Goal: Task Accomplishment & Management: Complete application form

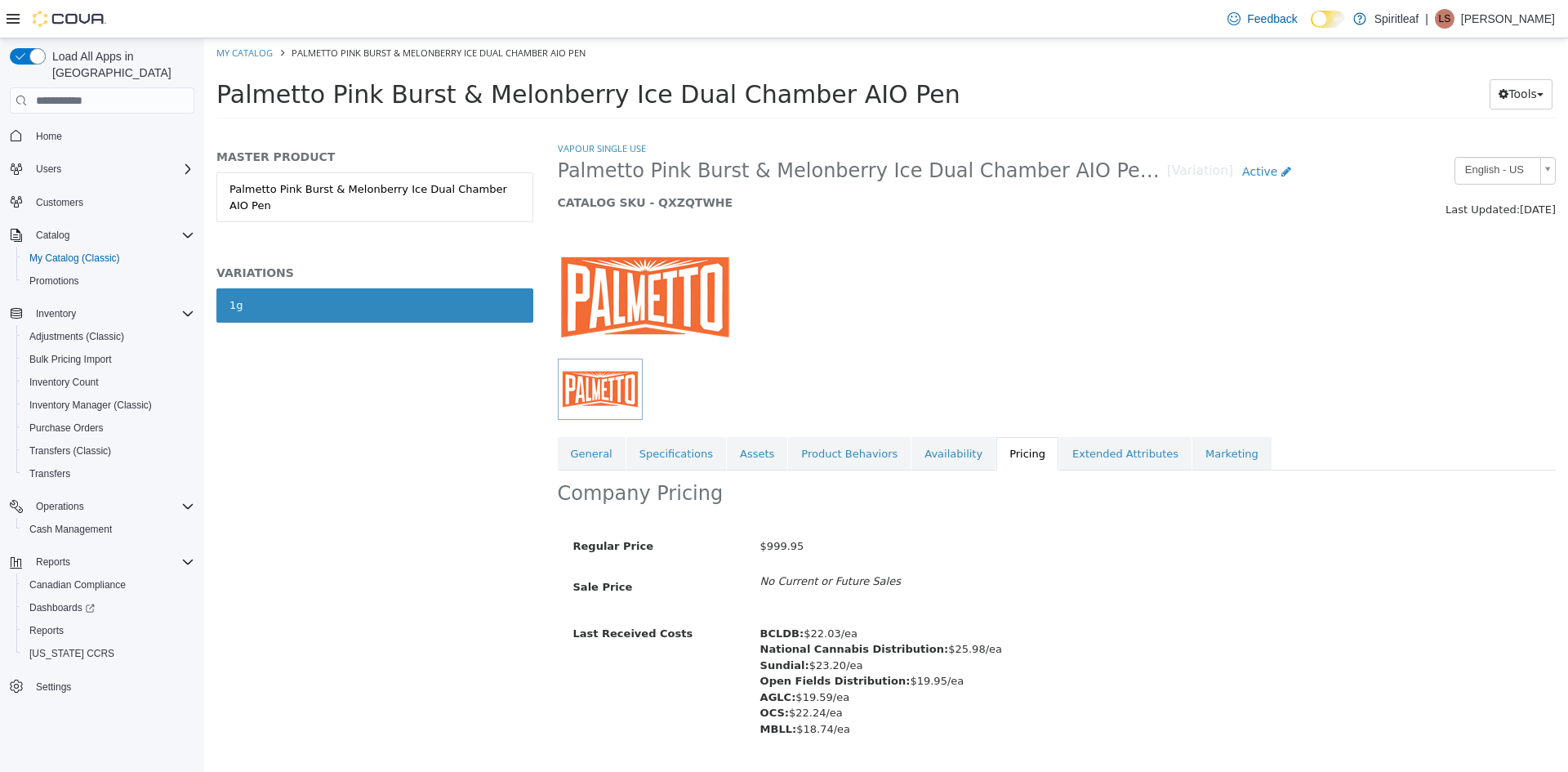
scroll to position [43, 0]
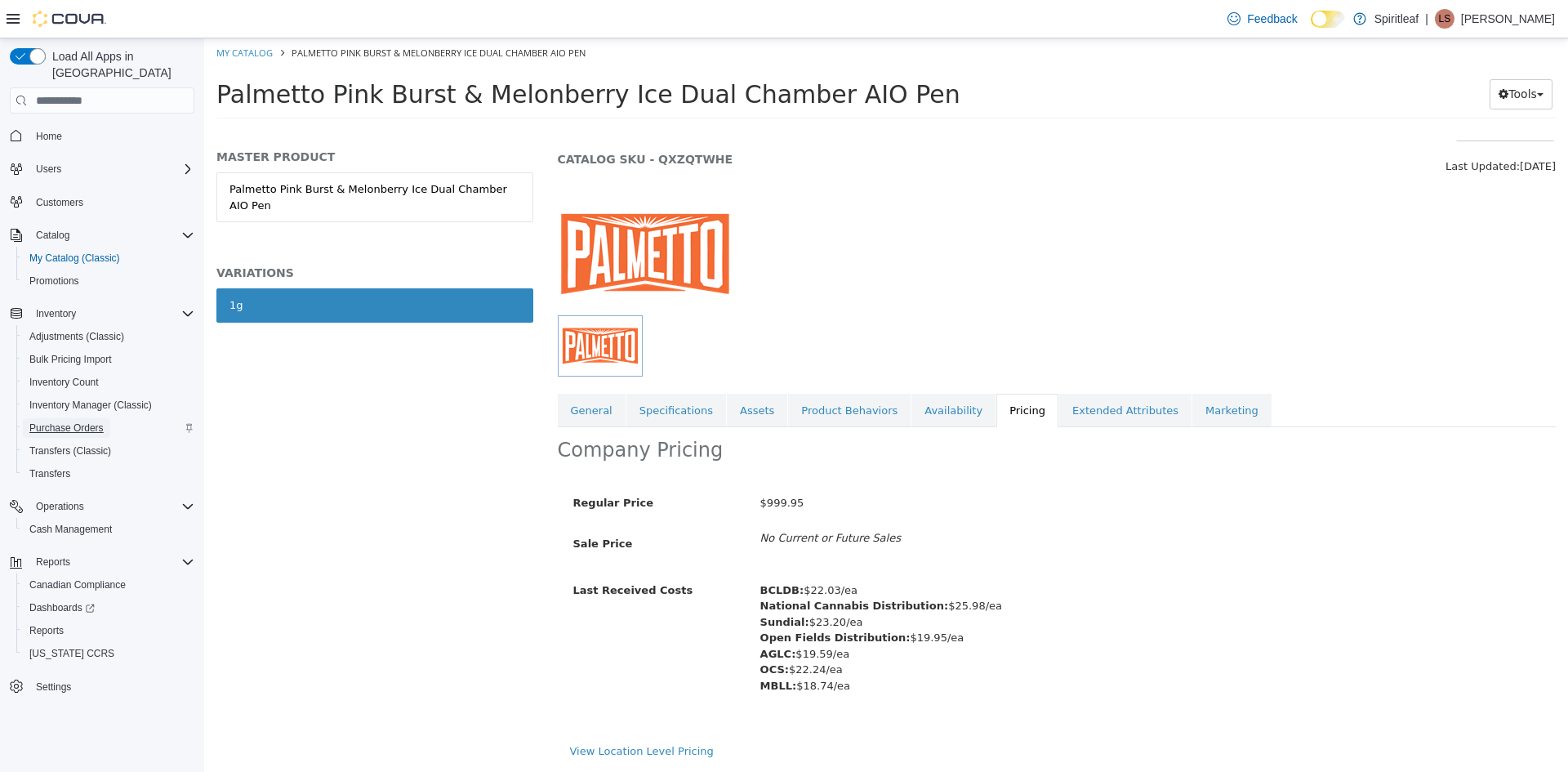
click at [86, 422] on span "Purchase Orders" at bounding box center [66, 428] width 74 height 13
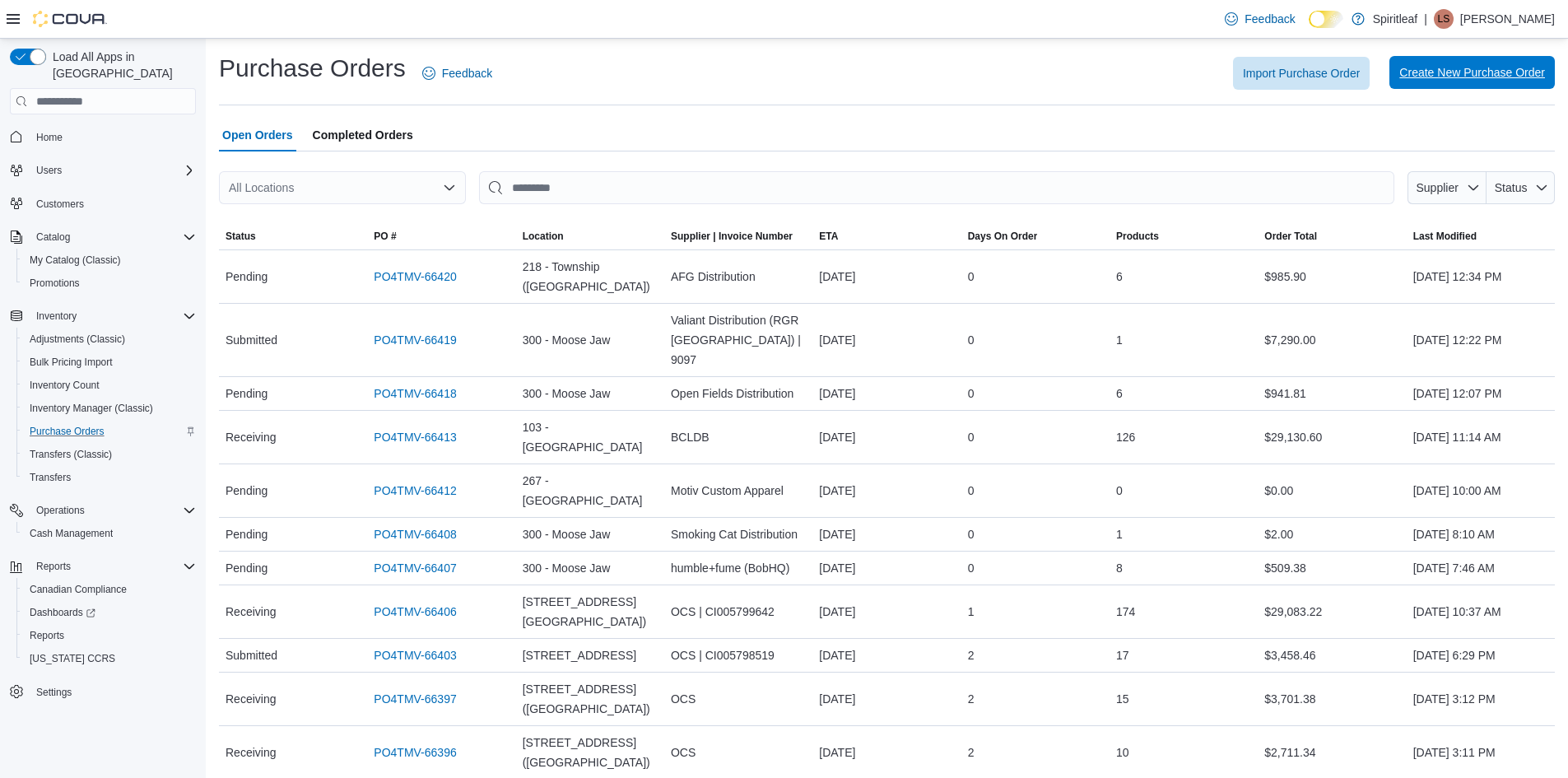
click at [1464, 73] on span "Create New Purchase Order" at bounding box center [1473, 72] width 146 height 17
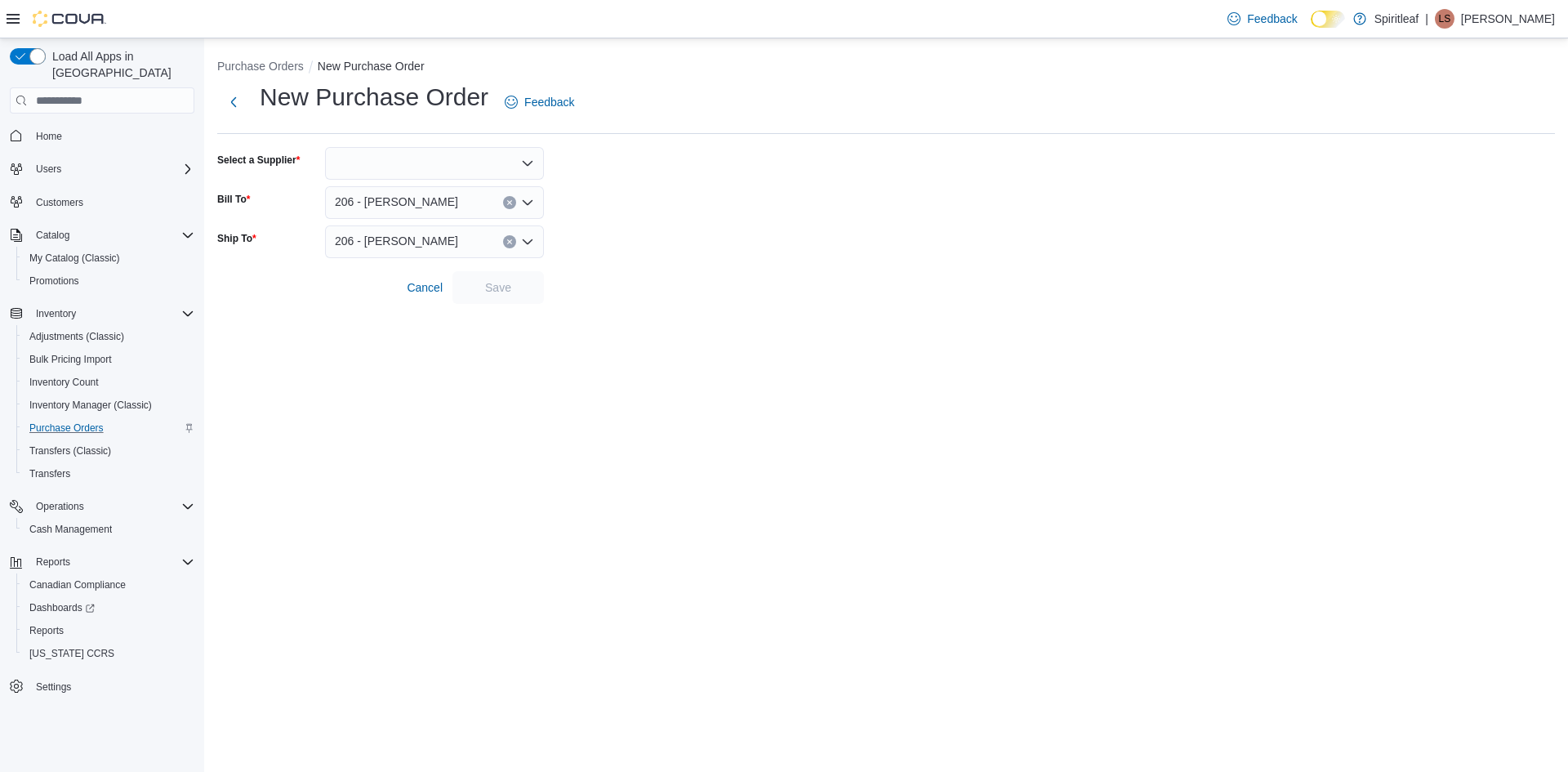
click at [400, 162] on div at bounding box center [434, 163] width 219 height 33
type input "****"
click at [364, 189] on span "AGLC" at bounding box center [444, 192] width 180 height 17
click at [504, 277] on span "Save" at bounding box center [498, 287] width 71 height 33
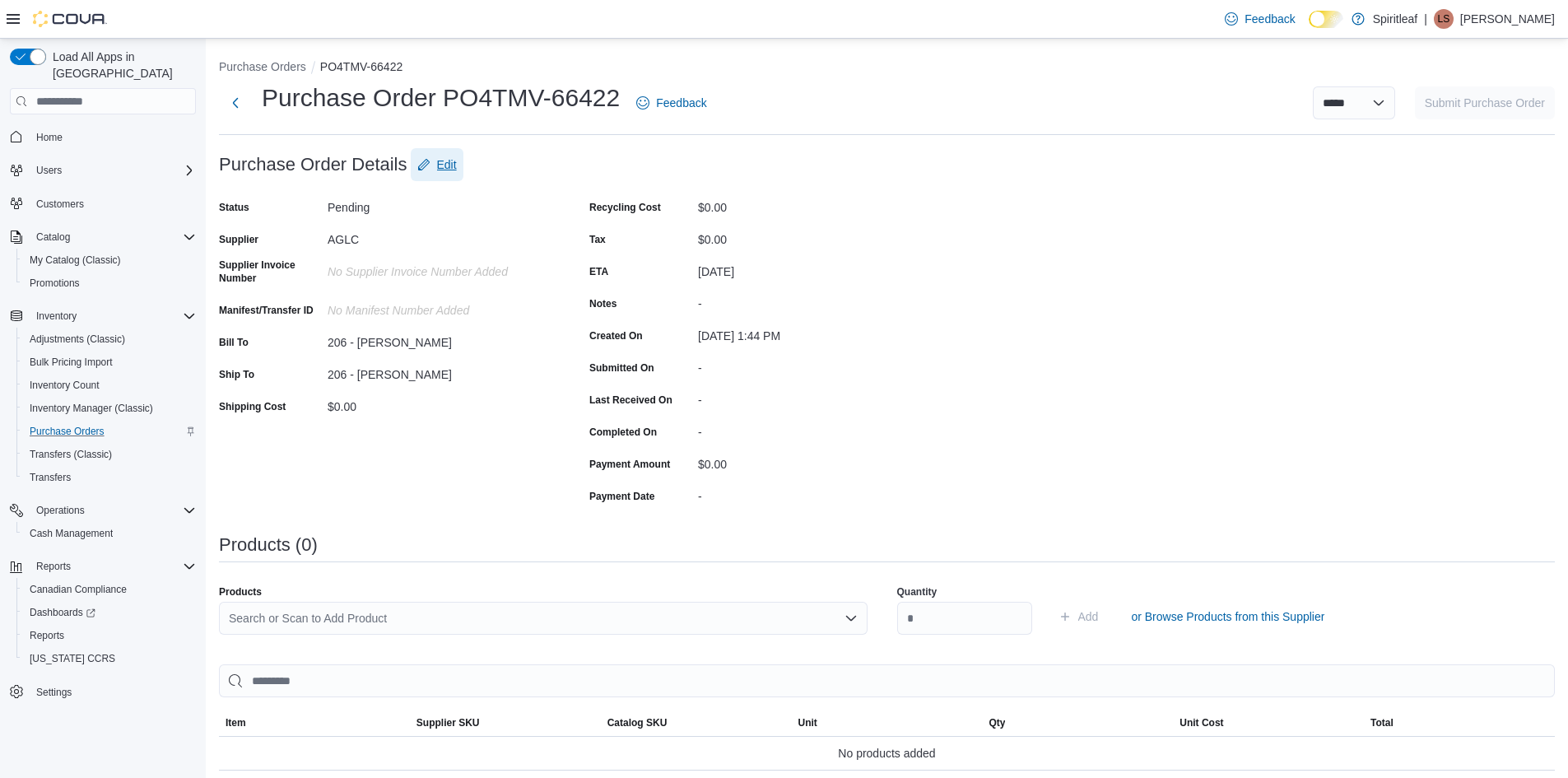
click at [447, 159] on span "Edit" at bounding box center [446, 164] width 19 height 17
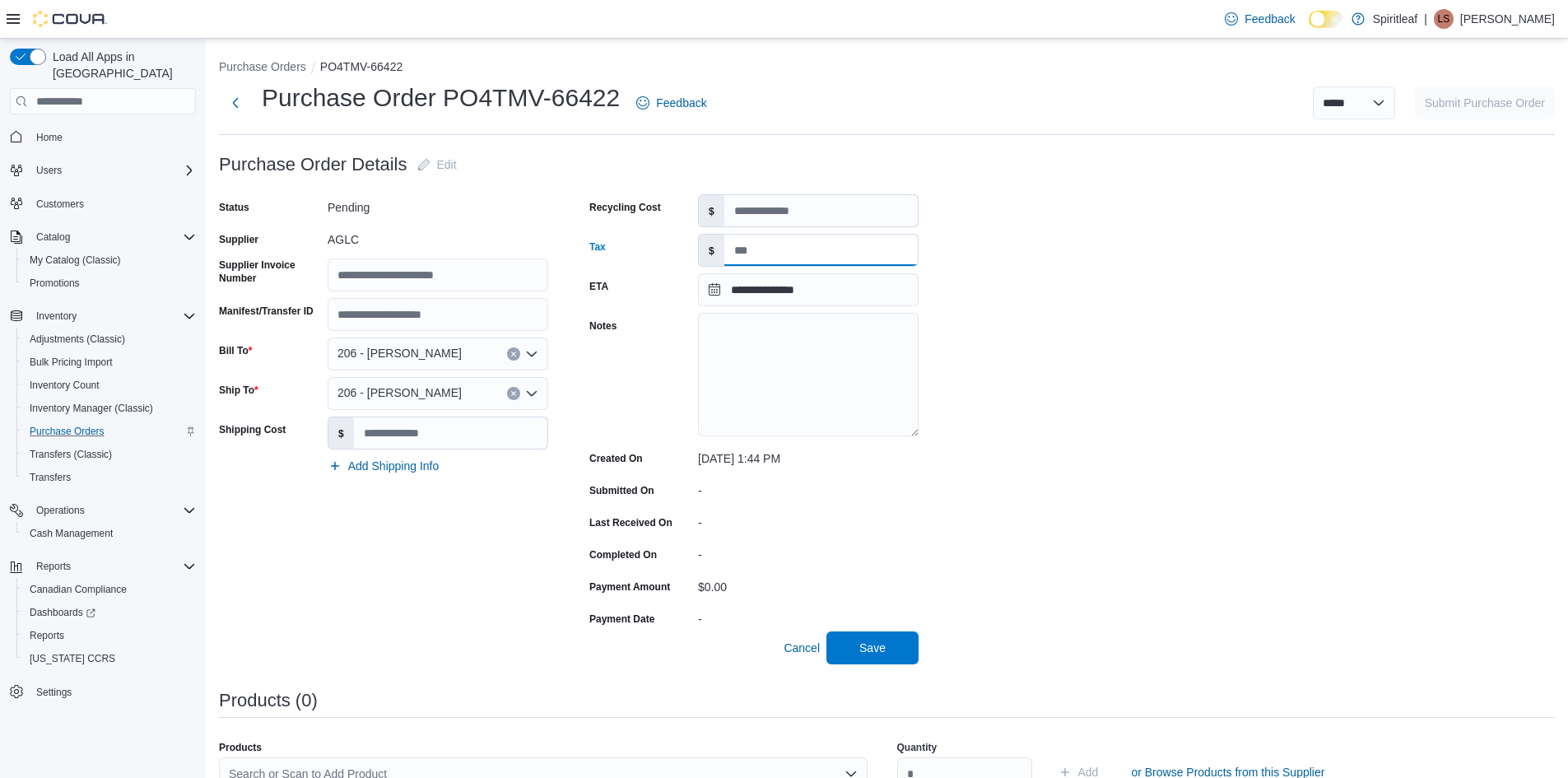
click at [775, 249] on input "Tax" at bounding box center [820, 250] width 193 height 31
click at [434, 433] on input "Shipping Cost" at bounding box center [450, 433] width 193 height 31
type input "******"
click at [783, 246] on input "Tax" at bounding box center [820, 250] width 193 height 31
type input "*******"
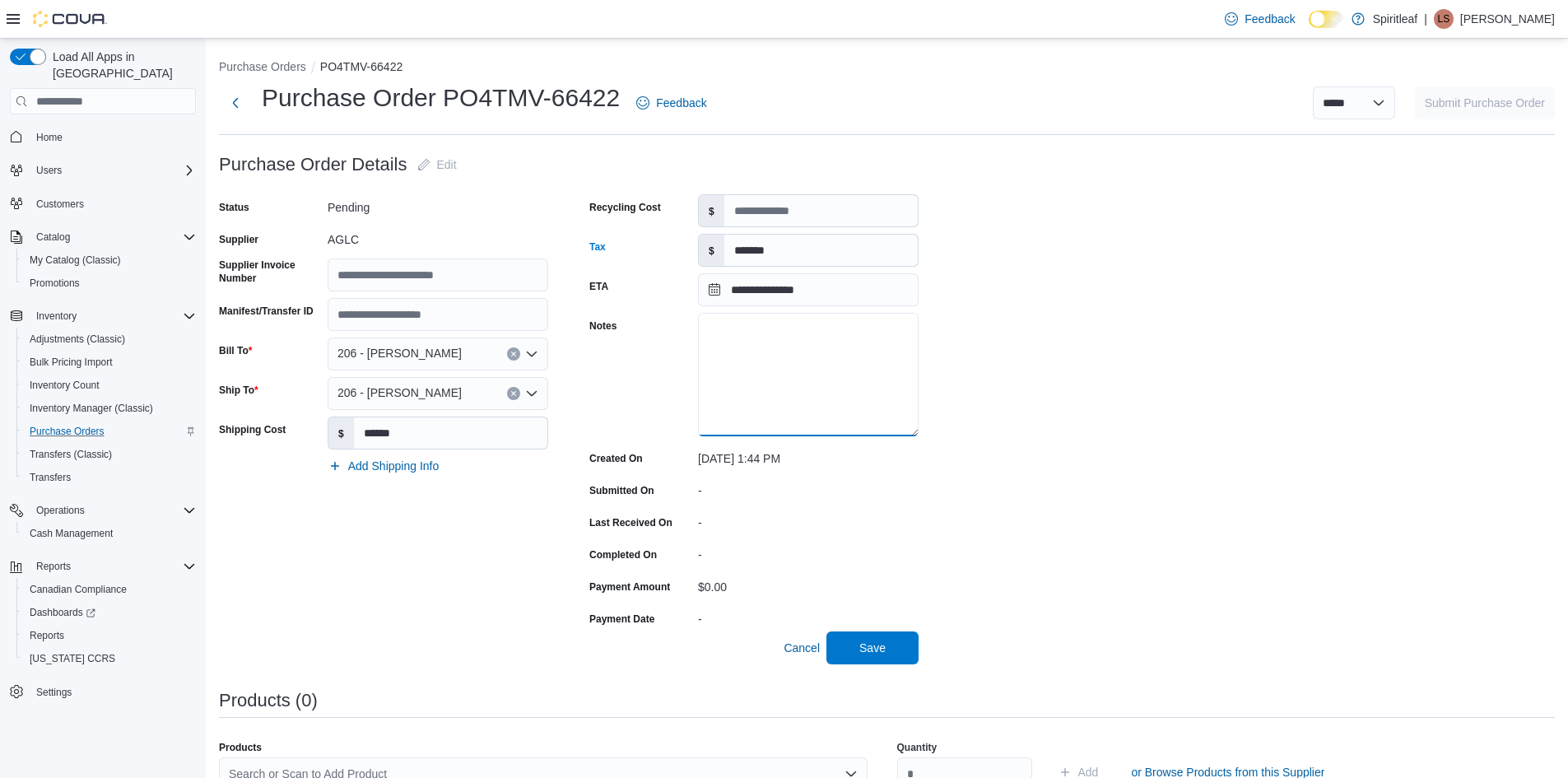
click at [778, 332] on textarea "Notes" at bounding box center [808, 375] width 221 height 124
click at [885, 406] on textarea "**********" at bounding box center [808, 375] width 221 height 124
type textarea "**********"
click at [383, 277] on input "Supplier Invoice Number" at bounding box center [438, 275] width 221 height 33
type input "********"
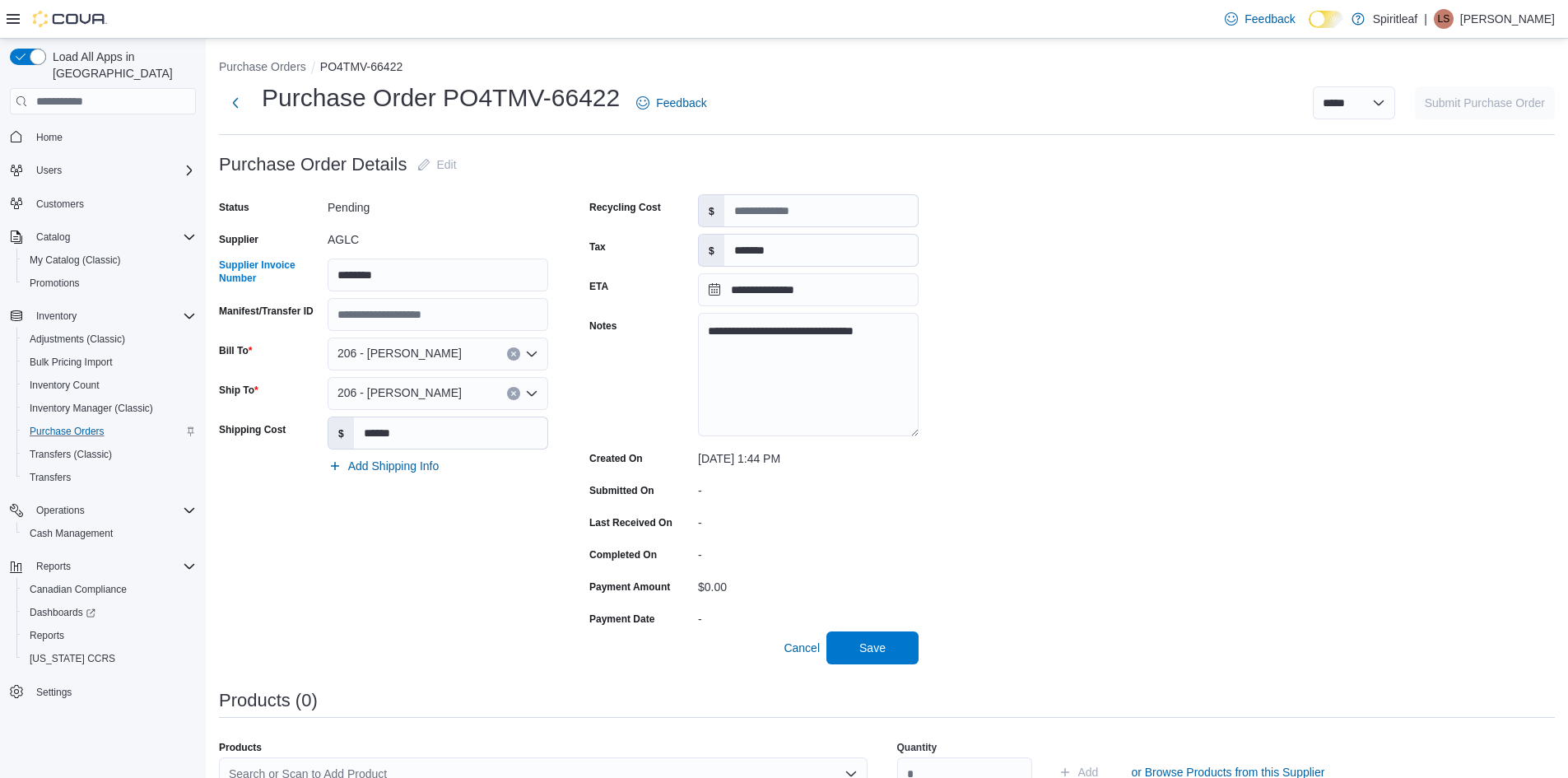
click at [457, 528] on div "Status Pending Supplier AGLC Supplier Invoice Number ******** Manifest/Transfer…" at bounding box center [383, 412] width 329 height 437
click at [893, 648] on span "Save" at bounding box center [872, 647] width 72 height 33
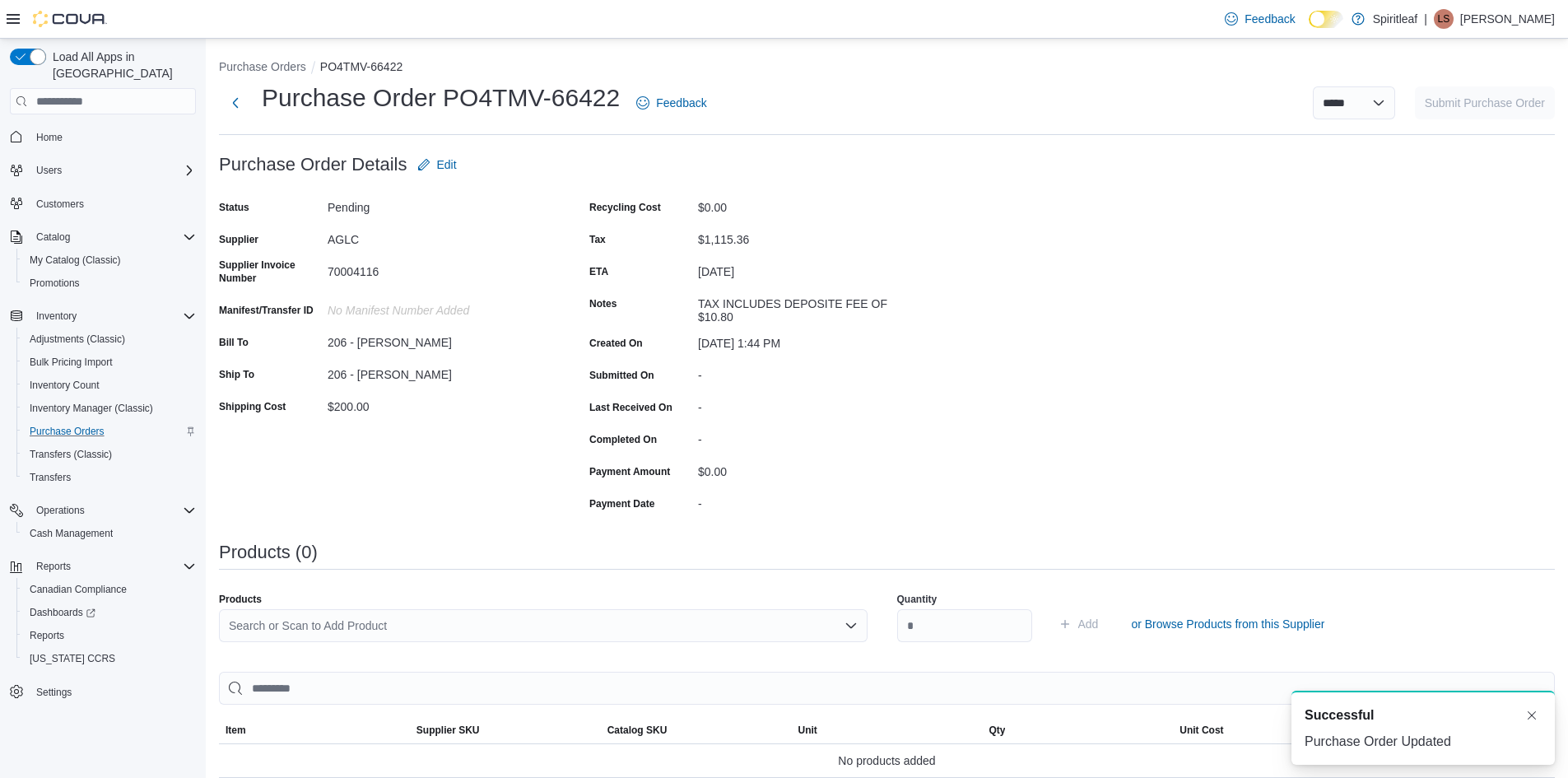
click at [367, 624] on div "Search or Scan to Add Product" at bounding box center [543, 626] width 649 height 33
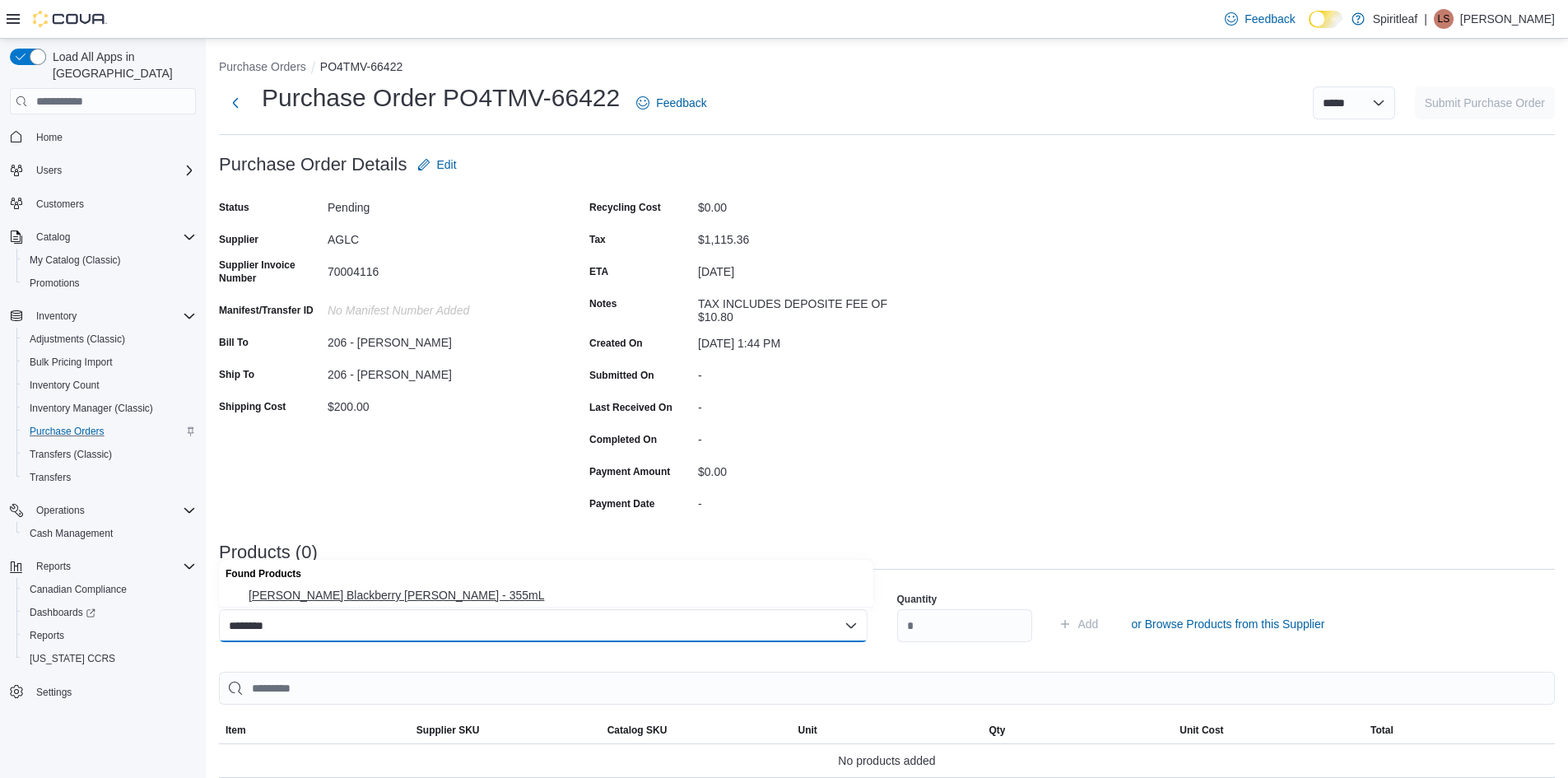
type input "********"
click at [442, 590] on span "[PERSON_NAME] Blackberry [PERSON_NAME] - 355mL" at bounding box center [556, 595] width 615 height 17
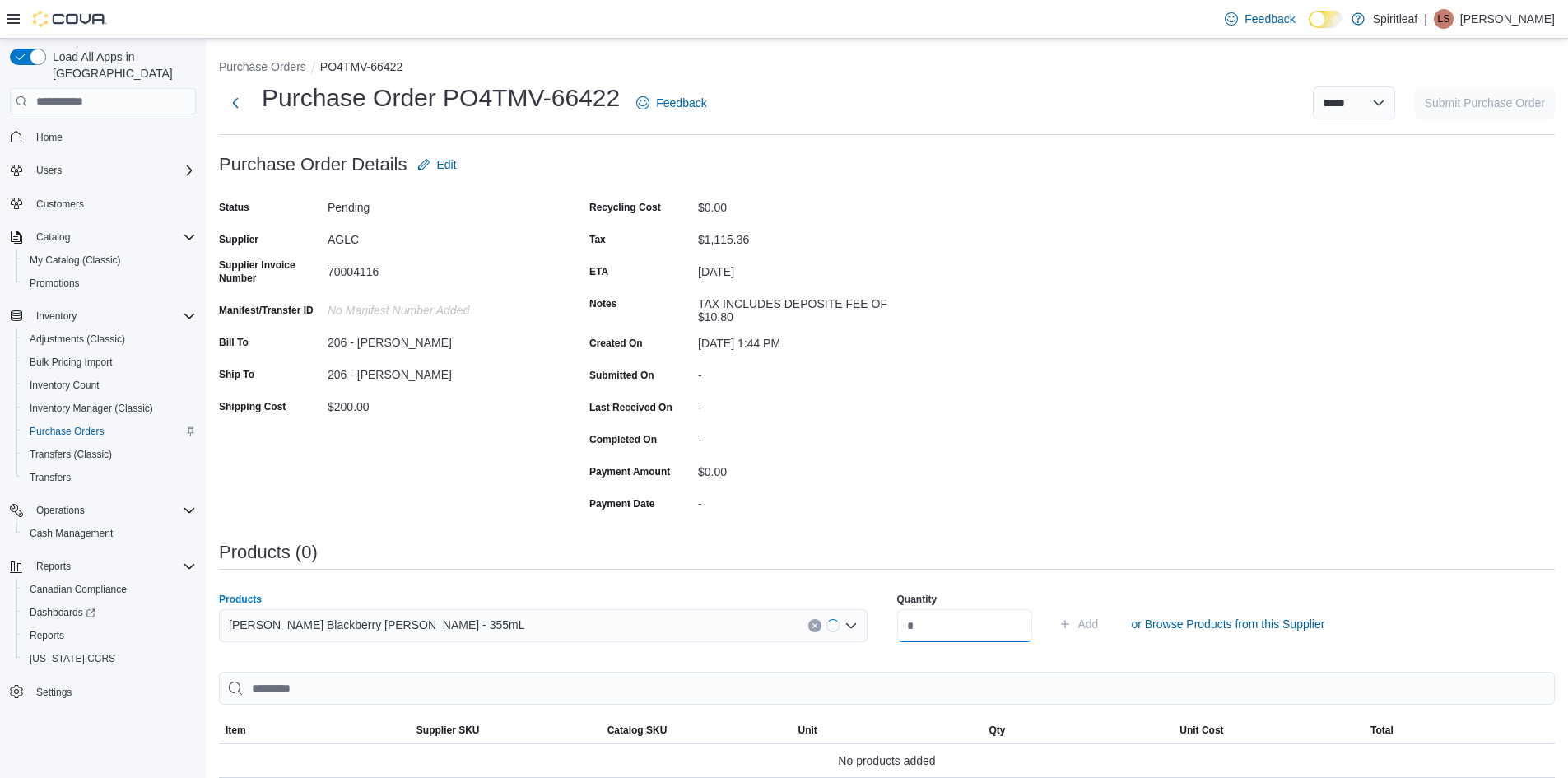
drag, startPoint x: 963, startPoint y: 626, endPoint x: 950, endPoint y: 623, distance: 13.3
click at [957, 626] on input "number" at bounding box center [965, 626] width 135 height 33
type input "**"
click at [1099, 626] on span "Add" at bounding box center [1088, 624] width 20 height 17
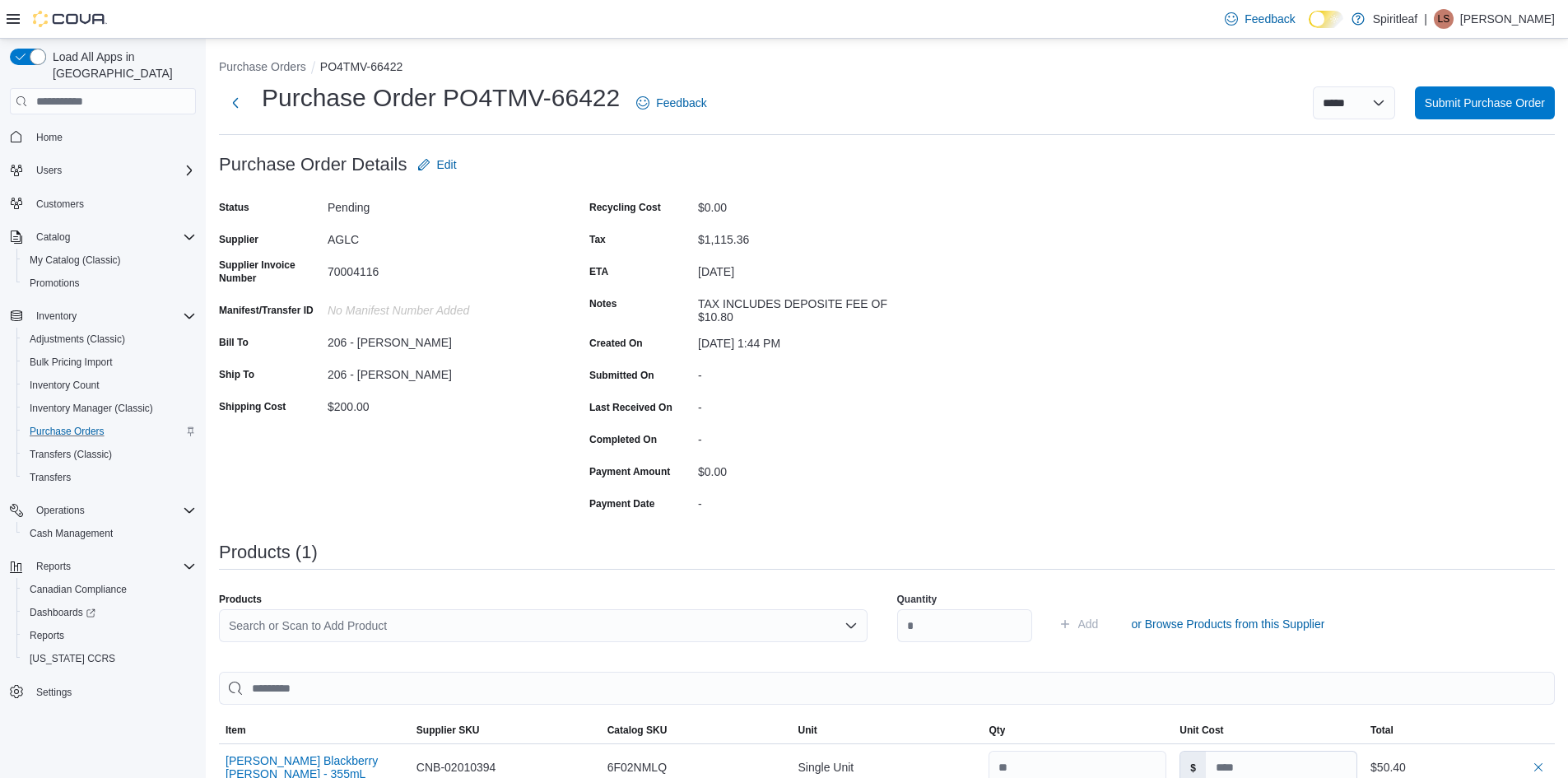
click at [335, 617] on div "Search or Scan to Add Product" at bounding box center [543, 626] width 649 height 33
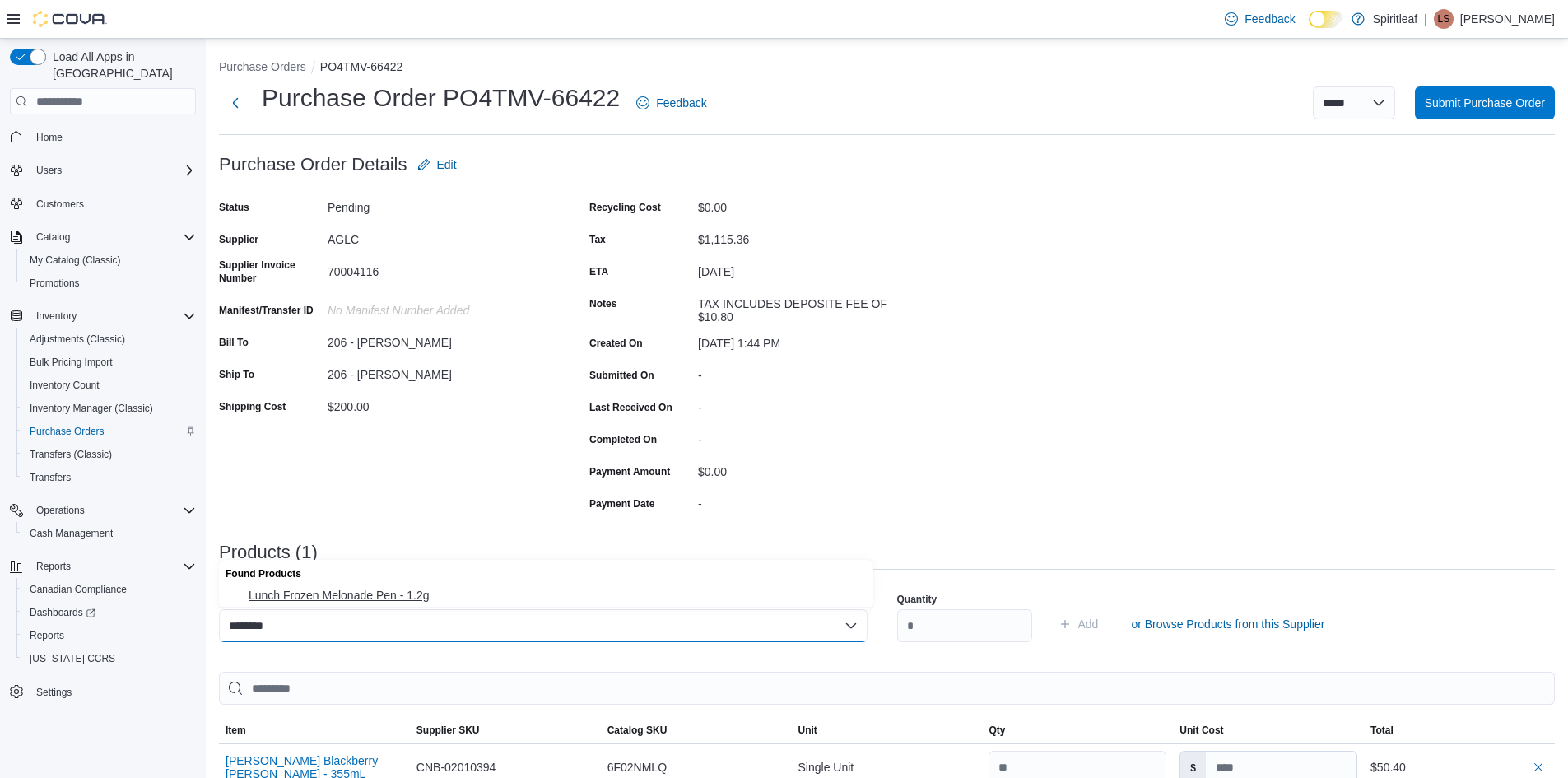
type input "********"
click at [369, 584] on button "Lunch Frozen Melonade Pen - 1.2g" at bounding box center [546, 596] width 654 height 24
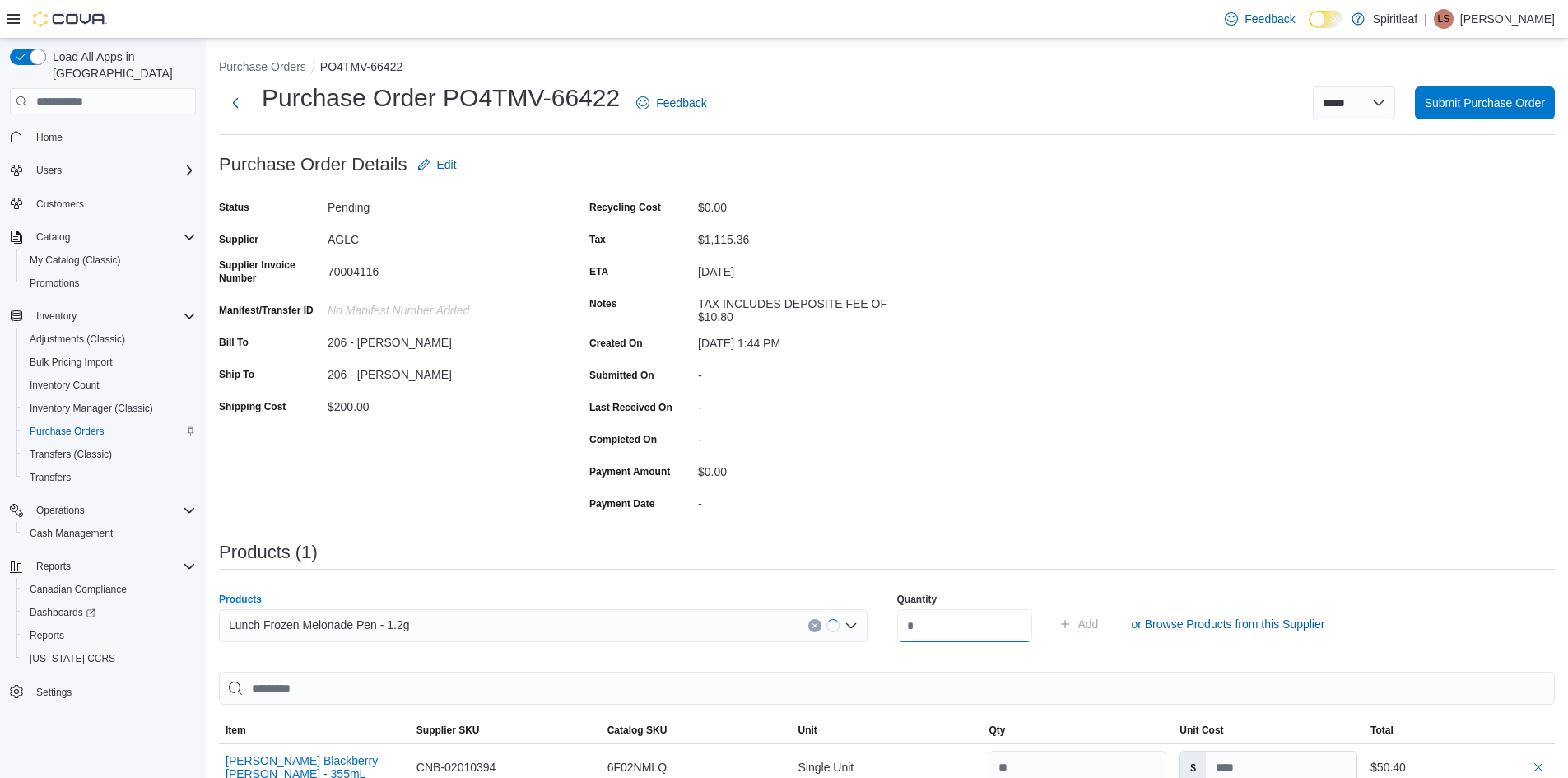
click at [904, 623] on input "number" at bounding box center [965, 626] width 135 height 33
type input "**"
click at [1099, 622] on span "Add" at bounding box center [1088, 624] width 20 height 17
click at [327, 622] on div "Search or Scan to Add Product" at bounding box center [543, 626] width 649 height 33
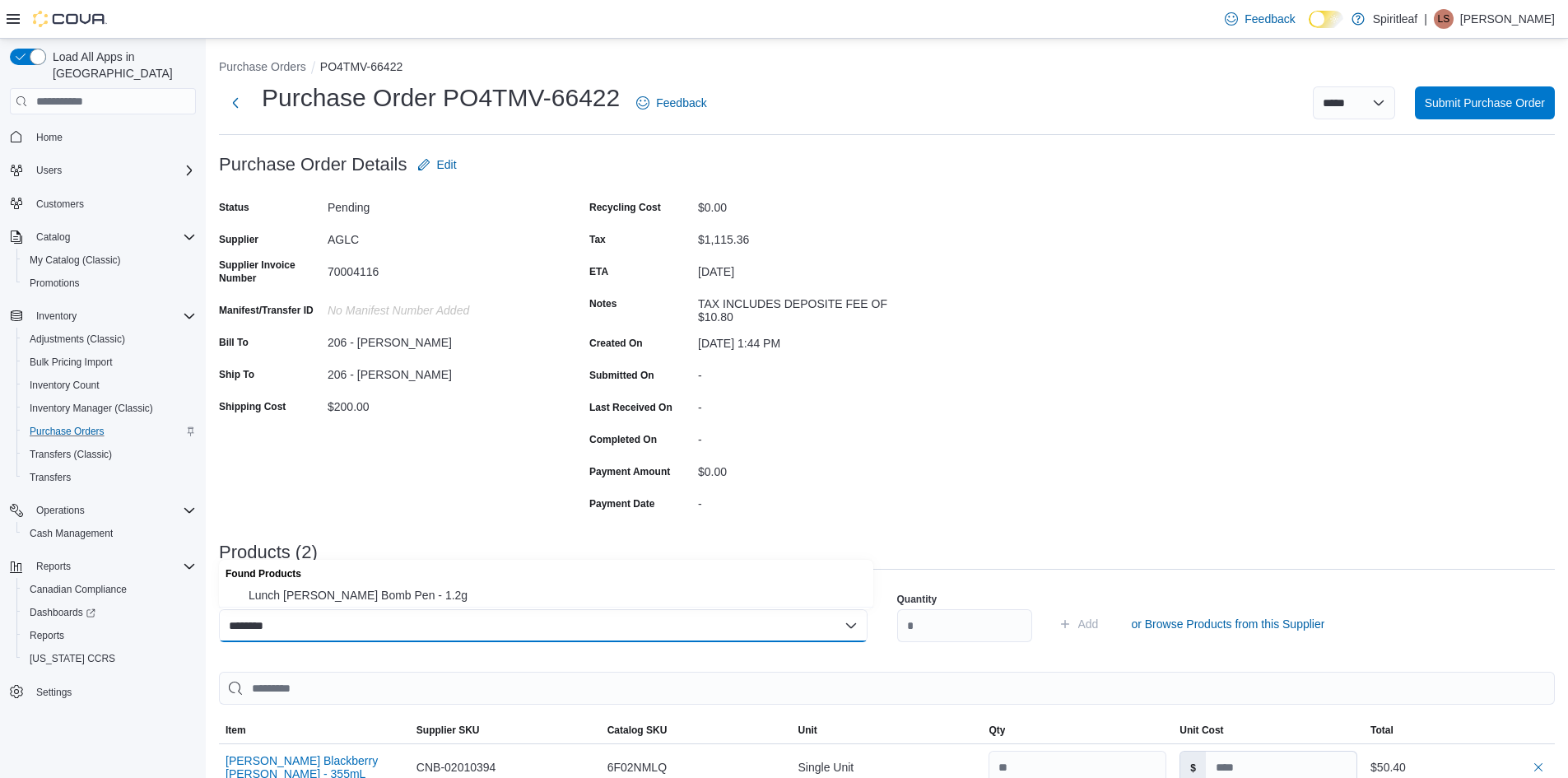
type input "********"
click at [327, 622] on div "********" at bounding box center [543, 626] width 649 height 33
click at [351, 592] on span "Lunch [PERSON_NAME] Bomb Pen - 1.2g" at bounding box center [556, 595] width 615 height 17
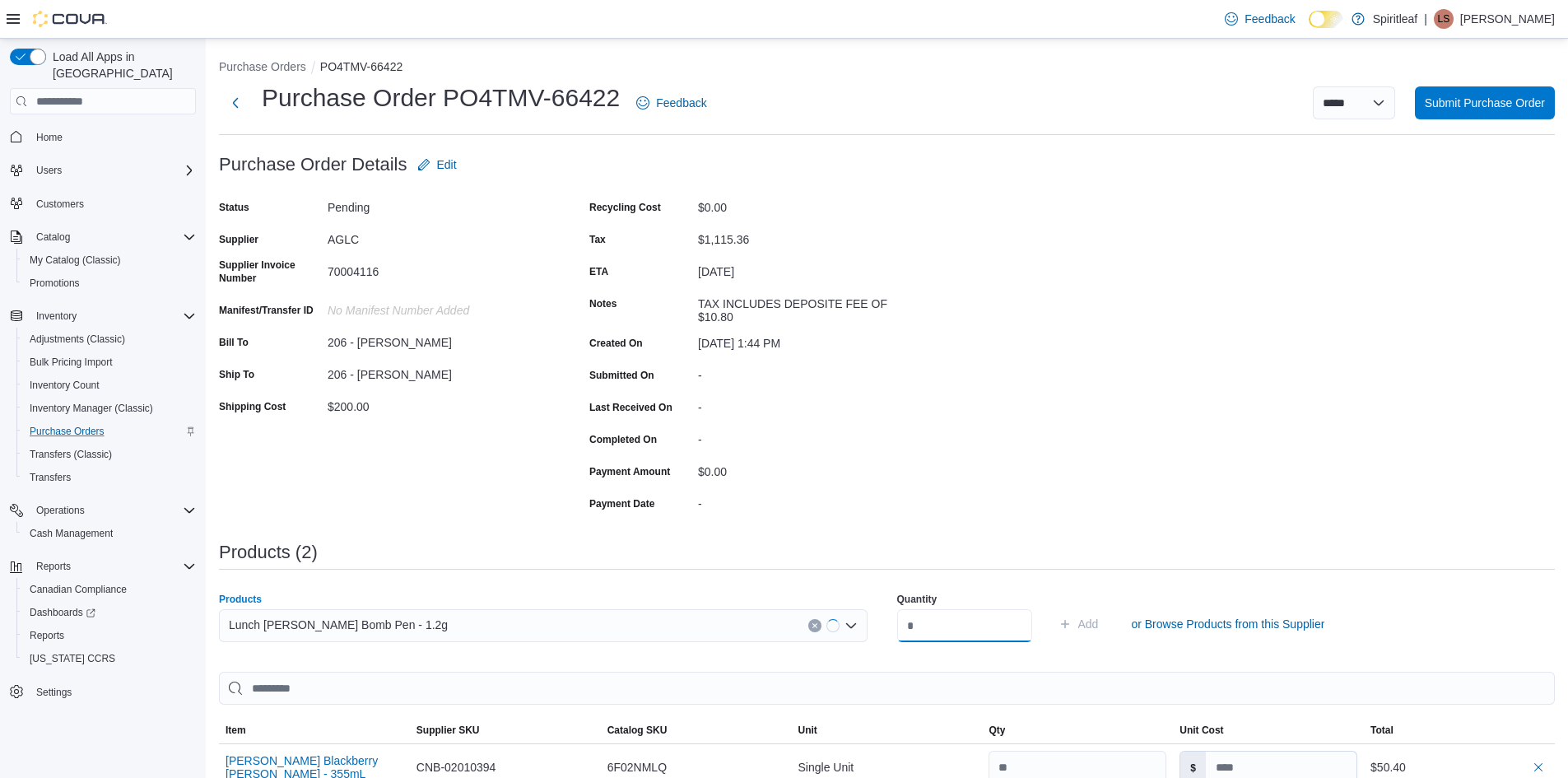
click at [917, 633] on input "number" at bounding box center [965, 626] width 135 height 33
type input "**"
click at [1099, 627] on span "Add" at bounding box center [1088, 624] width 20 height 17
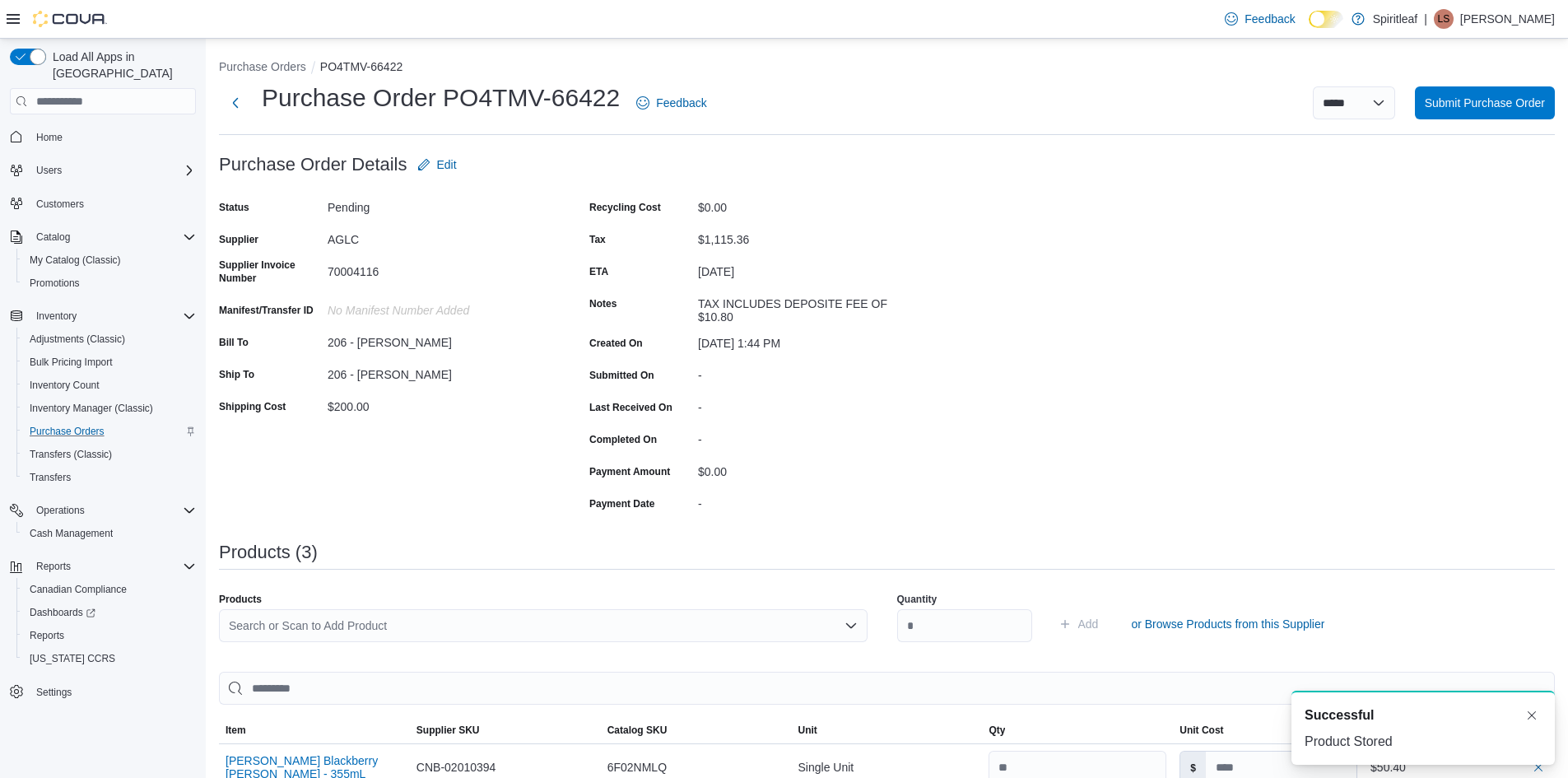
click at [307, 623] on div "Search or Scan to Add Product" at bounding box center [543, 626] width 649 height 33
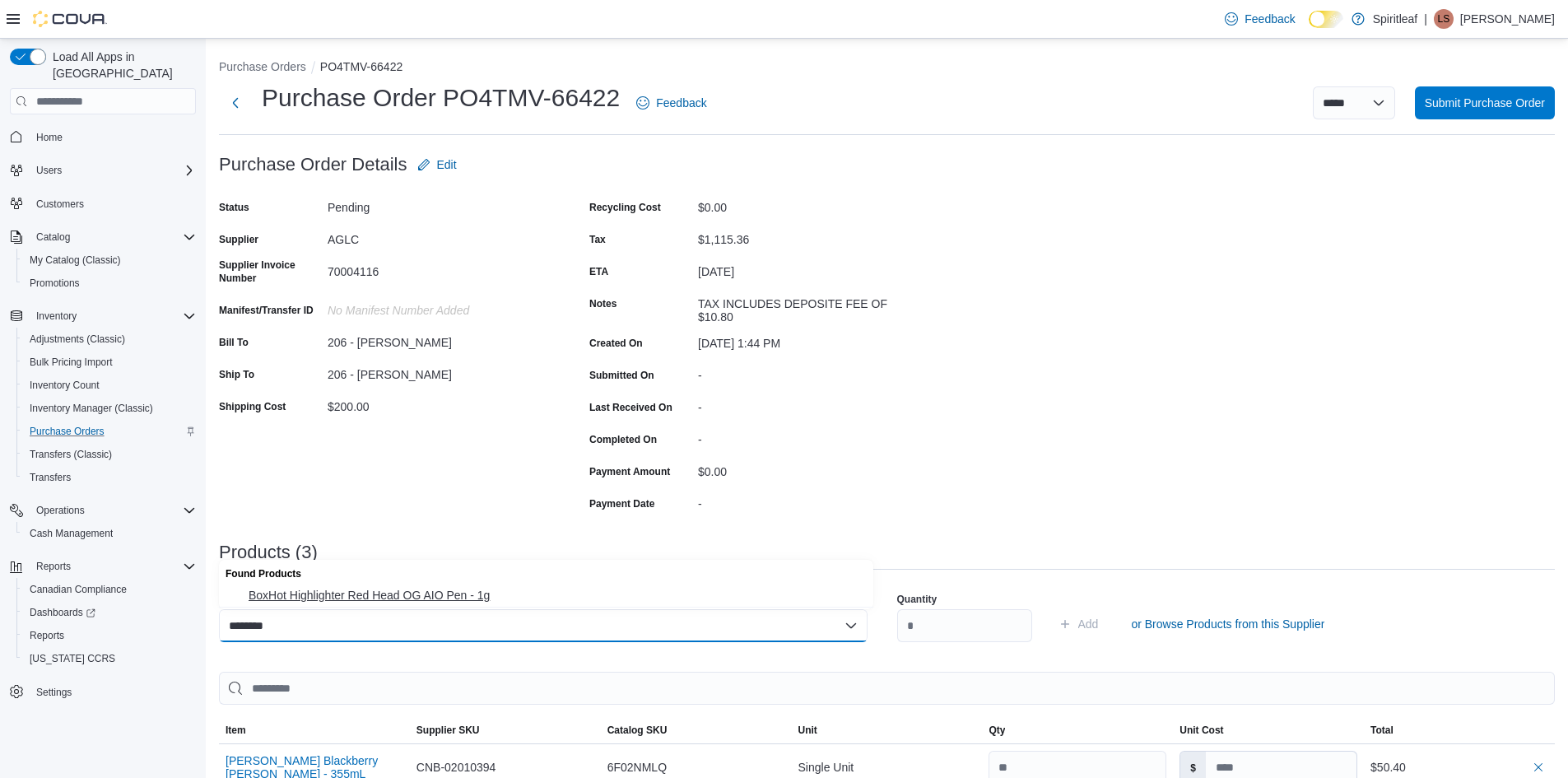
type input "********"
click at [351, 590] on span "BoxHot Highlighter Red Head OG AIO Pen - 1g" at bounding box center [556, 595] width 615 height 17
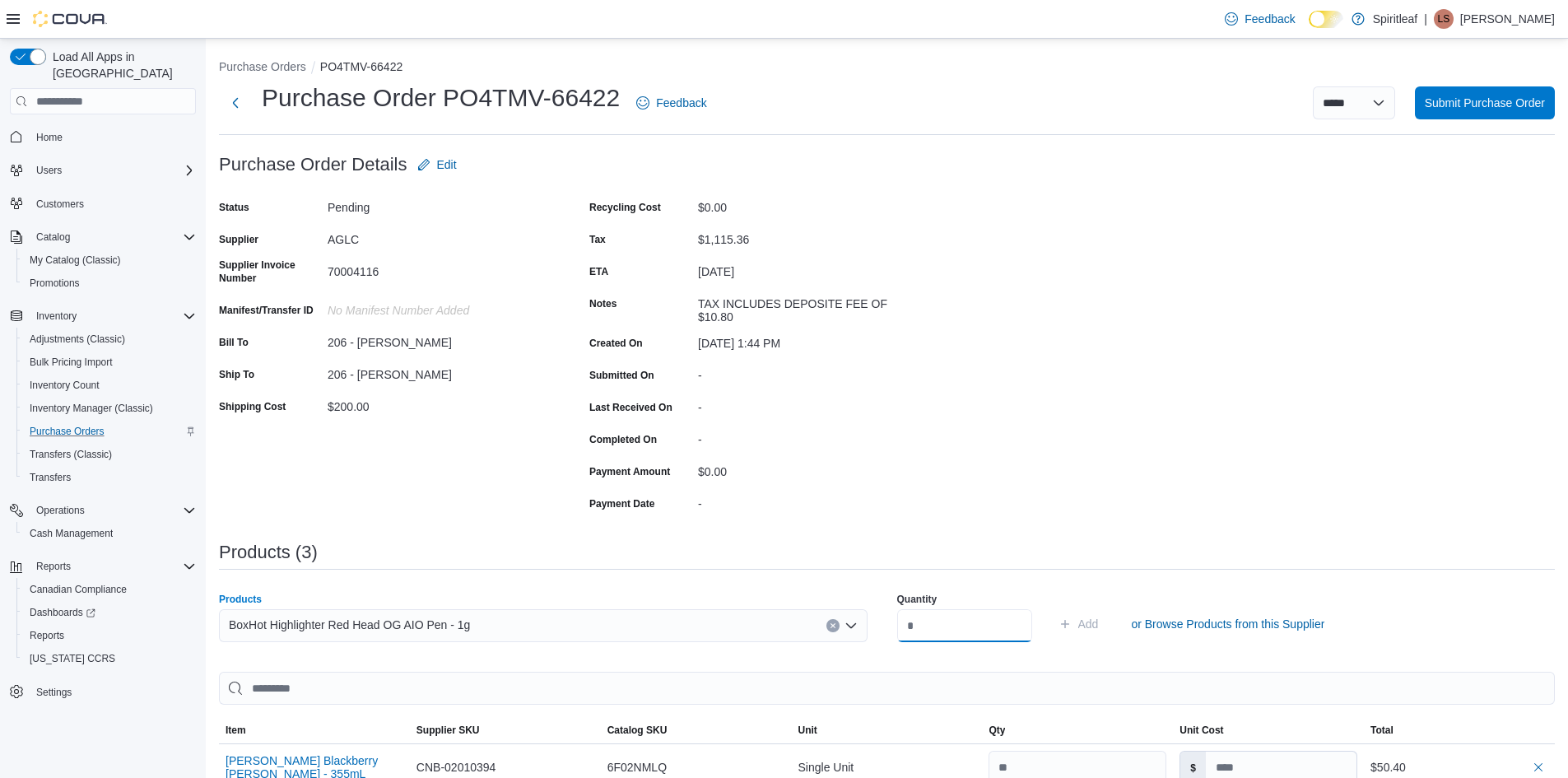
click at [917, 634] on input "number" at bounding box center [965, 626] width 135 height 33
type input "**"
click at [1099, 622] on span "Add" at bounding box center [1088, 624] width 20 height 17
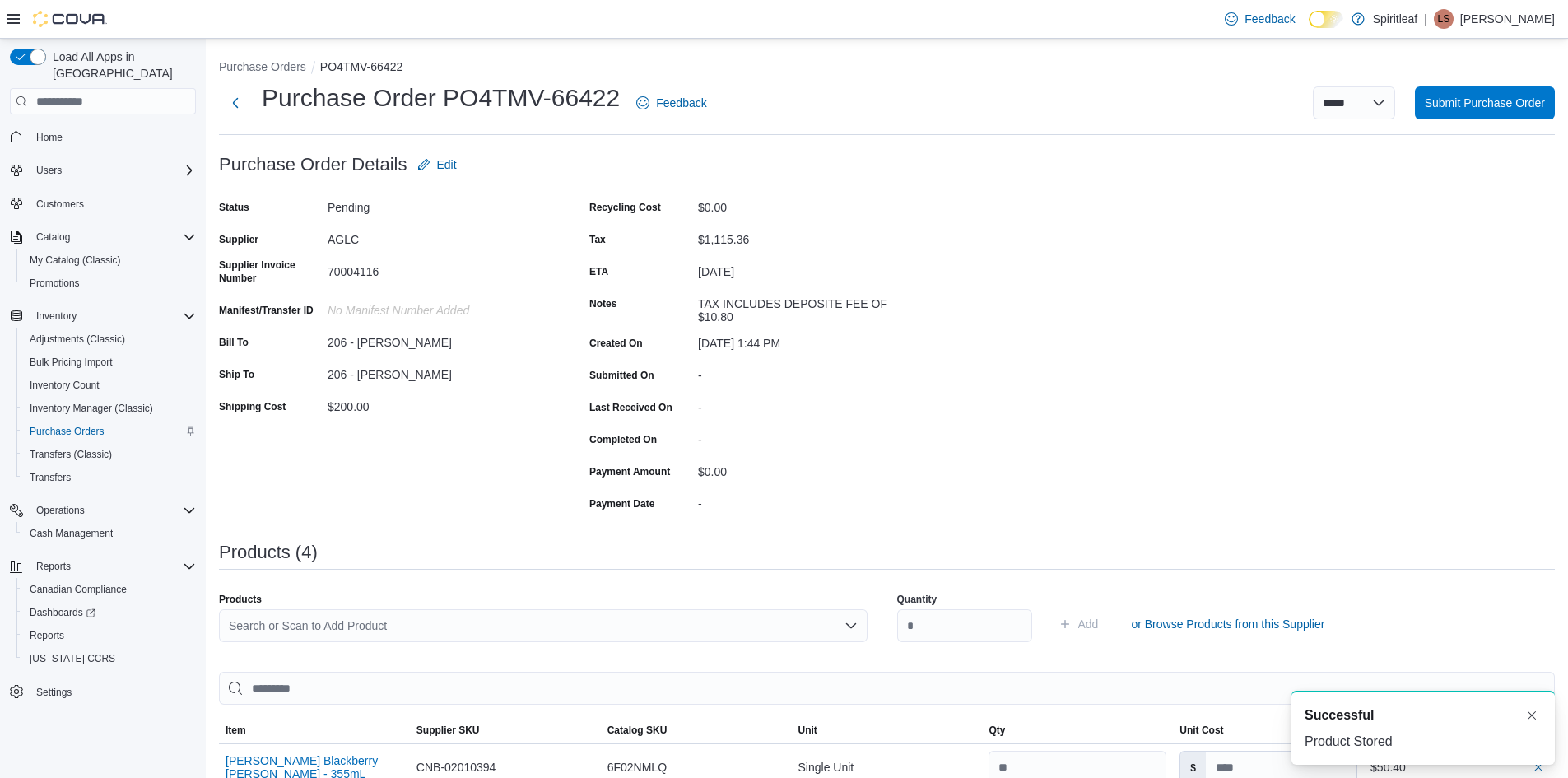
click at [268, 623] on div "Search or Scan to Add Product" at bounding box center [543, 626] width 649 height 33
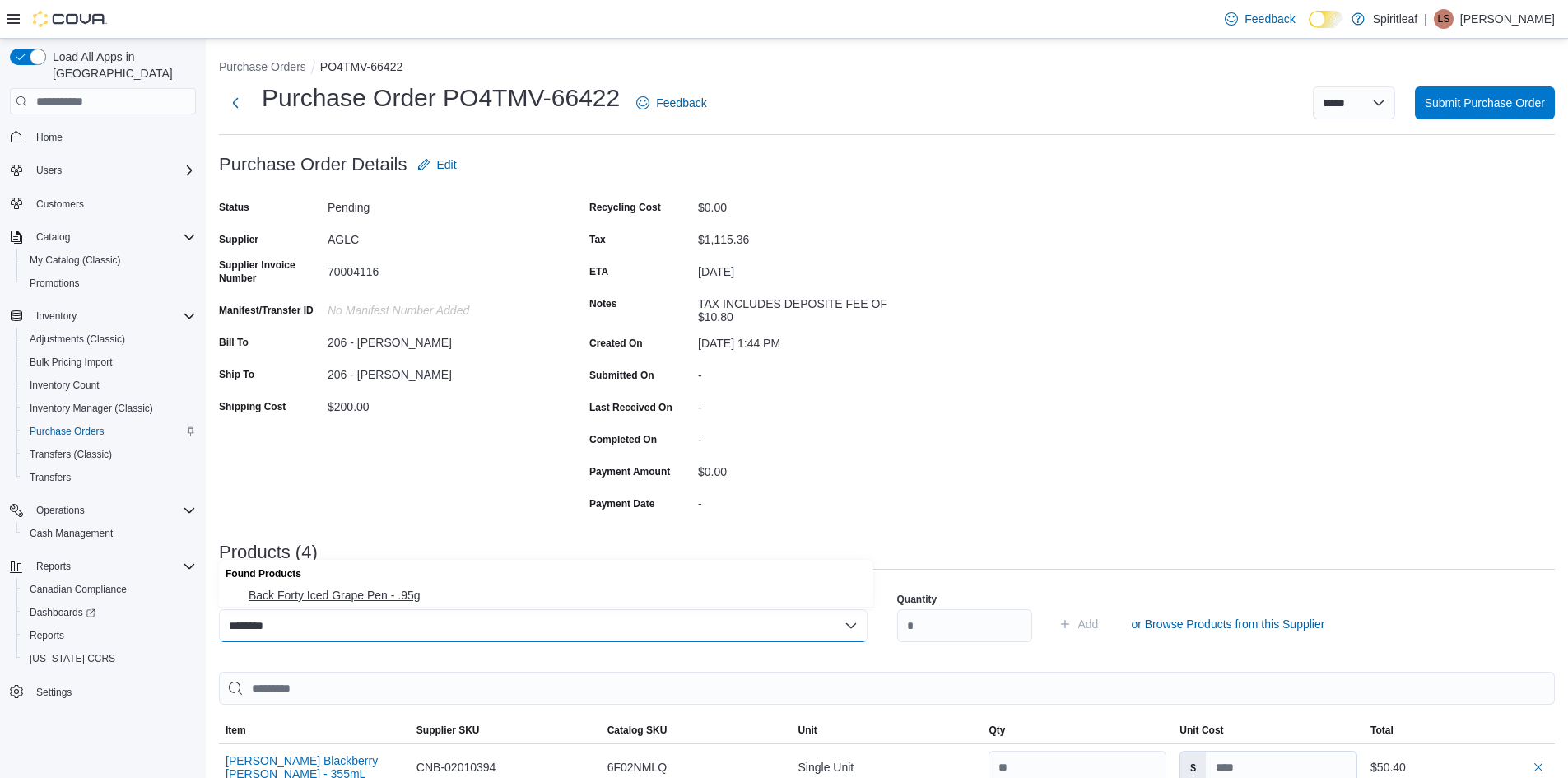
type input "********"
click at [366, 596] on span "Back Forty Iced Grape Pen - .95g" at bounding box center [556, 595] width 615 height 17
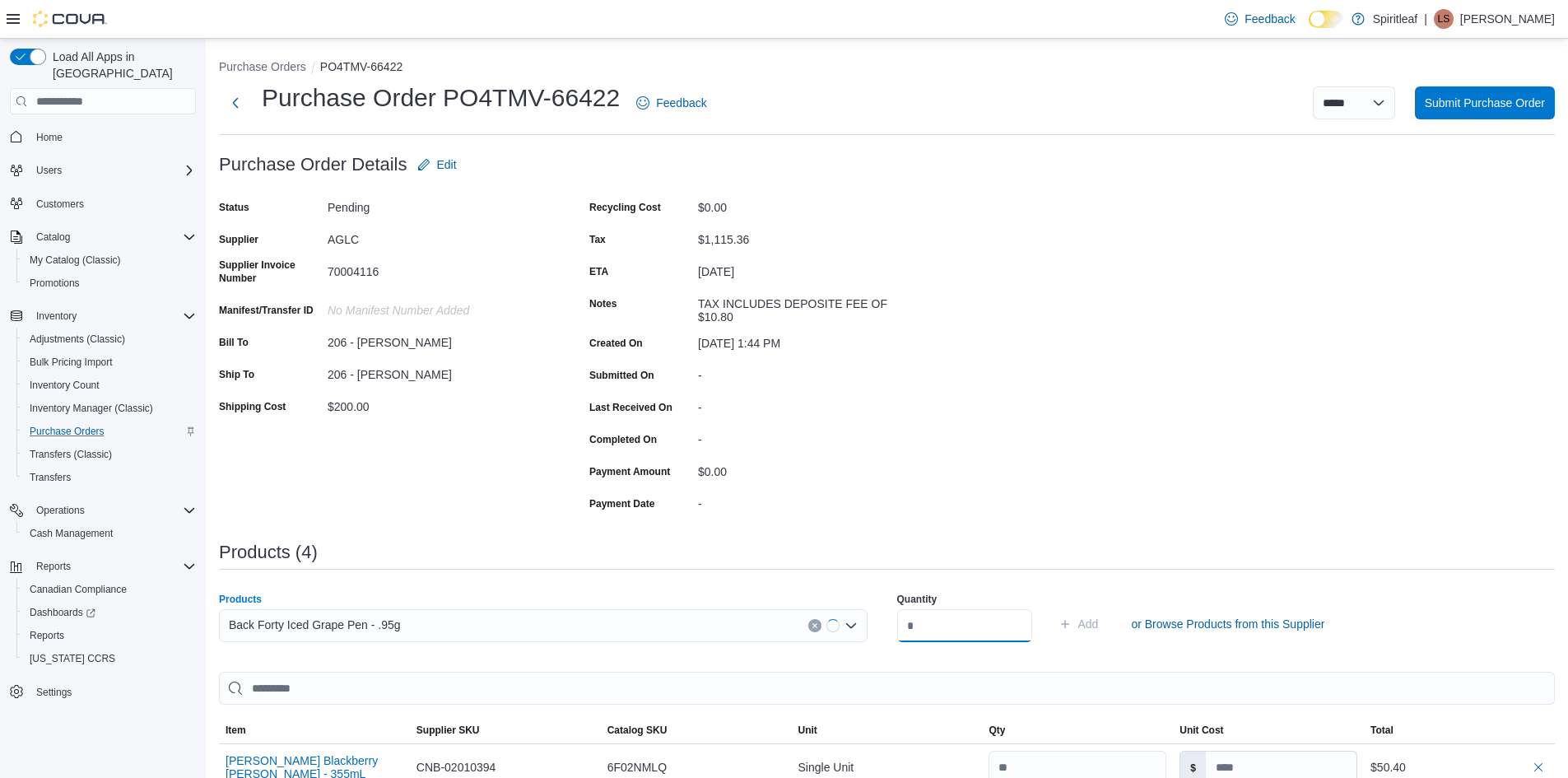
click at [966, 638] on input "number" at bounding box center [965, 626] width 135 height 33
type input "**"
click at [1099, 627] on span "Add" at bounding box center [1088, 624] width 20 height 17
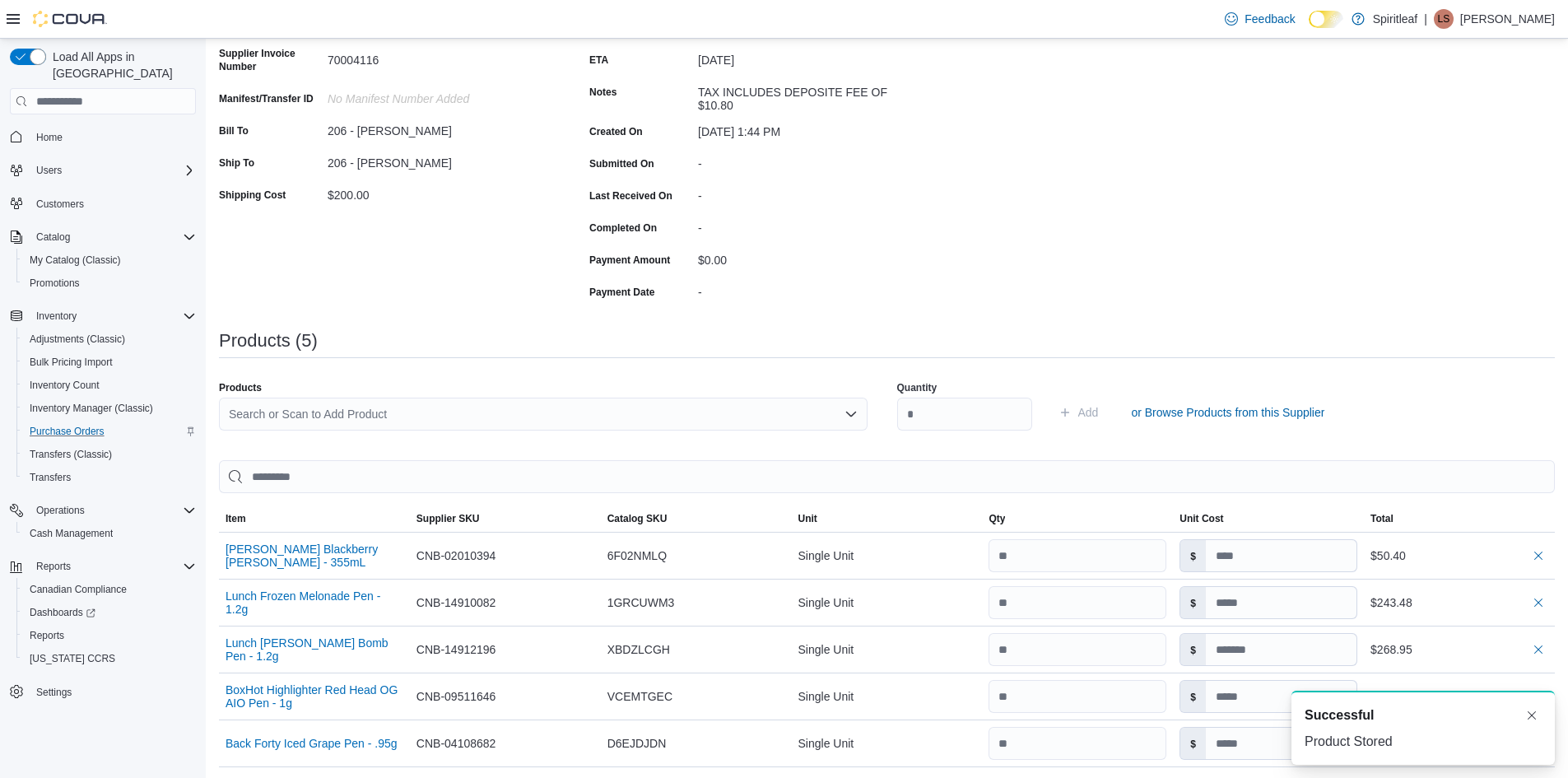
scroll to position [329, 0]
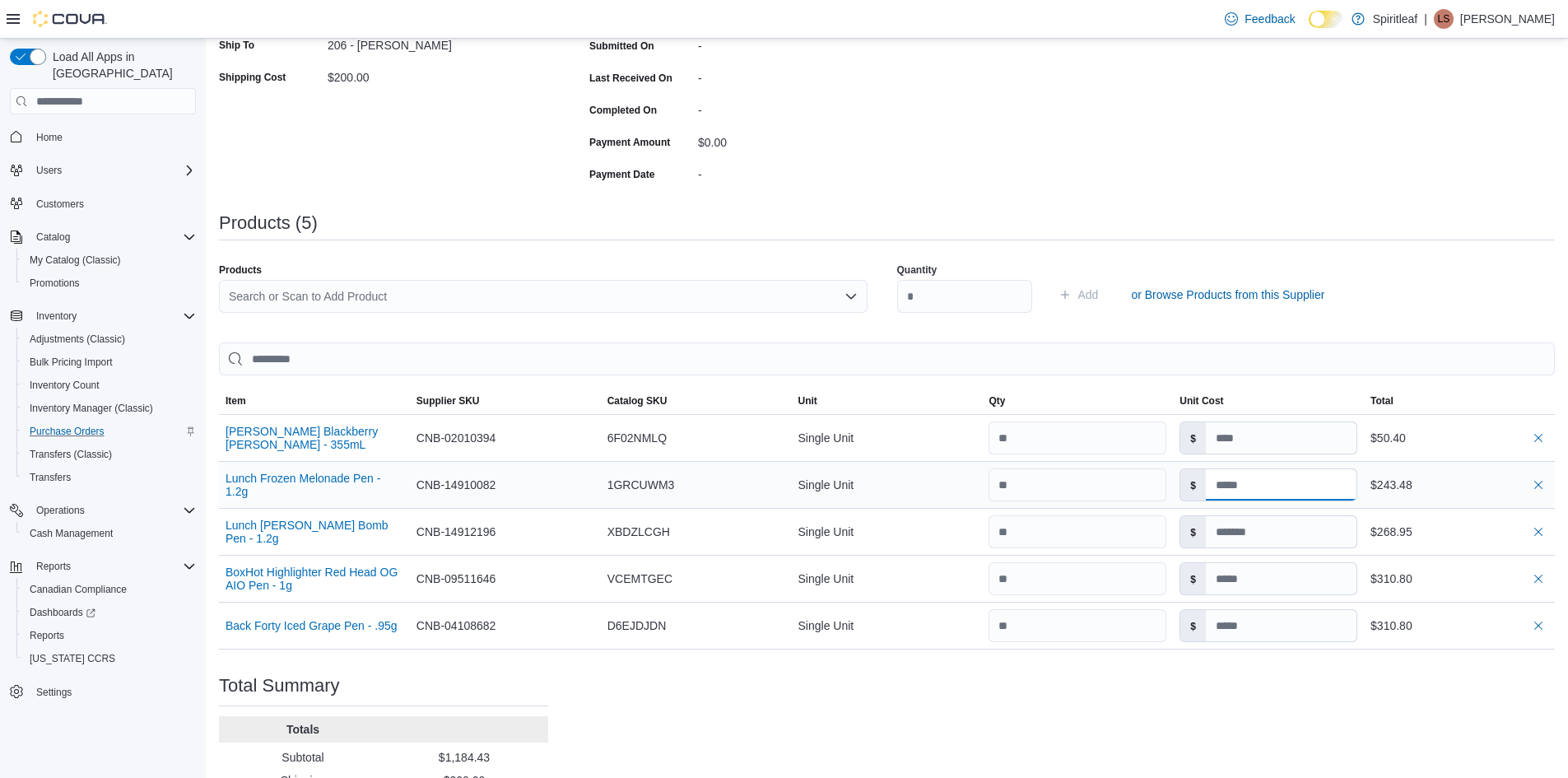
click at [1265, 481] on input at bounding box center [1281, 485] width 151 height 31
type input "*****"
click at [1291, 524] on input at bounding box center [1281, 532] width 151 height 31
type input "*****"
click at [1266, 487] on input "*****" at bounding box center [1281, 485] width 151 height 31
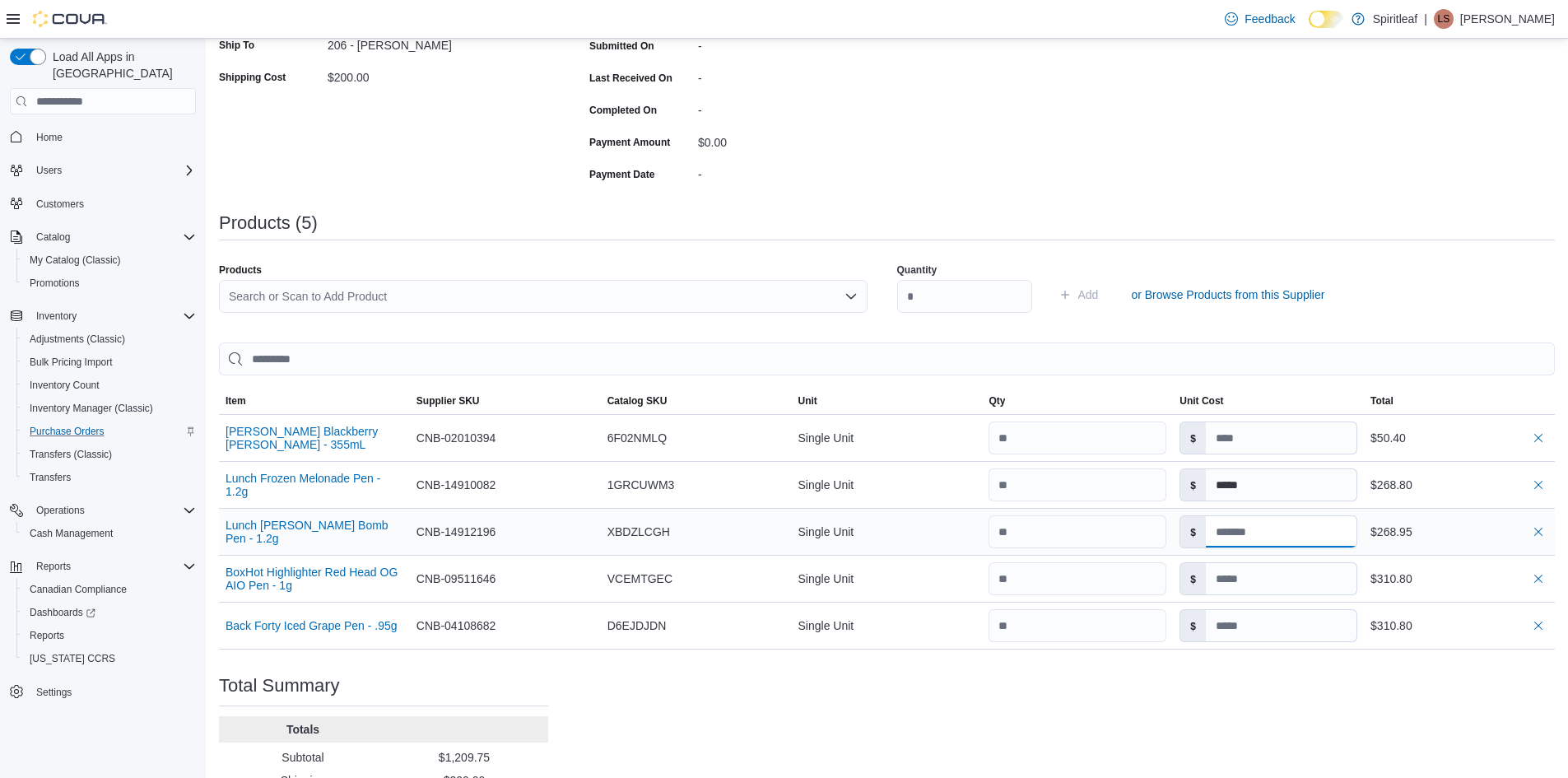
click at [1269, 531] on input at bounding box center [1281, 532] width 151 height 31
type input "*****"
click at [1276, 487] on input "*****" at bounding box center [1281, 485] width 151 height 31
type input "*"
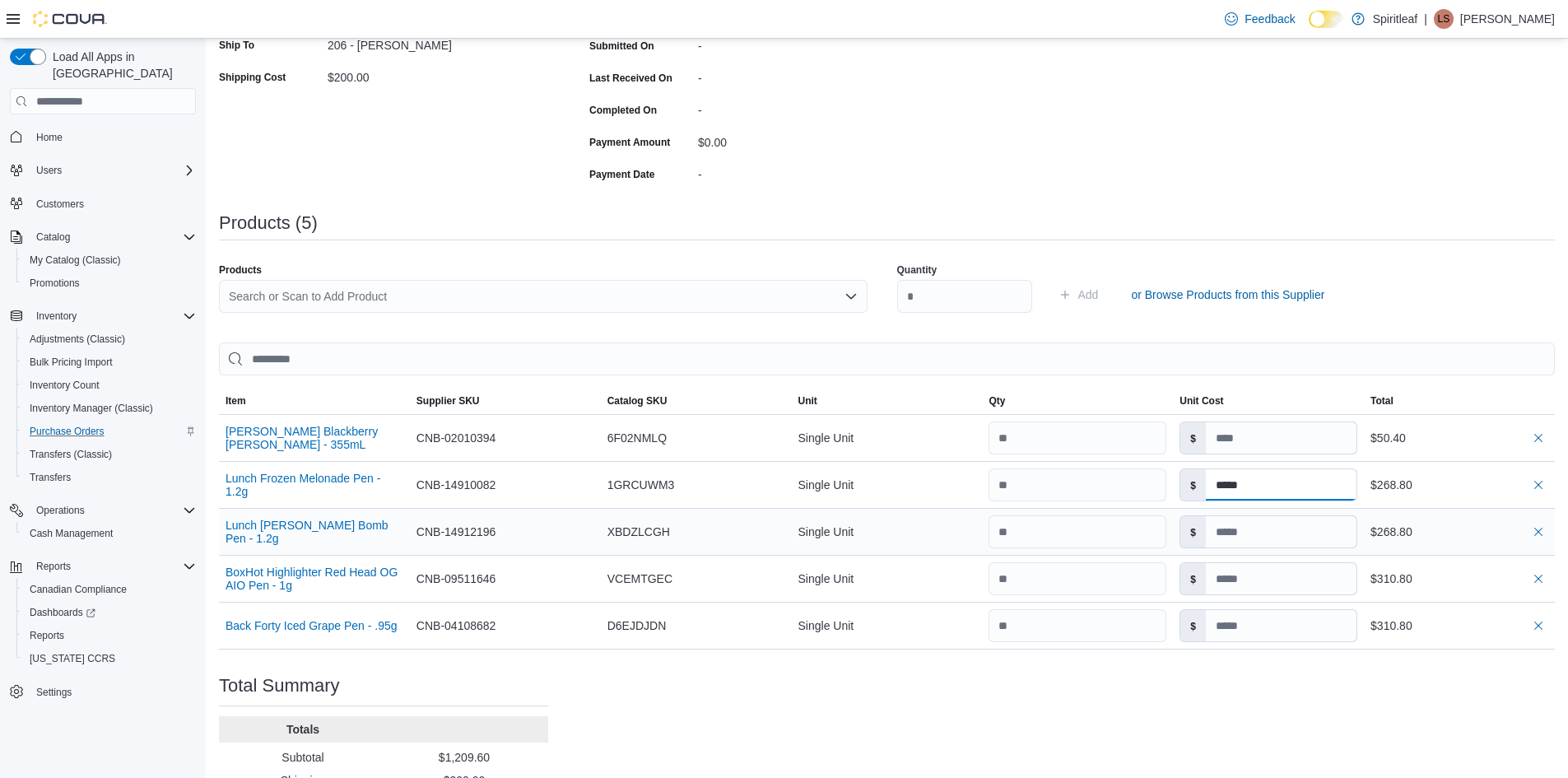
type input "*****"
click at [1272, 547] on input "*****" at bounding box center [1281, 532] width 151 height 31
type input "*****"
click at [1326, 581] on input at bounding box center [1281, 578] width 151 height 31
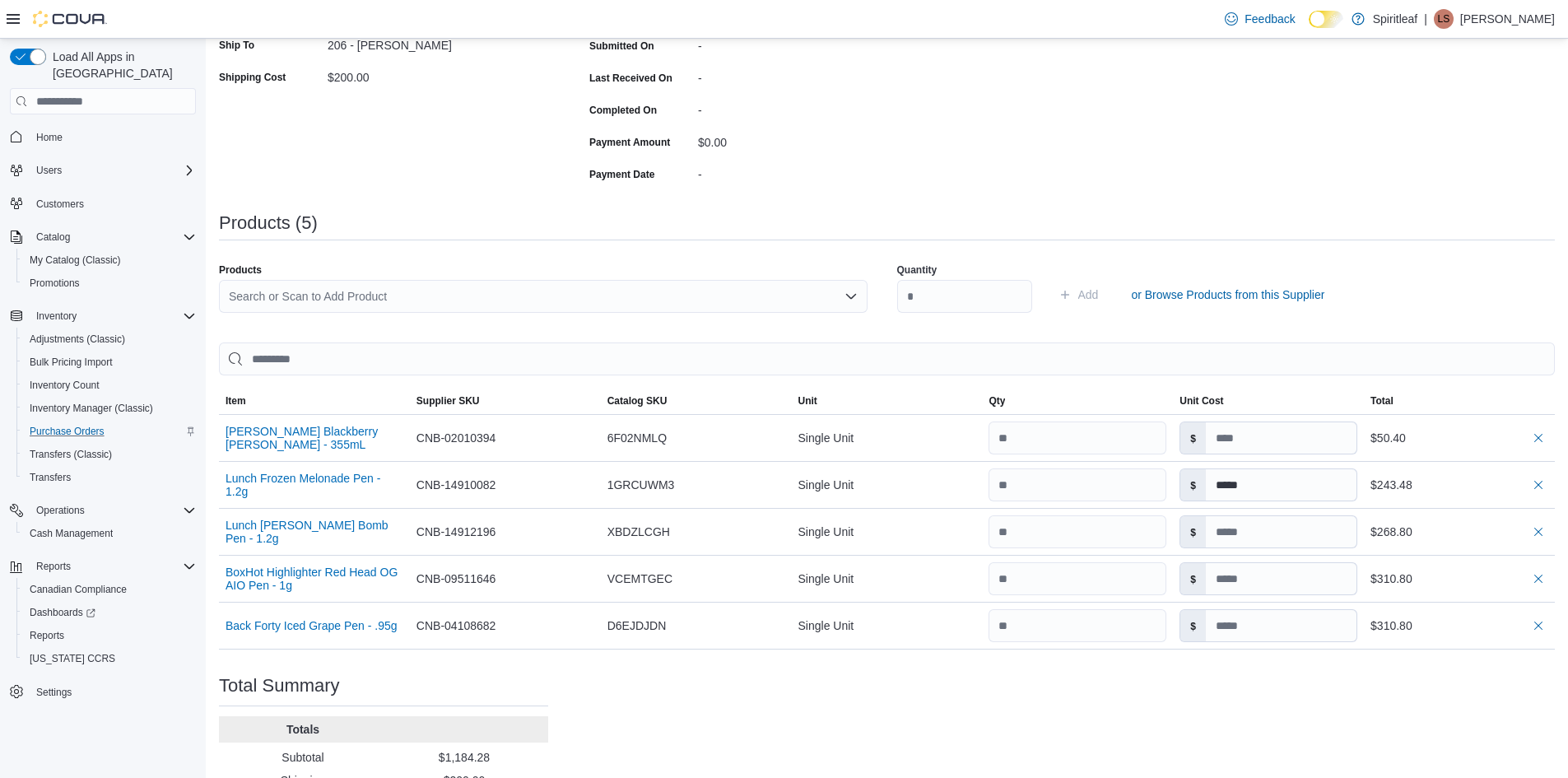
type input "*****"
click at [346, 292] on div "Search or Scan to Add Product" at bounding box center [543, 297] width 649 height 33
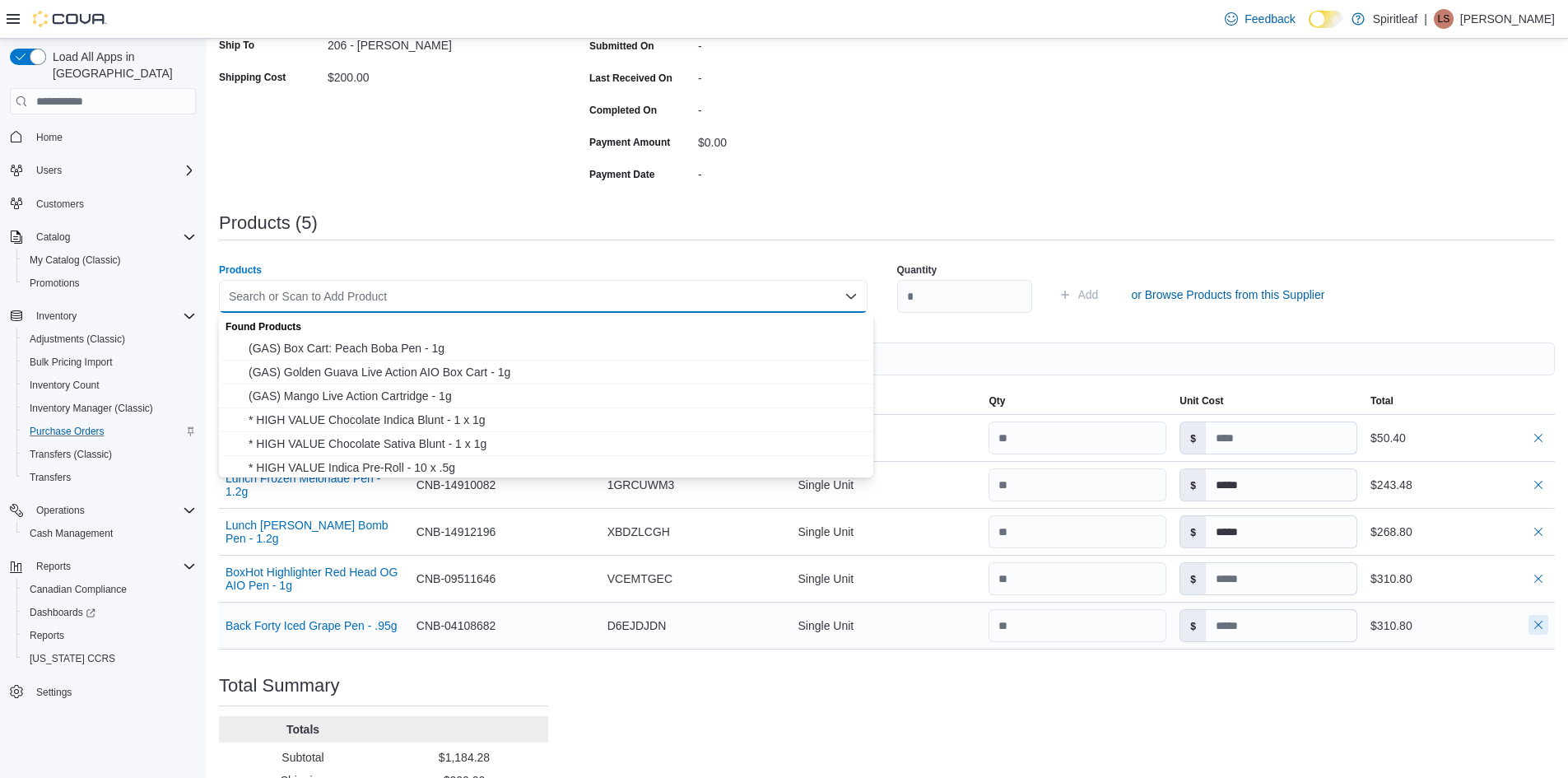
click at [1549, 623] on button "button" at bounding box center [1538, 625] width 19 height 19
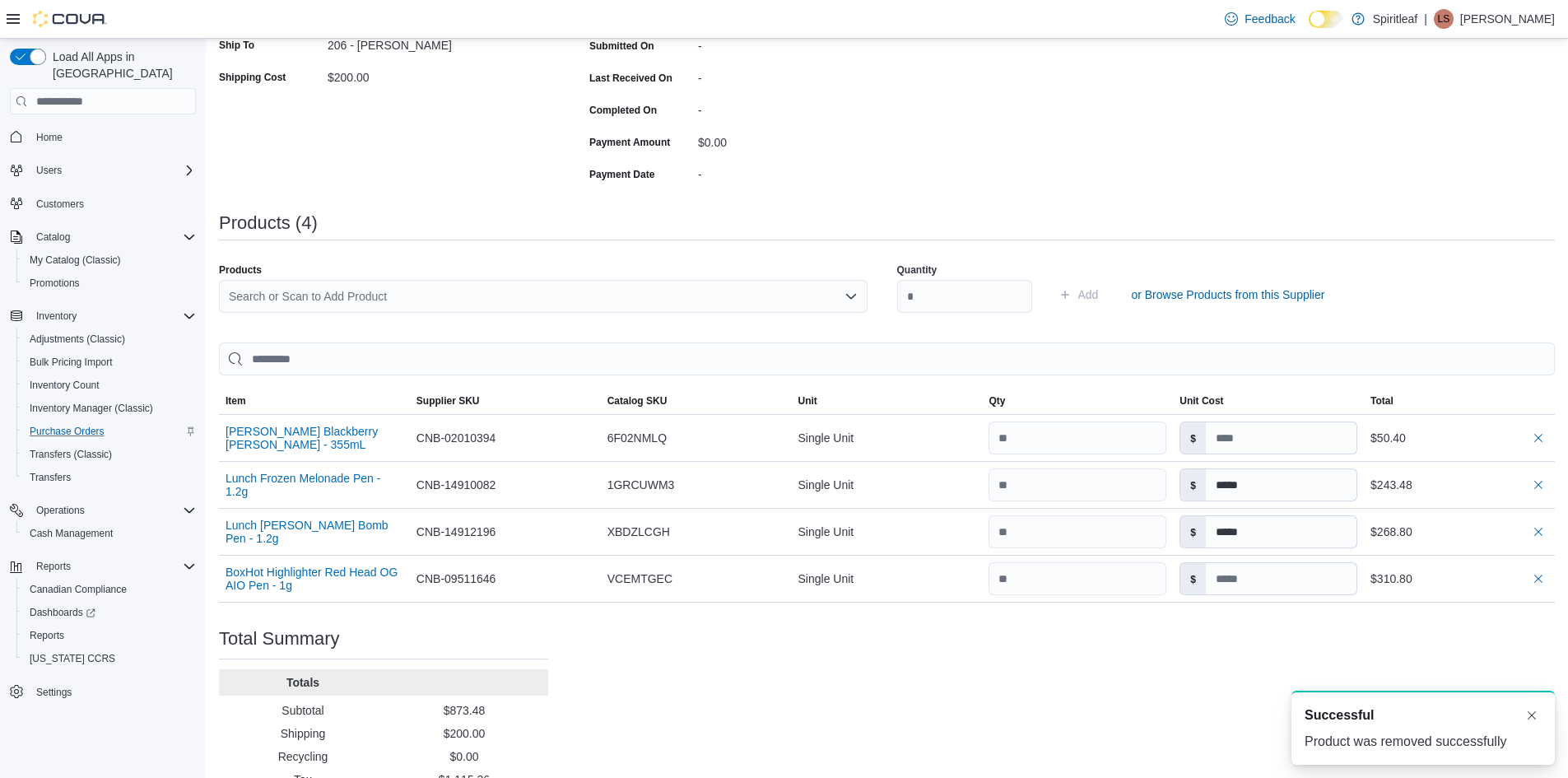
scroll to position [0, 0]
click at [266, 297] on div "Search or Scan to Add Product" at bounding box center [543, 297] width 649 height 33
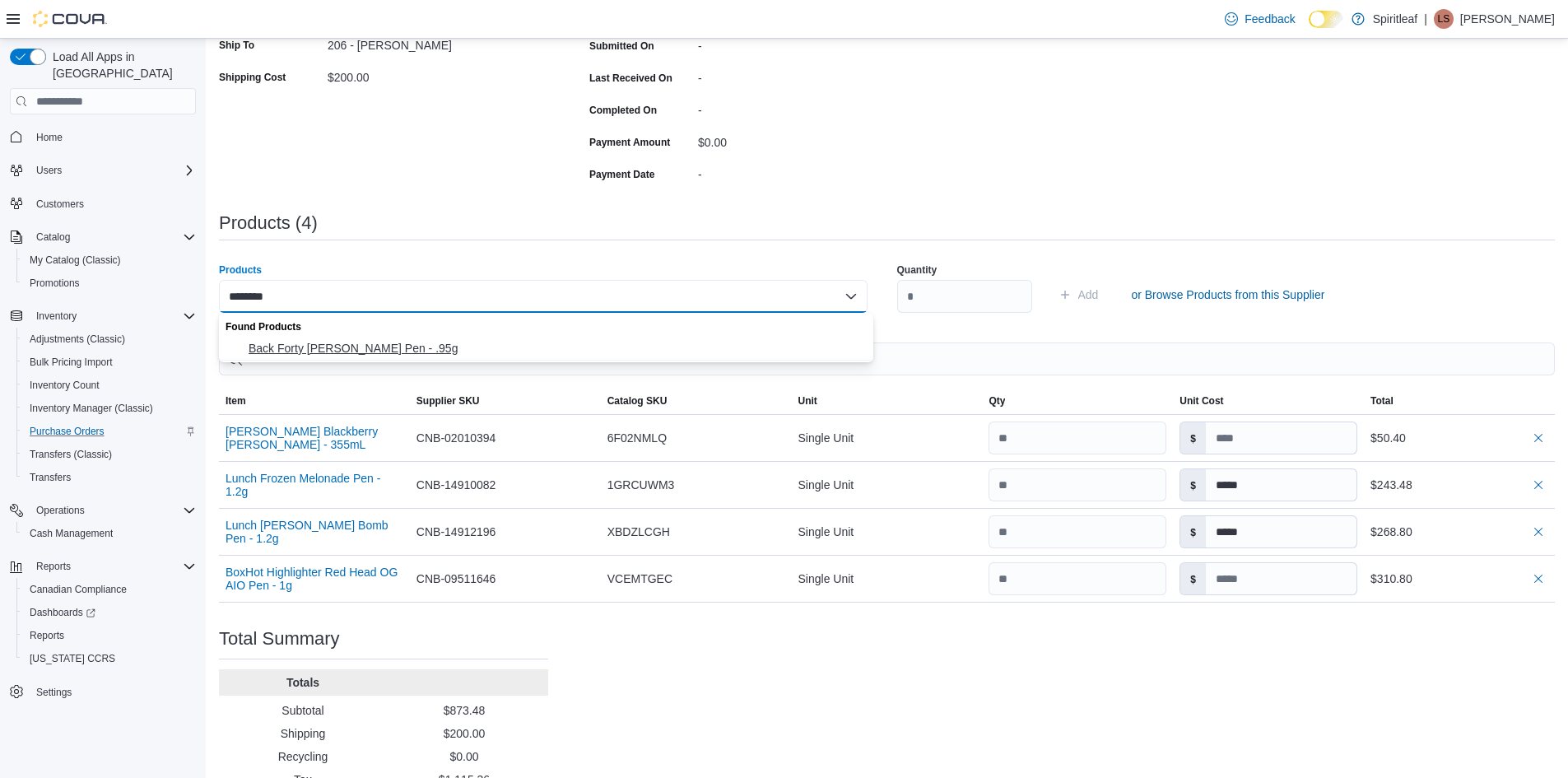
type input "********"
click at [326, 356] on span "Back Forty [PERSON_NAME] Pen - .95g" at bounding box center [556, 348] width 615 height 17
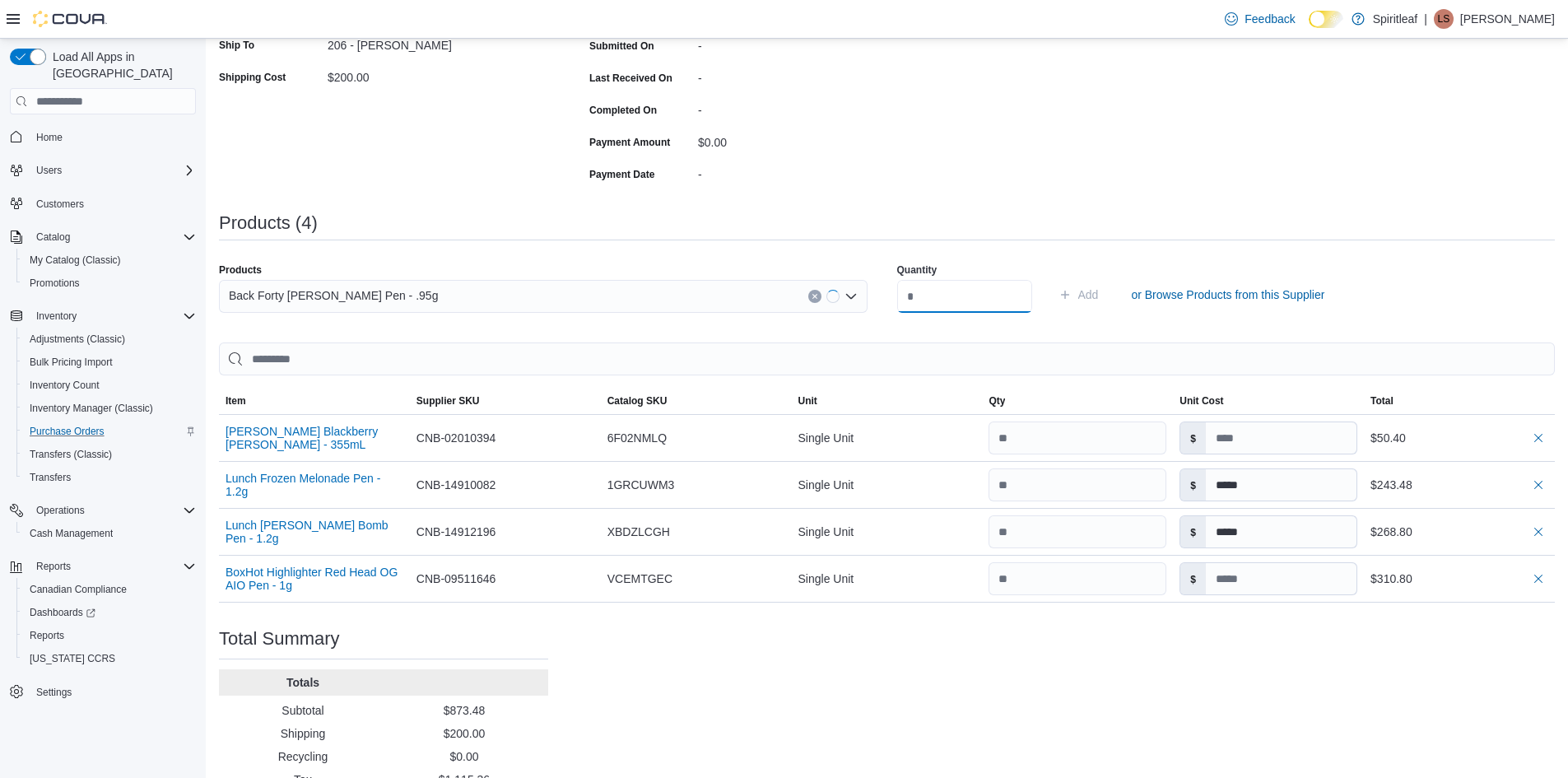
click at [920, 296] on input "number" at bounding box center [965, 297] width 135 height 33
type input "**"
click at [1099, 292] on span "Add" at bounding box center [1088, 295] width 20 height 17
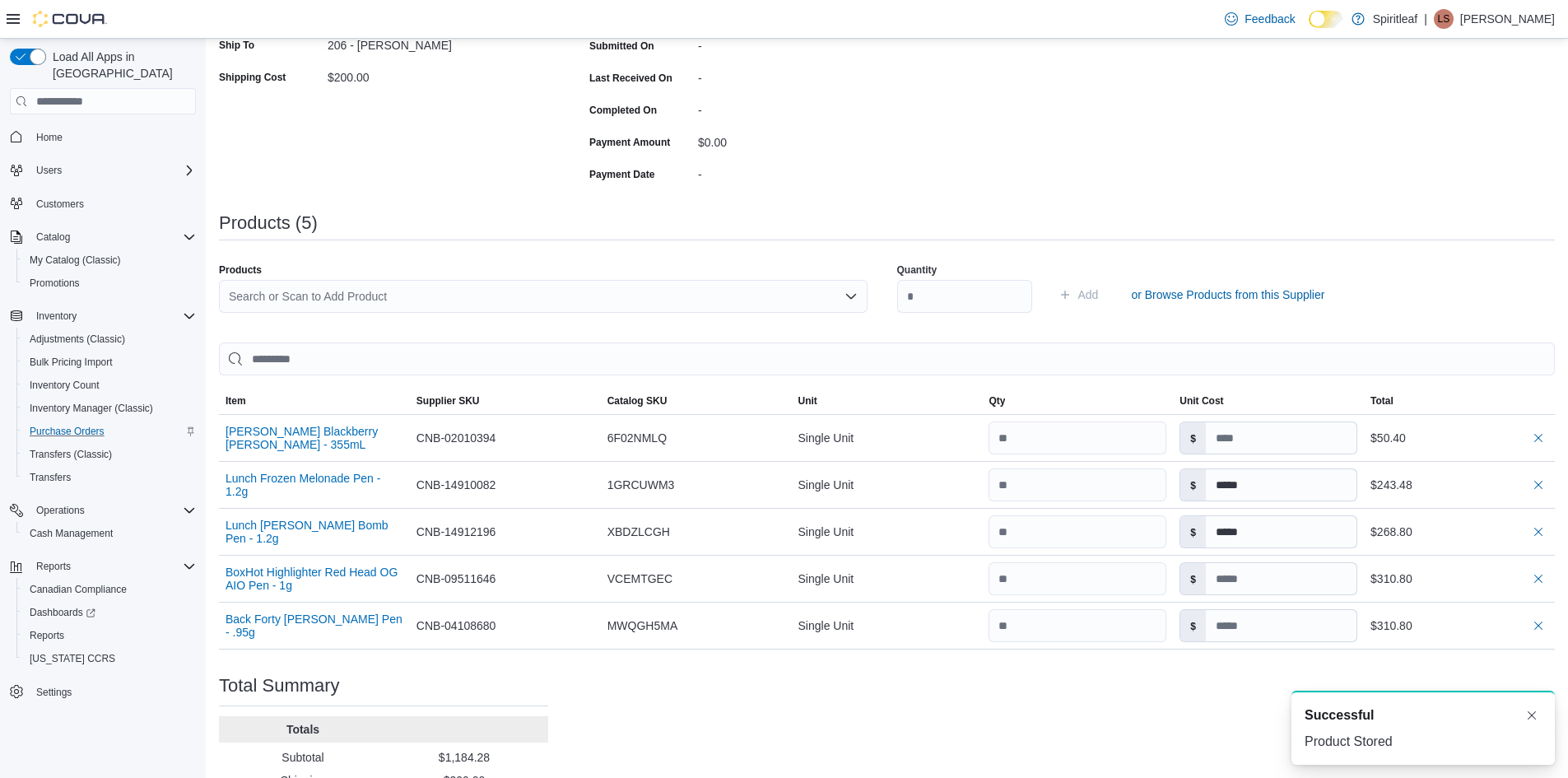
click at [314, 290] on div "Search or Scan to Add Product" at bounding box center [543, 297] width 649 height 33
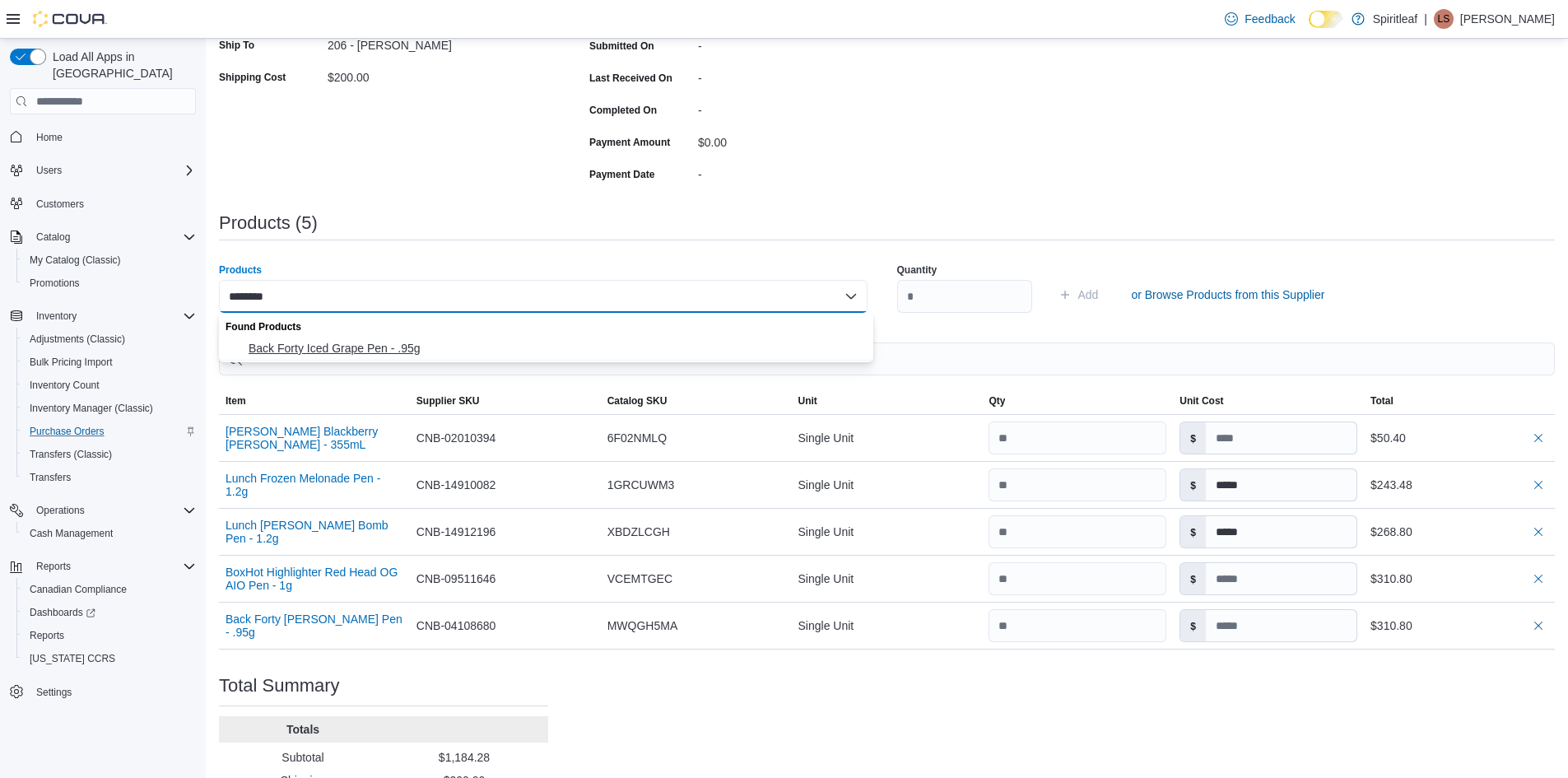
type input "********"
click at [340, 342] on span "Back Forty Iced Grape Pen - .95g" at bounding box center [556, 348] width 615 height 17
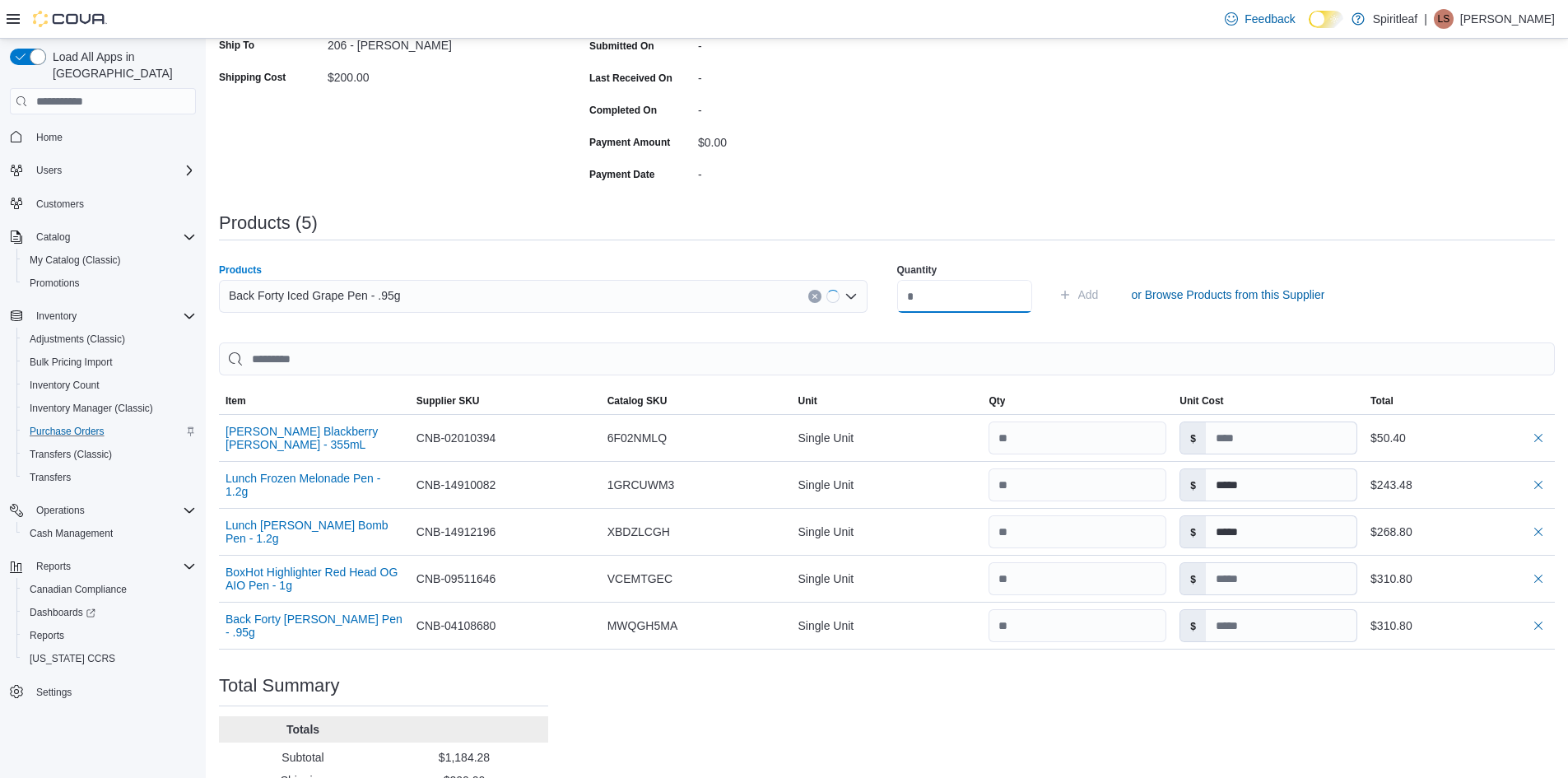
click at [967, 291] on input "number" at bounding box center [965, 297] width 135 height 33
type input "**"
click at [1099, 298] on span "Add" at bounding box center [1088, 295] width 20 height 17
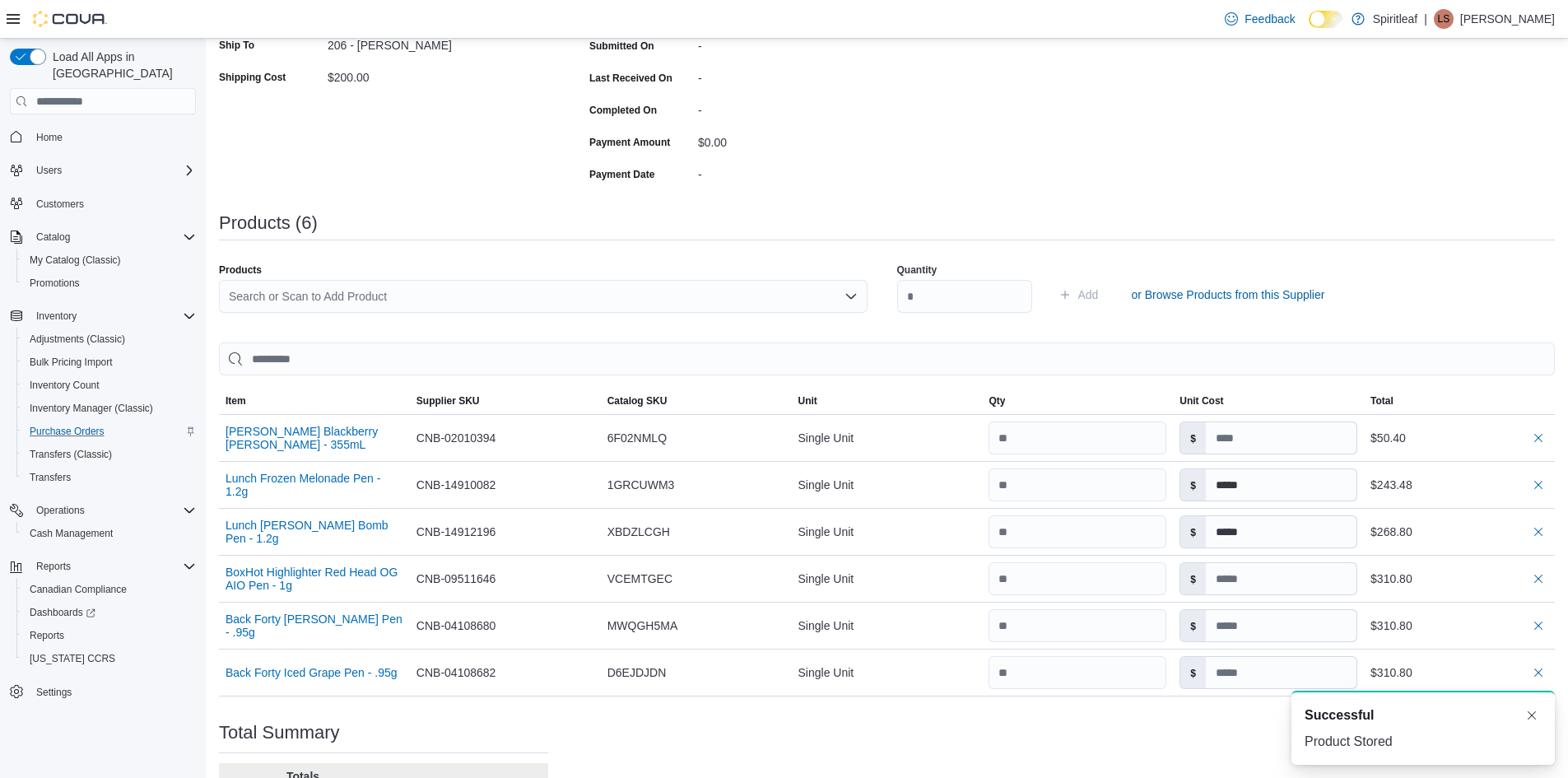
click at [260, 291] on div "Search or Scan to Add Product" at bounding box center [543, 297] width 649 height 33
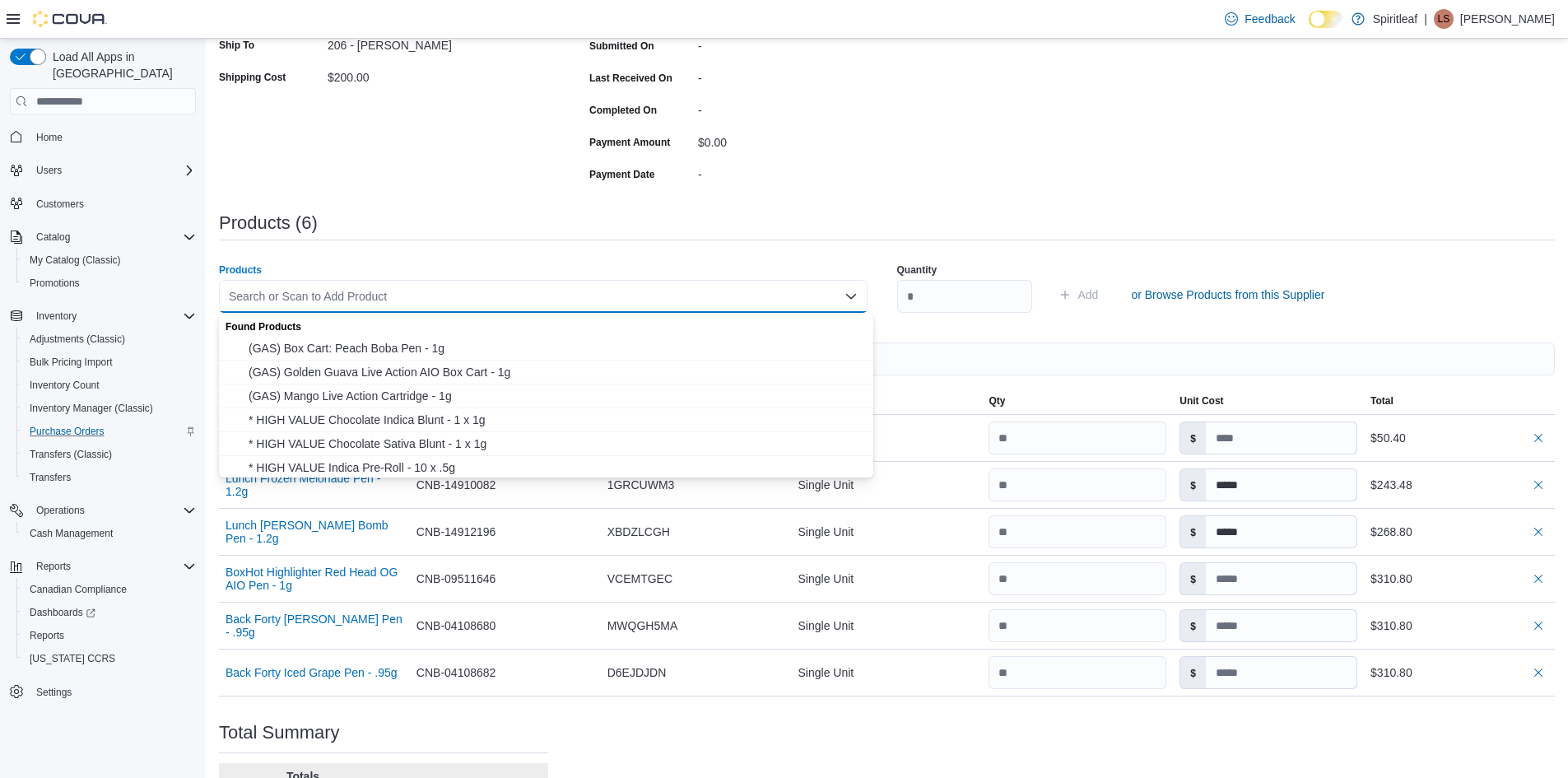
click at [745, 195] on div "Purchase Order: PO4TMV-66422 Feedback Purchase Order Details Edit Status Pendin…" at bounding box center [887, 369] width 1336 height 1100
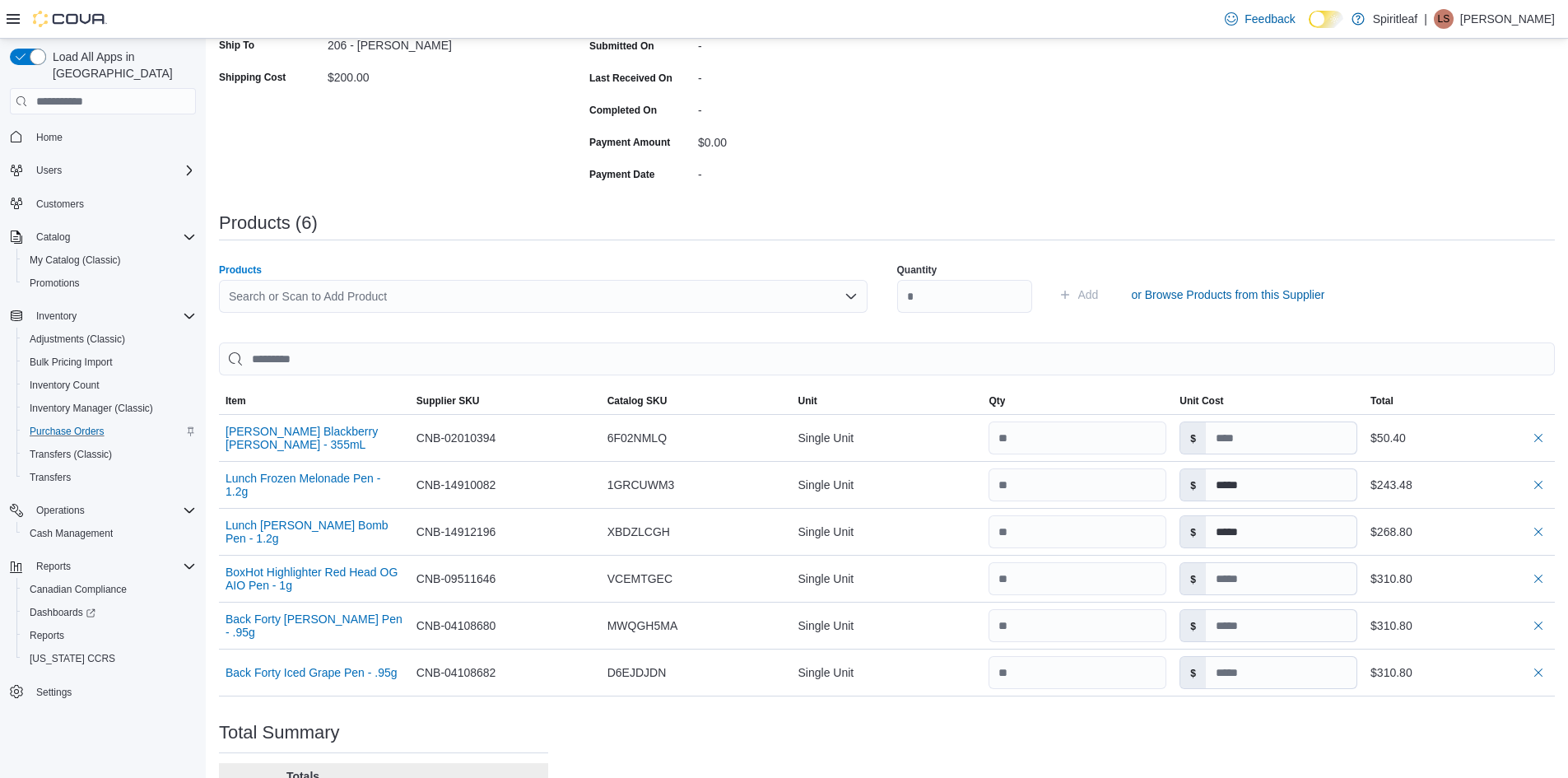
click at [325, 292] on div "Search or Scan to Add Product" at bounding box center [543, 297] width 649 height 33
type input "*"
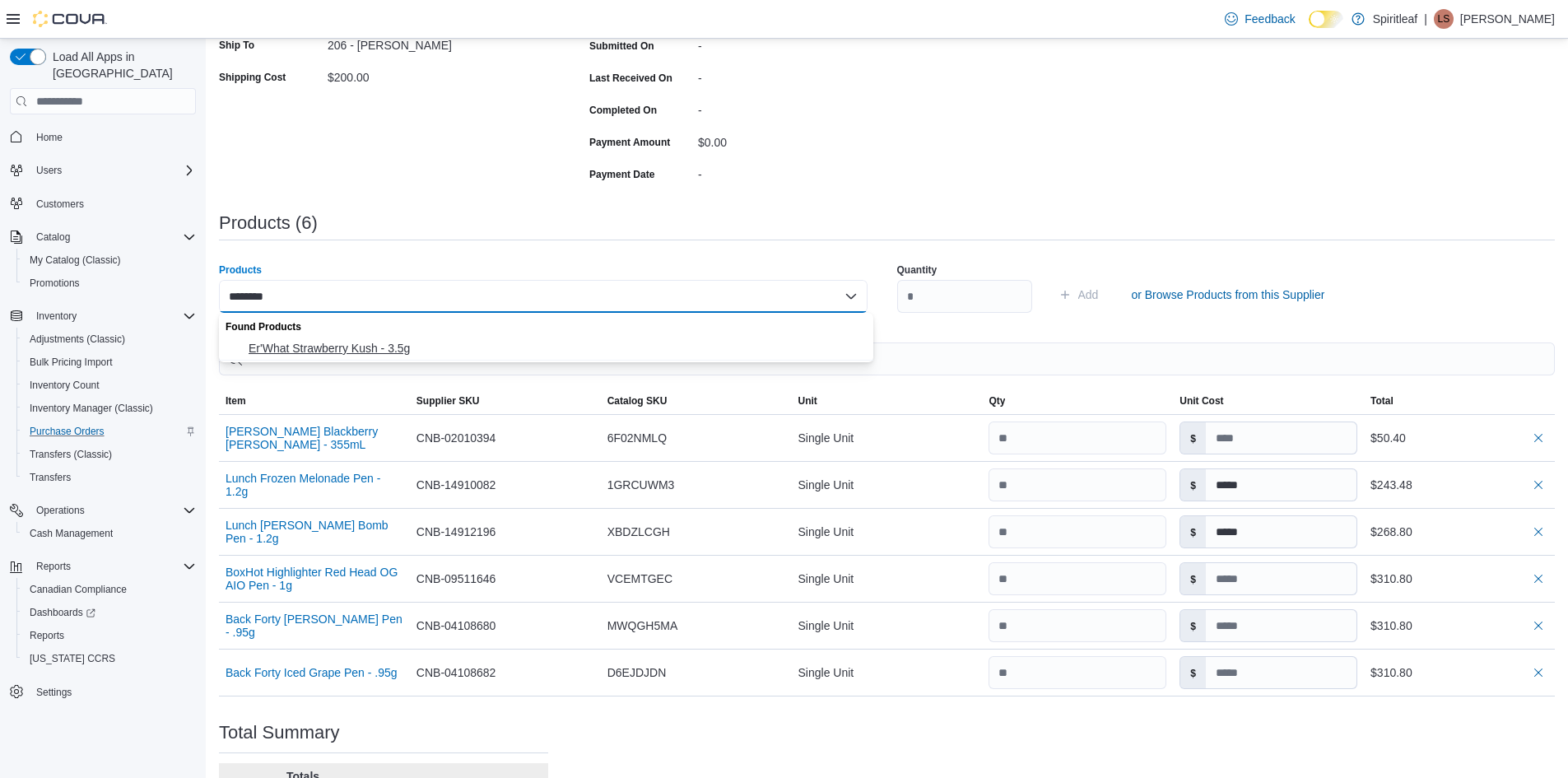
type input "********"
click at [342, 353] on span "Er'What Strawberry Kush - 3.5g" at bounding box center [556, 348] width 615 height 17
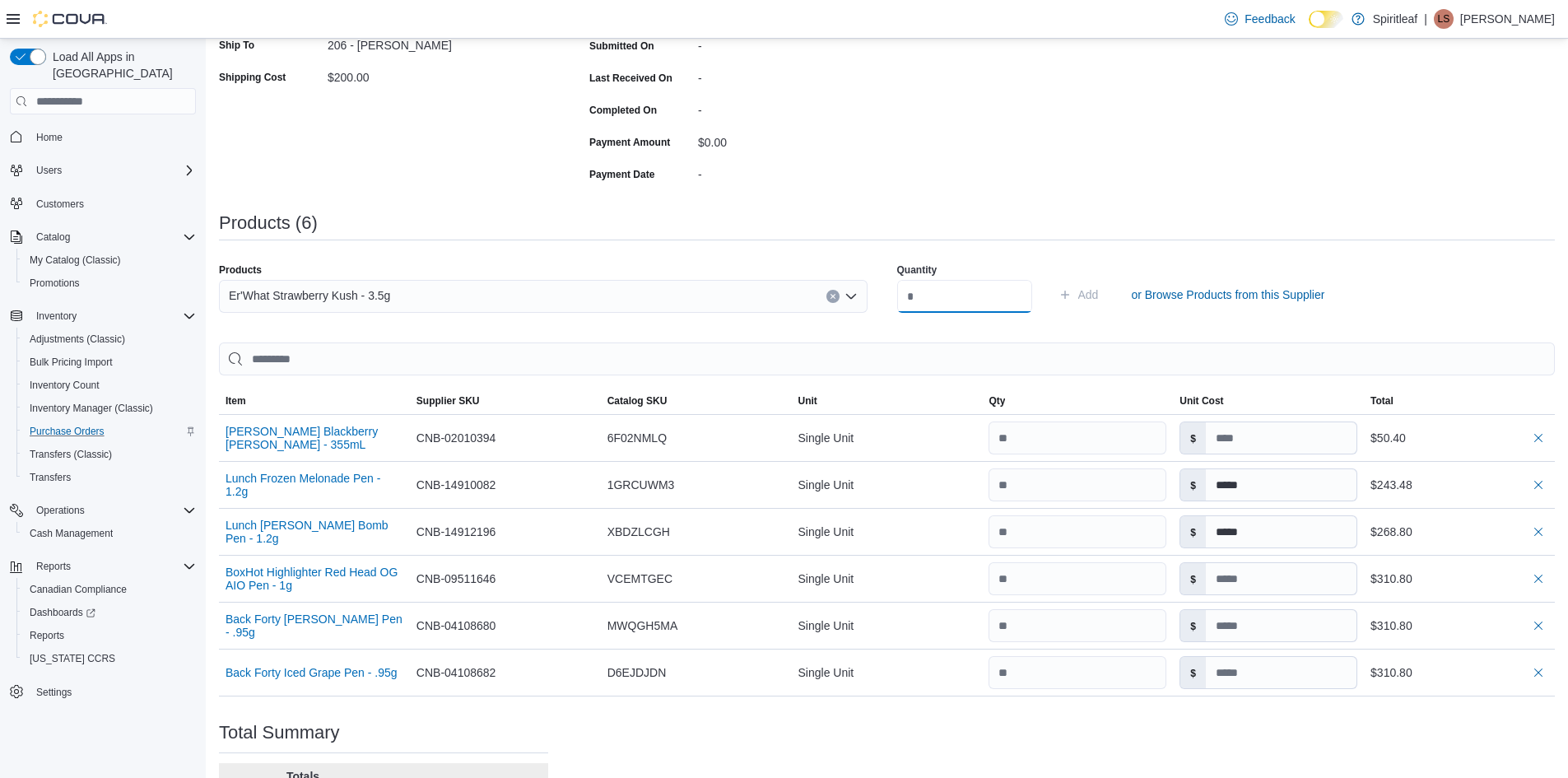
click at [954, 290] on input "number" at bounding box center [965, 297] width 135 height 33
type input "**"
click at [1099, 287] on span "Add" at bounding box center [1088, 295] width 20 height 17
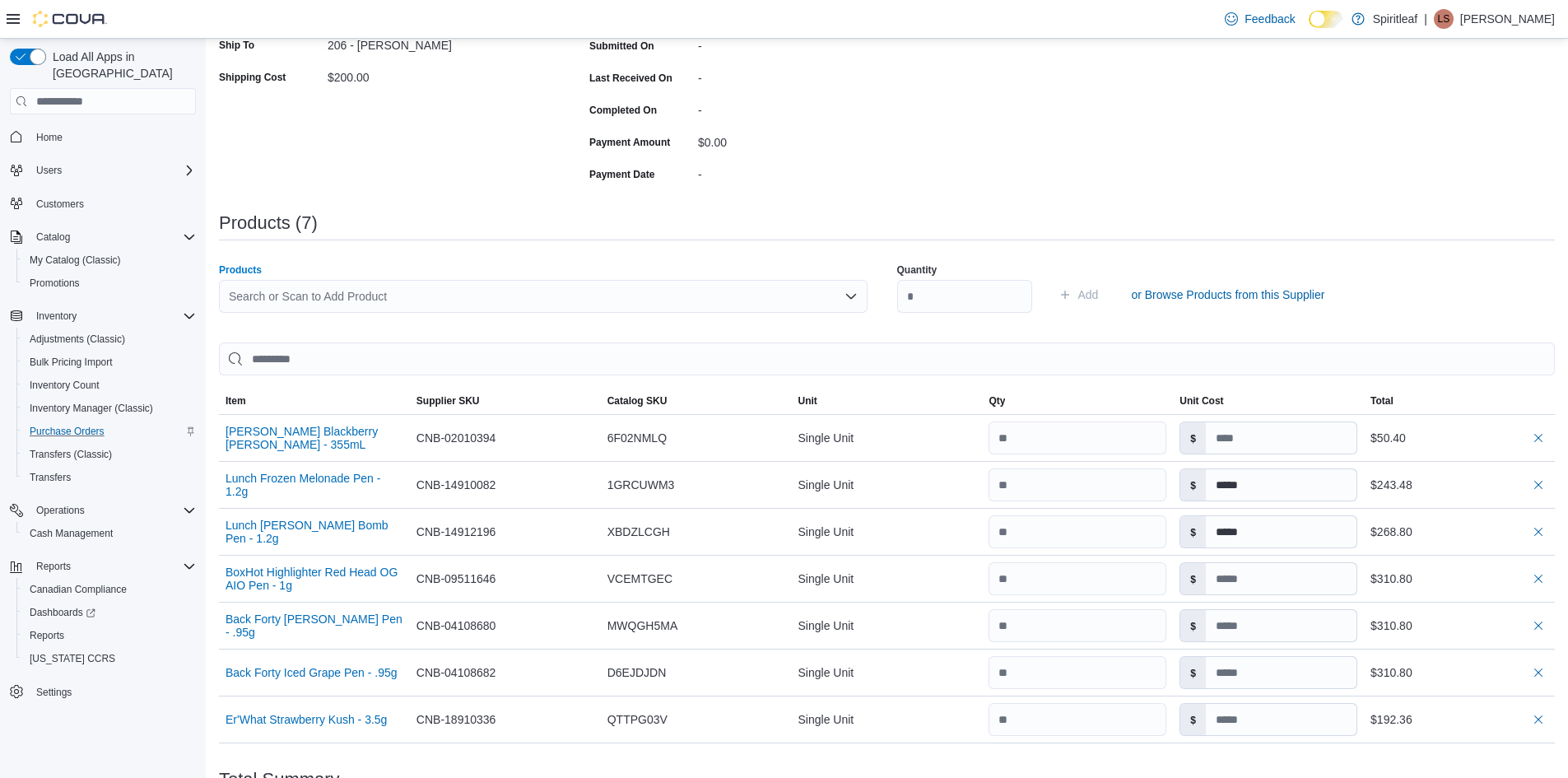
click at [267, 291] on div "Search or Scan to Add Product" at bounding box center [543, 297] width 649 height 33
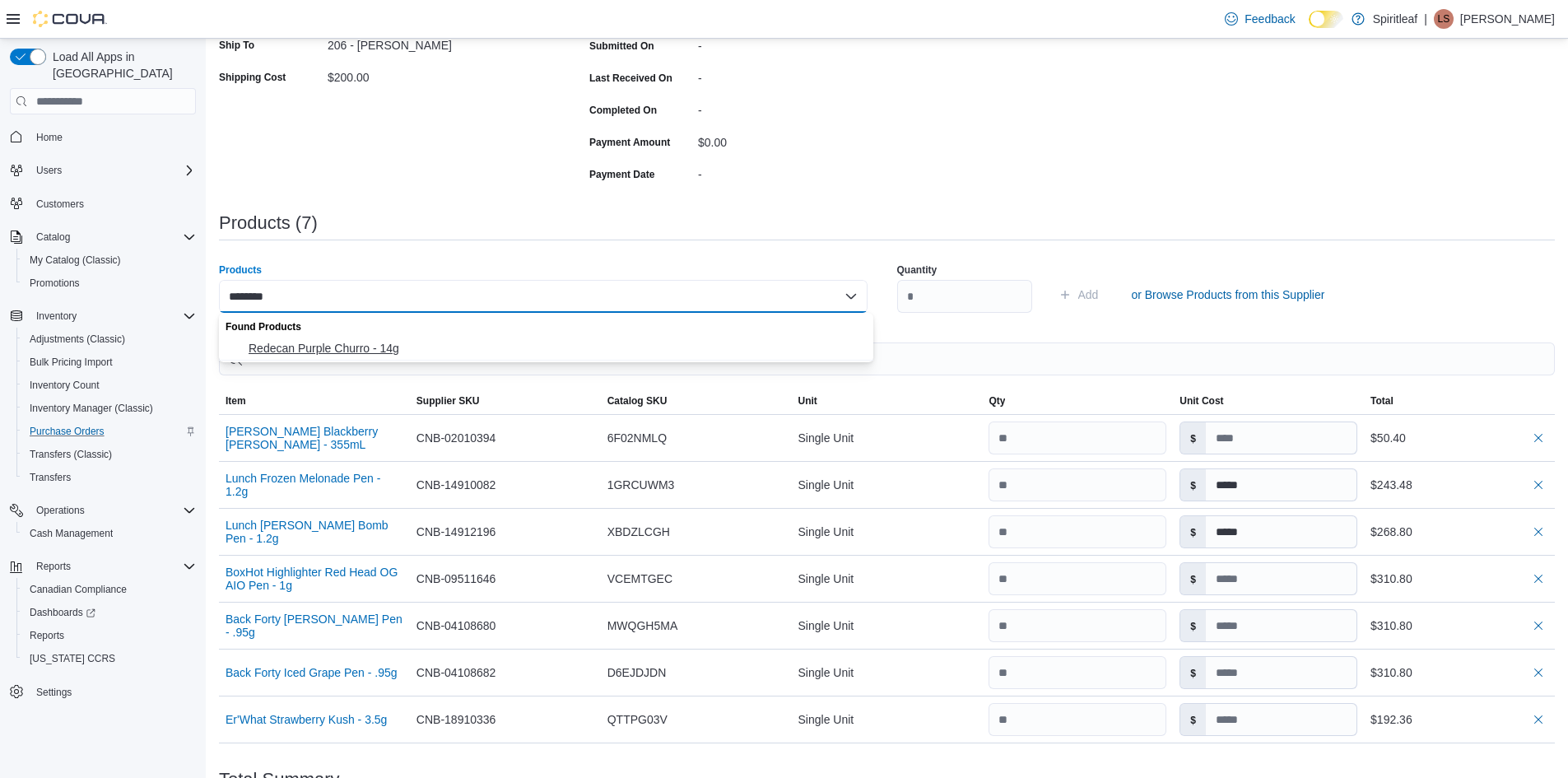
type input "********"
click at [359, 348] on span "Redecan Purple Churro - 14g" at bounding box center [556, 348] width 615 height 17
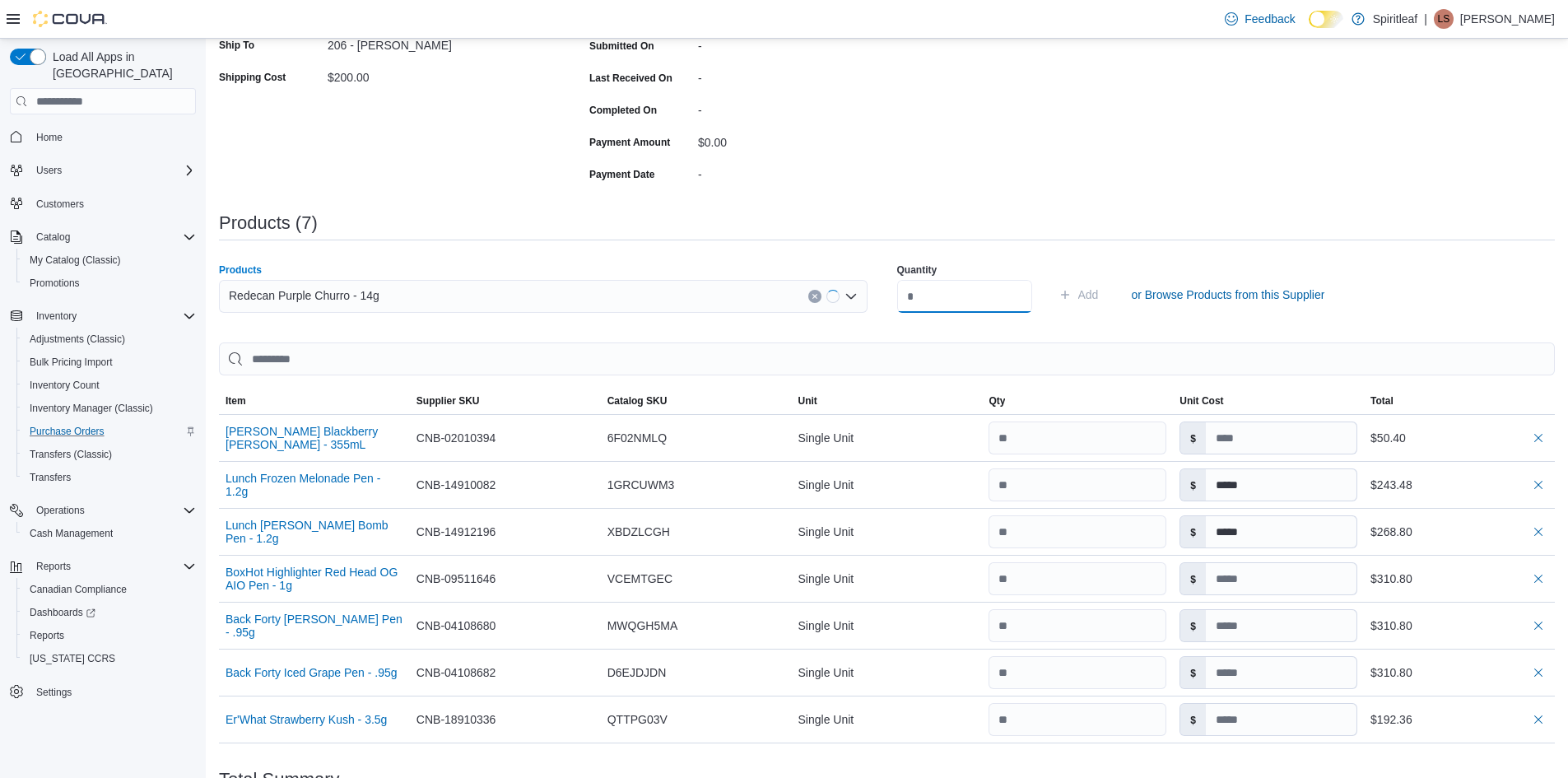
click at [955, 299] on input "number" at bounding box center [965, 297] width 135 height 33
type input "*"
click at [1099, 289] on span "Add" at bounding box center [1088, 295] width 20 height 17
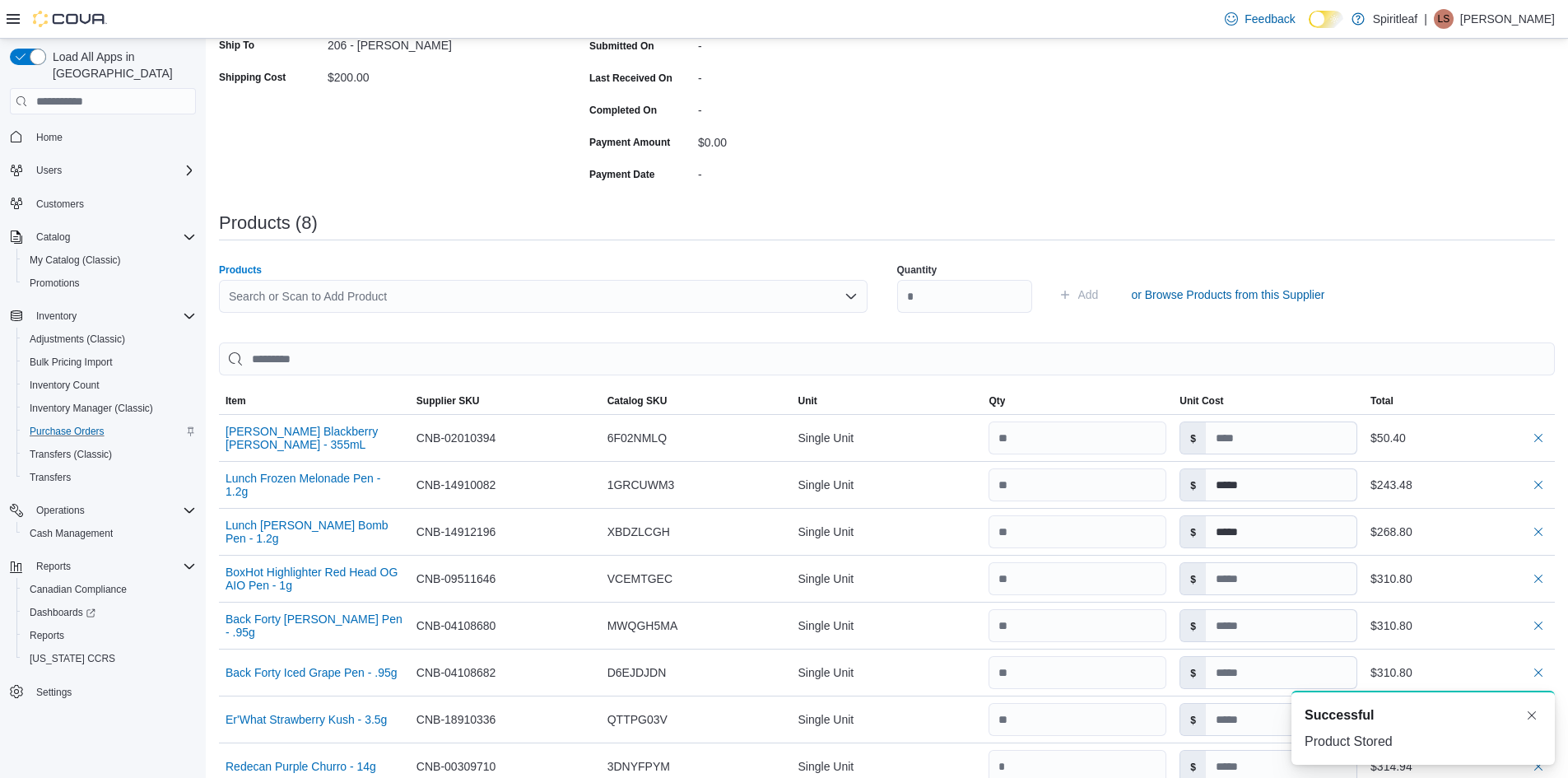
click at [279, 299] on div "Search or Scan to Add Product" at bounding box center [543, 297] width 649 height 33
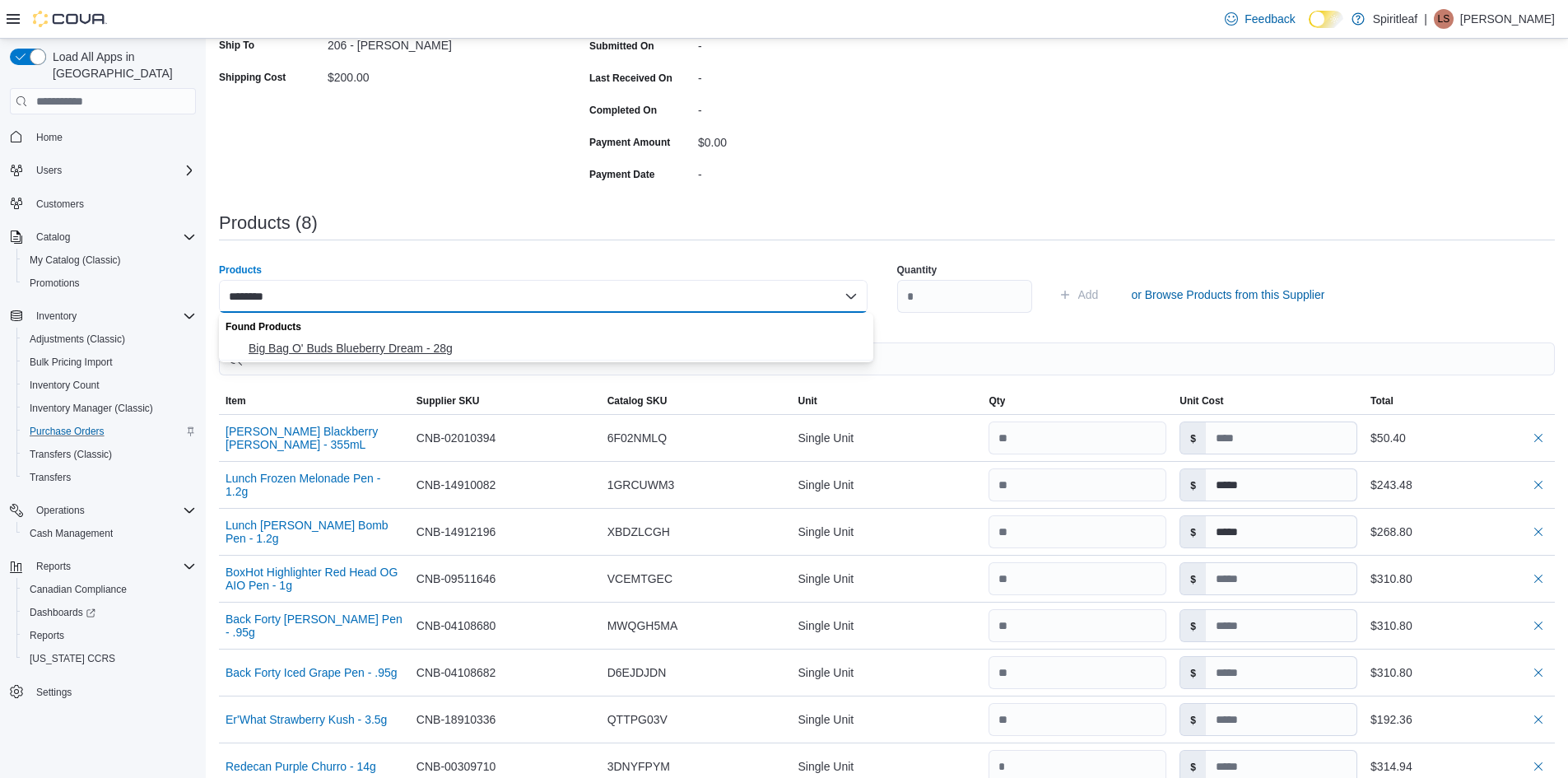
type input "********"
click at [365, 353] on span "Big Bag O' Buds Blueberry Dream - 28g" at bounding box center [556, 348] width 615 height 17
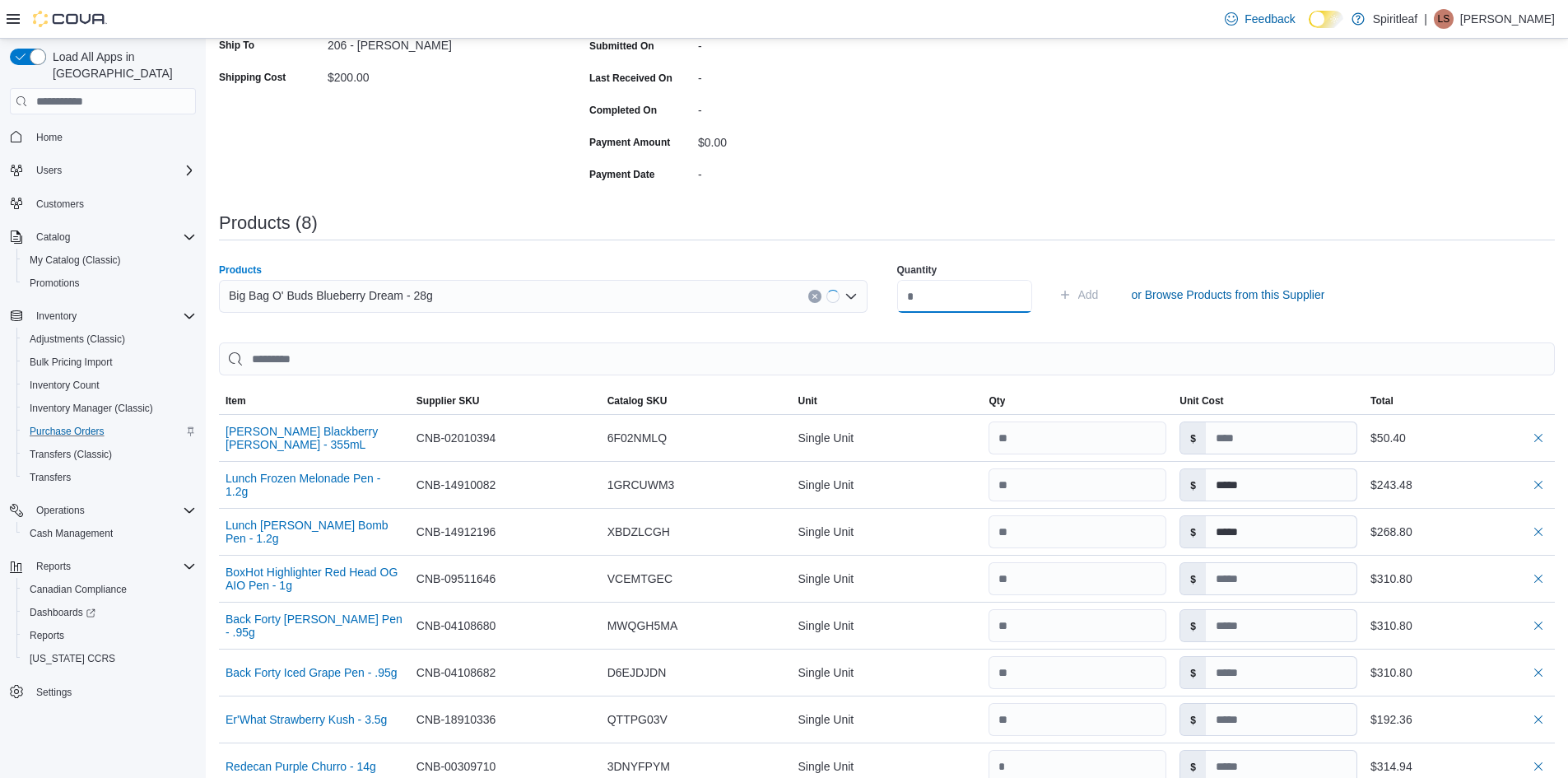
click at [944, 295] on input "number" at bounding box center [965, 297] width 135 height 33
type input "*"
click at [1099, 296] on span "Add" at bounding box center [1088, 295] width 20 height 17
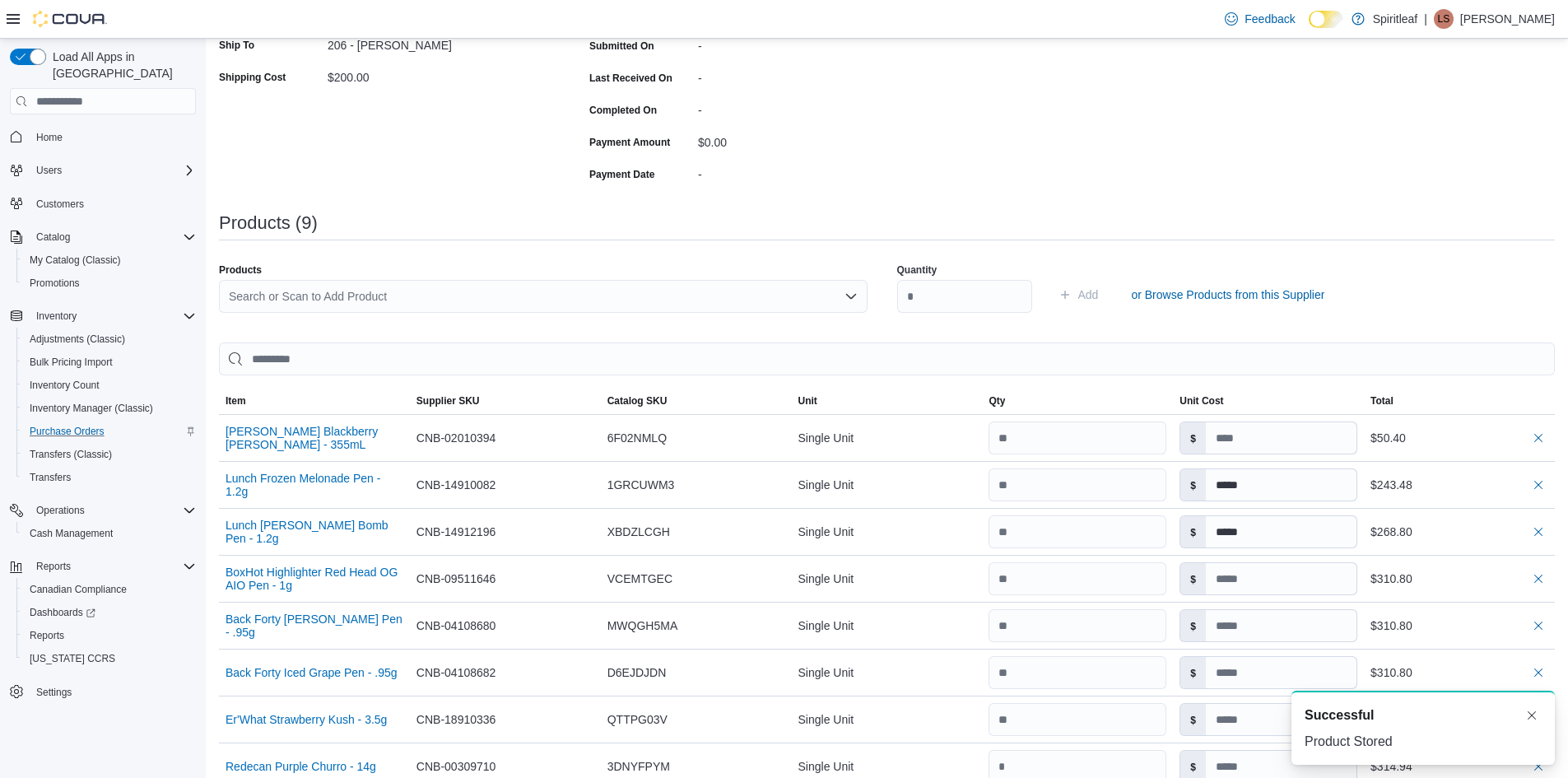
click at [244, 297] on div "Search or Scan to Add Product" at bounding box center [543, 297] width 649 height 33
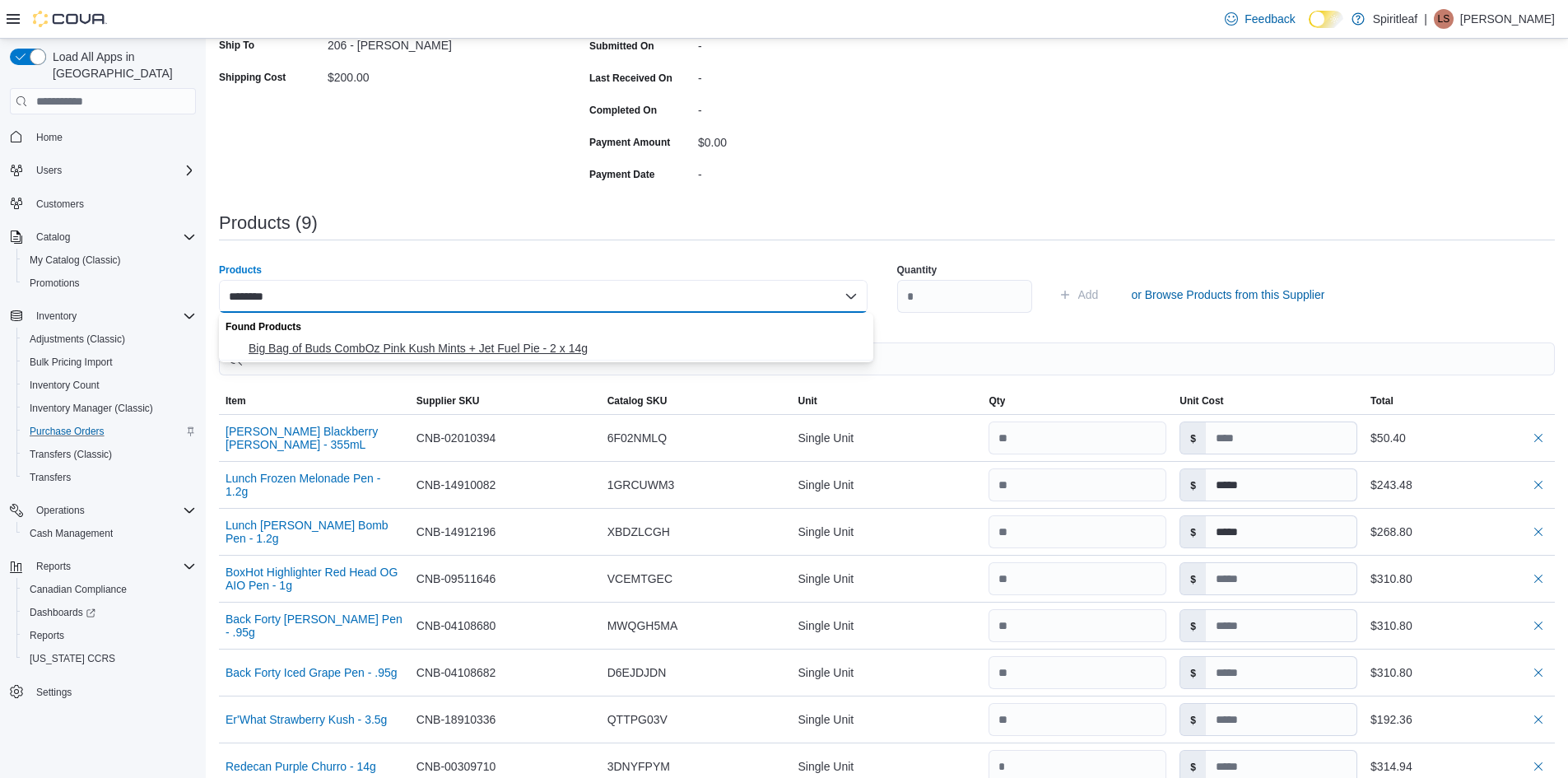
type input "********"
click at [313, 339] on button "Big Bag of Buds CombOz Pink Kush Mints + Jet Fuel Pie - 2 x 14g" at bounding box center [546, 348] width 654 height 24
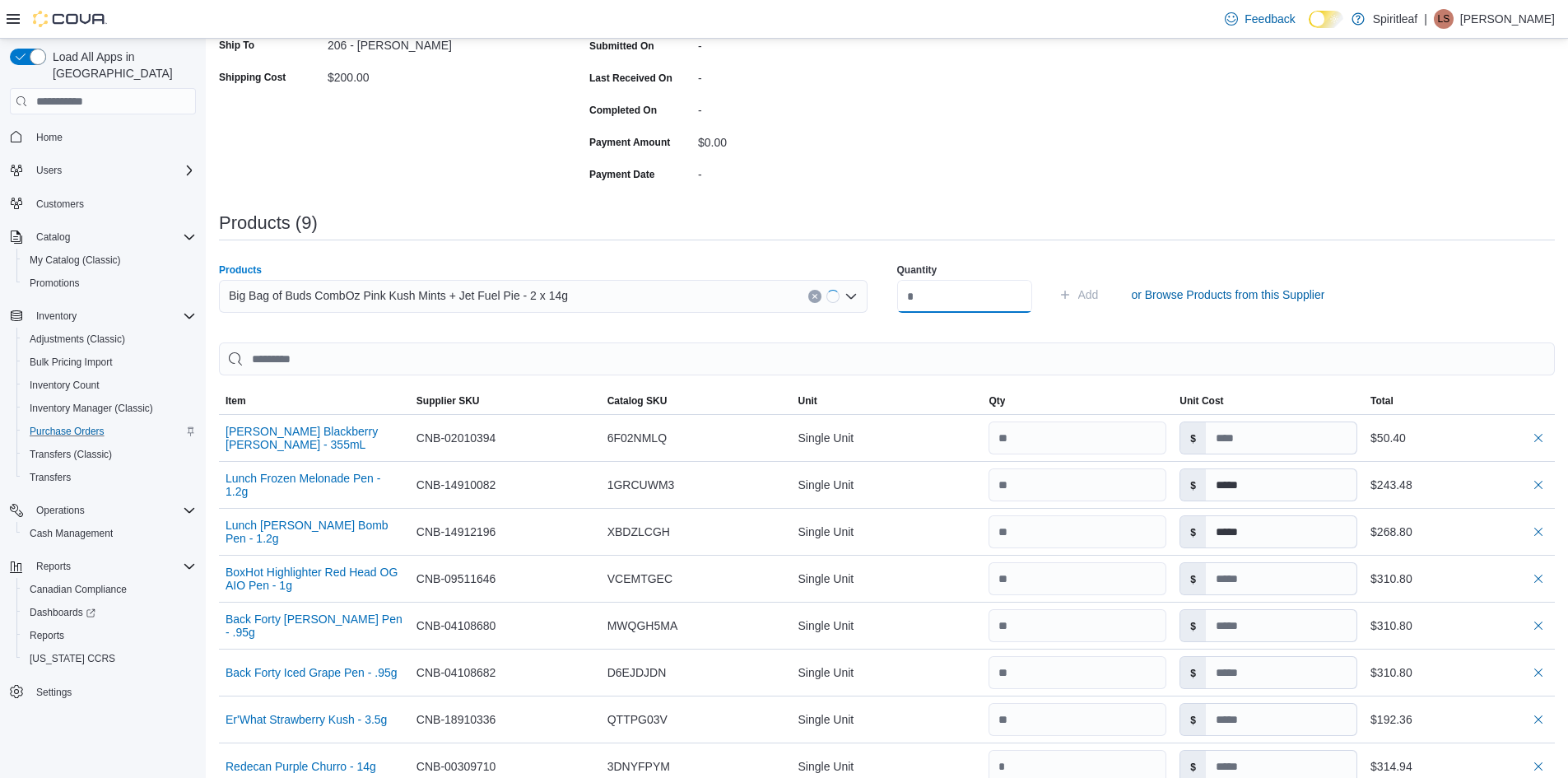
click at [951, 298] on input "number" at bounding box center [965, 297] width 135 height 33
type input "*"
click at [1099, 291] on span "Add" at bounding box center [1088, 295] width 20 height 17
click at [279, 293] on div "Search or Scan to Add Product" at bounding box center [543, 297] width 649 height 33
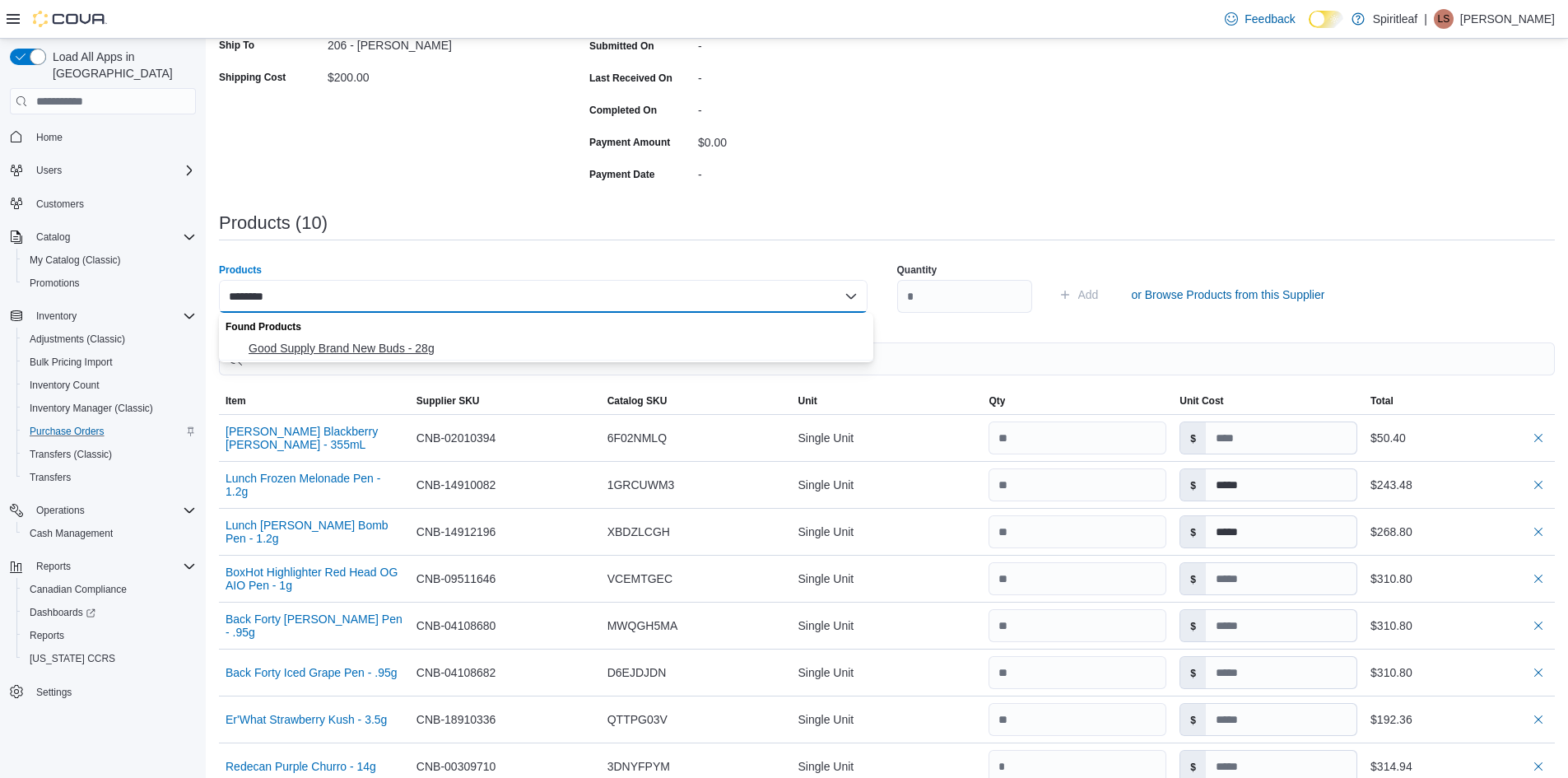
type input "********"
click at [337, 346] on span "Good Supply Brand New Buds - 28g" at bounding box center [556, 348] width 615 height 17
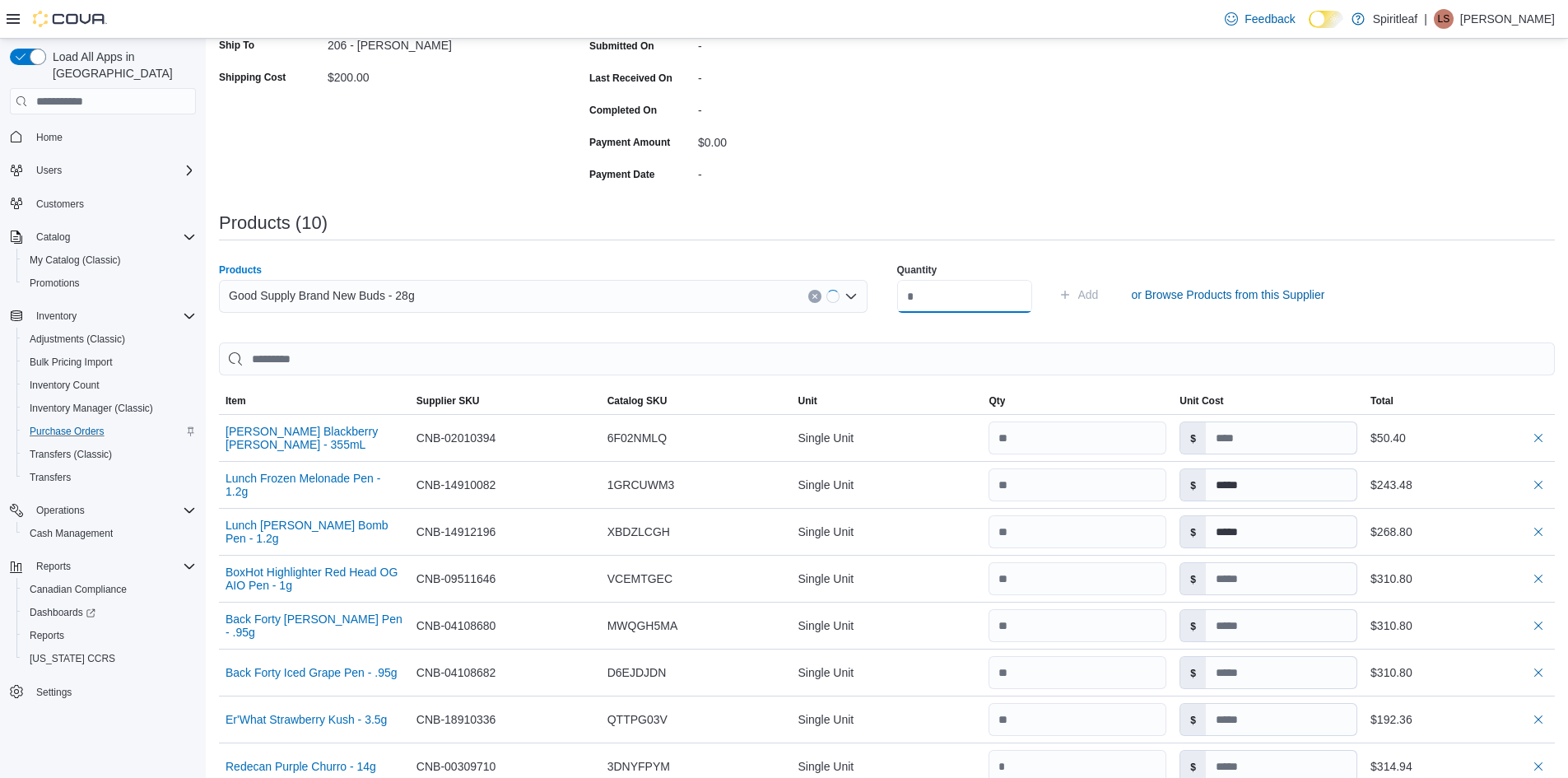
click at [920, 300] on input "number" at bounding box center [965, 297] width 135 height 33
type input "*"
click at [1099, 286] on span "Add" at bounding box center [1079, 295] width 41 height 33
click at [282, 298] on div "Search or Scan to Add Product" at bounding box center [543, 297] width 649 height 33
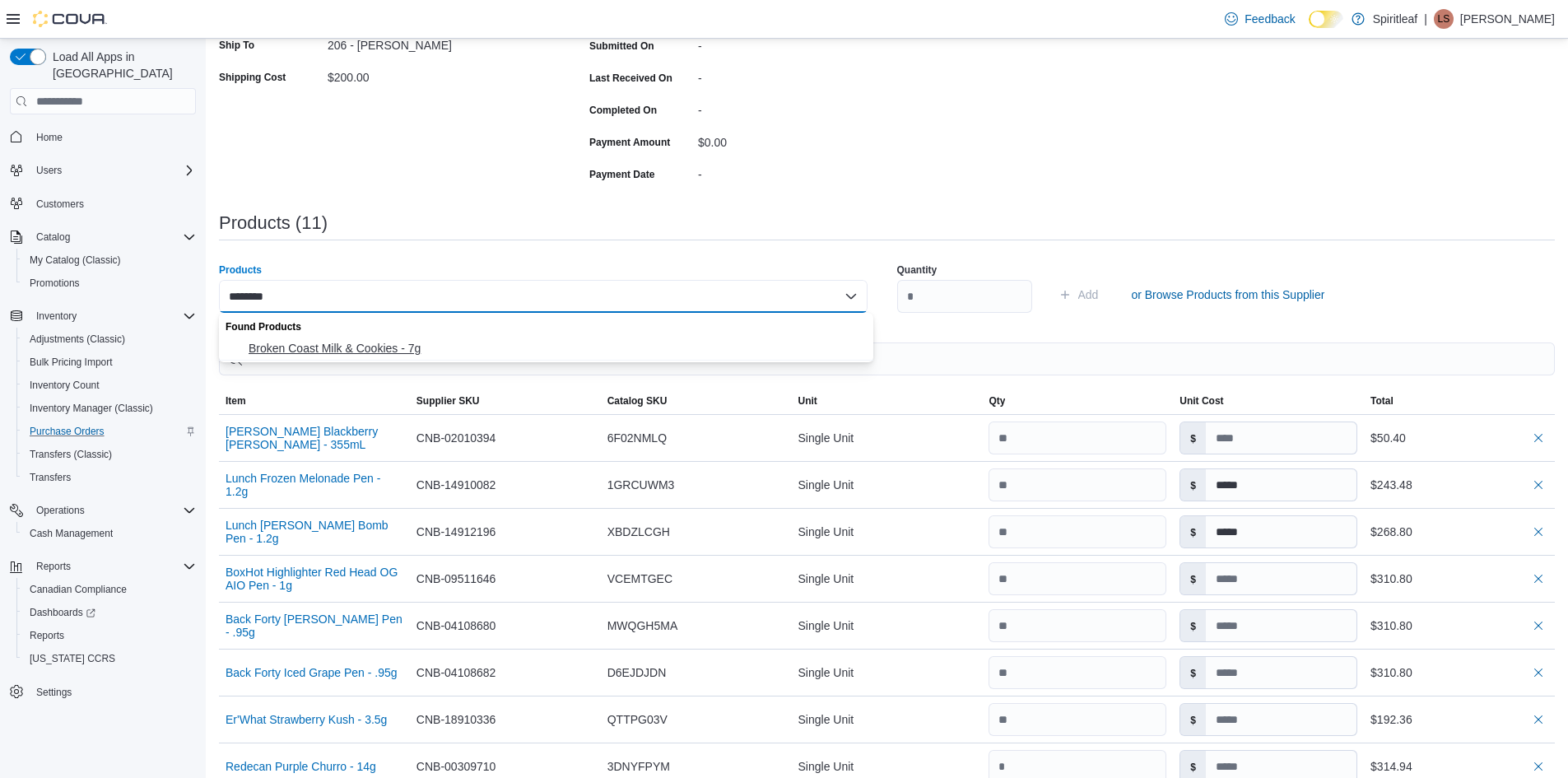
type input "********"
click at [298, 345] on span "Broken Coast Milk & Cookies - 7g" at bounding box center [556, 348] width 615 height 17
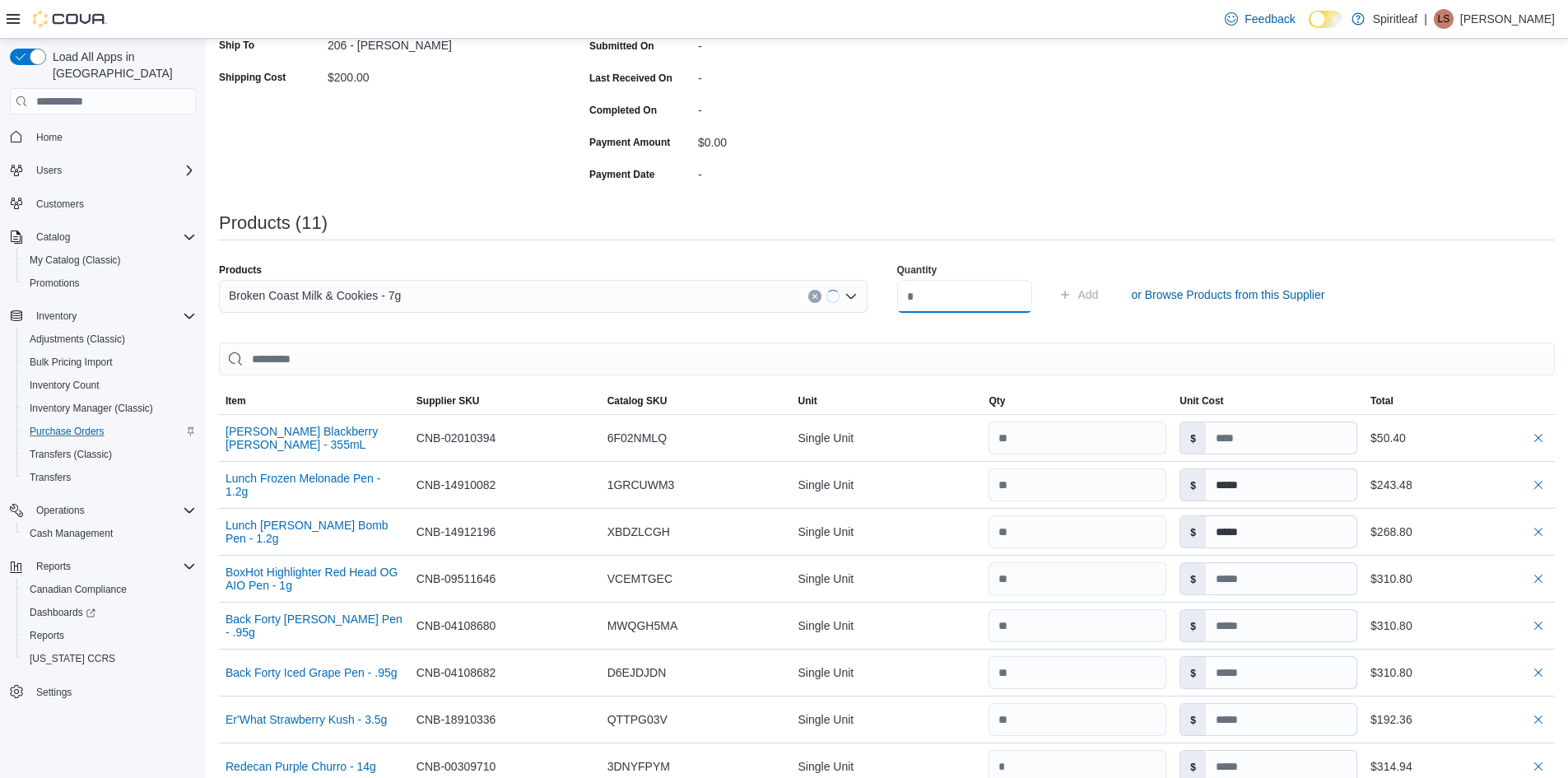
click at [953, 297] on input "number" at bounding box center [965, 297] width 135 height 33
type input "*"
click at [1099, 293] on span "Add" at bounding box center [1088, 295] width 20 height 17
click at [321, 288] on div "Search or Scan to Add Product" at bounding box center [543, 297] width 649 height 33
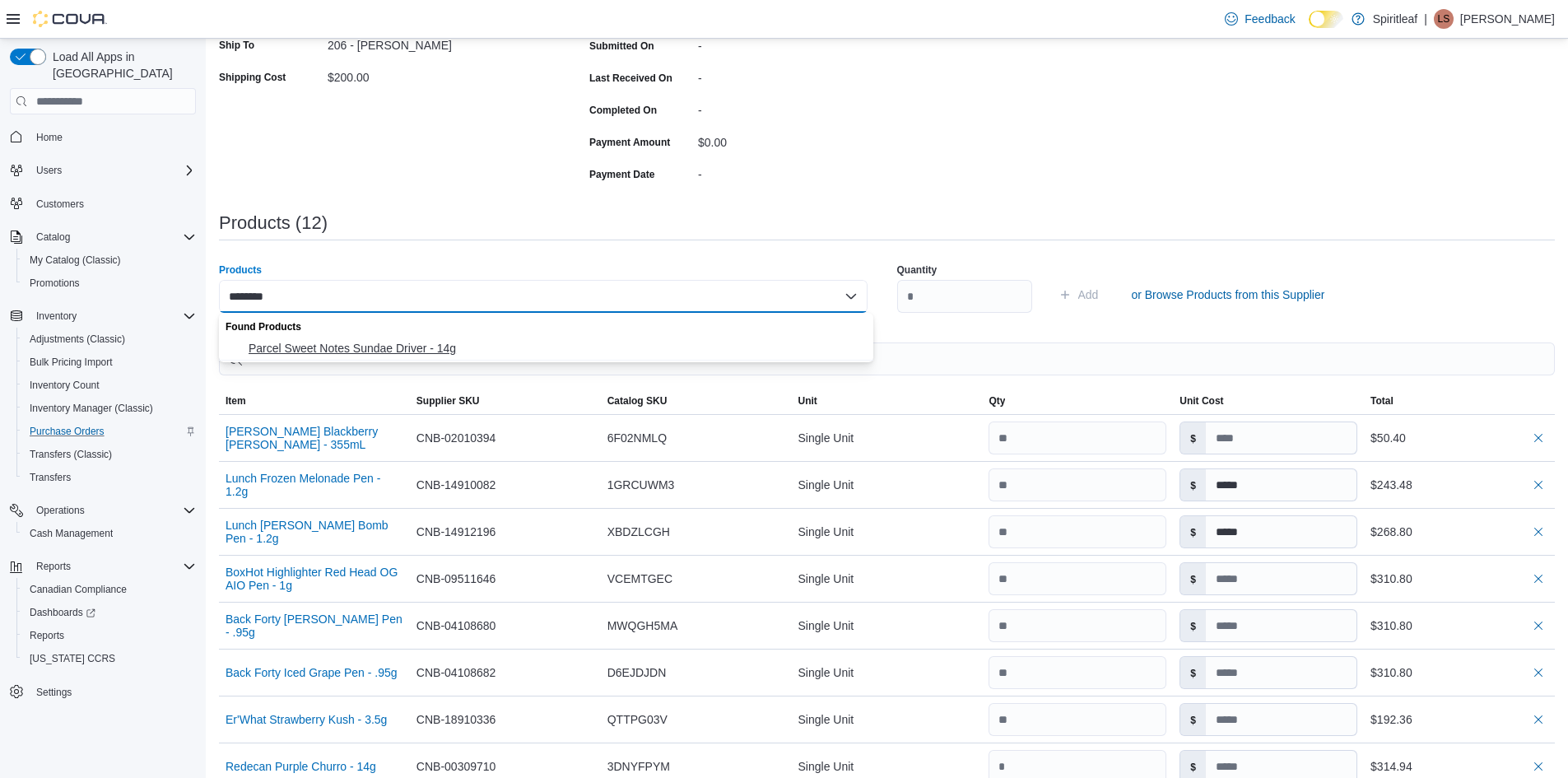
type input "********"
click at [378, 337] on button "Parcel Sweet Notes Sundae Driver - 14g" at bounding box center [546, 348] width 654 height 24
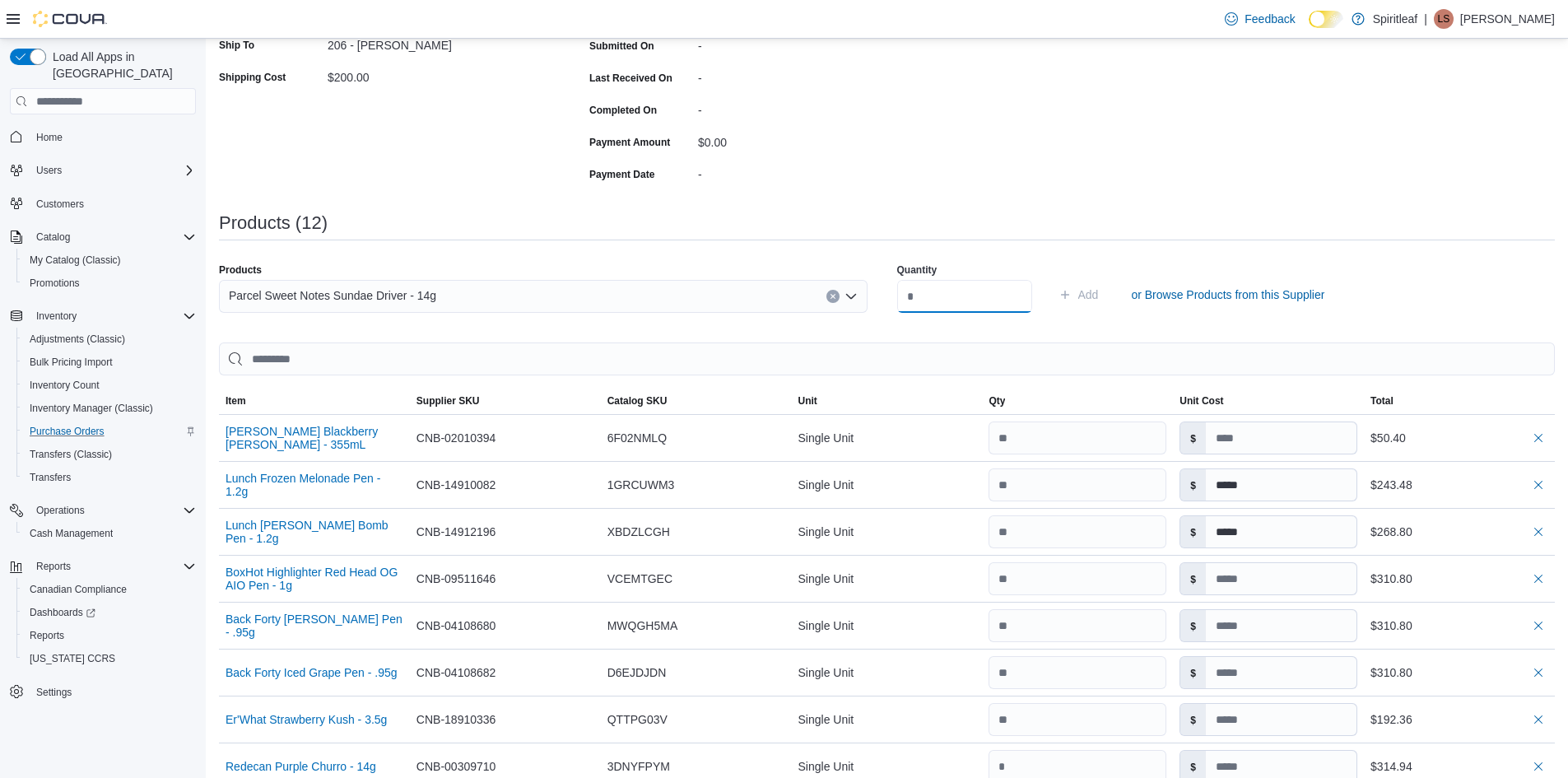
click at [936, 291] on input "number" at bounding box center [965, 297] width 135 height 33
type input "*"
click at [1099, 291] on span "Add" at bounding box center [1088, 295] width 20 height 17
click at [295, 293] on div "Search or Scan to Add Product" at bounding box center [543, 297] width 649 height 33
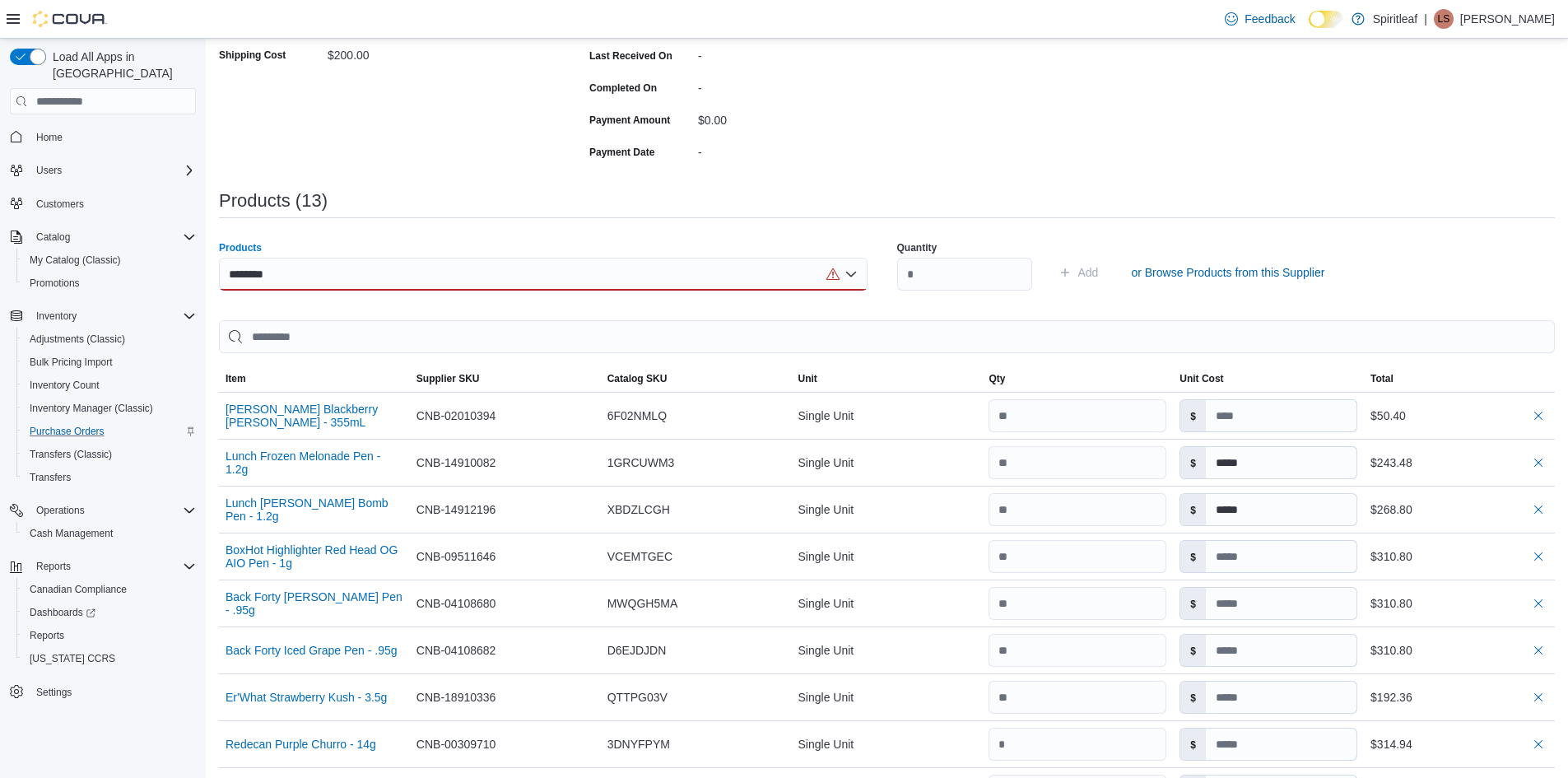
scroll to position [329, 0]
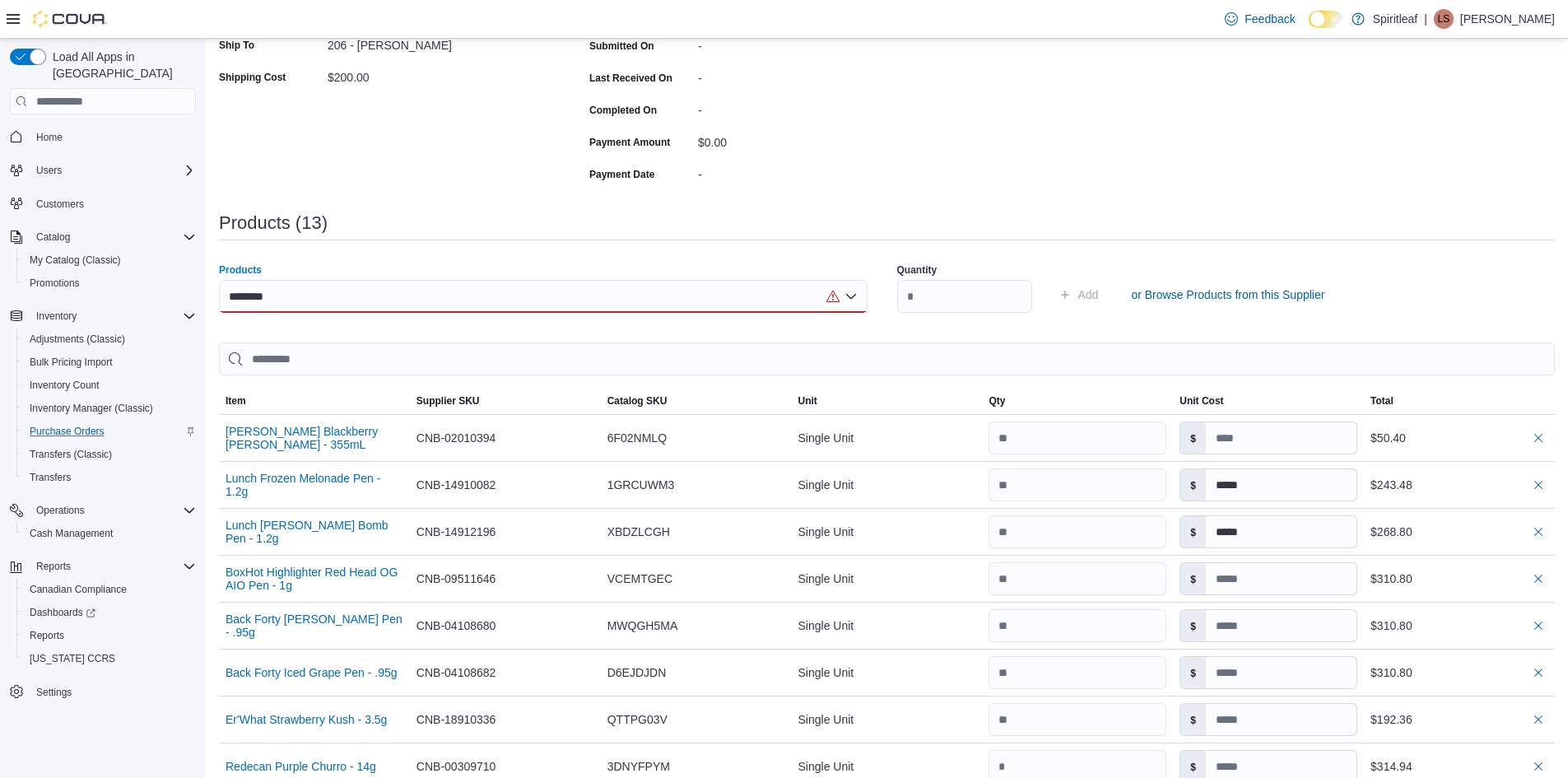
type input "********"
click at [316, 292] on div "********" at bounding box center [543, 297] width 649 height 33
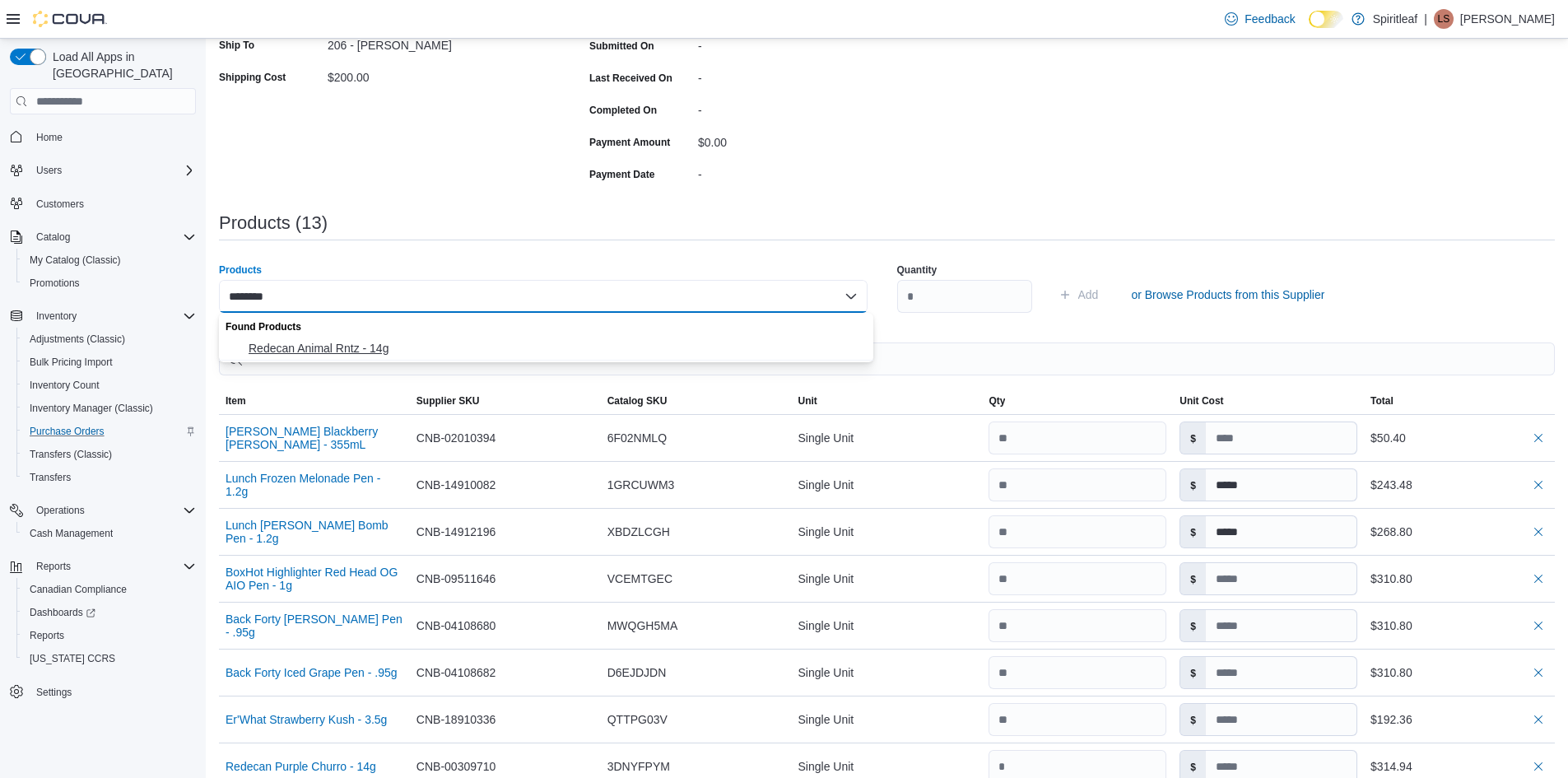
click at [320, 350] on span "Redecan Animal Rntz - 14g" at bounding box center [556, 348] width 615 height 17
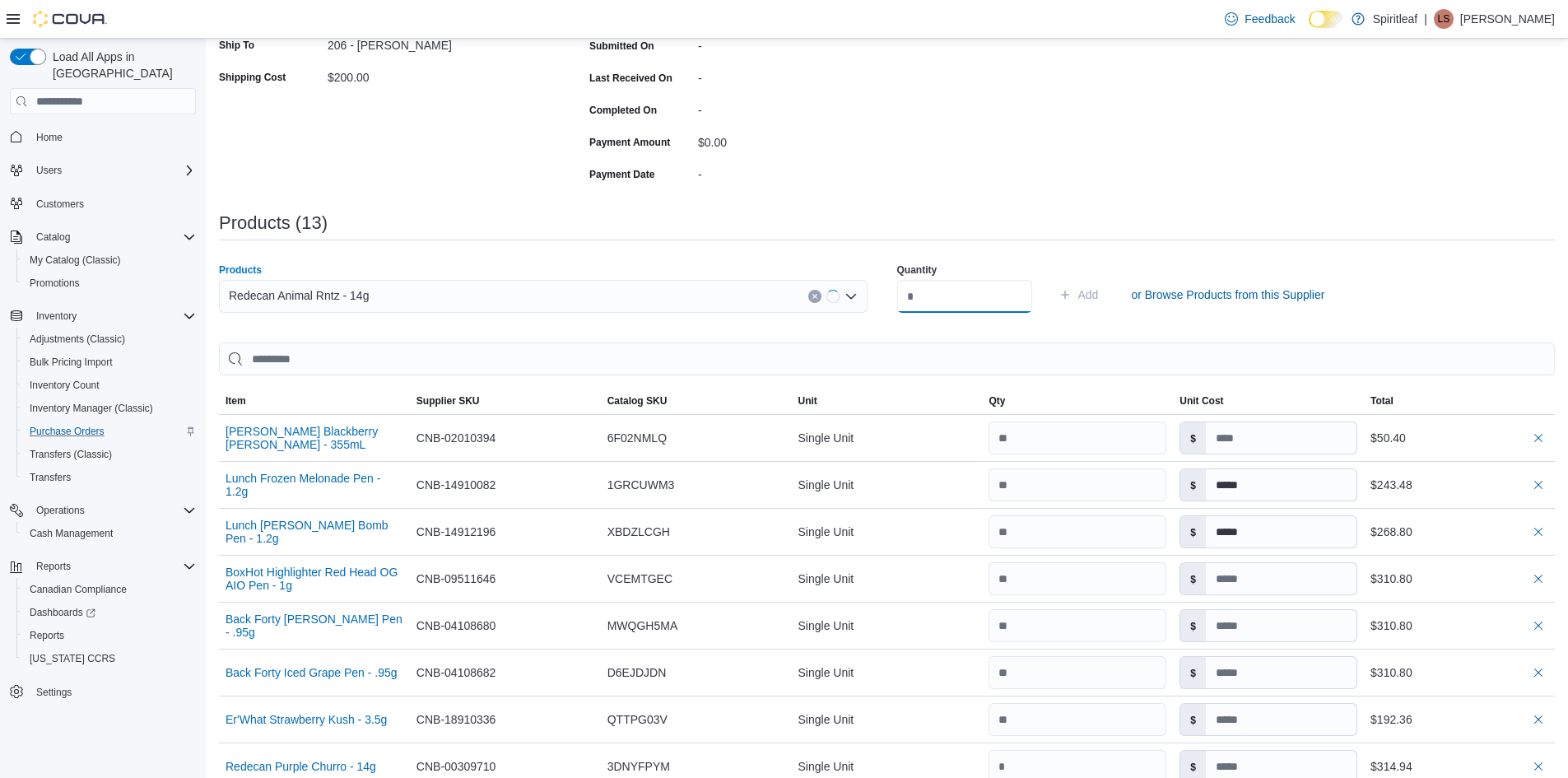
click at [956, 299] on input "number" at bounding box center [965, 297] width 135 height 33
type input "*"
click at [1099, 297] on span "Add" at bounding box center [1088, 295] width 20 height 17
click at [261, 296] on div "Search or Scan to Add Product" at bounding box center [543, 297] width 649 height 33
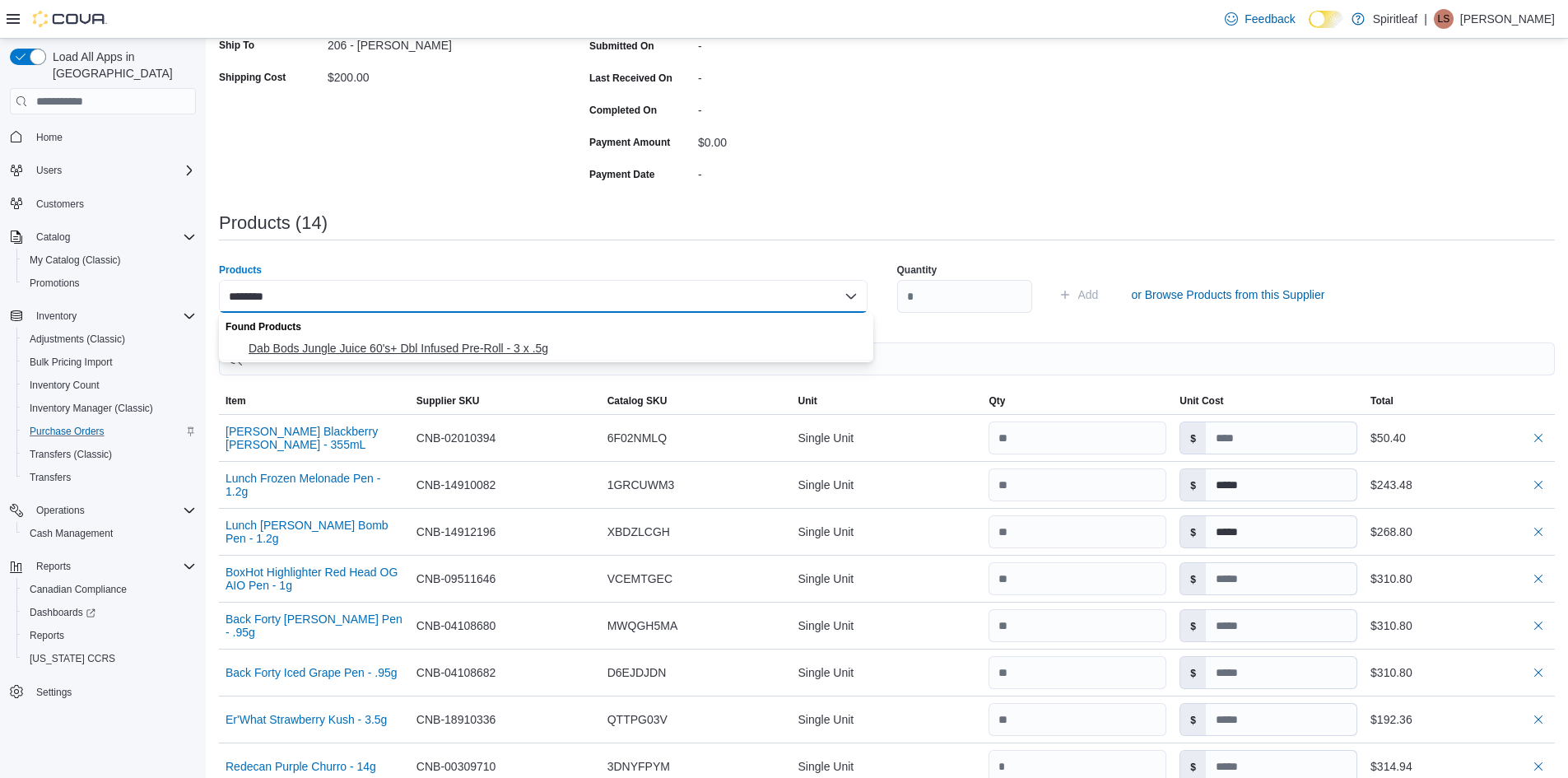
type input "********"
click at [355, 351] on span "Dab Bods Jungle Juice 60's+ Dbl Infused Pre-Roll - 3 x .5g" at bounding box center [556, 348] width 615 height 17
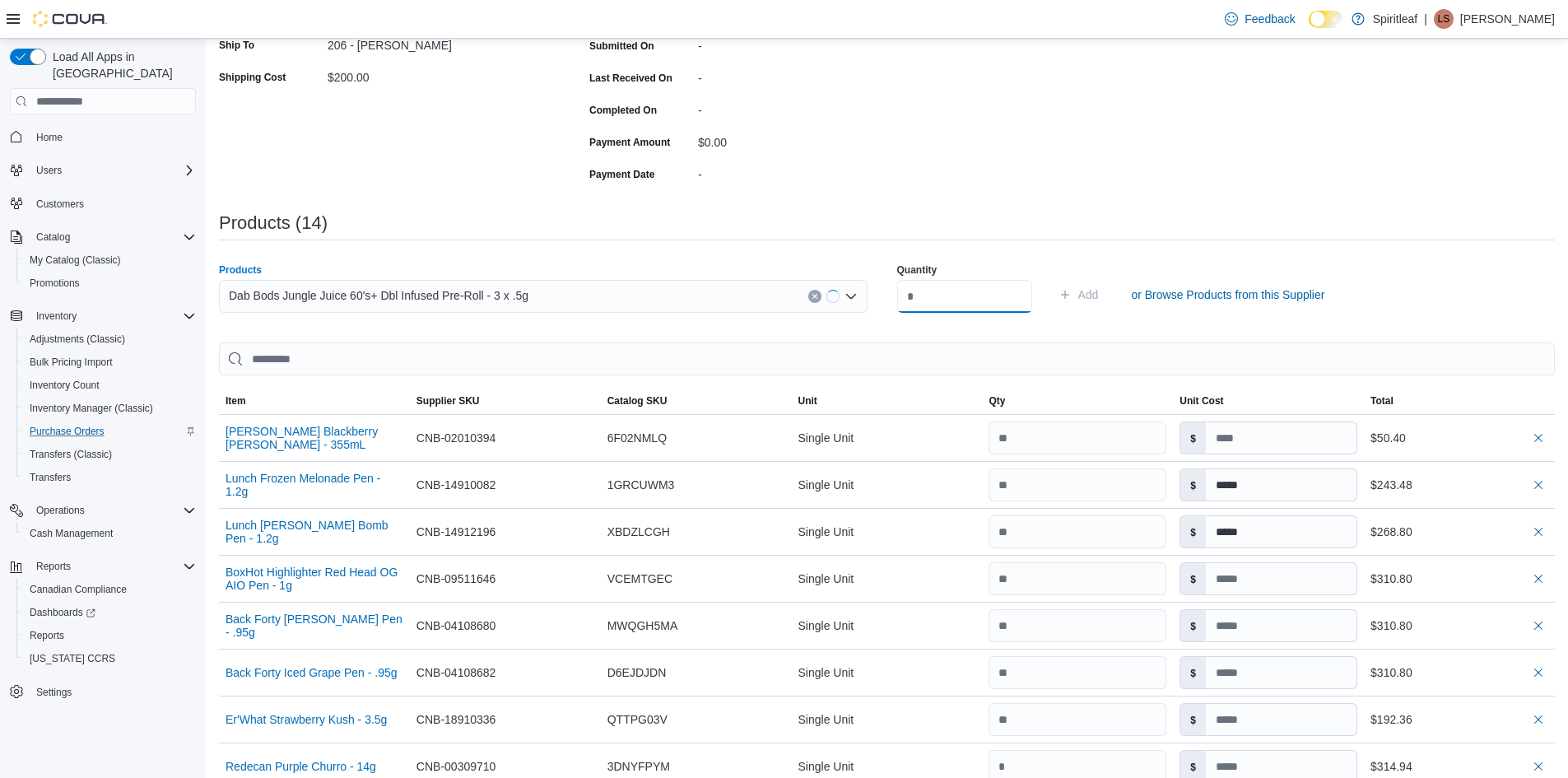
click at [932, 292] on input "number" at bounding box center [965, 297] width 135 height 33
type input "**"
click at [1099, 293] on span "Add" at bounding box center [1088, 295] width 20 height 17
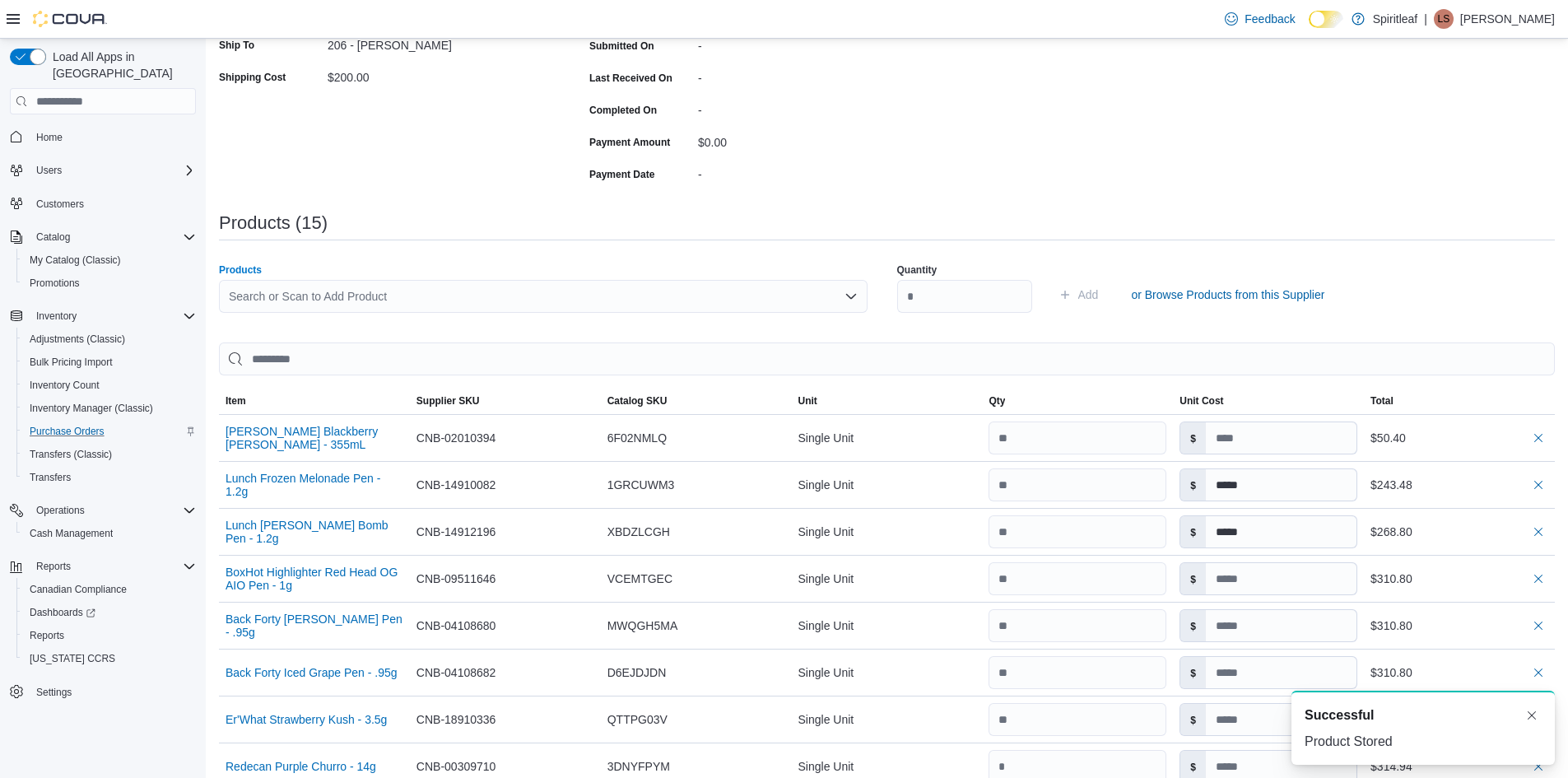
click at [237, 293] on div "Search or Scan to Add Product" at bounding box center [543, 297] width 649 height 33
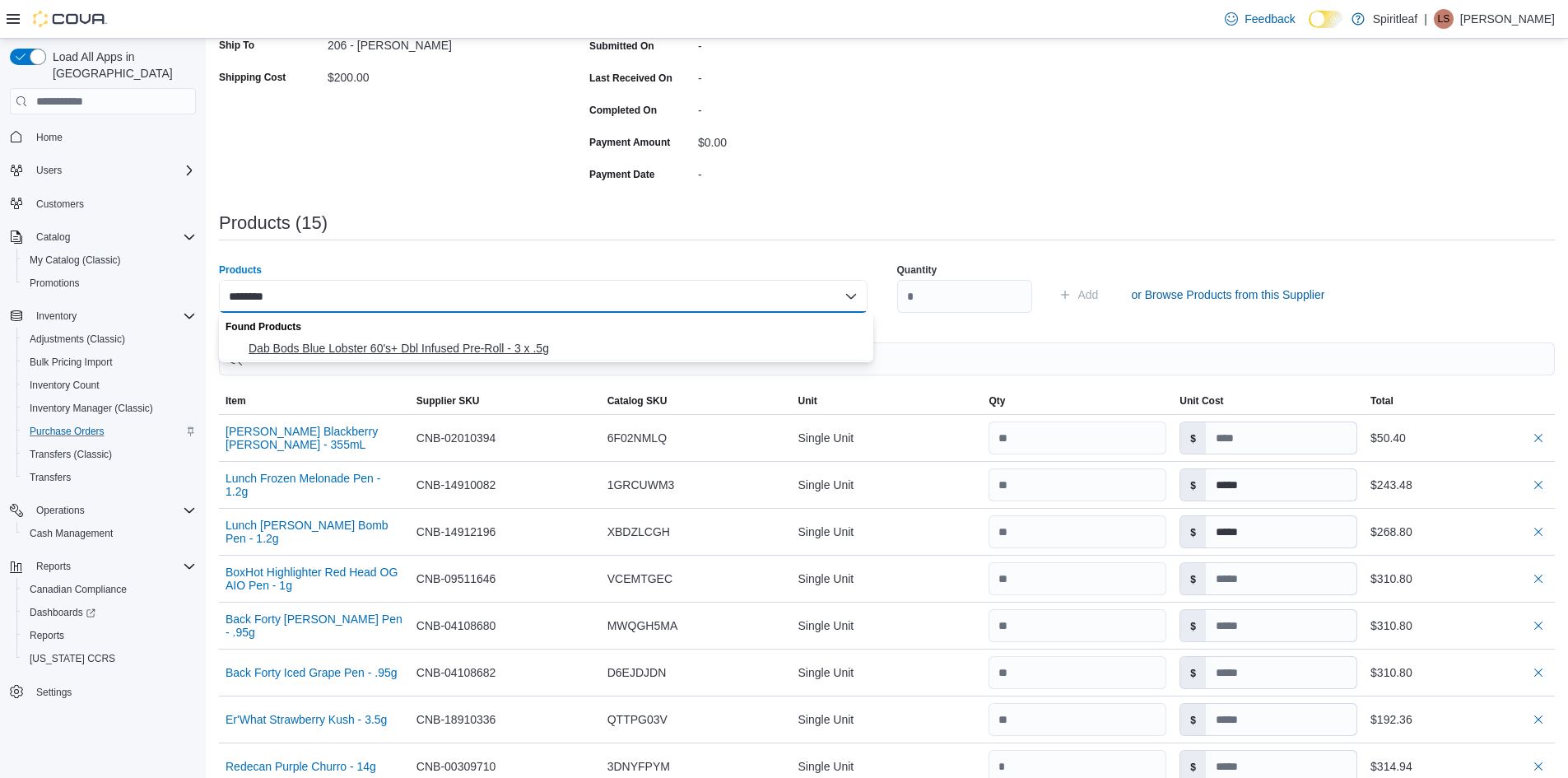
type input "********"
click at [385, 341] on span "Dab Bods Blue Lobster 60's+ Dbl Infused Pre-Roll - 3 x .5g" at bounding box center [556, 348] width 615 height 17
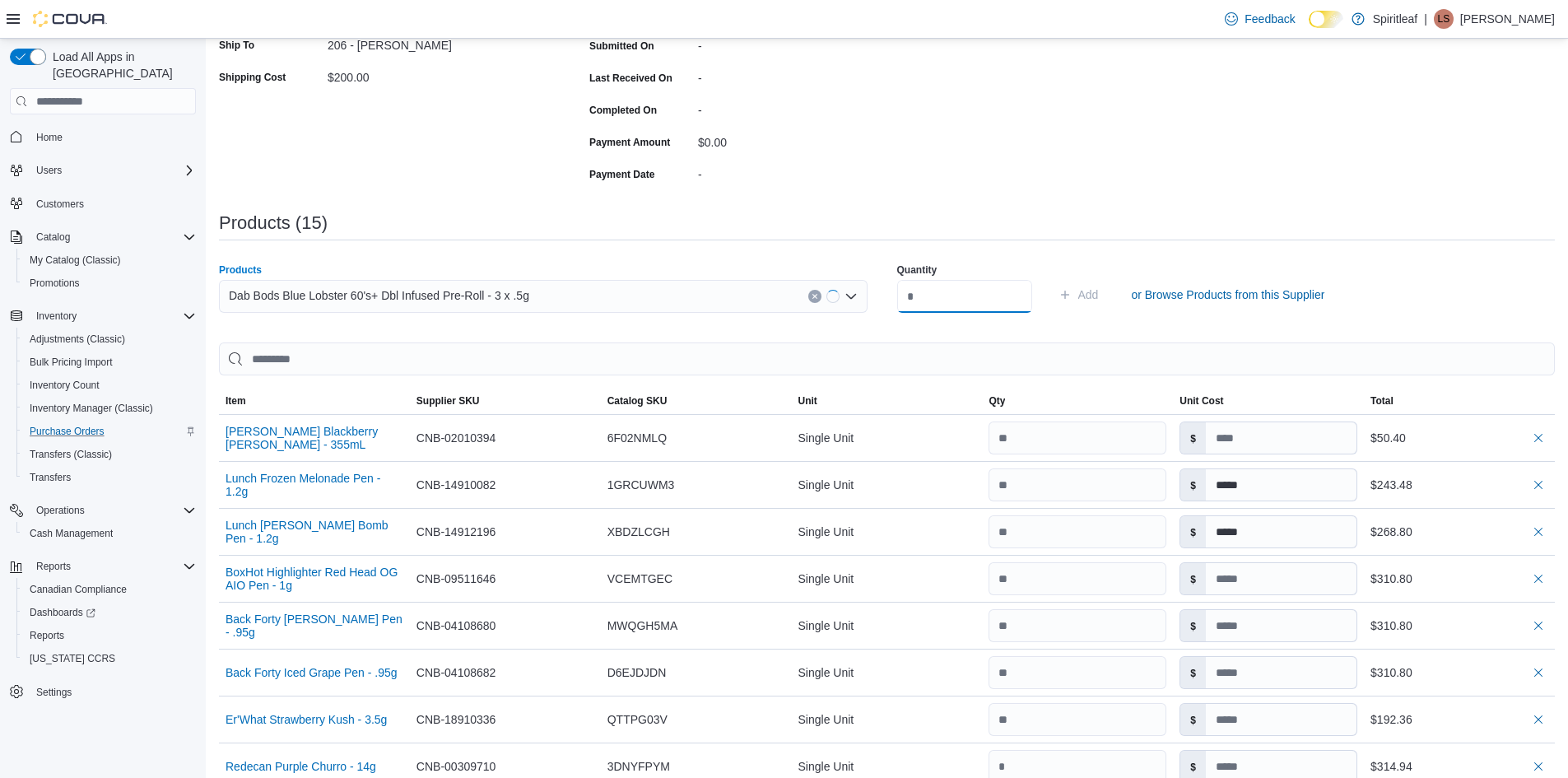
click at [918, 299] on input "number" at bounding box center [965, 297] width 135 height 33
type input "**"
click at [1099, 289] on span "Add" at bounding box center [1088, 295] width 20 height 17
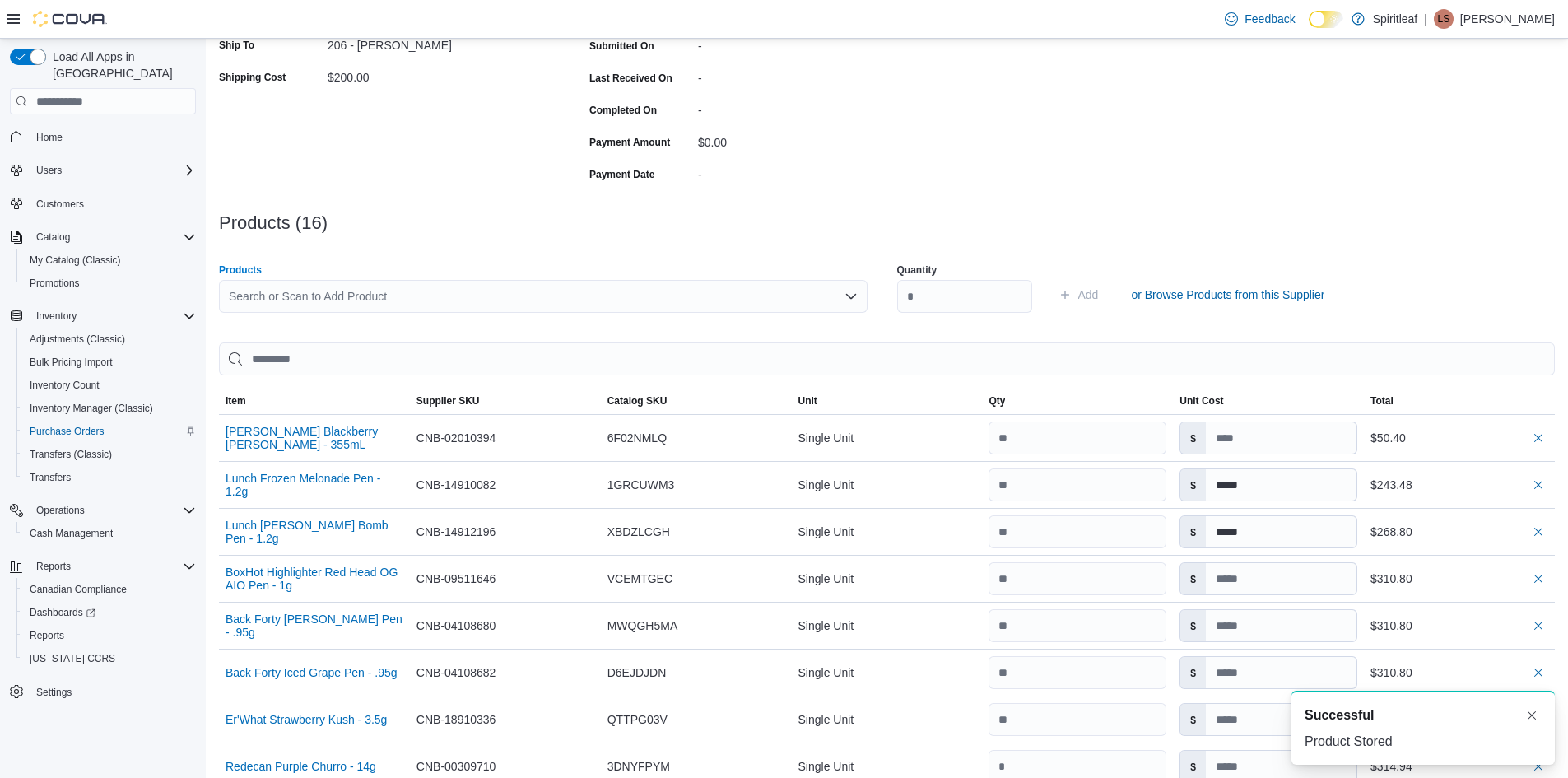
click at [248, 298] on div "Search or Scan to Add Product" at bounding box center [543, 297] width 649 height 33
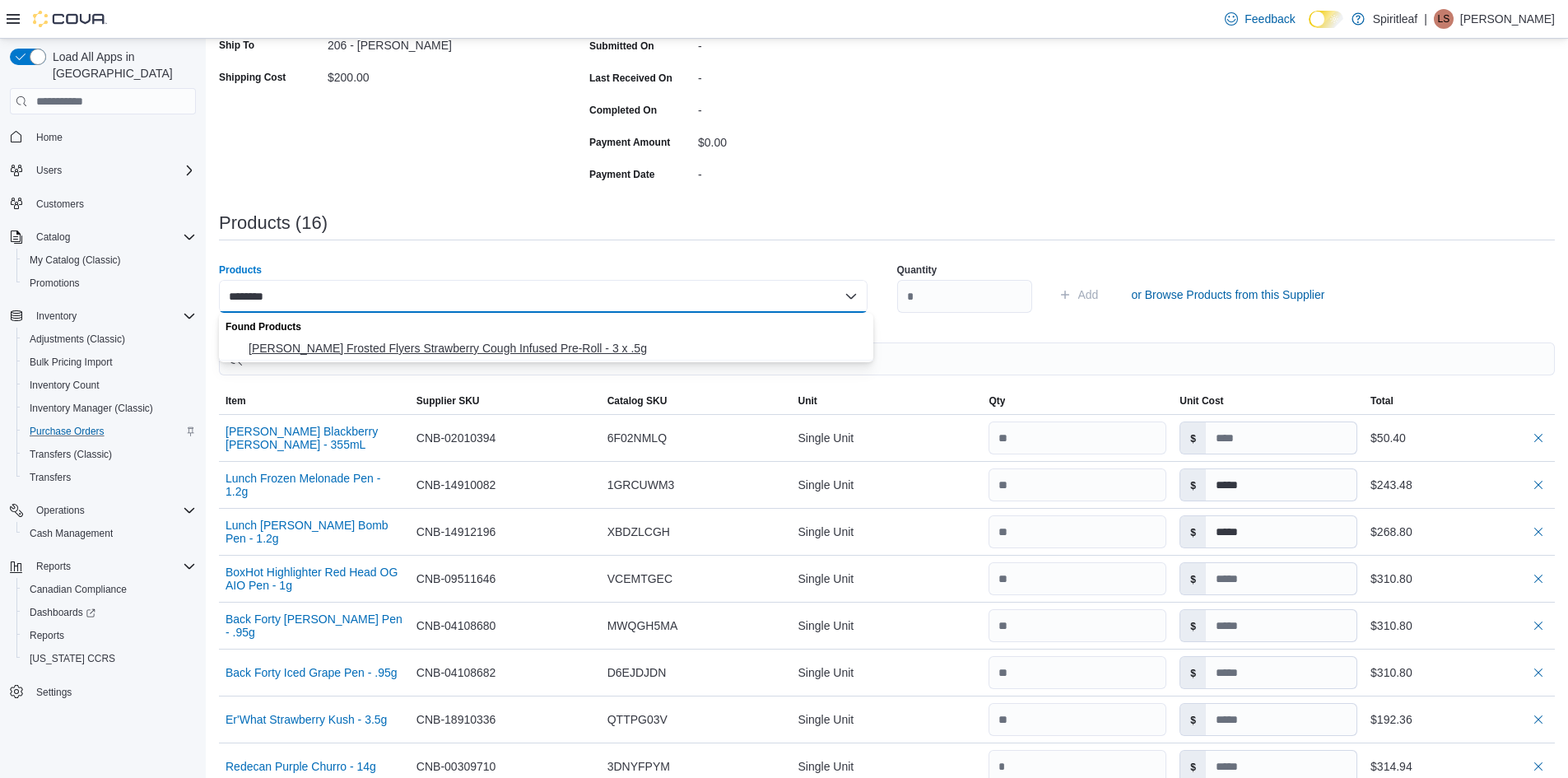
type input "********"
click at [299, 341] on span "[PERSON_NAME] Frosted Flyers Strawberry Cough Infused Pre-Roll - 3 x .5g" at bounding box center [556, 348] width 615 height 17
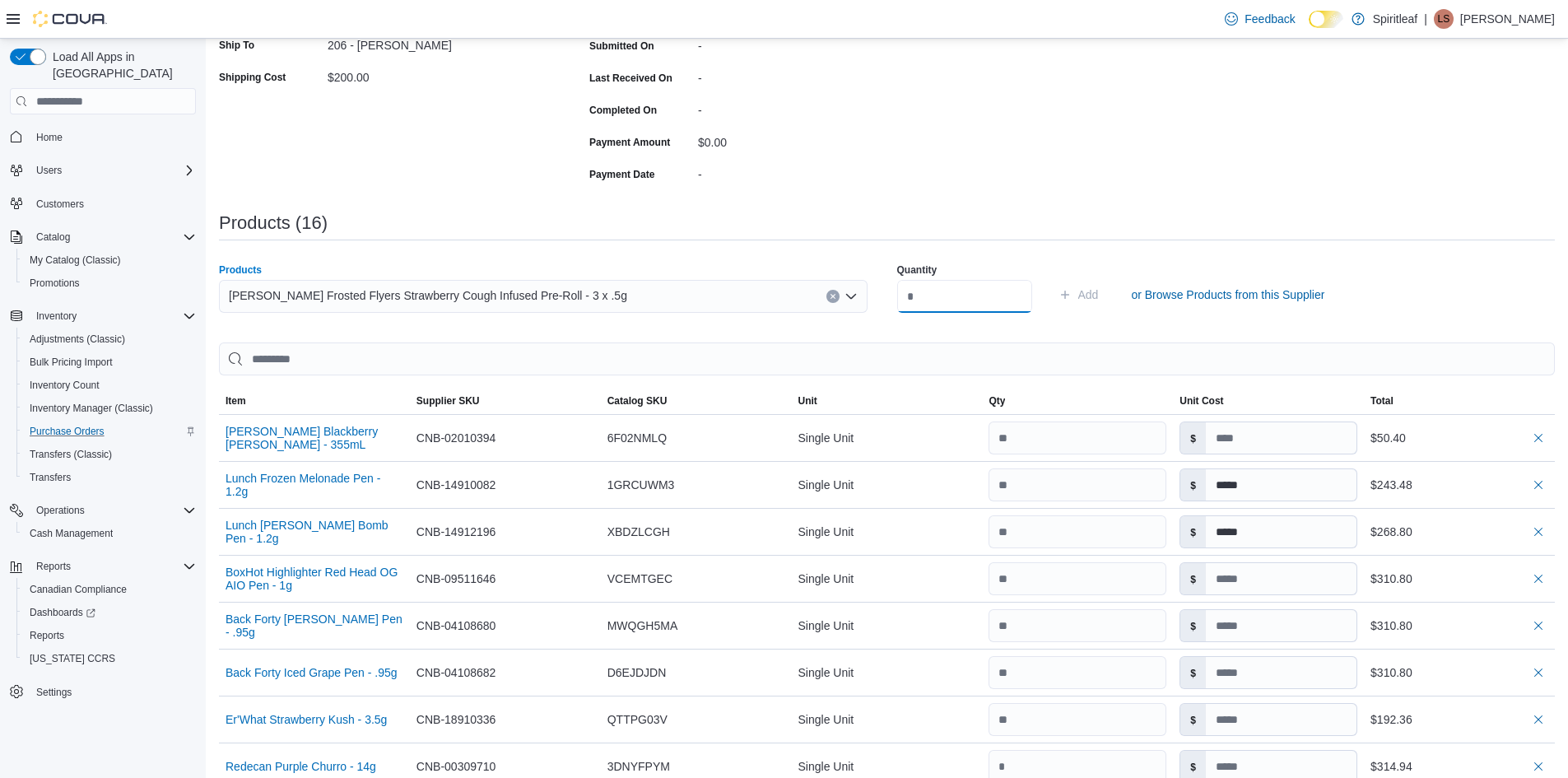
click at [924, 297] on input "number" at bounding box center [965, 297] width 135 height 33
type input "**"
click at [1099, 298] on span "Add" at bounding box center [1088, 295] width 20 height 17
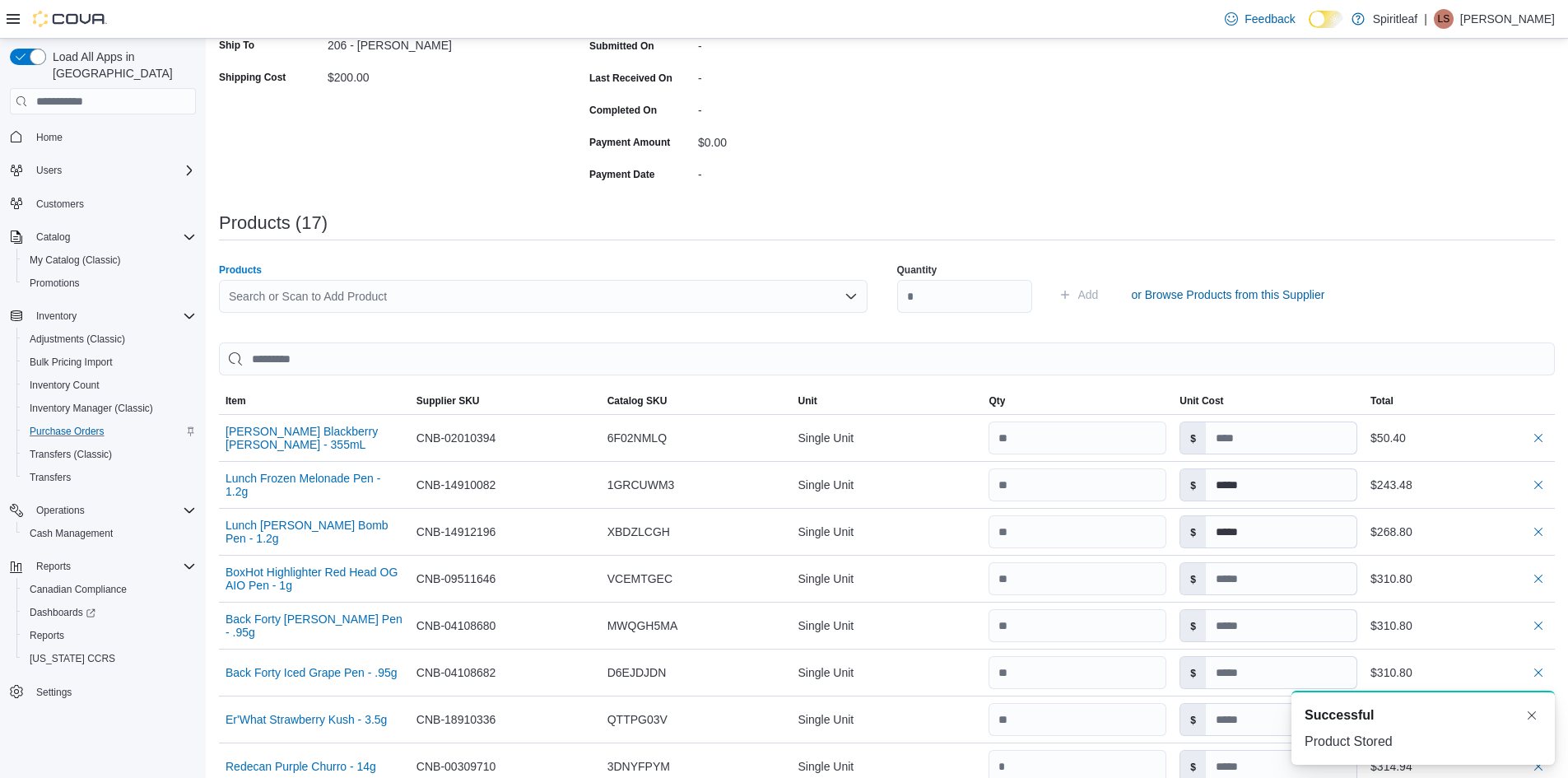
click at [262, 296] on div "Search or Scan to Add Product" at bounding box center [543, 297] width 649 height 33
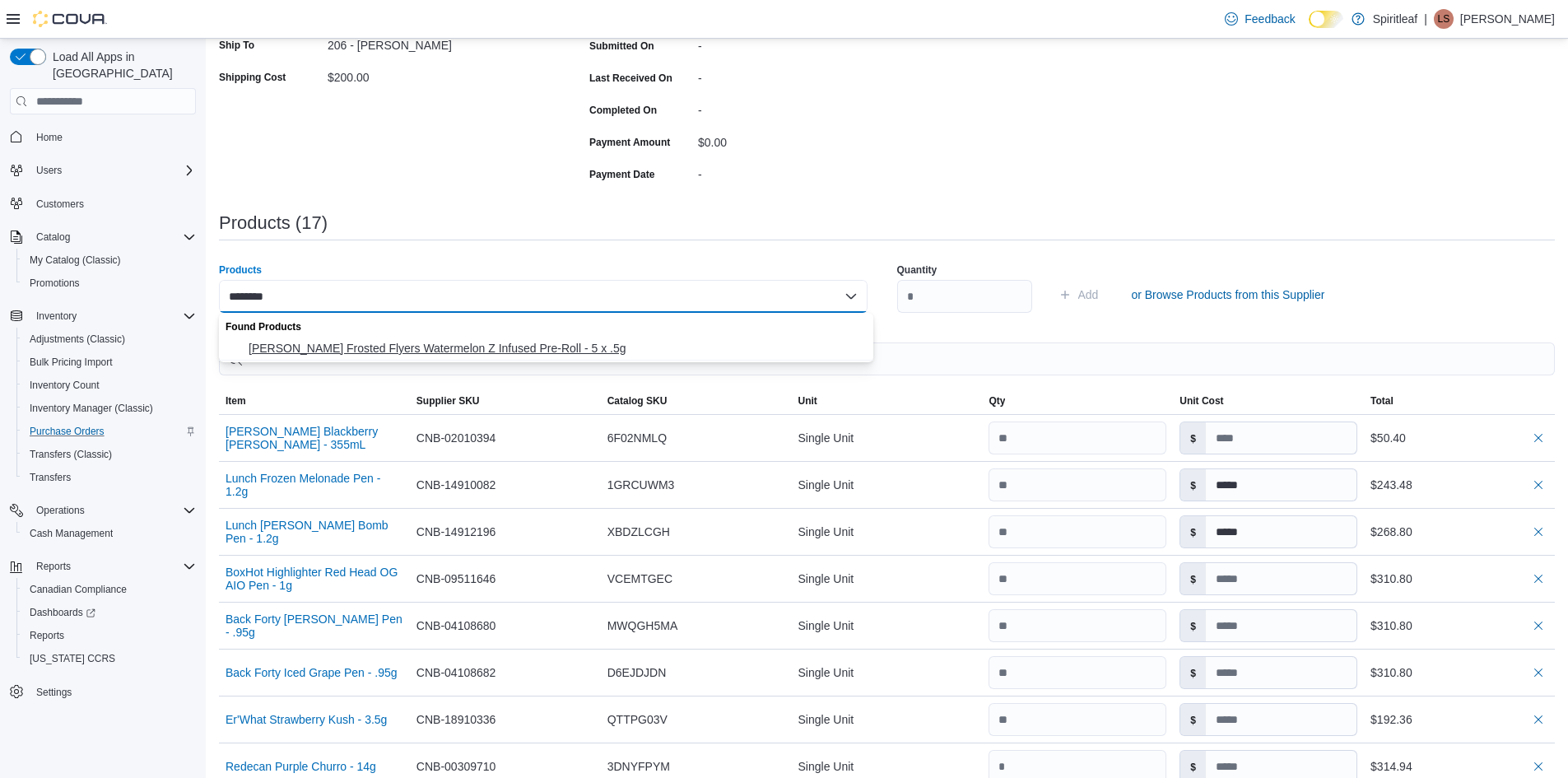
type input "********"
click at [366, 341] on span "[PERSON_NAME] Frosted Flyers Watermelon Z Infused Pre-Roll - 5 x .5g" at bounding box center [556, 348] width 615 height 17
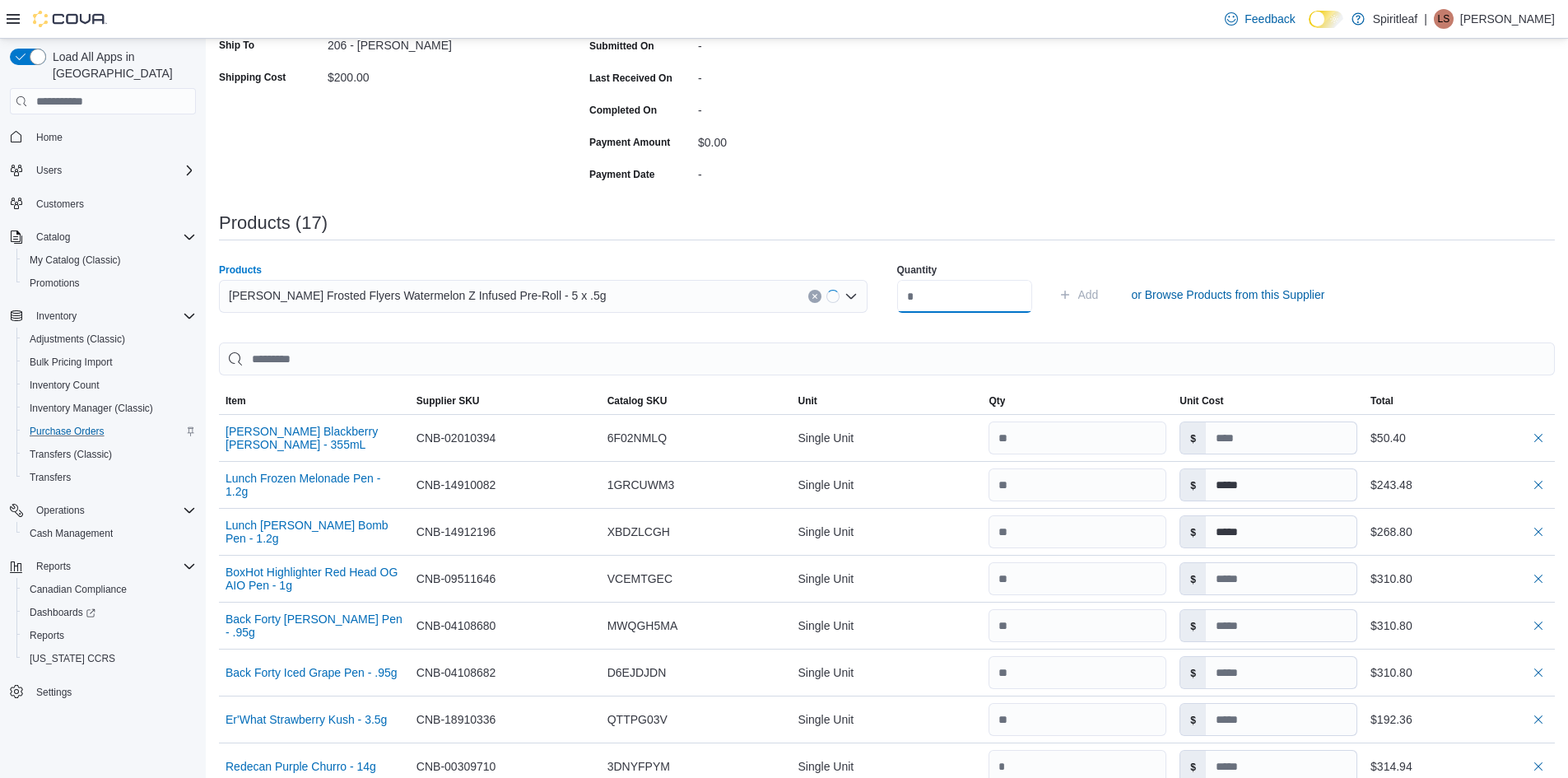
click at [966, 295] on input "number" at bounding box center [965, 297] width 135 height 33
type input "**"
click at [1099, 293] on span "Add" at bounding box center [1088, 295] width 20 height 17
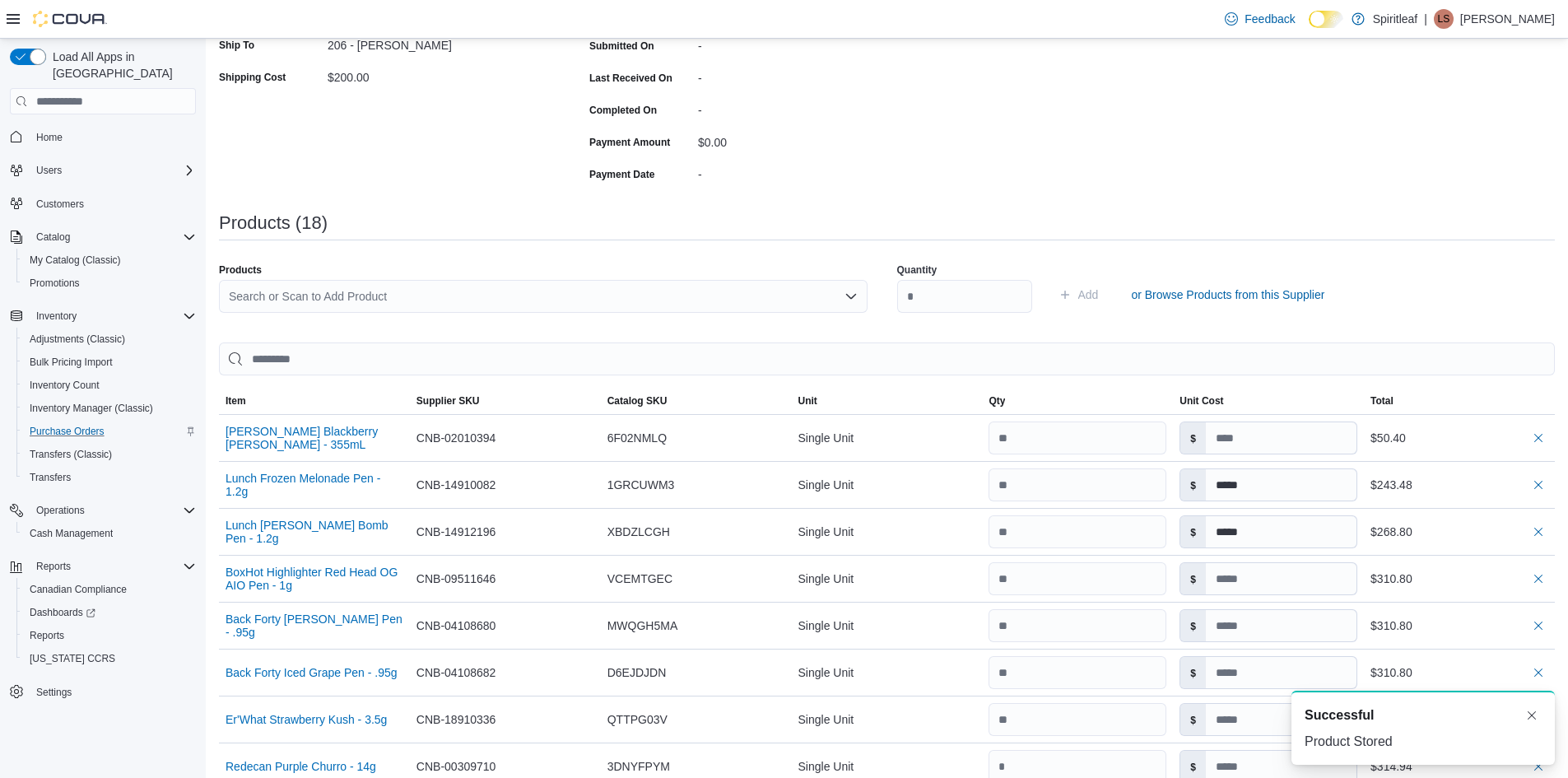
click at [249, 289] on div "Search or Scan to Add Product" at bounding box center [543, 297] width 649 height 33
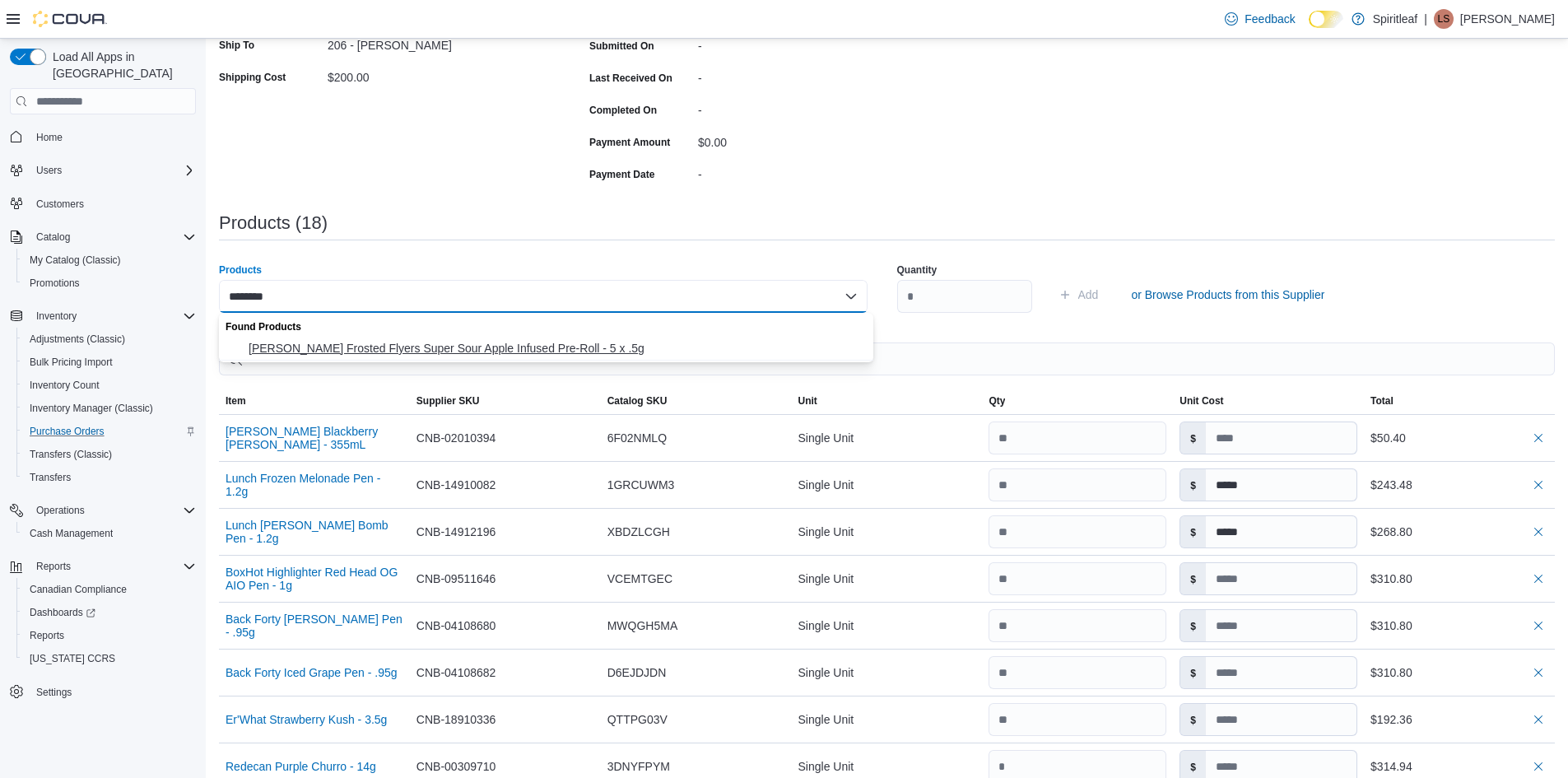
type input "********"
click at [326, 343] on span "[PERSON_NAME] Frosted Flyers Super Sour Apple Infused Pre-Roll - 5 x .5g" at bounding box center [556, 348] width 615 height 17
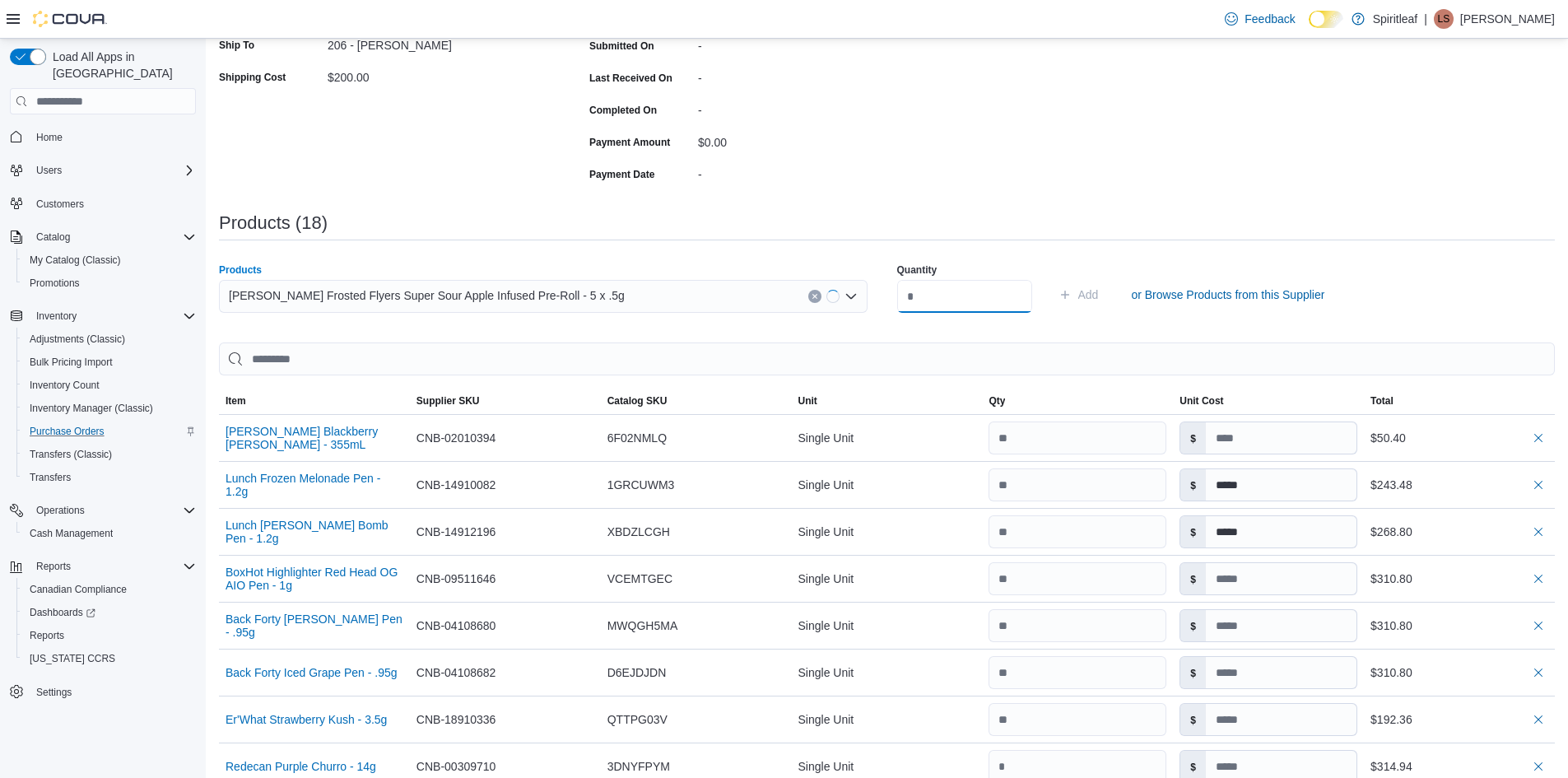
click at [954, 295] on input "number" at bounding box center [965, 297] width 135 height 33
type input "**"
click at [1099, 296] on span "Add" at bounding box center [1088, 295] width 20 height 17
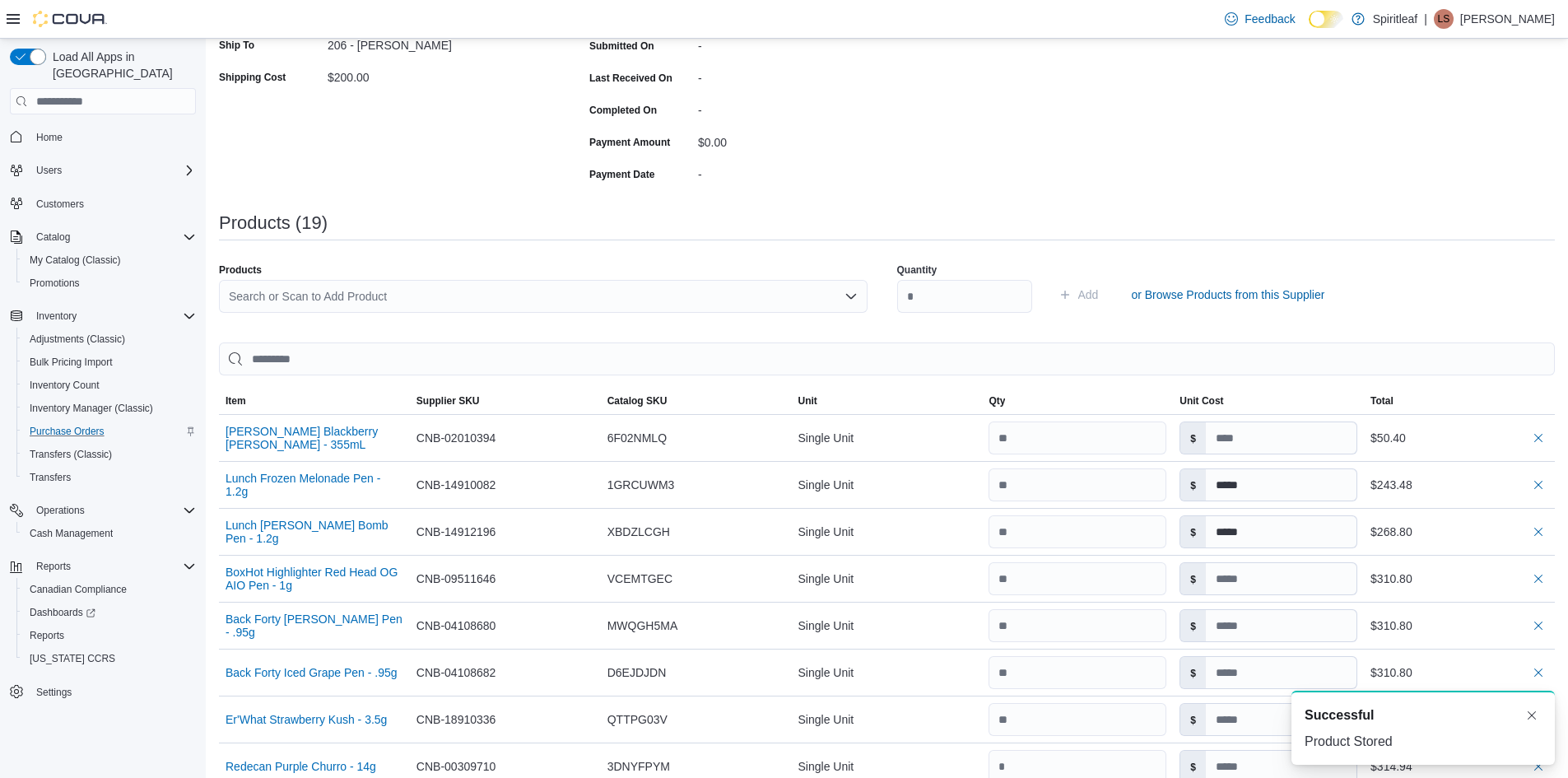
click at [246, 300] on div "Search or Scan to Add Product" at bounding box center [543, 297] width 649 height 33
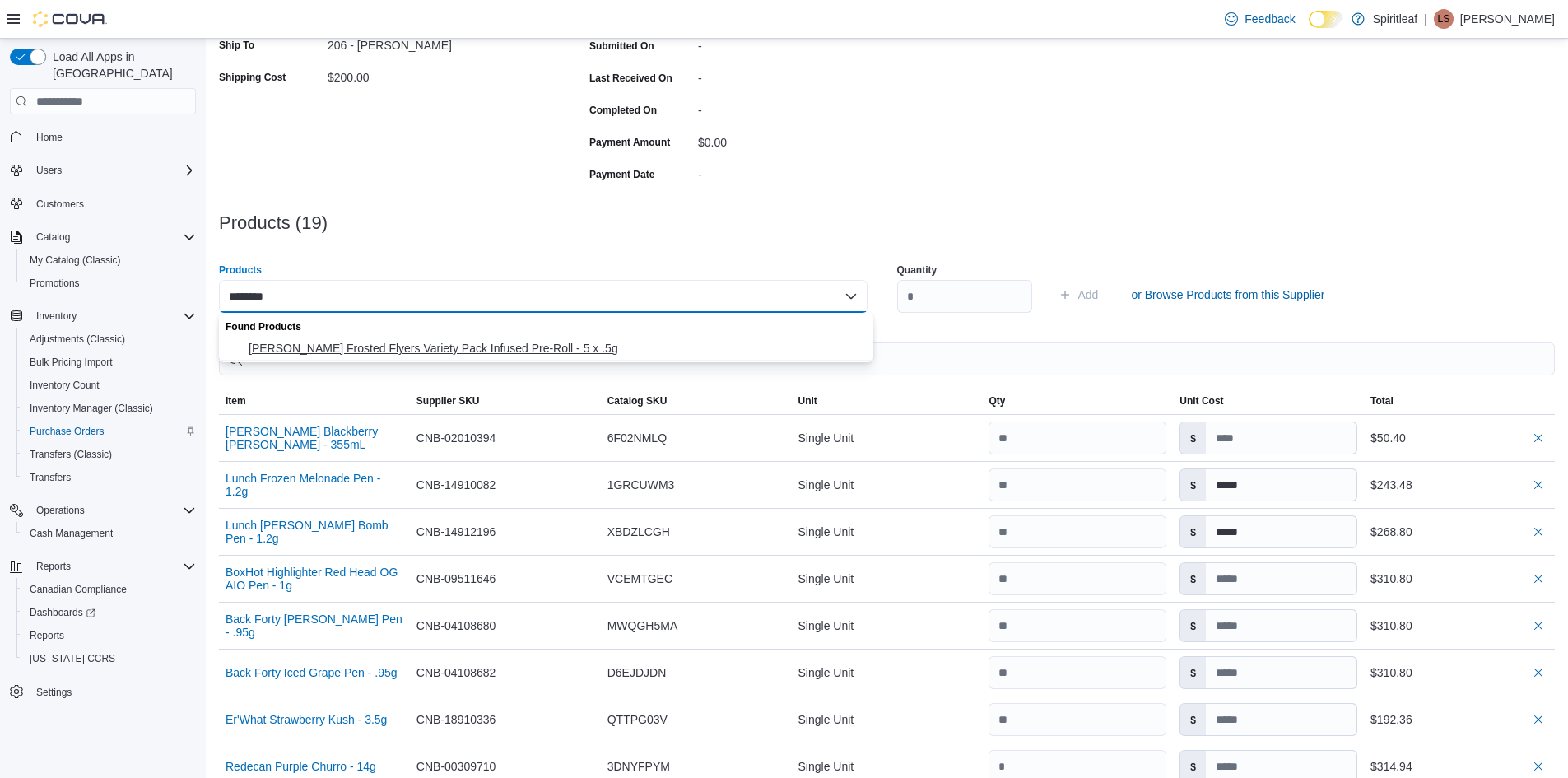
type input "********"
click at [359, 346] on span "[PERSON_NAME] Frosted Flyers Variety Pack Infused Pre-Roll - 5 x .5g" at bounding box center [556, 348] width 615 height 17
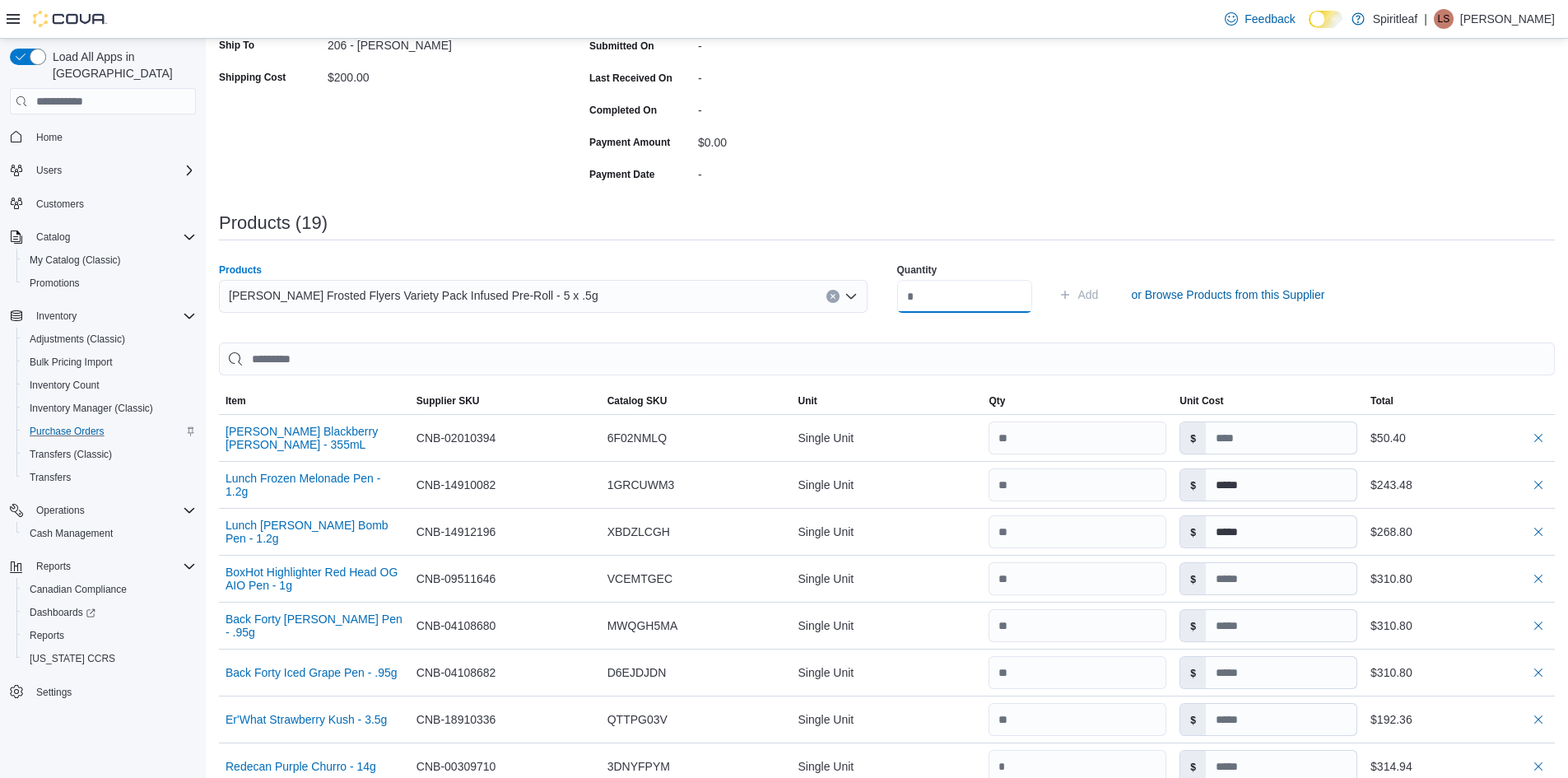
click at [971, 296] on input "number" at bounding box center [965, 297] width 135 height 33
type input "**"
click at [1099, 287] on span "Add" at bounding box center [1088, 295] width 20 height 17
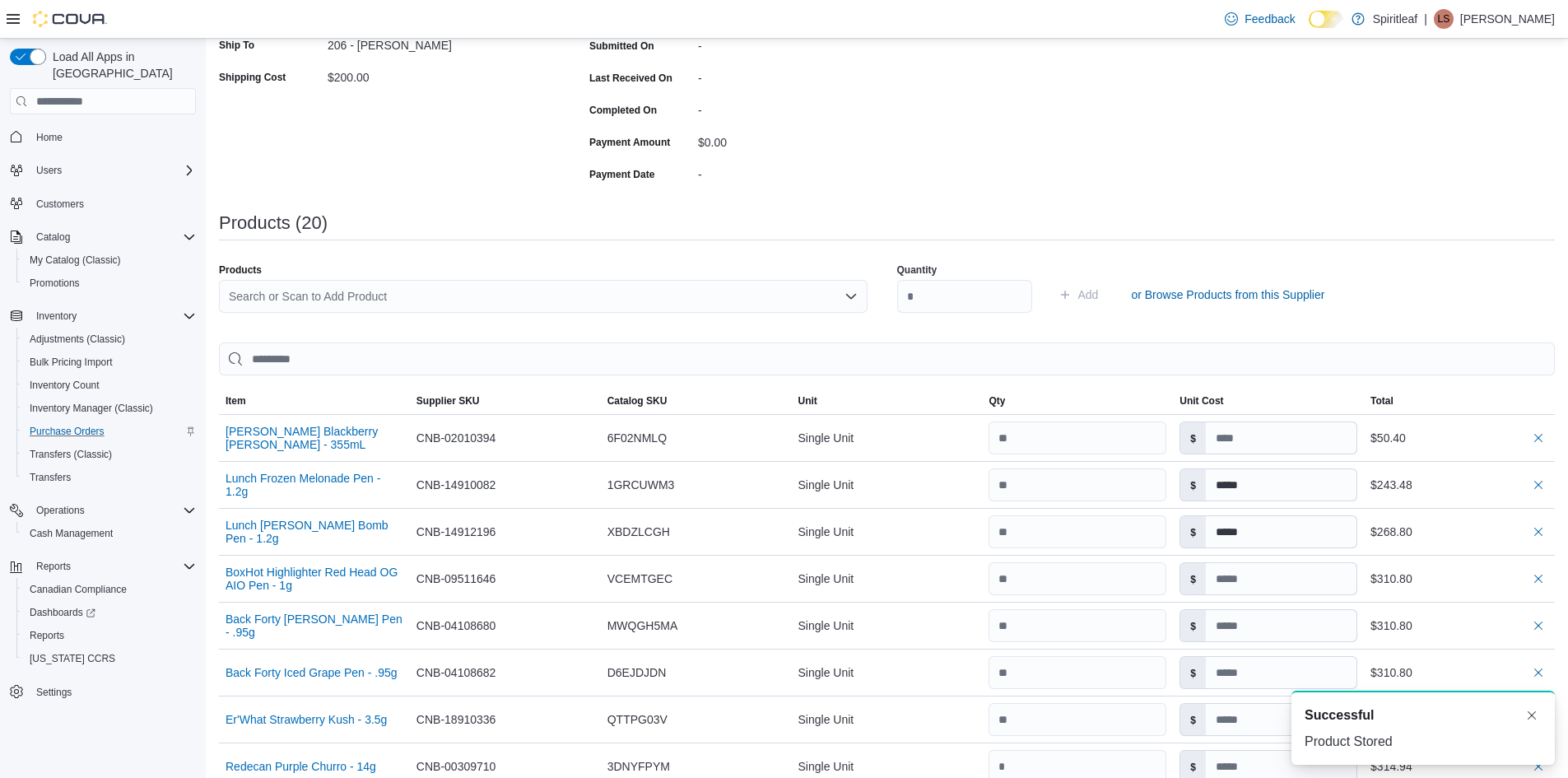
click at [251, 303] on div "Search or Scan to Add Product" at bounding box center [543, 297] width 649 height 33
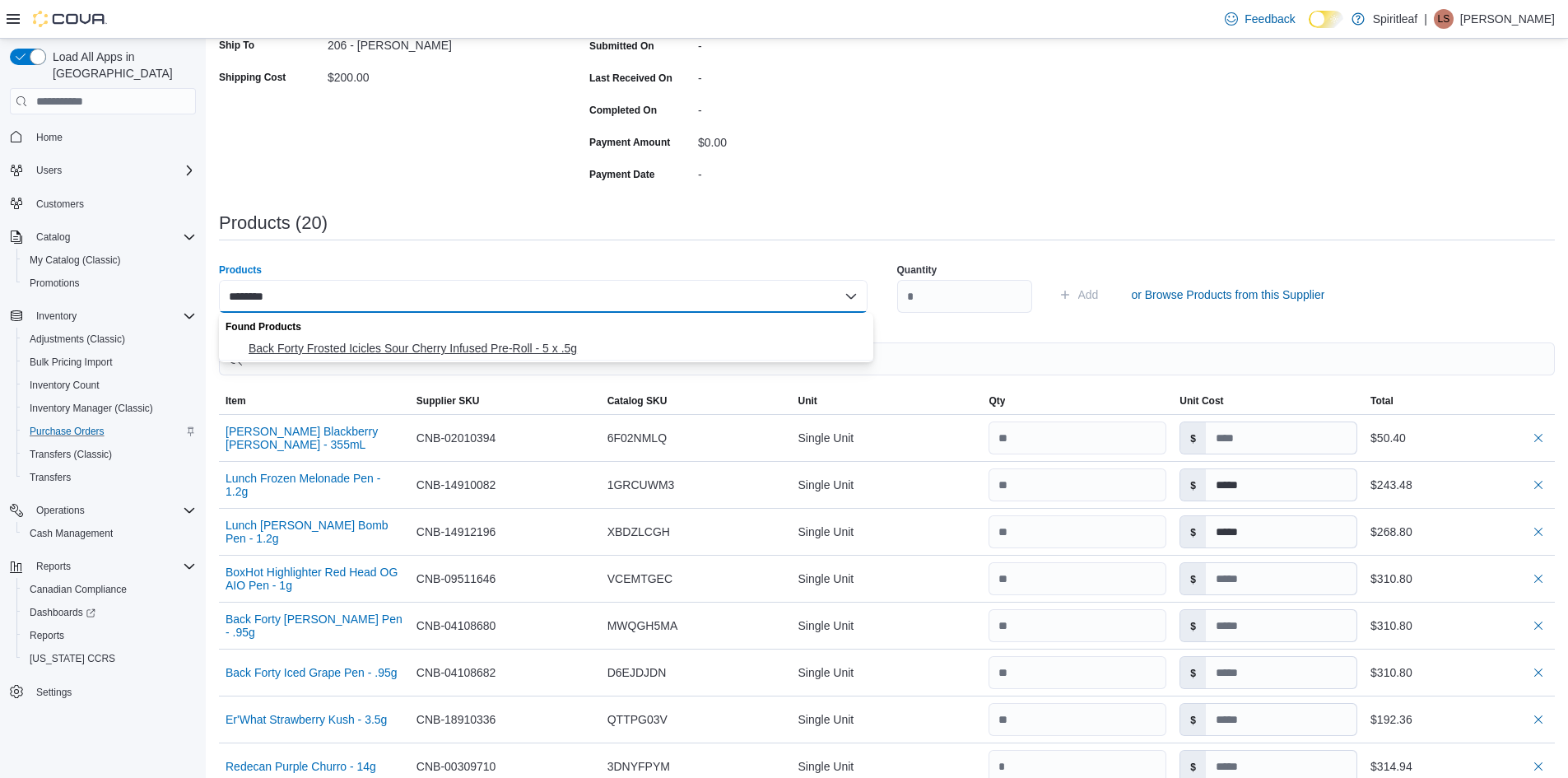
type input "********"
click at [317, 339] on button "Back Forty Frosted Icicles Sour Cherry Infused Pre-Roll - 5 x .5g" at bounding box center [546, 348] width 654 height 24
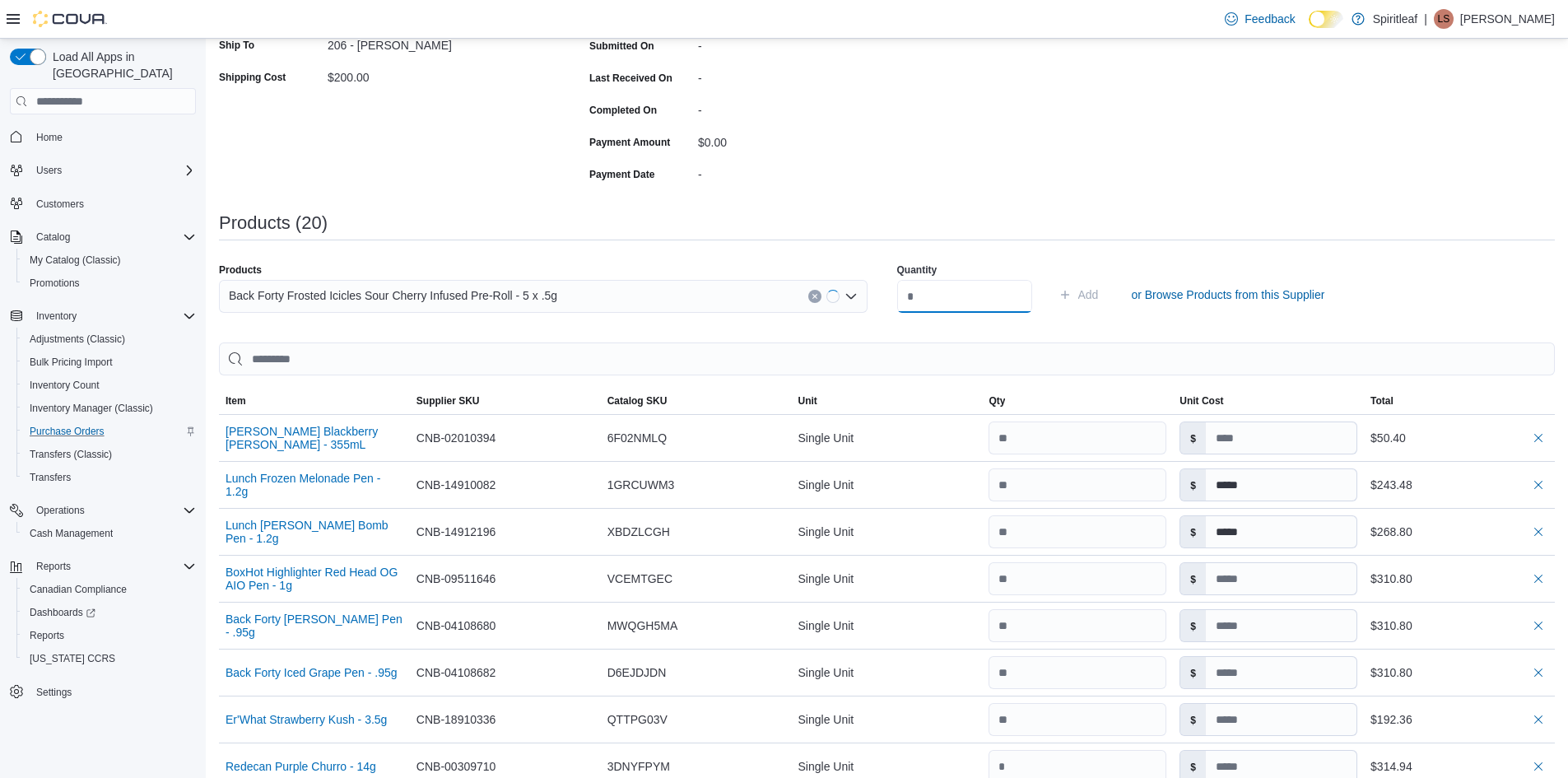
click at [920, 290] on input "number" at bounding box center [965, 297] width 135 height 33
type input "**"
click at [1099, 289] on span "Add" at bounding box center [1088, 295] width 20 height 17
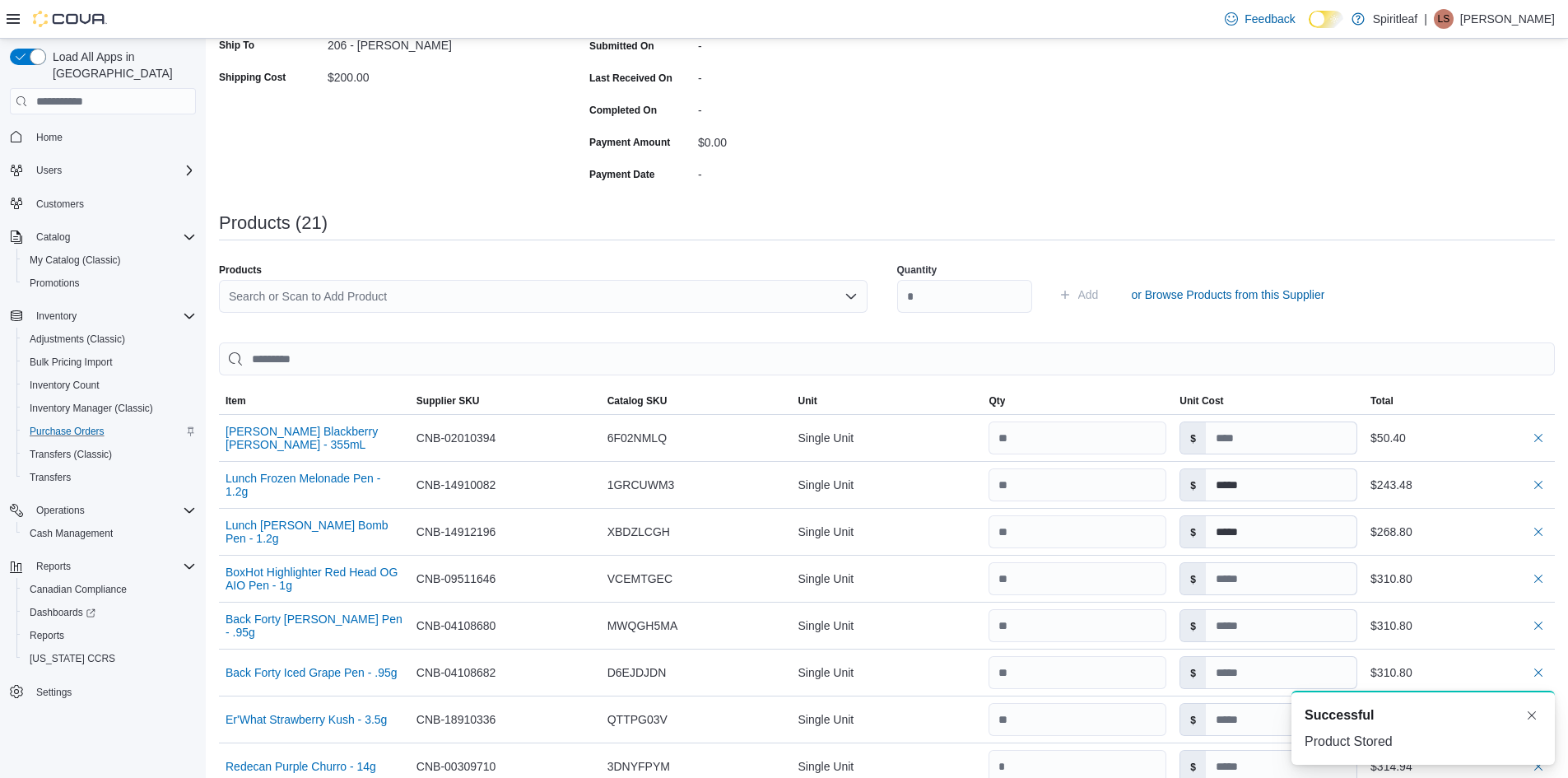
click at [271, 295] on div "Search or Scan to Add Product" at bounding box center [543, 297] width 649 height 33
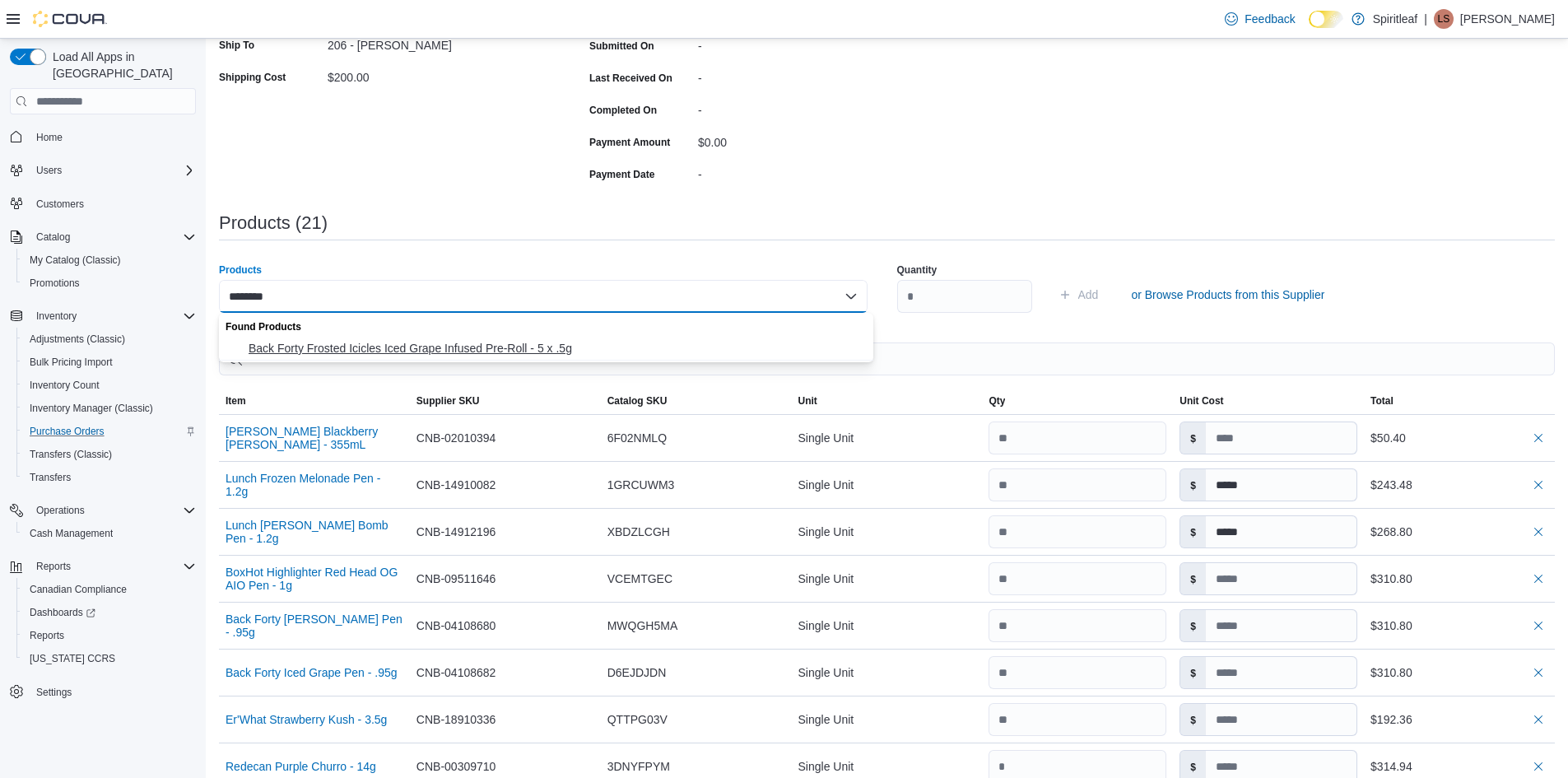
type input "********"
click at [327, 350] on span "Back Forty Frosted Icicles Iced Grape Infused Pre-Roll - 5 x .5g" at bounding box center [556, 348] width 615 height 17
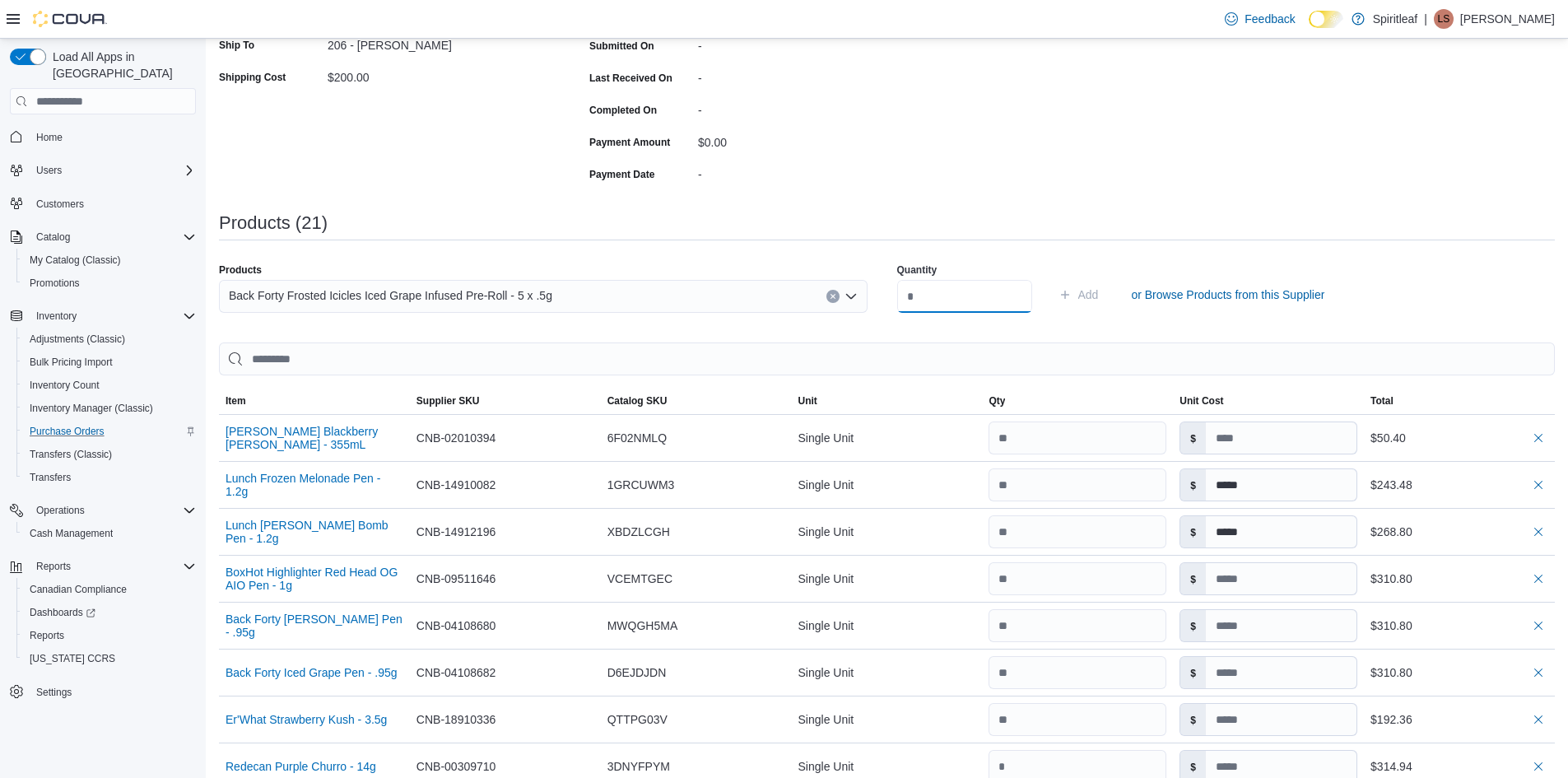
click at [972, 291] on input "number" at bounding box center [965, 297] width 135 height 33
type input "**"
click at [1099, 298] on span "Add" at bounding box center [1088, 295] width 20 height 17
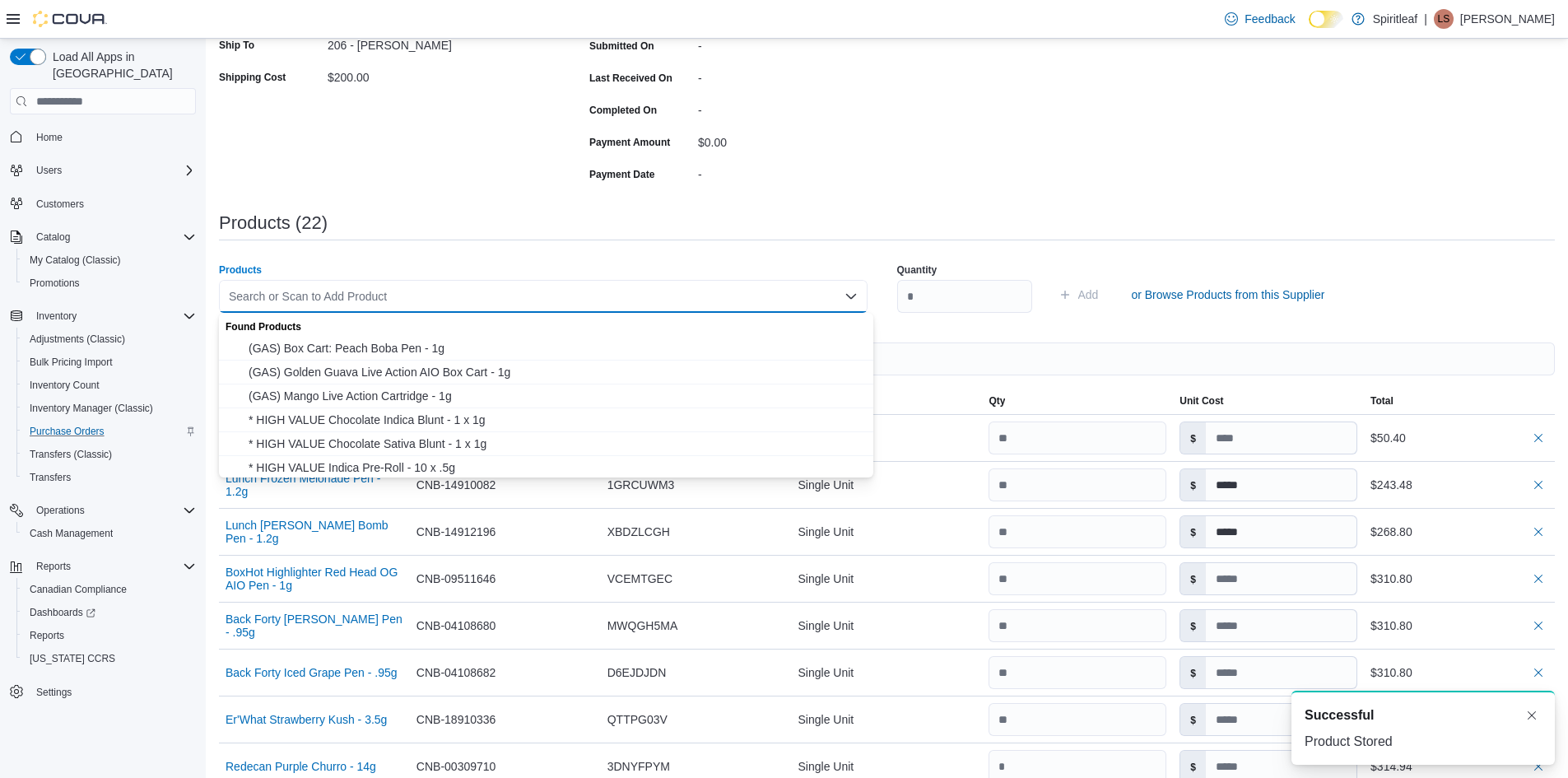
click at [229, 292] on input "Products" at bounding box center [230, 296] width 2 height 19
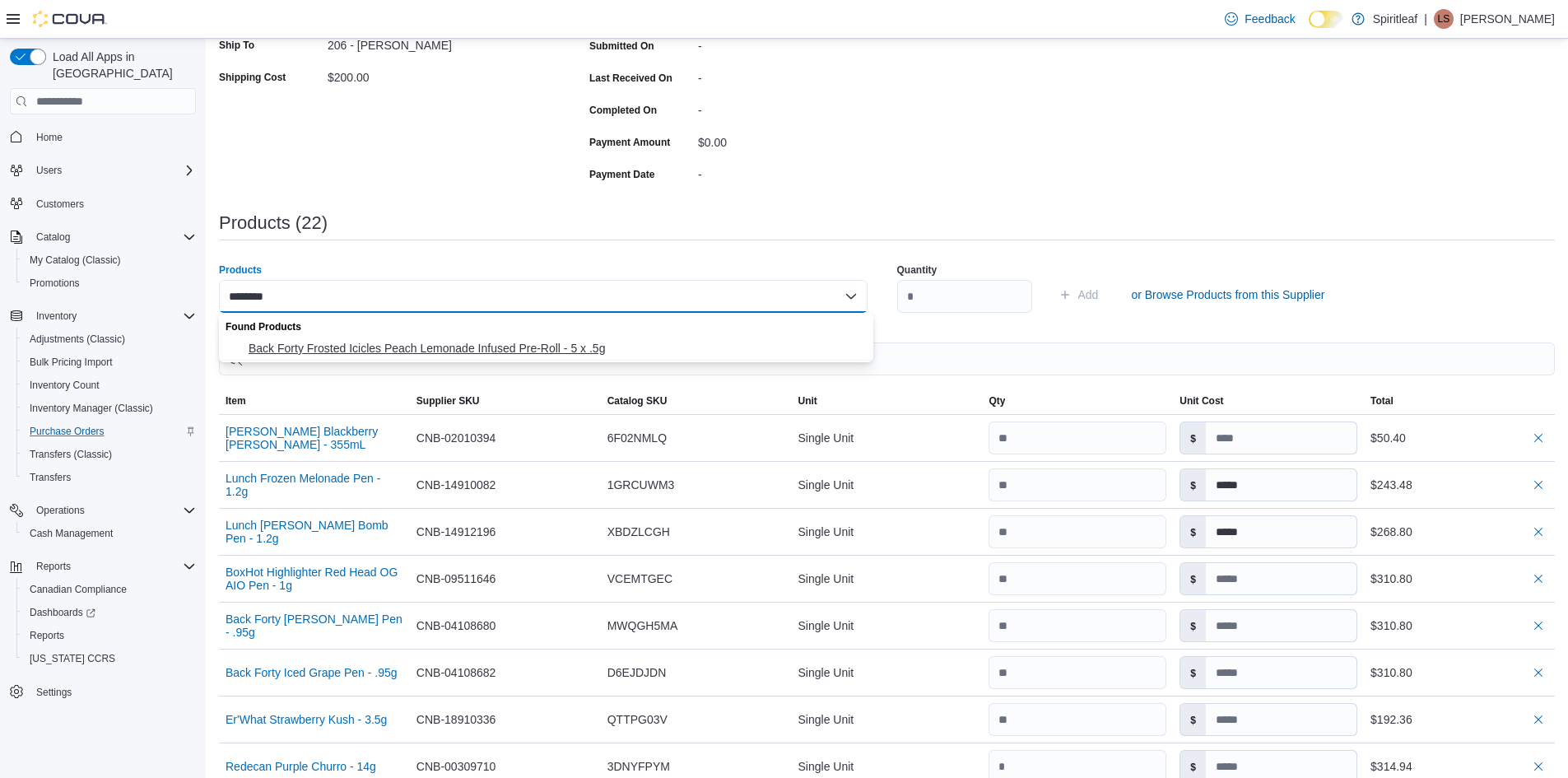
type input "********"
click at [367, 344] on span "Back Forty Frosted Icicles Peach Lemonade Infused Pre-Roll - 5 x .5g" at bounding box center [556, 348] width 615 height 17
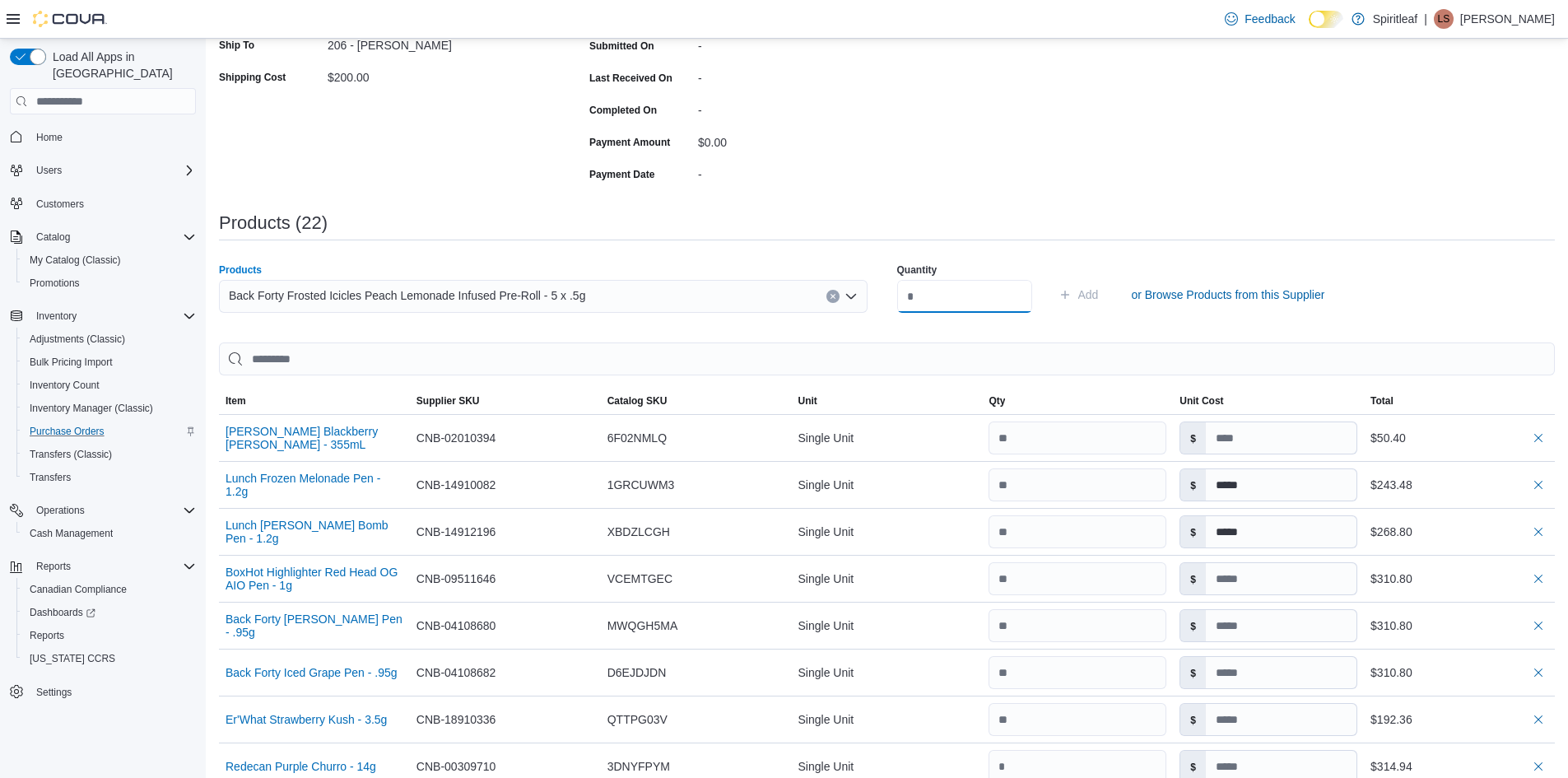
click at [918, 290] on input "number" at bounding box center [965, 297] width 135 height 33
type input "**"
click at [1099, 292] on span "Add" at bounding box center [1088, 295] width 20 height 17
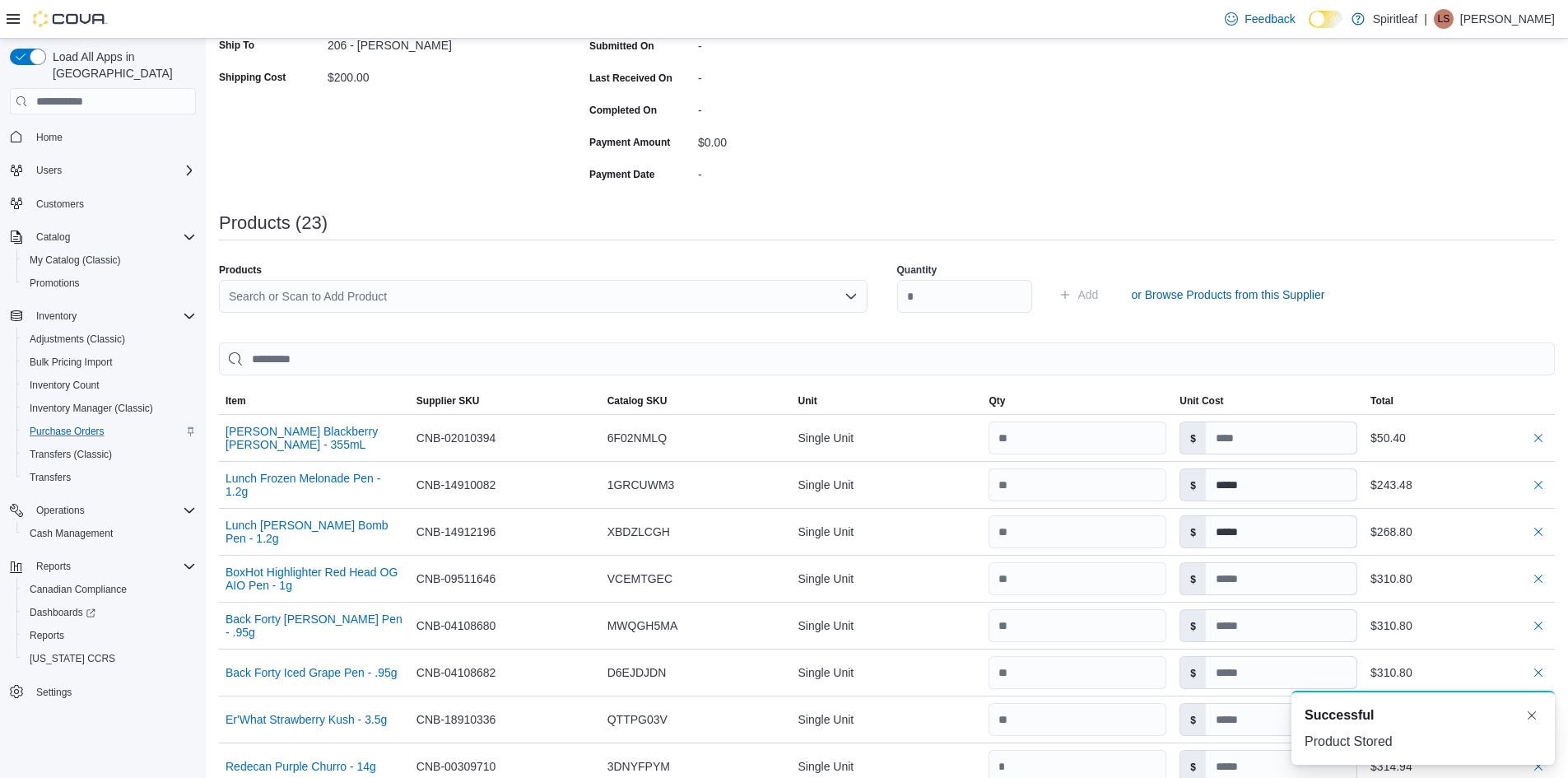
click at [245, 294] on div "Search or Scan to Add Product" at bounding box center [543, 297] width 649 height 33
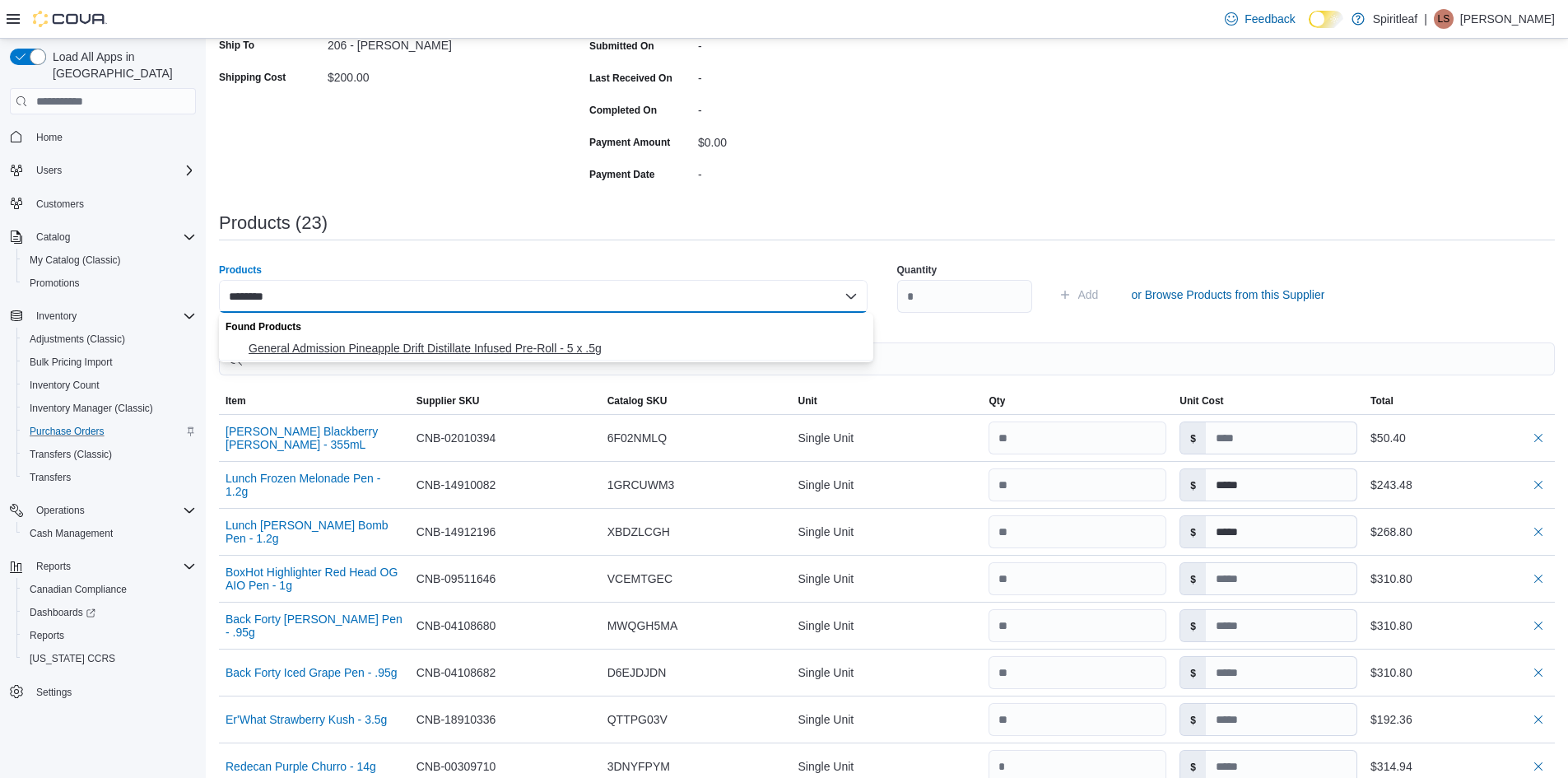
type input "********"
click at [292, 348] on span "General Admission Pineapple Drift Distillate Infused Pre-Roll - 5 x .5g" at bounding box center [556, 348] width 615 height 17
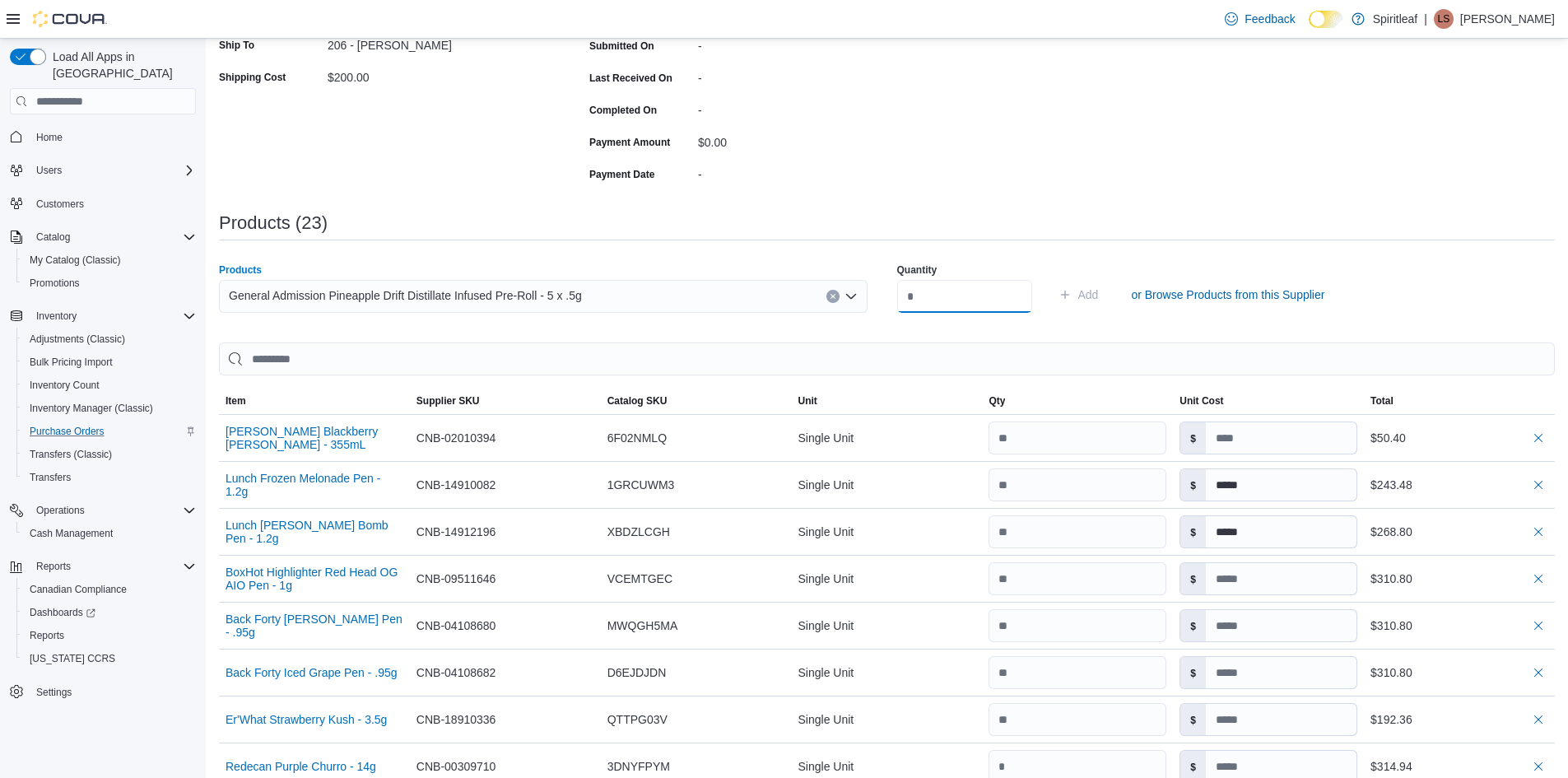
click at [932, 286] on input "number" at bounding box center [965, 297] width 135 height 33
type input "**"
click at [1099, 294] on span "Add" at bounding box center [1088, 295] width 20 height 17
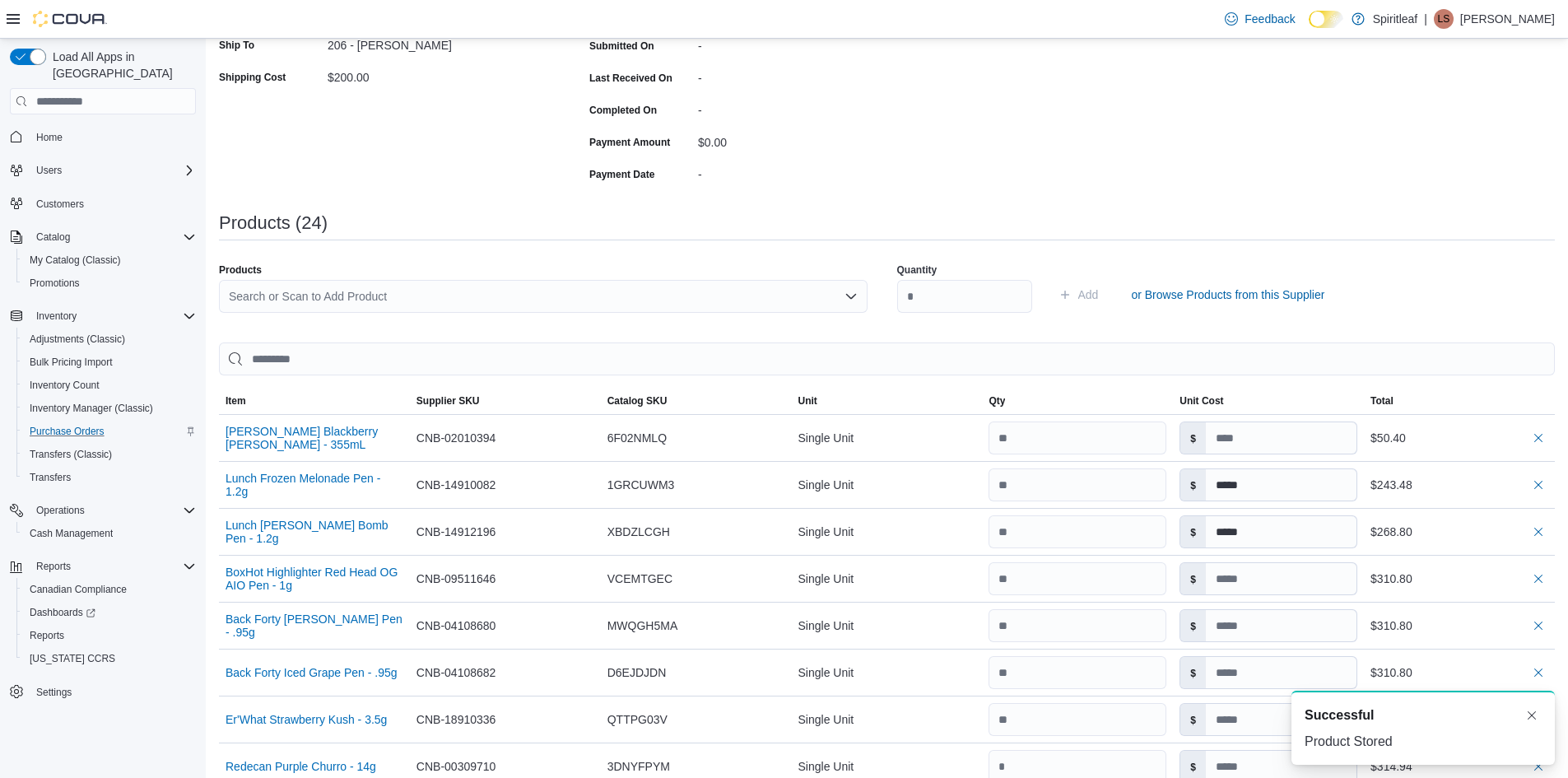
click at [250, 298] on div "Search or Scan to Add Product" at bounding box center [543, 297] width 649 height 33
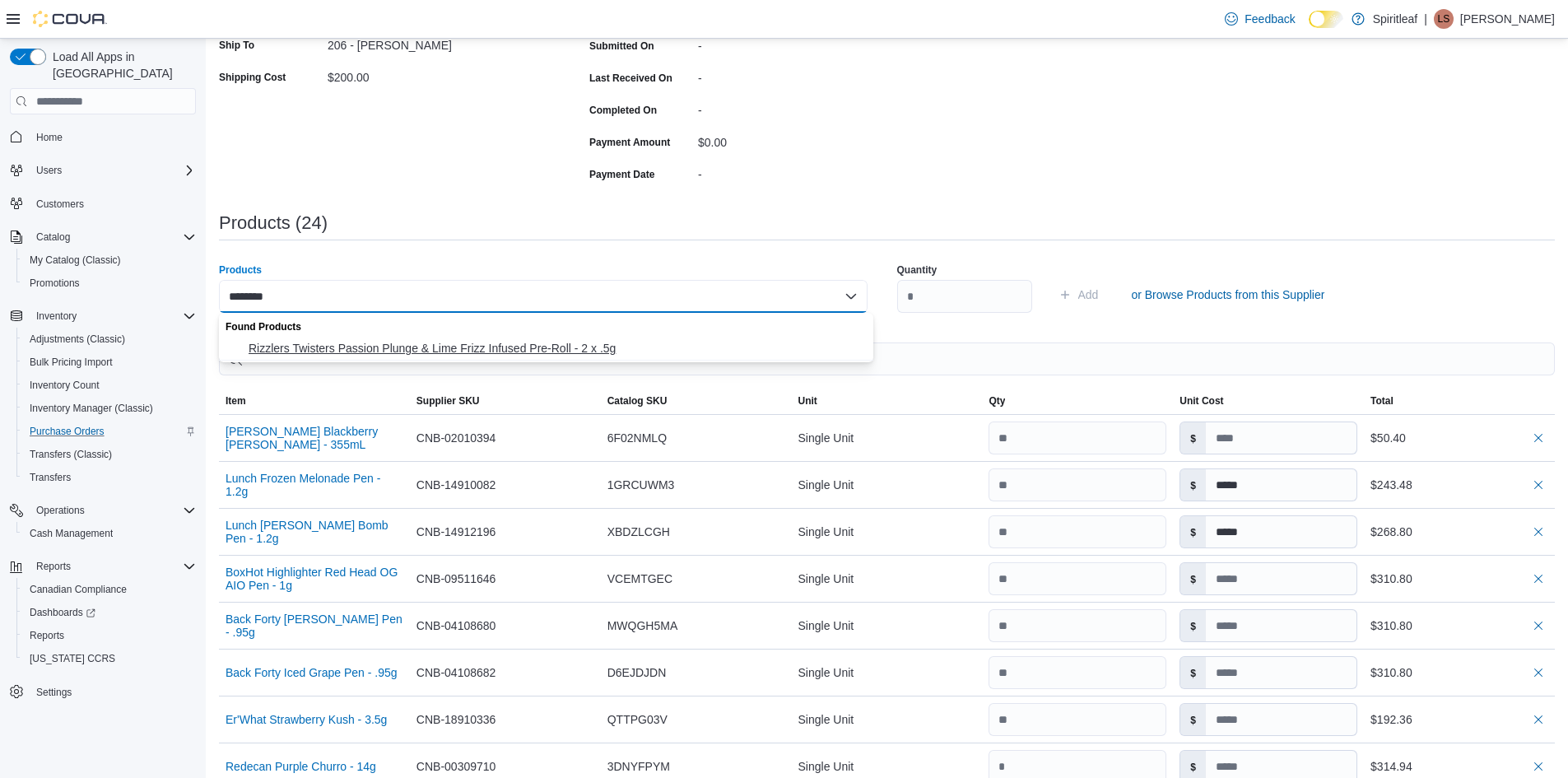
type input "********"
click at [378, 352] on span "Rizzlers Twisters Passion Plunge & Lime Frizz Infused Pre-Roll - 2 x .5g" at bounding box center [556, 348] width 615 height 17
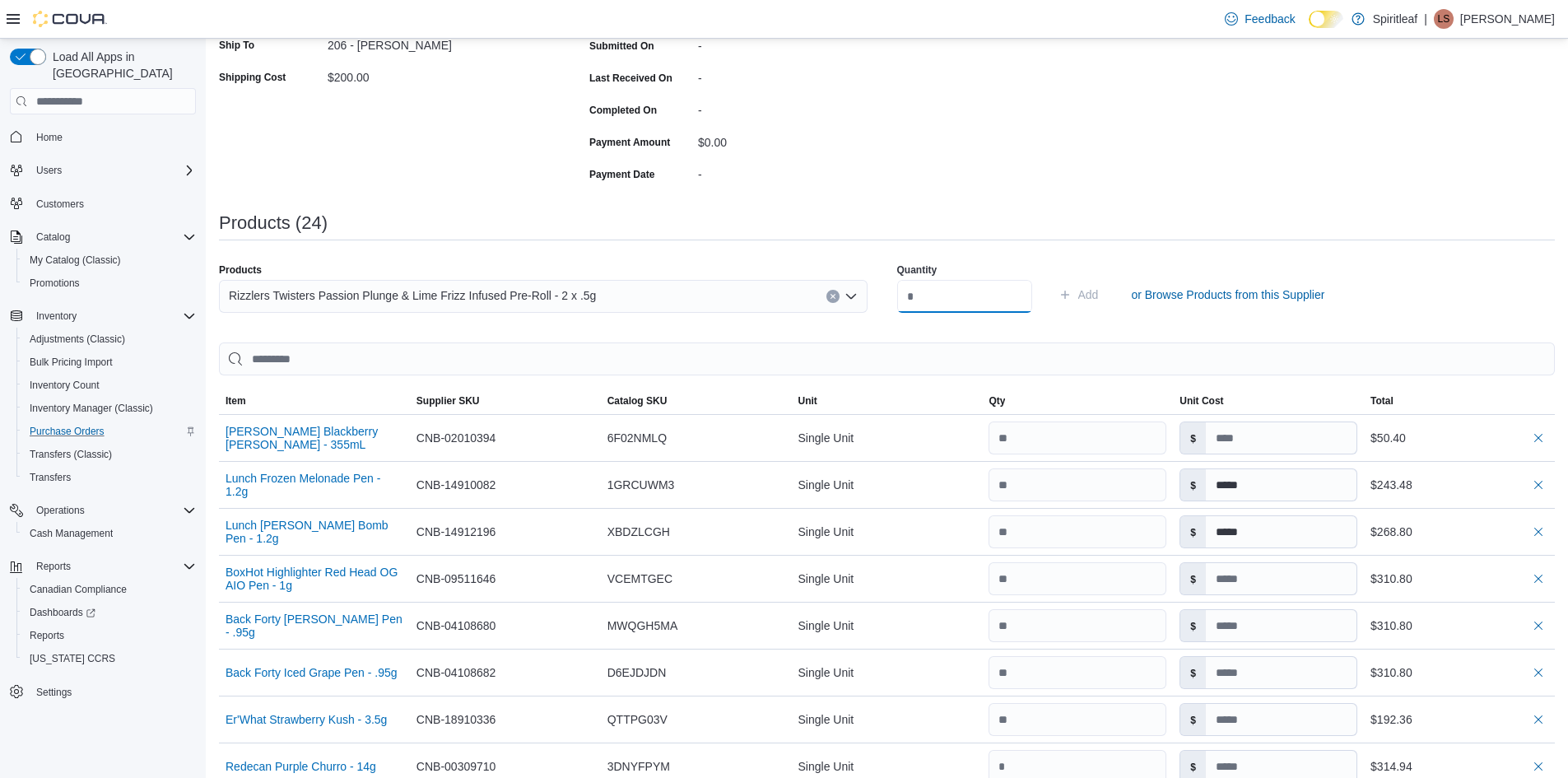
click at [942, 297] on input "number" at bounding box center [965, 297] width 135 height 33
type input "**"
click at [1099, 290] on span "Add" at bounding box center [1088, 295] width 20 height 17
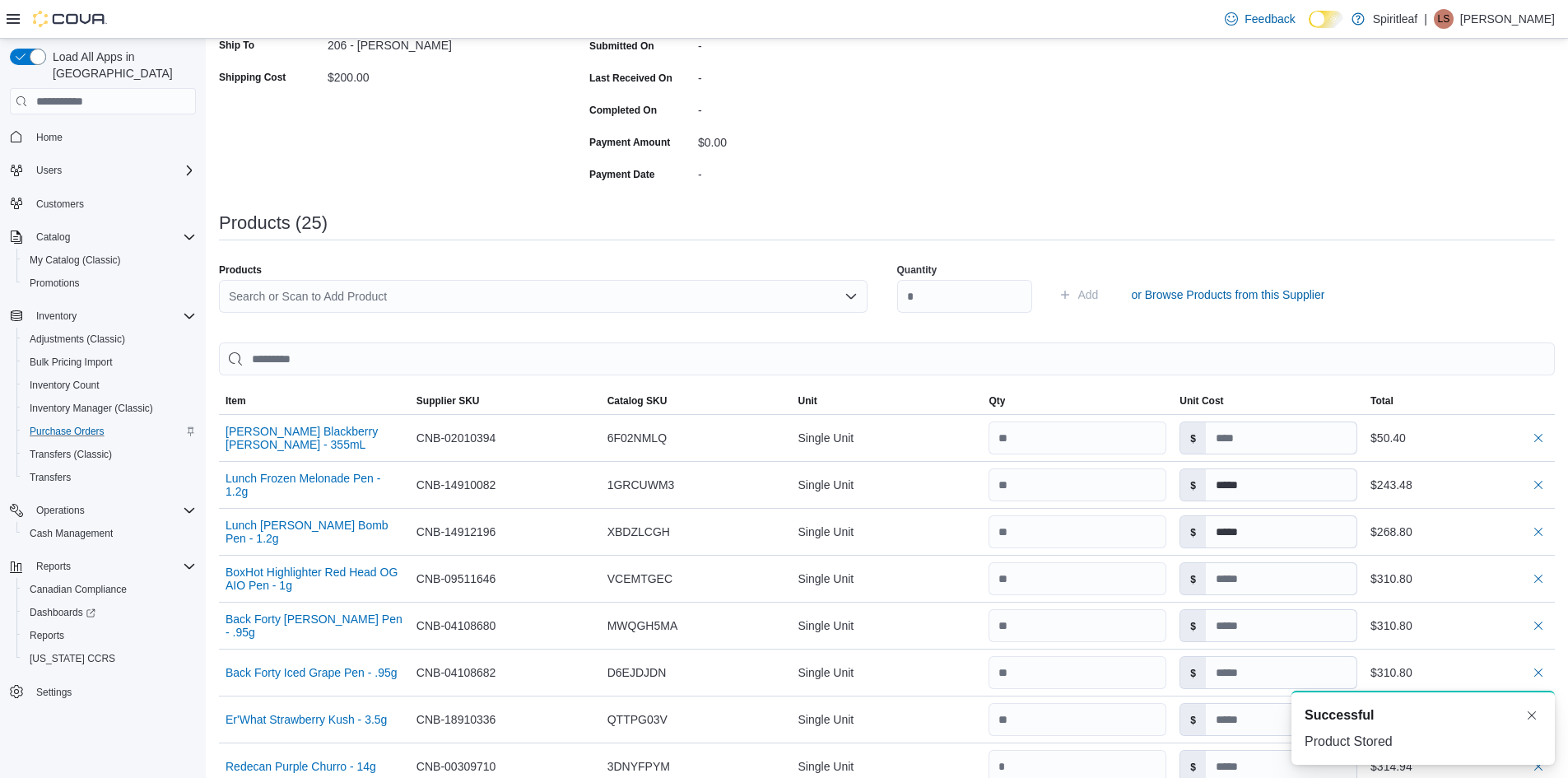
click at [252, 295] on div "Search or Scan to Add Product" at bounding box center [543, 297] width 649 height 33
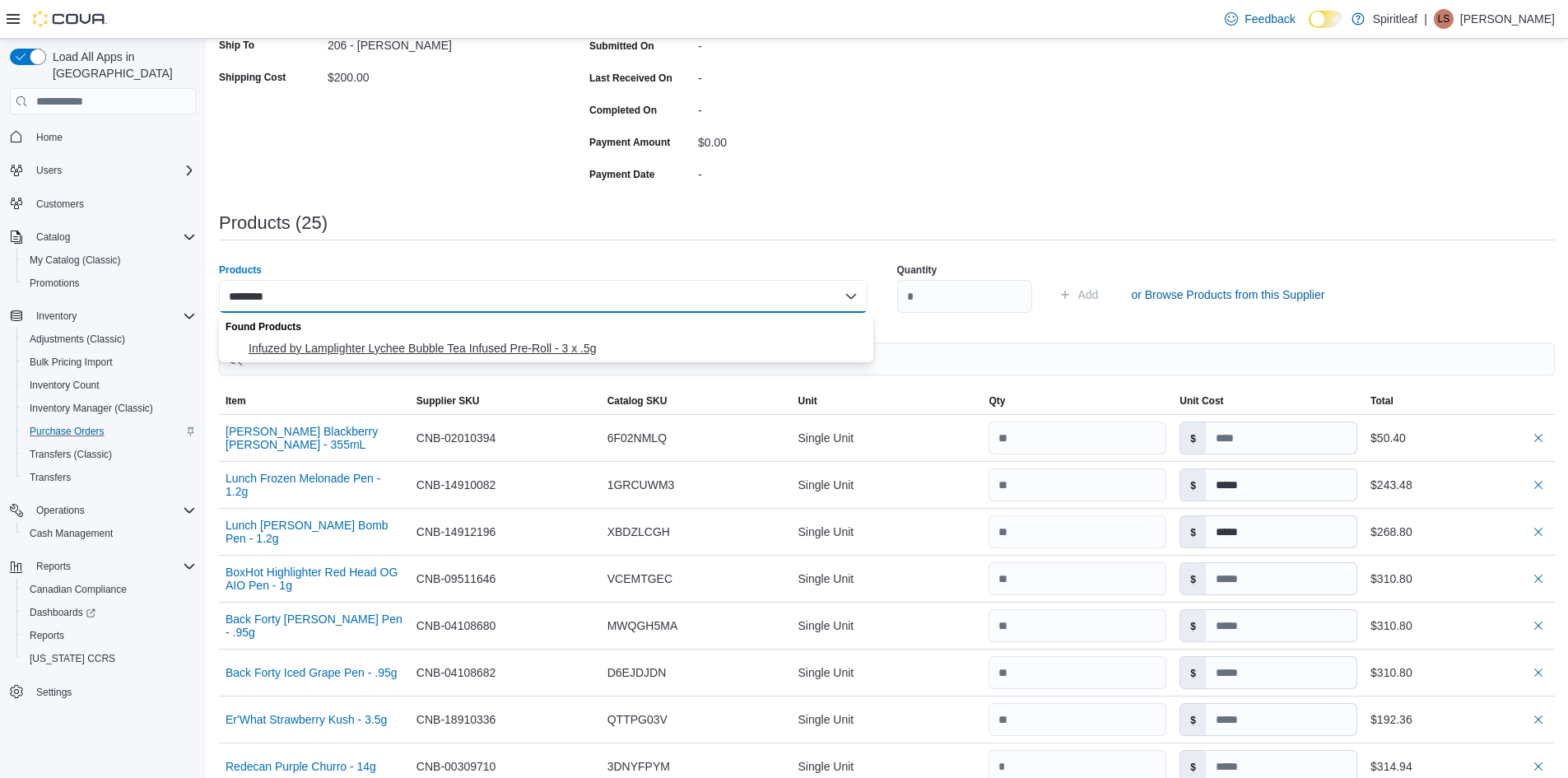
type input "********"
click at [309, 346] on span "Infuzed by Lamplighter Lychee Bubble Tea Infused Pre-Roll - 3 x .5g" at bounding box center [556, 348] width 615 height 17
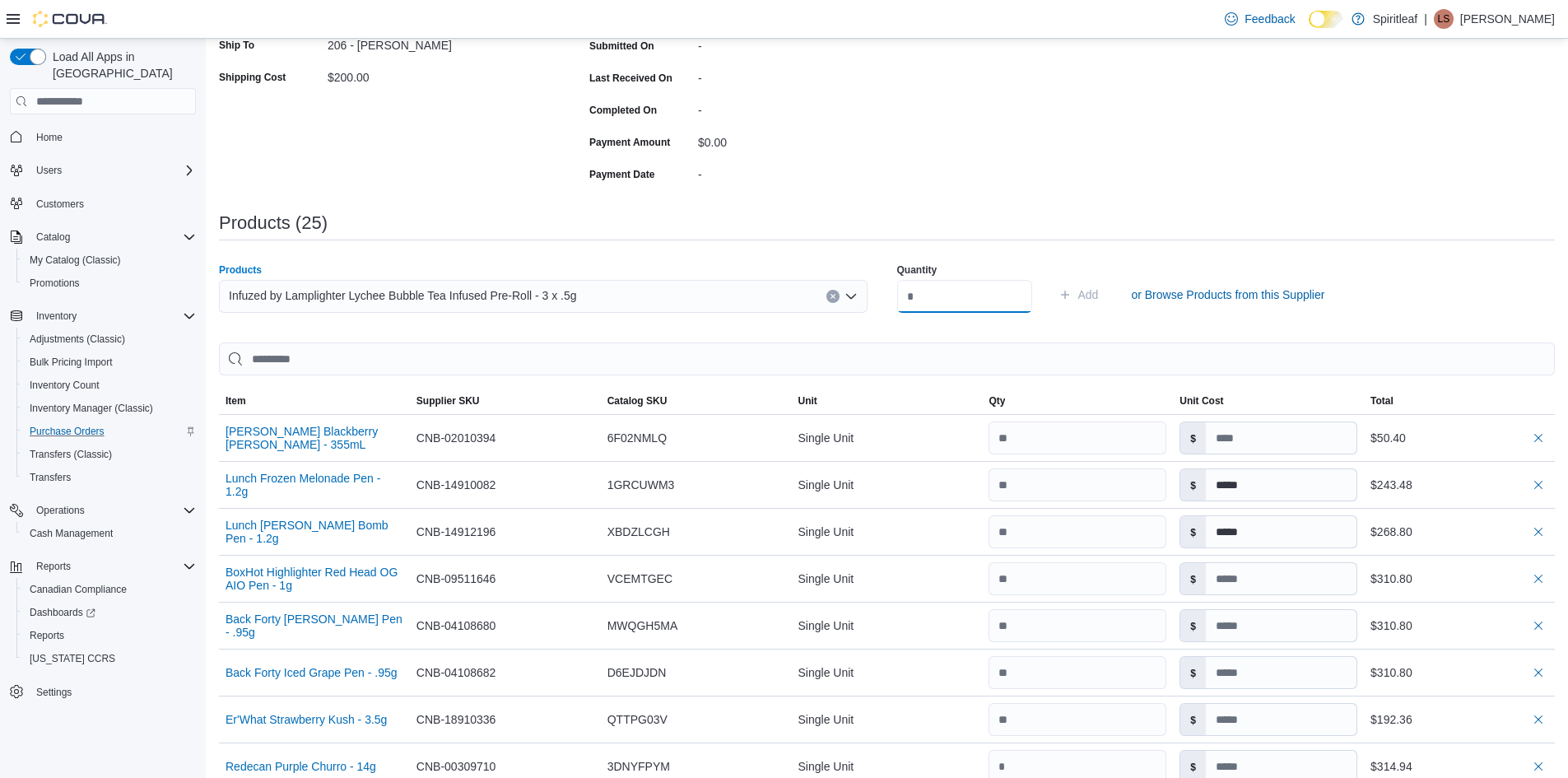
click at [954, 290] on input "number" at bounding box center [965, 297] width 135 height 33
type input "**"
click at [1099, 291] on span "Add" at bounding box center [1088, 295] width 20 height 17
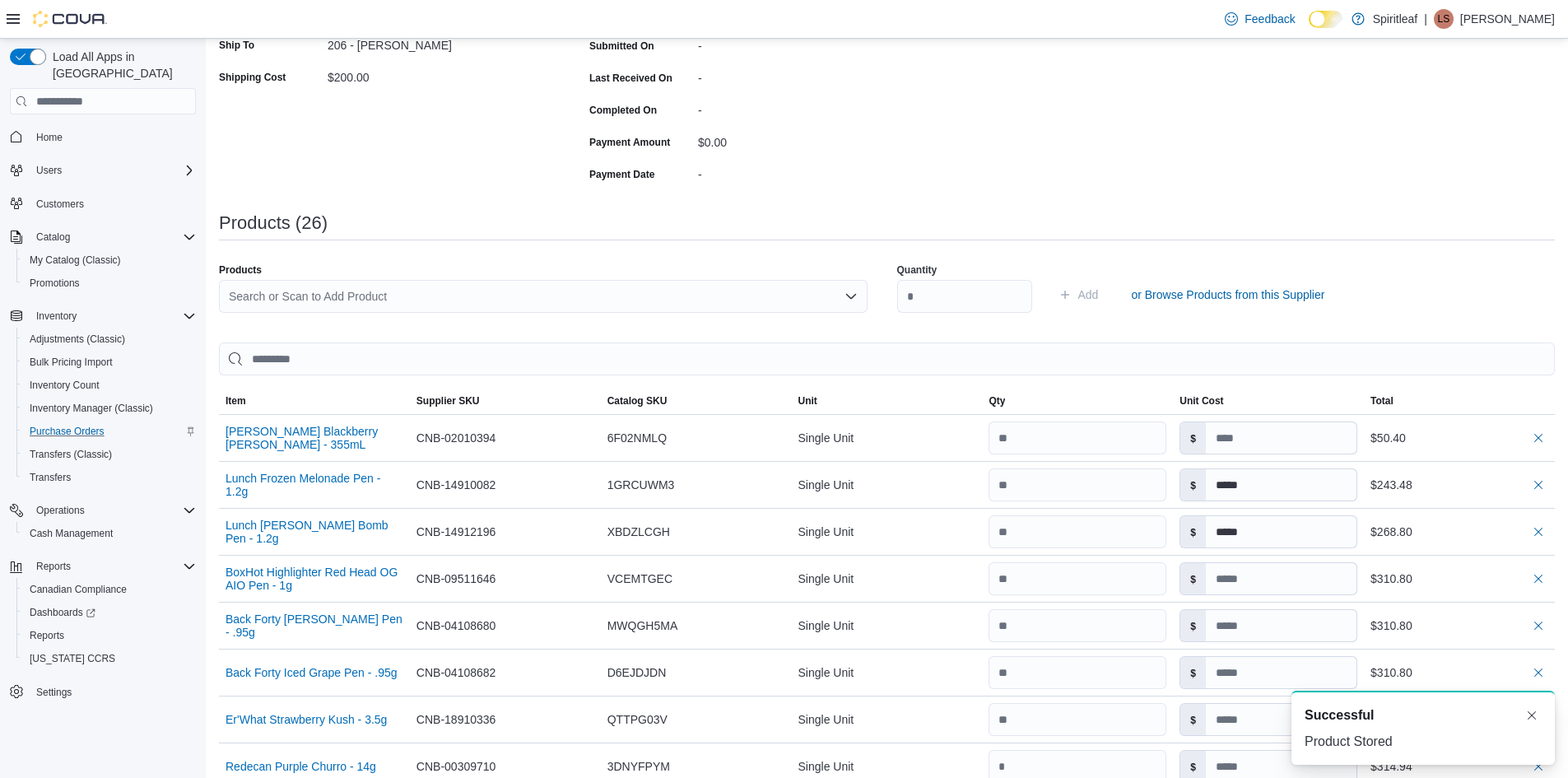
click at [291, 298] on div "Search or Scan to Add Product" at bounding box center [543, 297] width 649 height 33
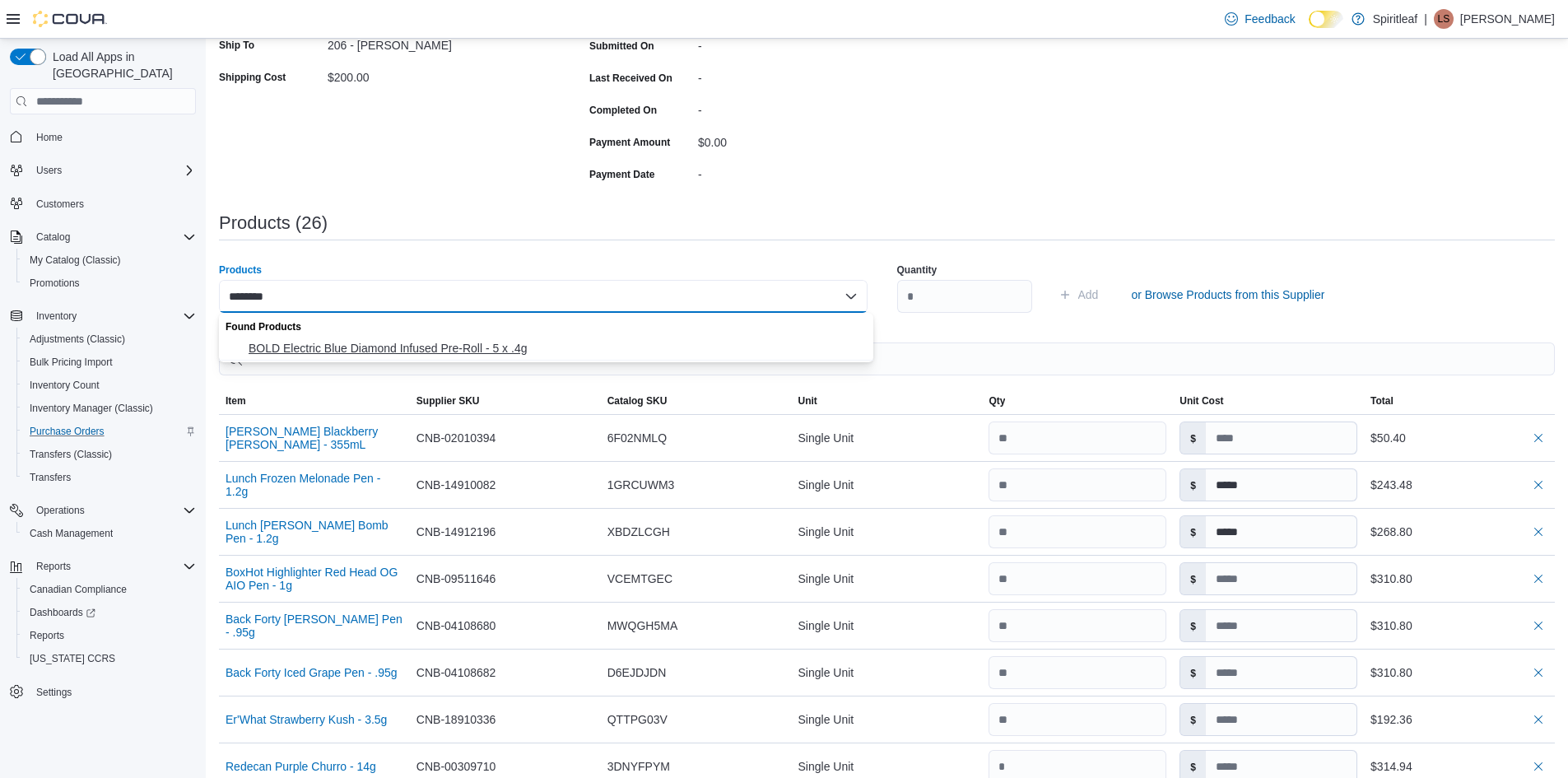
type input "********"
click at [327, 346] on span "BOLD Electric Blue Diamond Infused Pre-Roll - 5 x .4g" at bounding box center [556, 348] width 615 height 17
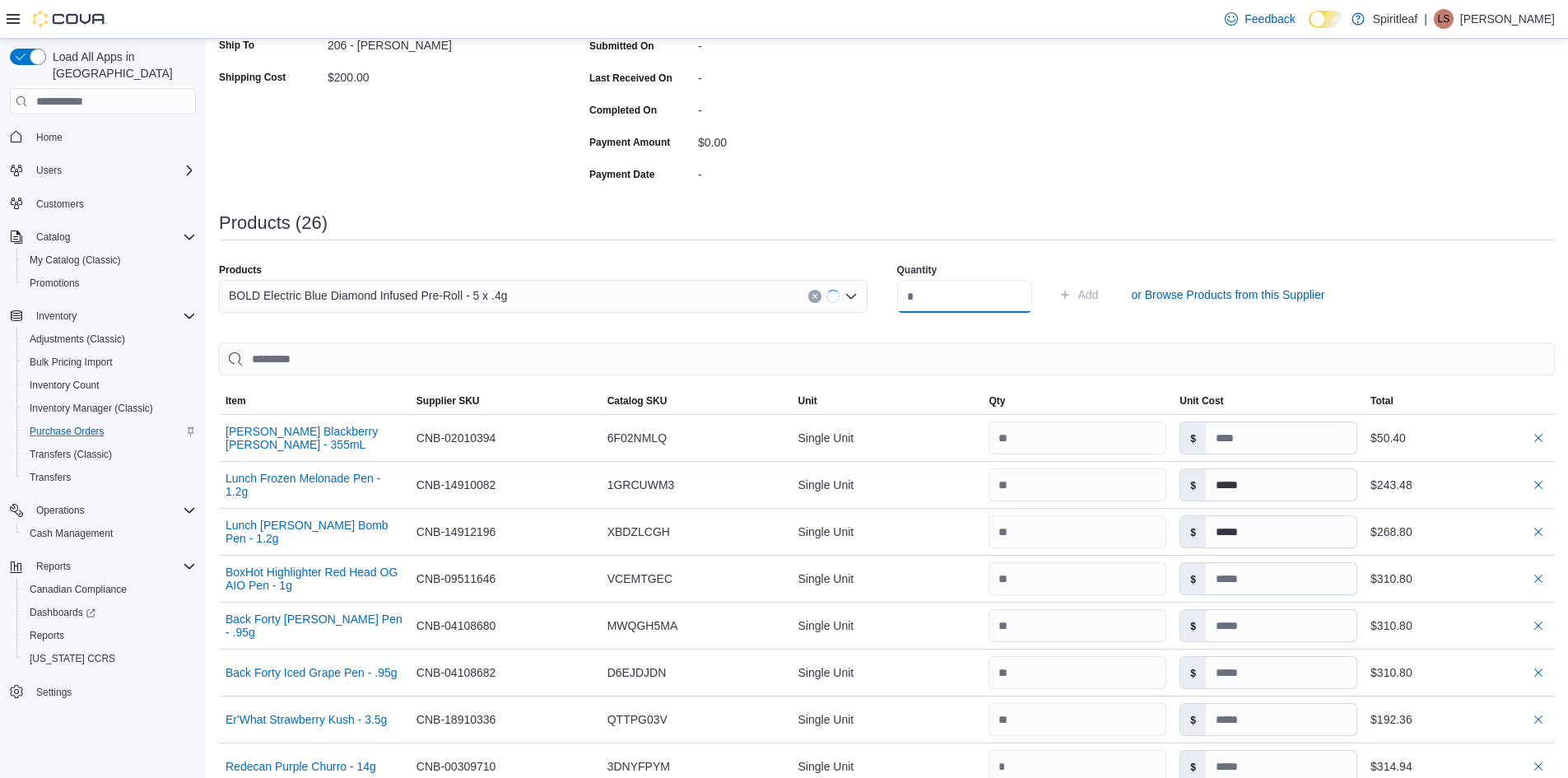
click at [973, 296] on input "number" at bounding box center [965, 297] width 135 height 33
type input "**"
click at [1099, 292] on span "Add" at bounding box center [1088, 295] width 20 height 17
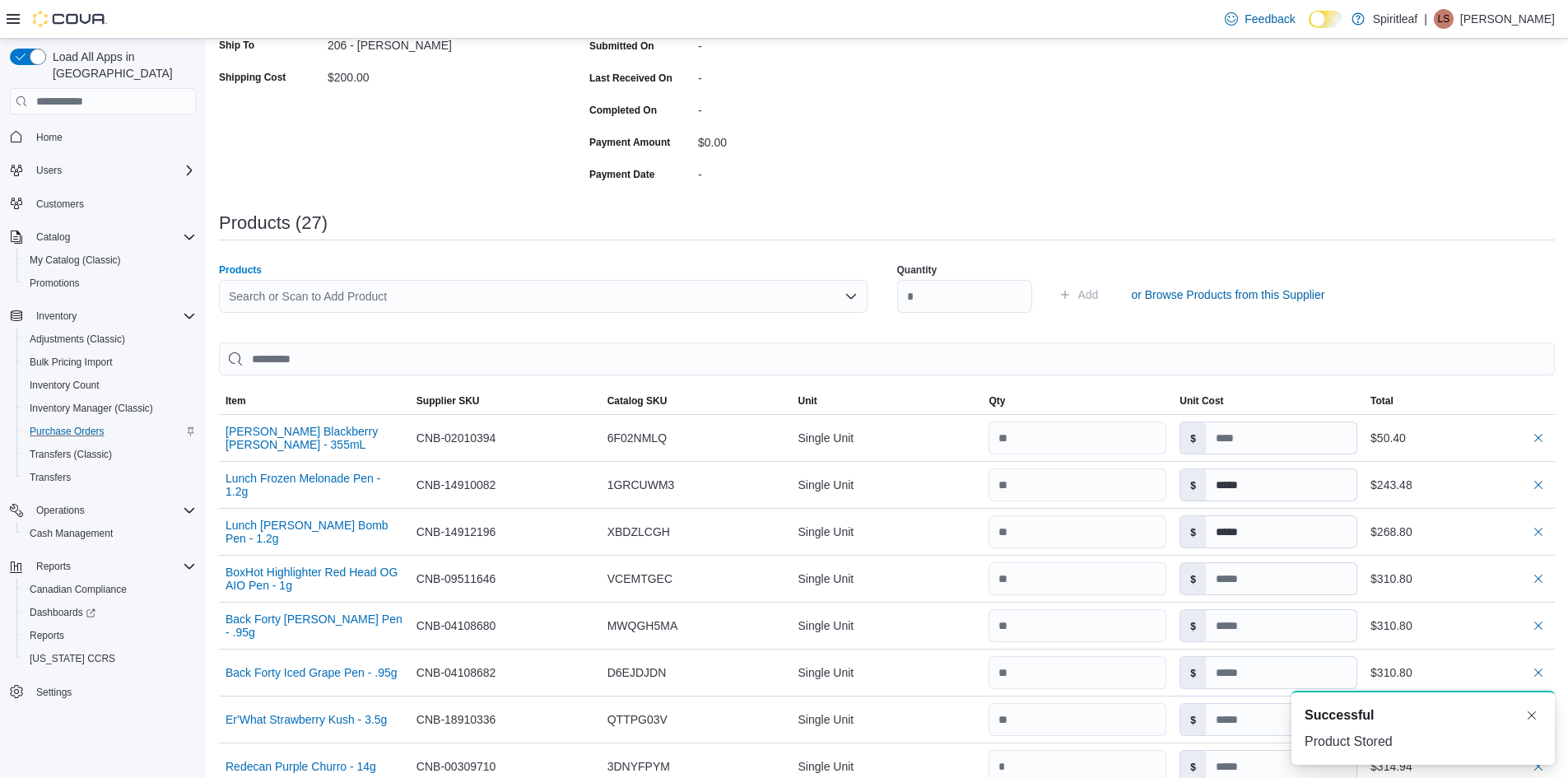
click at [251, 302] on div "Search or Scan to Add Product" at bounding box center [543, 297] width 649 height 33
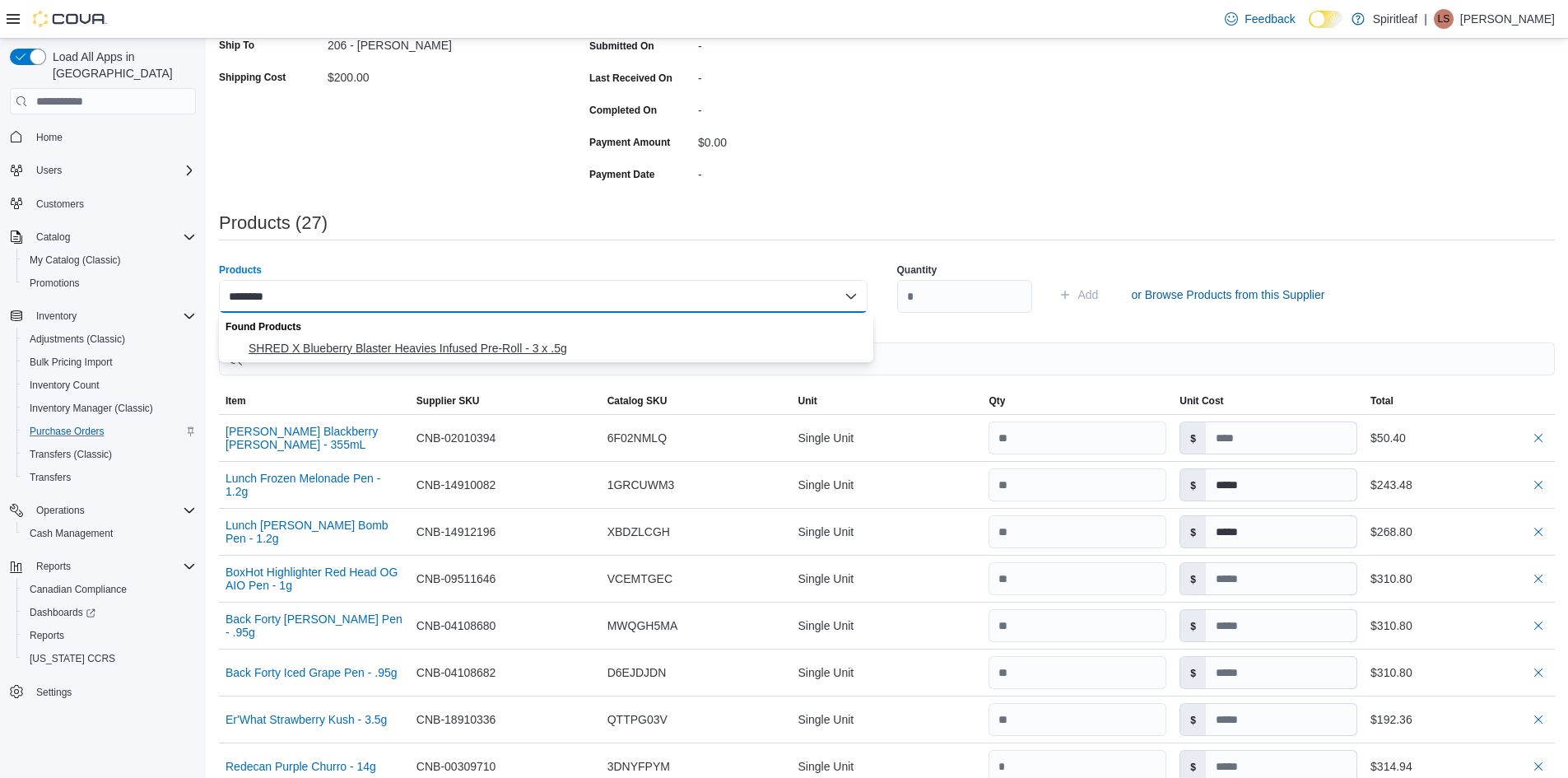
type input "********"
click at [324, 351] on span "SHRED X Blueberry Blaster Heavies Infused Pre-Roll - 3 x .5g" at bounding box center [556, 348] width 615 height 17
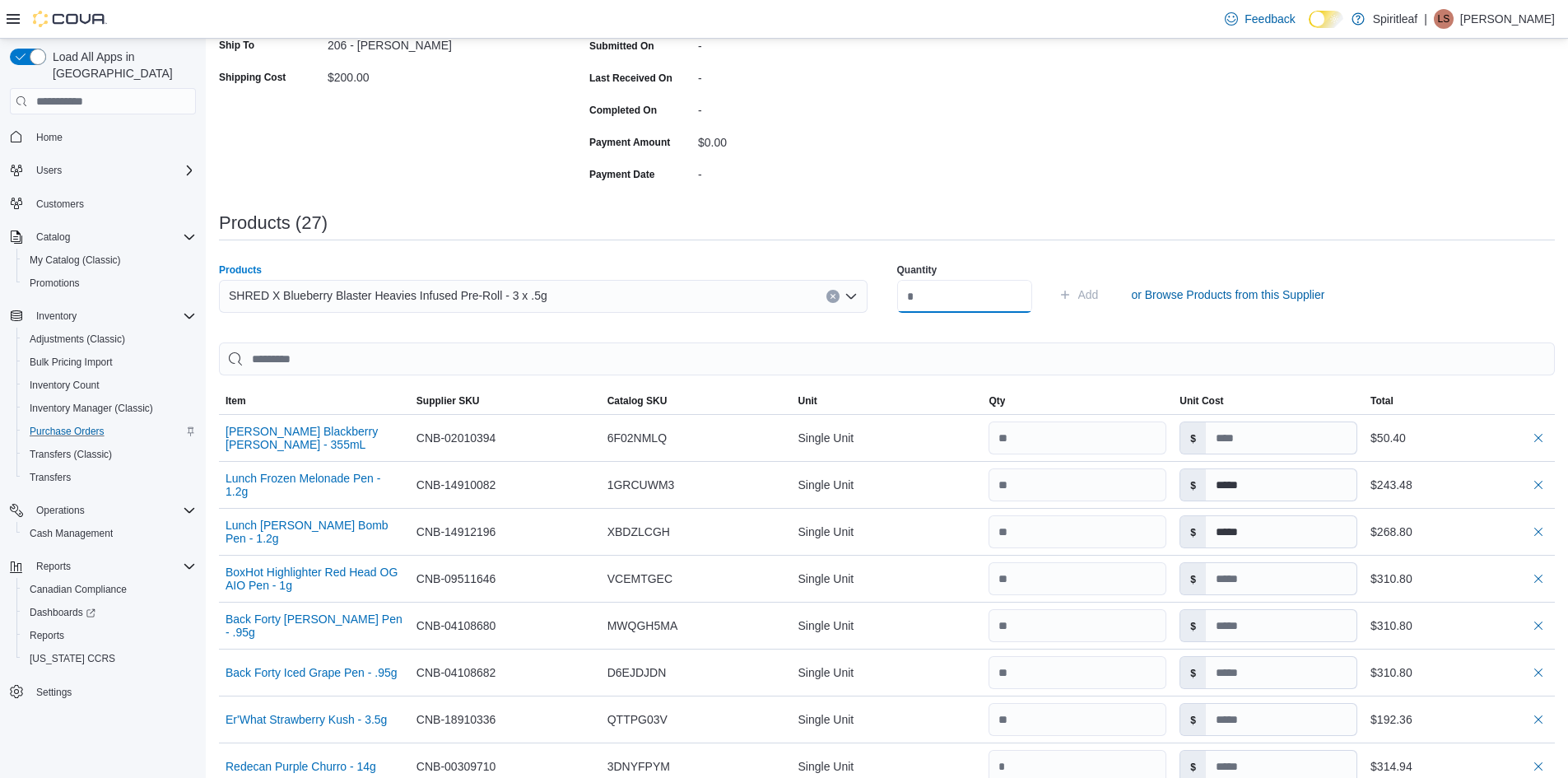
click at [977, 293] on input "number" at bounding box center [965, 297] width 135 height 33
type input "**"
click at [1099, 296] on span "Add" at bounding box center [1088, 295] width 20 height 17
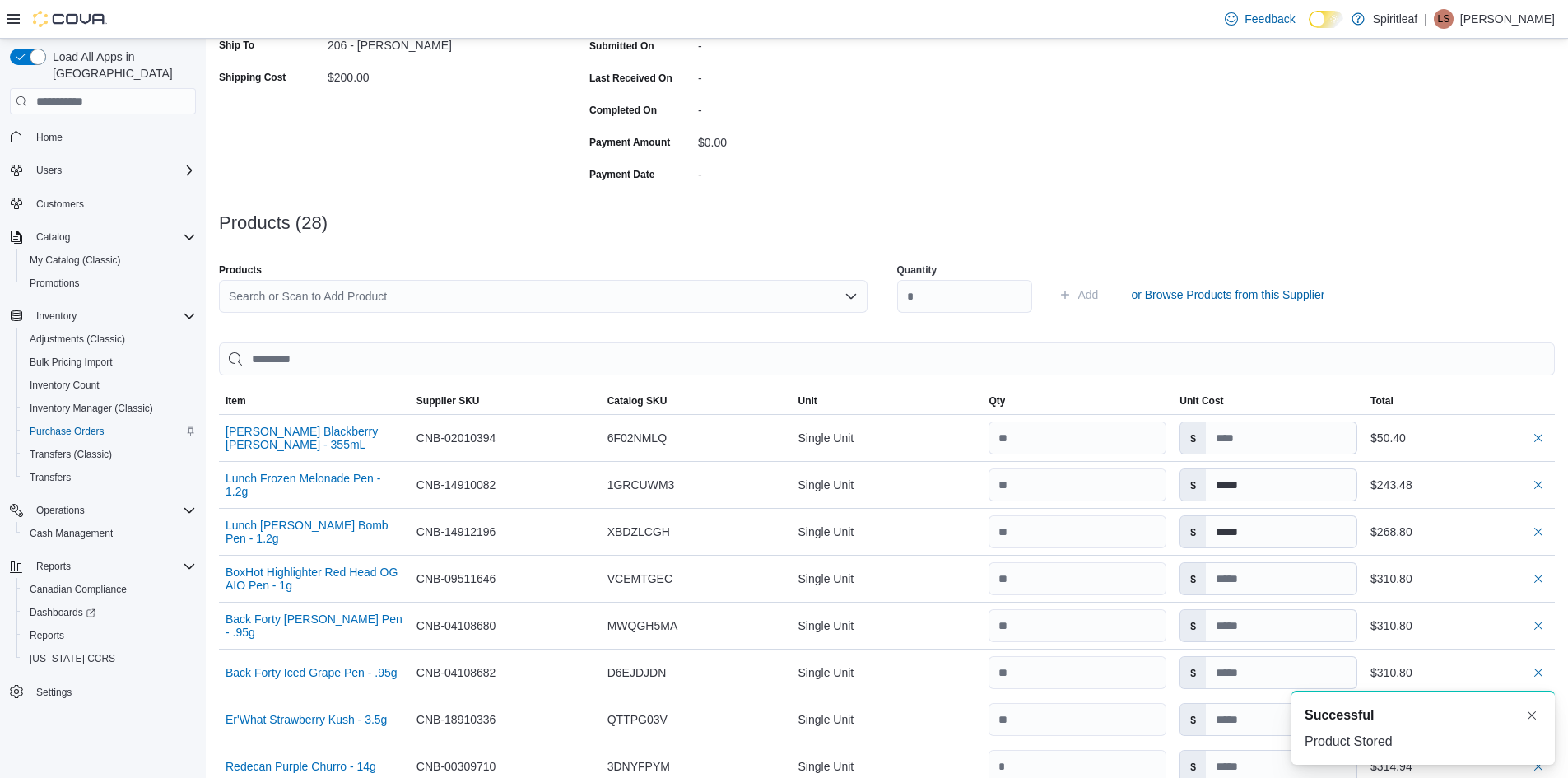
click at [232, 296] on div "Search or Scan to Add Product" at bounding box center [543, 297] width 649 height 33
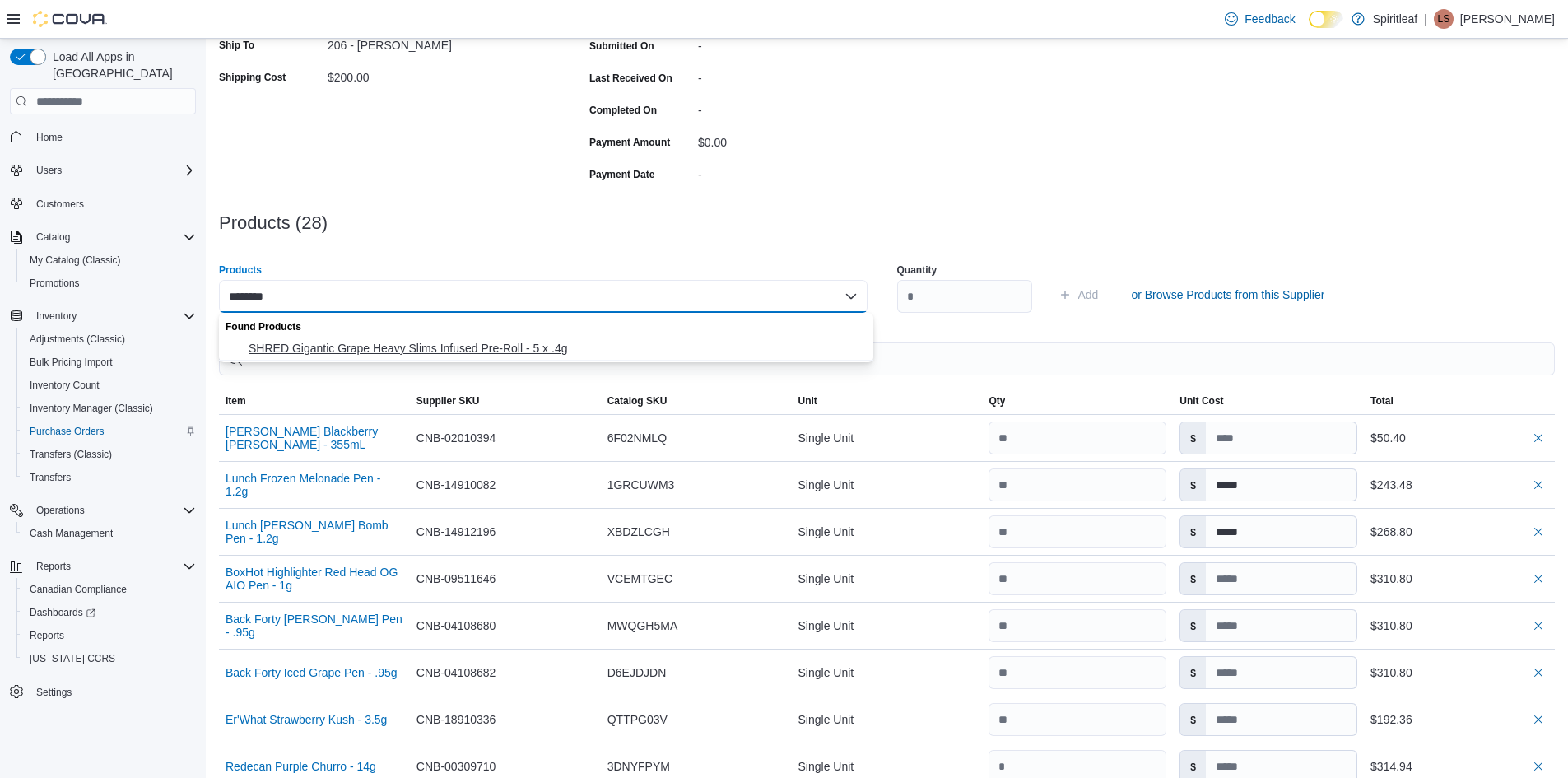
type input "********"
click at [323, 342] on span "SHRED Gigantic Grape Heavy Slims Infused Pre-Roll - 5 x .4g" at bounding box center [556, 348] width 615 height 17
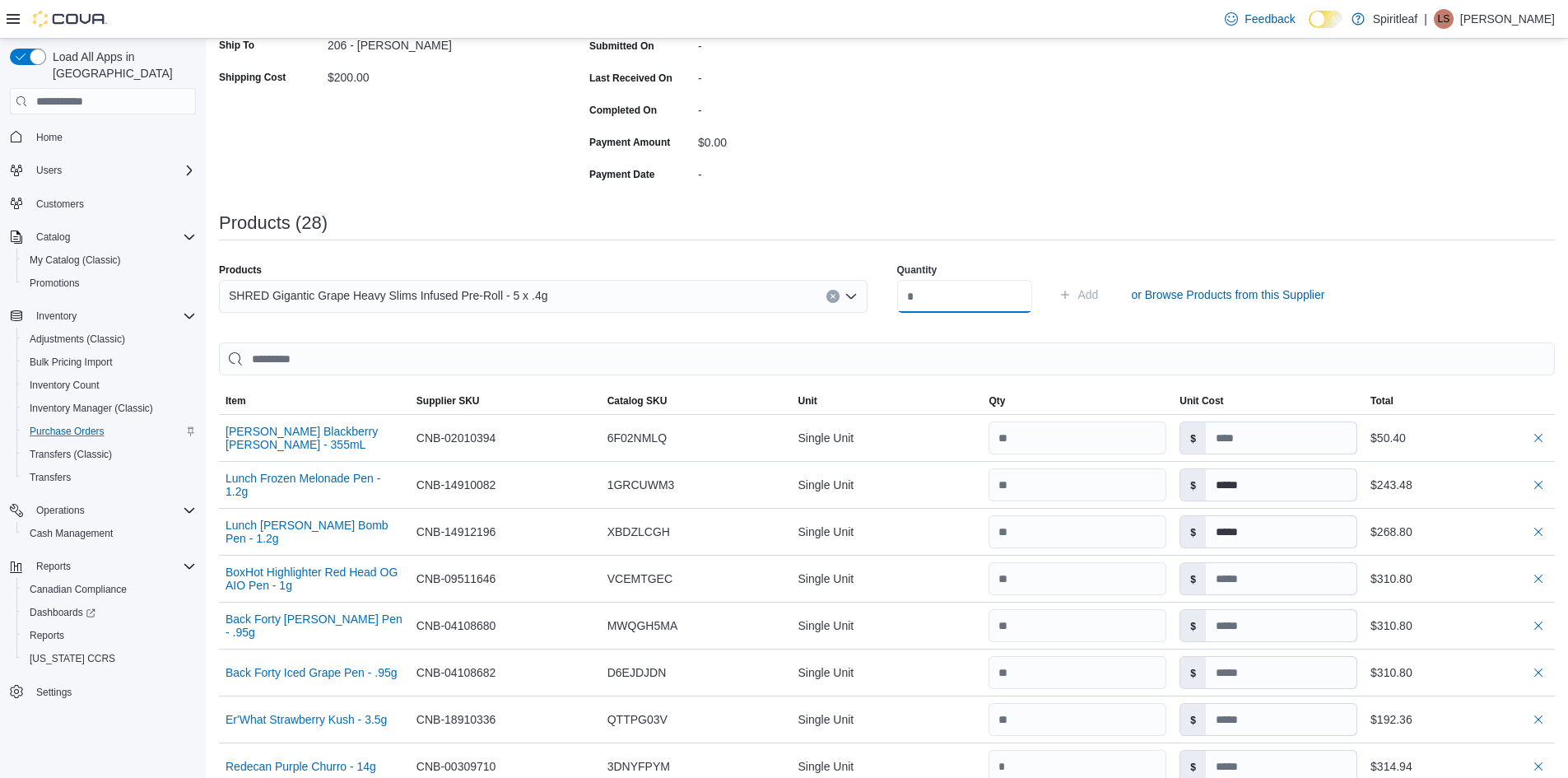
click at [959, 298] on input "number" at bounding box center [965, 297] width 135 height 33
type input "**"
click at [1099, 287] on span "Add" at bounding box center [1088, 295] width 20 height 17
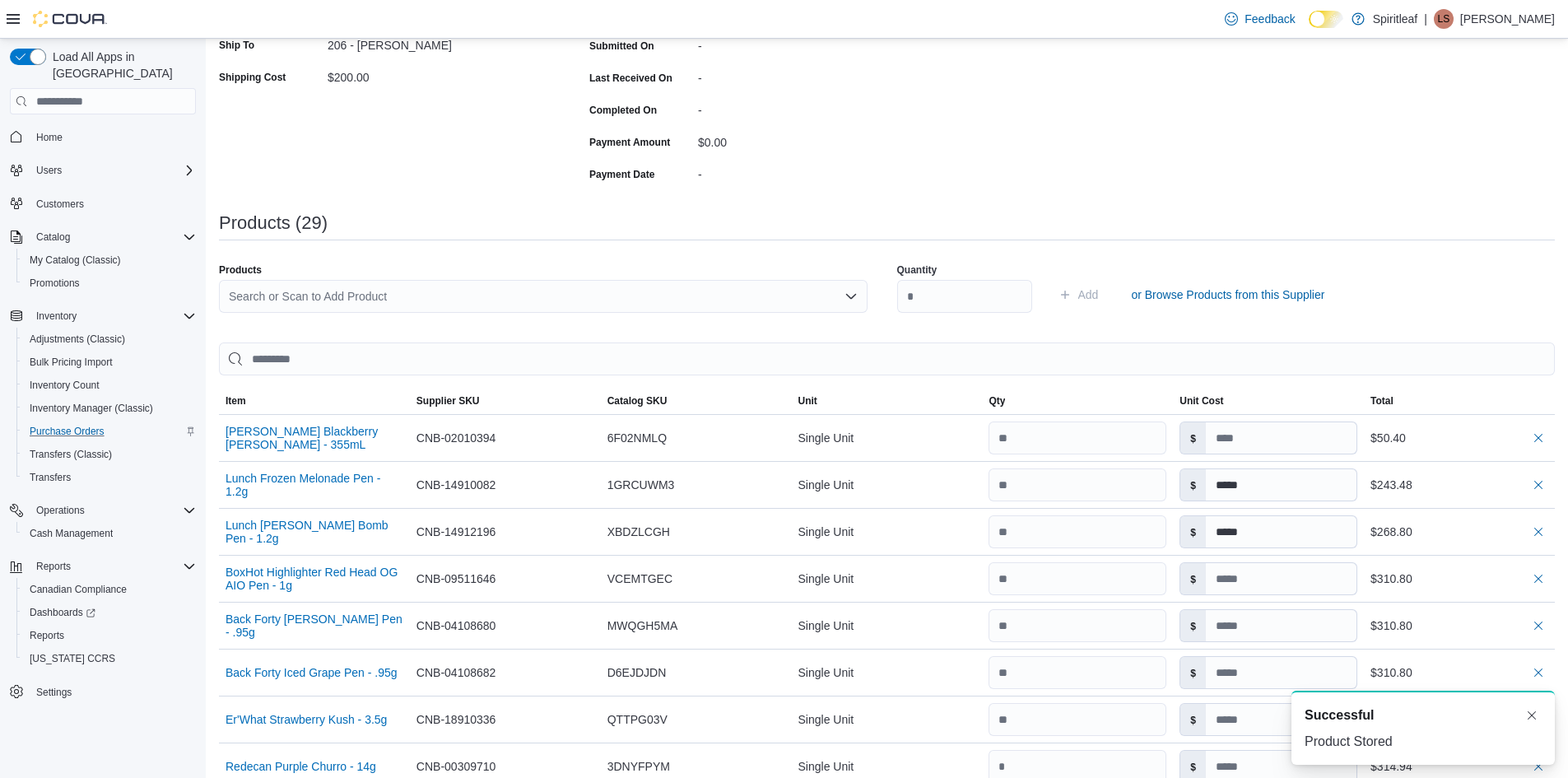
click at [240, 298] on div "Search or Scan to Add Product" at bounding box center [543, 297] width 649 height 33
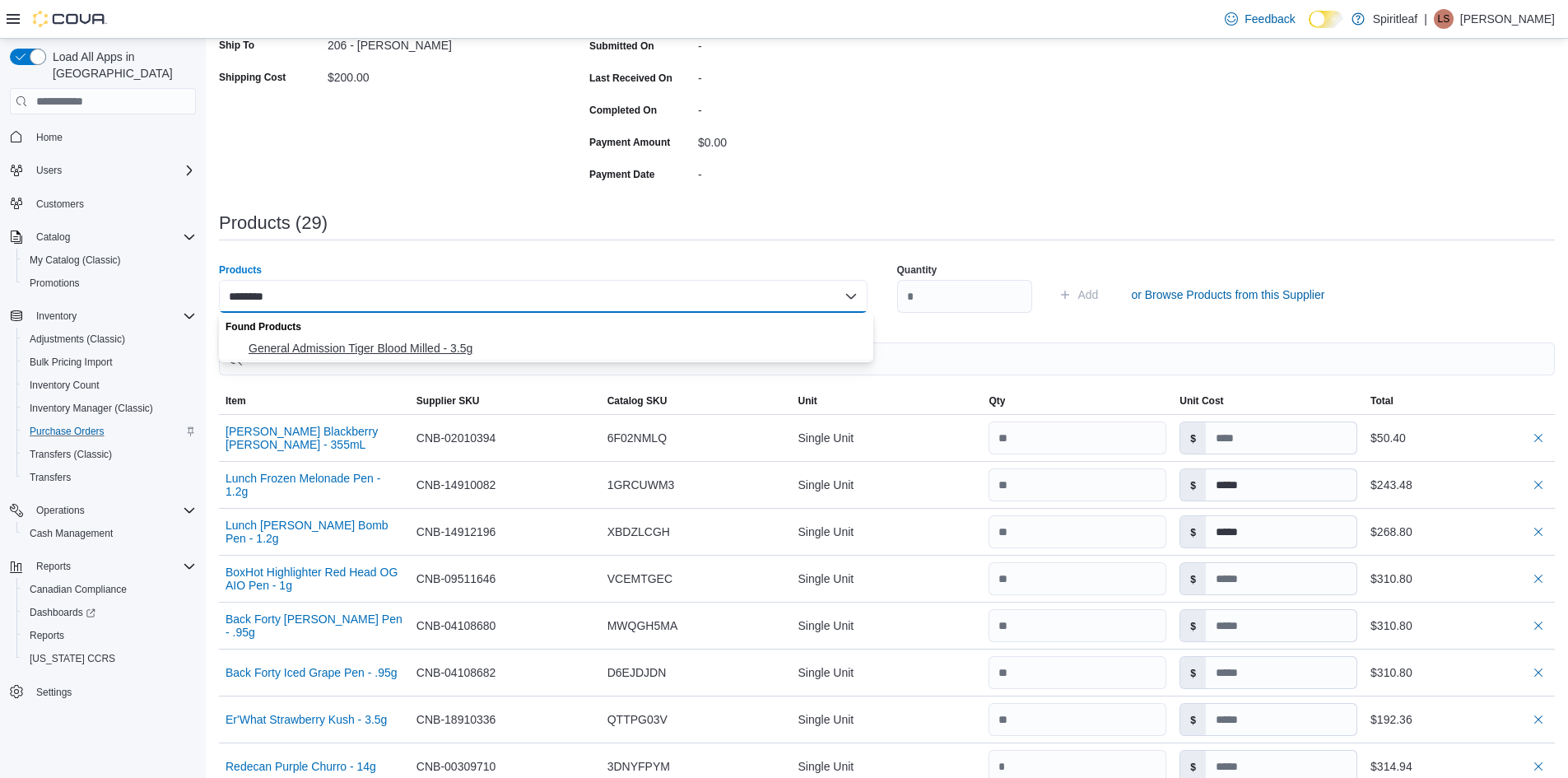
type input "********"
click at [273, 352] on span "General Admission Tiger Blood Milled - 3.5g" at bounding box center [556, 348] width 615 height 17
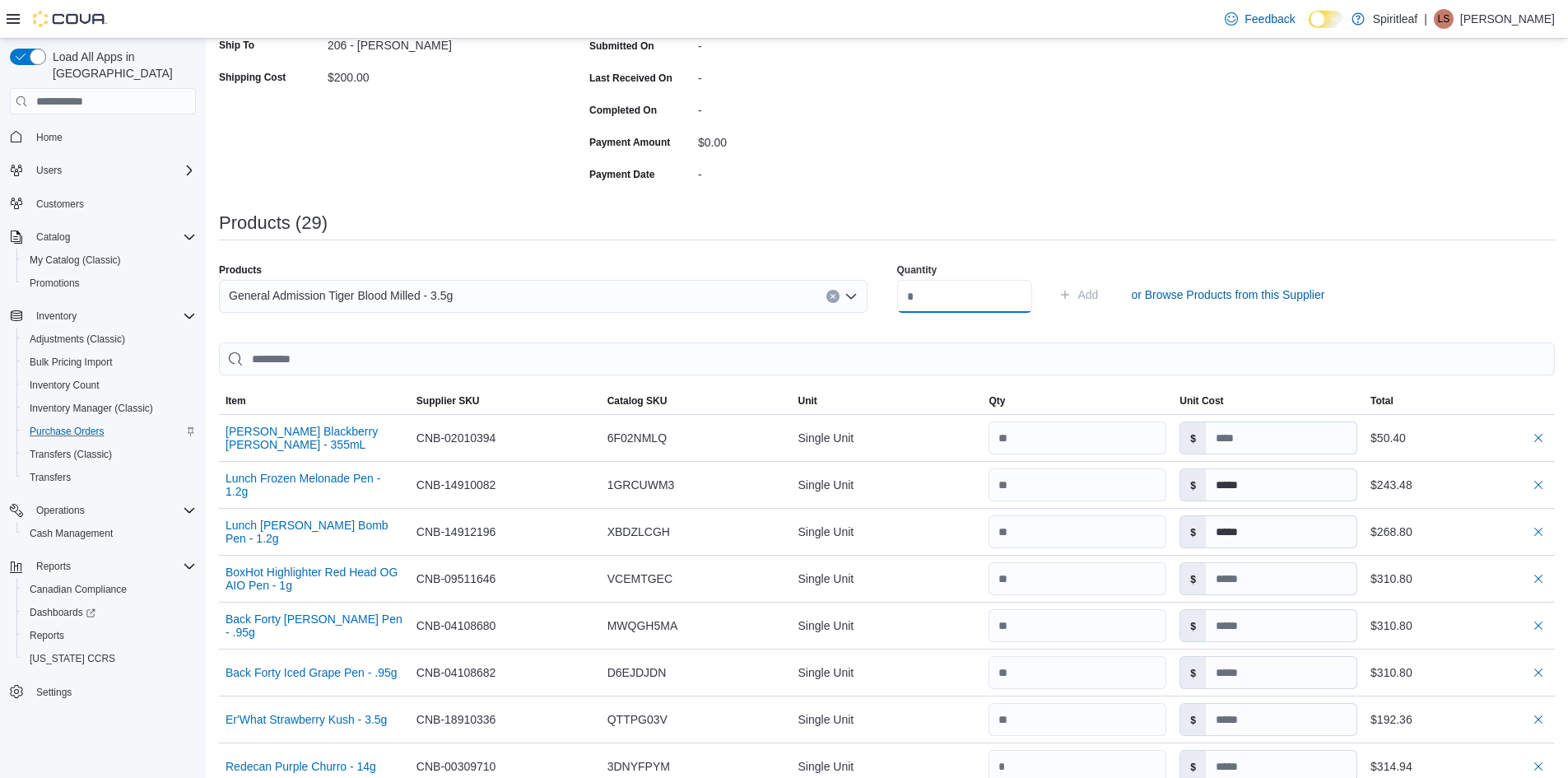
click at [960, 289] on input "number" at bounding box center [965, 297] width 135 height 33
type input "**"
click at [1099, 291] on span "Add" at bounding box center [1088, 295] width 20 height 17
click at [289, 288] on div "Search or Scan to Add Product" at bounding box center [543, 297] width 649 height 33
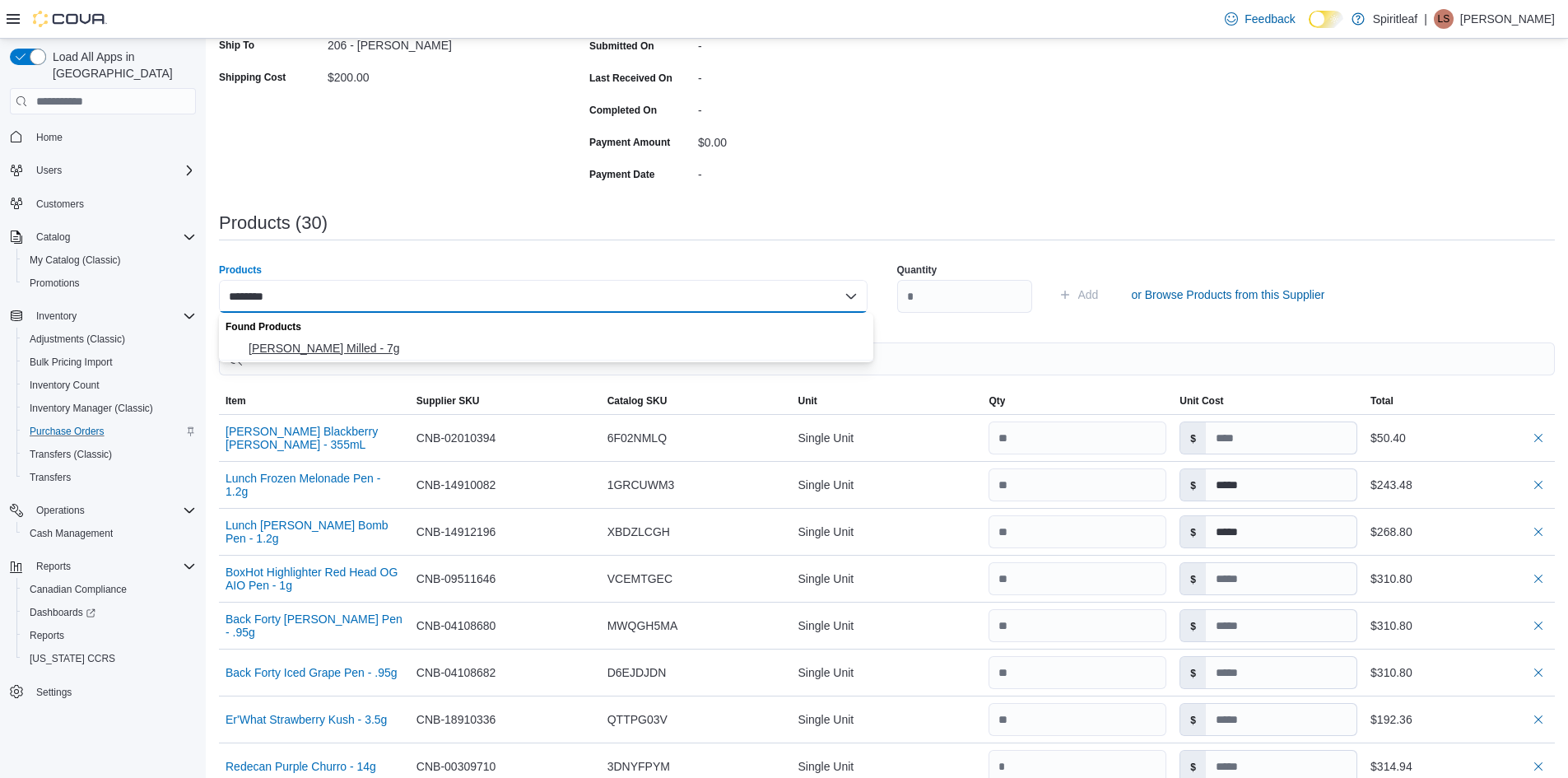
type input "********"
click at [324, 354] on span "[PERSON_NAME] Milled - 7g" at bounding box center [556, 348] width 615 height 17
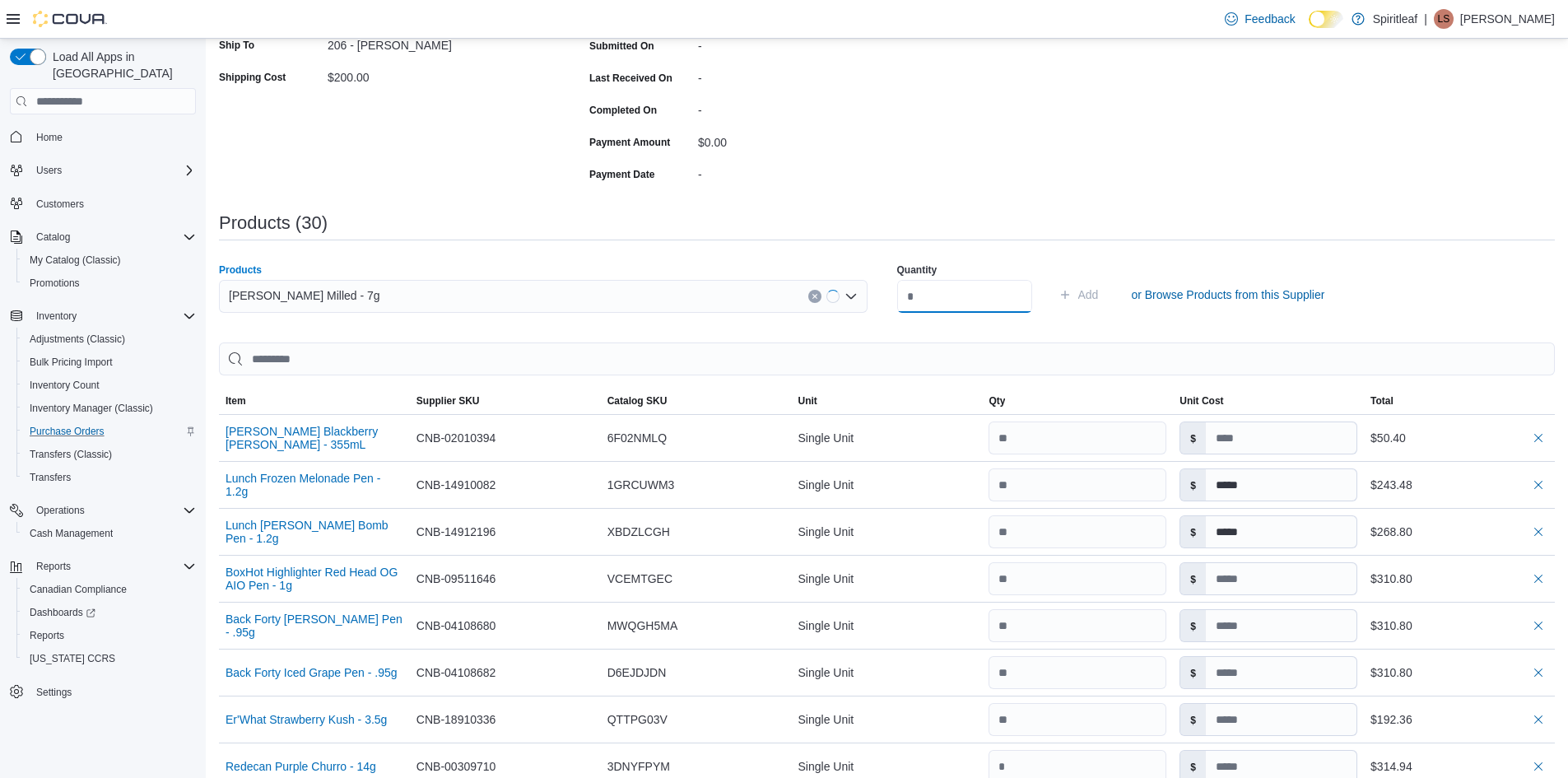
click at [940, 291] on input "number" at bounding box center [965, 297] width 135 height 33
type input "**"
click at [1106, 288] on button "Add" at bounding box center [1079, 295] width 54 height 33
click at [242, 298] on div "Search or Scan to Add Product" at bounding box center [543, 297] width 649 height 33
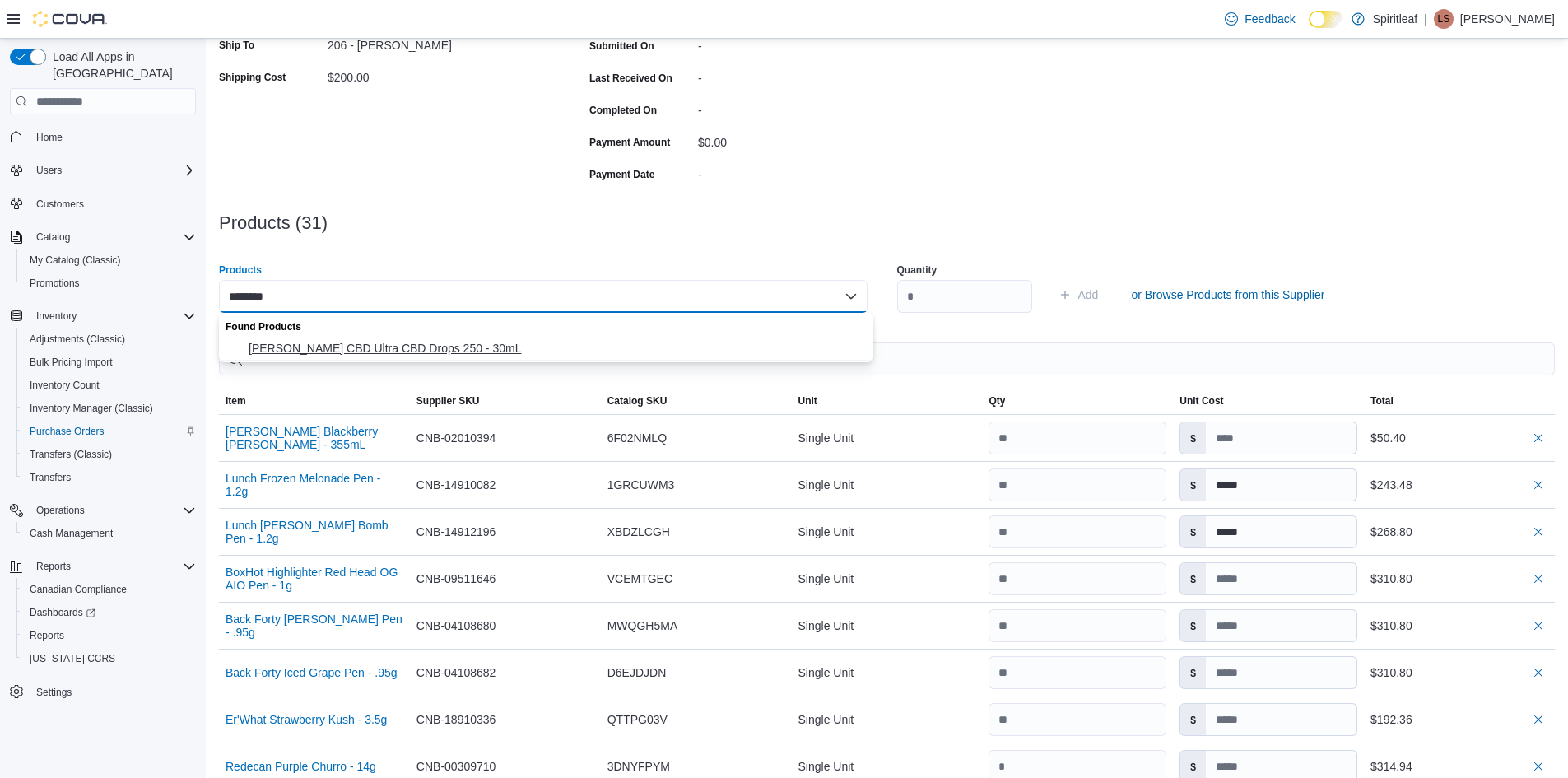
type input "********"
click at [305, 346] on span "[PERSON_NAME] CBD Ultra CBD Drops 250 - 30mL" at bounding box center [556, 348] width 615 height 17
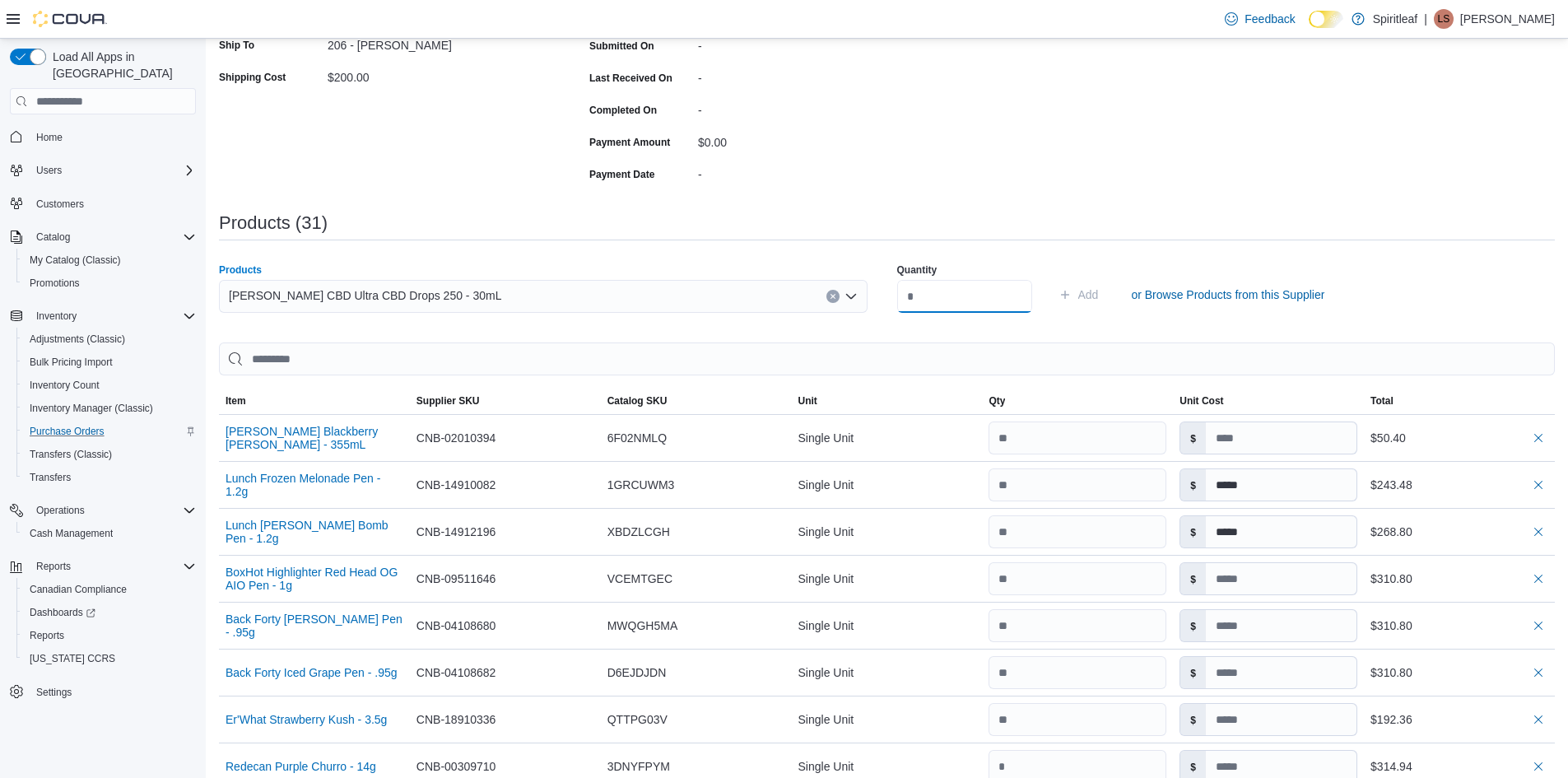
click at [943, 303] on input "number" at bounding box center [965, 297] width 135 height 33
type input "*"
click at [1099, 293] on span "Add" at bounding box center [1088, 295] width 20 height 17
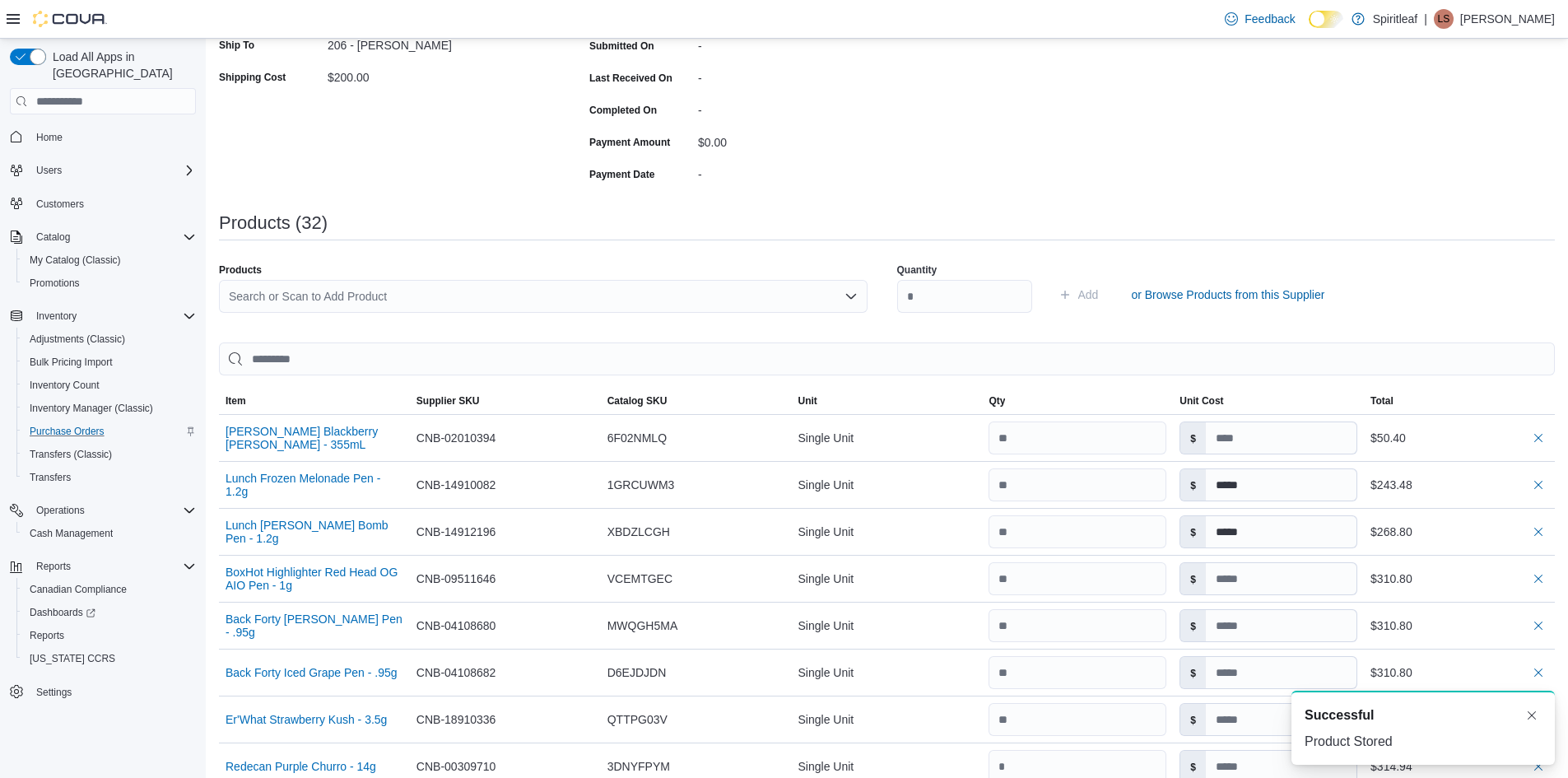
click at [238, 289] on div "Search or Scan to Add Product" at bounding box center [543, 297] width 649 height 33
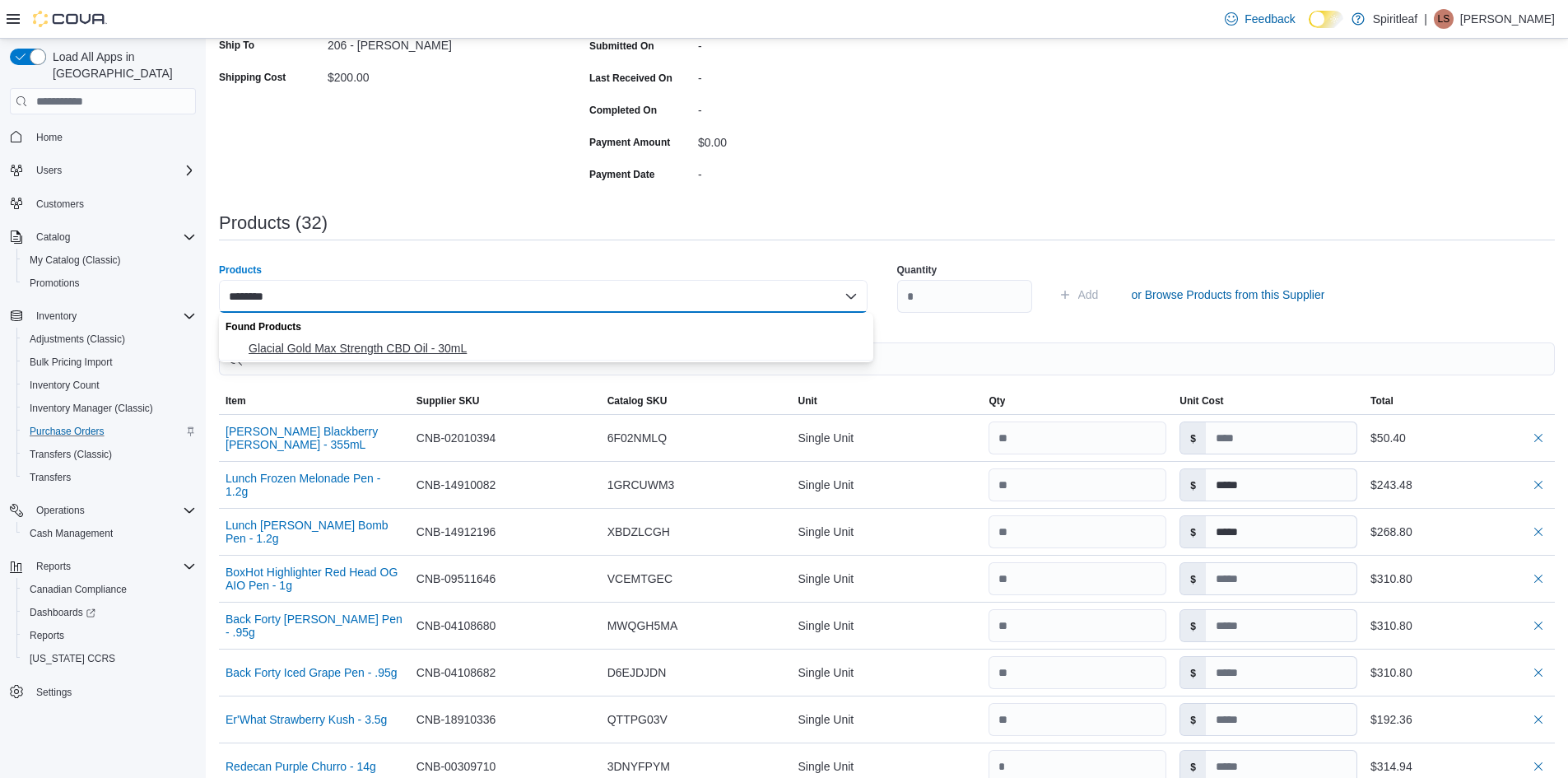
type input "********"
click at [310, 346] on span "Glacial Gold Max Strength CBD Oil - 30mL" at bounding box center [556, 348] width 615 height 17
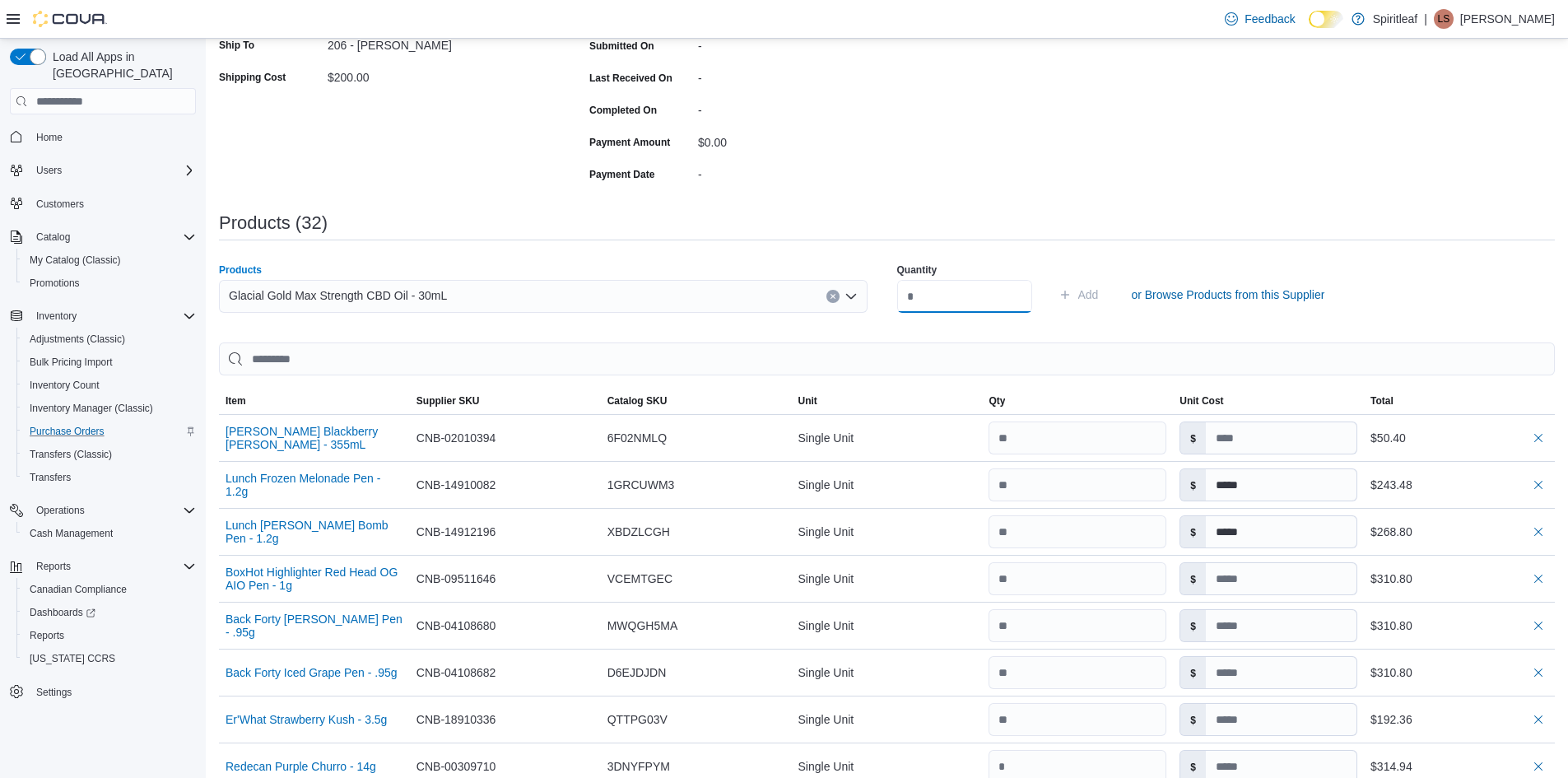
click at [925, 291] on input "number" at bounding box center [965, 297] width 135 height 33
type input "*"
click at [1099, 298] on span "Add" at bounding box center [1088, 295] width 20 height 17
click at [290, 297] on div "Search or Scan to Add Product" at bounding box center [543, 297] width 649 height 33
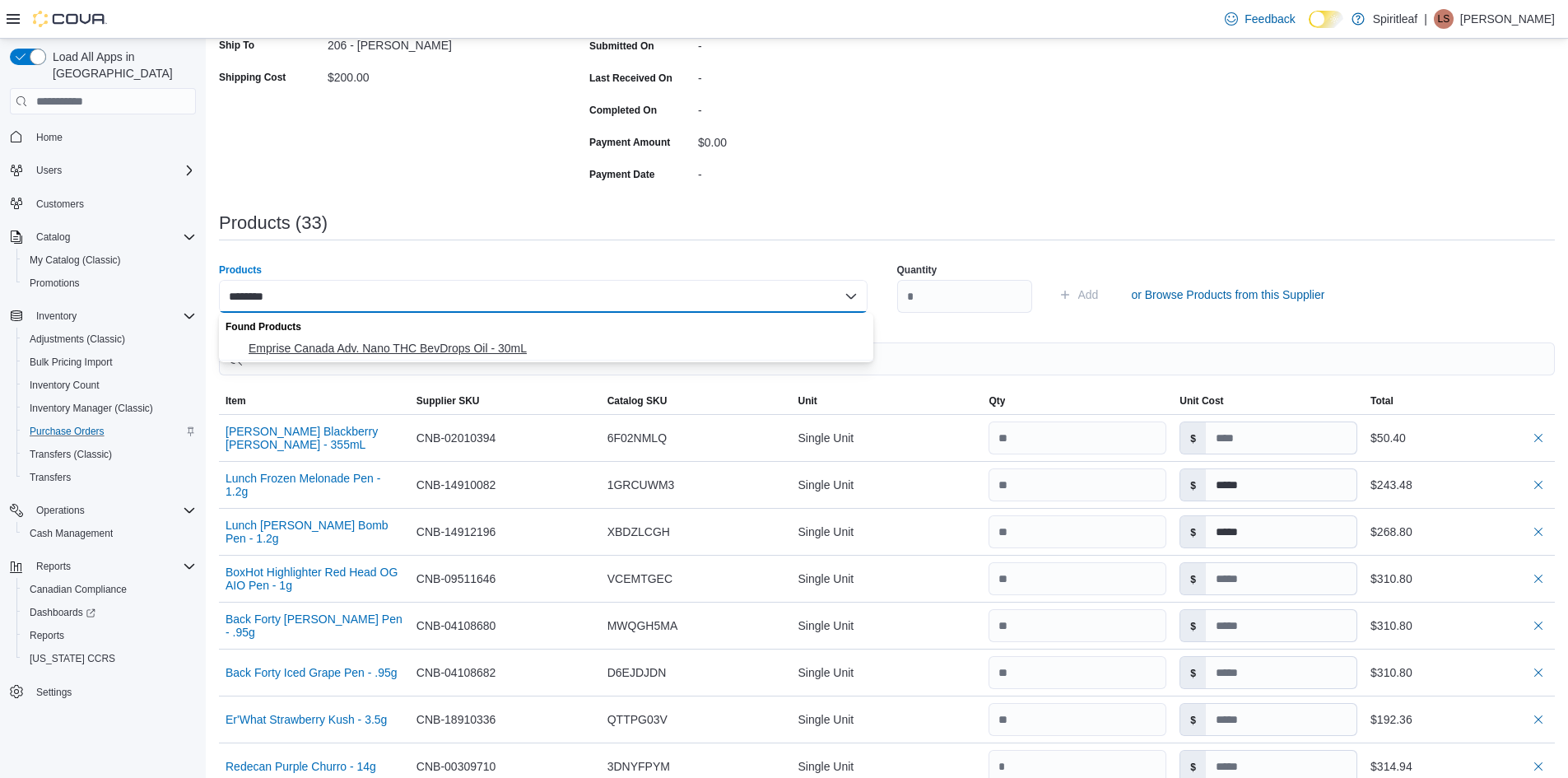
type input "********"
click at [322, 346] on span "Emprise Canada Adv. Nano THC BevDrops Oil - 30mL" at bounding box center [556, 348] width 615 height 17
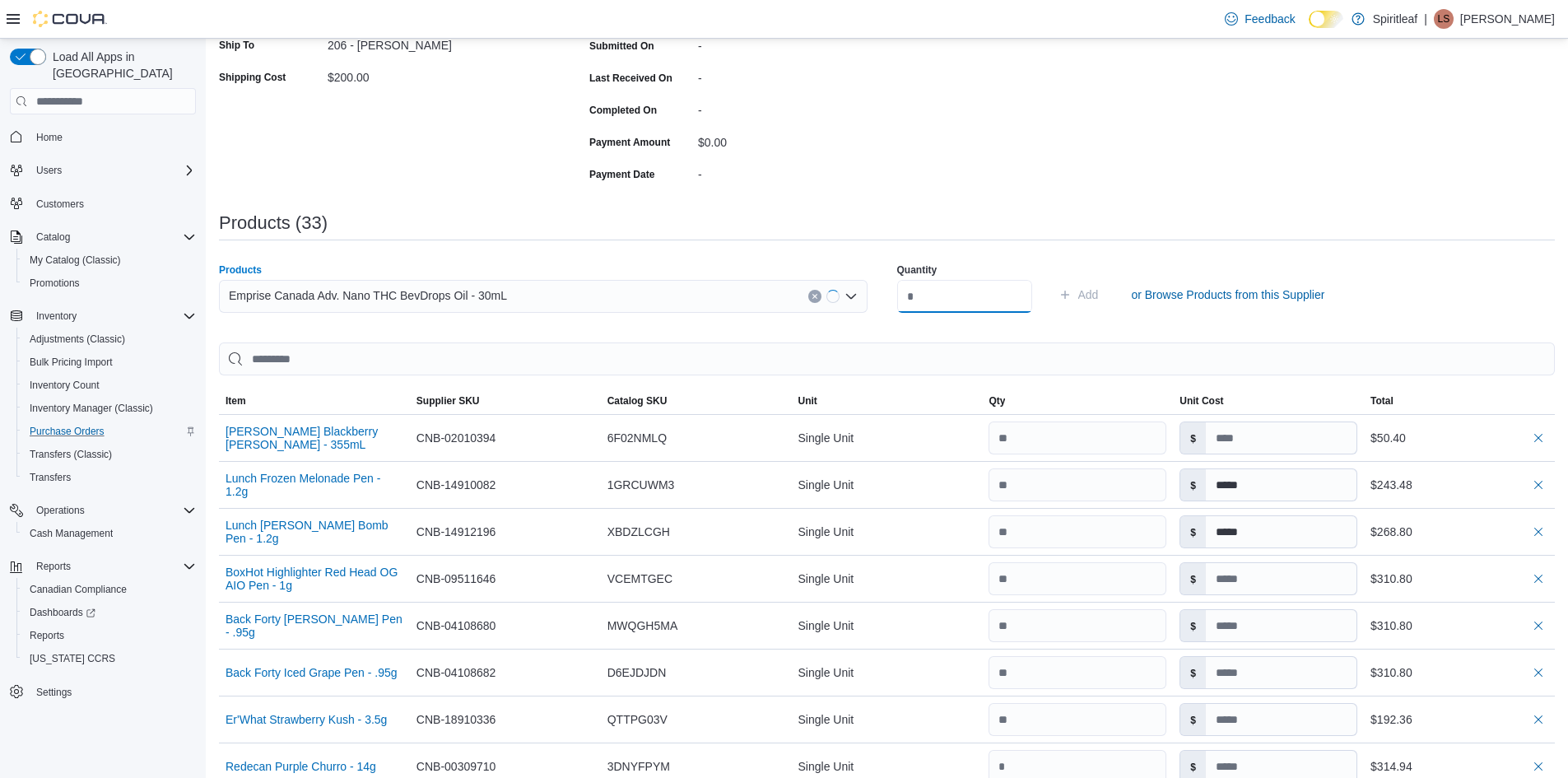
click at [918, 295] on input "number" at bounding box center [965, 297] width 135 height 33
type input "*"
type input "**"
click at [1099, 296] on span "Add" at bounding box center [1088, 295] width 20 height 17
click at [298, 297] on div "Search or Scan to Add Product" at bounding box center [543, 297] width 649 height 33
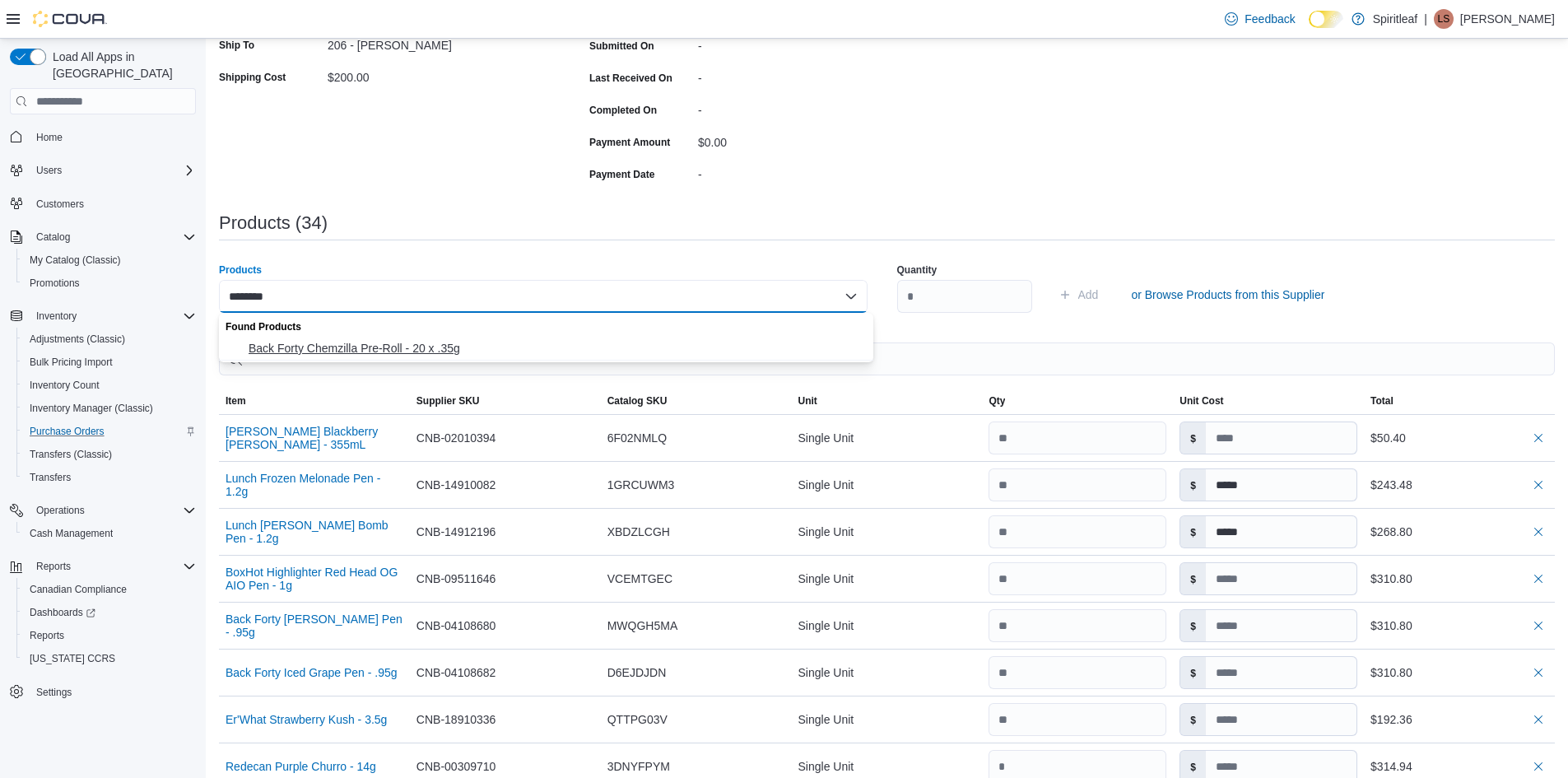
type input "********"
click at [326, 346] on span "Back Forty Chemzilla Pre-Roll - 20 x .35g" at bounding box center [556, 348] width 615 height 17
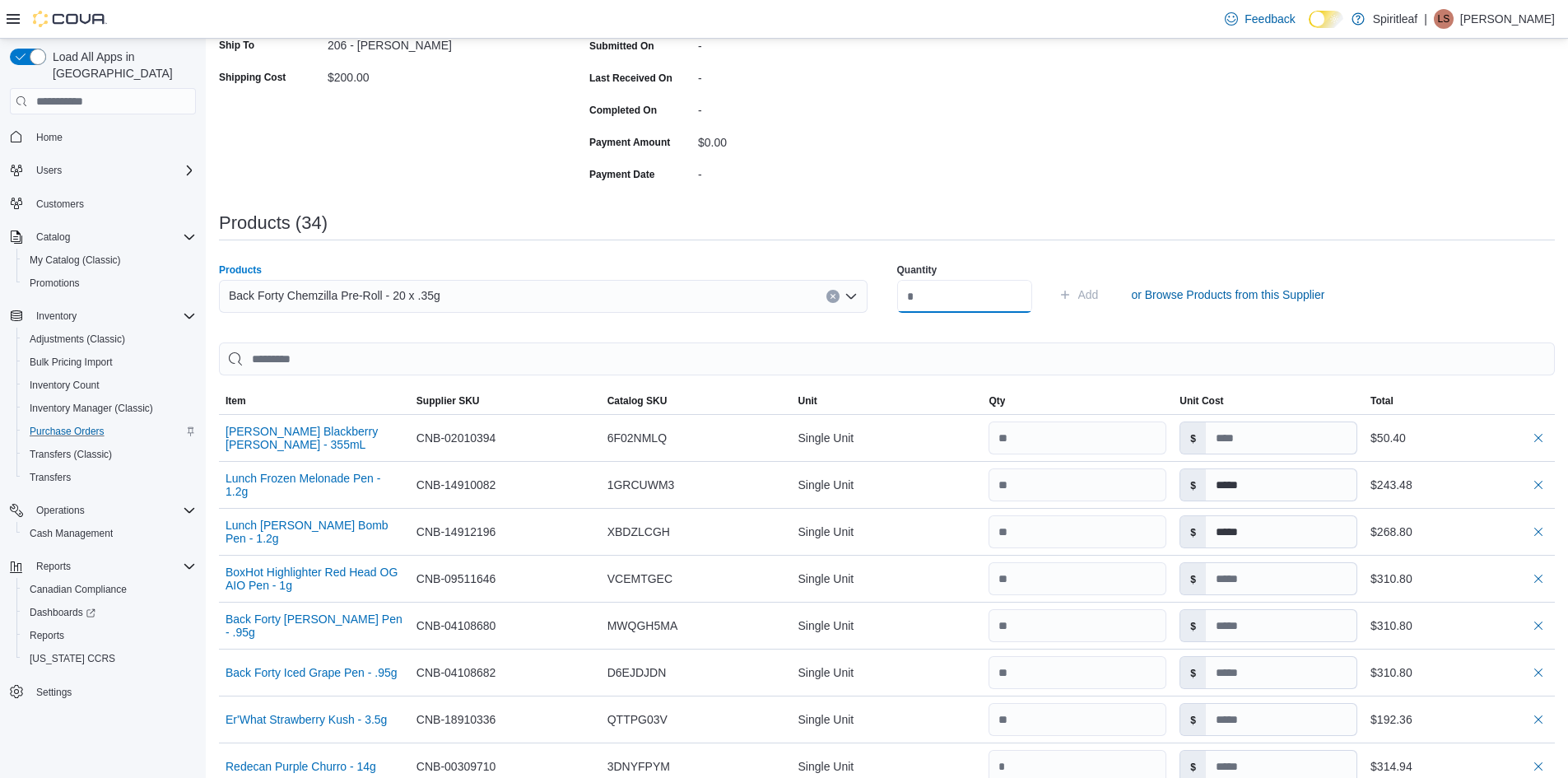
click at [941, 289] on input "number" at bounding box center [965, 297] width 135 height 33
type input "**"
click at [1099, 285] on span "Add" at bounding box center [1079, 295] width 41 height 33
click at [244, 292] on div "Search or Scan to Add Product" at bounding box center [543, 297] width 649 height 33
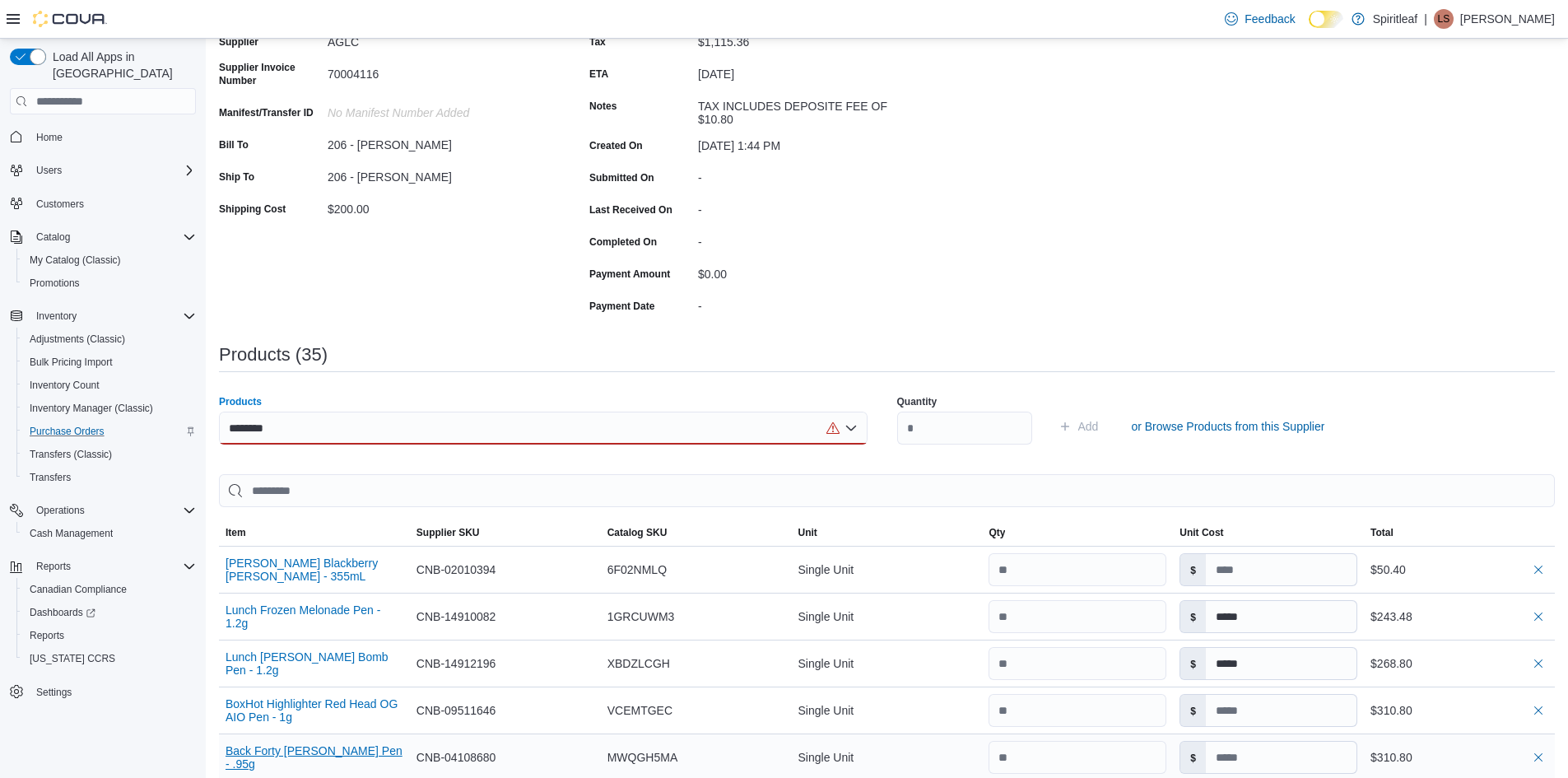
scroll to position [164, 0]
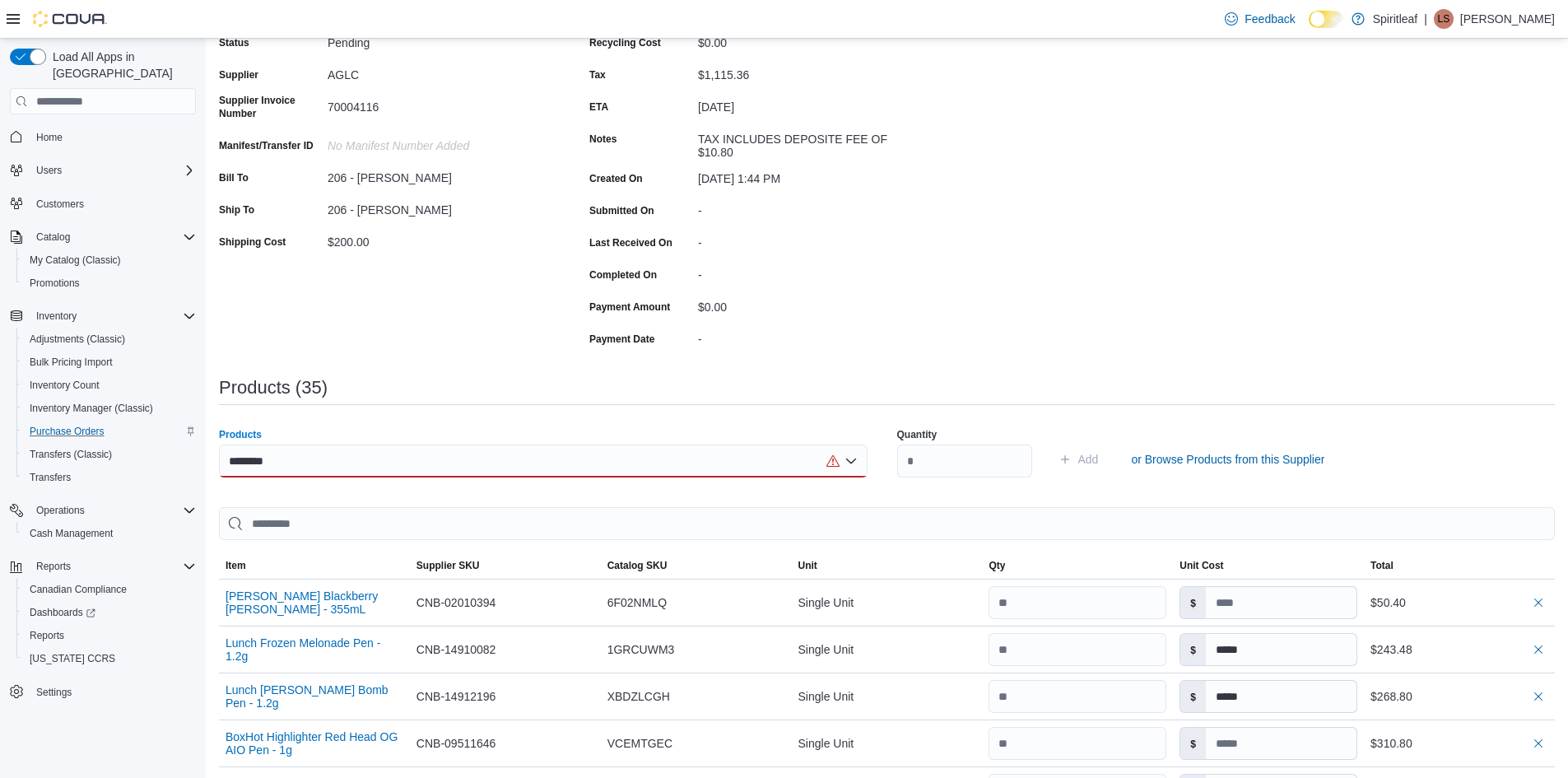
type input "********"
click at [302, 459] on div "******** Combo box. Selected. 06110715. Selected. Combo box input. Search or Sc…" at bounding box center [543, 461] width 649 height 33
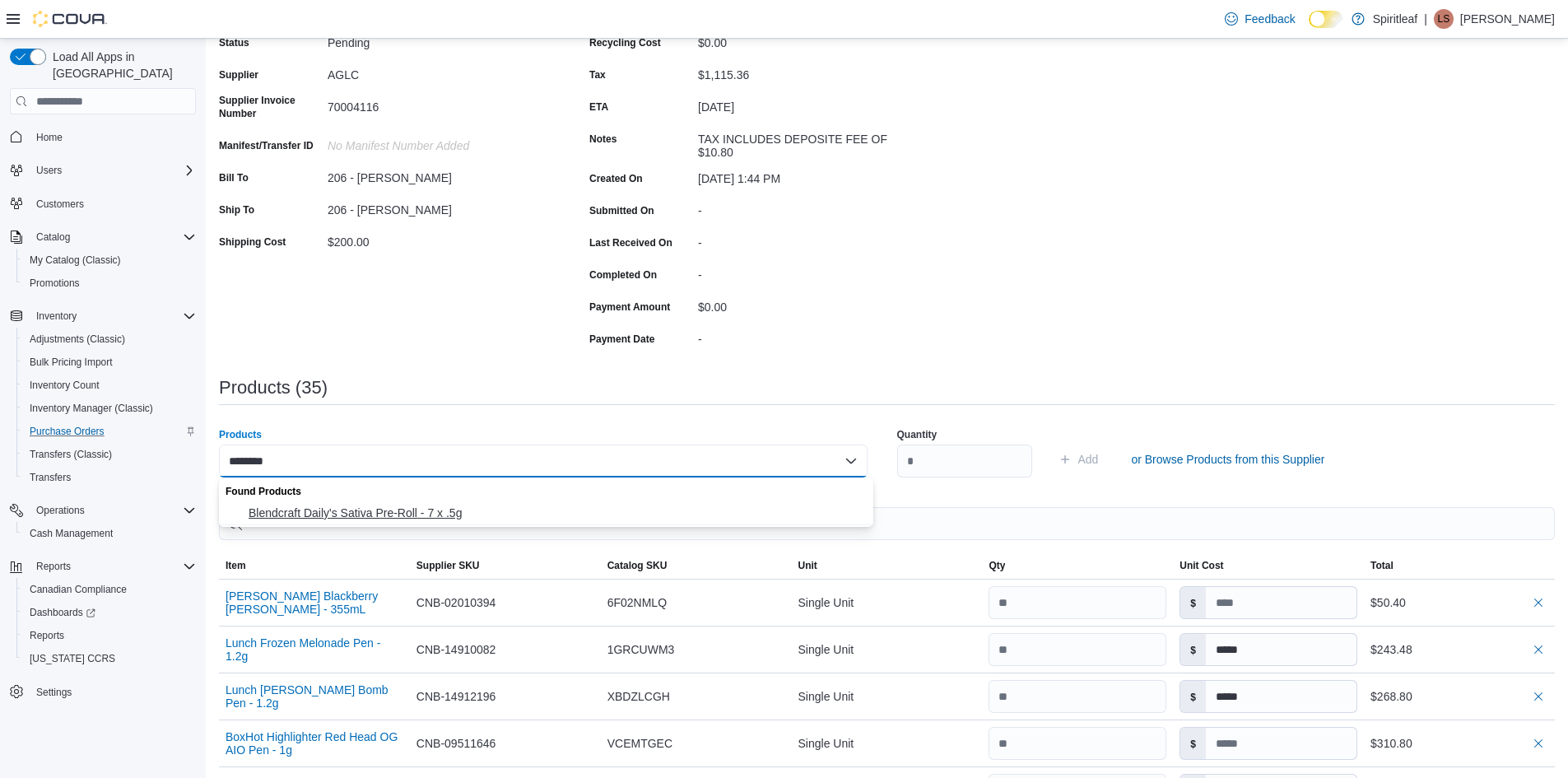
click at [308, 510] on span "Blendcraft Daily's Sativa Pre-Roll - 7 x .5g" at bounding box center [556, 513] width 615 height 17
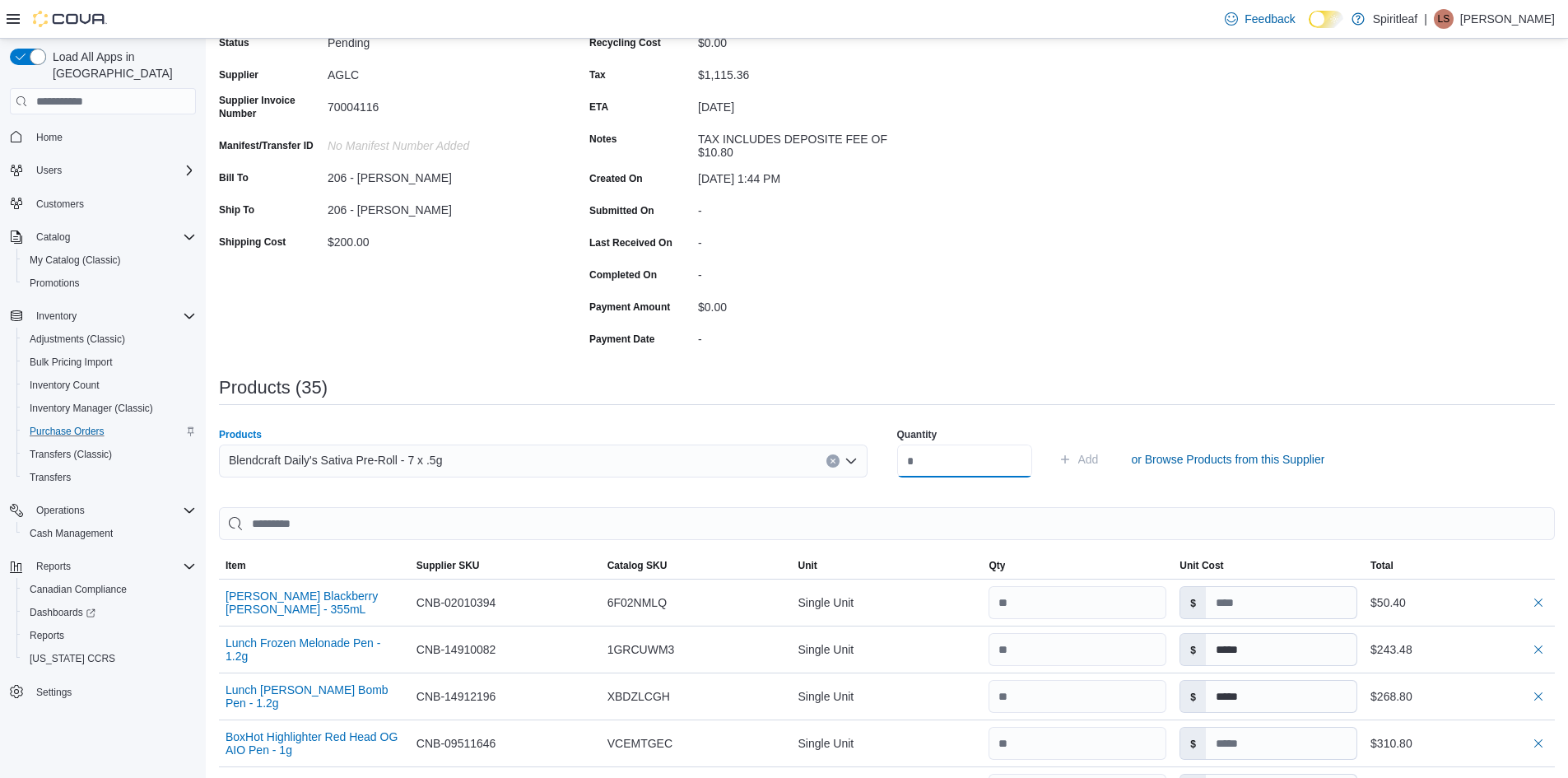
click at [946, 456] on input "number" at bounding box center [965, 461] width 135 height 33
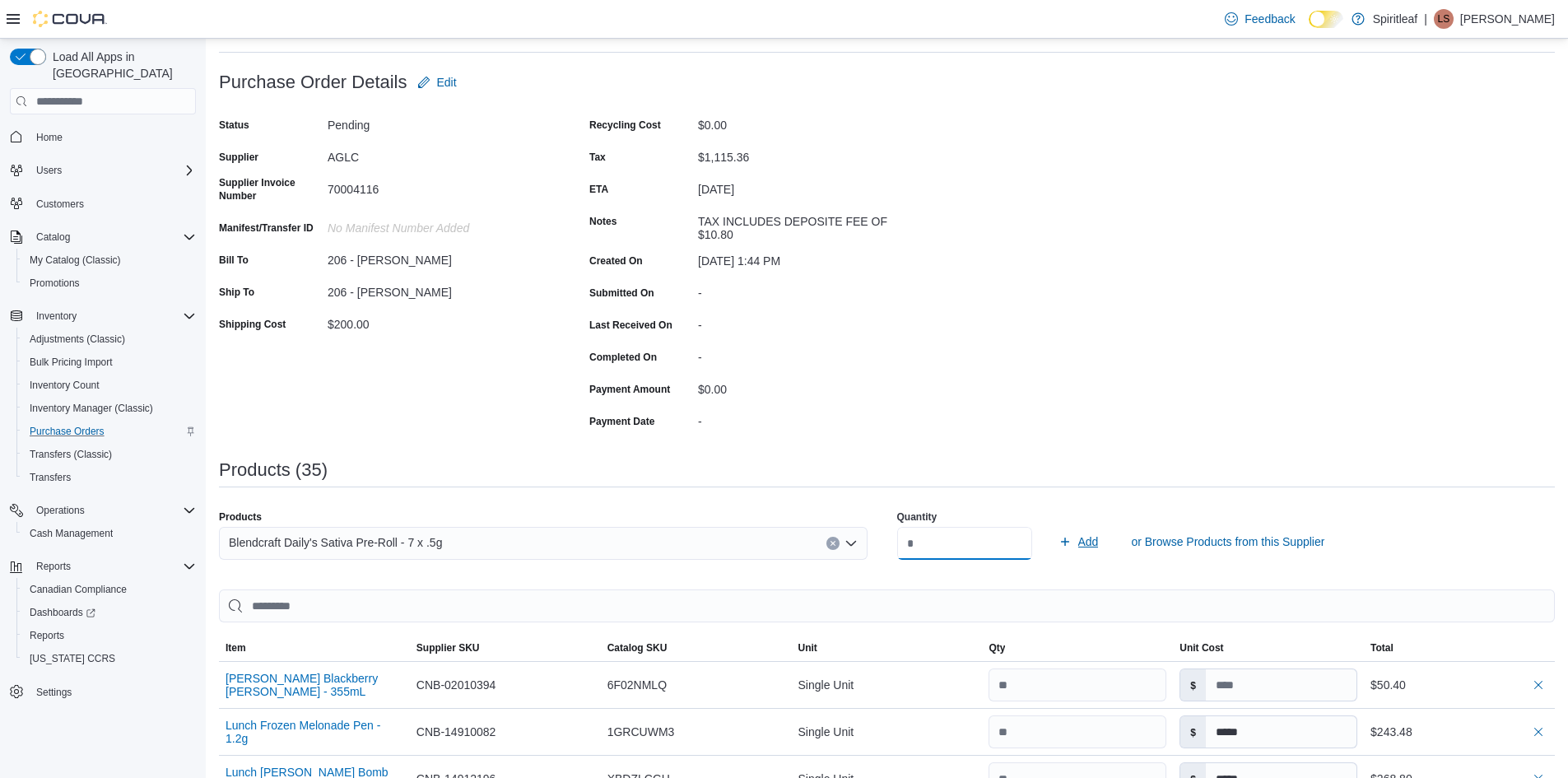
type input "**"
click at [1099, 547] on span "Add" at bounding box center [1088, 541] width 20 height 17
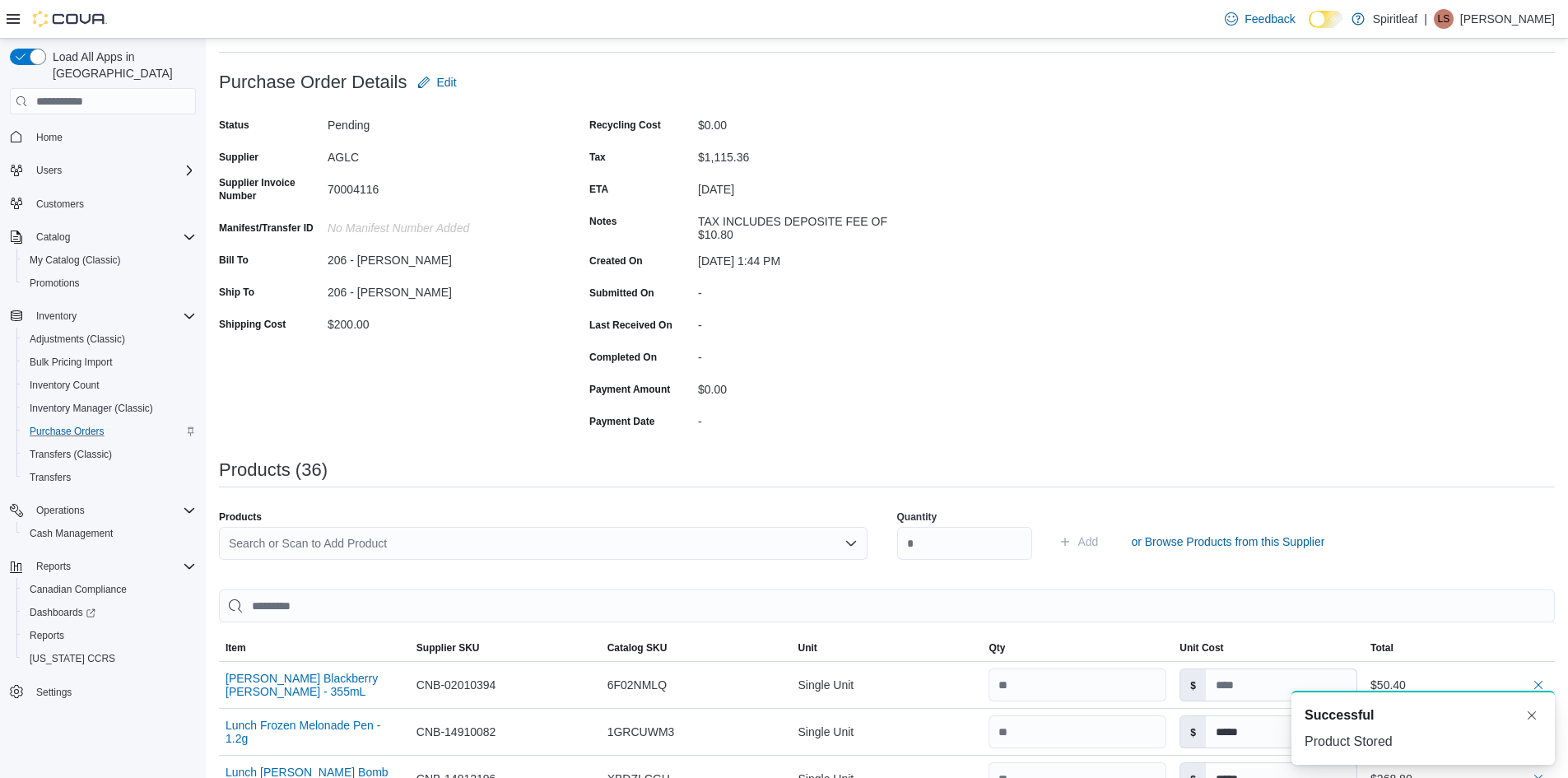
scroll to position [0, 0]
click at [331, 537] on div "Search or Scan to Add Product" at bounding box center [543, 543] width 649 height 33
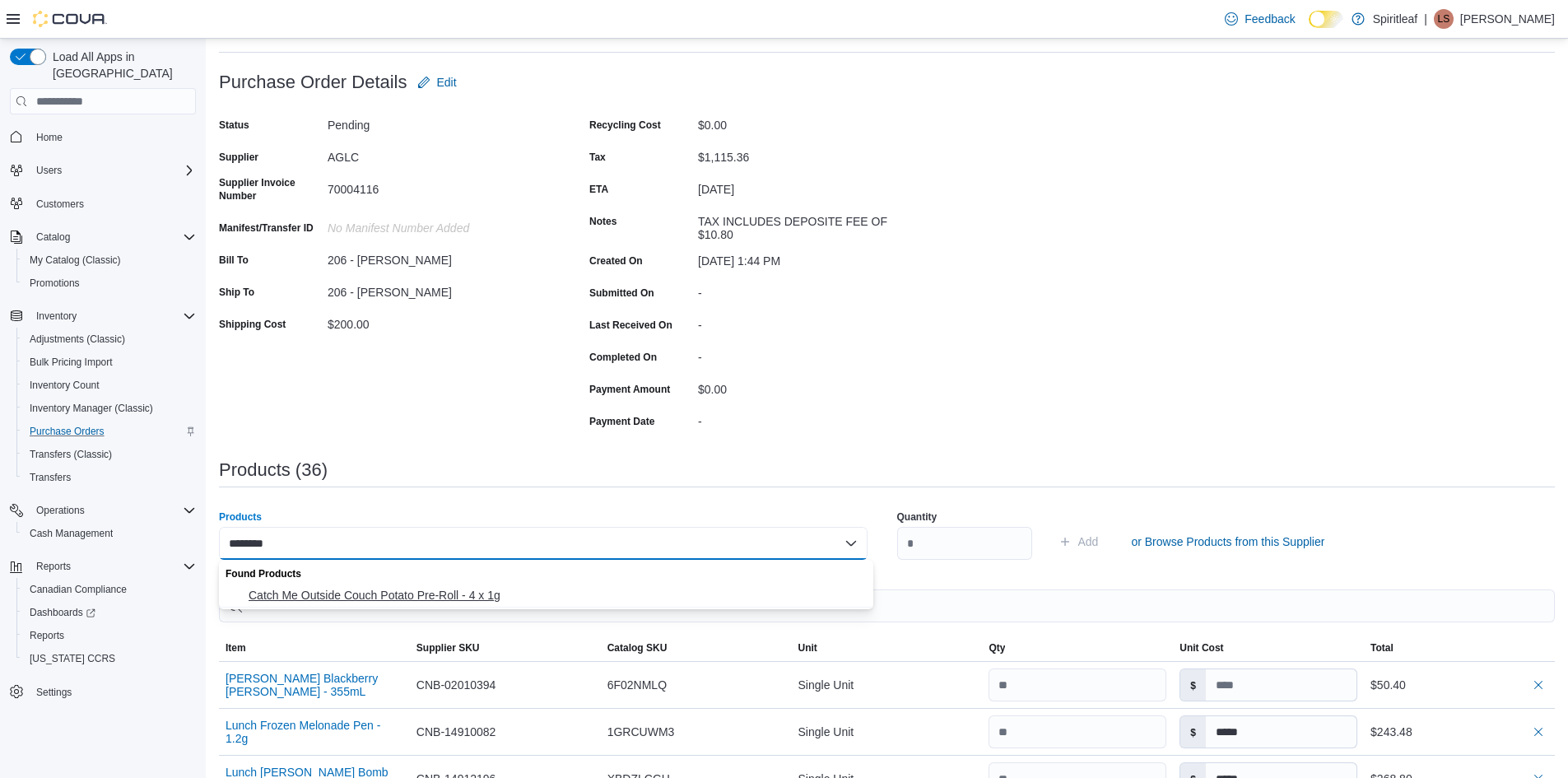
type input "********"
click at [361, 587] on span "Catch Me Outside Couch Potato Pre-Roll - 4 x 1g" at bounding box center [556, 595] width 615 height 17
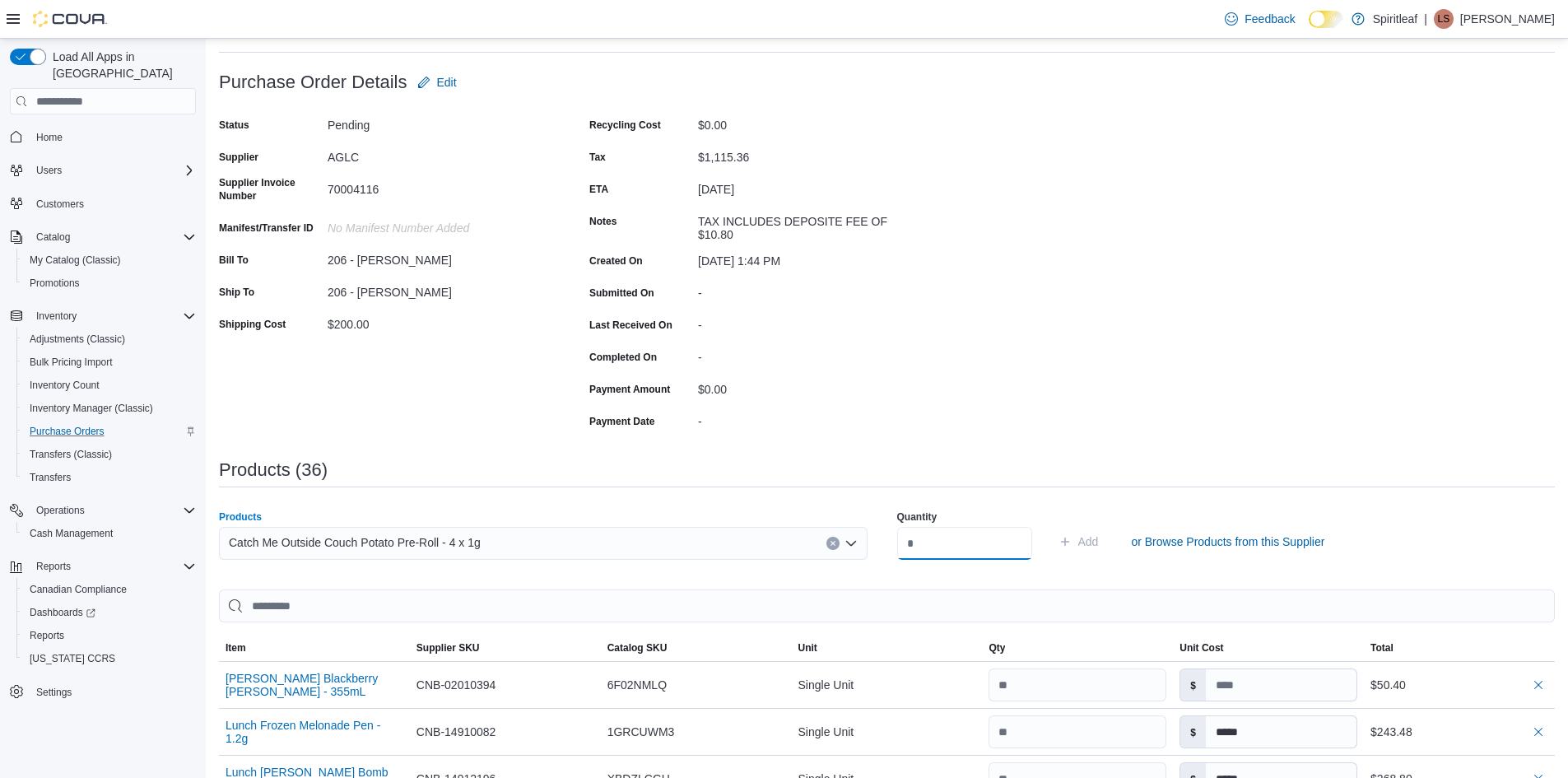
click at [941, 541] on input "number" at bounding box center [965, 543] width 135 height 33
type input "**"
click at [1099, 542] on span "Add" at bounding box center [1088, 541] width 20 height 17
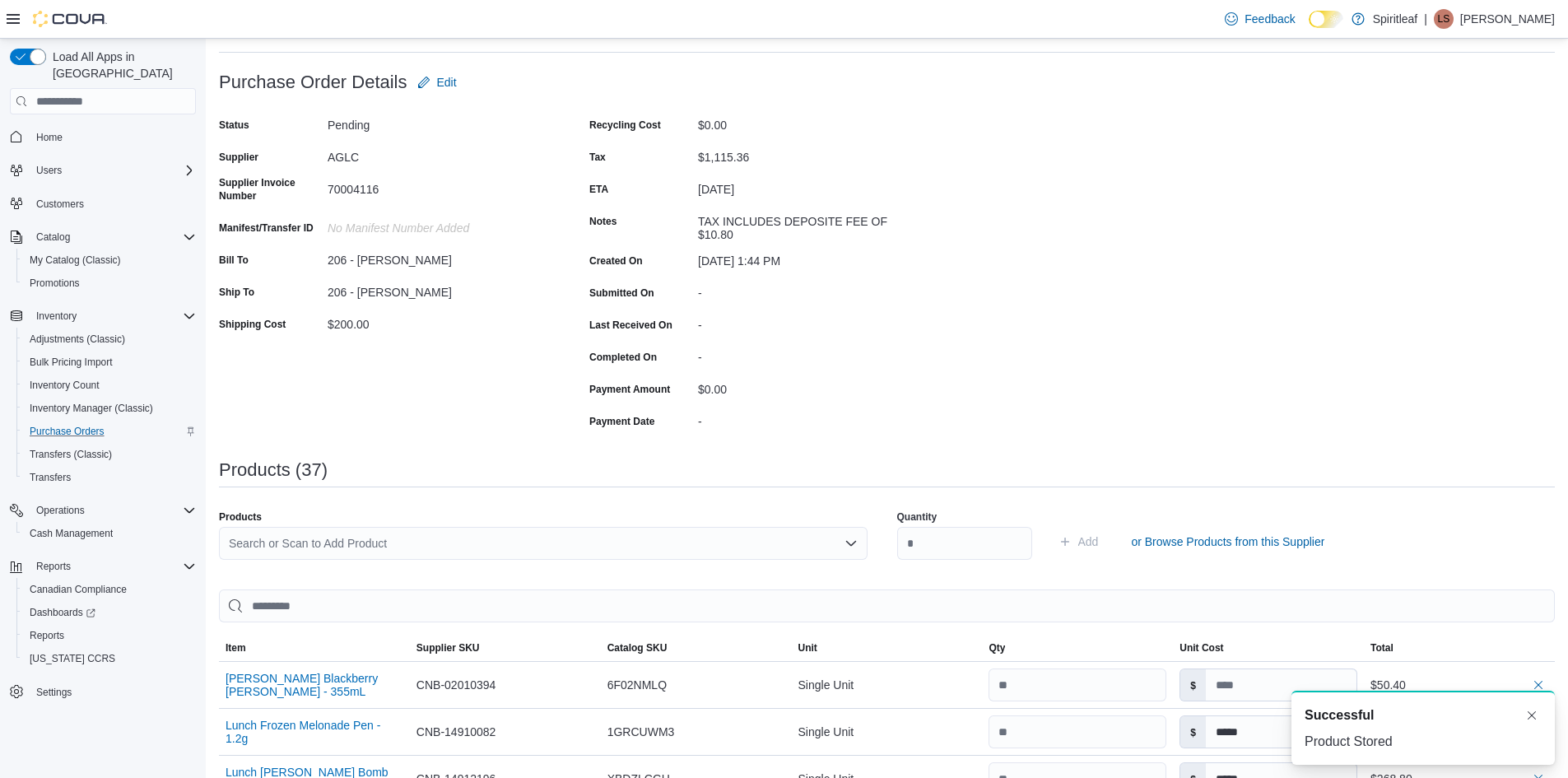
click at [403, 540] on div "Search or Scan to Add Product" at bounding box center [543, 543] width 649 height 33
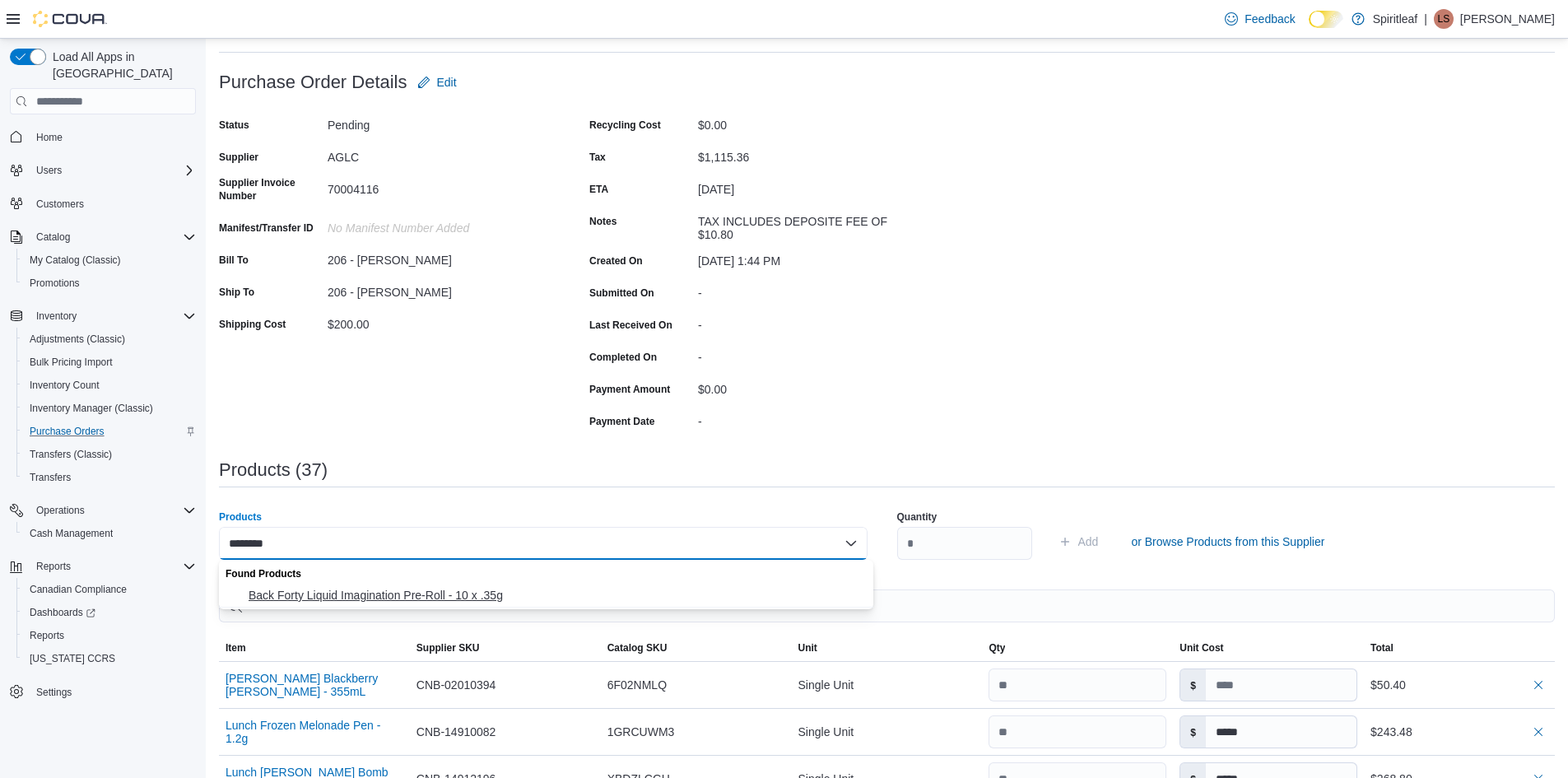
type input "********"
click at [395, 599] on span "Back Forty Liquid Imagination Pre-Roll - 10 x .35g" at bounding box center [556, 595] width 615 height 17
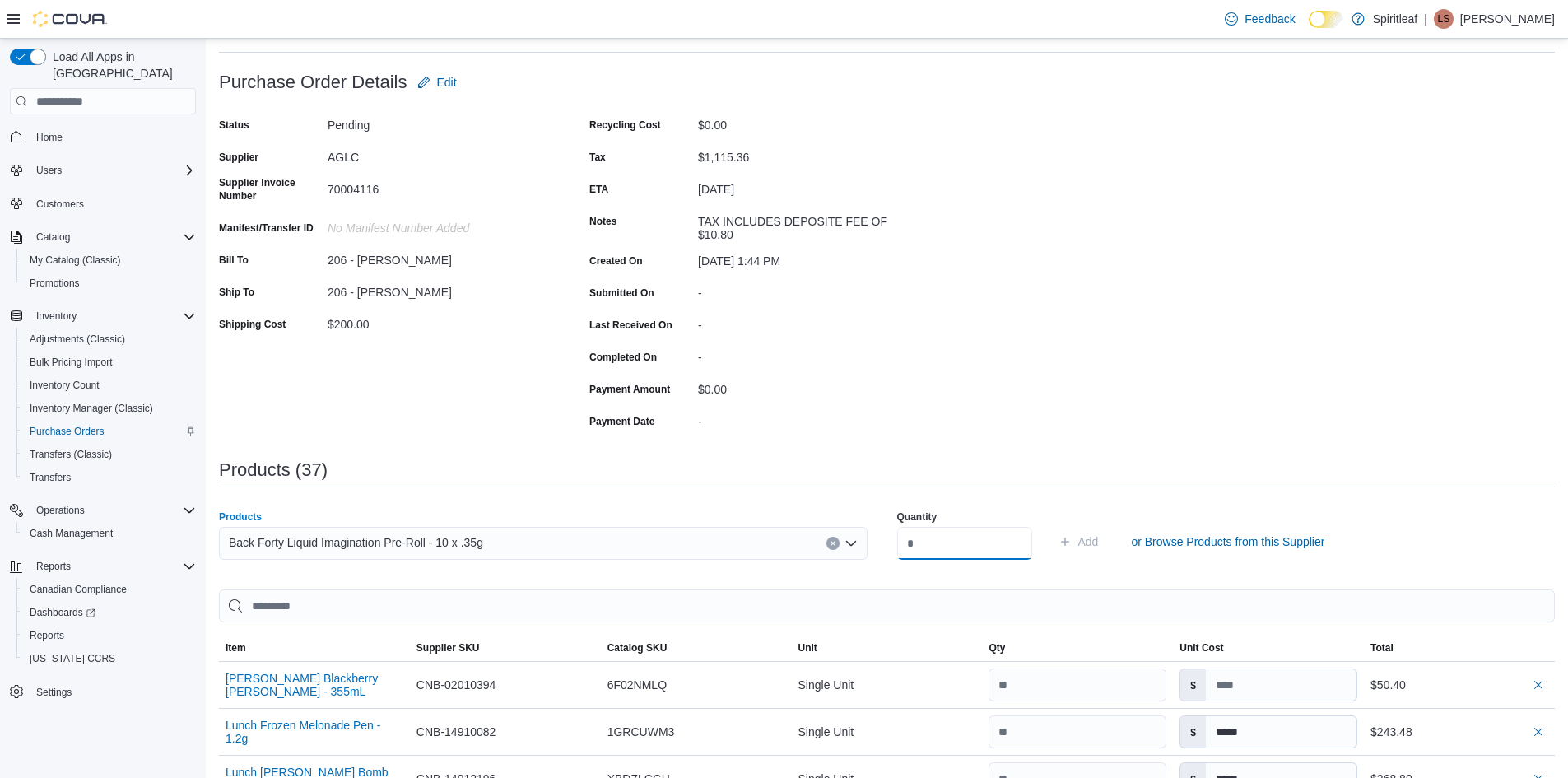
click at [957, 542] on input "number" at bounding box center [965, 543] width 135 height 33
type input "**"
click at [1099, 536] on span "Add" at bounding box center [1088, 541] width 20 height 17
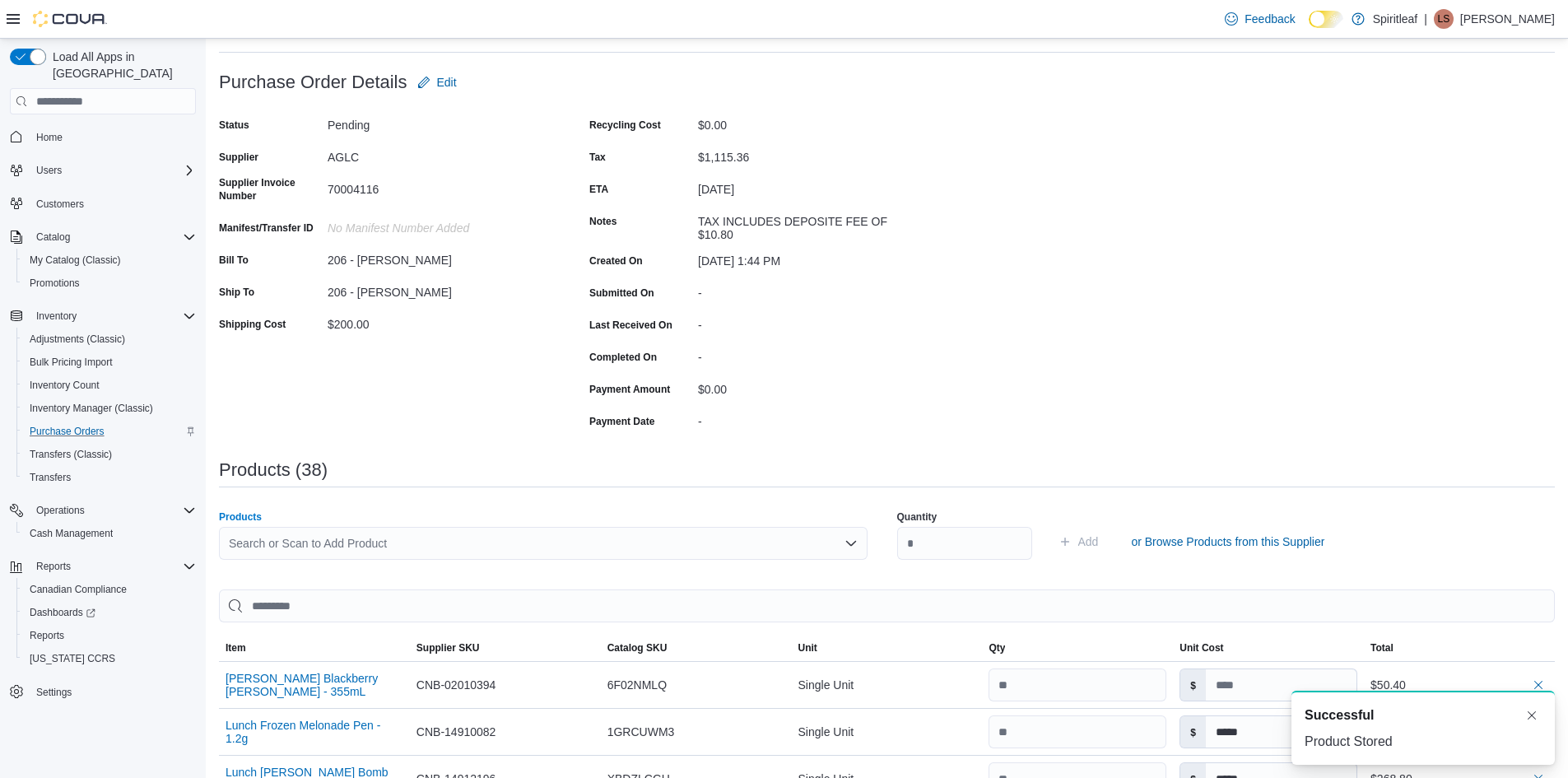
click at [321, 540] on div "Search or Scan to Add Product" at bounding box center [543, 543] width 649 height 33
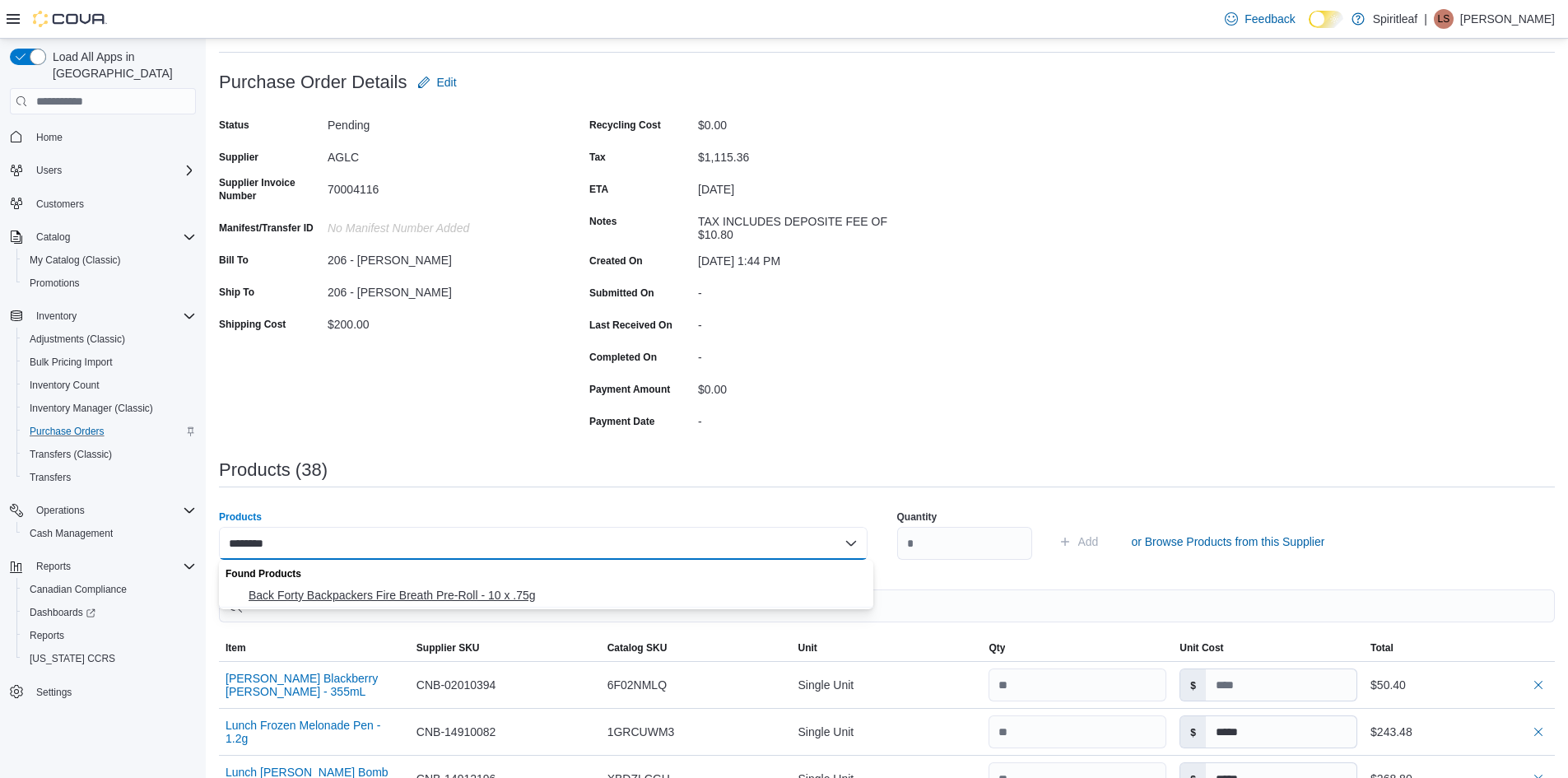
type input "********"
click at [342, 592] on span "Back Forty Backpackers Fire Breath Pre-Roll - 10 x .75g" at bounding box center [556, 595] width 615 height 17
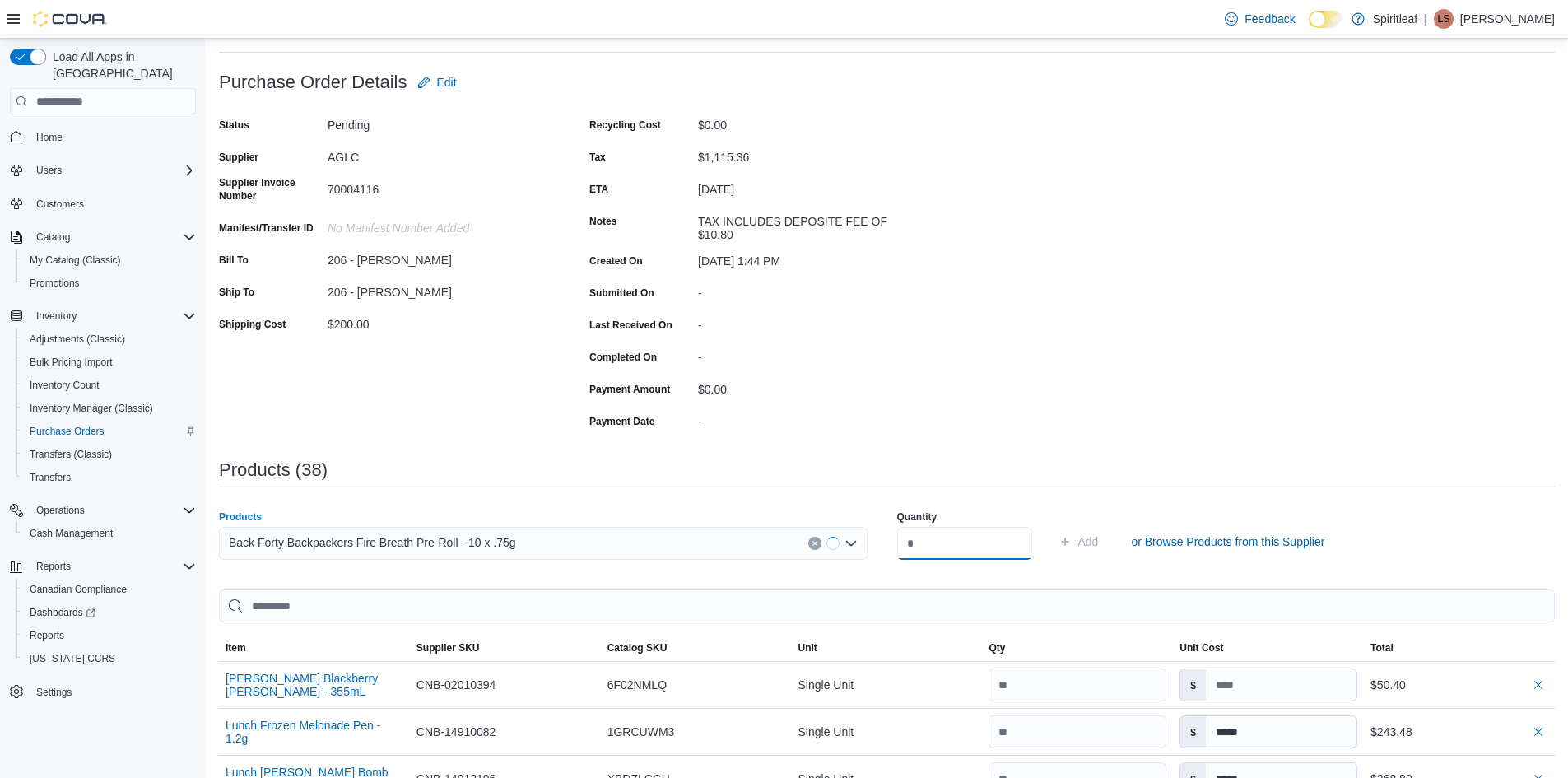
click at [913, 550] on input "number" at bounding box center [965, 543] width 135 height 33
type input "**"
click at [1099, 545] on span "Add" at bounding box center [1088, 541] width 20 height 17
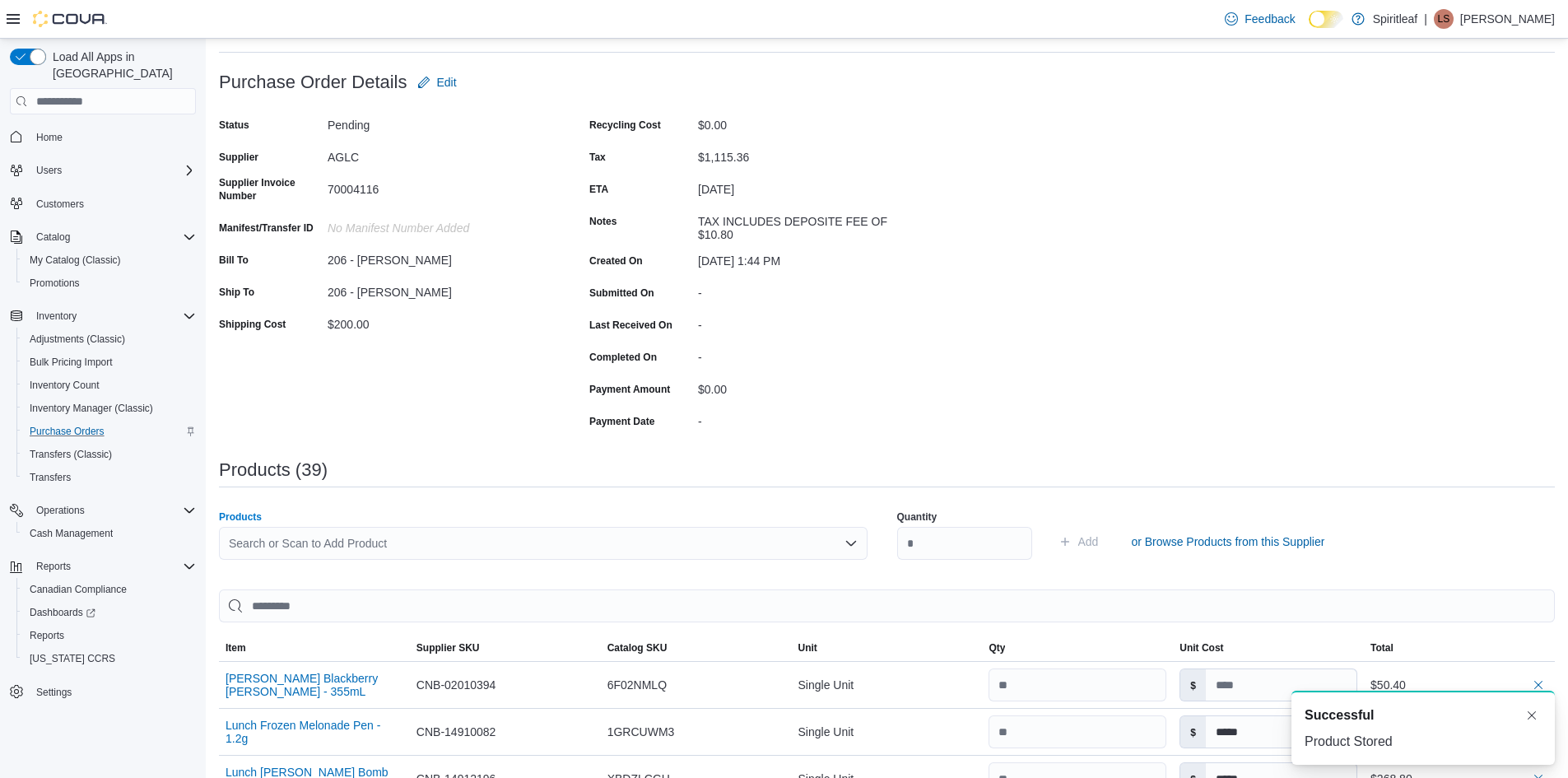
click at [255, 544] on div "Search or Scan to Add Product" at bounding box center [543, 543] width 649 height 33
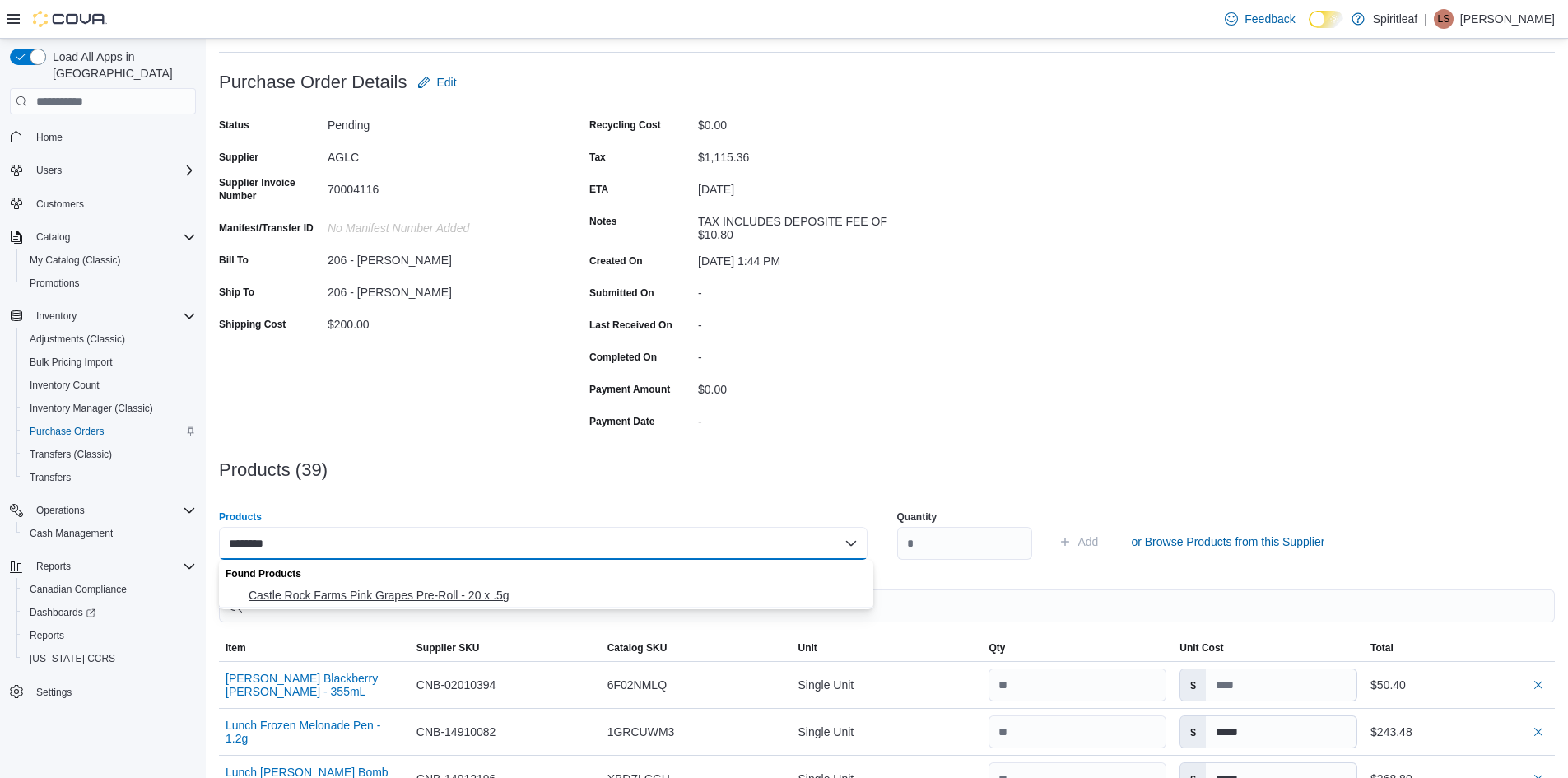
type input "********"
click at [300, 590] on span "Castle Rock Farms Pink Grapes Pre-Roll - 20 x .5g" at bounding box center [556, 595] width 615 height 17
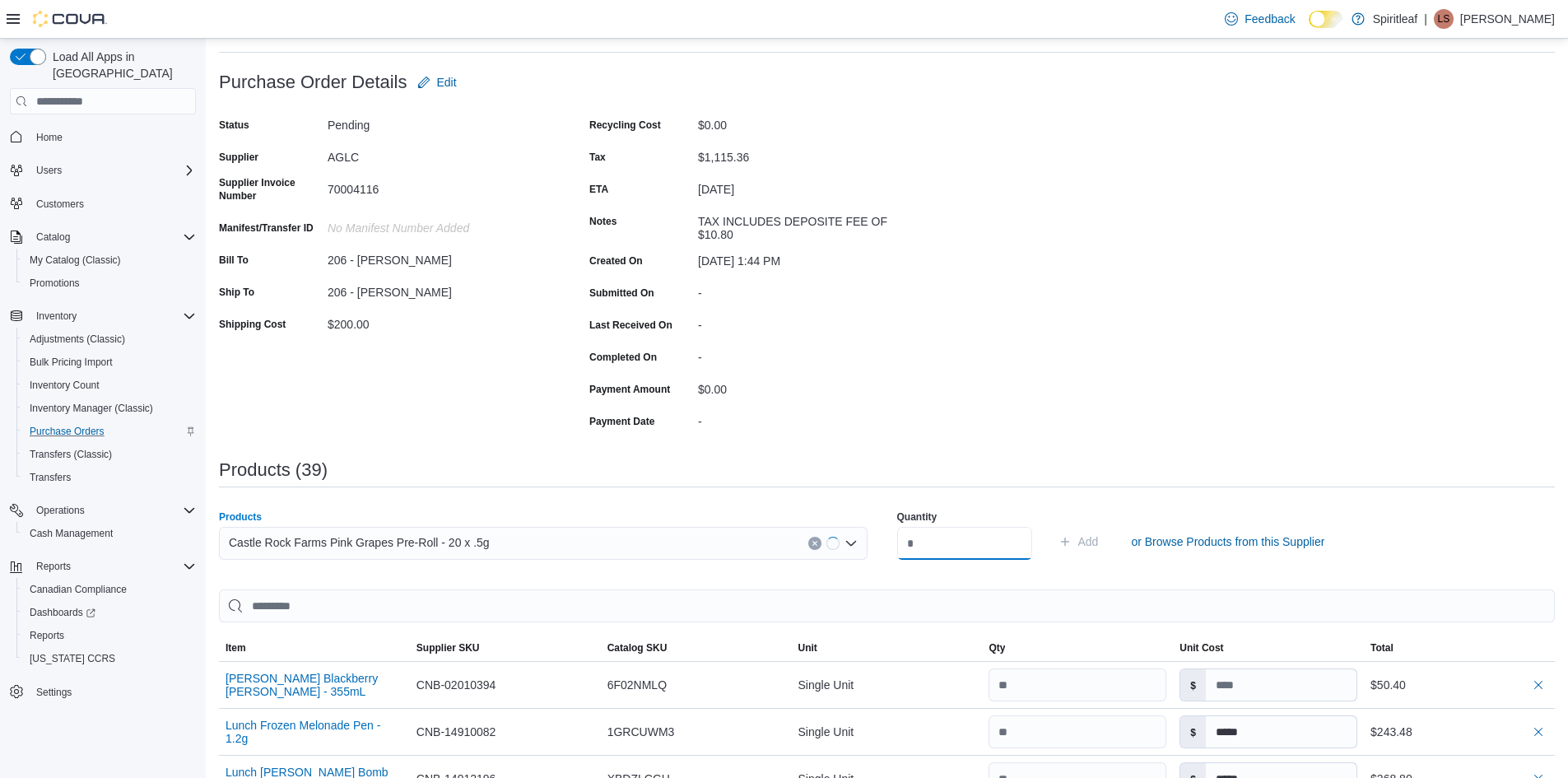
click at [944, 543] on input "number" at bounding box center [965, 543] width 135 height 33
type input "**"
click at [1099, 542] on span "Add" at bounding box center [1088, 541] width 20 height 17
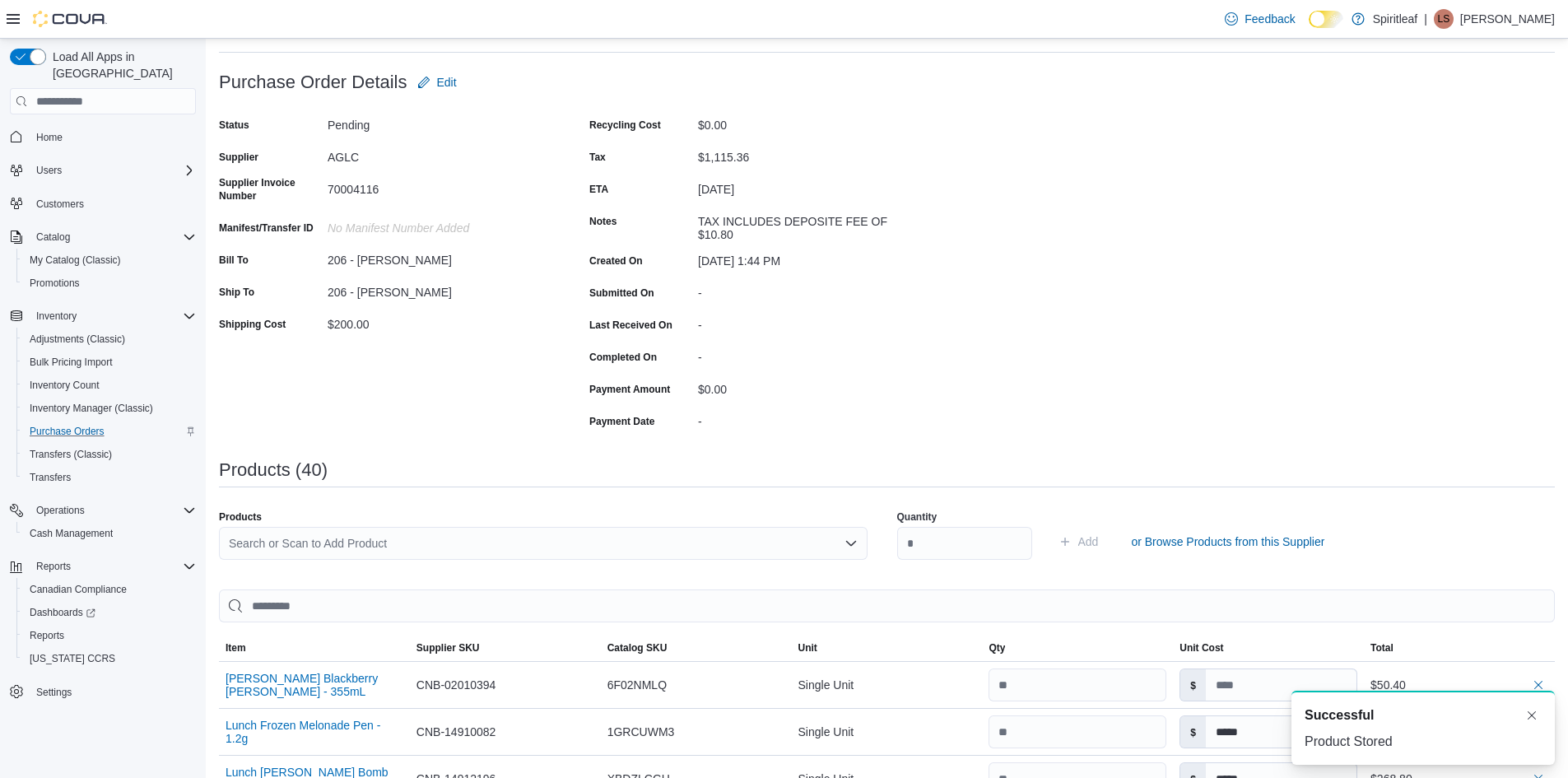
click at [328, 540] on div "Search or Scan to Add Product" at bounding box center [543, 543] width 649 height 33
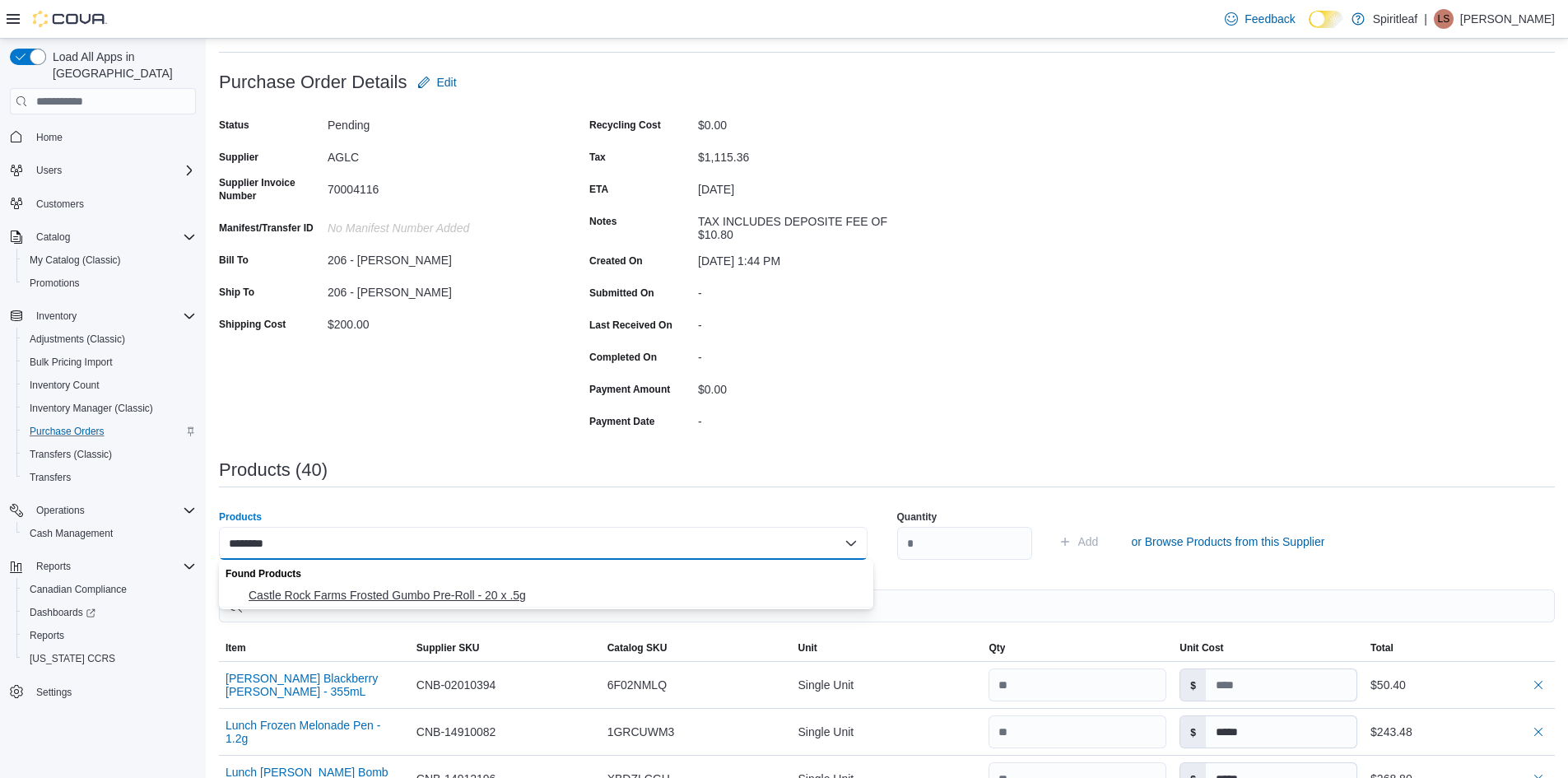
type input "********"
click at [362, 601] on span "Castle Rock Farms Frosted Gumbo Pre-Roll - 20 x .5g" at bounding box center [556, 595] width 615 height 17
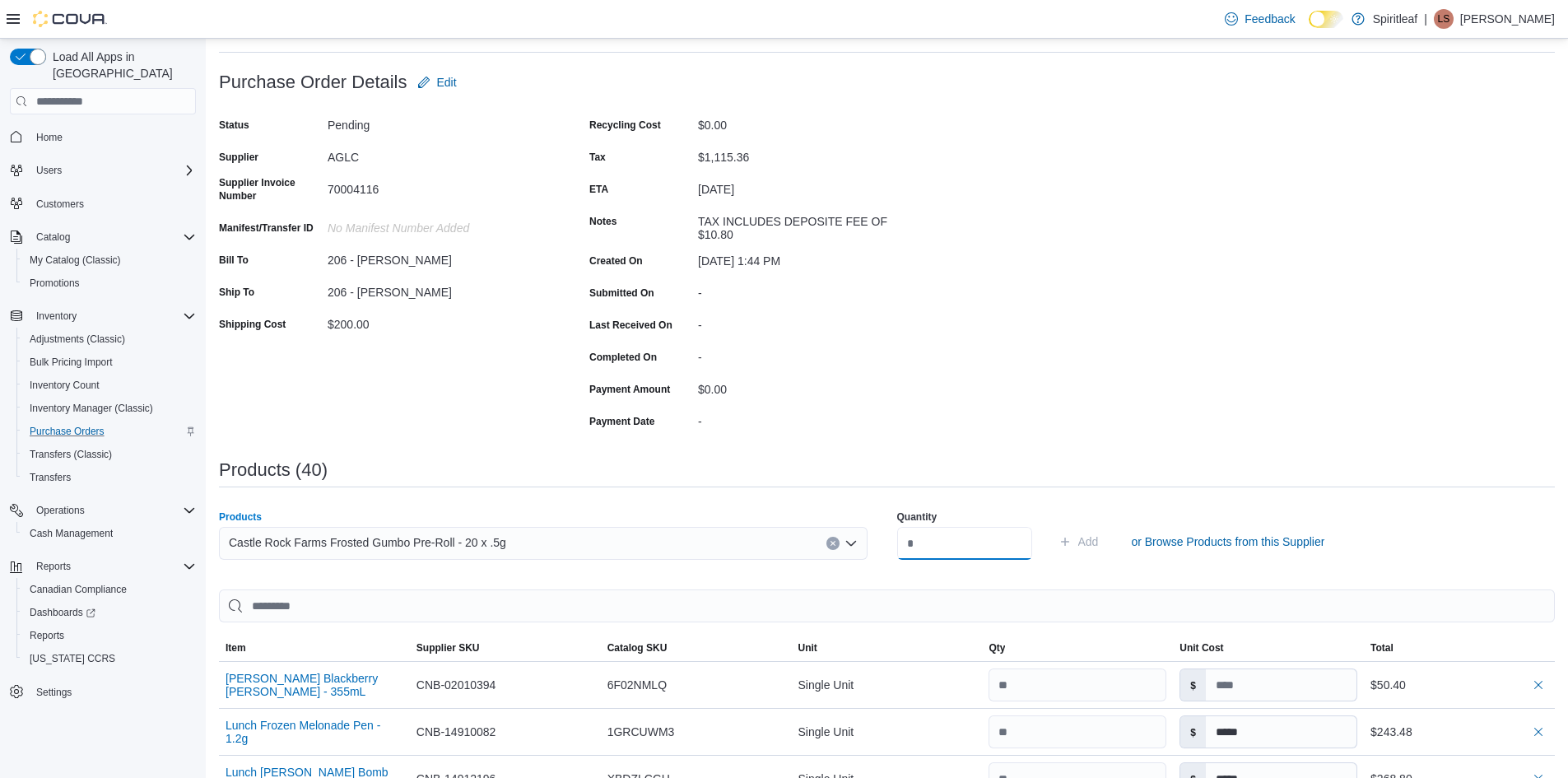
click at [922, 540] on input "number" at bounding box center [965, 543] width 135 height 33
type input "**"
click at [1099, 546] on span "Add" at bounding box center [1088, 541] width 20 height 17
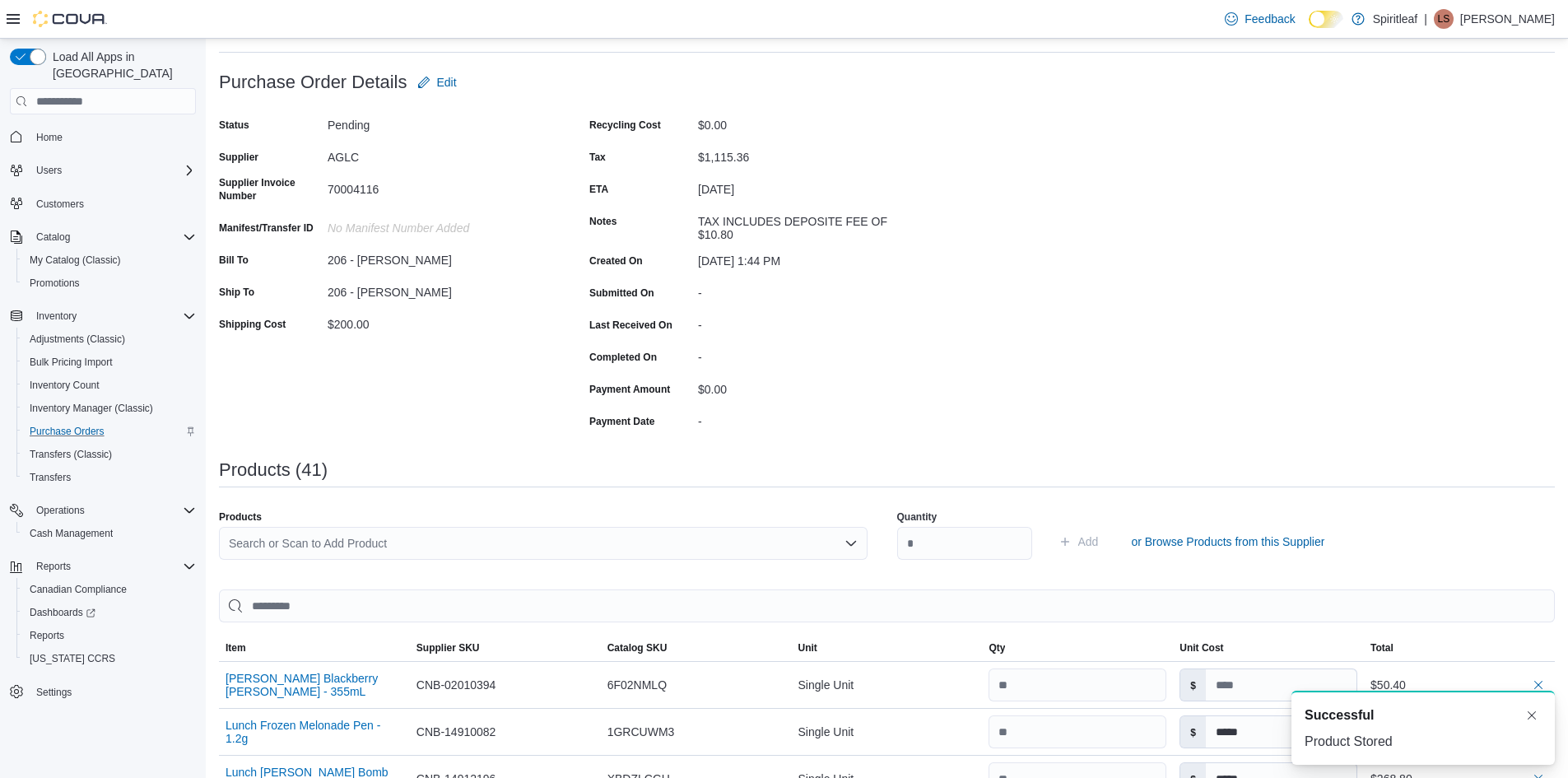
click at [253, 541] on div "Search or Scan to Add Product" at bounding box center [543, 543] width 649 height 33
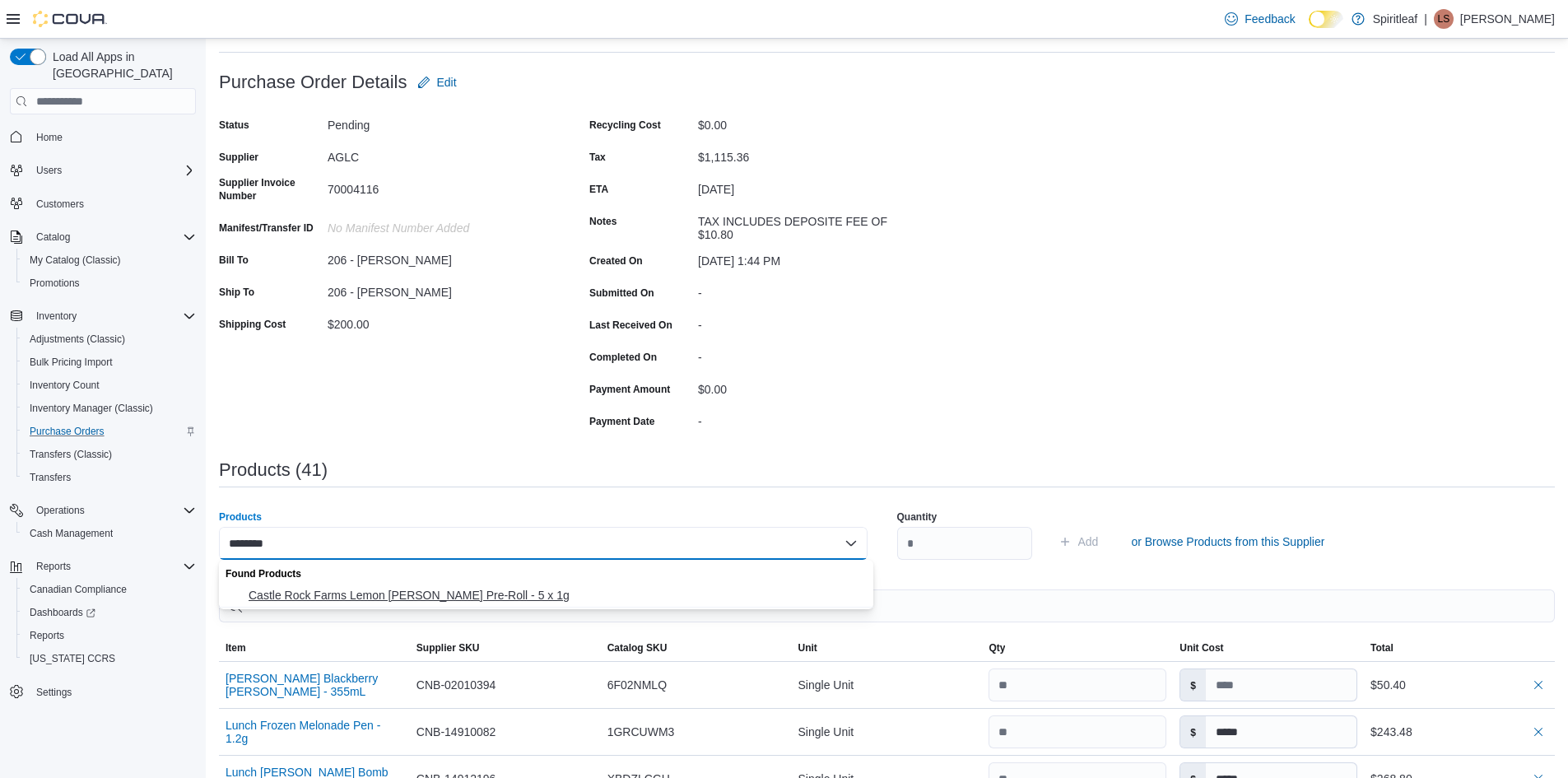
type input "********"
click at [367, 590] on span "Castle Rock Farms Lemon [PERSON_NAME] Pre-Roll - 5 x 1g" at bounding box center [556, 595] width 615 height 17
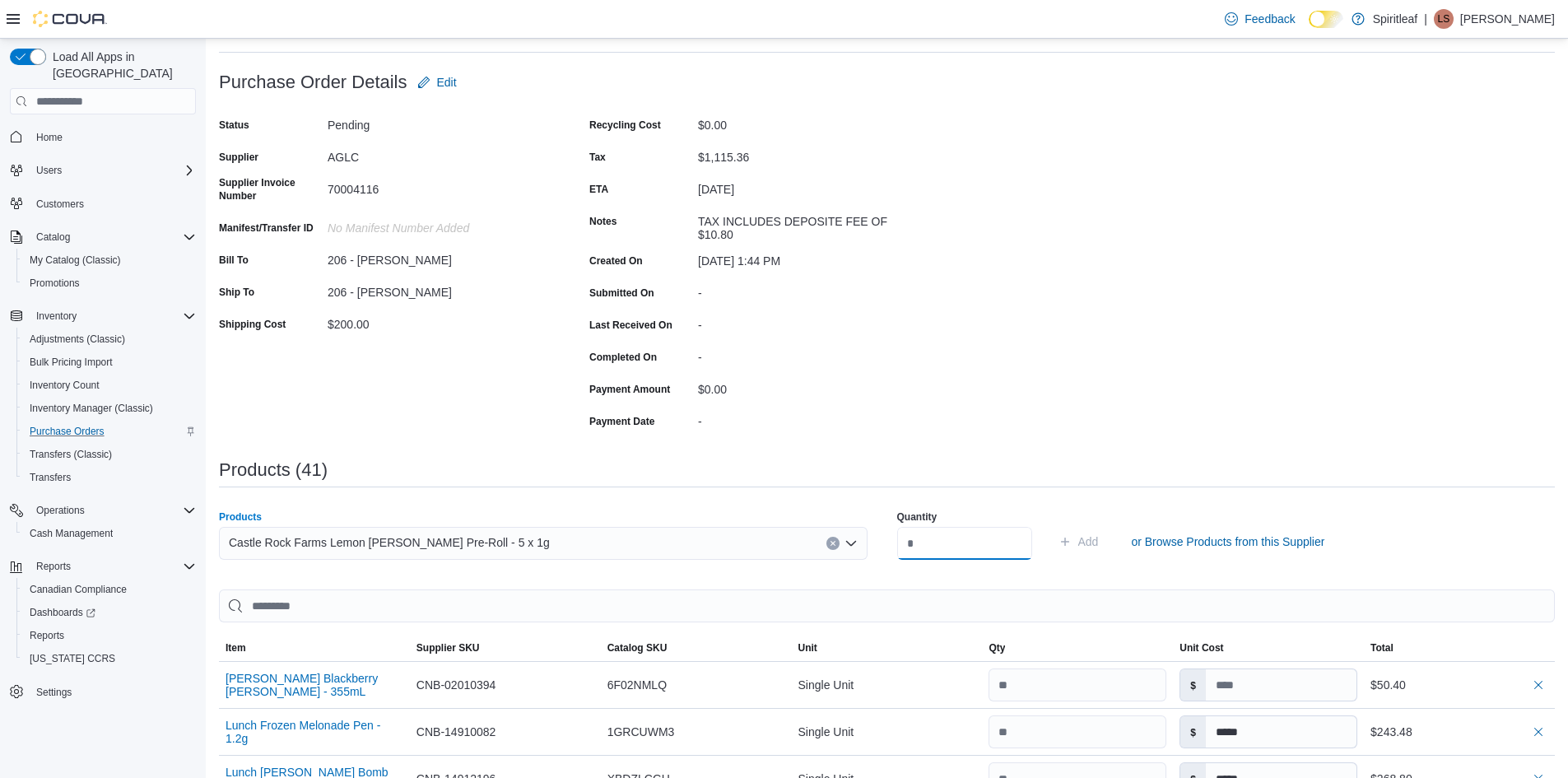
click at [925, 542] on input "number" at bounding box center [965, 543] width 135 height 33
type input "**"
click at [1099, 536] on span "Add" at bounding box center [1088, 541] width 20 height 17
click at [304, 549] on div "Search or Scan to Add Product" at bounding box center [543, 543] width 649 height 33
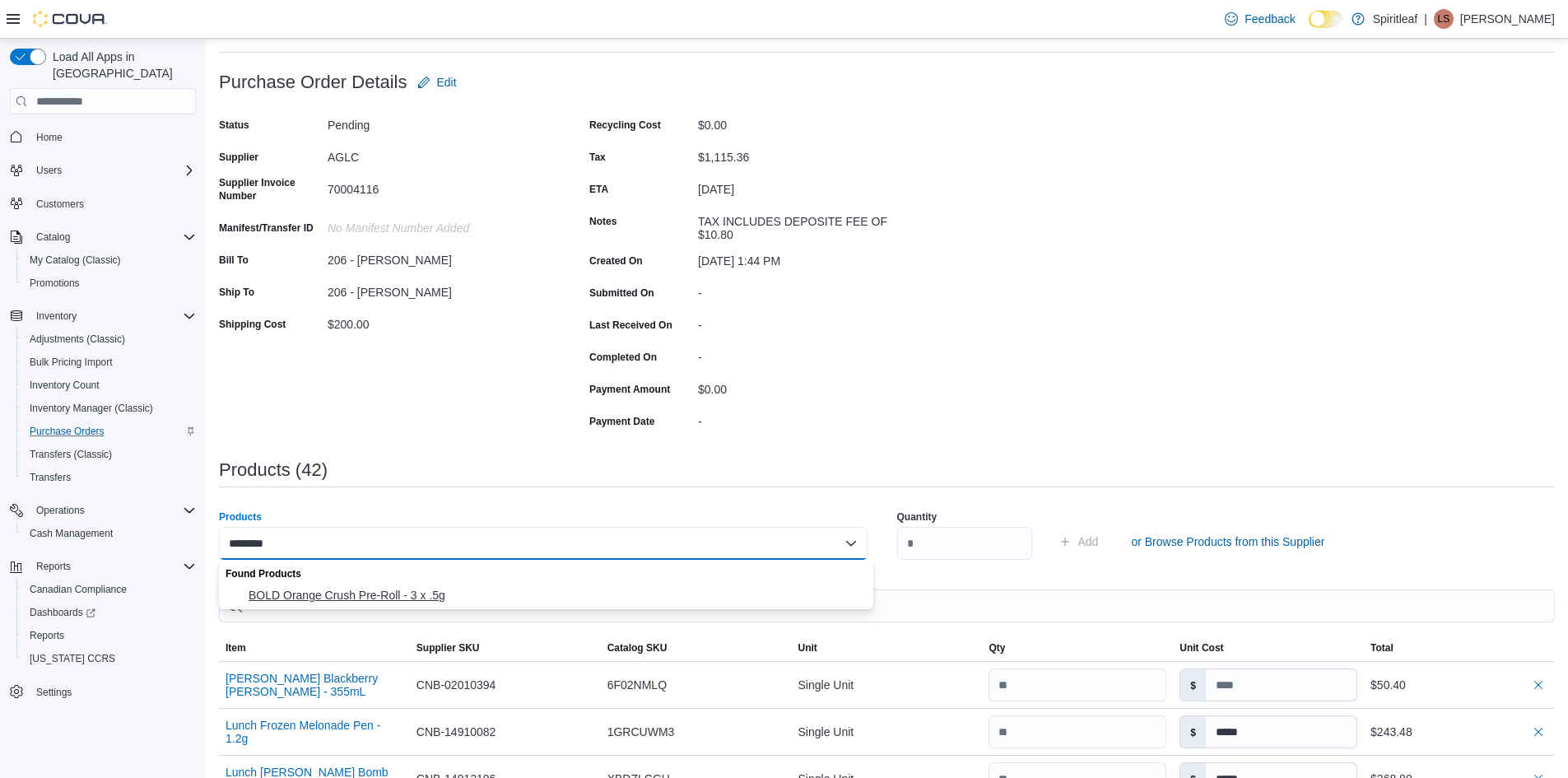
type input "********"
click at [355, 600] on span "BOLD Orange Crush Pre-Roll - 3 x .5g" at bounding box center [556, 595] width 615 height 17
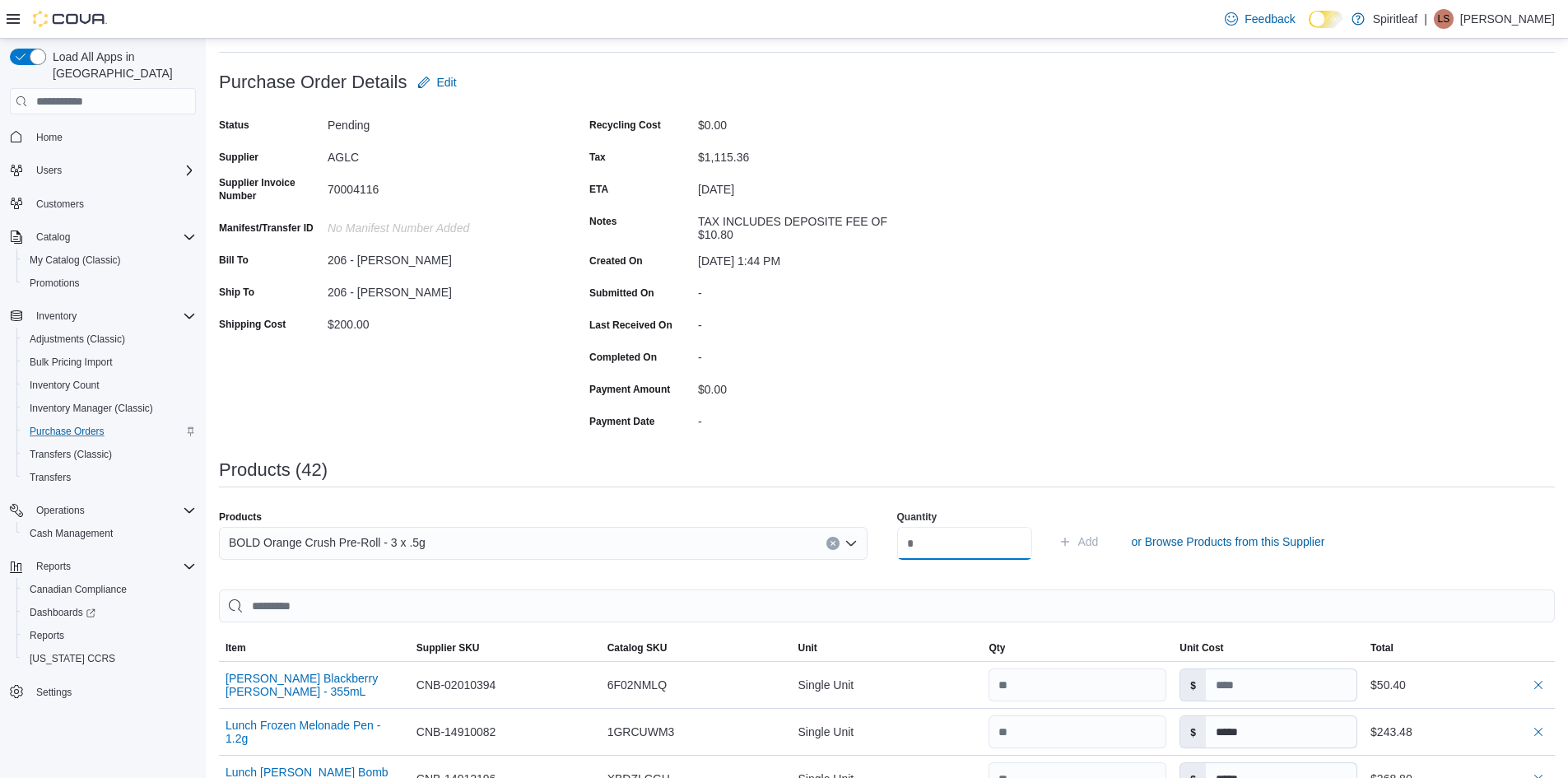
click at [944, 543] on input "number" at bounding box center [965, 543] width 135 height 33
click at [484, 539] on div "BOLD Orange Crush Pre-Roll - 3 x .5g" at bounding box center [543, 543] width 649 height 33
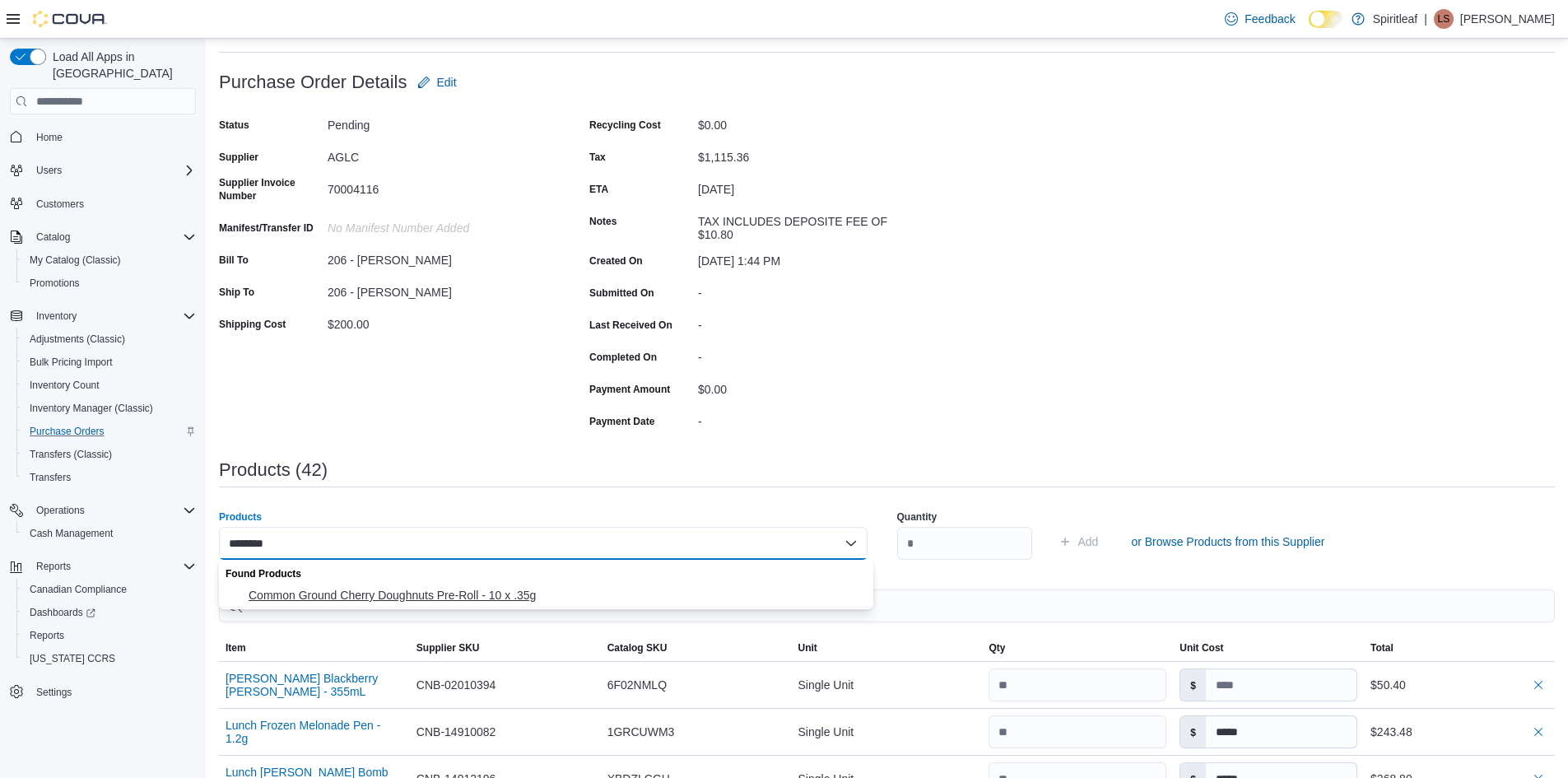
type input "********"
click at [470, 594] on span "Common Ground Cherry Doughnuts Pre-Roll - 10 x .35g" at bounding box center [556, 595] width 615 height 17
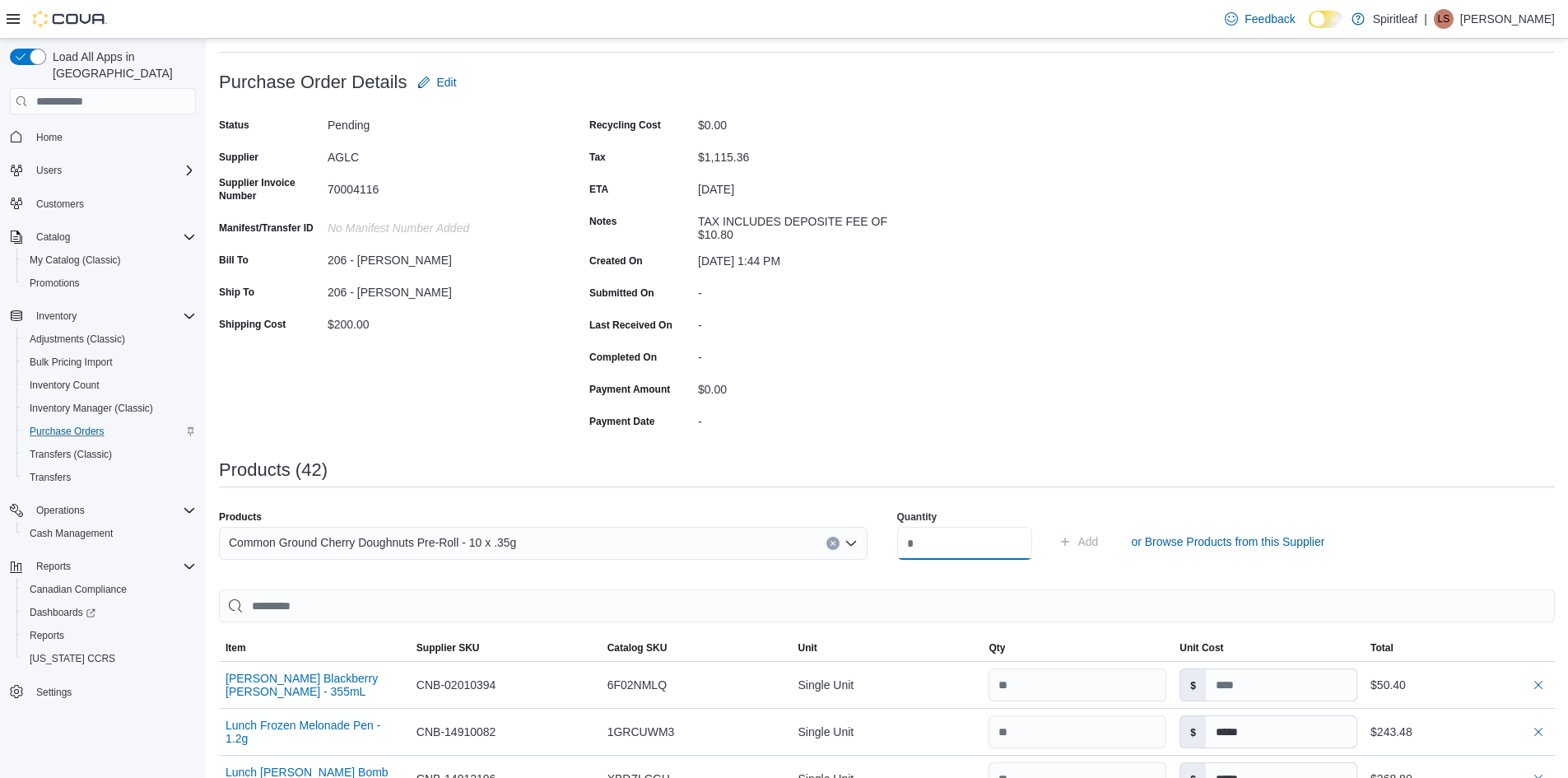
click at [951, 543] on input "number" at bounding box center [965, 543] width 135 height 33
type input "**"
click at [1099, 541] on span "Add" at bounding box center [1088, 541] width 20 height 17
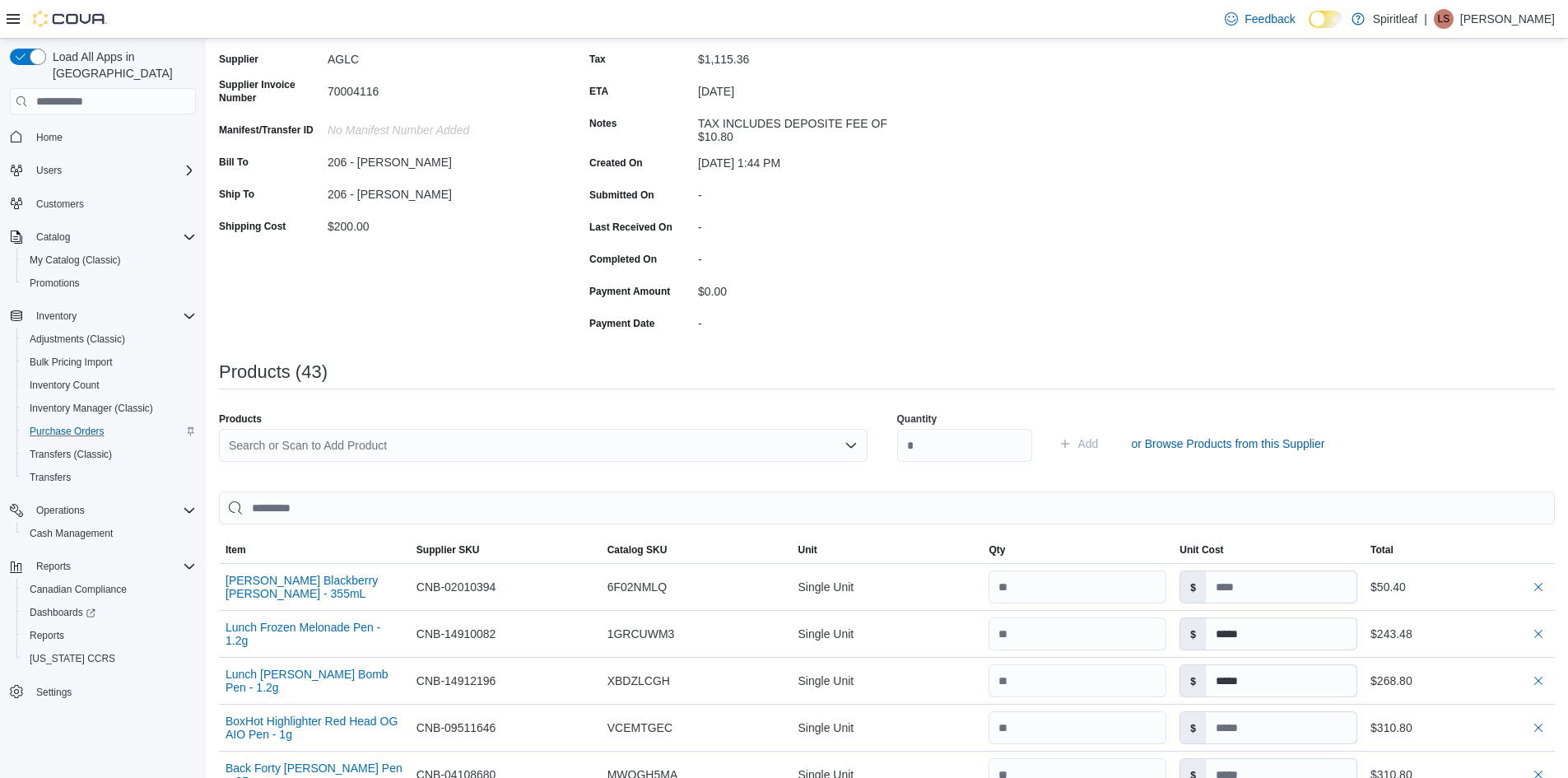
scroll to position [118, 0]
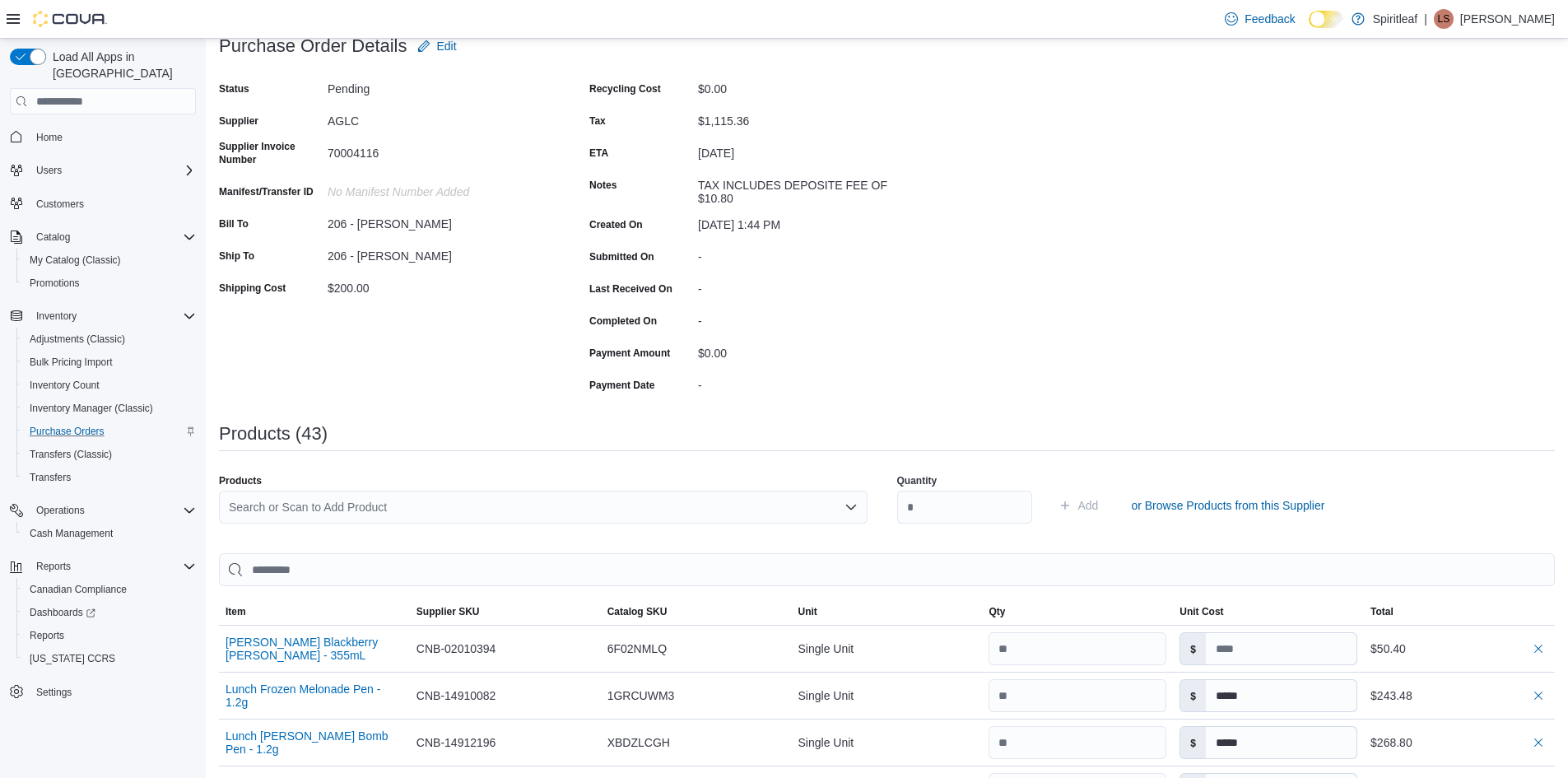
click at [374, 514] on div "Search or Scan to Add Product" at bounding box center [543, 507] width 649 height 33
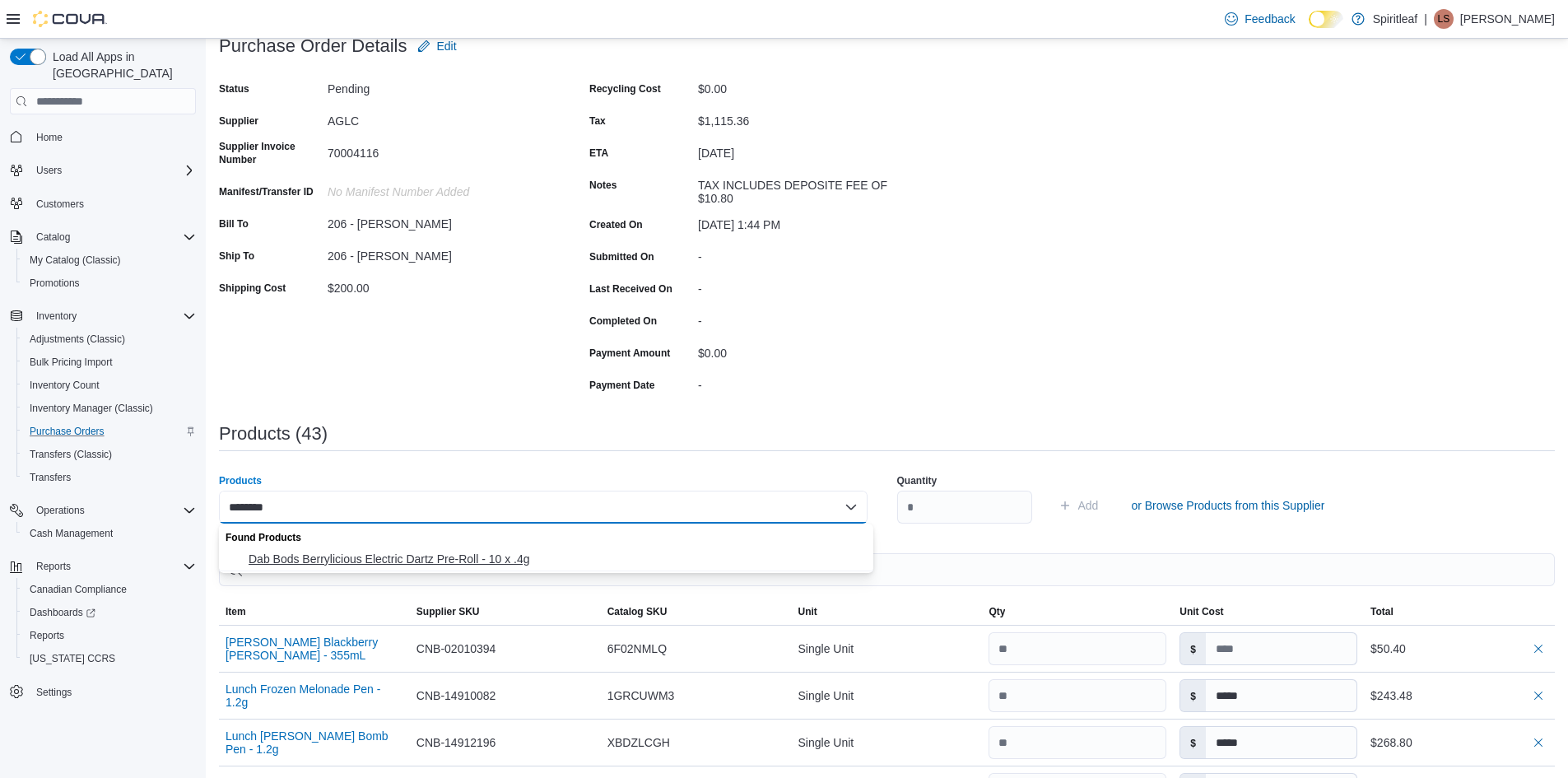
type input "********"
click at [405, 551] on span "Dab Bods Berrylicious Electric Dartz Pre-Roll - 10 x .4g" at bounding box center [556, 559] width 615 height 17
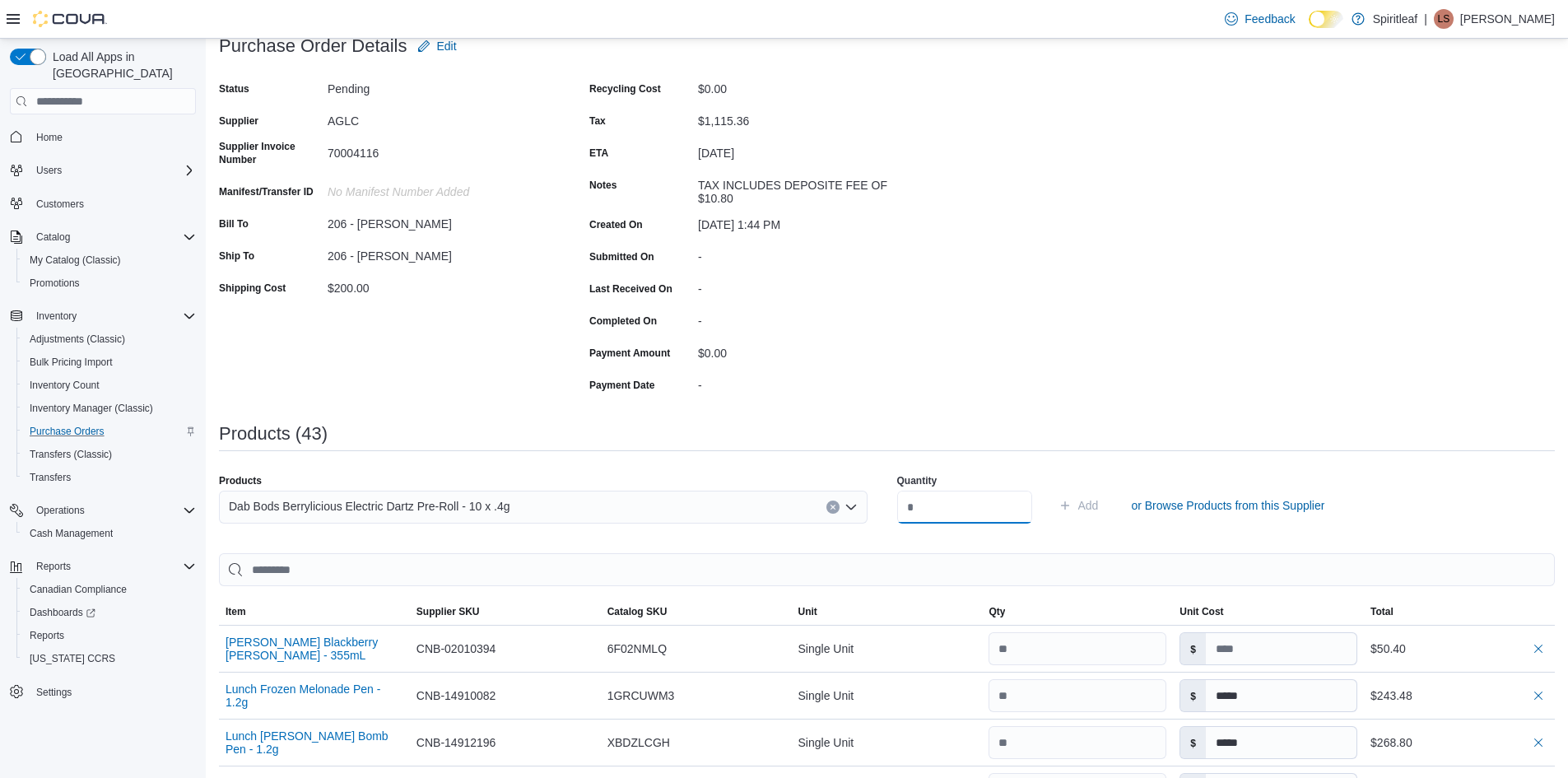
click at [948, 508] on input "number" at bounding box center [965, 507] width 135 height 33
click at [1099, 504] on span "Add" at bounding box center [1088, 505] width 20 height 17
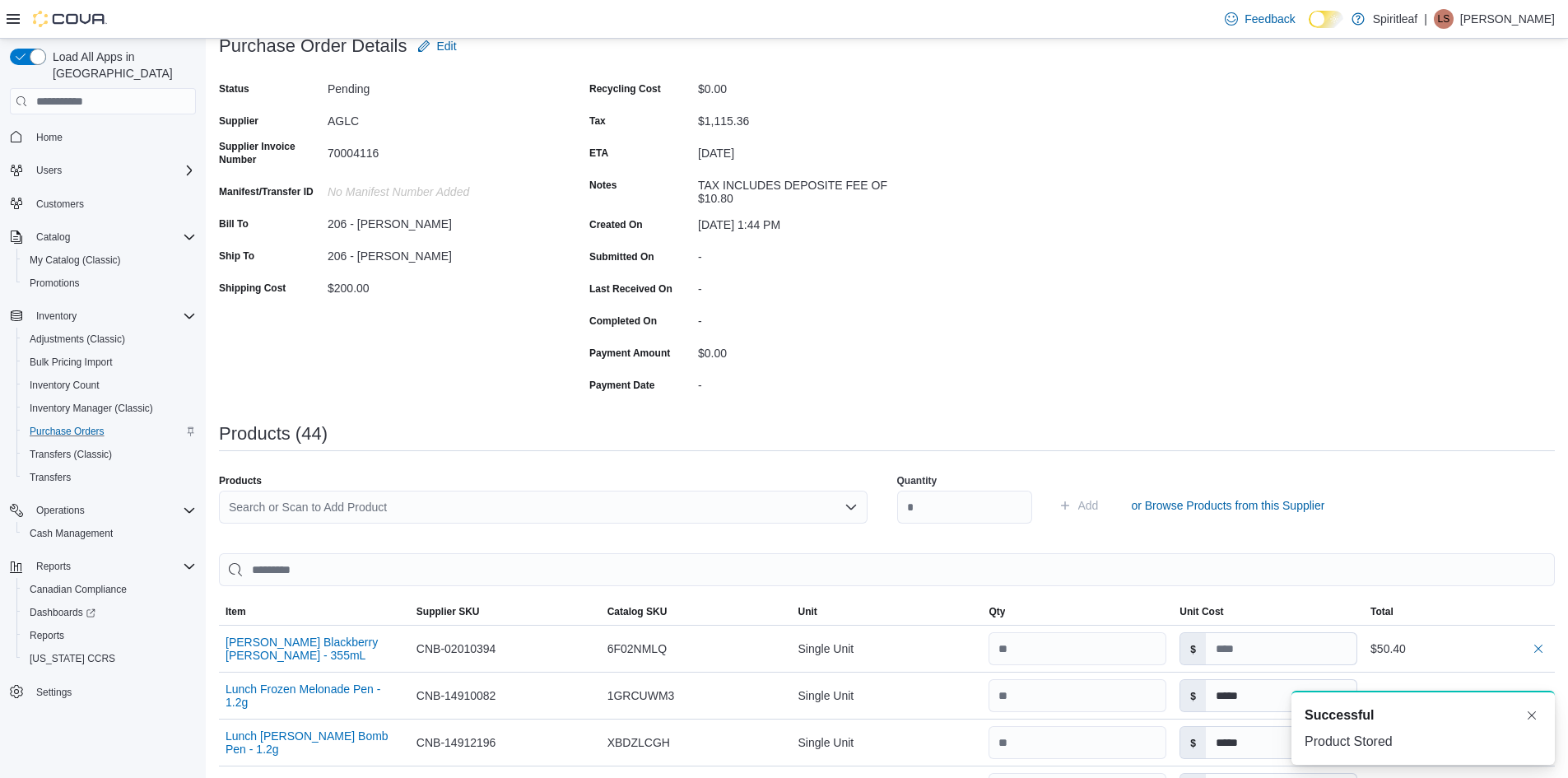
scroll to position [0, 0]
click at [275, 510] on div "Search or Scan to Add Product" at bounding box center [543, 507] width 649 height 33
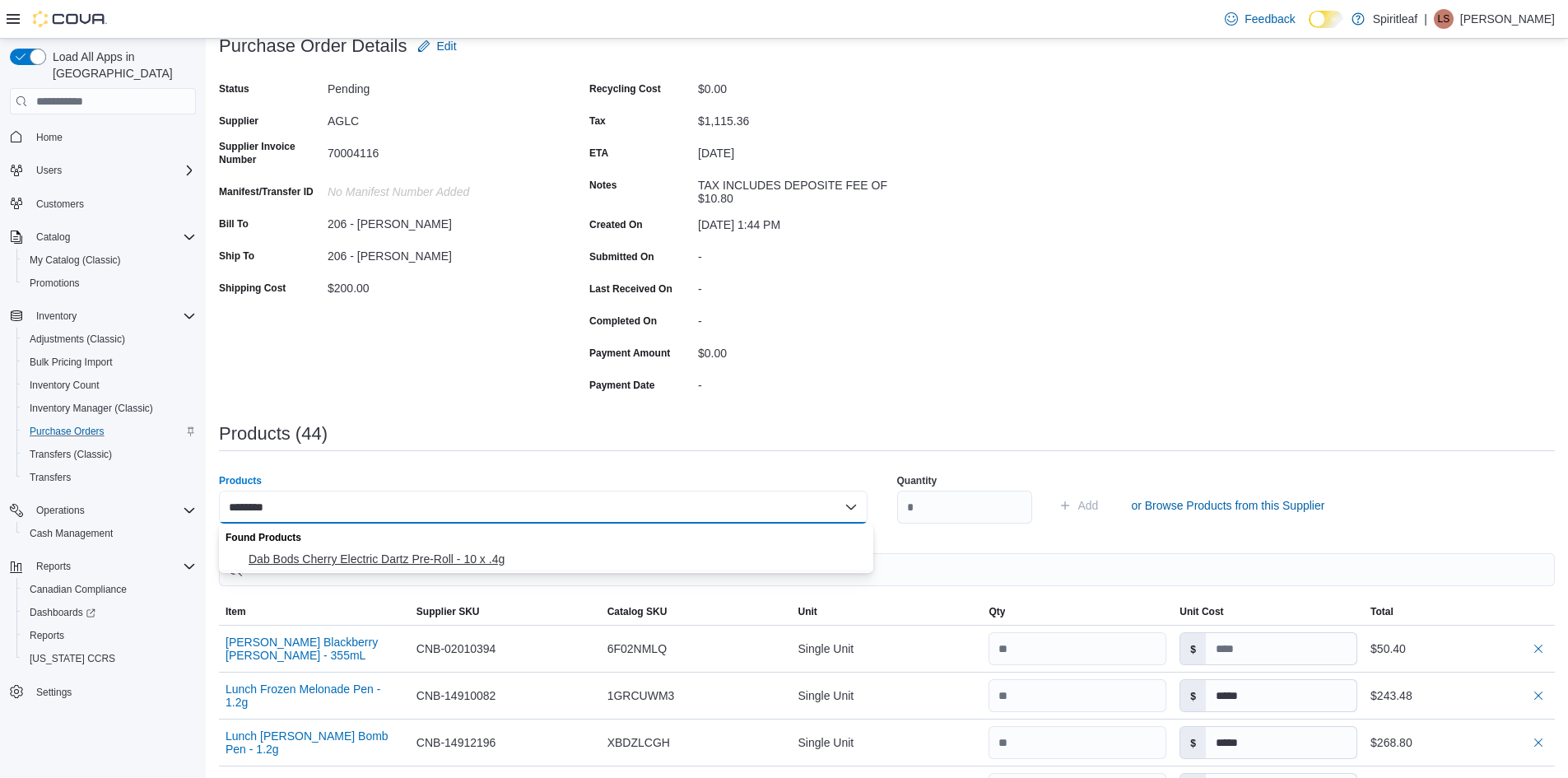
click at [309, 552] on span "Dab Bods Cherry Electric Dartz Pre-Roll - 10 x .4g" at bounding box center [556, 559] width 615 height 17
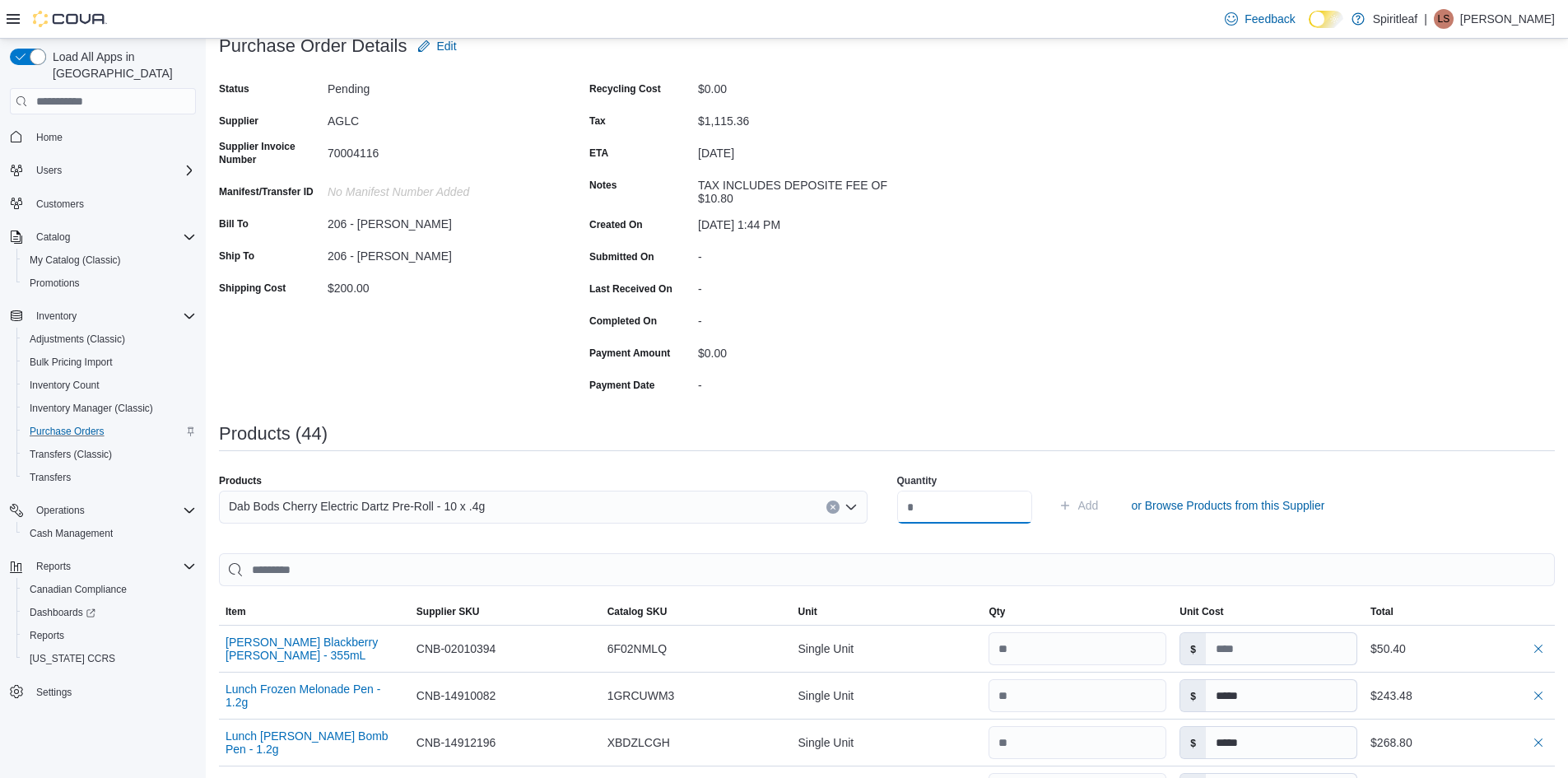
click at [928, 510] on input "number" at bounding box center [965, 507] width 135 height 33
click at [1099, 504] on span "Add" at bounding box center [1088, 505] width 20 height 17
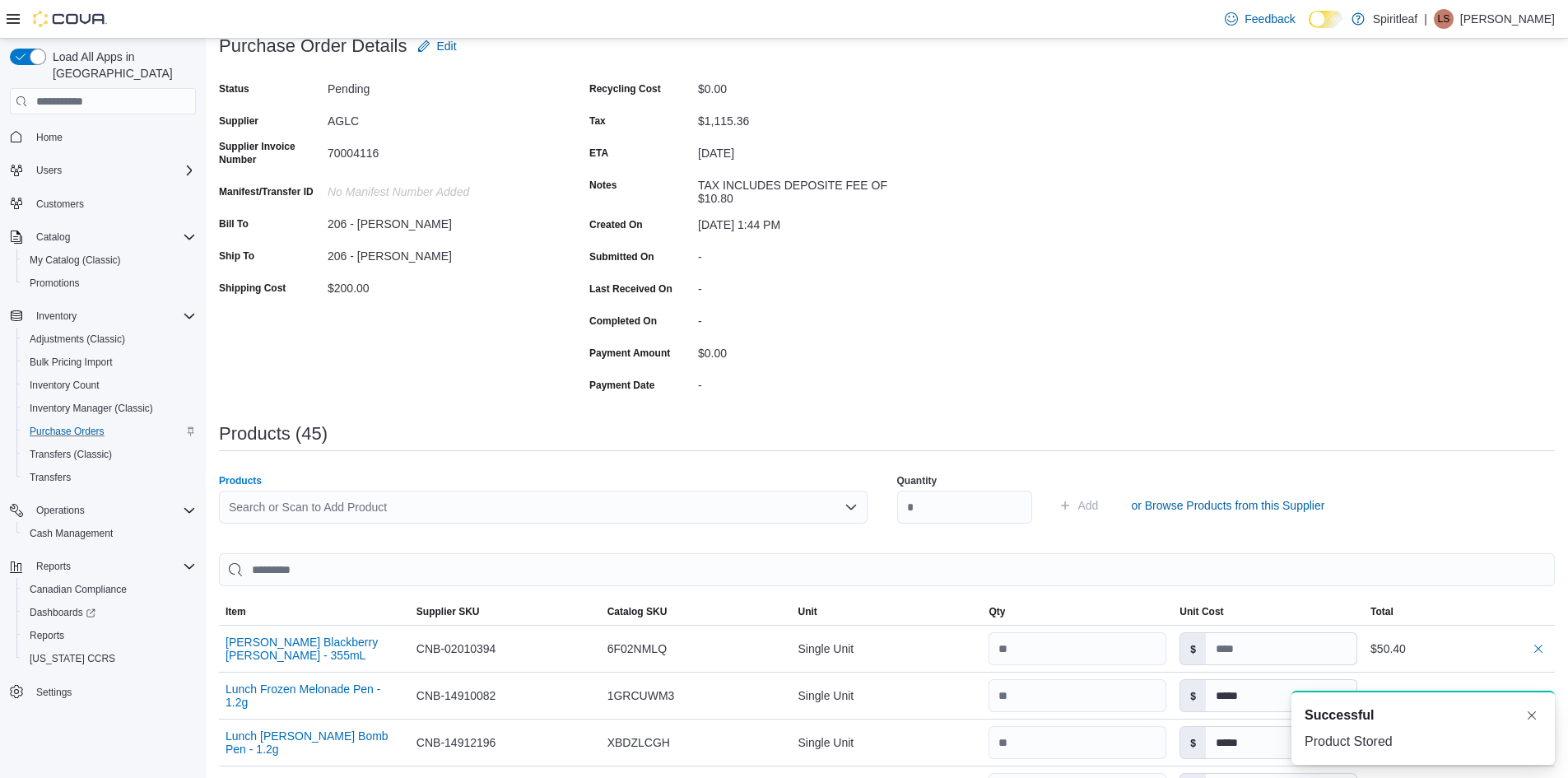
click at [381, 511] on div "Search or Scan to Add Product" at bounding box center [543, 507] width 649 height 33
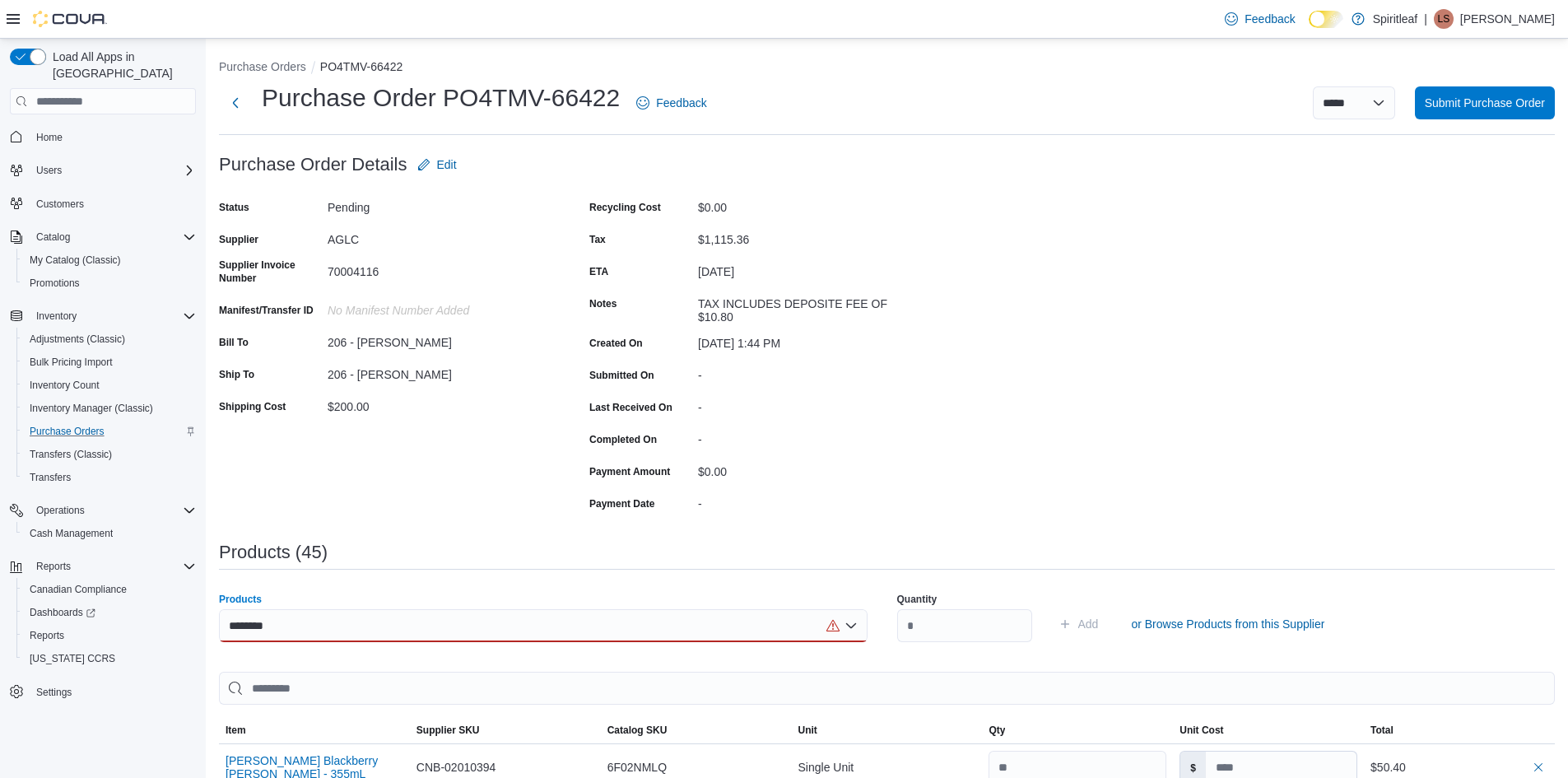
click at [398, 622] on div "******** Combo box. Selected. 20610911. Selected. Combo box input. Search or Sc…" at bounding box center [543, 626] width 649 height 33
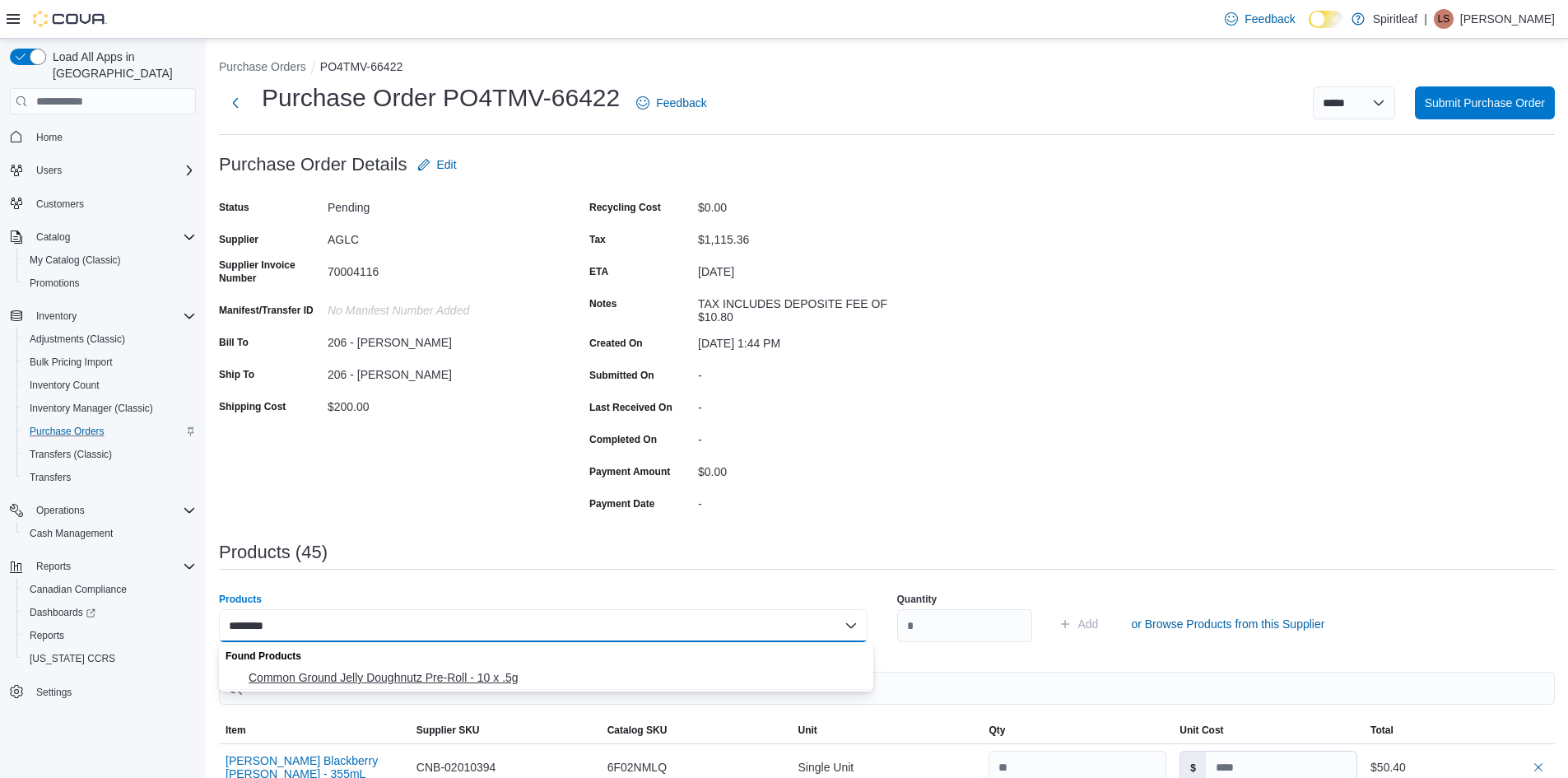
click at [394, 679] on span "Common Ground Jelly Doughnutz Pre-Roll - 10 x .5g" at bounding box center [556, 677] width 615 height 17
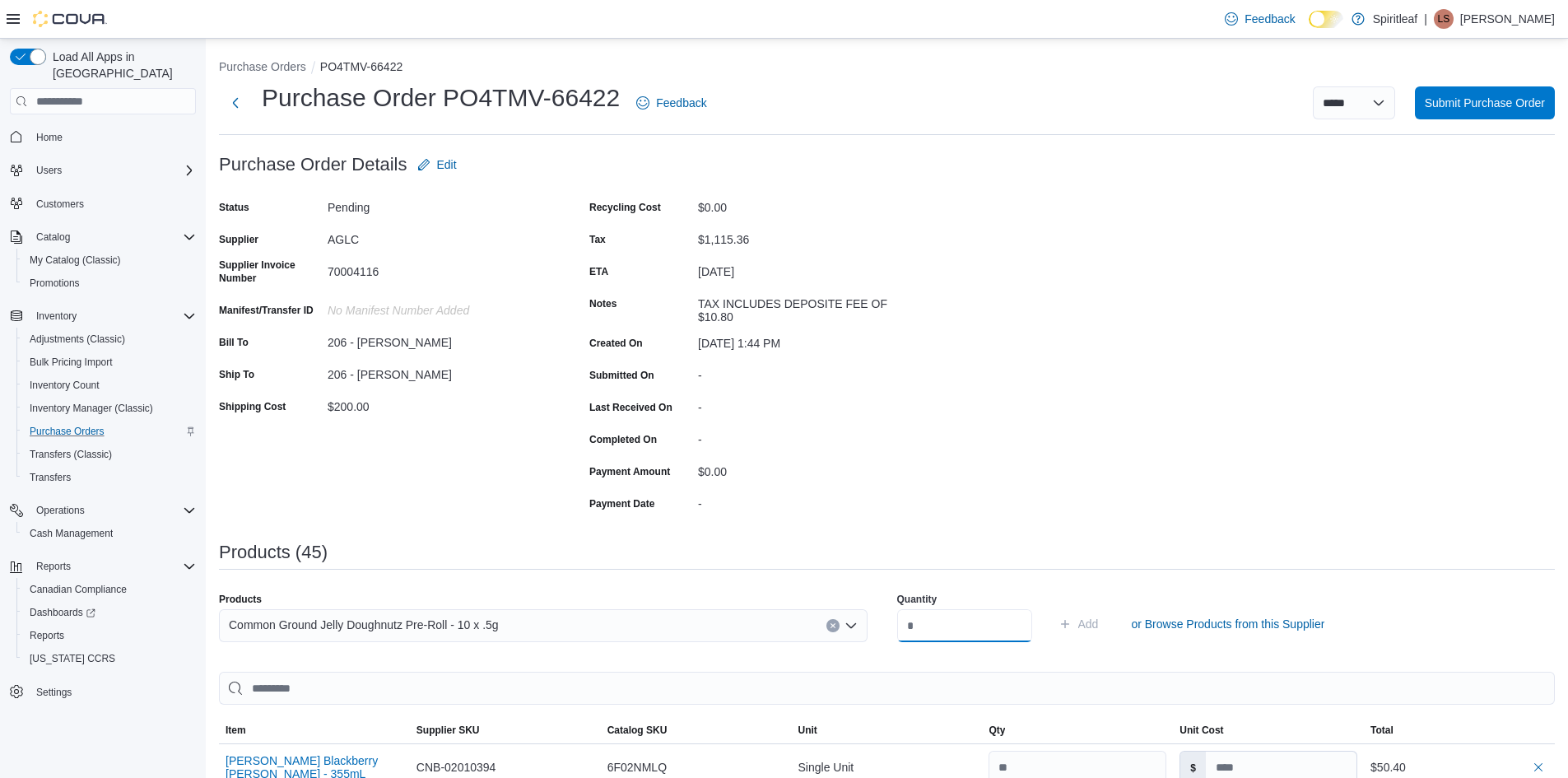
click at [939, 623] on input "number" at bounding box center [965, 626] width 135 height 33
click at [1099, 619] on span "Add" at bounding box center [1088, 624] width 20 height 17
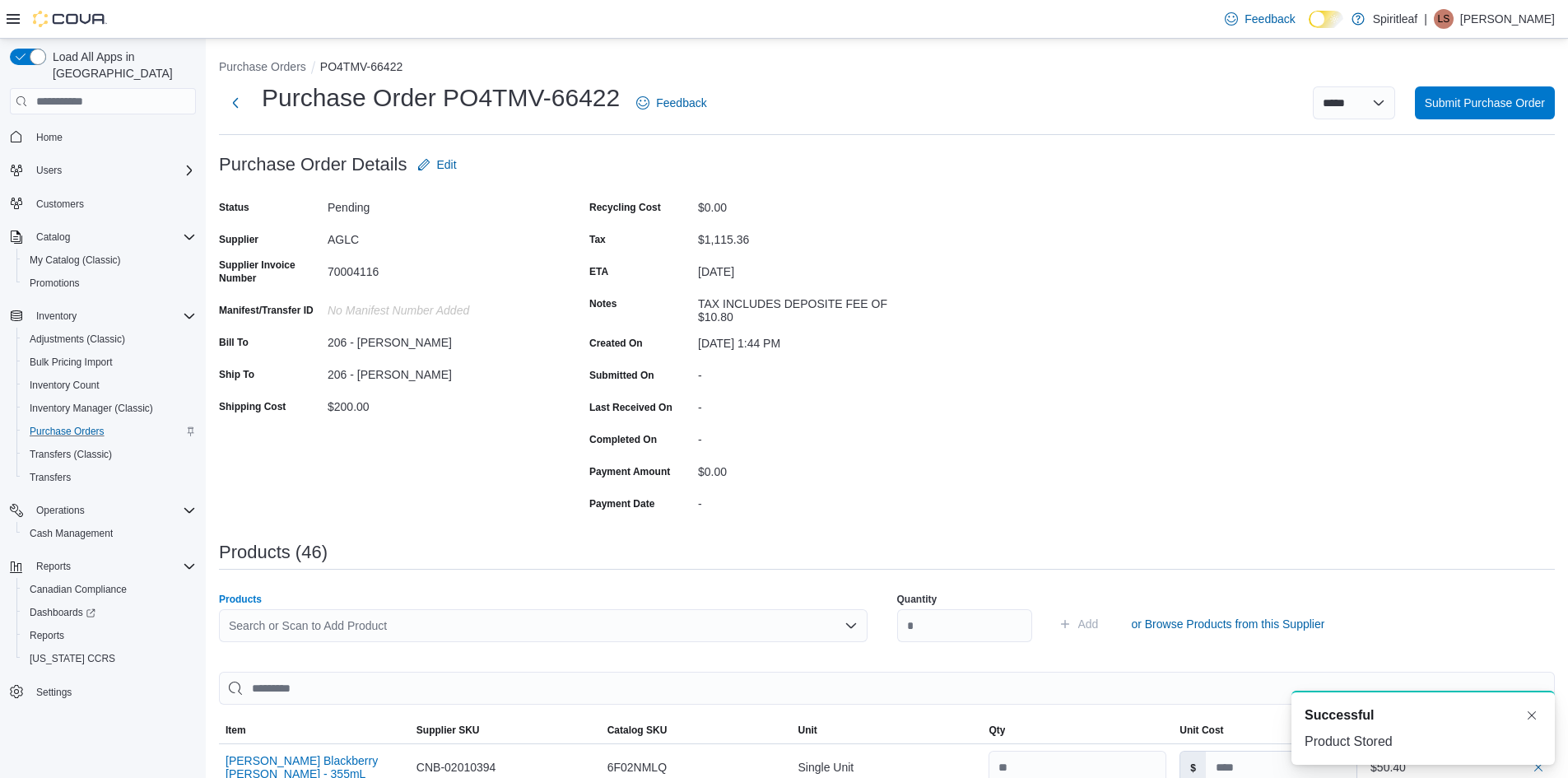
click at [307, 626] on div "Search or Scan to Add Product" at bounding box center [543, 626] width 649 height 33
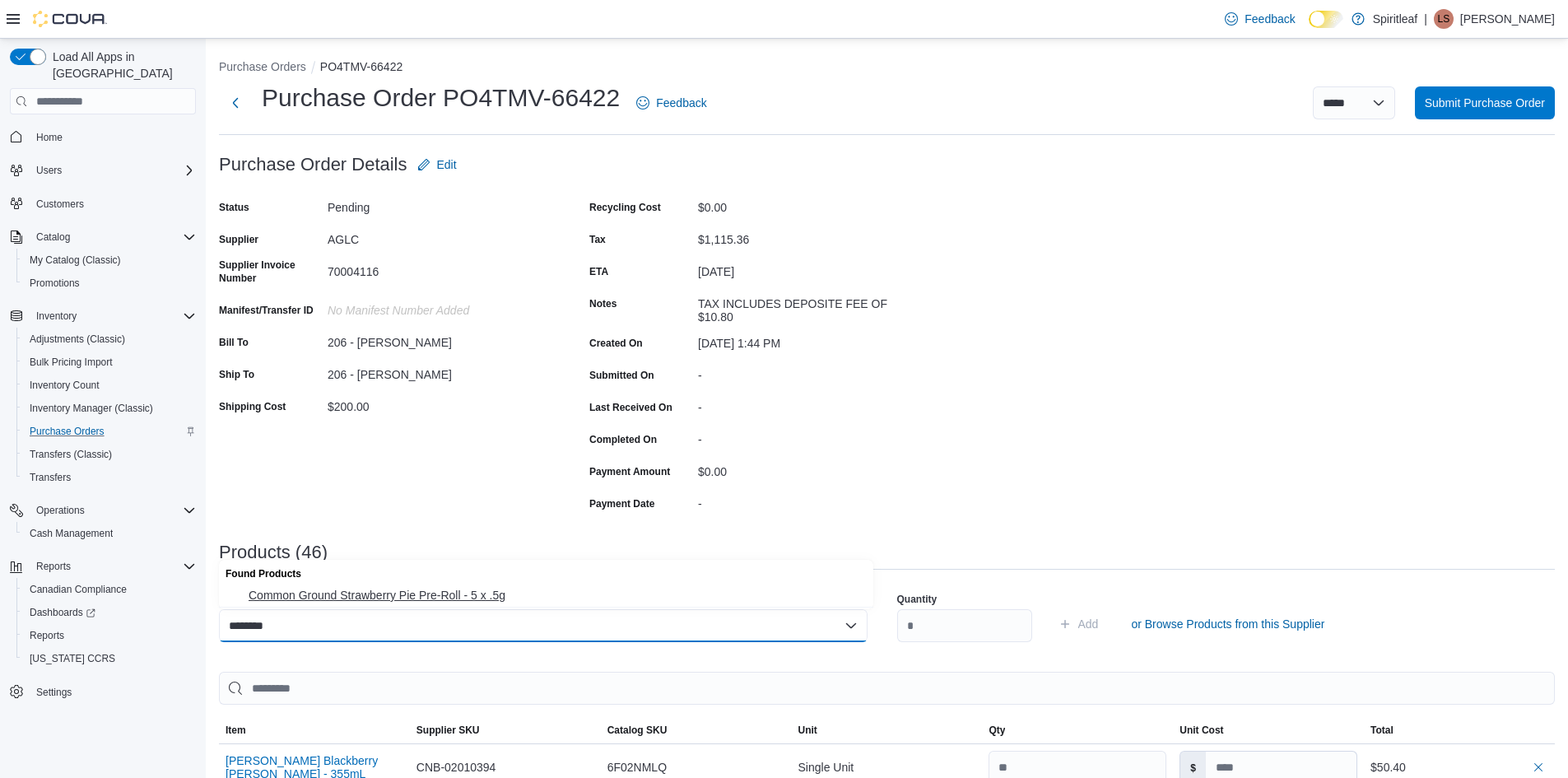
click at [389, 594] on span "Common Ground Strawberry Pie Pre-Roll - 5 x .5g" at bounding box center [556, 595] width 615 height 17
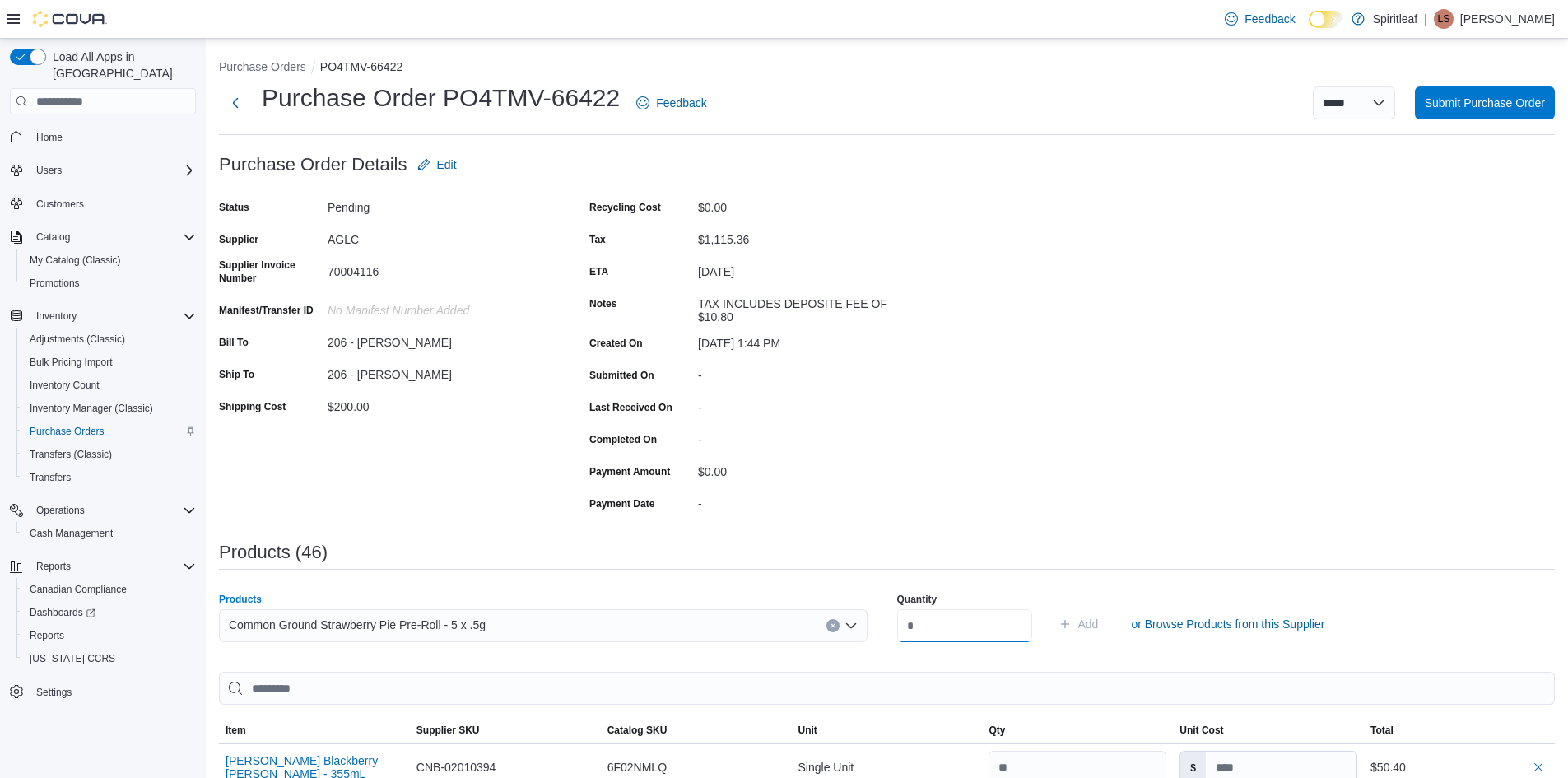
click at [930, 620] on input "number" at bounding box center [965, 626] width 135 height 33
click at [1099, 623] on span "Add" at bounding box center [1088, 624] width 20 height 17
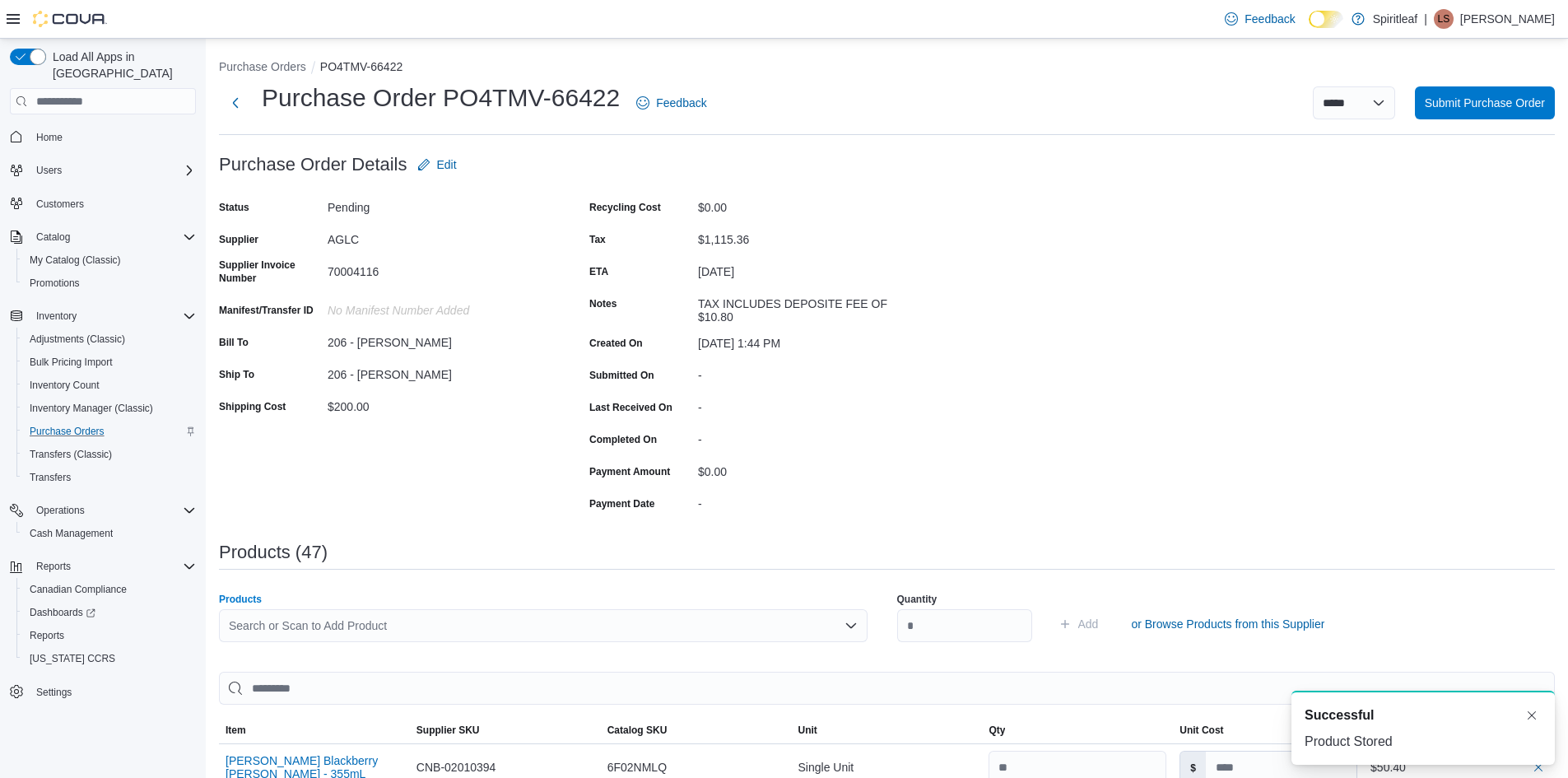
click at [264, 629] on div "Search or Scan to Add Product" at bounding box center [543, 626] width 649 height 33
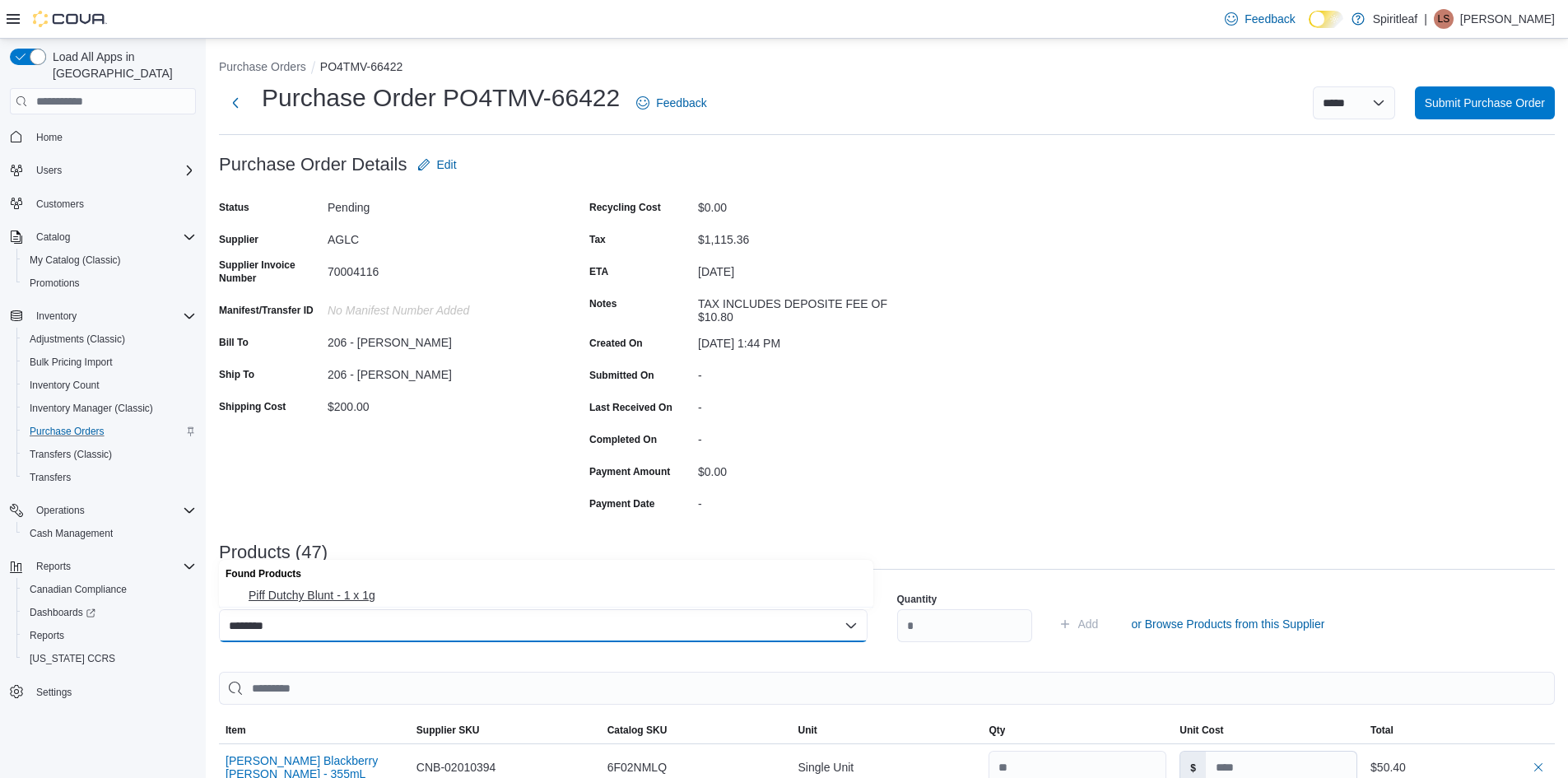
click at [354, 600] on span "Piff Dutchy Blunt - 1 x 1g" at bounding box center [556, 595] width 615 height 17
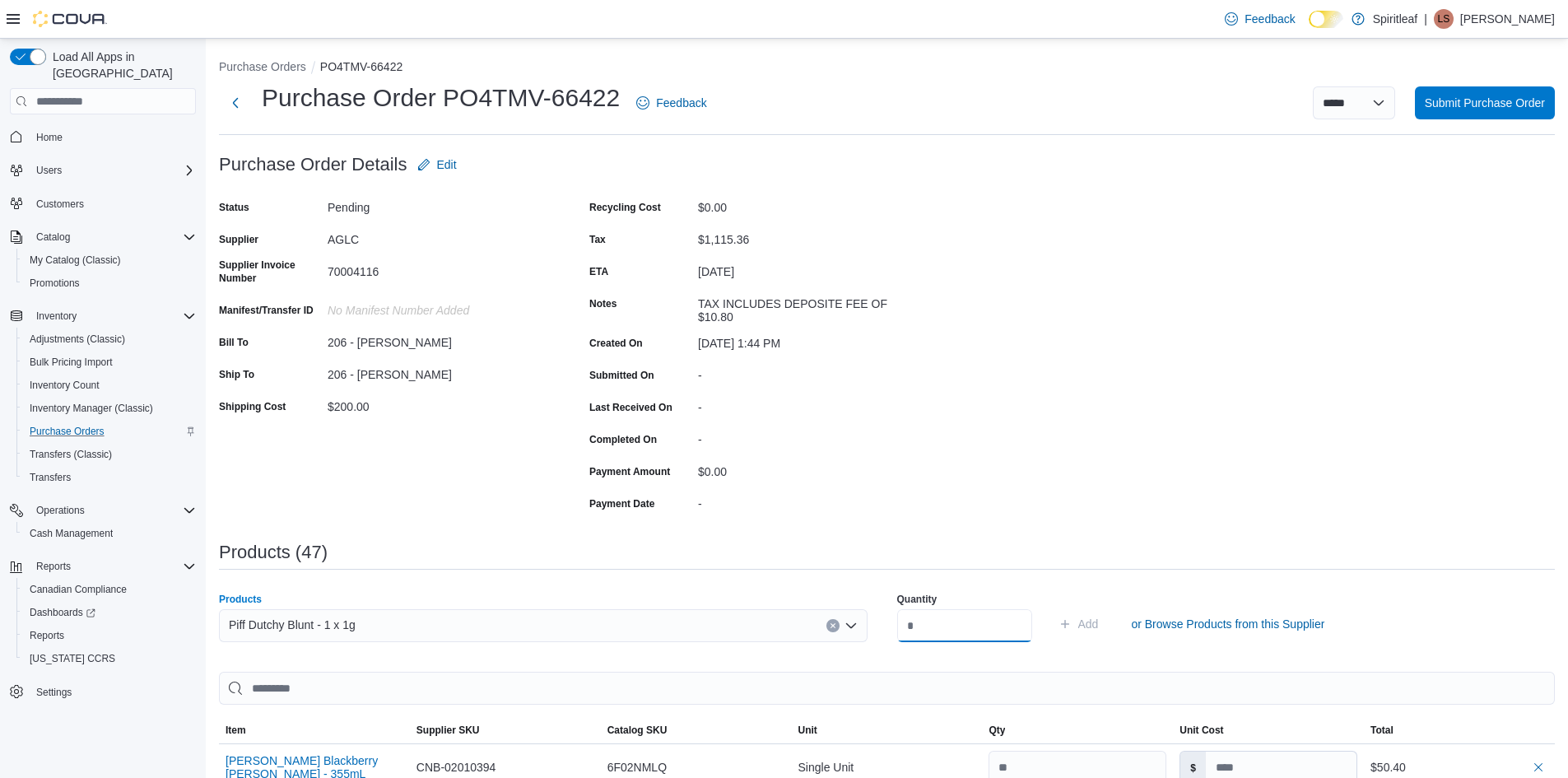
click at [952, 619] on input "number" at bounding box center [965, 626] width 135 height 33
click at [1099, 625] on span "Add" at bounding box center [1088, 624] width 20 height 17
click at [258, 627] on div "Search or Scan to Add Product" at bounding box center [543, 626] width 649 height 33
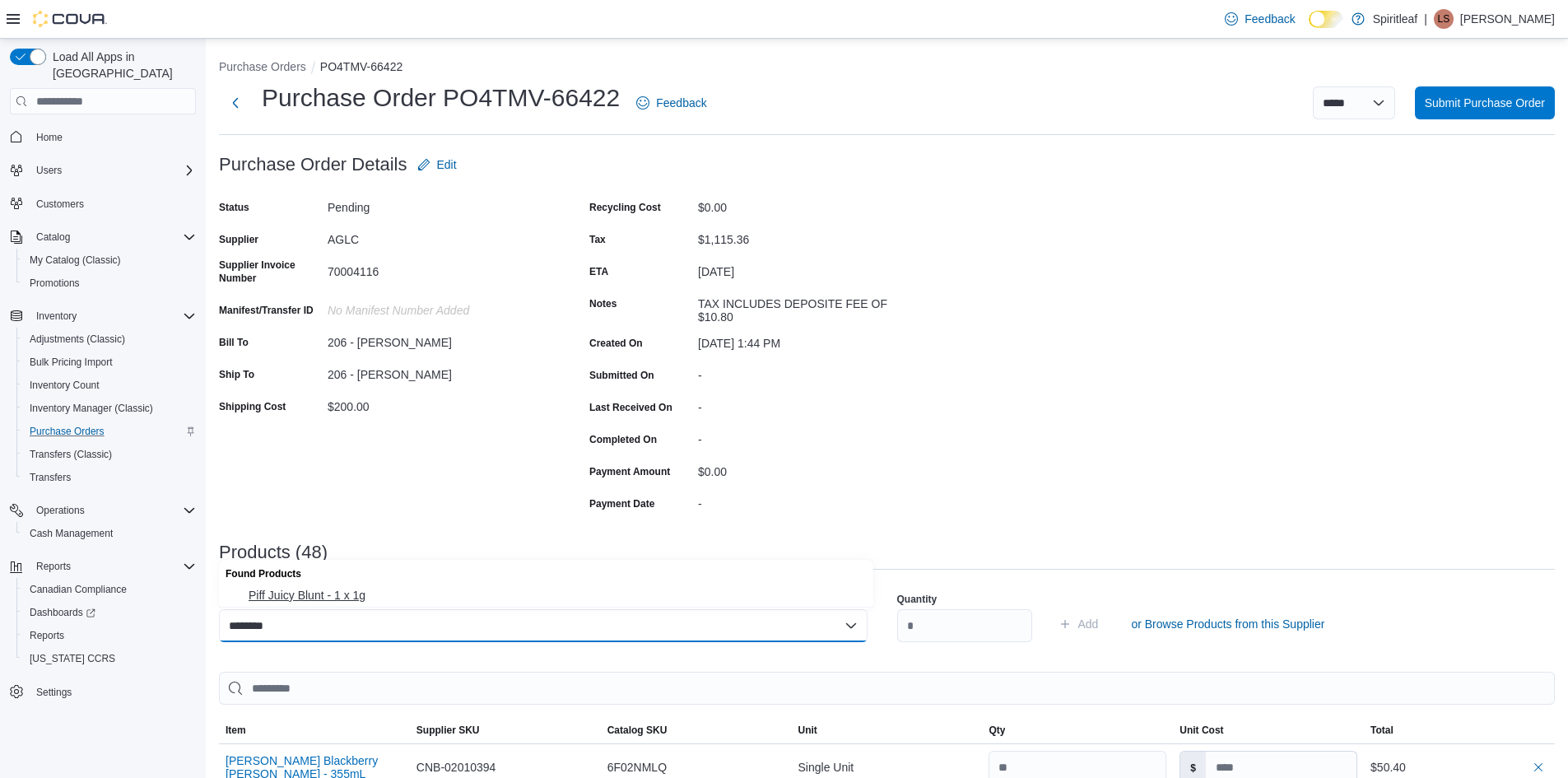
click at [351, 595] on span "Piff Juicy Blunt - 1 x 1g" at bounding box center [556, 595] width 615 height 17
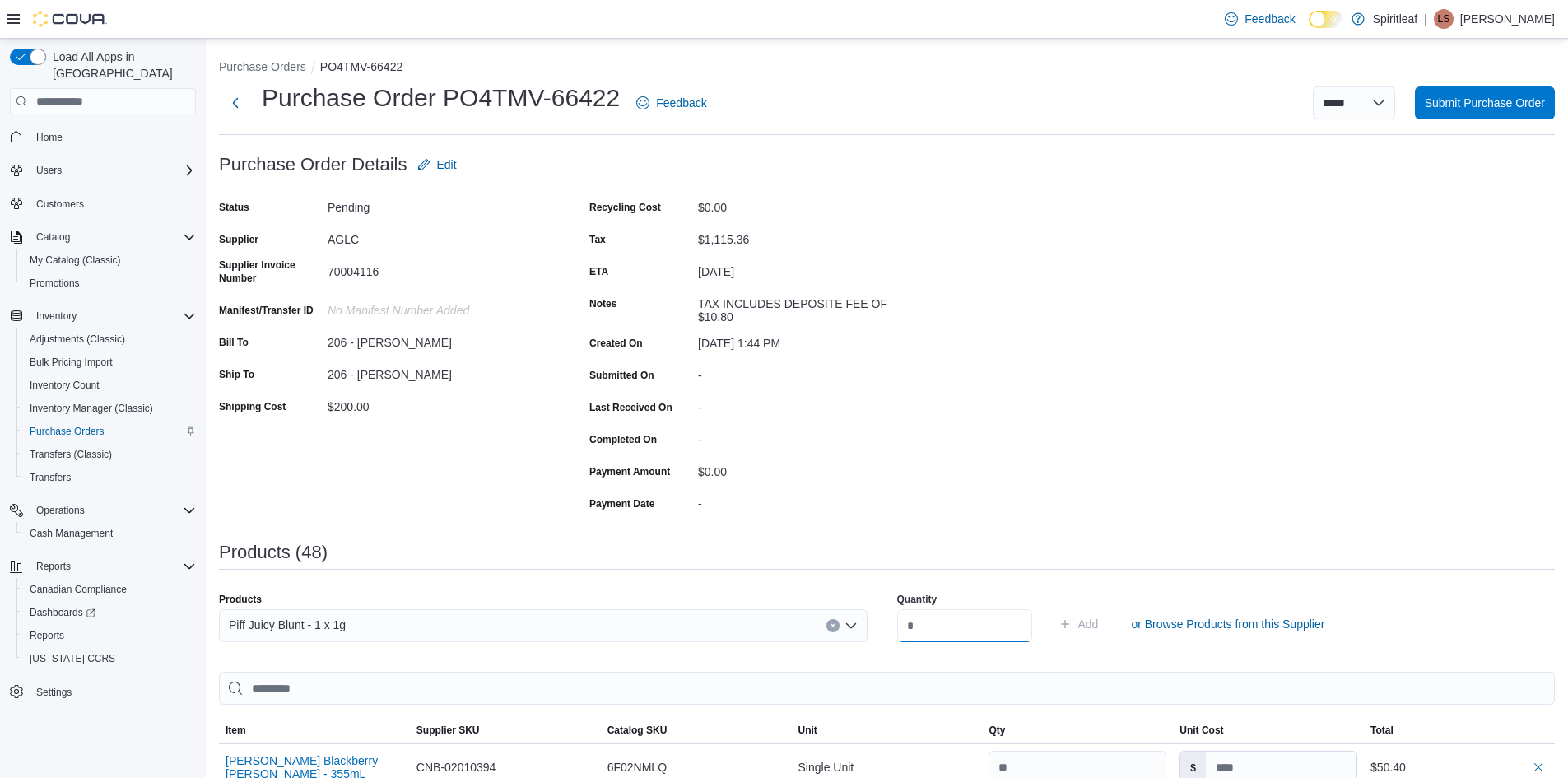
click at [924, 623] on input "number" at bounding box center [965, 626] width 135 height 33
click at [1099, 621] on span "Add" at bounding box center [1088, 624] width 20 height 17
click at [264, 613] on div "Search or Scan to Add Product" at bounding box center [543, 626] width 649 height 33
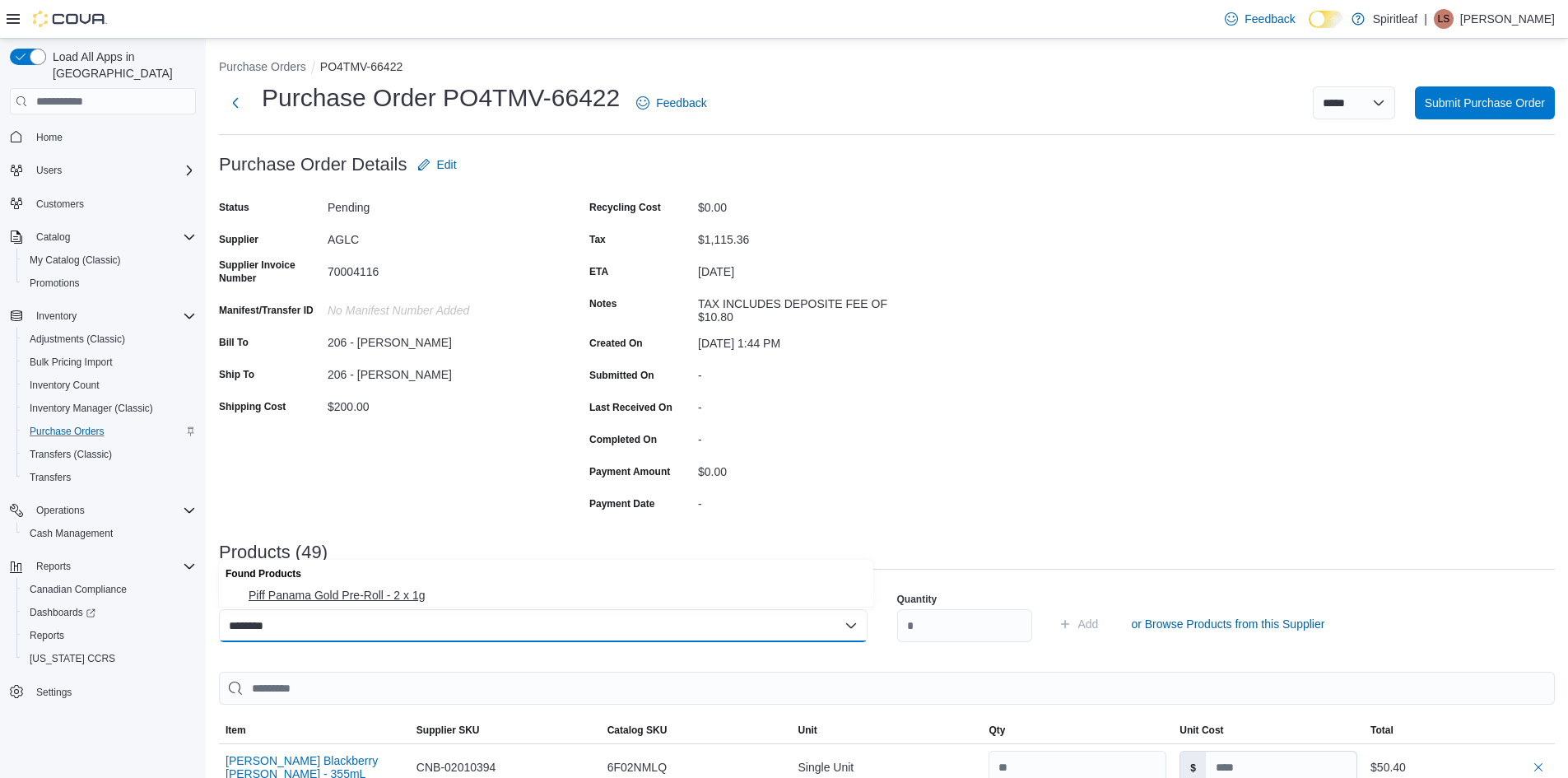
click at [361, 590] on span "Piff Panama Gold Pre-Roll - 2 x 1g" at bounding box center [556, 595] width 615 height 17
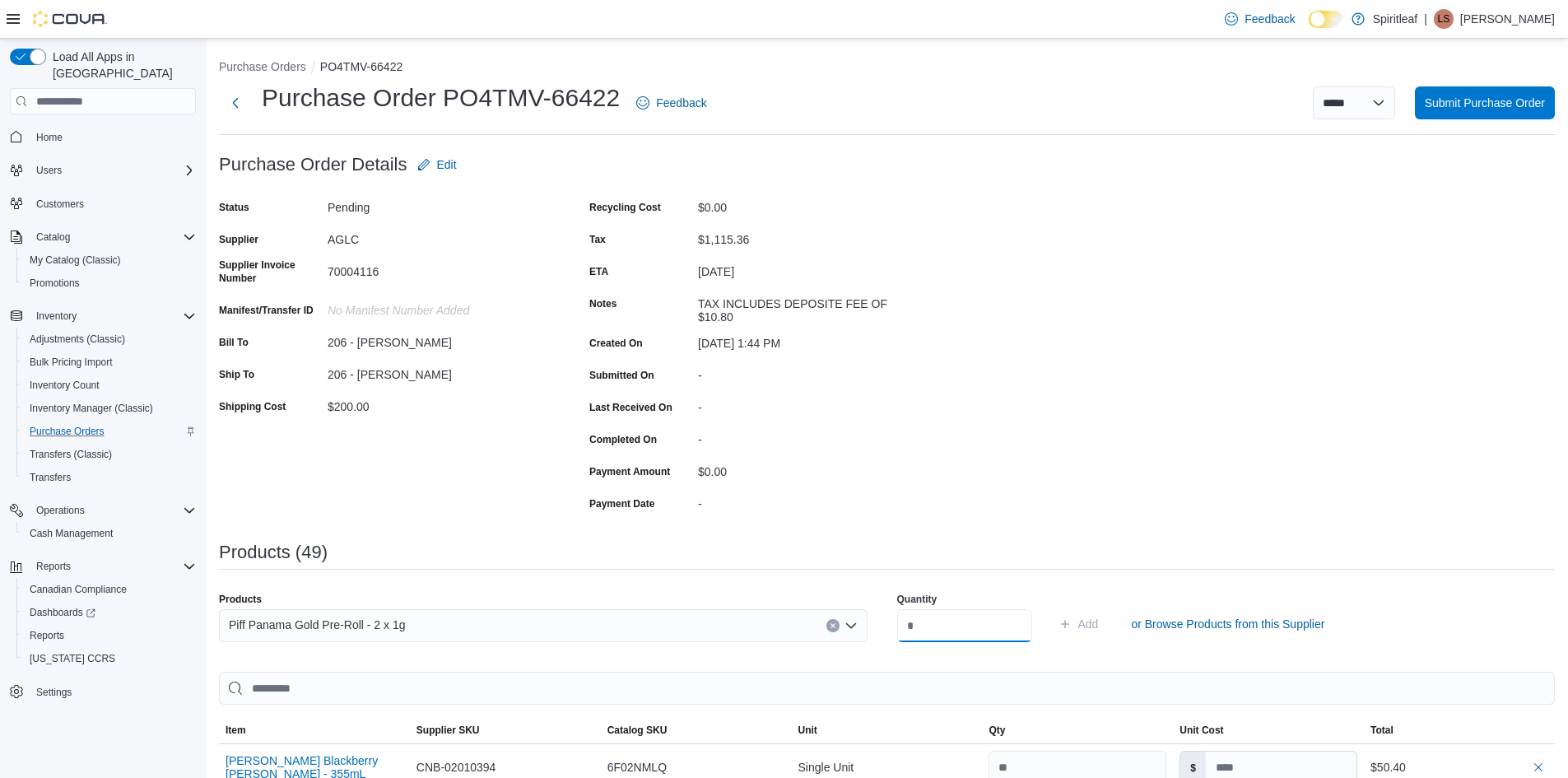
click at [950, 630] on input "number" at bounding box center [965, 626] width 135 height 33
click at [1099, 628] on span "Add" at bounding box center [1088, 624] width 20 height 17
click at [281, 630] on div "Search or Scan to Add Product" at bounding box center [543, 626] width 649 height 33
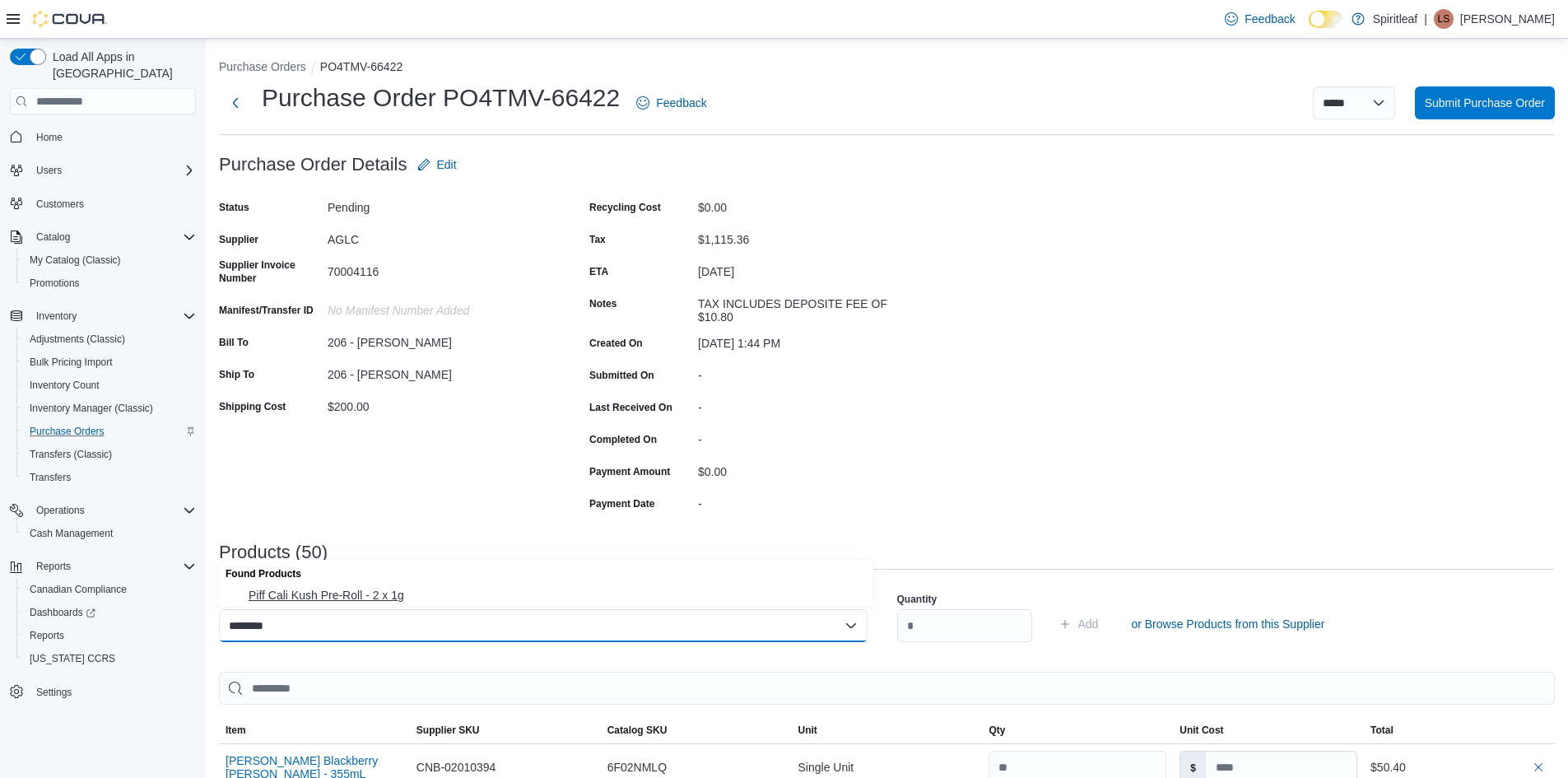
click at [359, 592] on span "Piff Cali Kush Pre-Roll - 2 x 1g" at bounding box center [556, 595] width 615 height 17
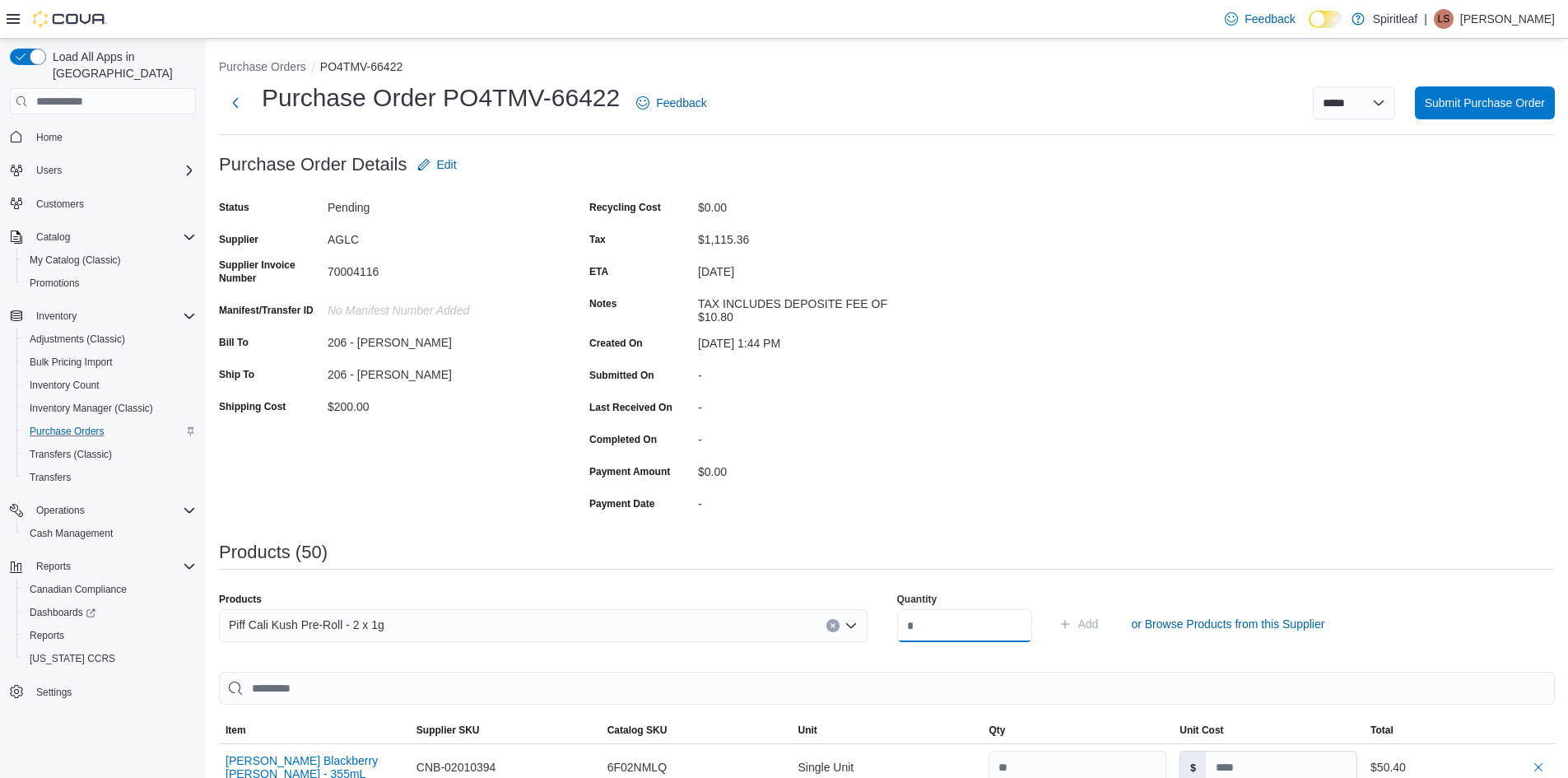
click at [931, 626] on input "number" at bounding box center [965, 626] width 135 height 33
click at [1099, 629] on span "Add" at bounding box center [1088, 624] width 20 height 17
click at [237, 627] on div "Search or Scan to Add Product" at bounding box center [543, 626] width 649 height 33
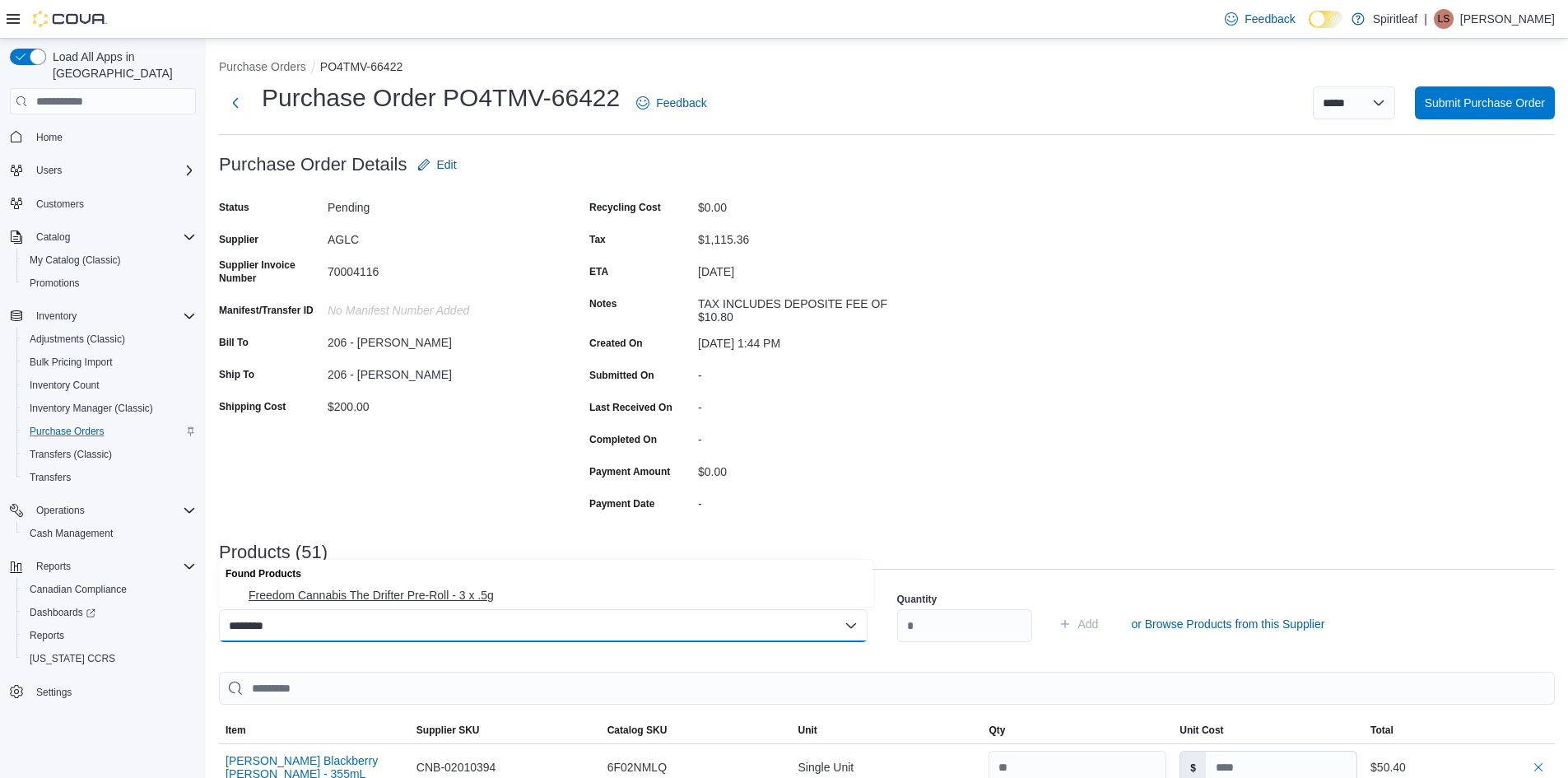
click at [359, 588] on span "Freedom Cannabis The Drifter Pre-Roll - 3 x .5g" at bounding box center [556, 595] width 615 height 17
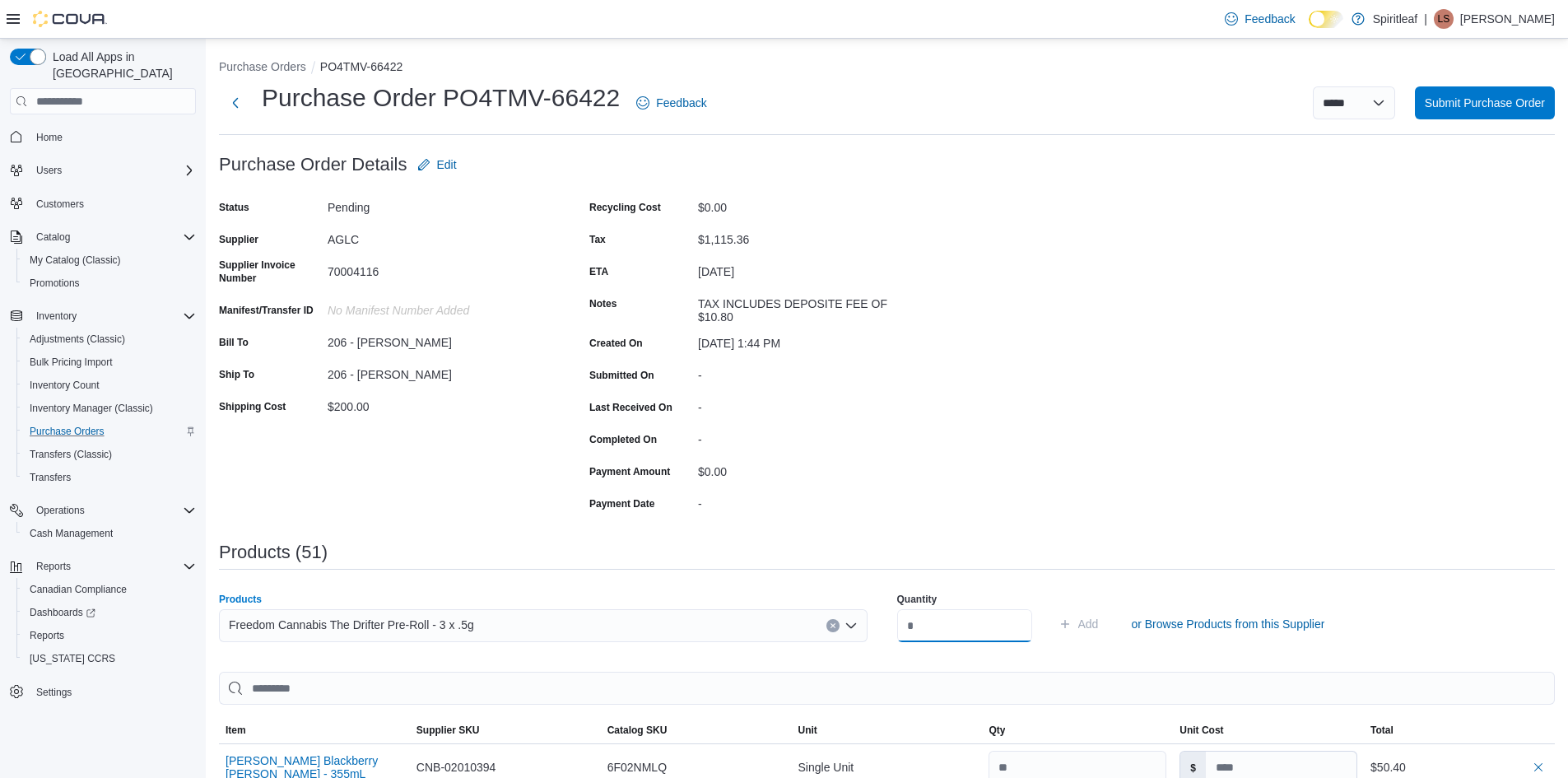
click at [950, 620] on input "number" at bounding box center [965, 626] width 135 height 33
click at [1099, 623] on span "Add" at bounding box center [1088, 624] width 20 height 17
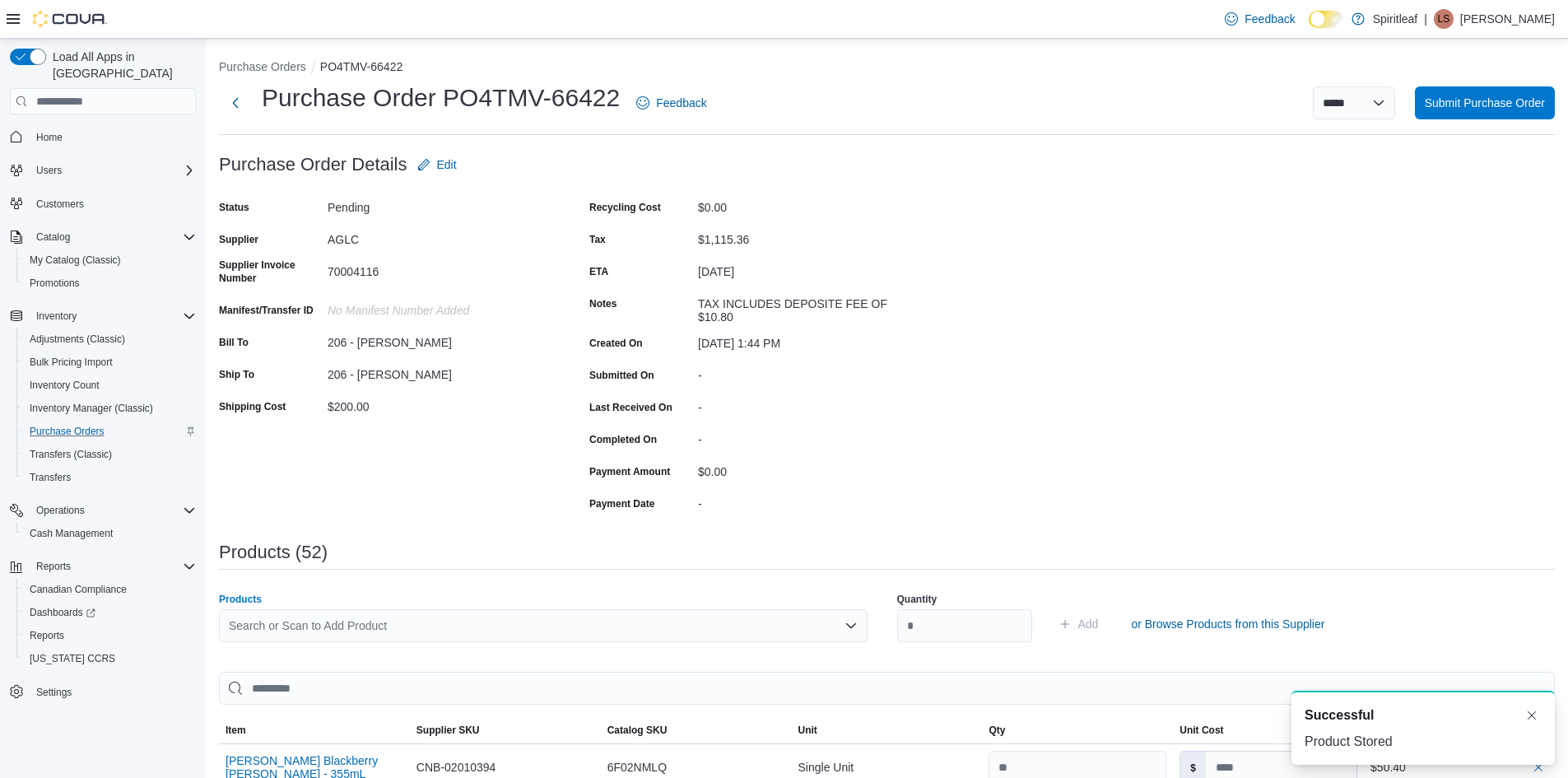
click at [242, 627] on div "Search or Scan to Add Product" at bounding box center [543, 626] width 649 height 33
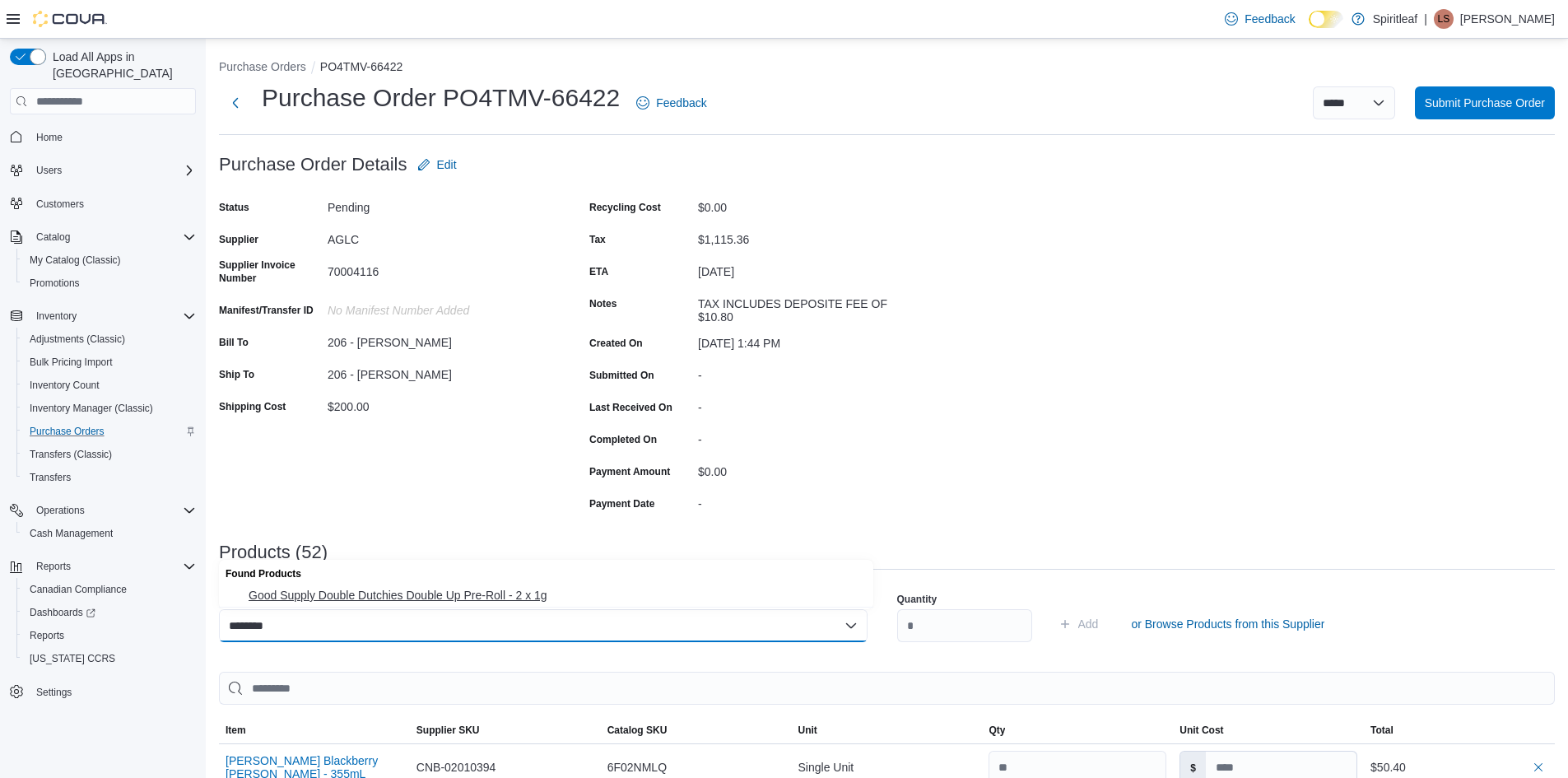
click at [353, 590] on span "Good Supply Double Dutchies Double Up Pre-Roll - 2 x 1g" at bounding box center [556, 595] width 615 height 17
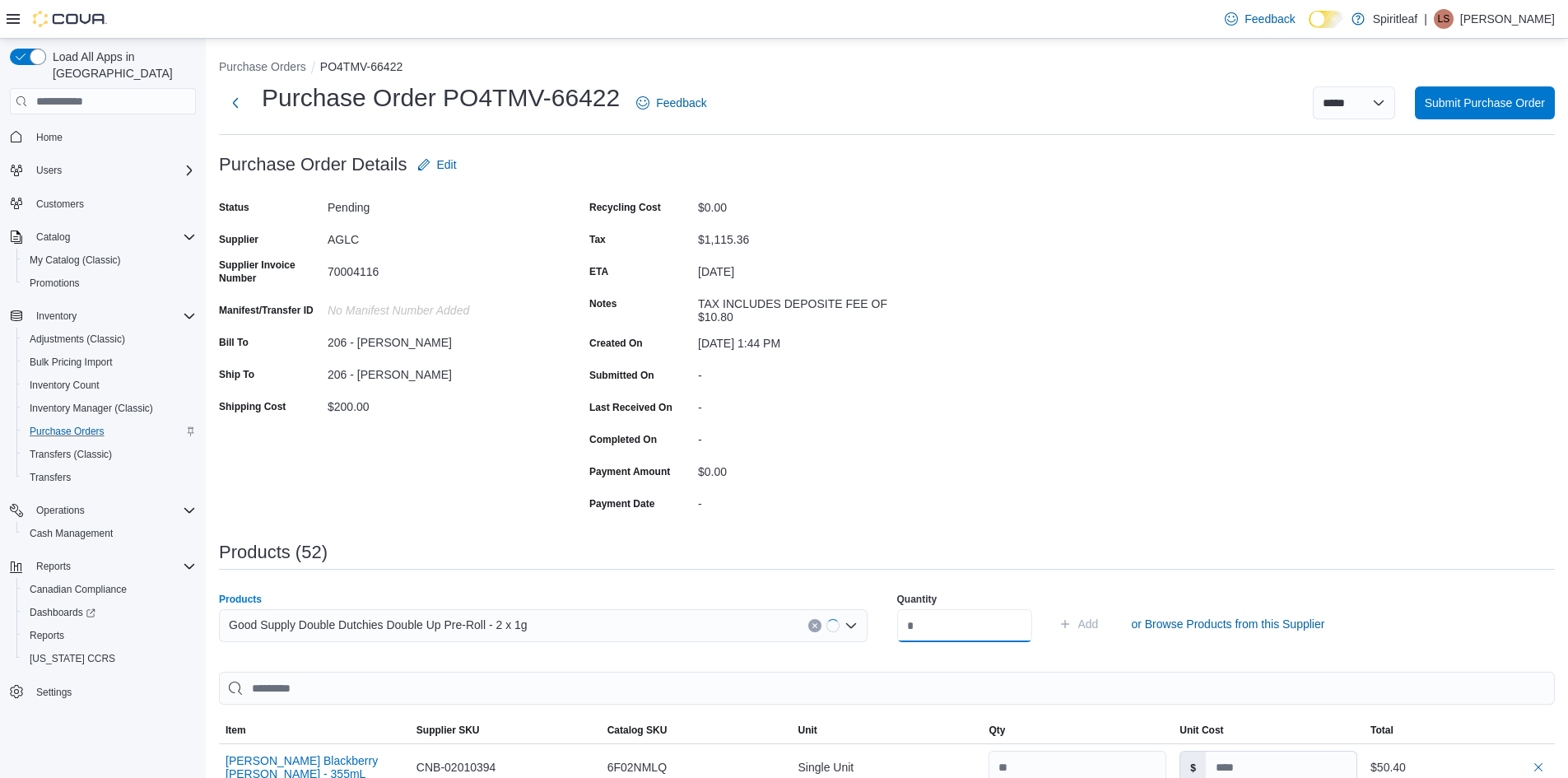
click at [940, 626] on input "number" at bounding box center [965, 626] width 135 height 33
click at [1099, 625] on span "Add" at bounding box center [1088, 624] width 20 height 17
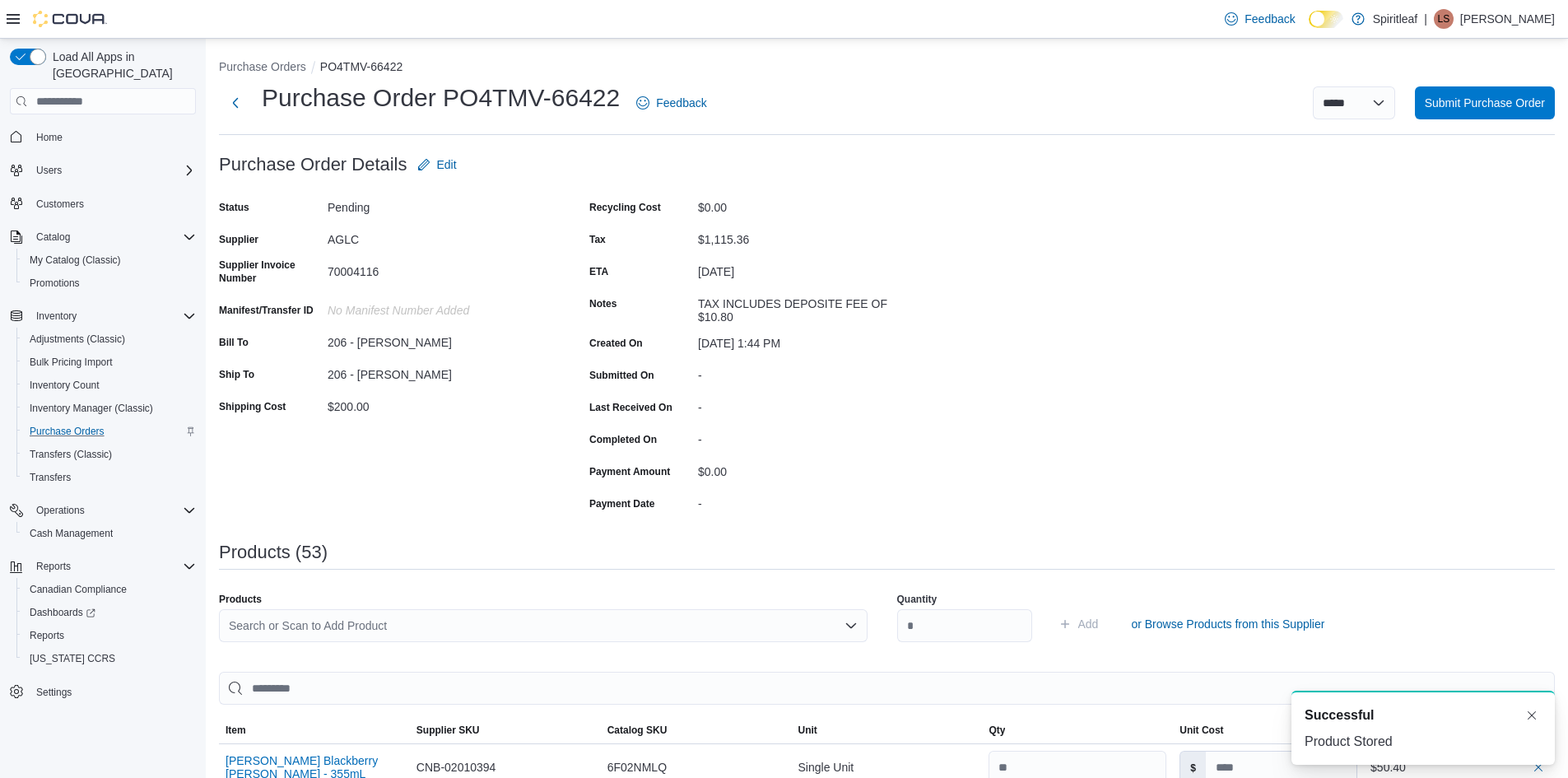
click at [248, 625] on div "Search or Scan to Add Product" at bounding box center [543, 626] width 649 height 33
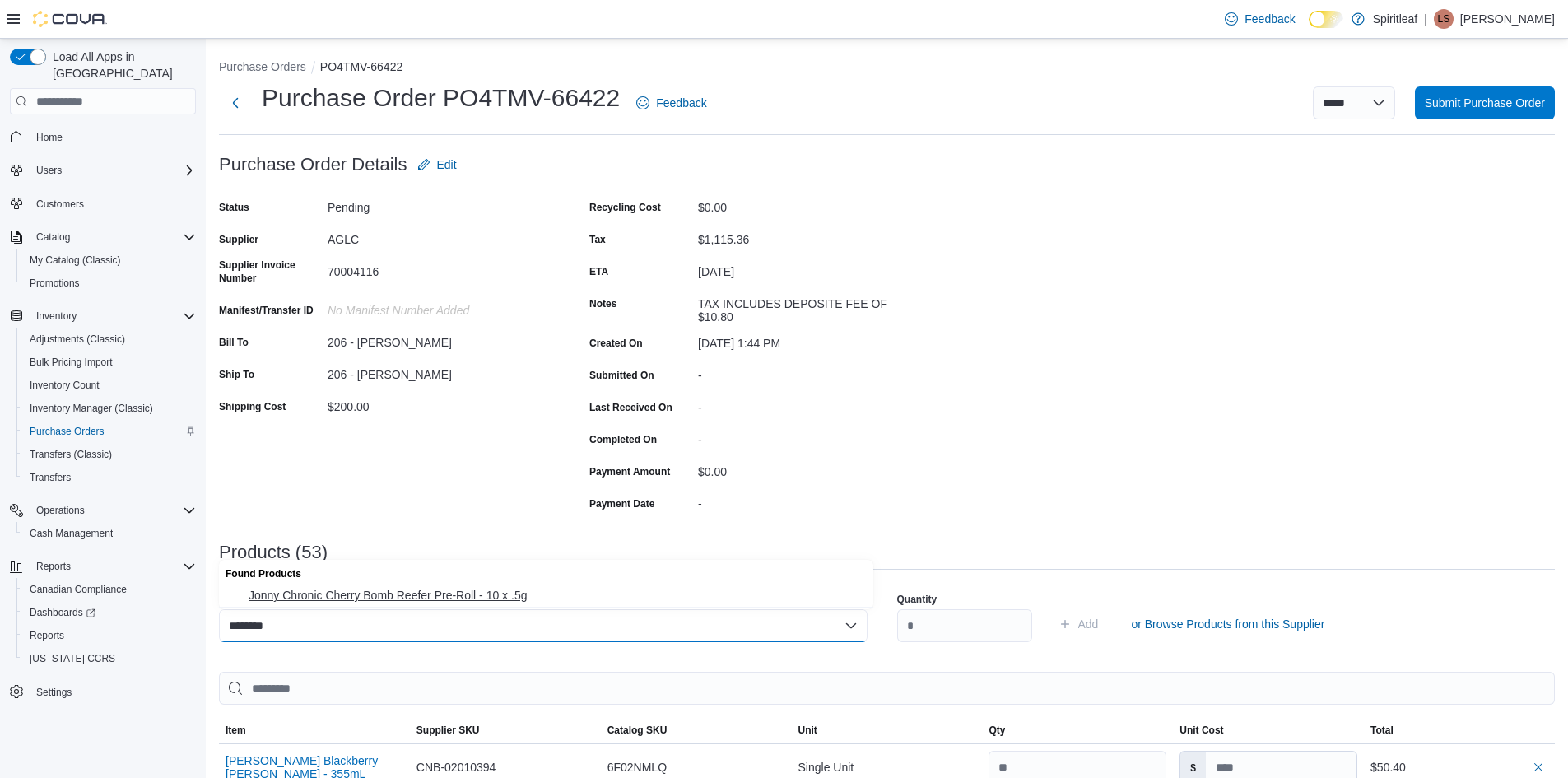
click at [328, 590] on span "Jonny Chronic Cherry Bomb Reefer Pre-Roll - 10 x .5g" at bounding box center [556, 595] width 615 height 17
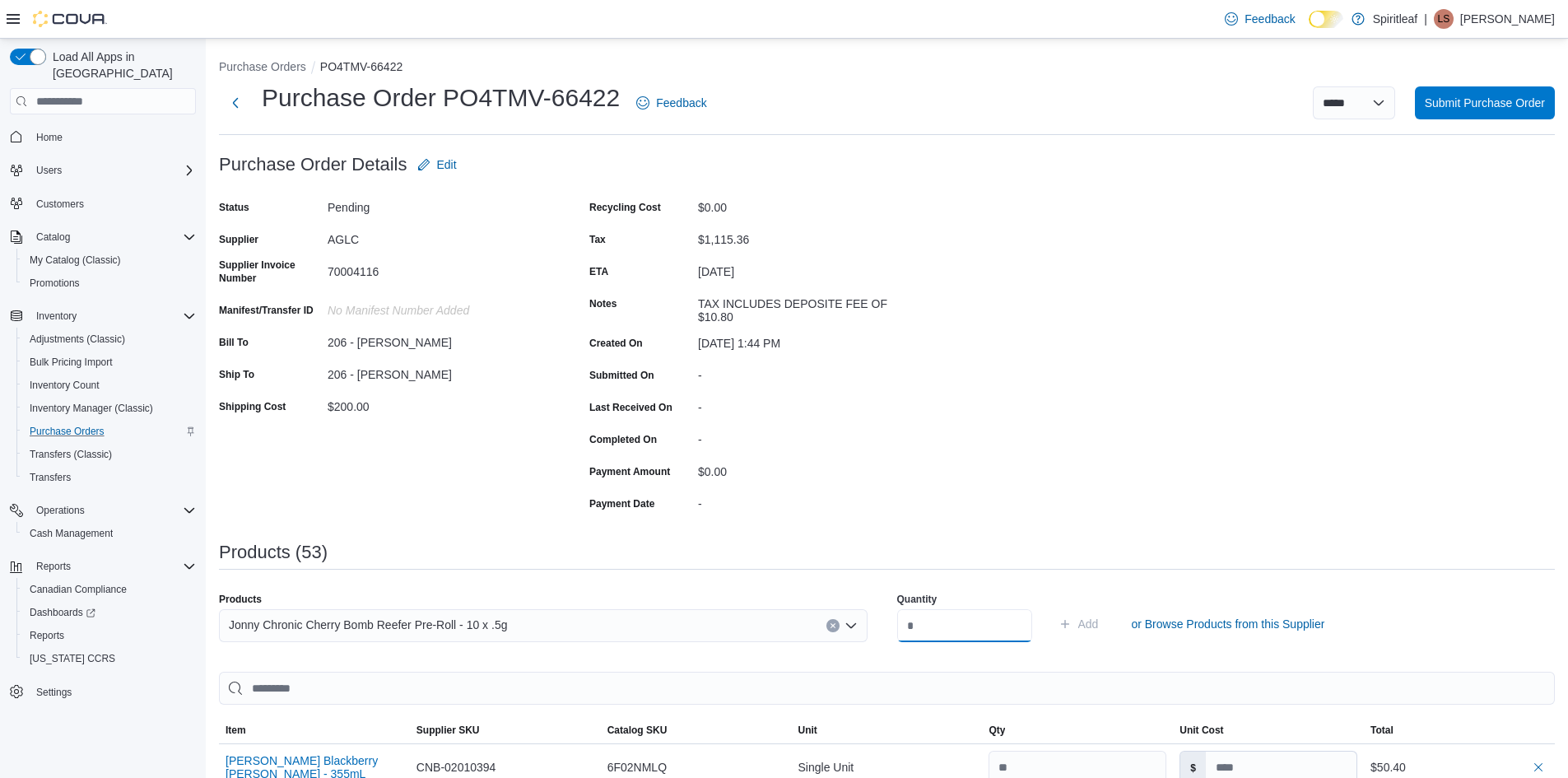
click at [932, 620] on input "number" at bounding box center [965, 626] width 135 height 33
click at [1099, 620] on span "Add" at bounding box center [1088, 624] width 20 height 17
click at [281, 621] on div "Search or Scan to Add Product" at bounding box center [543, 626] width 649 height 33
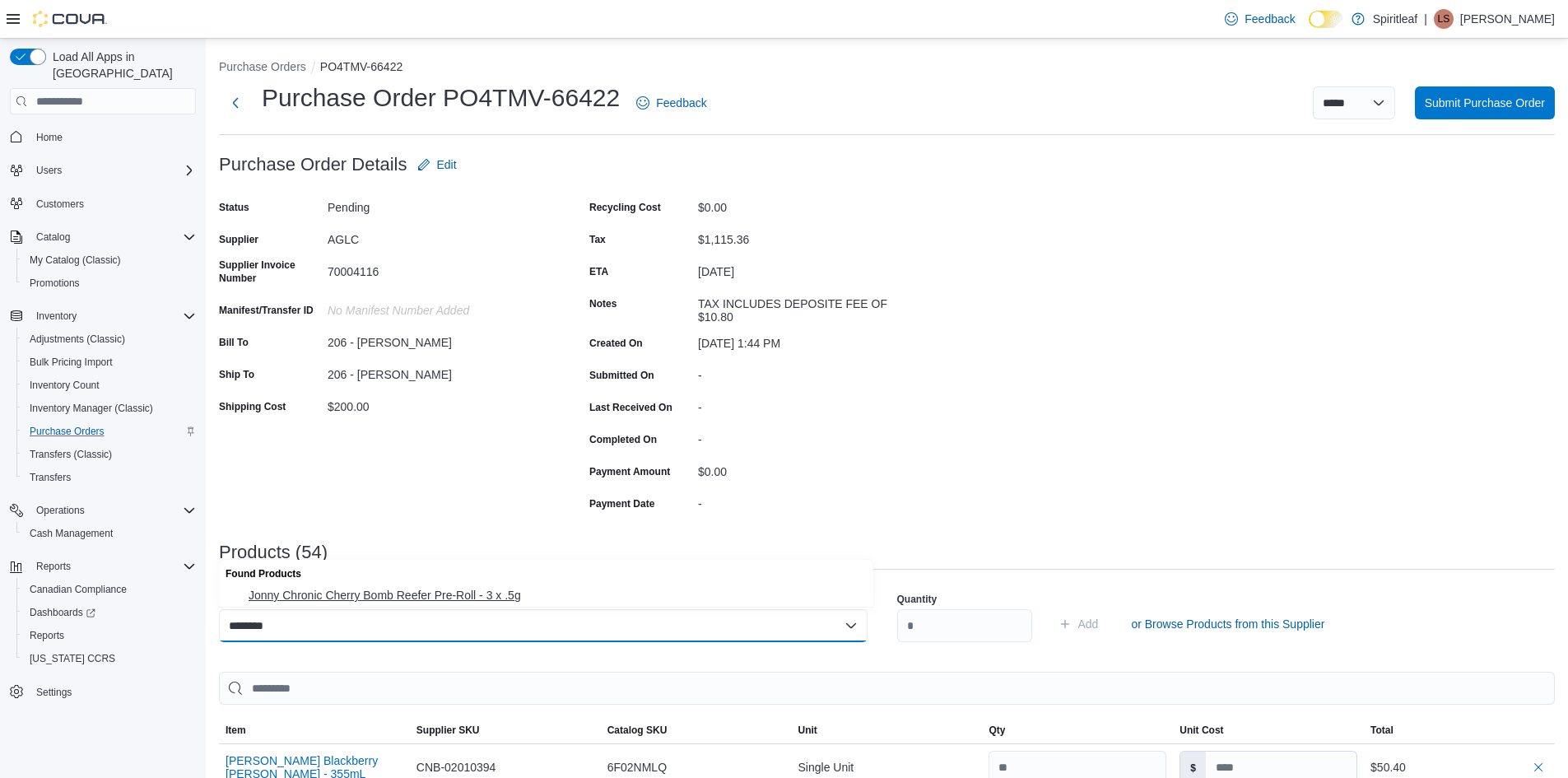
click at [401, 593] on span "Jonny Chronic Cherry Bomb Reefer Pre-Roll - 3 x .5g" at bounding box center [556, 595] width 615 height 17
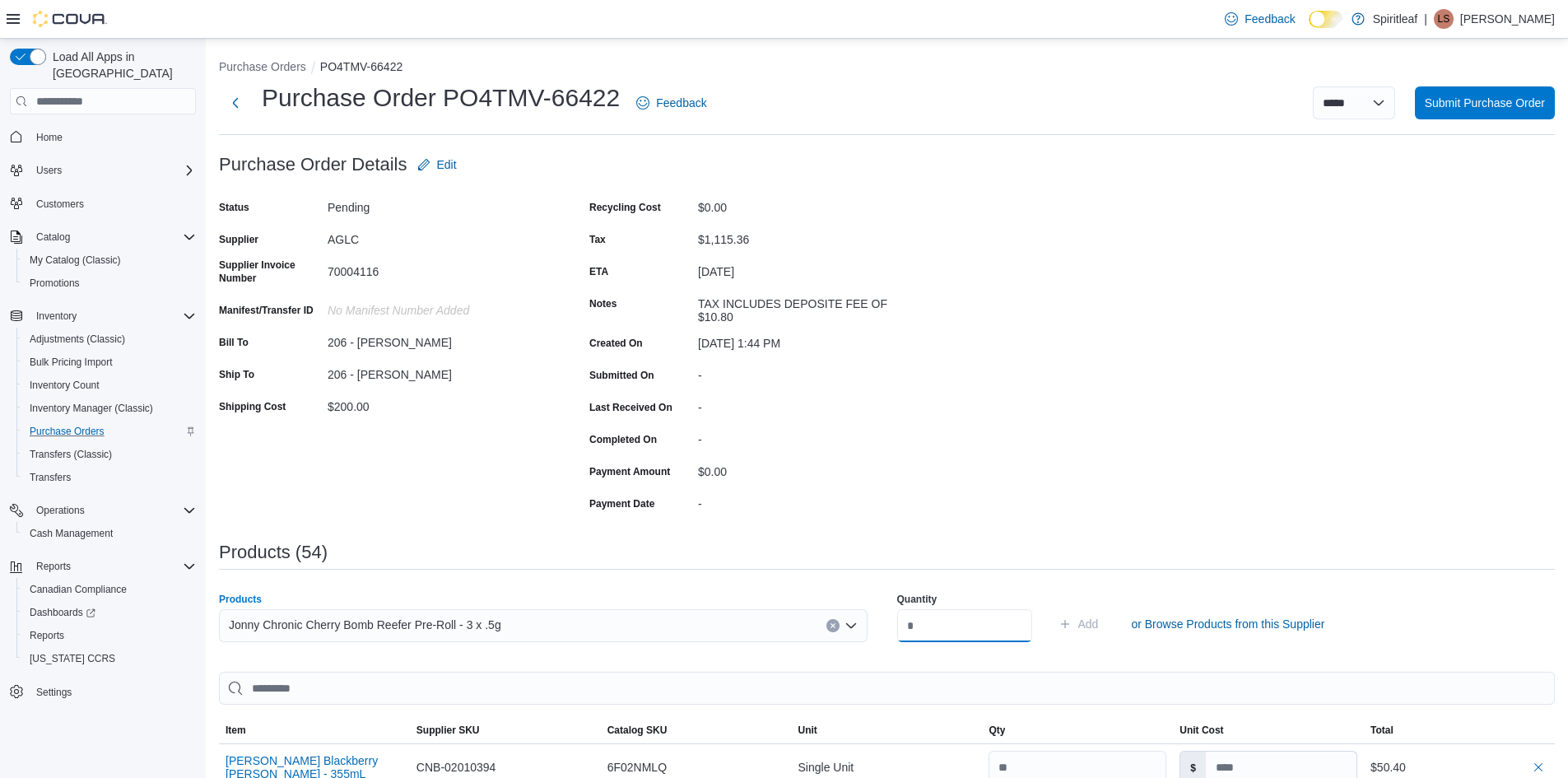
click at [925, 626] on input "number" at bounding box center [965, 626] width 135 height 33
click at [1099, 624] on span "Add" at bounding box center [1088, 624] width 20 height 17
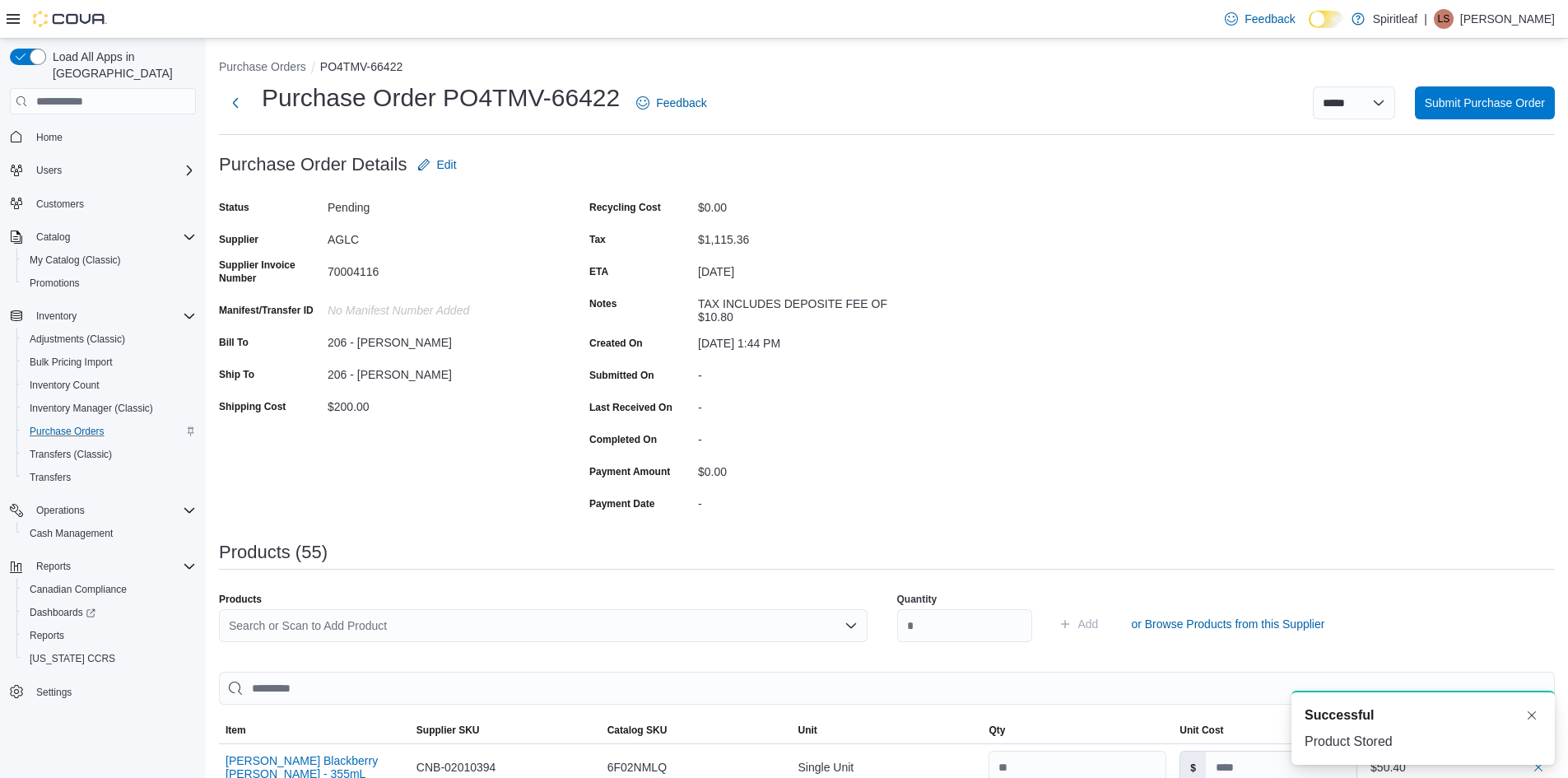
click at [390, 626] on div "Search or Scan to Add Product" at bounding box center [543, 626] width 649 height 33
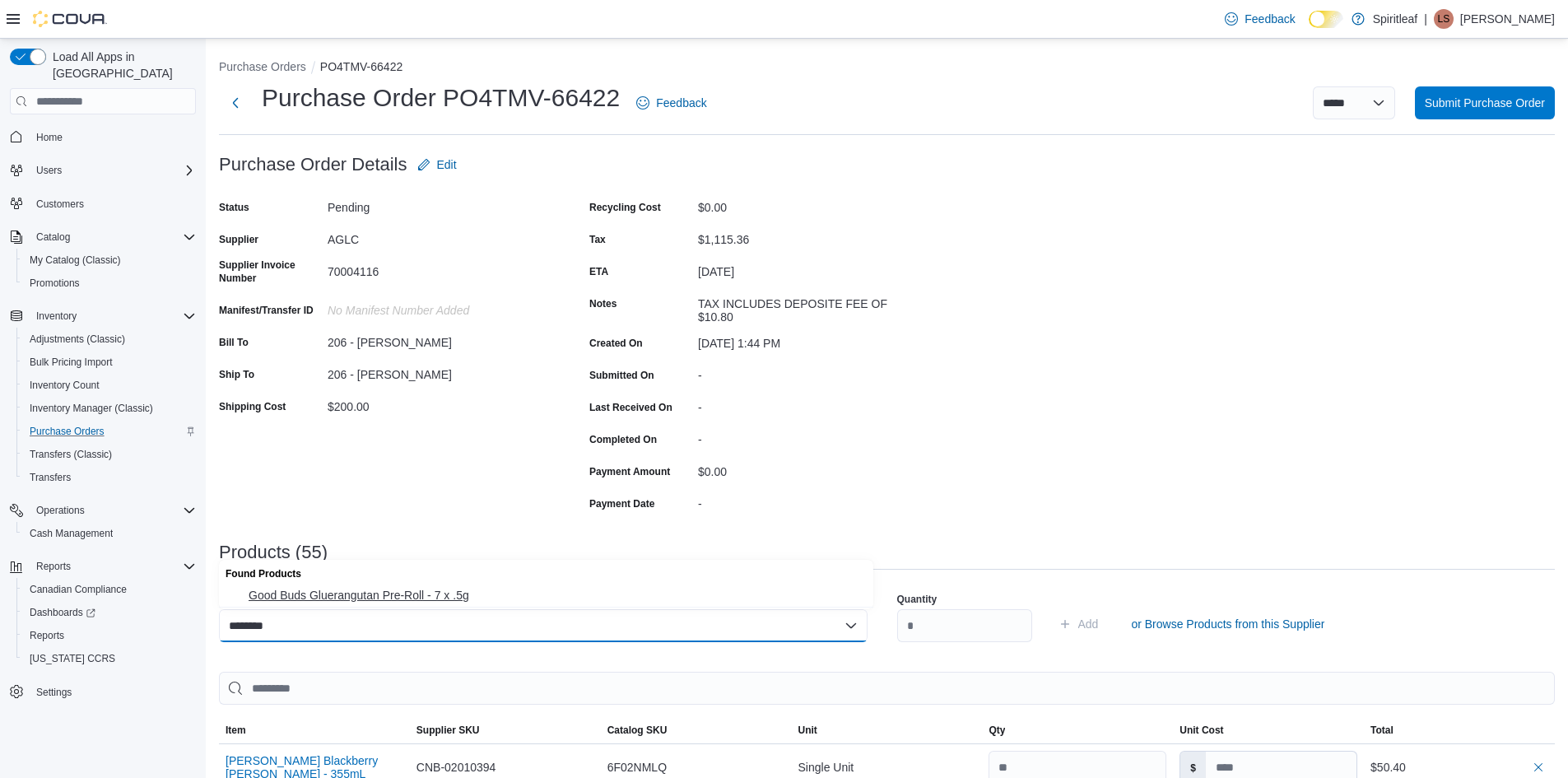
click at [418, 600] on span "Good Buds Gluerangutan Pre-Roll - 7 x .5g" at bounding box center [556, 595] width 615 height 17
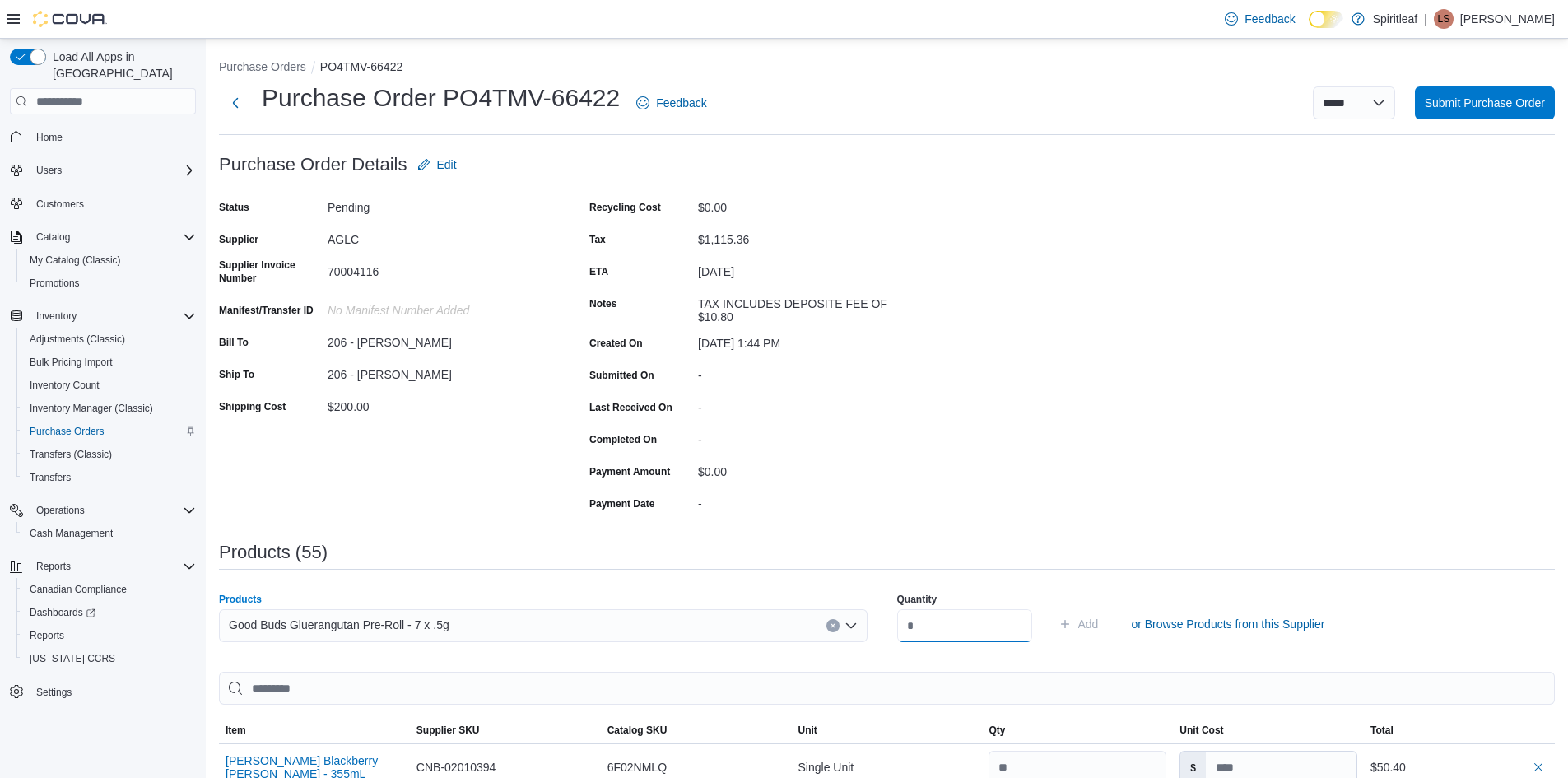
click at [949, 622] on input "number" at bounding box center [965, 626] width 135 height 33
click at [1099, 623] on span "Add" at bounding box center [1088, 624] width 20 height 17
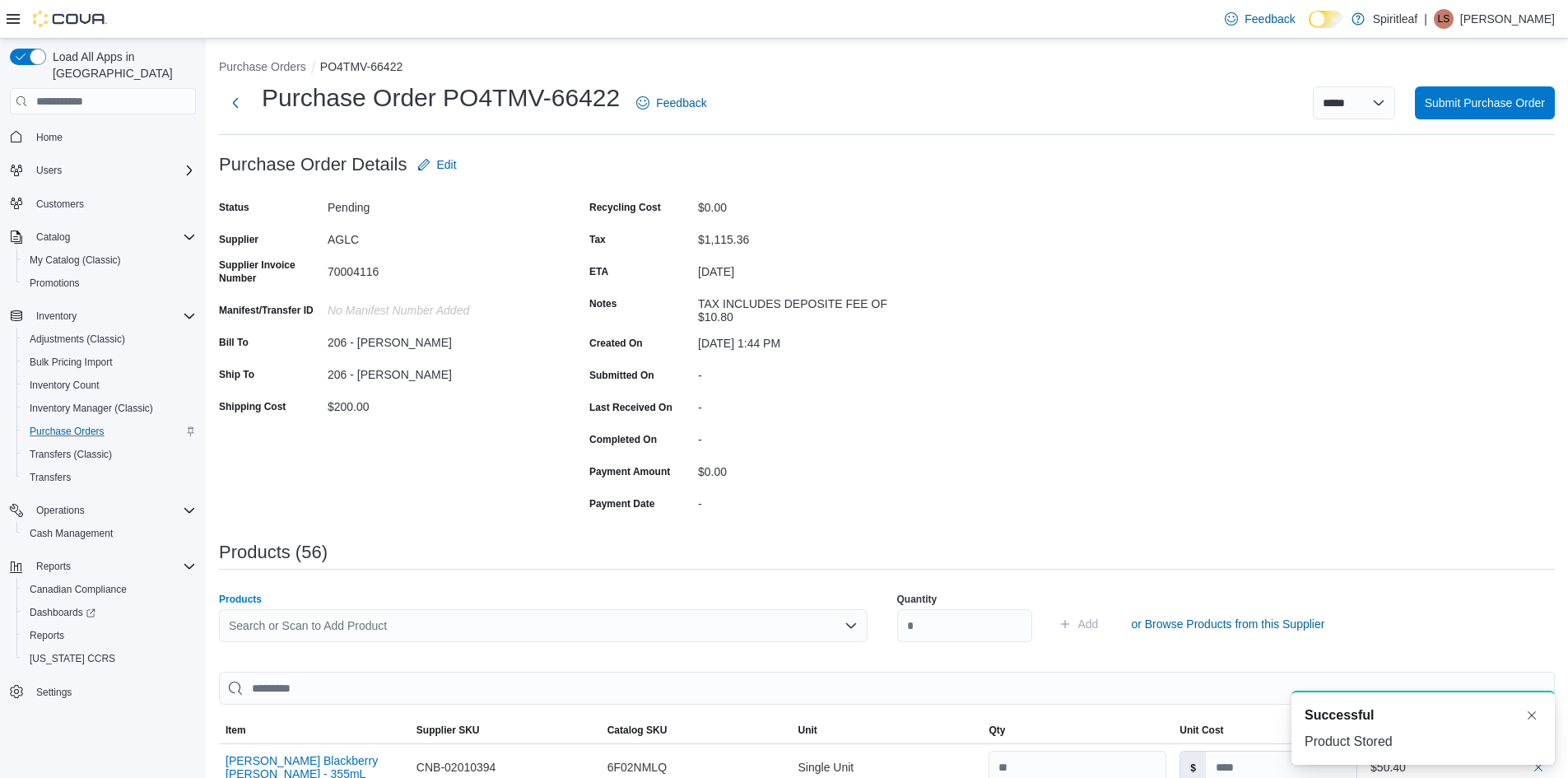
click at [354, 618] on div "Search or Scan to Add Product" at bounding box center [543, 626] width 649 height 33
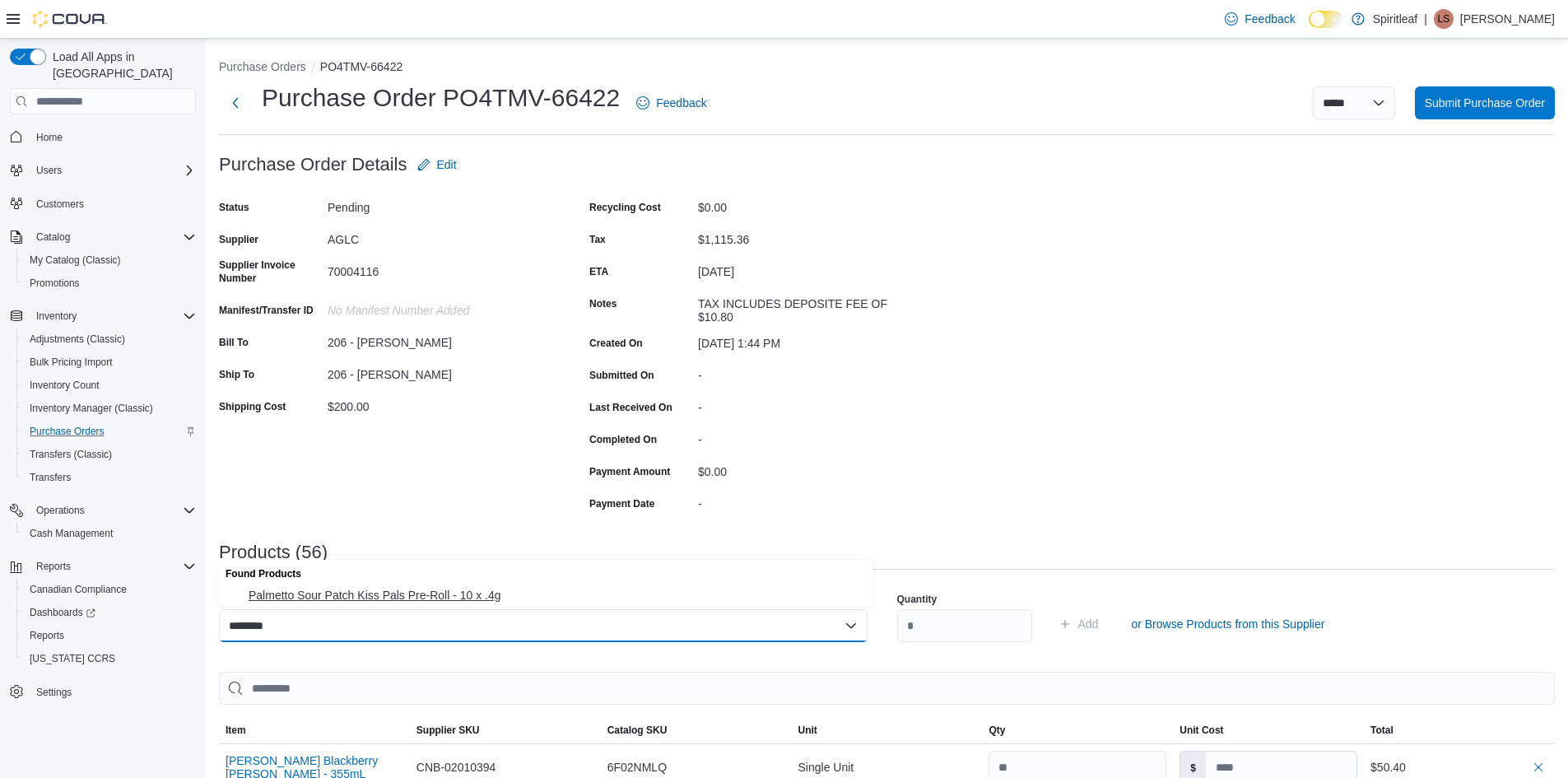
click at [437, 589] on span "Palmetto Sour Patch Kiss Pals Pre-Roll - 10 x .4g" at bounding box center [556, 595] width 615 height 17
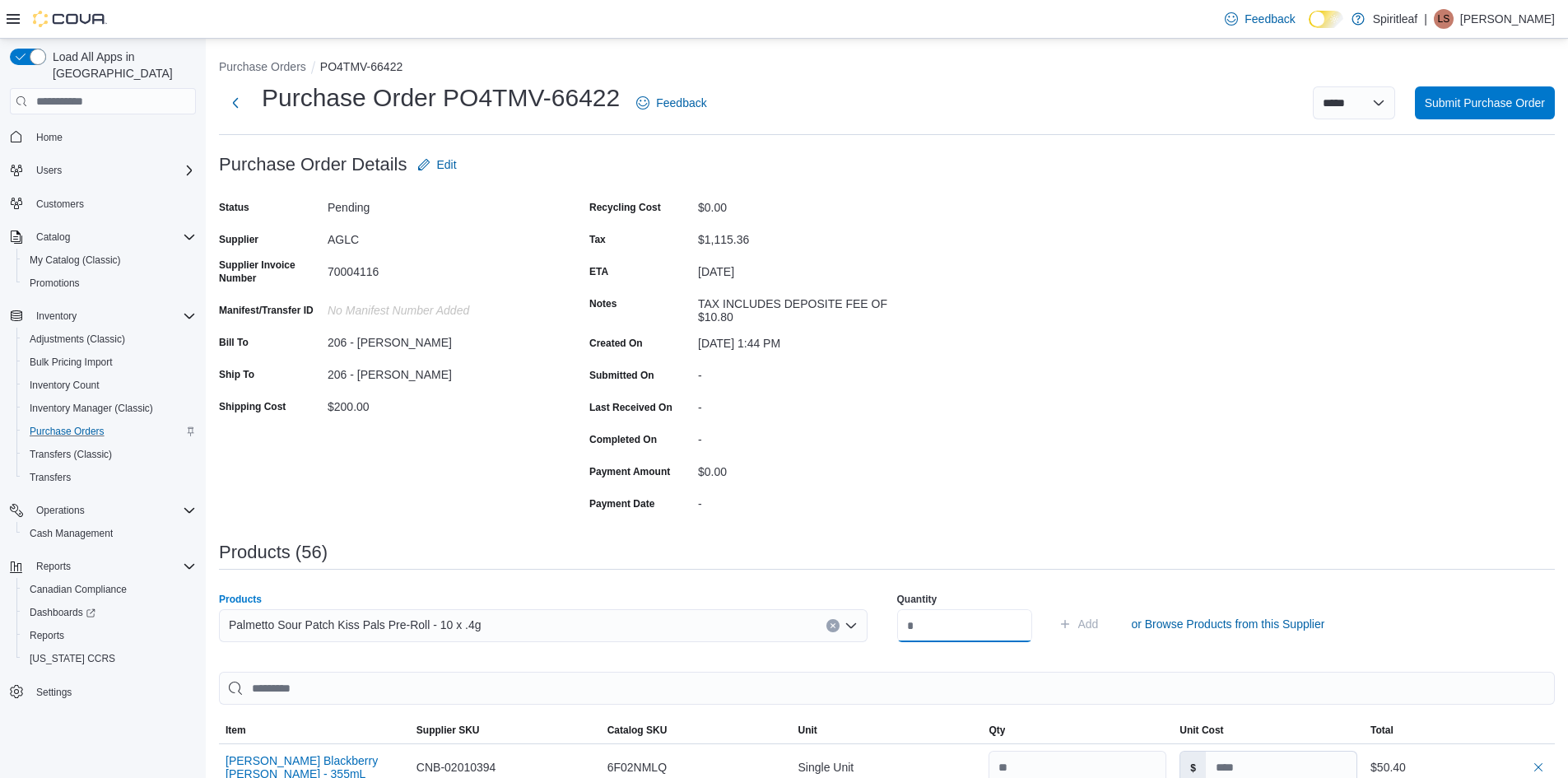
click at [926, 623] on input "number" at bounding box center [965, 626] width 135 height 33
click at [1099, 622] on span "Add" at bounding box center [1088, 624] width 20 height 17
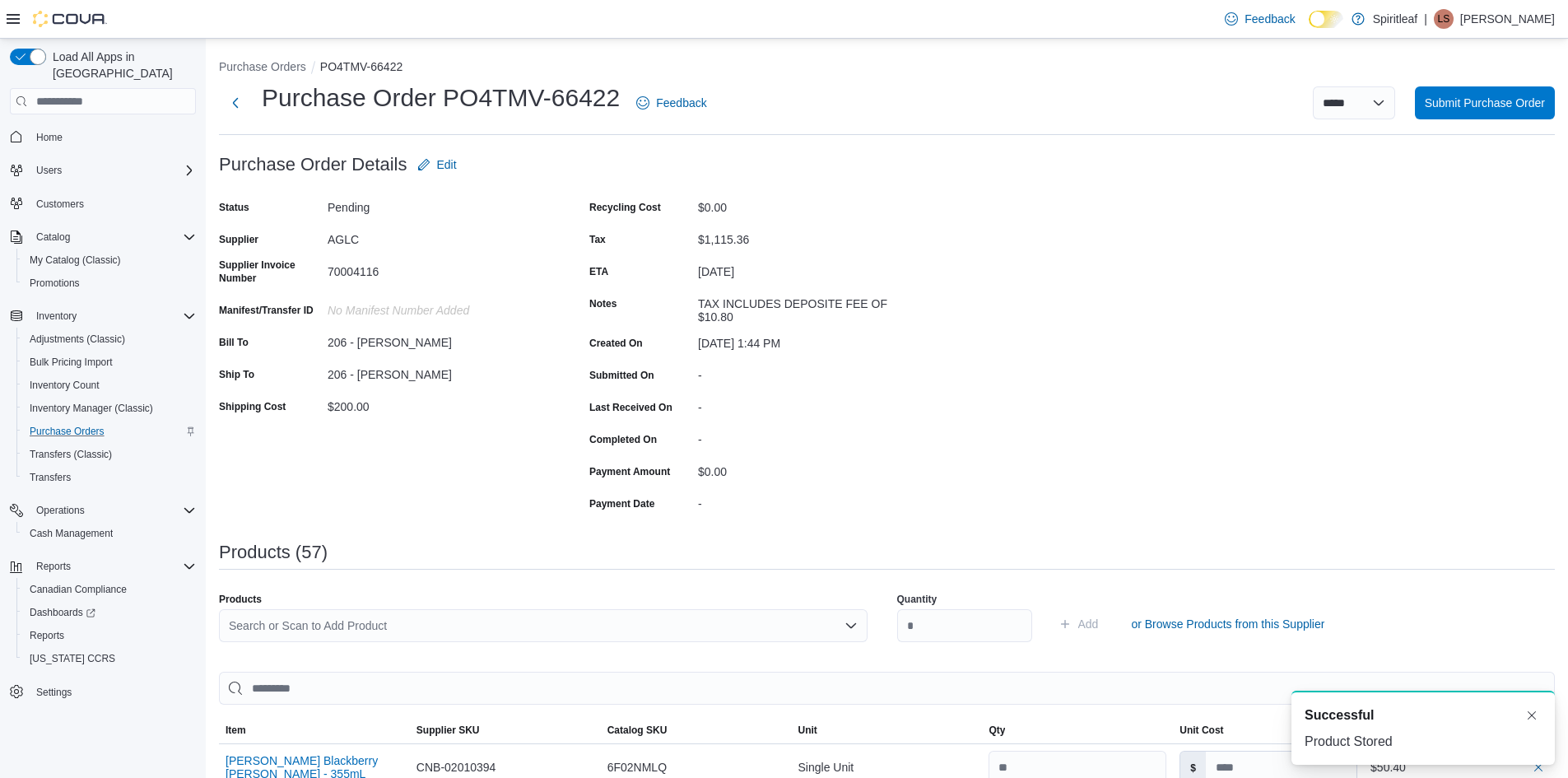
click at [386, 627] on div "Search or Scan to Add Product" at bounding box center [543, 626] width 649 height 33
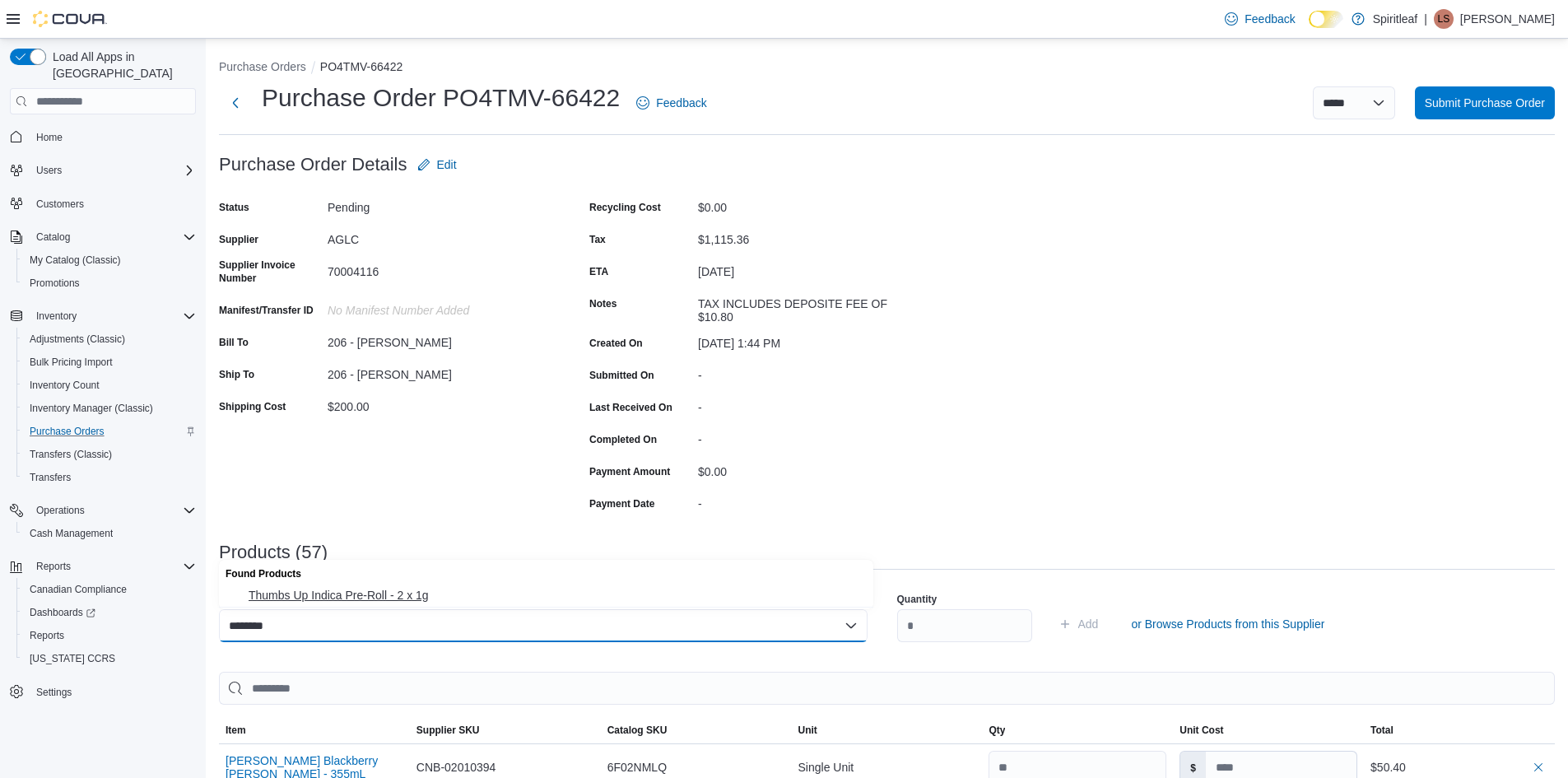
click at [408, 590] on span "Thumbs Up Indica Pre-Roll - 2 x 1g" at bounding box center [556, 595] width 615 height 17
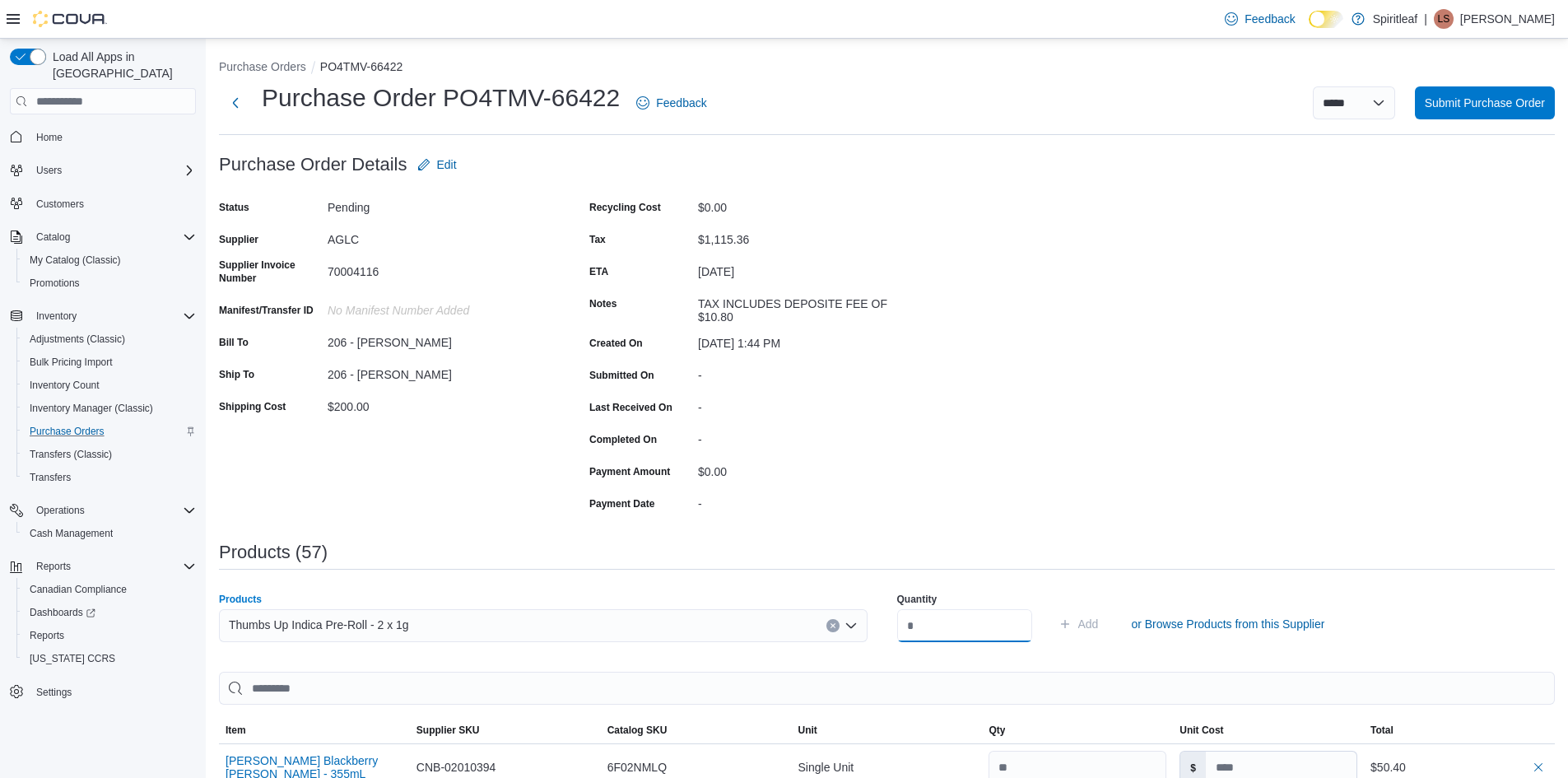
click at [923, 623] on input "number" at bounding box center [965, 626] width 135 height 33
click at [1099, 627] on span "Add" at bounding box center [1088, 624] width 20 height 17
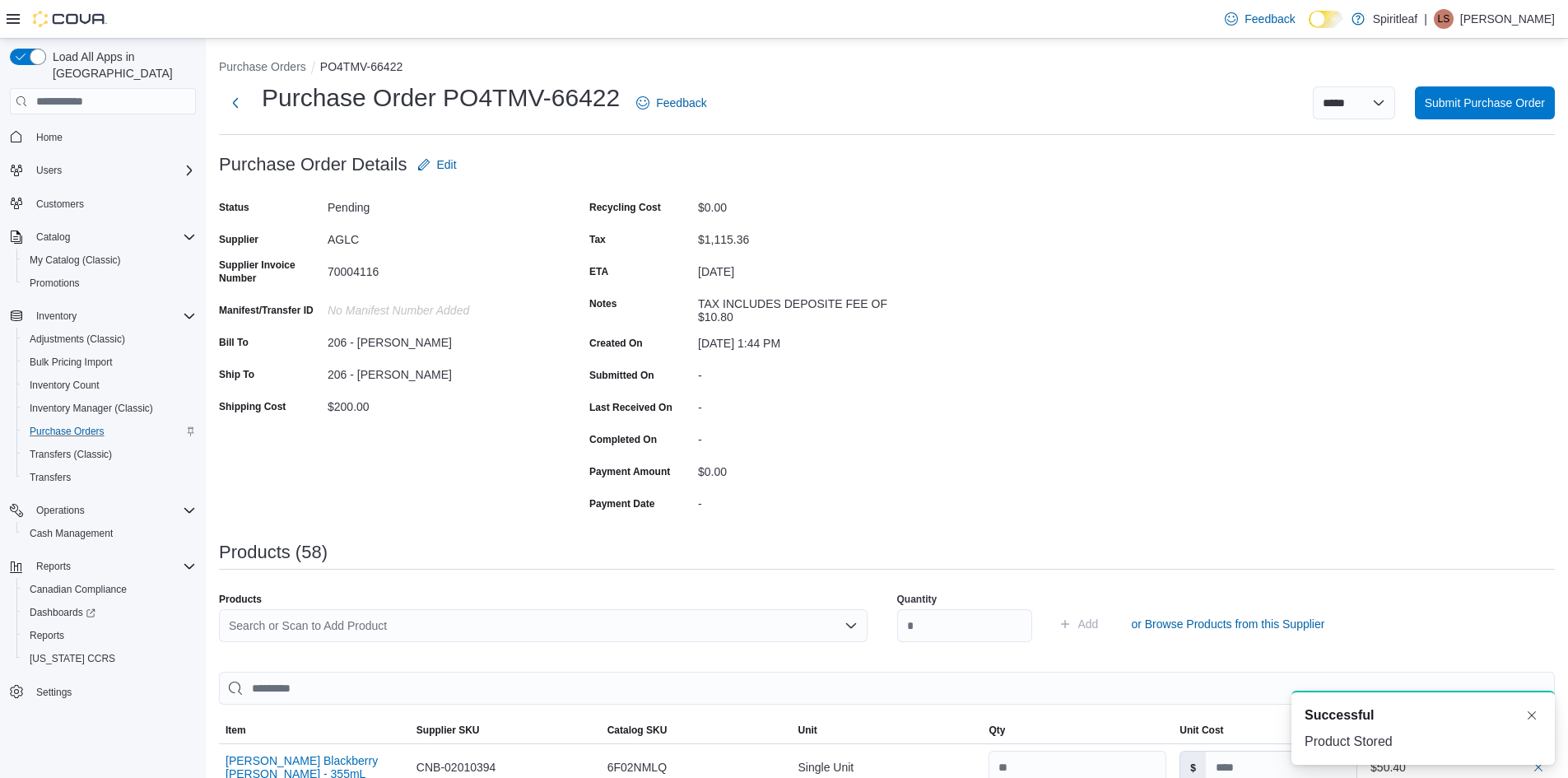
click at [268, 628] on div "Search or Scan to Add Product" at bounding box center [543, 626] width 649 height 33
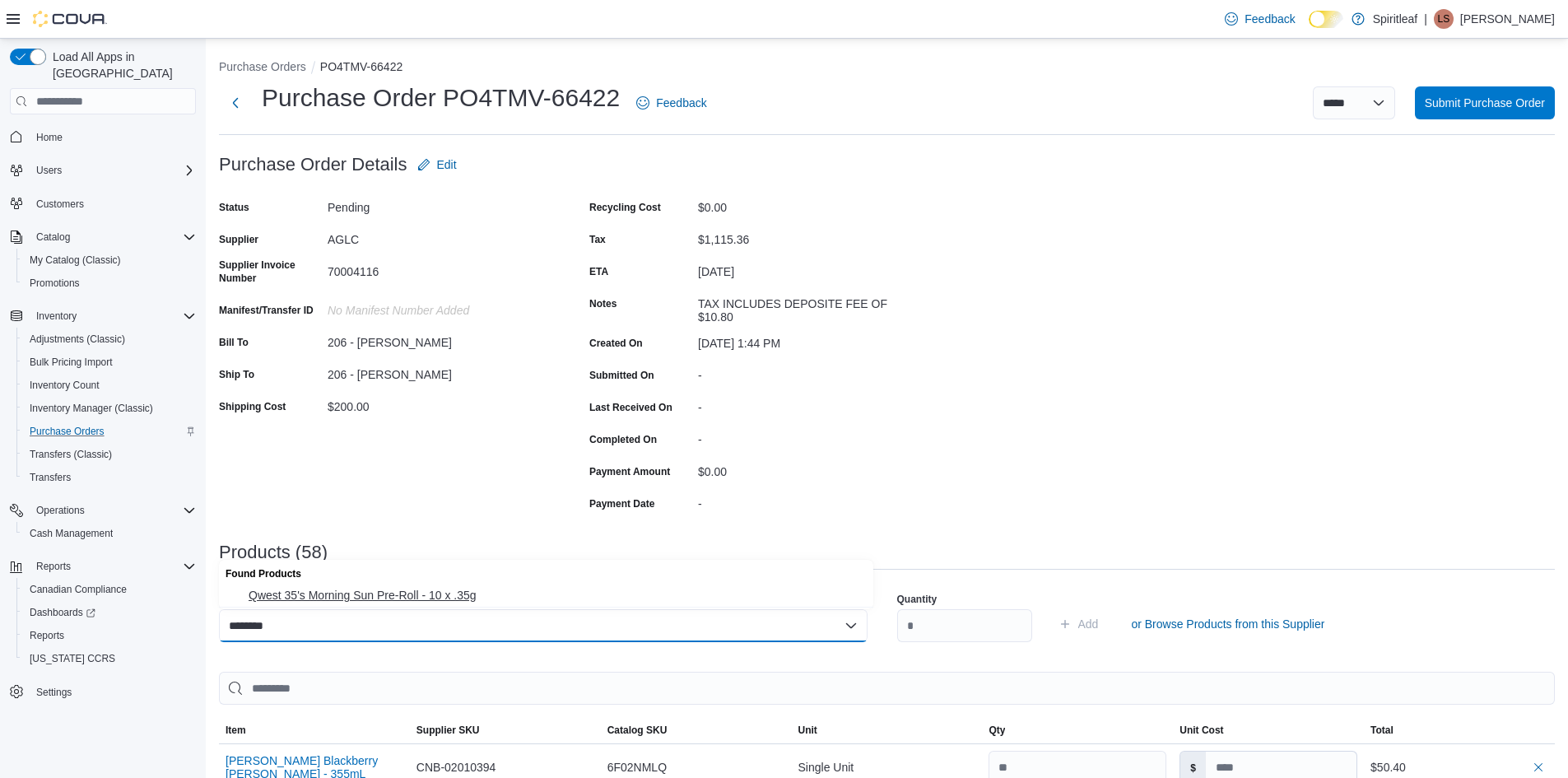
click at [381, 602] on button "Qwest 35's Morning Sun Pre-Roll - 10 x .35g" at bounding box center [546, 596] width 654 height 24
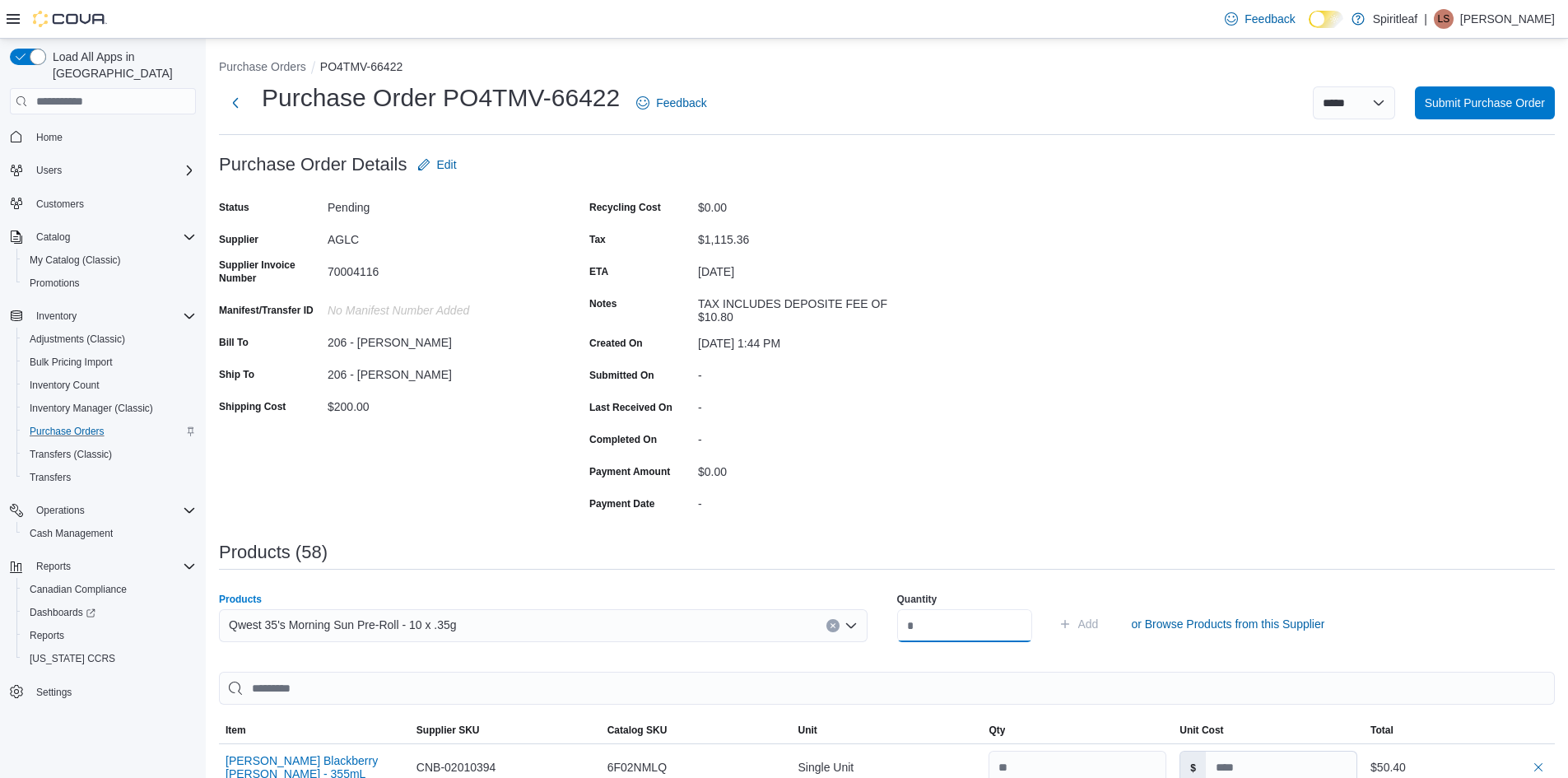
click at [940, 627] on input "number" at bounding box center [965, 626] width 135 height 33
click at [1099, 626] on span "Add" at bounding box center [1088, 624] width 20 height 17
click at [253, 623] on div "Search or Scan to Add Product" at bounding box center [543, 626] width 649 height 33
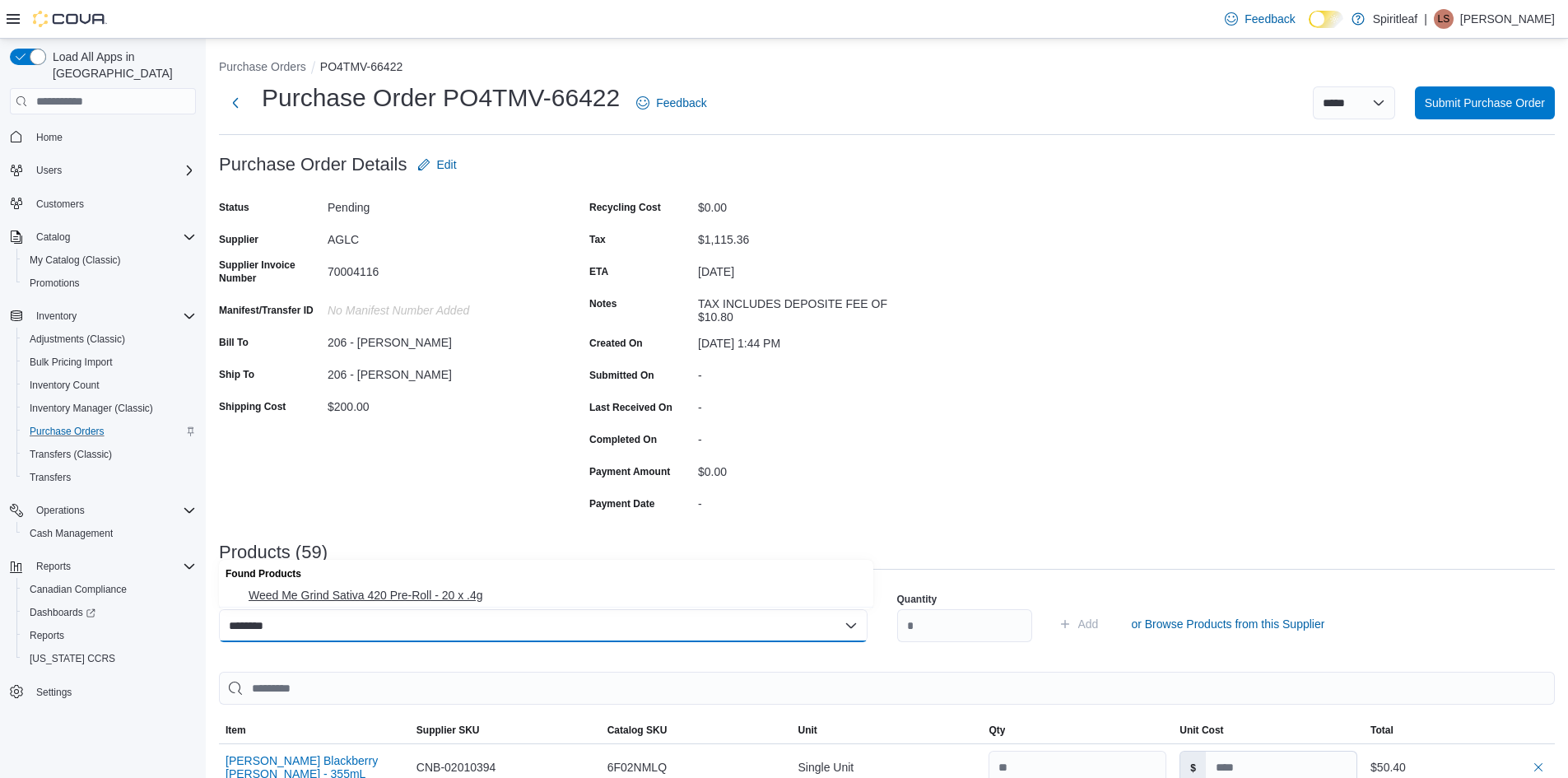
click at [368, 595] on span "Weed Me Grind Sativa 420 Pre-Roll - 20 x .4g" at bounding box center [556, 595] width 615 height 17
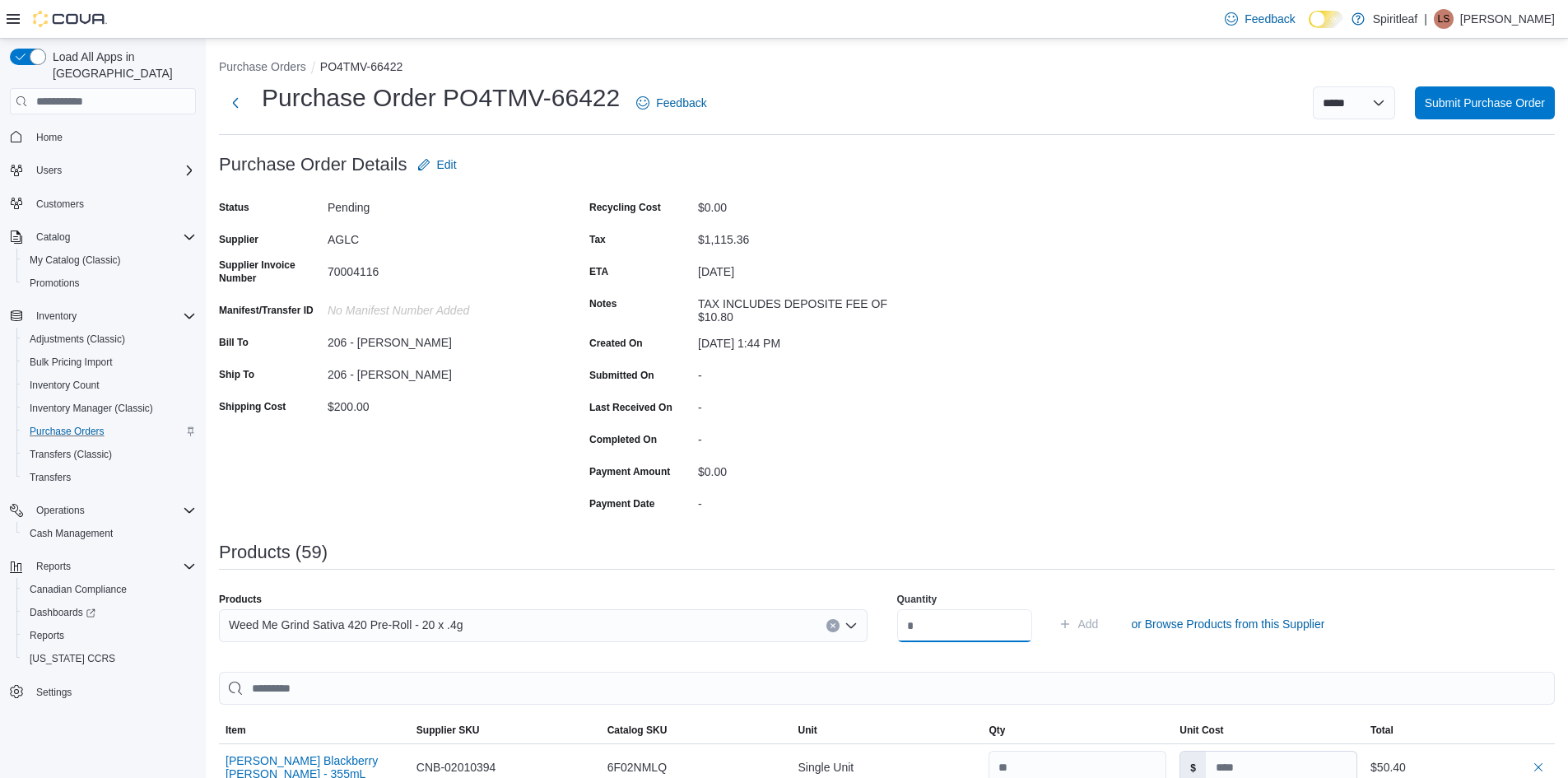
click at [930, 627] on input "number" at bounding box center [965, 626] width 135 height 33
click at [1099, 623] on span "Add" at bounding box center [1088, 624] width 20 height 17
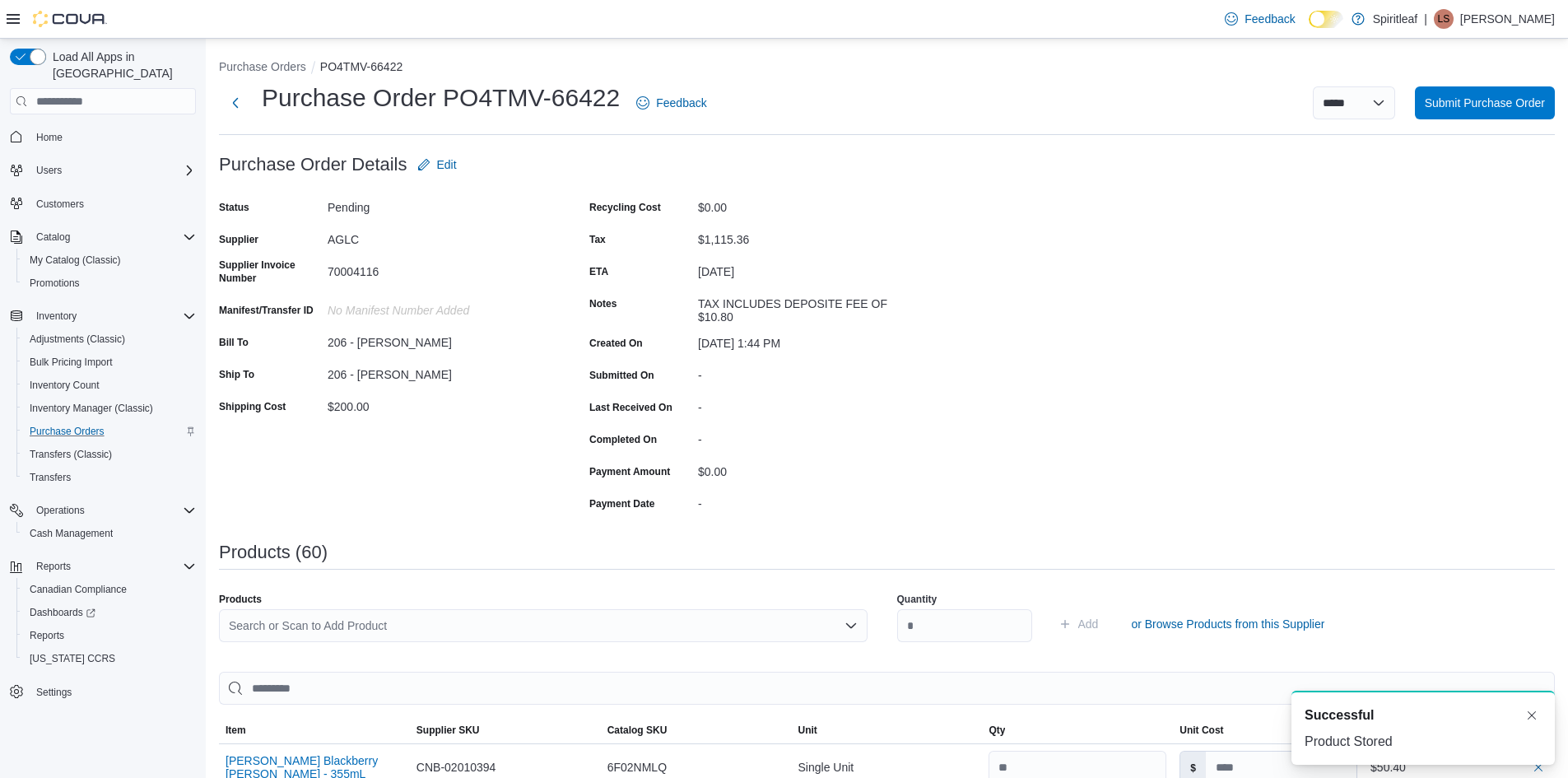
click at [328, 619] on div "Search or Scan to Add Product" at bounding box center [543, 626] width 649 height 33
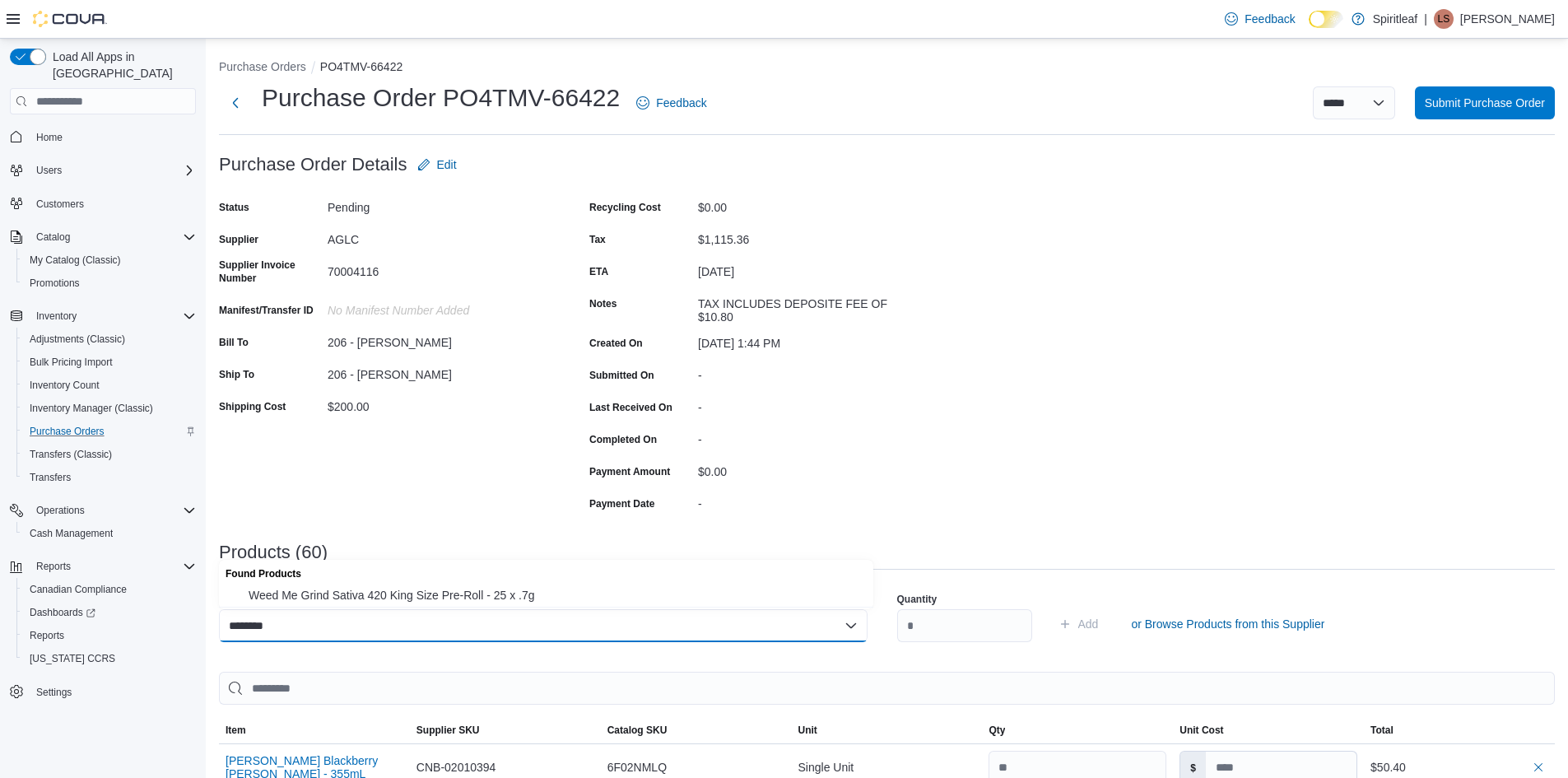
drag, startPoint x: 401, startPoint y: 596, endPoint x: 458, endPoint y: 612, distance: 59.2
click at [401, 595] on span "Weed Me Grind Sativa 420 King Size Pre-Roll - 25 x .7g" at bounding box center [556, 595] width 615 height 17
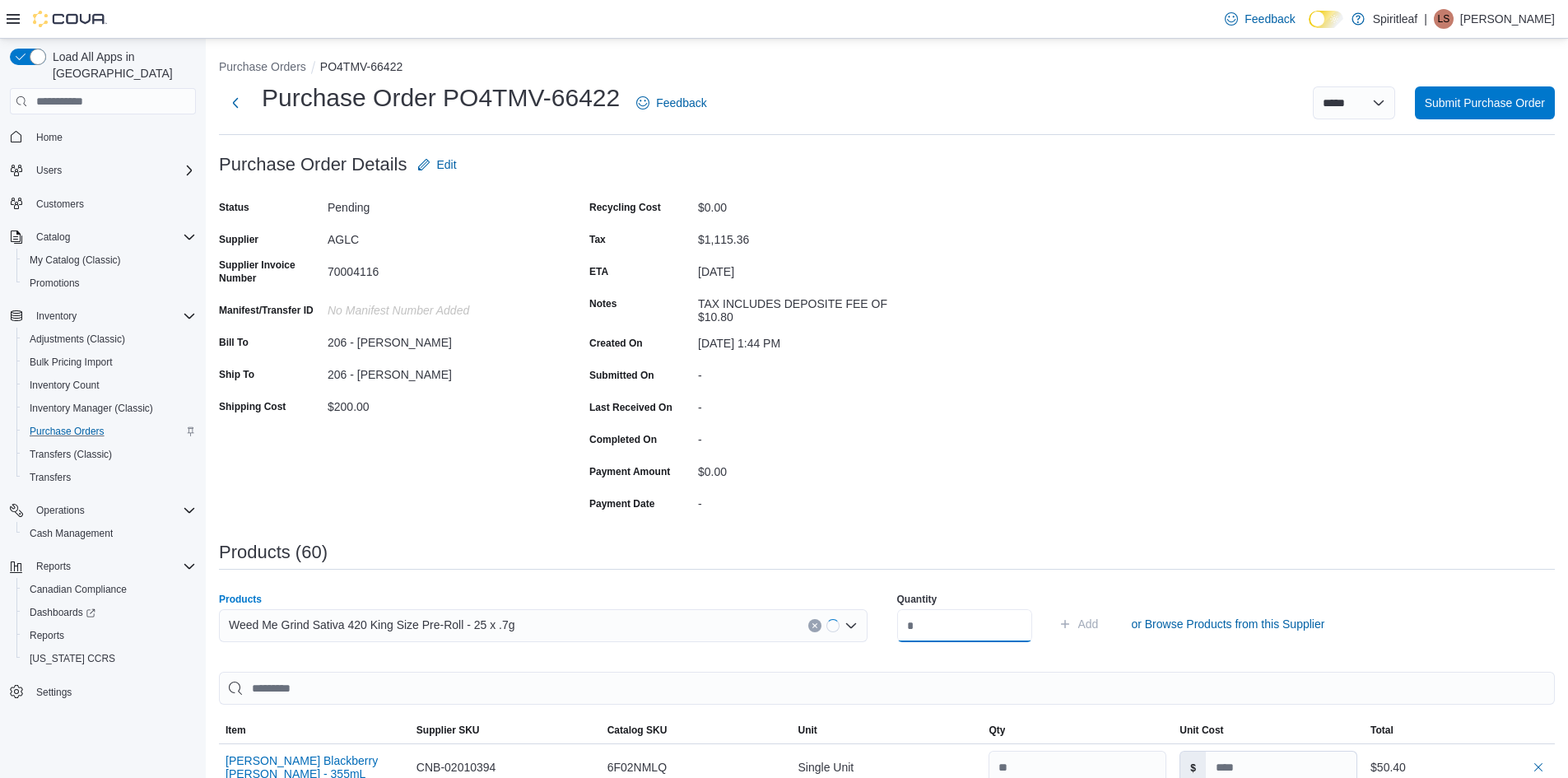
click at [935, 627] on input "number" at bounding box center [965, 626] width 135 height 33
click at [1099, 624] on span "Add" at bounding box center [1088, 624] width 20 height 17
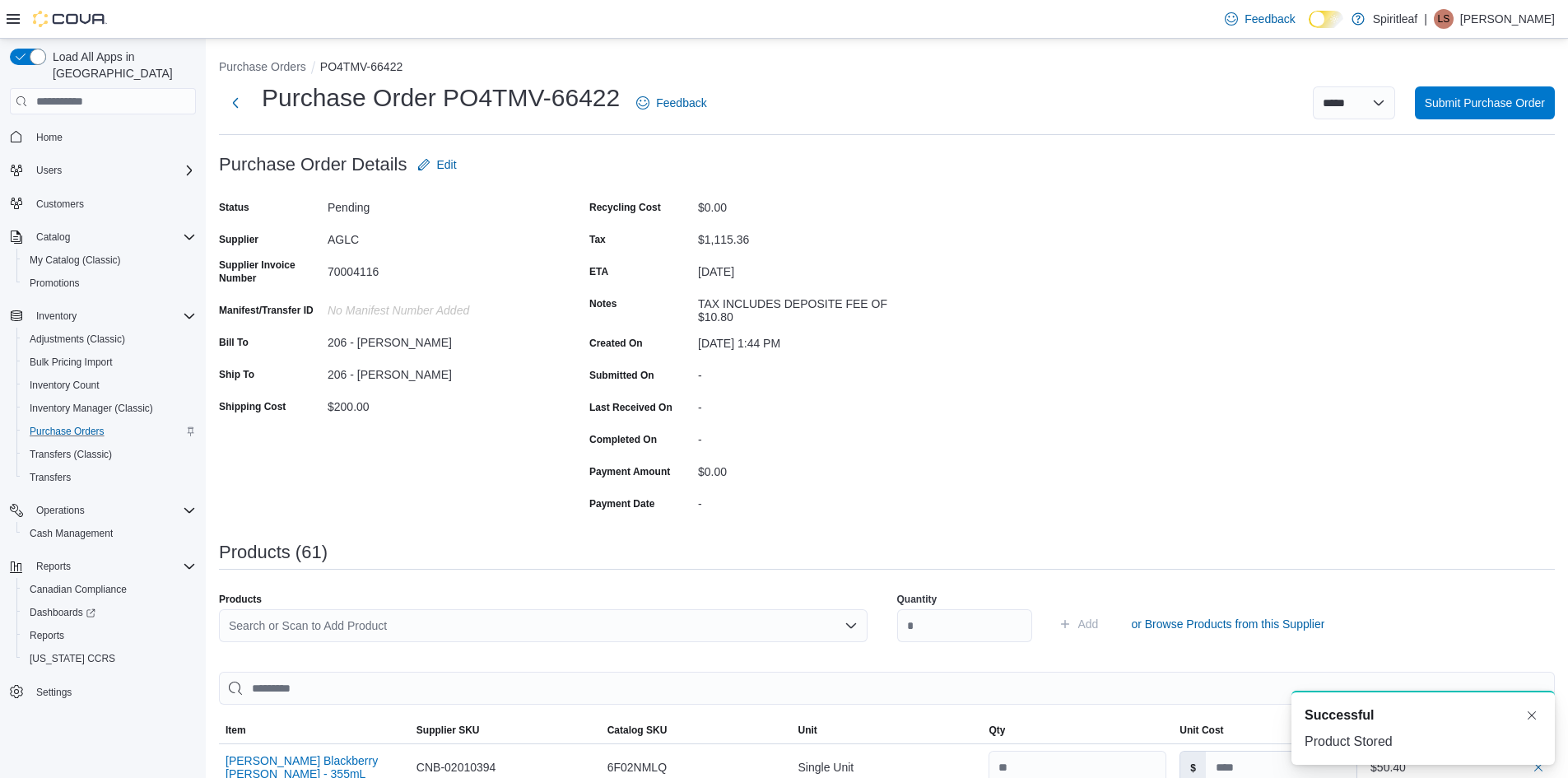
click at [351, 630] on div "Search or Scan to Add Product" at bounding box center [543, 626] width 649 height 33
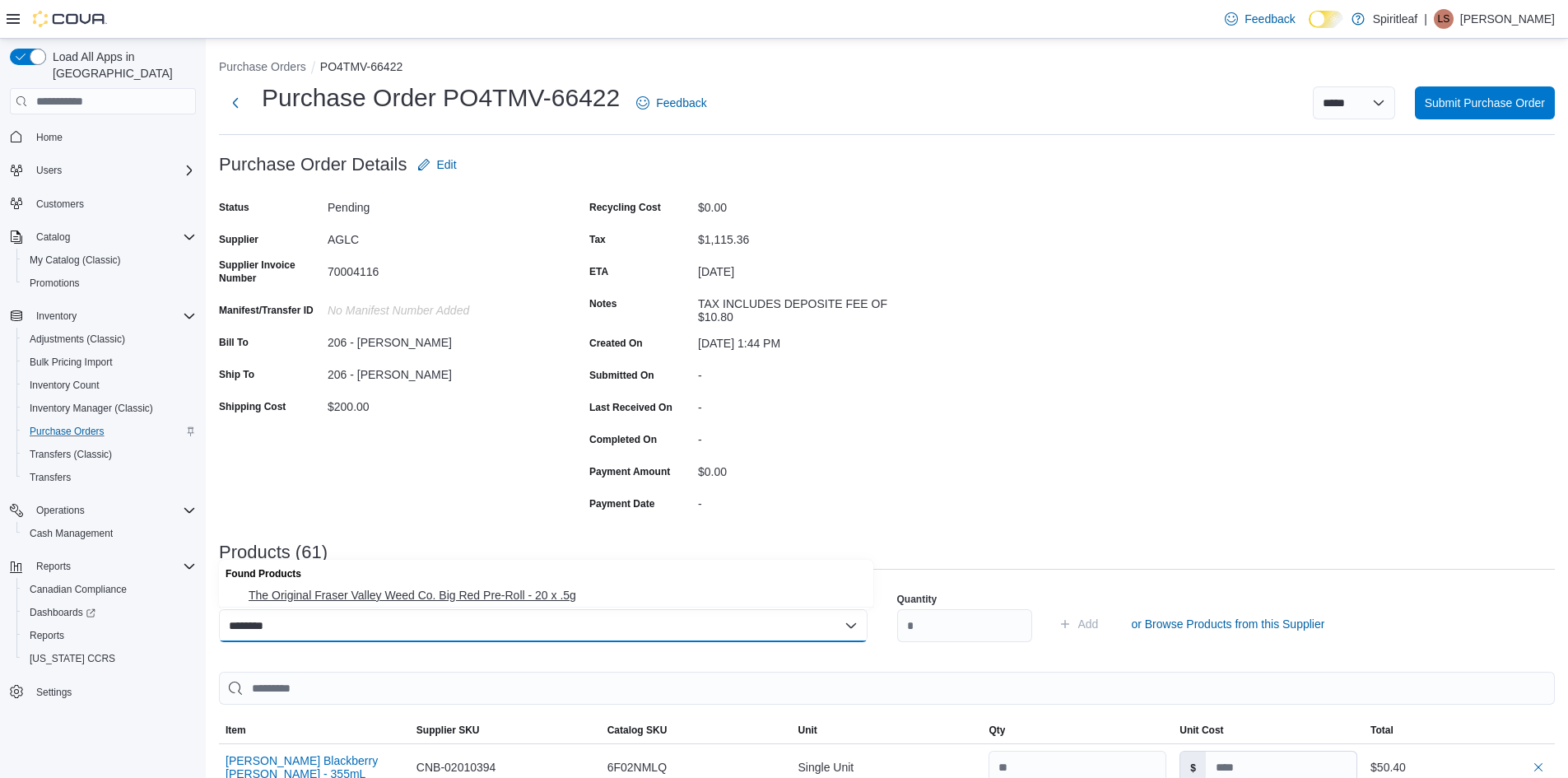
click at [418, 598] on span "The Original Fraser Valley Weed Co. Big Red Pre-Roll - 20 x .5g" at bounding box center [556, 595] width 615 height 17
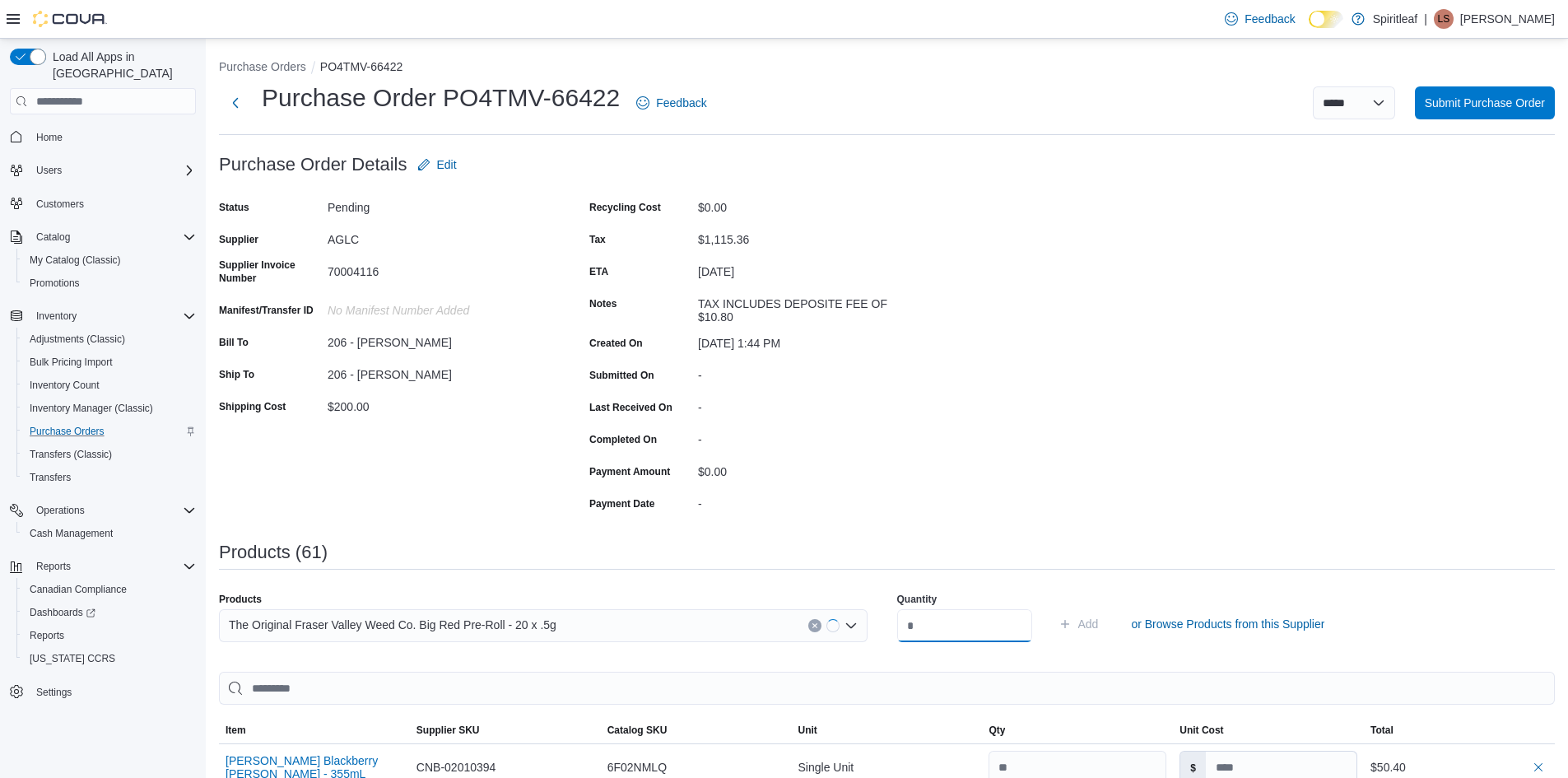
click at [946, 627] on input "number" at bounding box center [965, 626] width 135 height 33
click at [1099, 626] on span "Add" at bounding box center [1088, 624] width 20 height 17
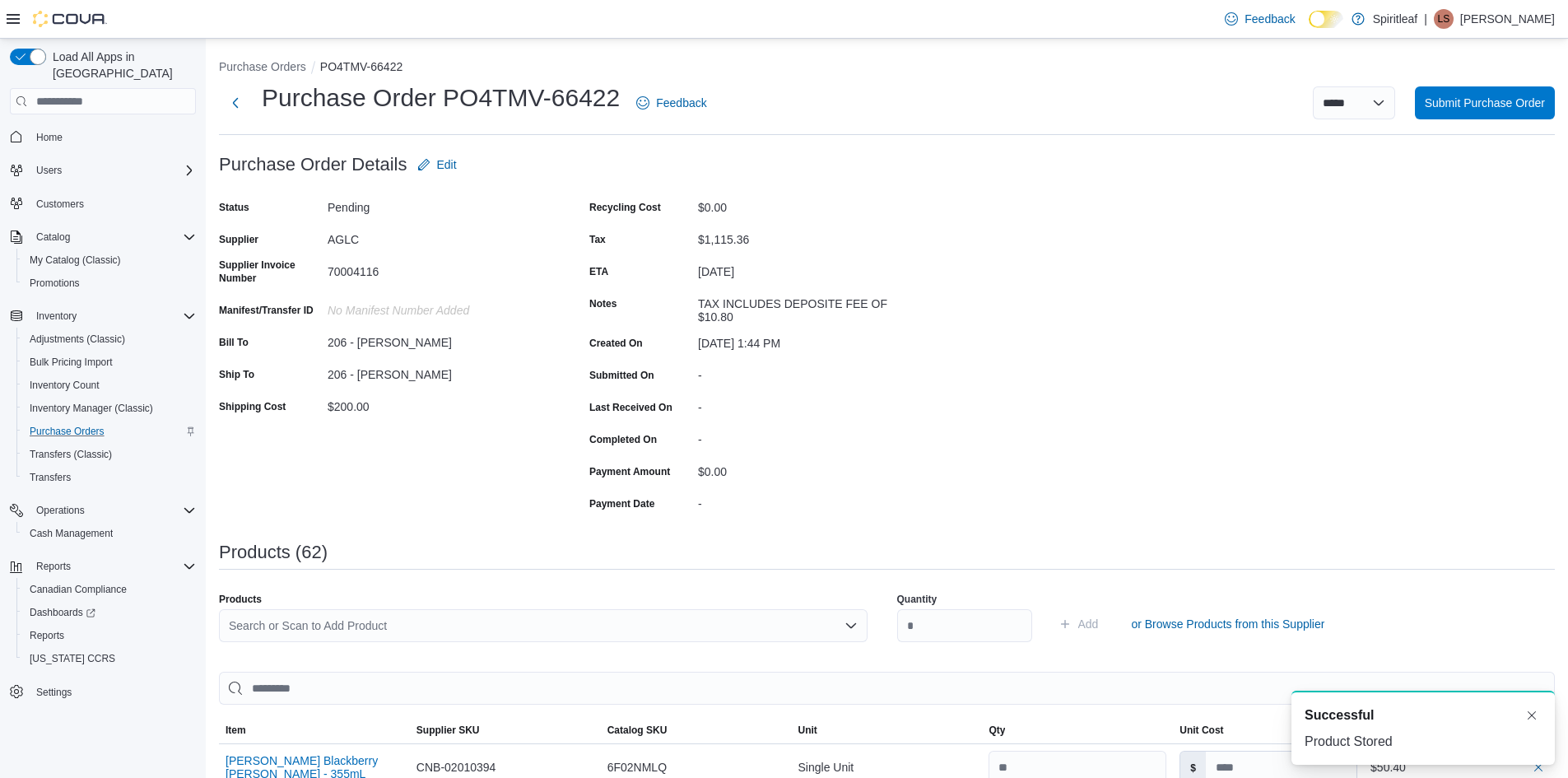
click at [234, 626] on div "Search or Scan to Add Product" at bounding box center [543, 626] width 649 height 33
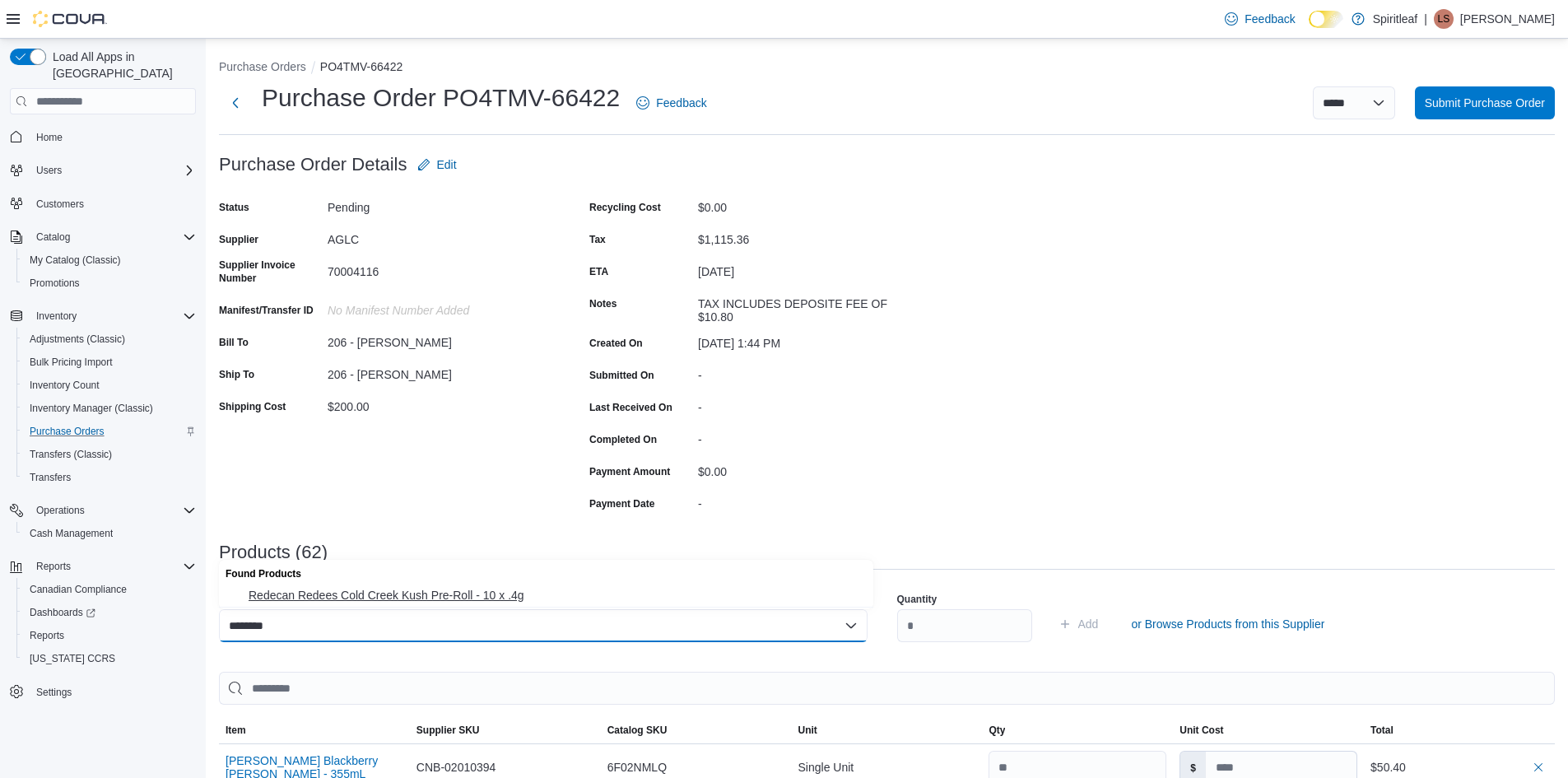
click at [355, 598] on span "Redecan Redees Cold Creek Kush Pre-Roll - 10 x .4g" at bounding box center [556, 595] width 615 height 17
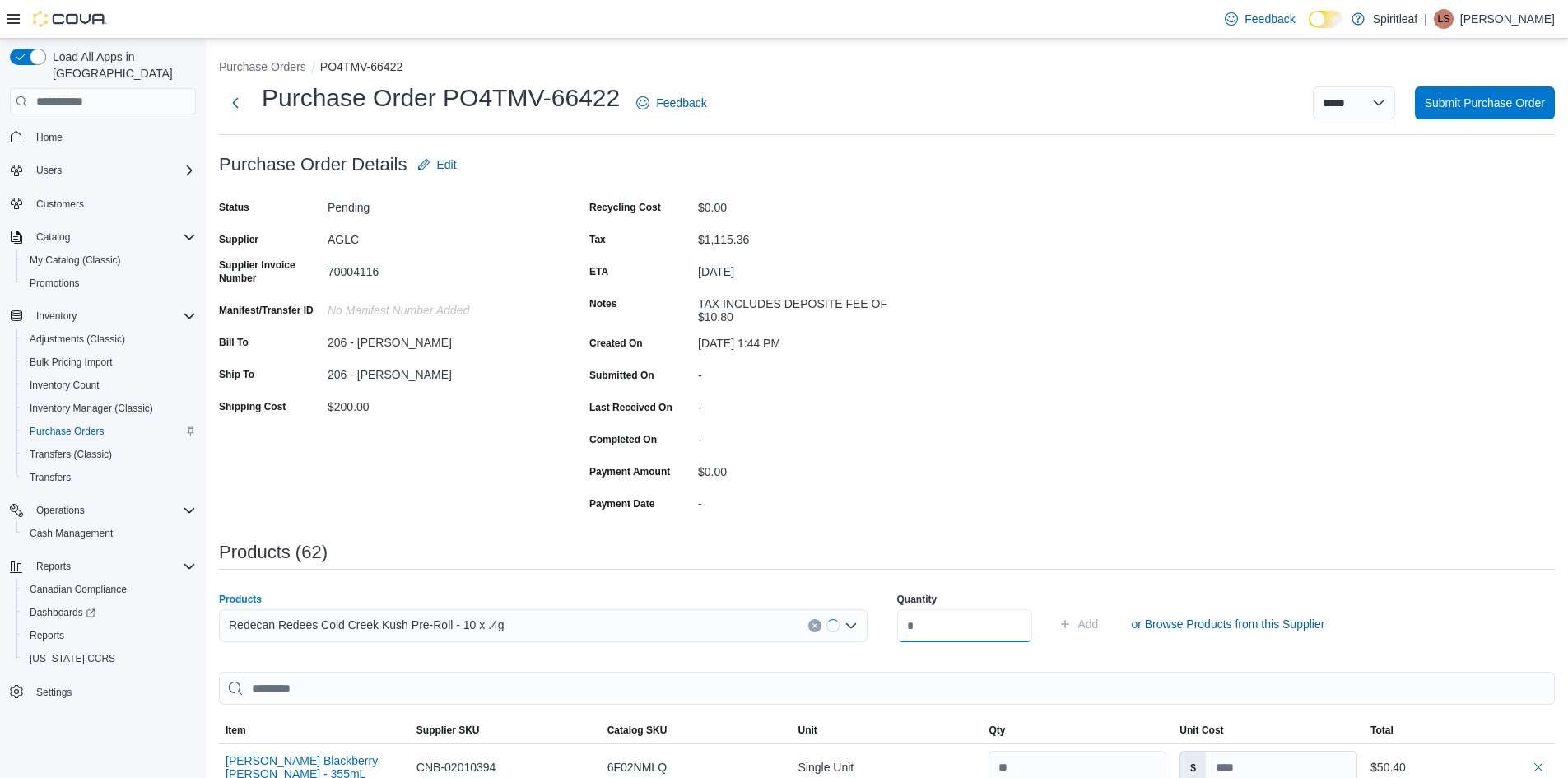
click at [931, 623] on input "number" at bounding box center [965, 626] width 135 height 33
click at [1099, 624] on span "Add" at bounding box center [1088, 624] width 20 height 17
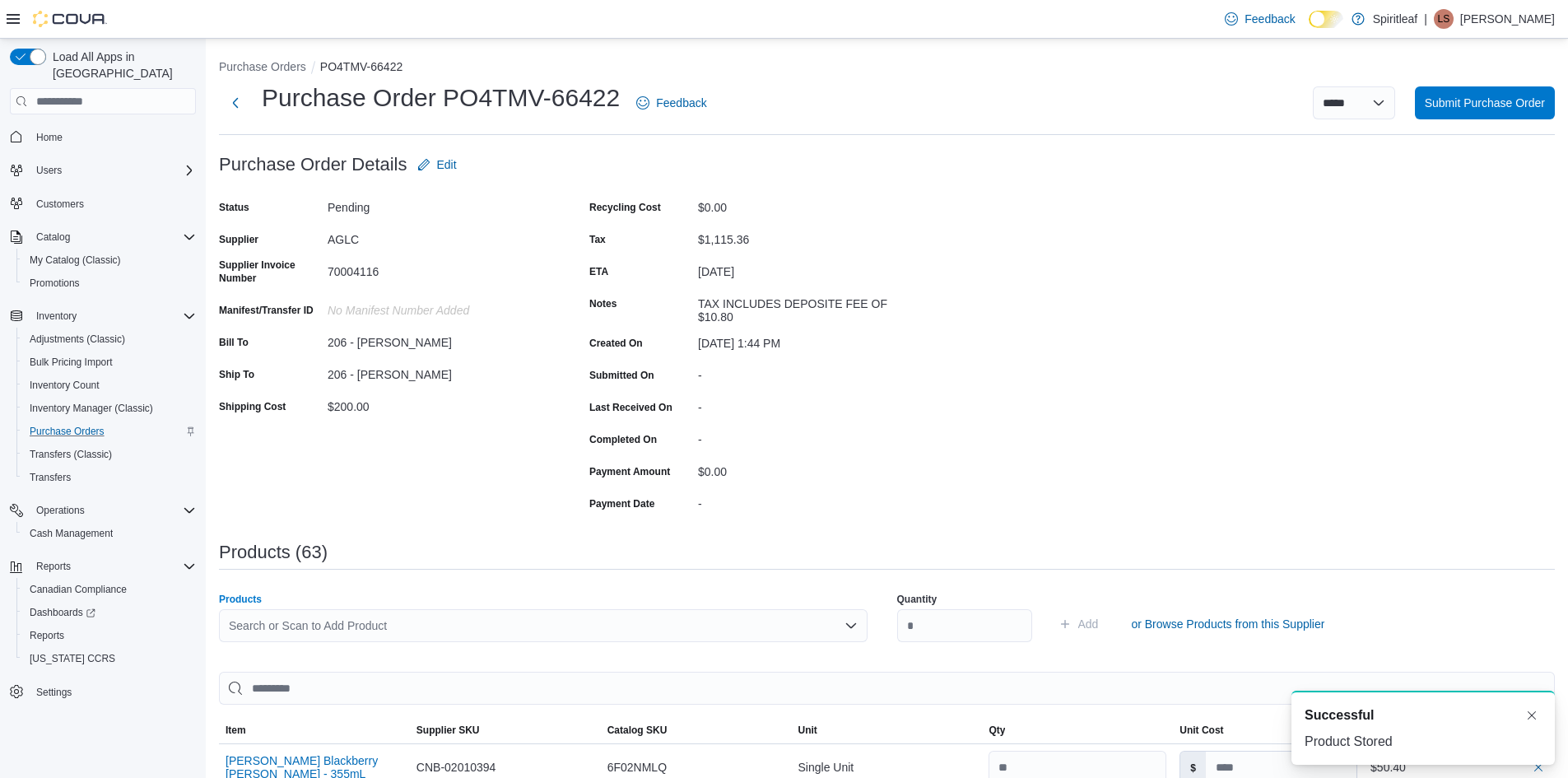
click at [259, 623] on div "Search or Scan to Add Product" at bounding box center [543, 626] width 649 height 33
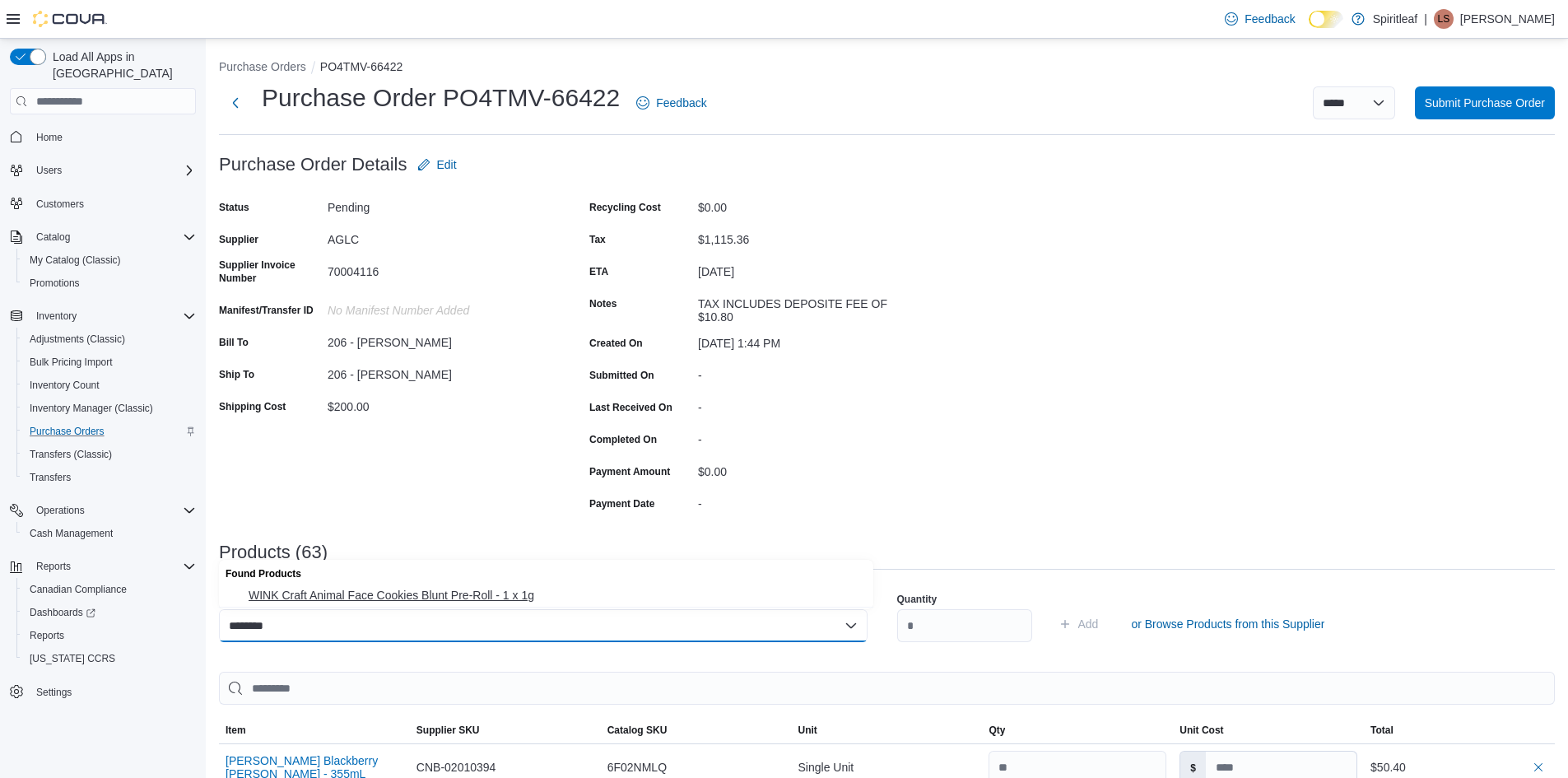
click at [351, 589] on span "WINK Craft Animal Face Cookies Blunt Pre-Roll - 1 x 1g" at bounding box center [556, 595] width 615 height 17
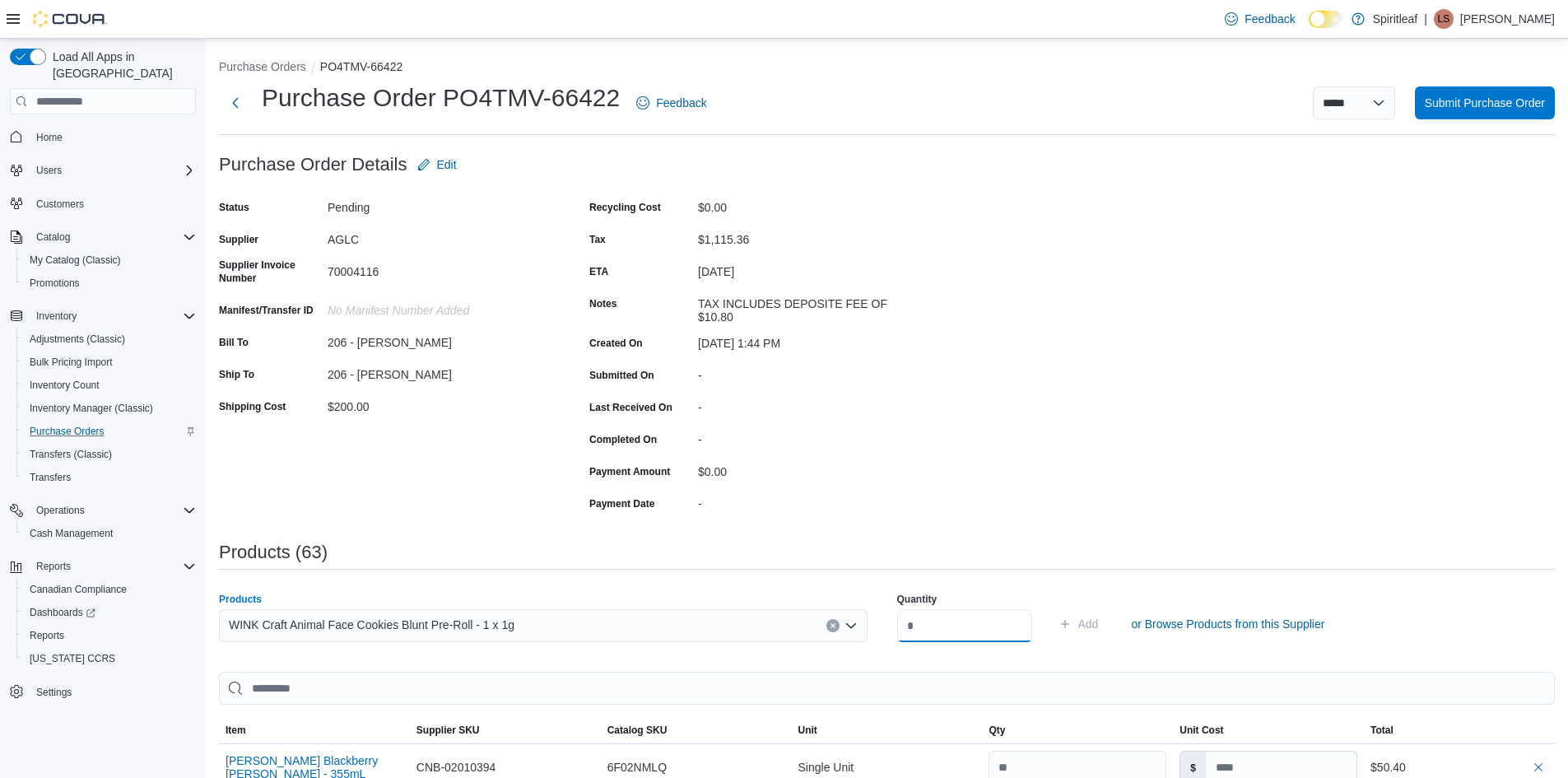
click at [955, 617] on input "number" at bounding box center [965, 626] width 135 height 33
click at [1099, 626] on span "Add" at bounding box center [1088, 624] width 20 height 17
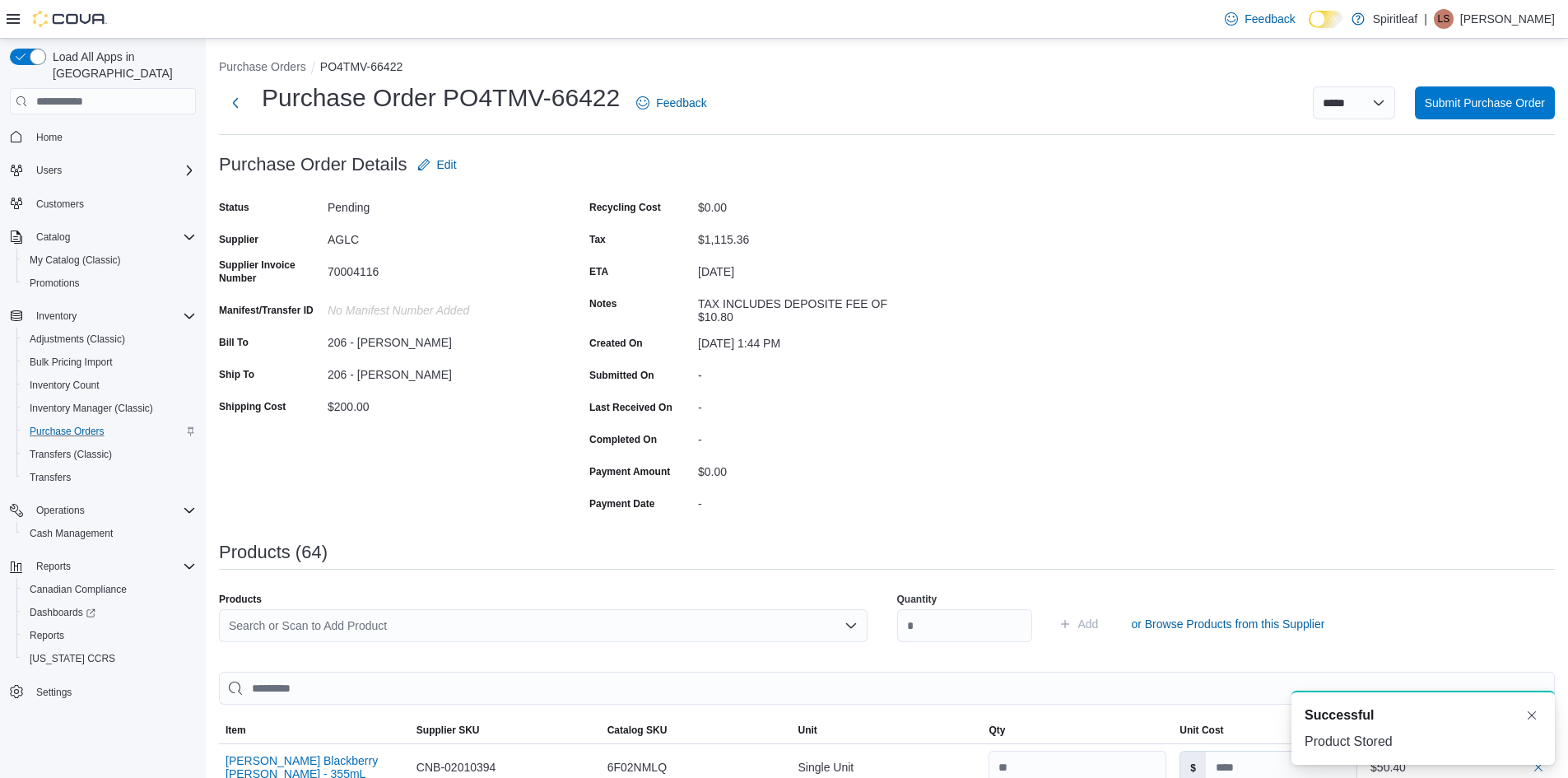
click at [242, 627] on div "Search or Scan to Add Product" at bounding box center [543, 626] width 649 height 33
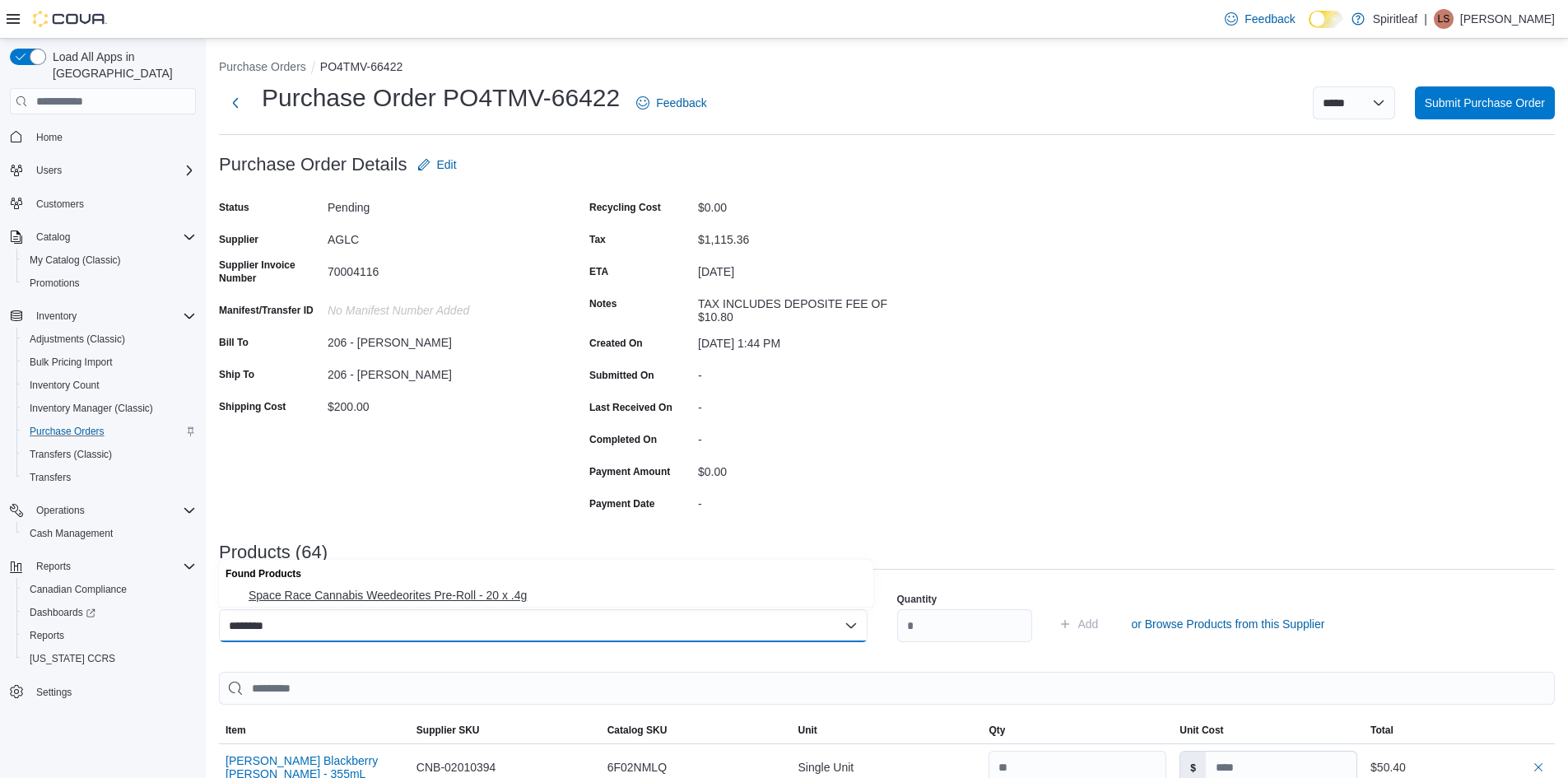
click at [426, 590] on span "Space Race Cannabis Weedeorites Pre-Roll - 20 x .4g" at bounding box center [556, 595] width 615 height 17
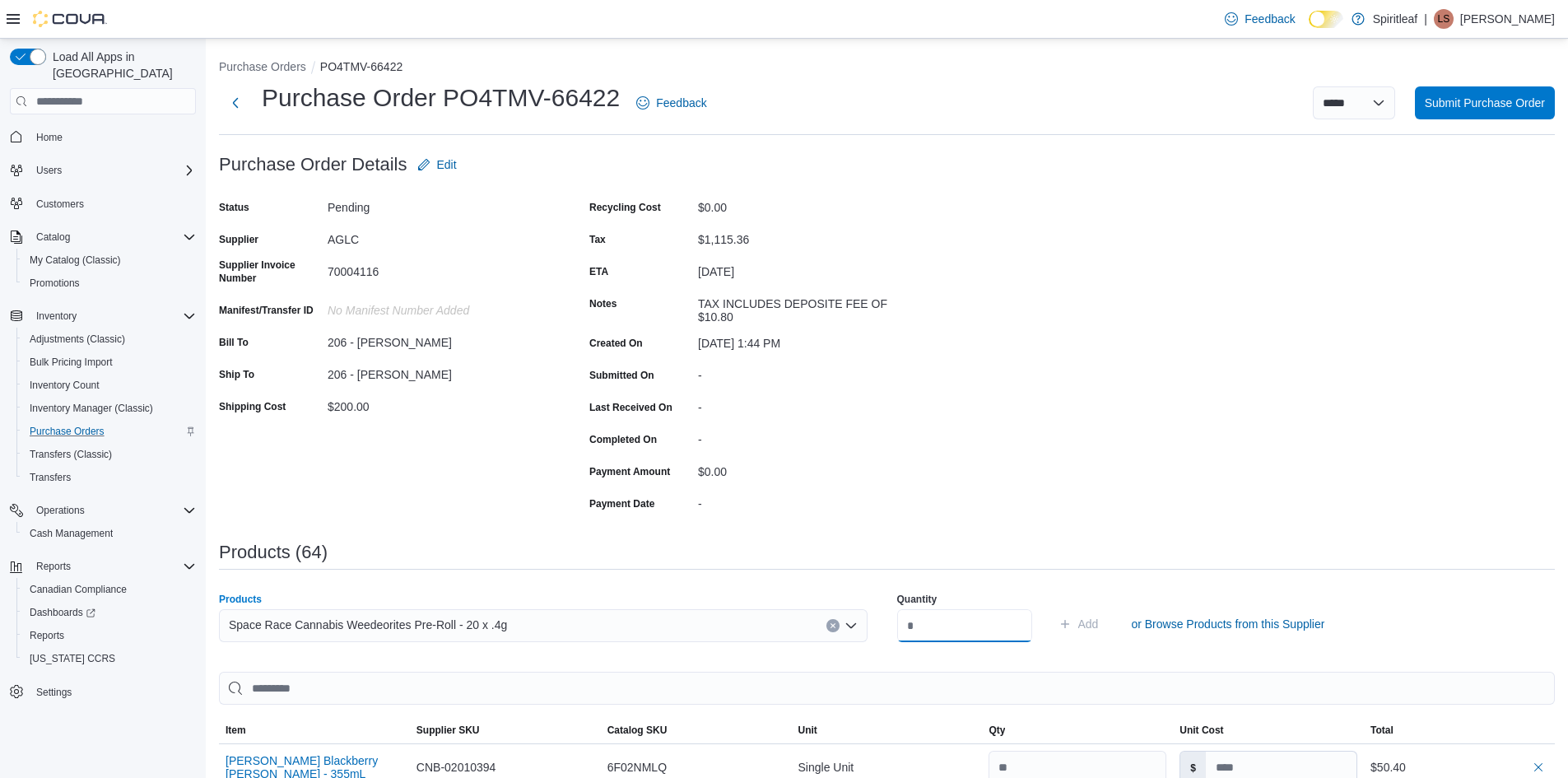
click at [961, 625] on input "number" at bounding box center [965, 626] width 135 height 33
click at [1099, 623] on span "Add" at bounding box center [1088, 624] width 20 height 17
click at [246, 629] on div "Search or Scan to Add Product" at bounding box center [543, 626] width 649 height 33
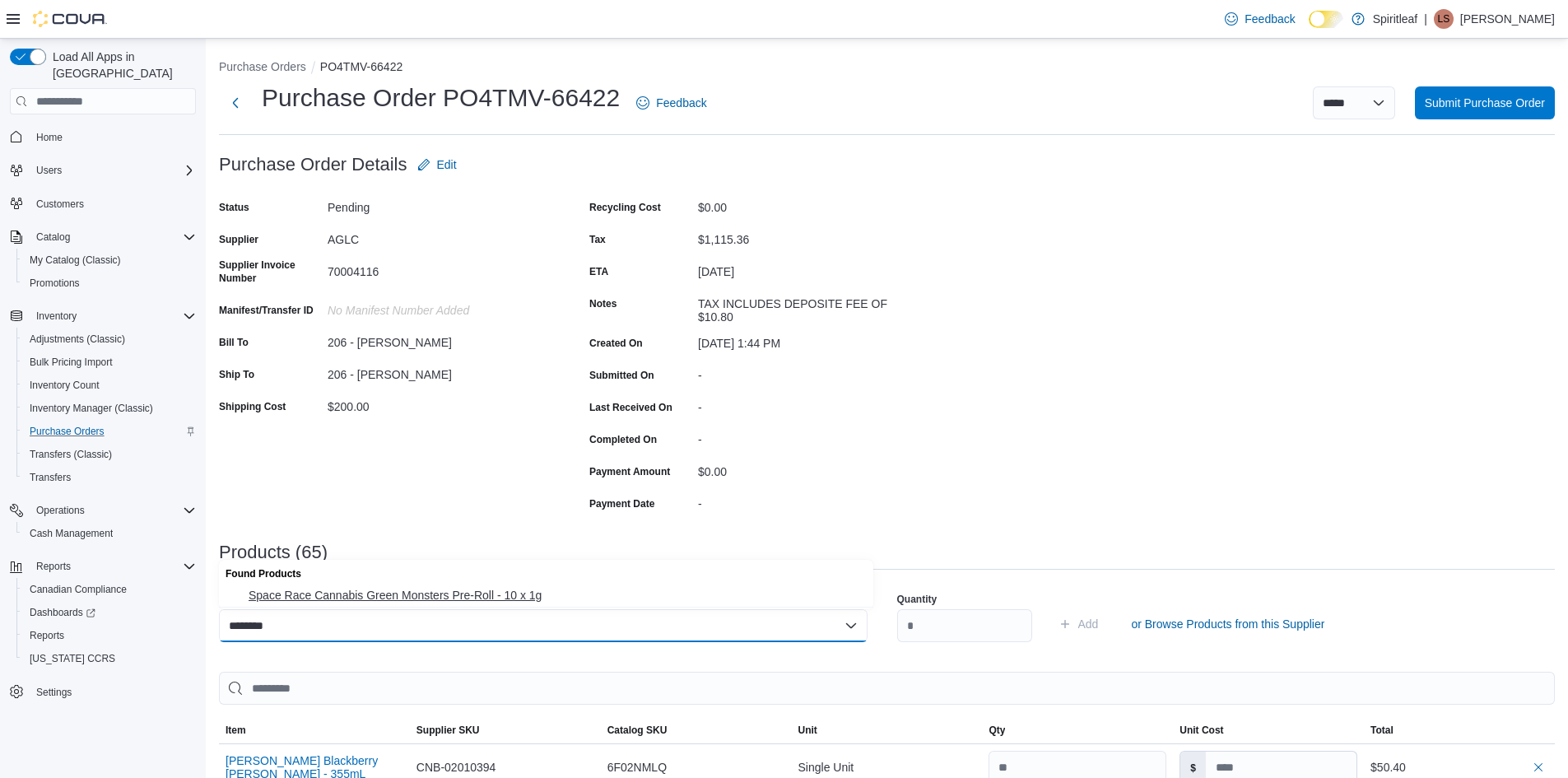
click at [367, 584] on button "Space Race Cannabis Green Monsters Pre-Roll - 10 x 1g" at bounding box center [546, 596] width 654 height 24
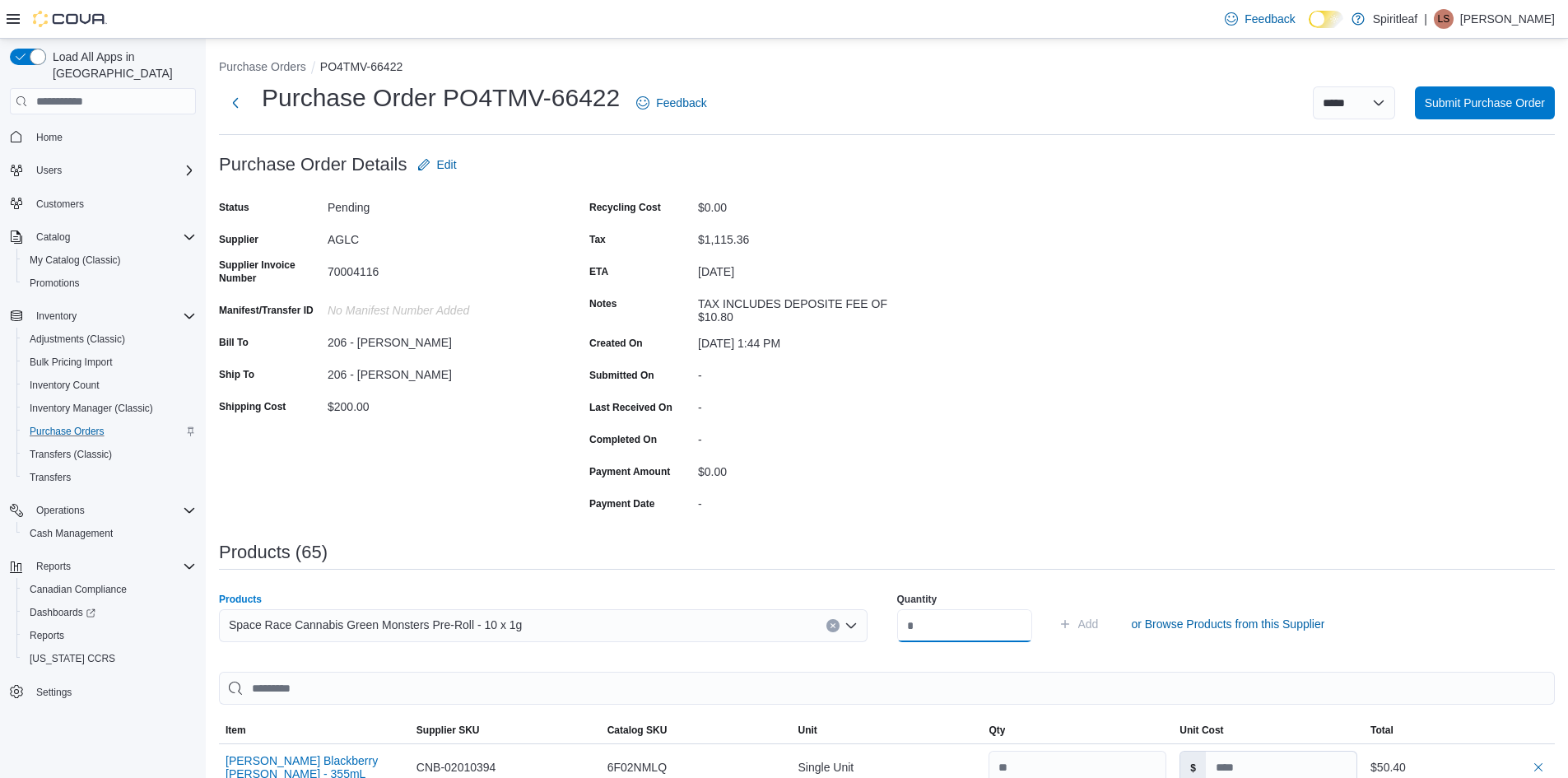
click at [925, 623] on input "number" at bounding box center [965, 626] width 135 height 33
click at [1099, 630] on span "Add" at bounding box center [1088, 624] width 20 height 17
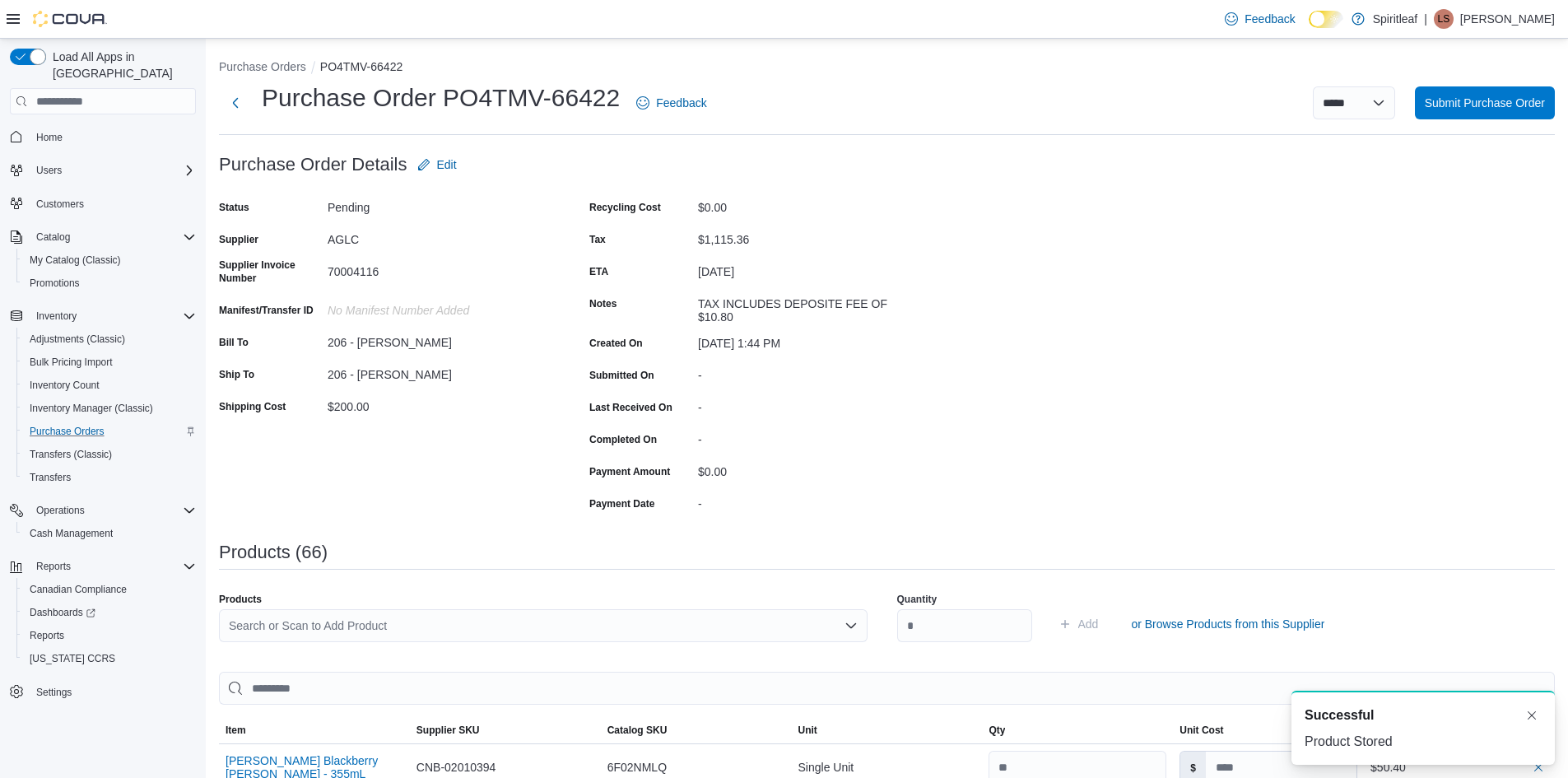
click at [240, 625] on div "Search or Scan to Add Product" at bounding box center [543, 626] width 649 height 33
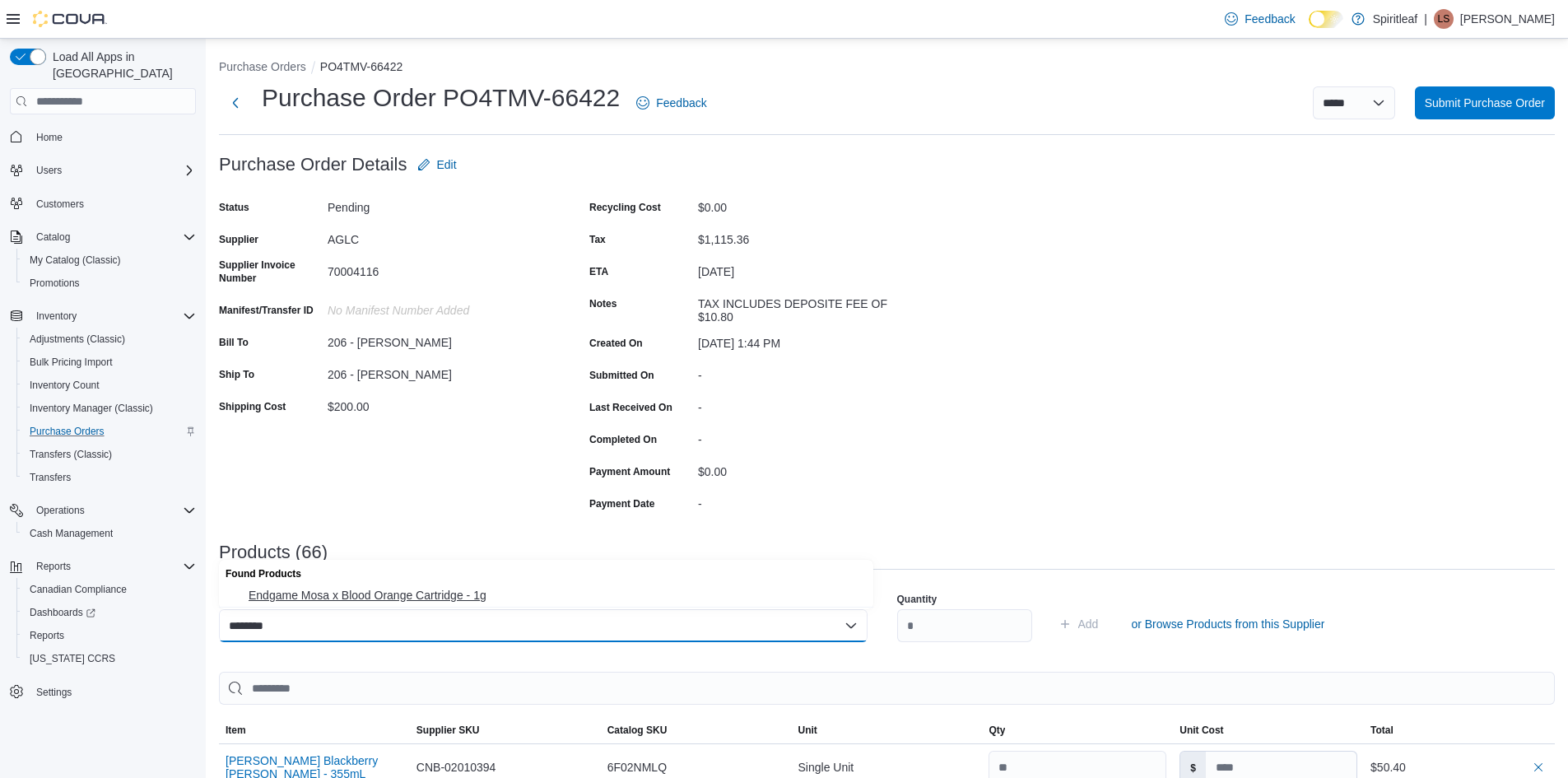
click at [384, 598] on span "Endgame Mosa x Blood Orange Cartridge - 1g" at bounding box center [556, 595] width 615 height 17
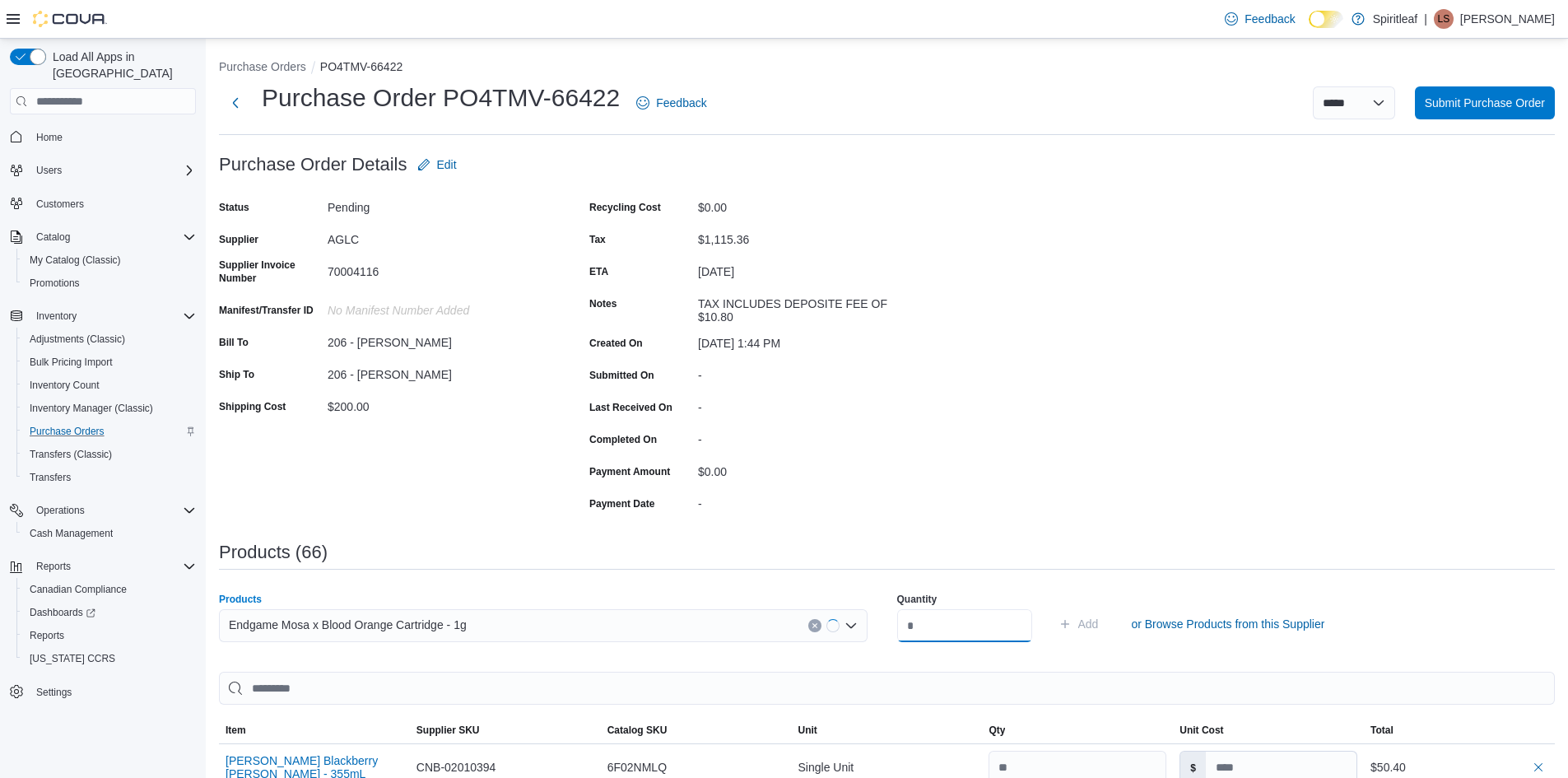
click at [960, 630] on input "number" at bounding box center [965, 626] width 135 height 33
click at [1099, 620] on span "Add" at bounding box center [1088, 624] width 20 height 17
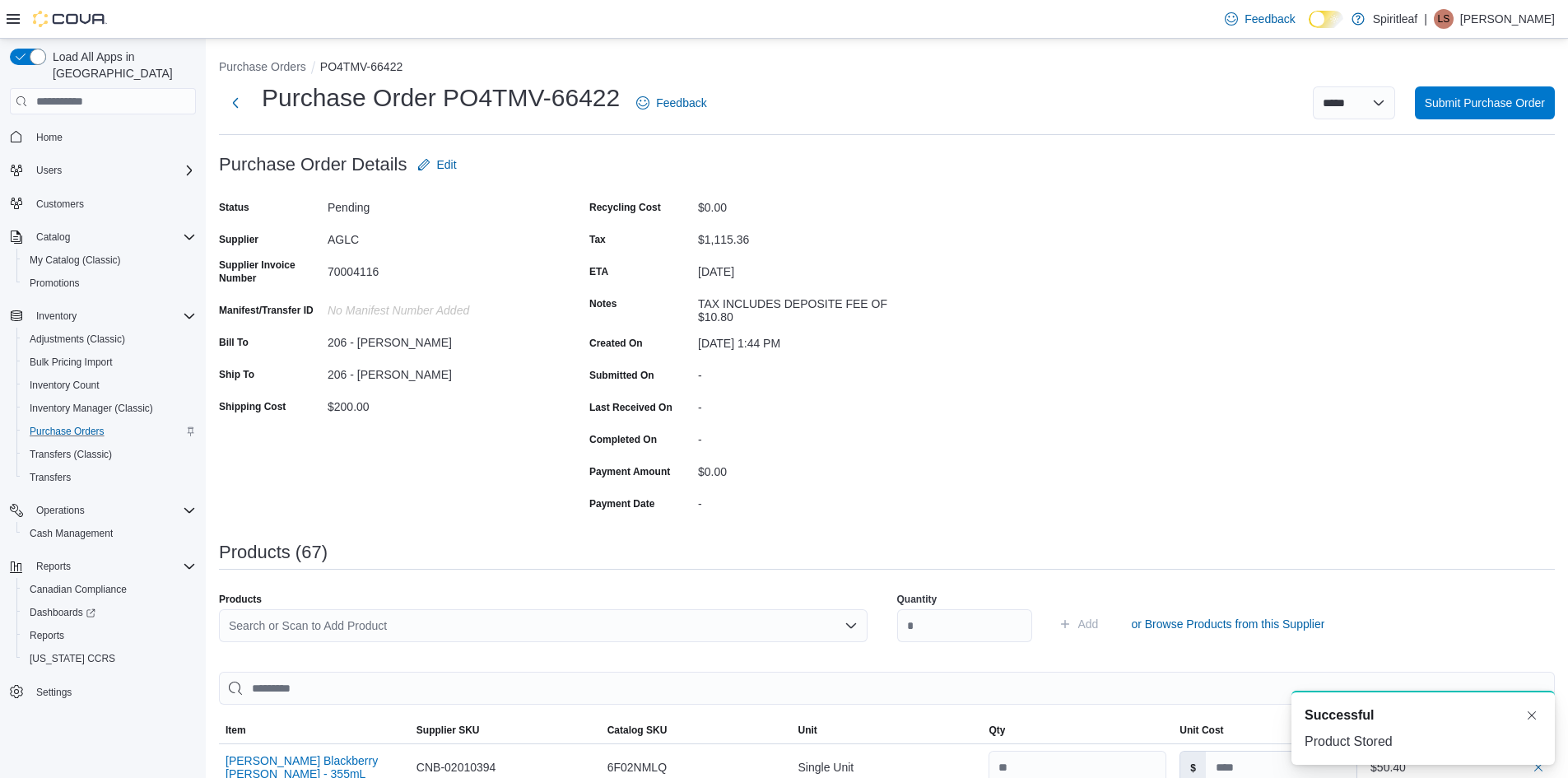
click at [262, 623] on div "Search or Scan to Add Product" at bounding box center [543, 626] width 649 height 33
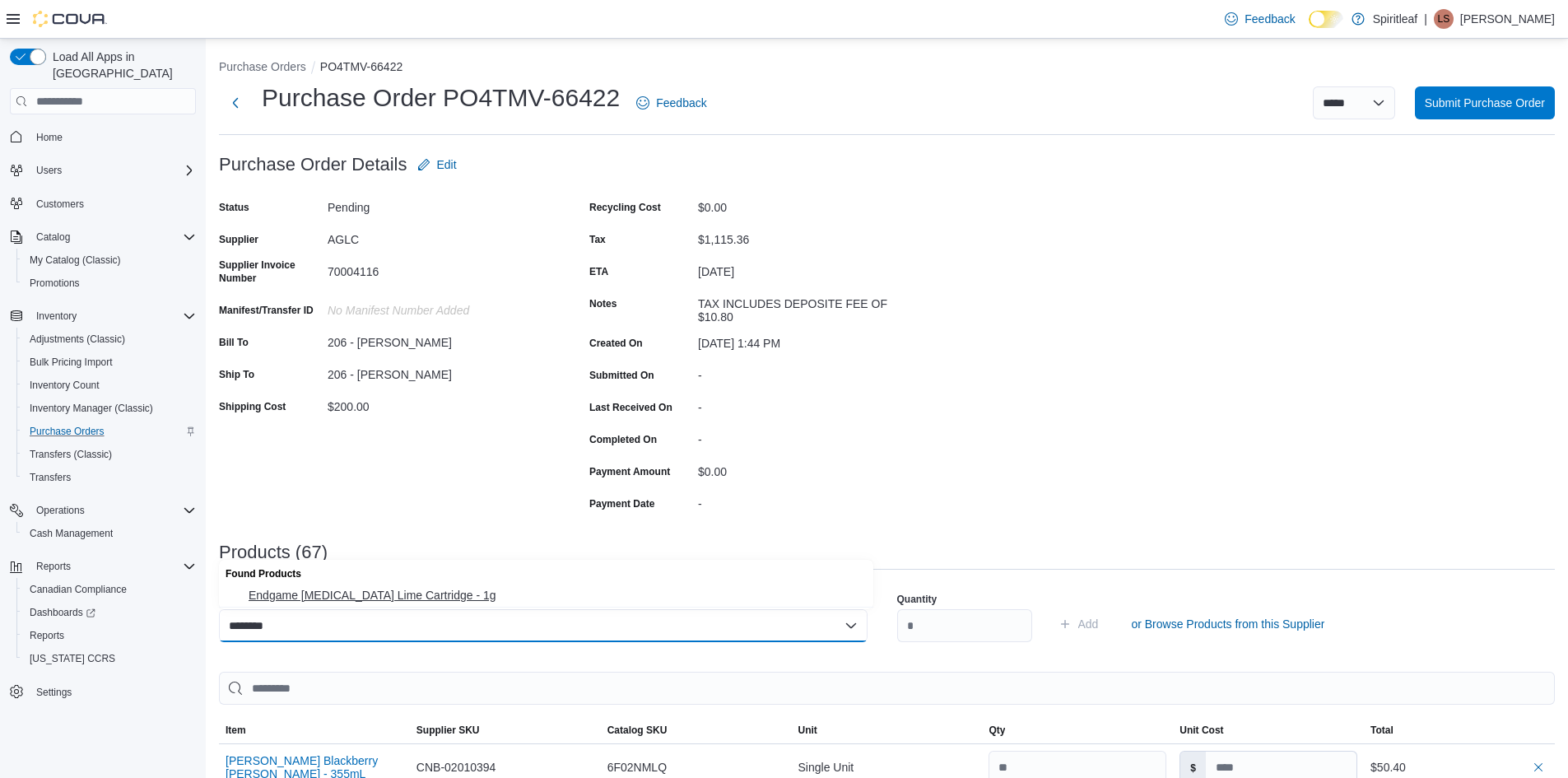
click at [349, 594] on span "Endgame [MEDICAL_DATA] Lime Cartridge - 1g" at bounding box center [556, 595] width 615 height 17
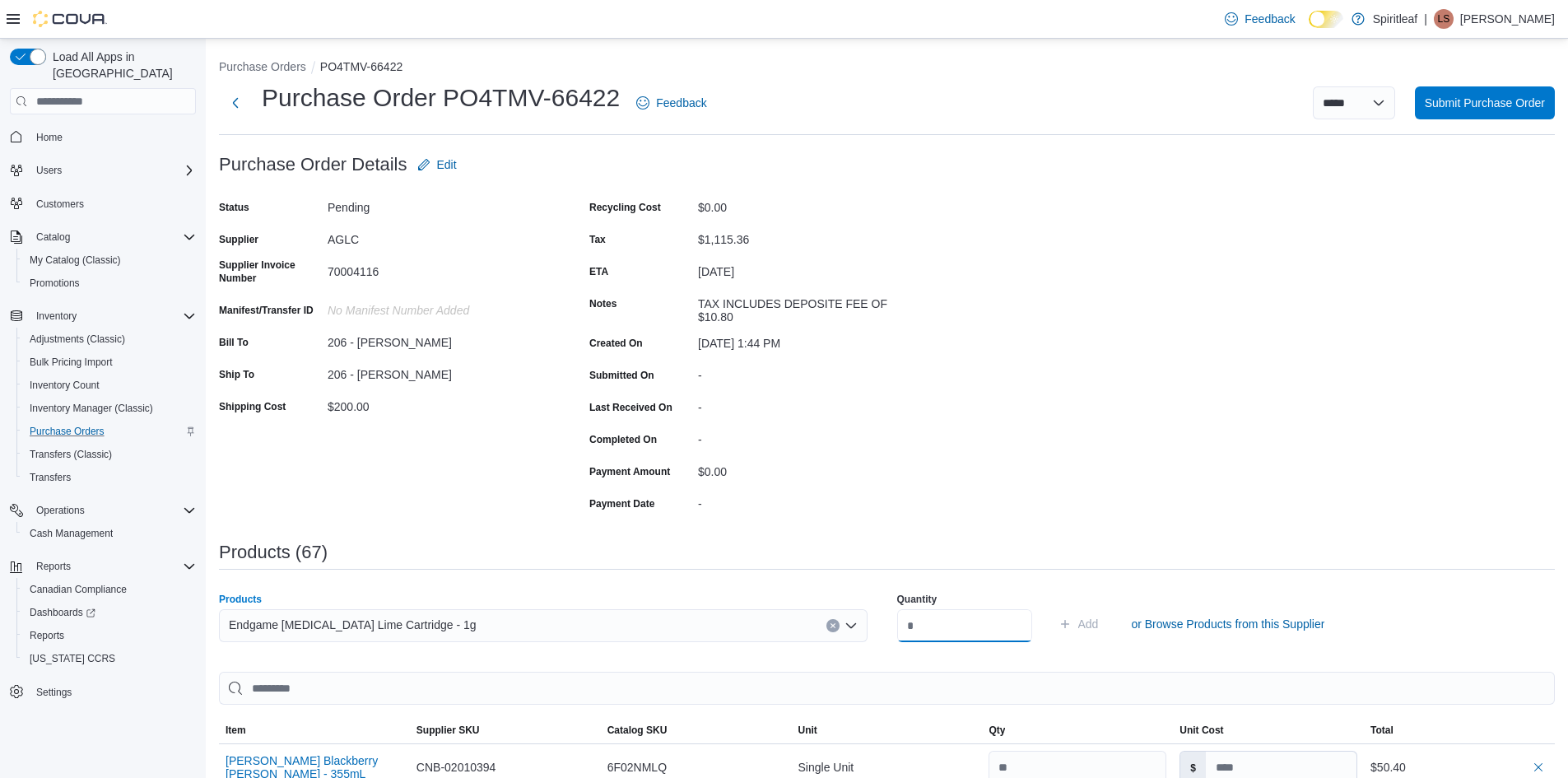
click at [919, 626] on input "number" at bounding box center [965, 626] width 135 height 33
click at [1099, 623] on span "Add" at bounding box center [1088, 624] width 20 height 17
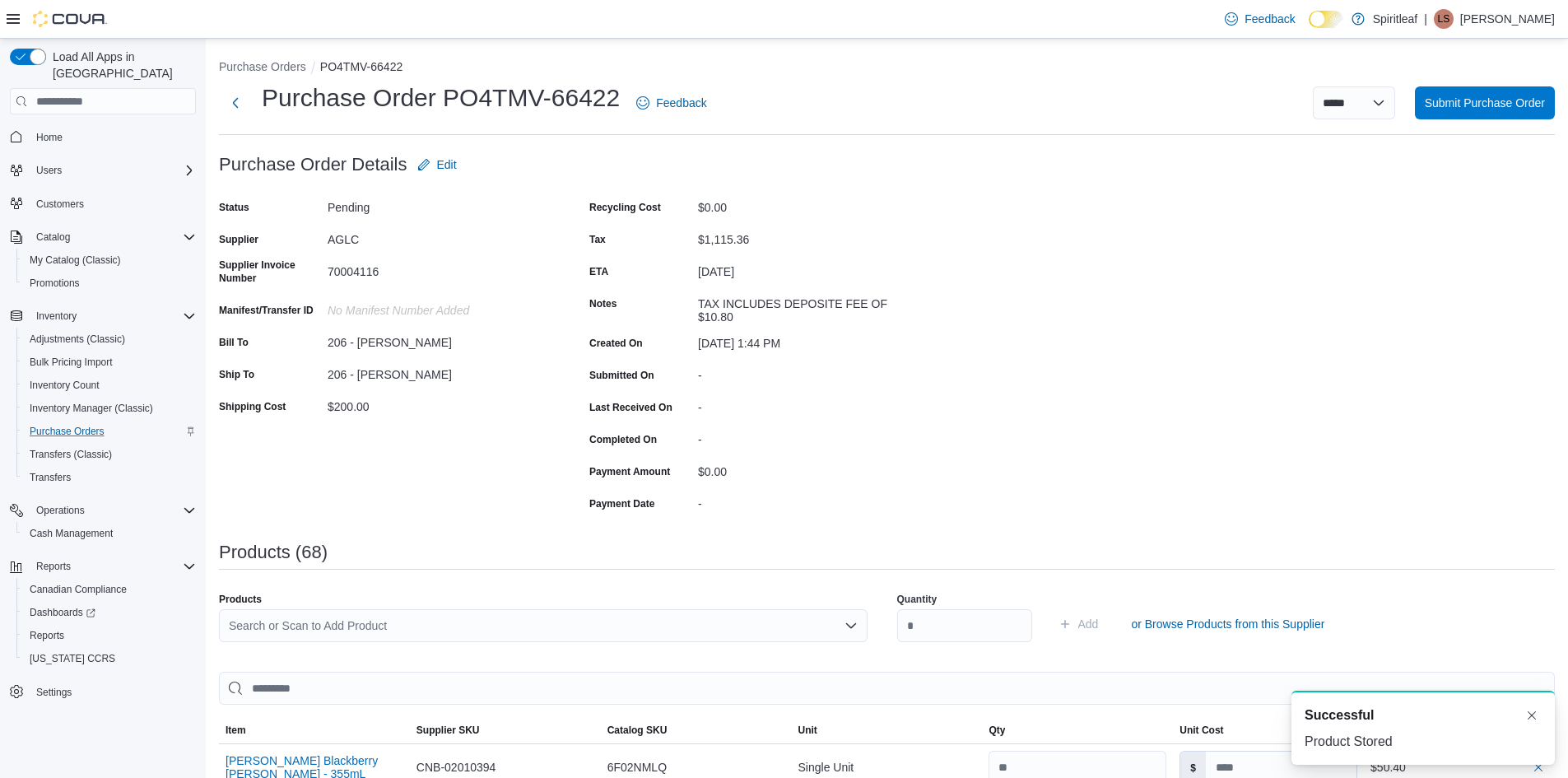
click at [407, 626] on div "Search or Scan to Add Product" at bounding box center [543, 626] width 649 height 33
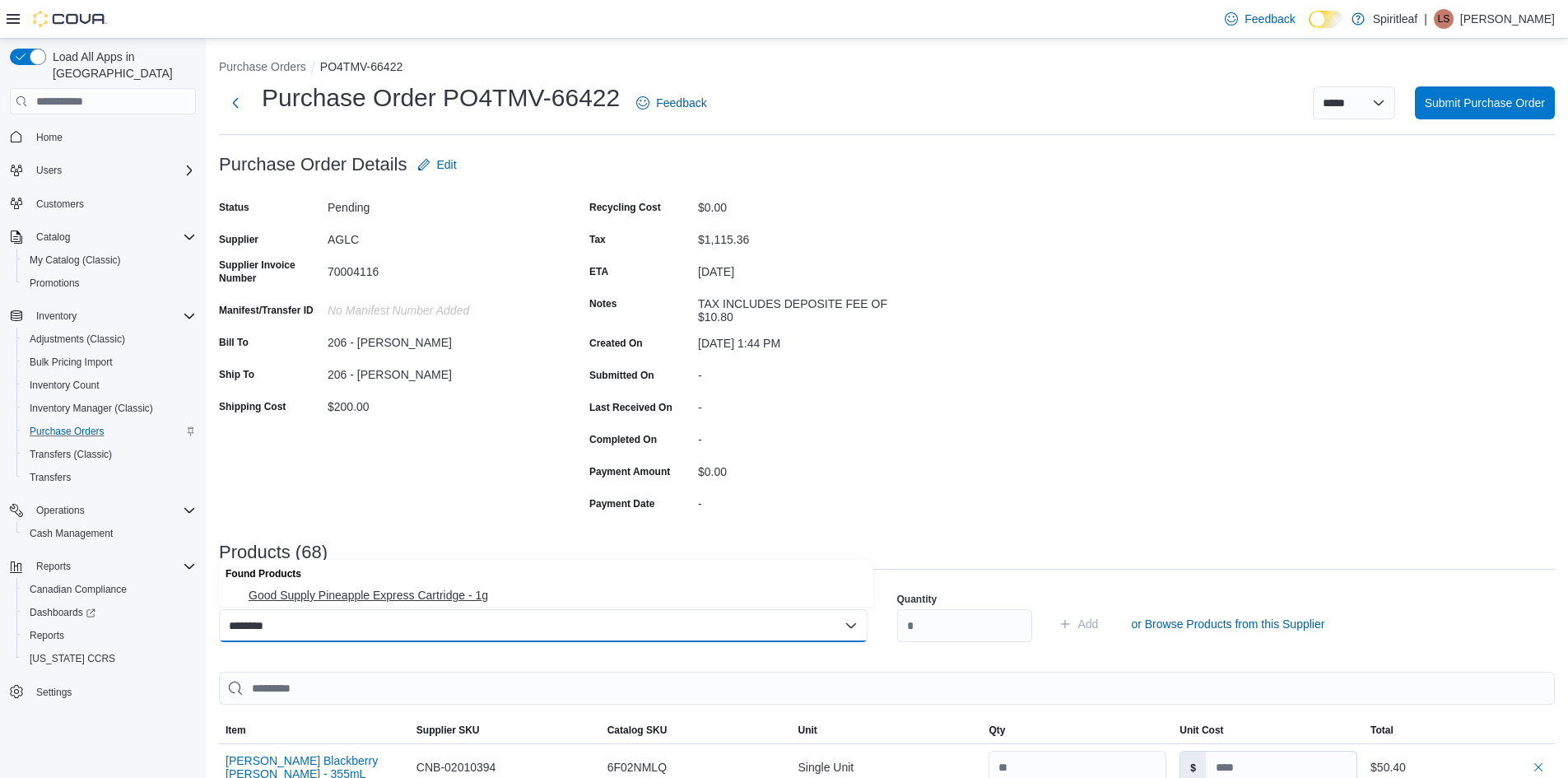
click at [411, 600] on span "Good Supply Pineapple Express Cartridge - 1g" at bounding box center [556, 595] width 615 height 17
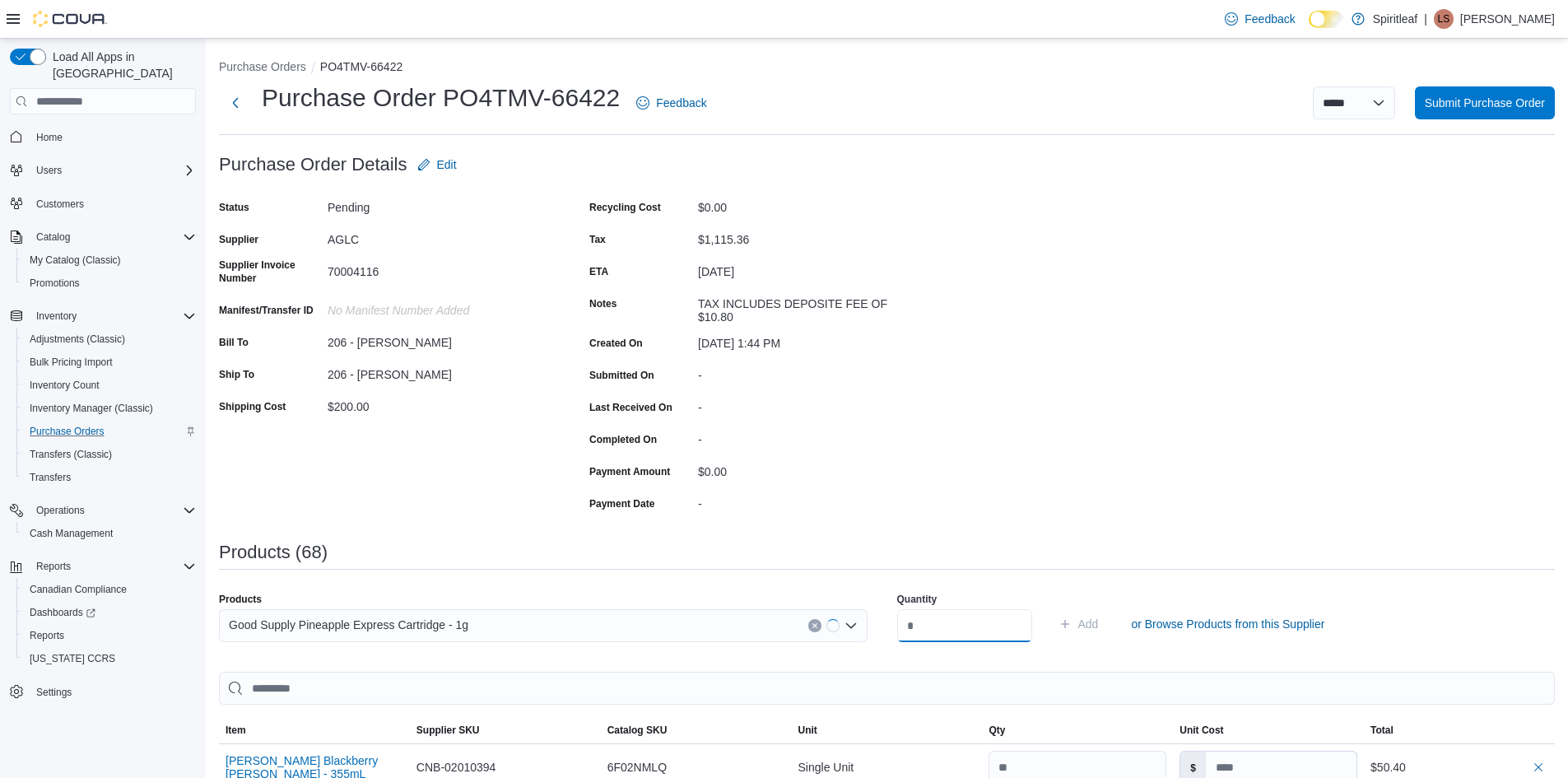
click at [930, 618] on input "number" at bounding box center [965, 626] width 135 height 33
click at [1099, 625] on span "Add" at bounding box center [1088, 624] width 20 height 17
click at [256, 624] on div "Search or Scan to Add Product" at bounding box center [543, 626] width 649 height 33
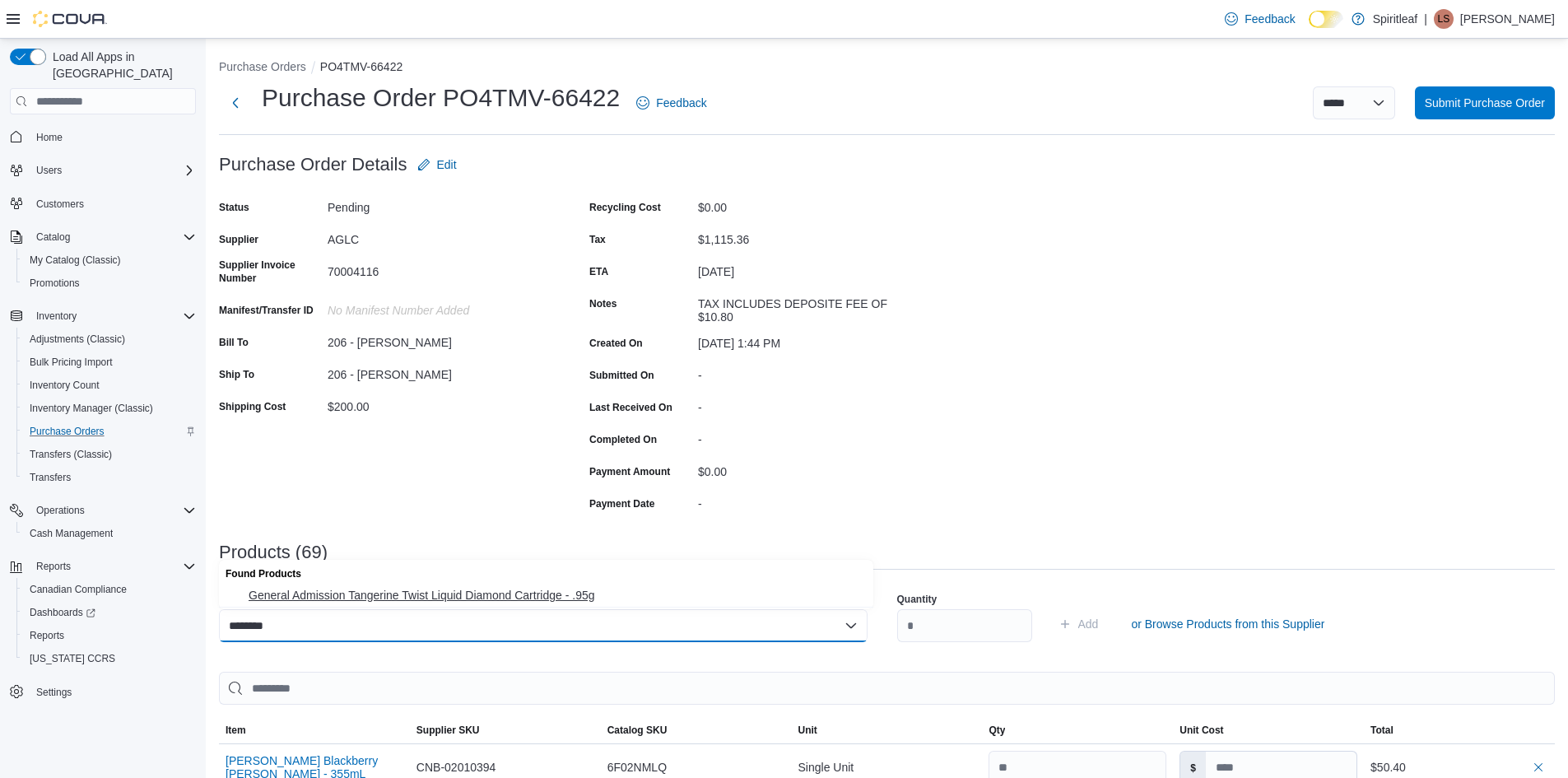
click at [538, 592] on span "General Admission Tangerine Twist Liquid Diamond Cartridge - .95g" at bounding box center [556, 595] width 615 height 17
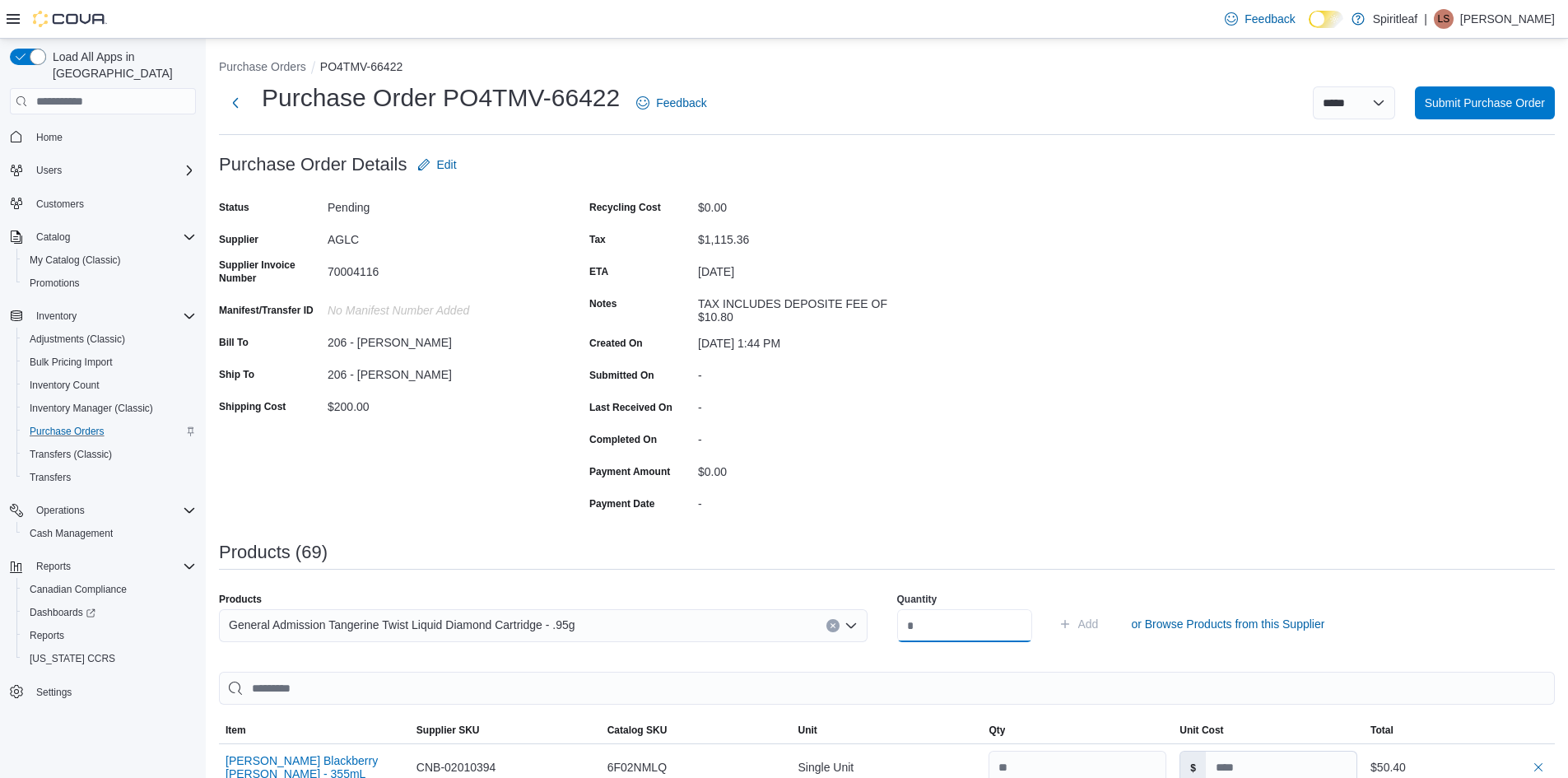
click at [966, 631] on input "number" at bounding box center [965, 626] width 135 height 33
click at [1099, 626] on span "Add" at bounding box center [1088, 624] width 20 height 17
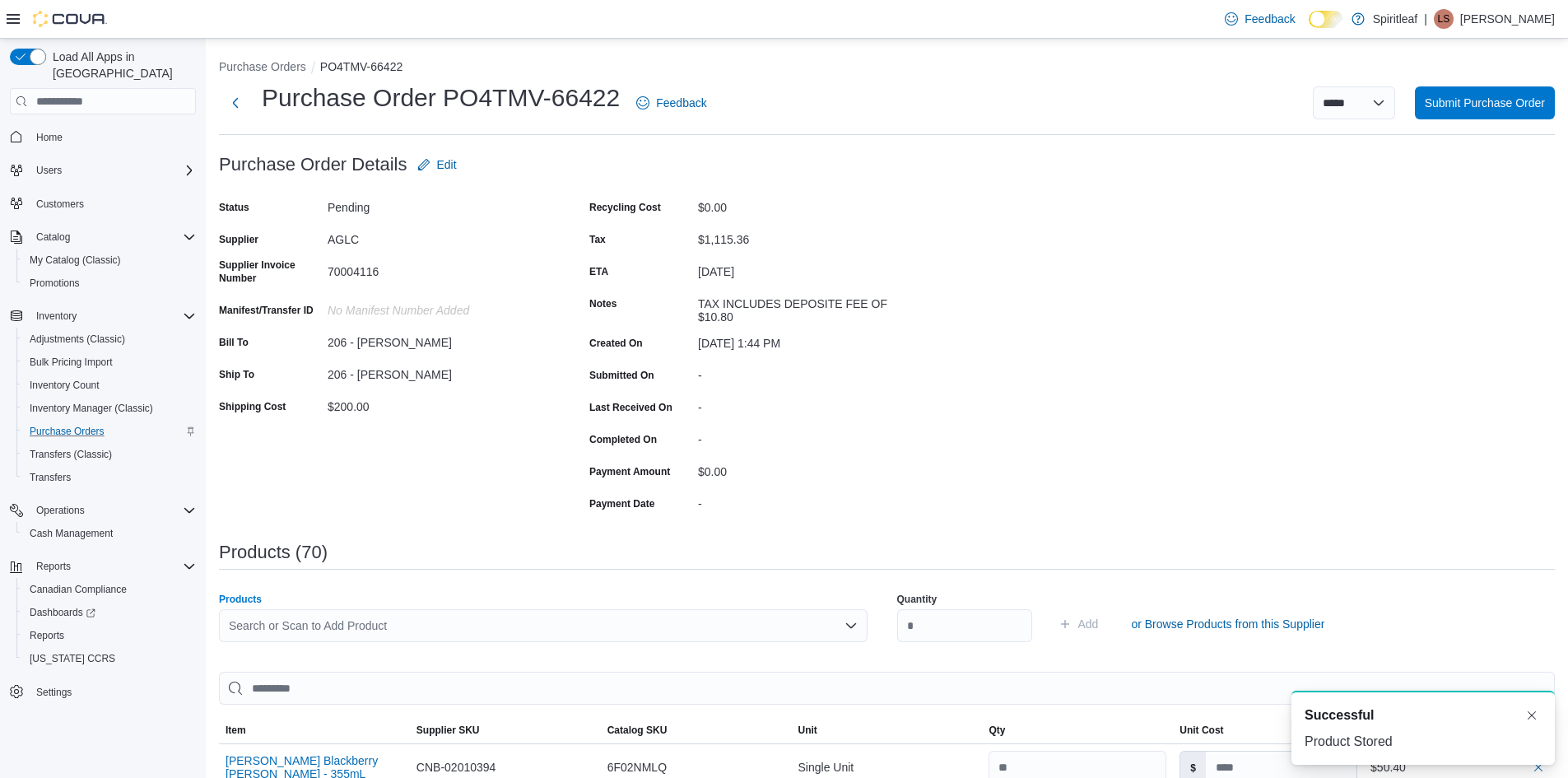
click at [295, 610] on div "Search or Scan to Add Product" at bounding box center [543, 626] width 649 height 33
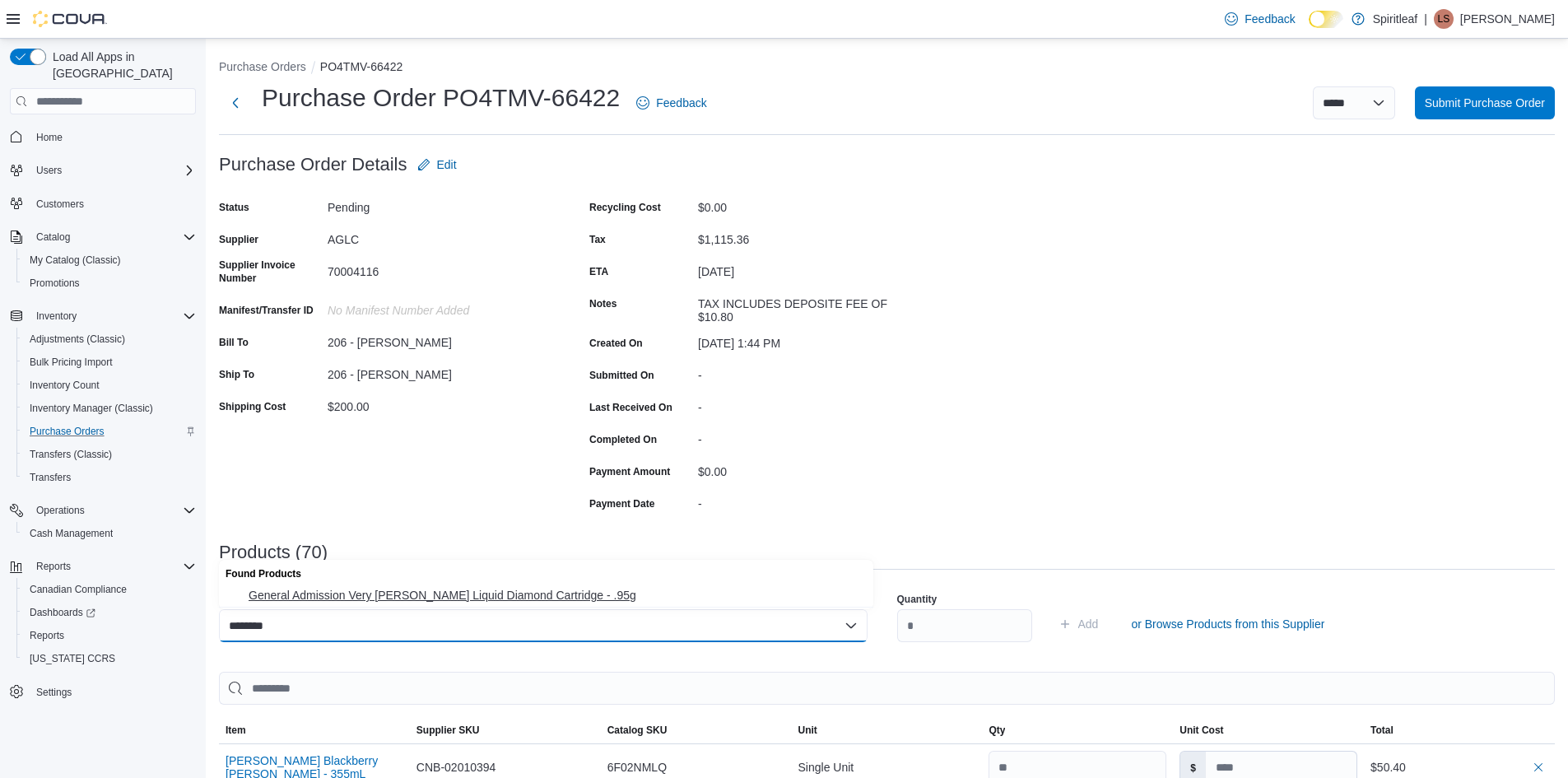
click at [427, 589] on span "General Admission Very [PERSON_NAME] Liquid Diamond Cartridge - .95g" at bounding box center [556, 595] width 615 height 17
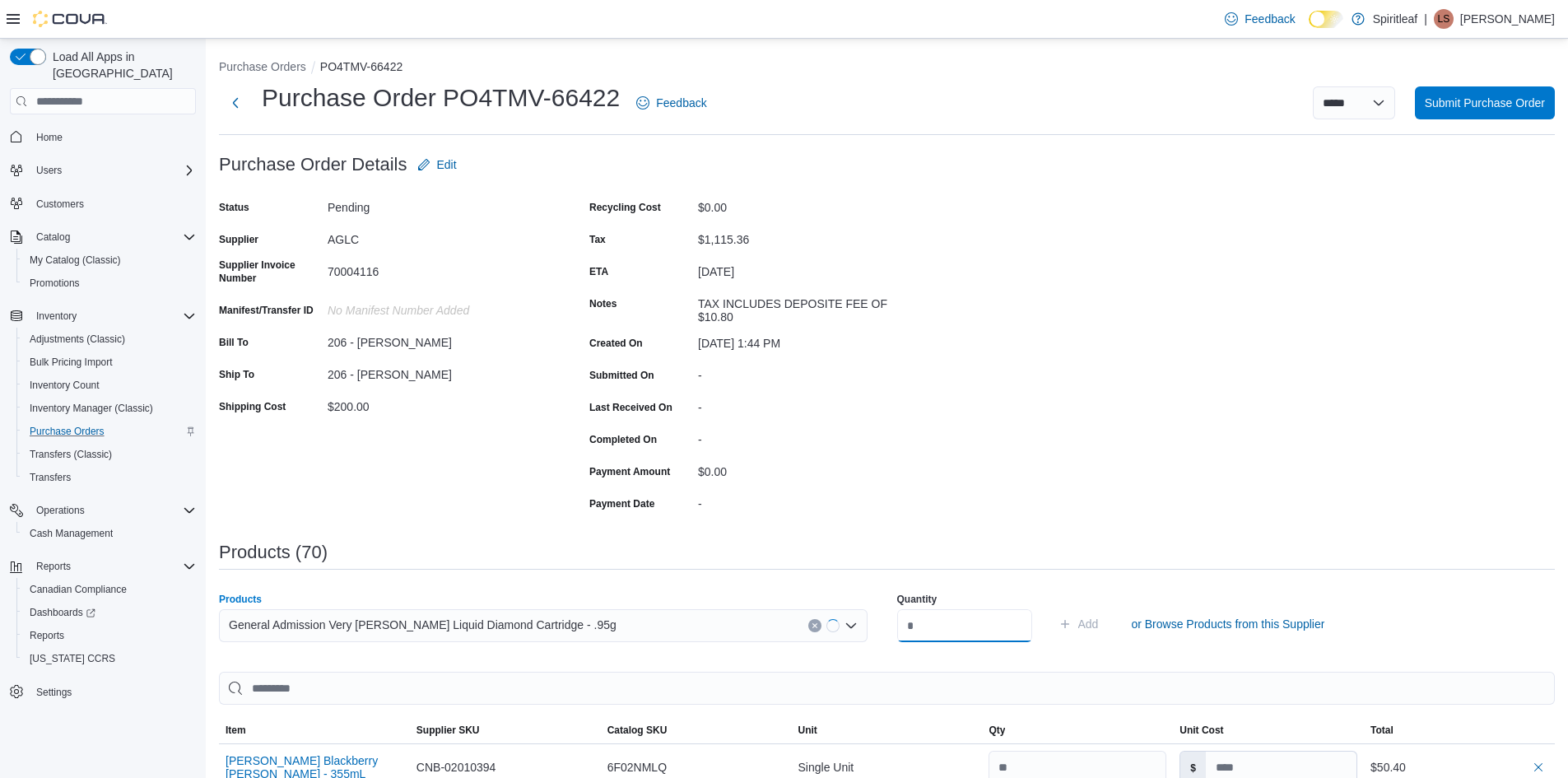
click at [956, 622] on input "number" at bounding box center [965, 626] width 135 height 33
click at [1099, 615] on span "Add" at bounding box center [1079, 625] width 41 height 33
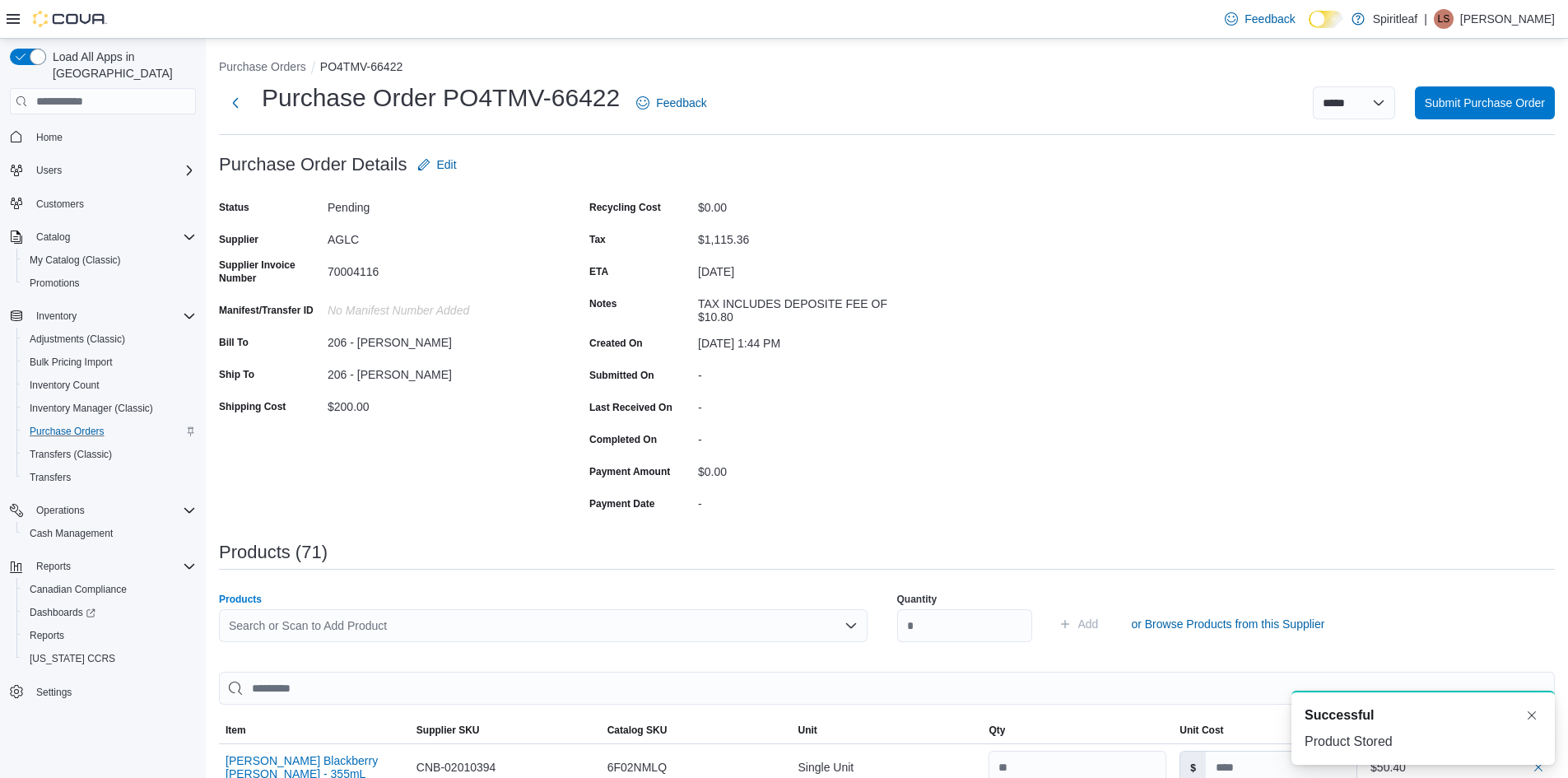
click at [310, 622] on div "Search or Scan to Add Product" at bounding box center [543, 626] width 649 height 33
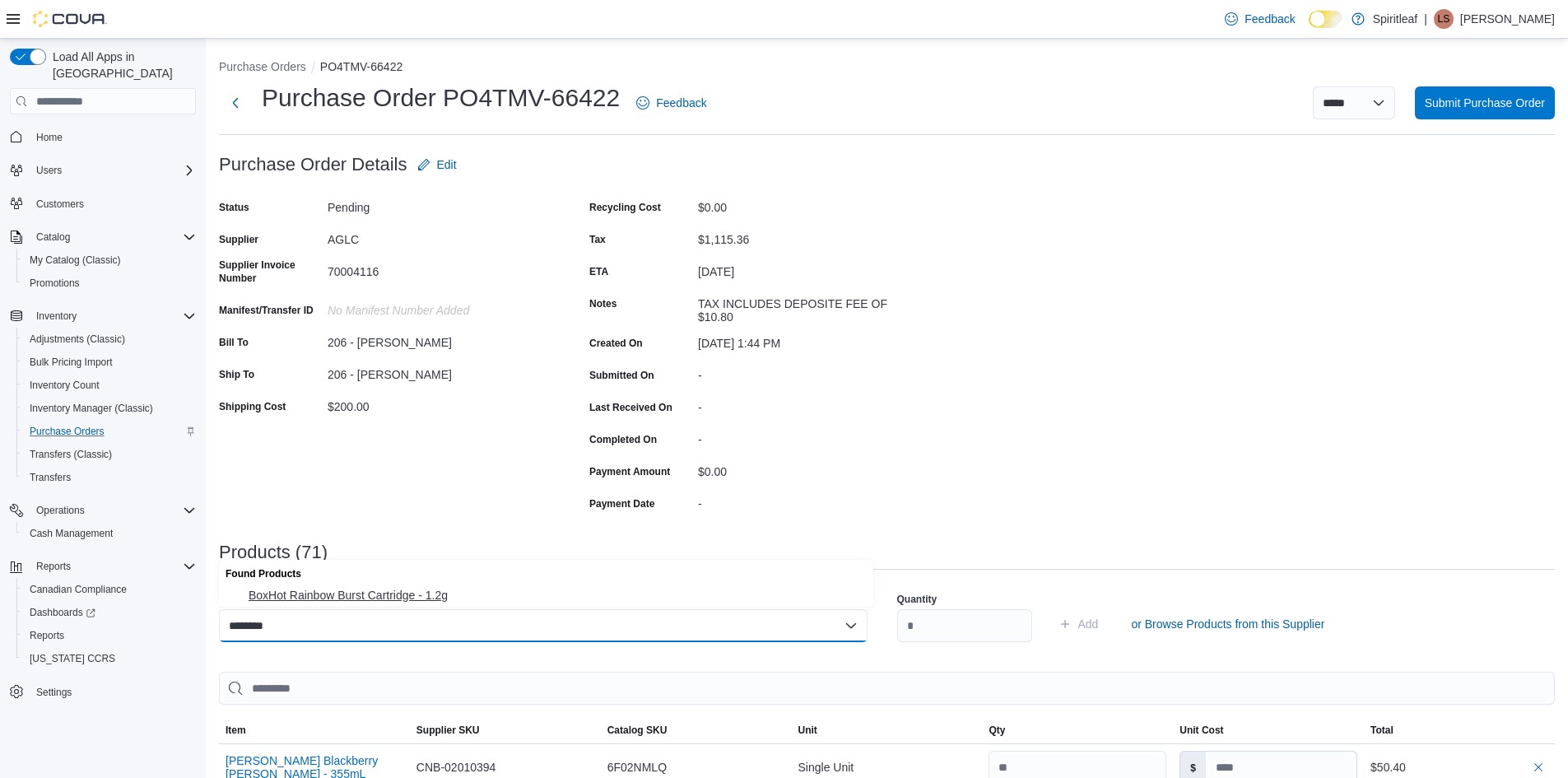
click at [361, 586] on button "BoxHot Rainbow Burst Cartridge - 1.2g" at bounding box center [546, 596] width 654 height 24
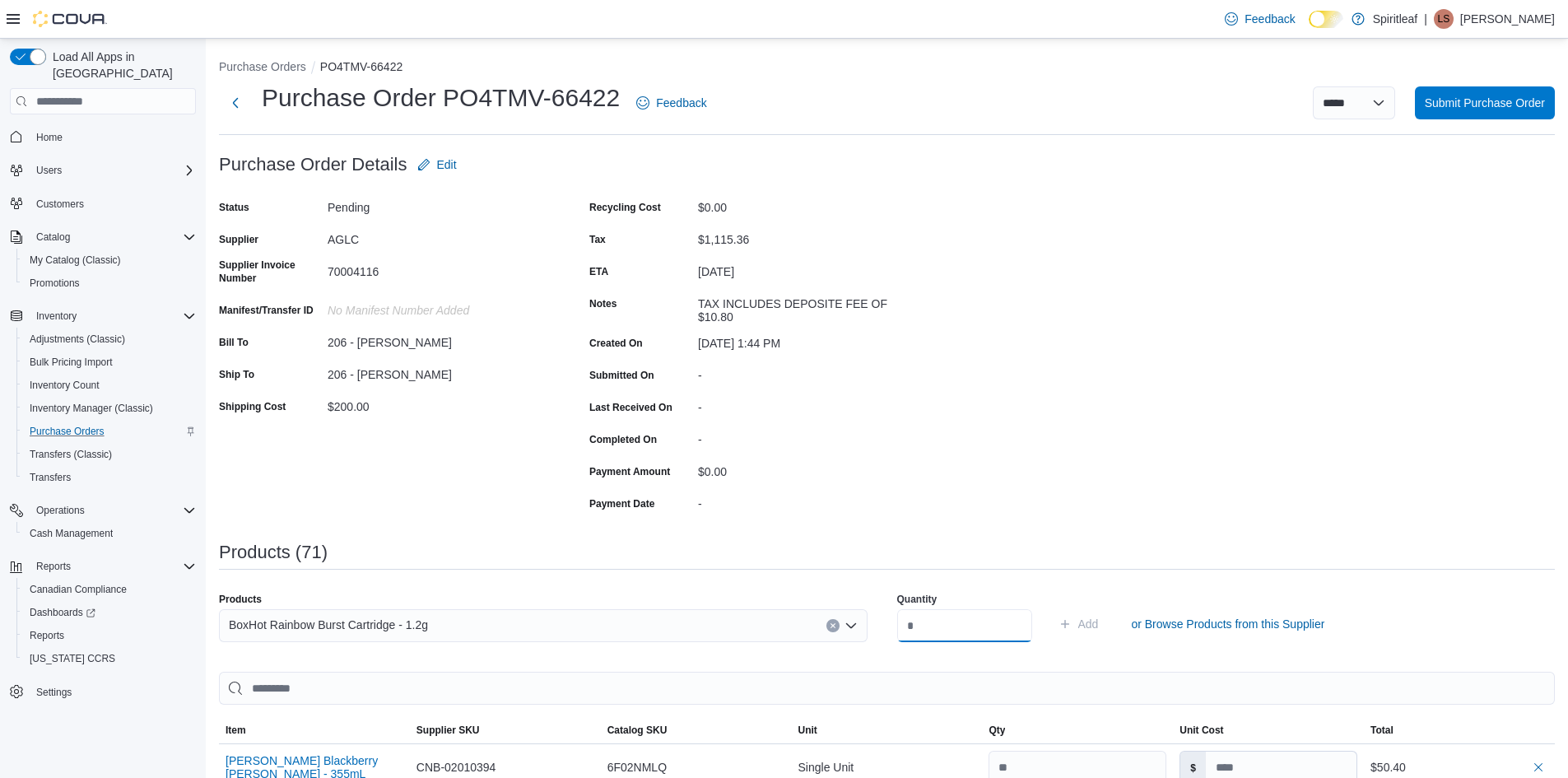
click at [933, 624] on input "number" at bounding box center [965, 626] width 135 height 33
click at [1099, 625] on span "Add" at bounding box center [1088, 624] width 20 height 17
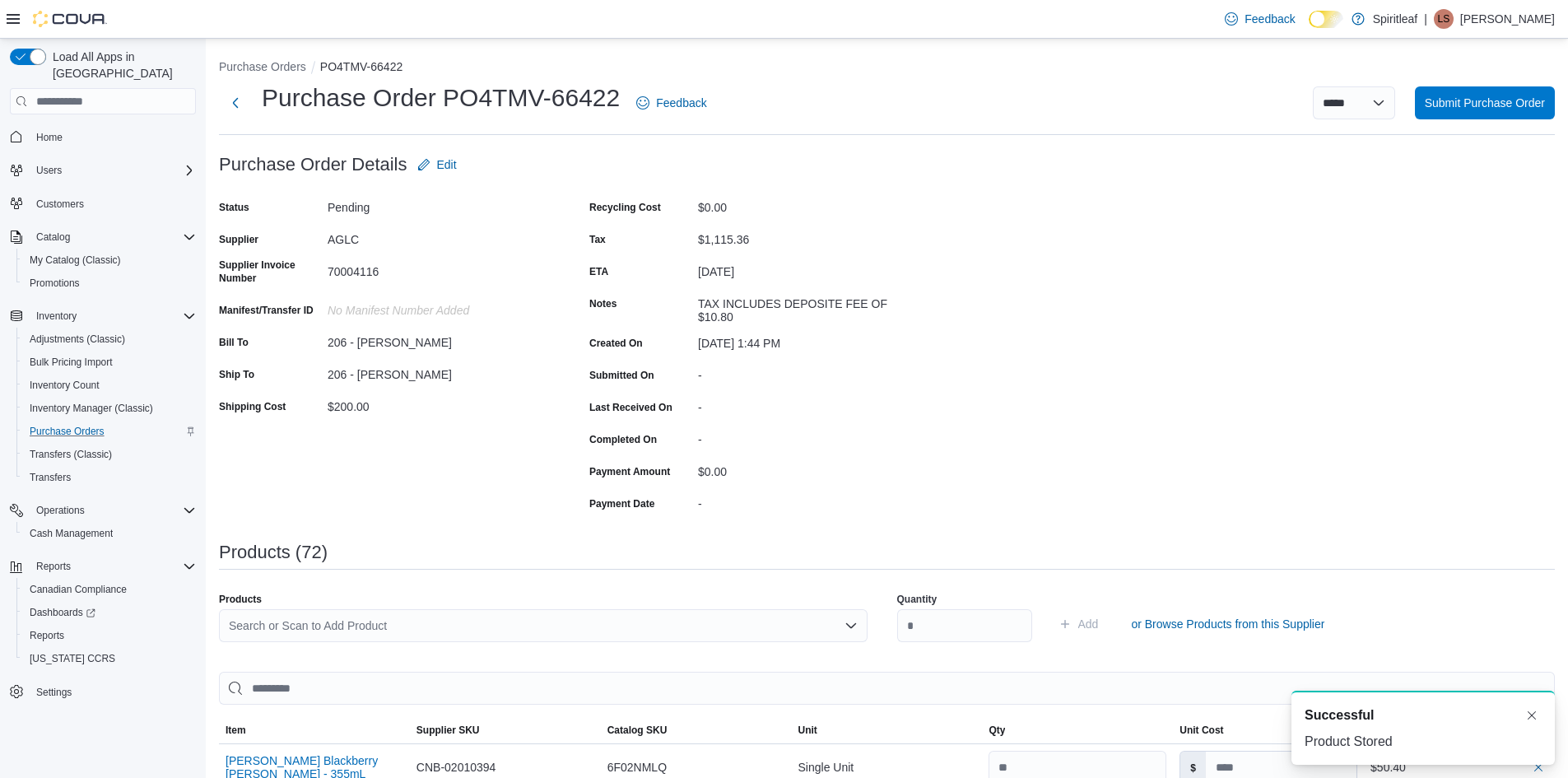
click at [252, 625] on div "Search or Scan to Add Product" at bounding box center [543, 626] width 649 height 33
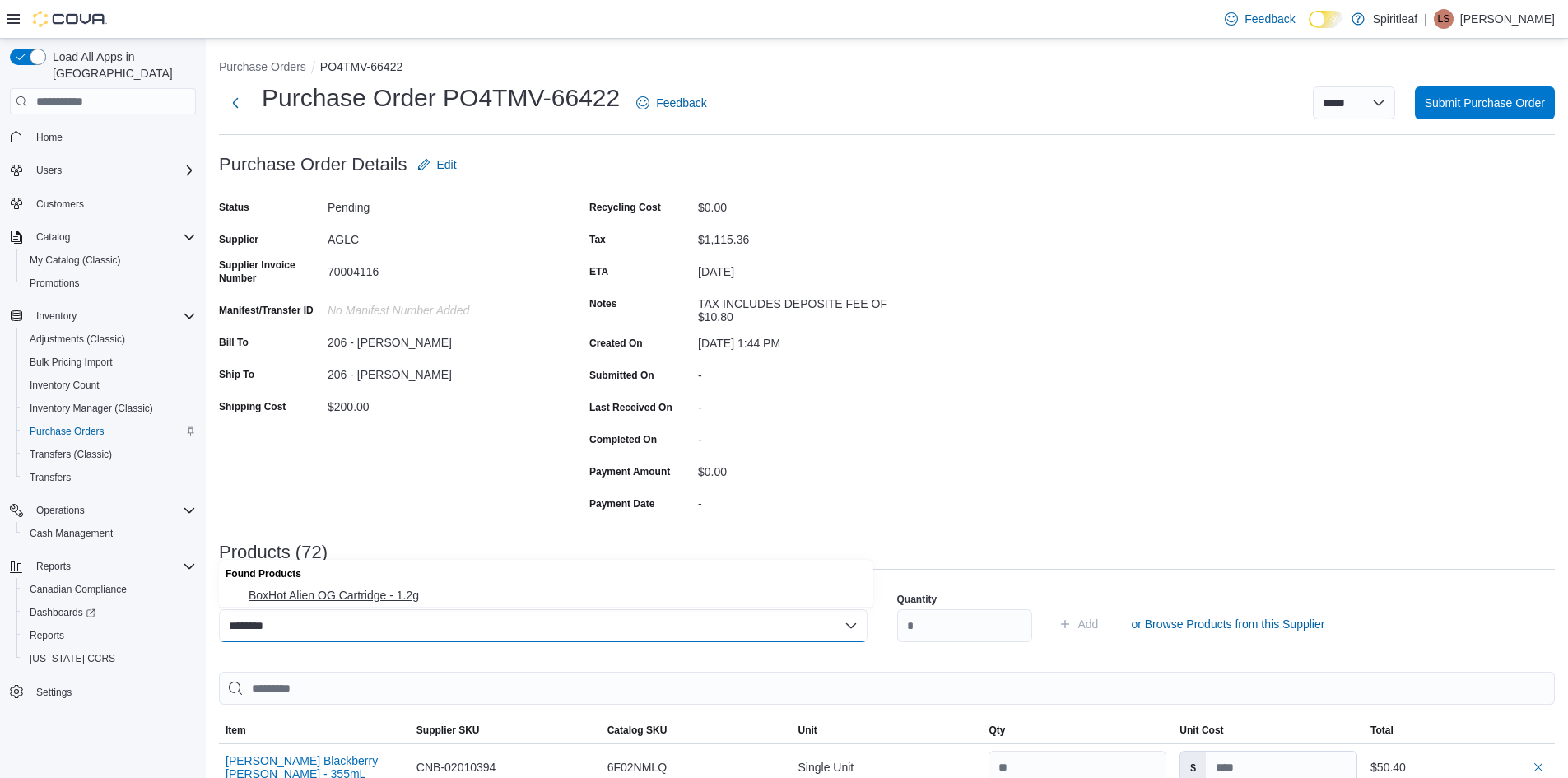
click at [342, 590] on span "BoxHot Alien OG Cartridge - 1.2g" at bounding box center [556, 595] width 615 height 17
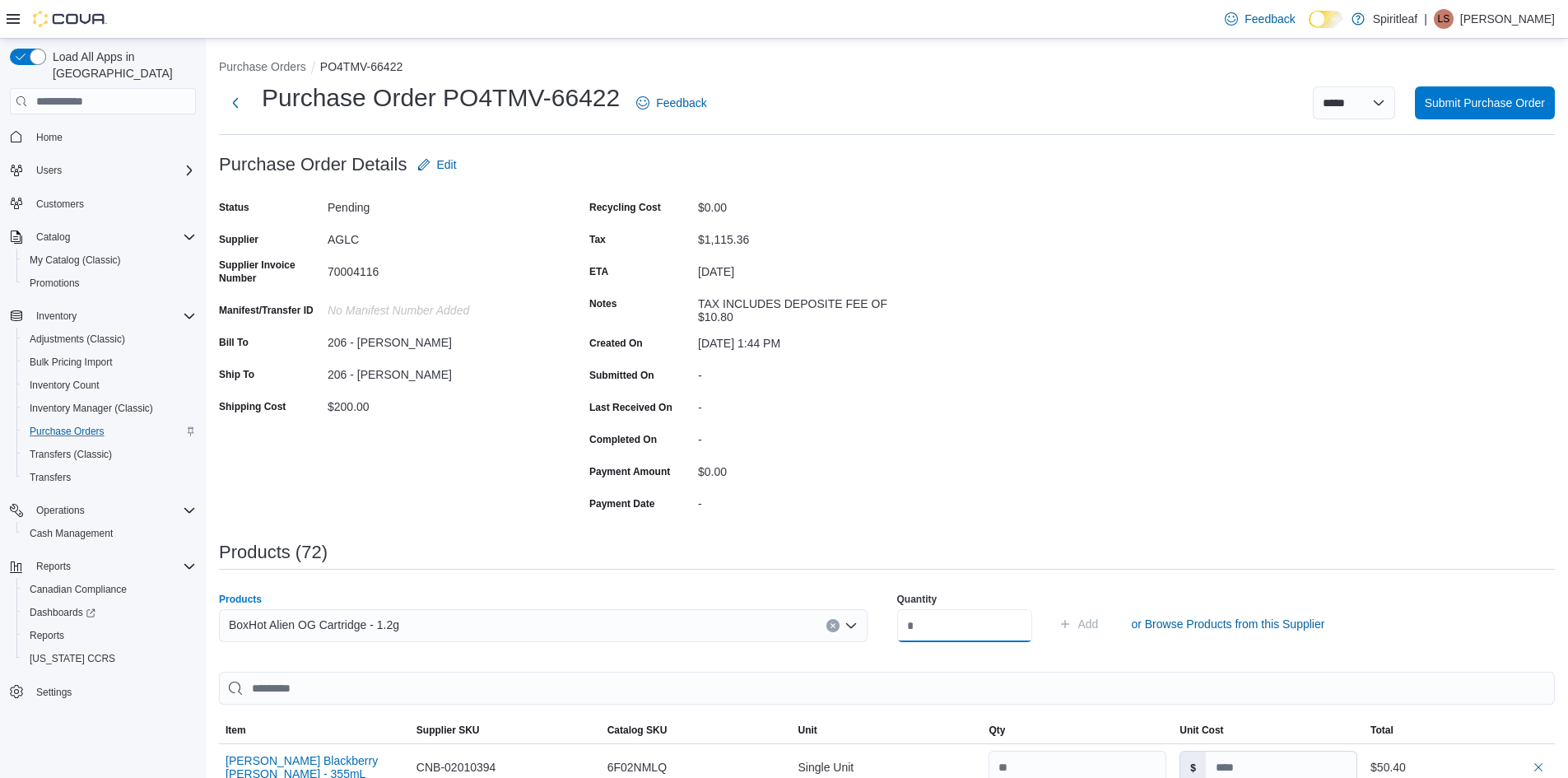
click at [954, 625] on input "number" at bounding box center [965, 626] width 135 height 33
click at [1099, 618] on span "Add" at bounding box center [1088, 624] width 20 height 17
click at [303, 629] on div "Search or Scan to Add Product" at bounding box center [543, 626] width 649 height 33
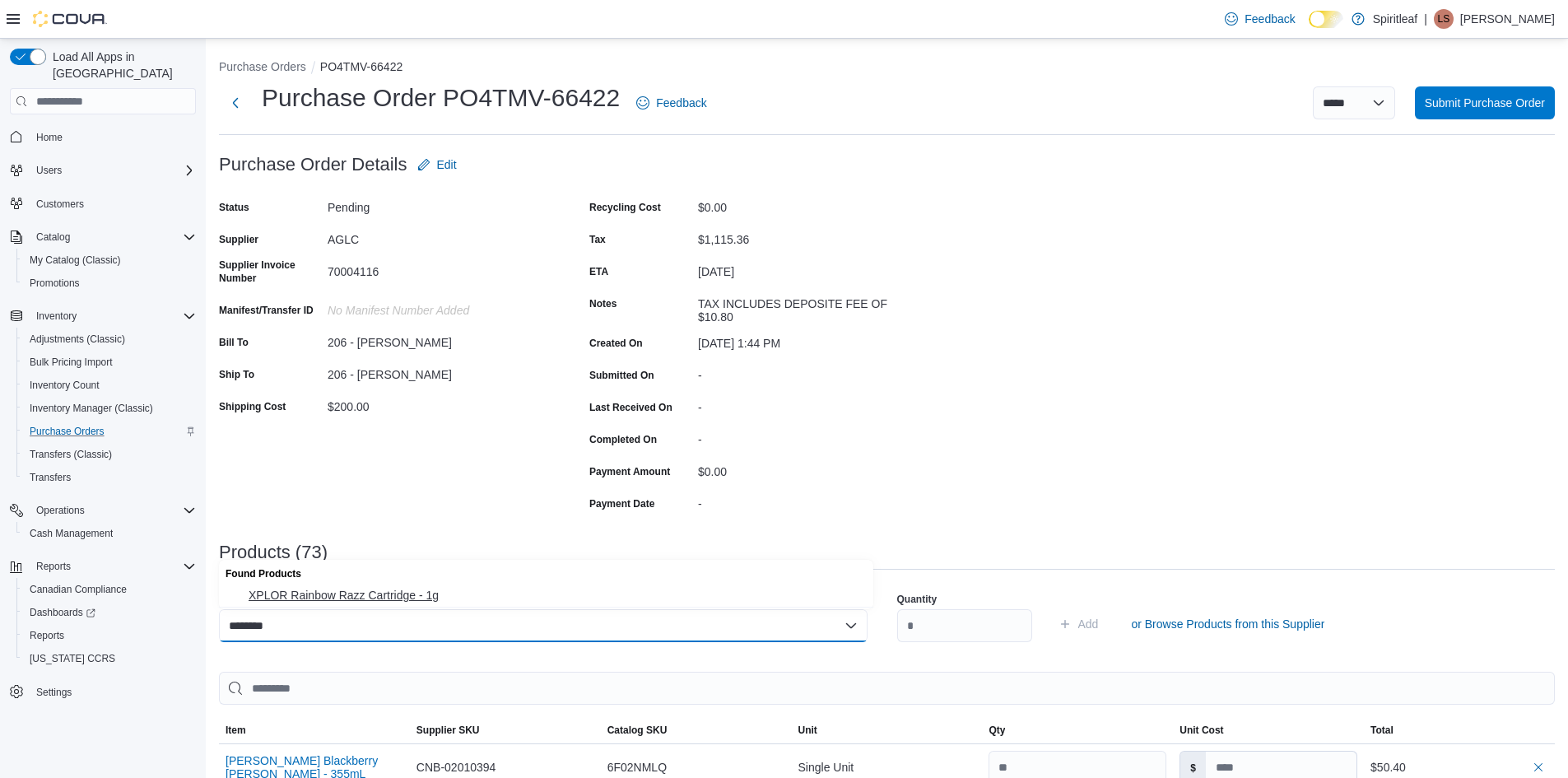
click at [354, 596] on span "XPLOR Rainbow Razz Cartridge - 1g" at bounding box center [556, 595] width 615 height 17
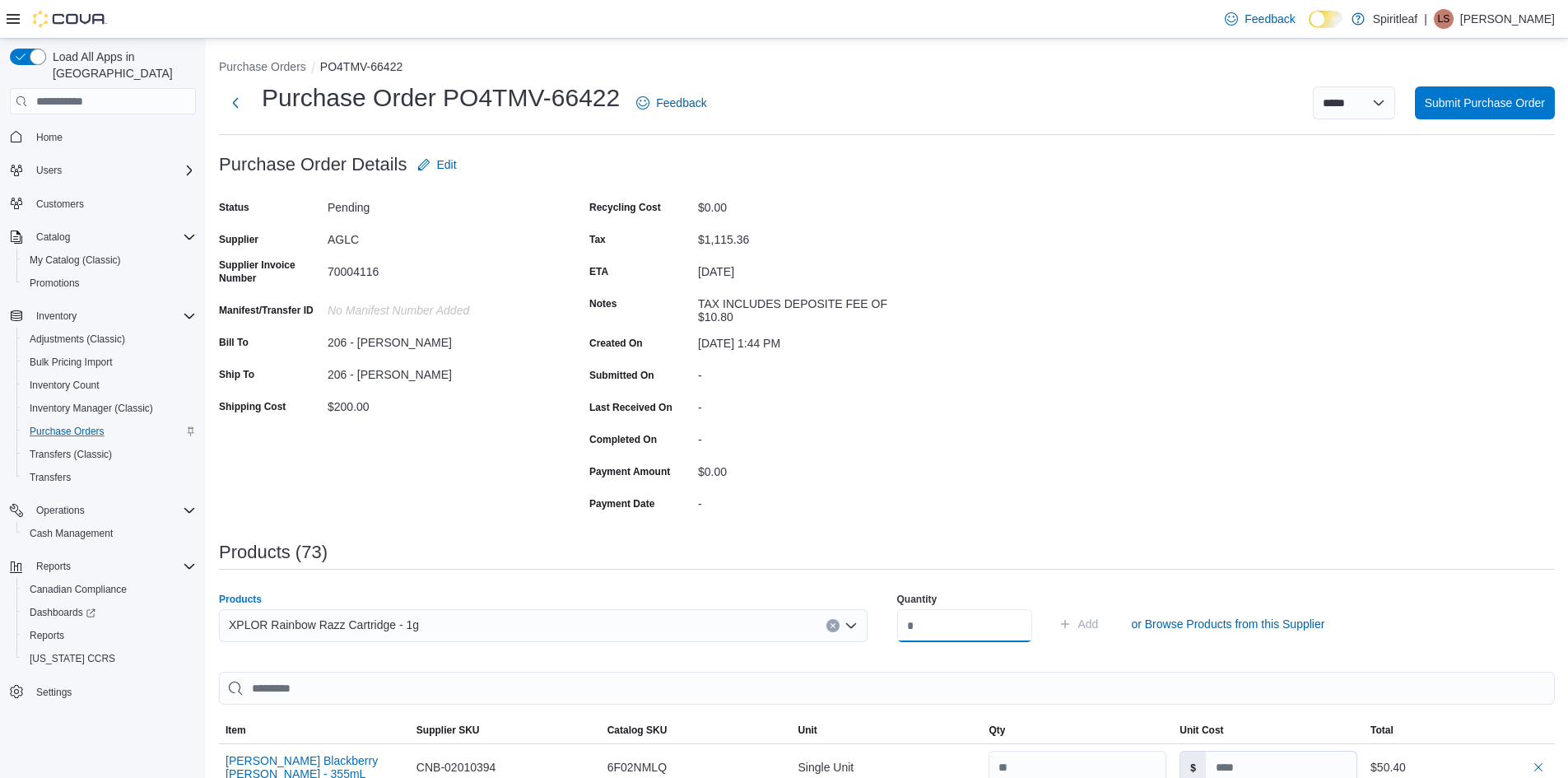
click at [933, 628] on input "number" at bounding box center [965, 626] width 135 height 33
click at [1099, 626] on span "Add" at bounding box center [1088, 624] width 20 height 17
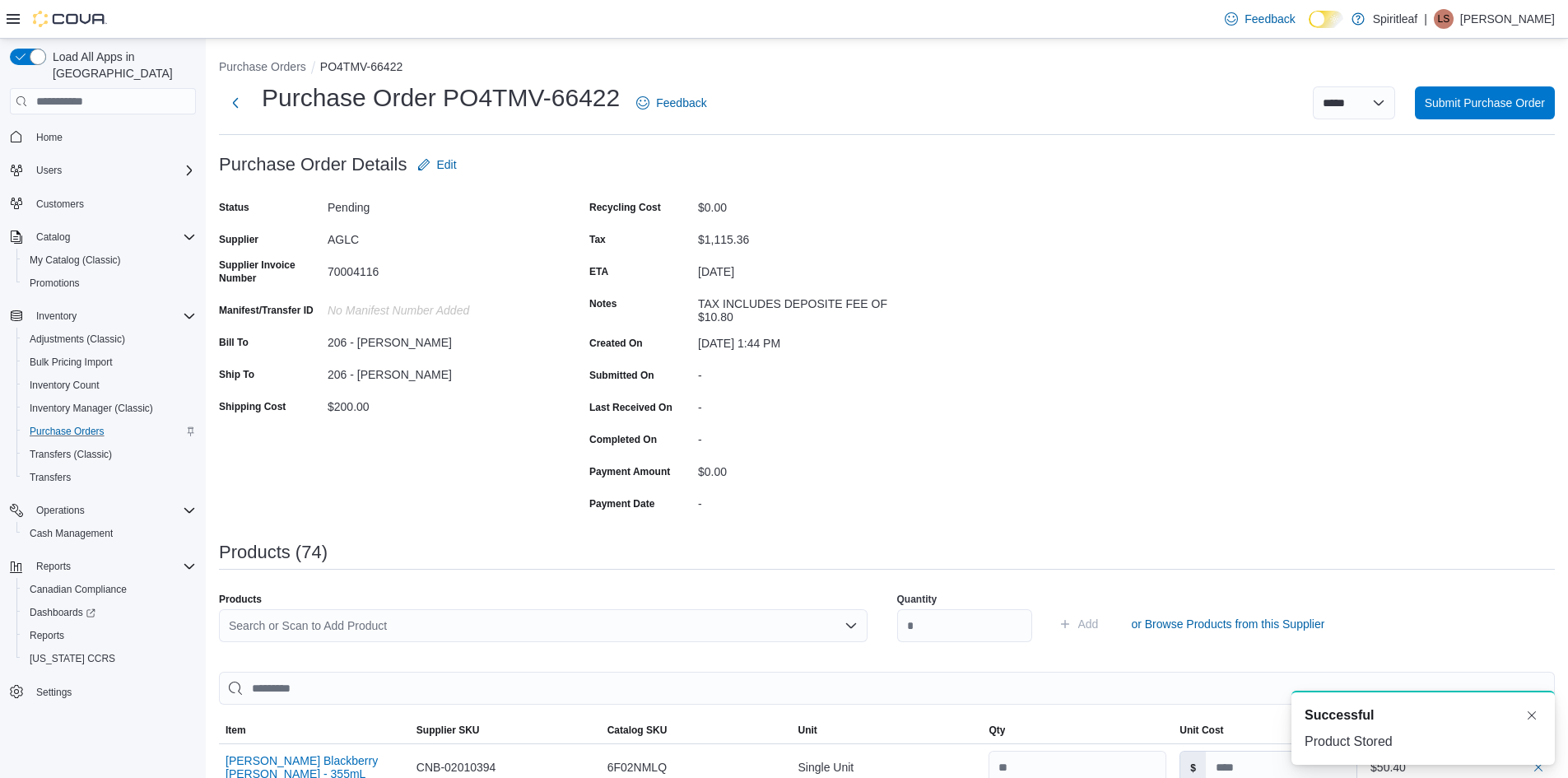
click at [253, 623] on div "Search or Scan to Add Product" at bounding box center [543, 626] width 649 height 33
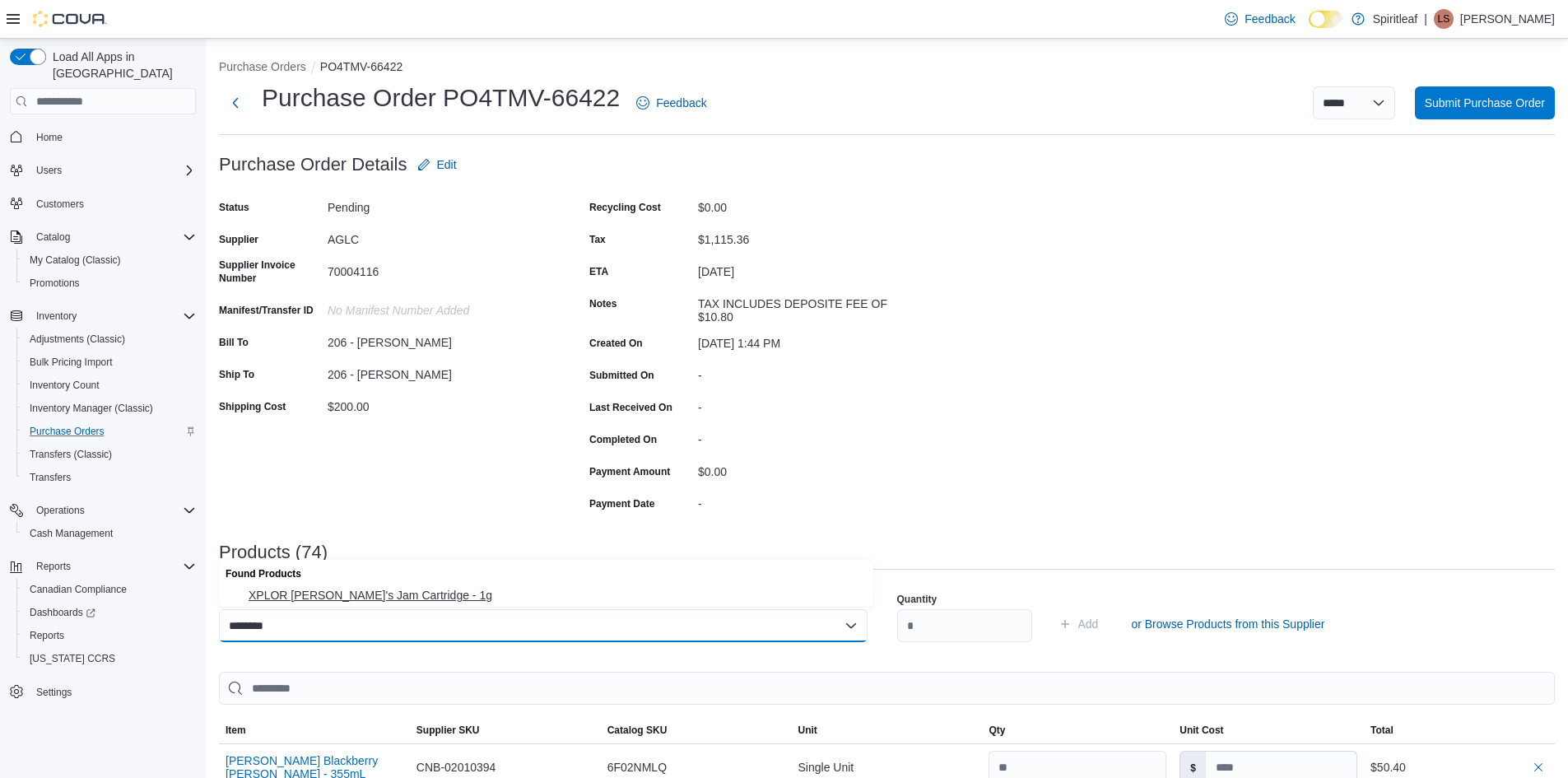
click at [301, 593] on span "XPLOR [PERSON_NAME]'s Jam Cartridge - 1g" at bounding box center [556, 595] width 615 height 17
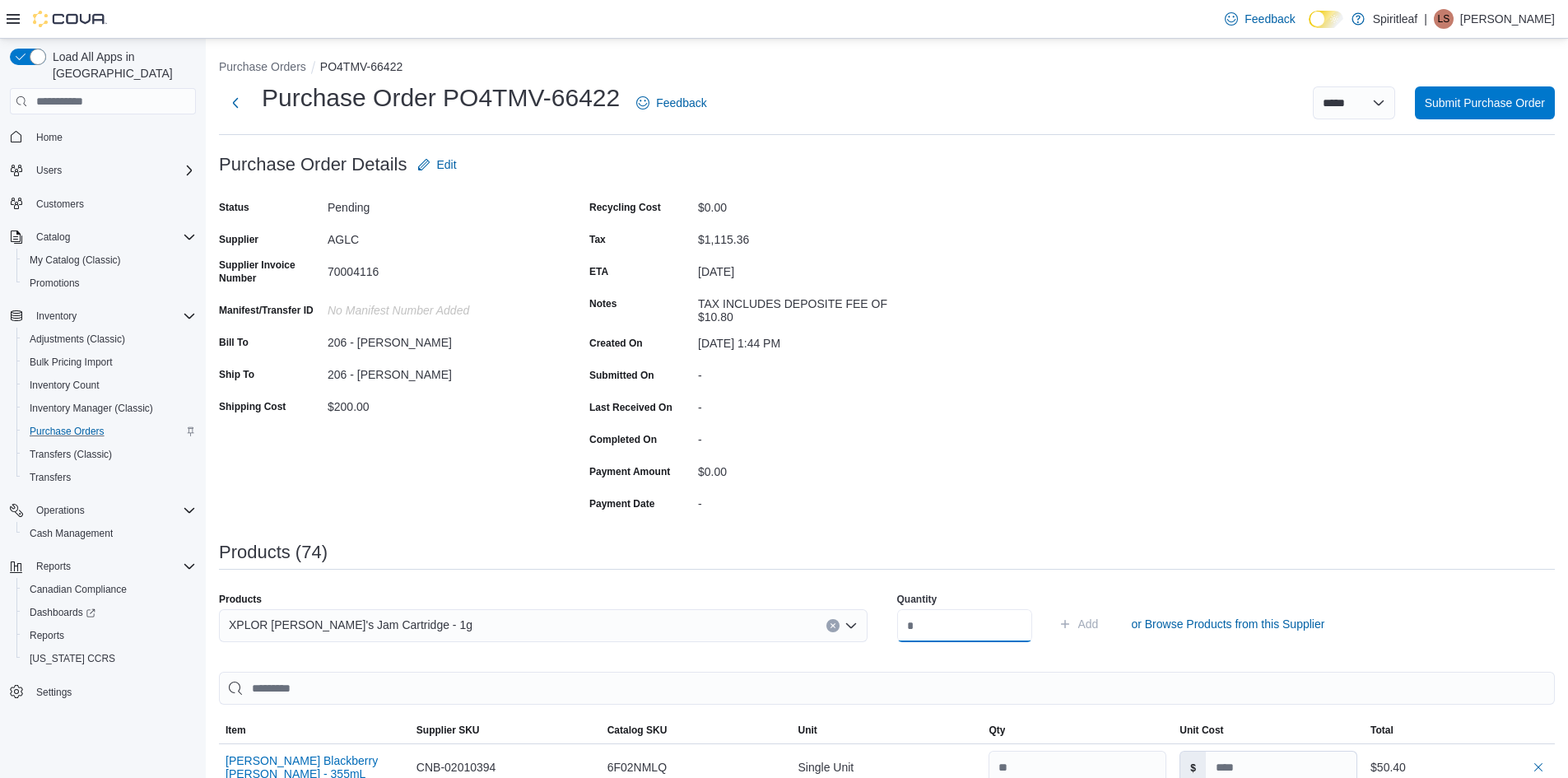
click at [953, 624] on input "number" at bounding box center [965, 626] width 135 height 33
click at [1099, 622] on span "Add" at bounding box center [1088, 624] width 20 height 17
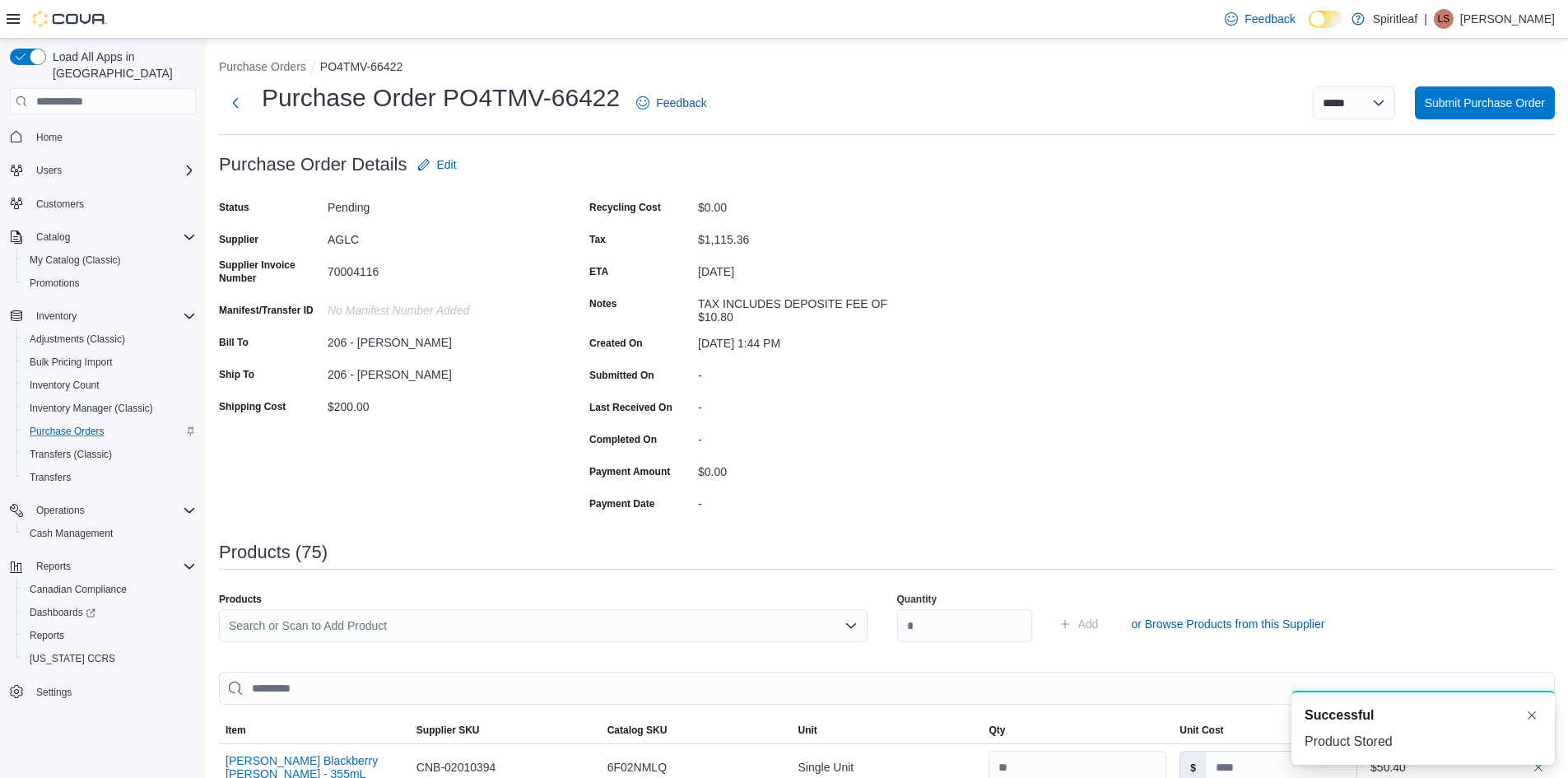
click at [313, 628] on div "Search or Scan to Add Product" at bounding box center [543, 626] width 649 height 33
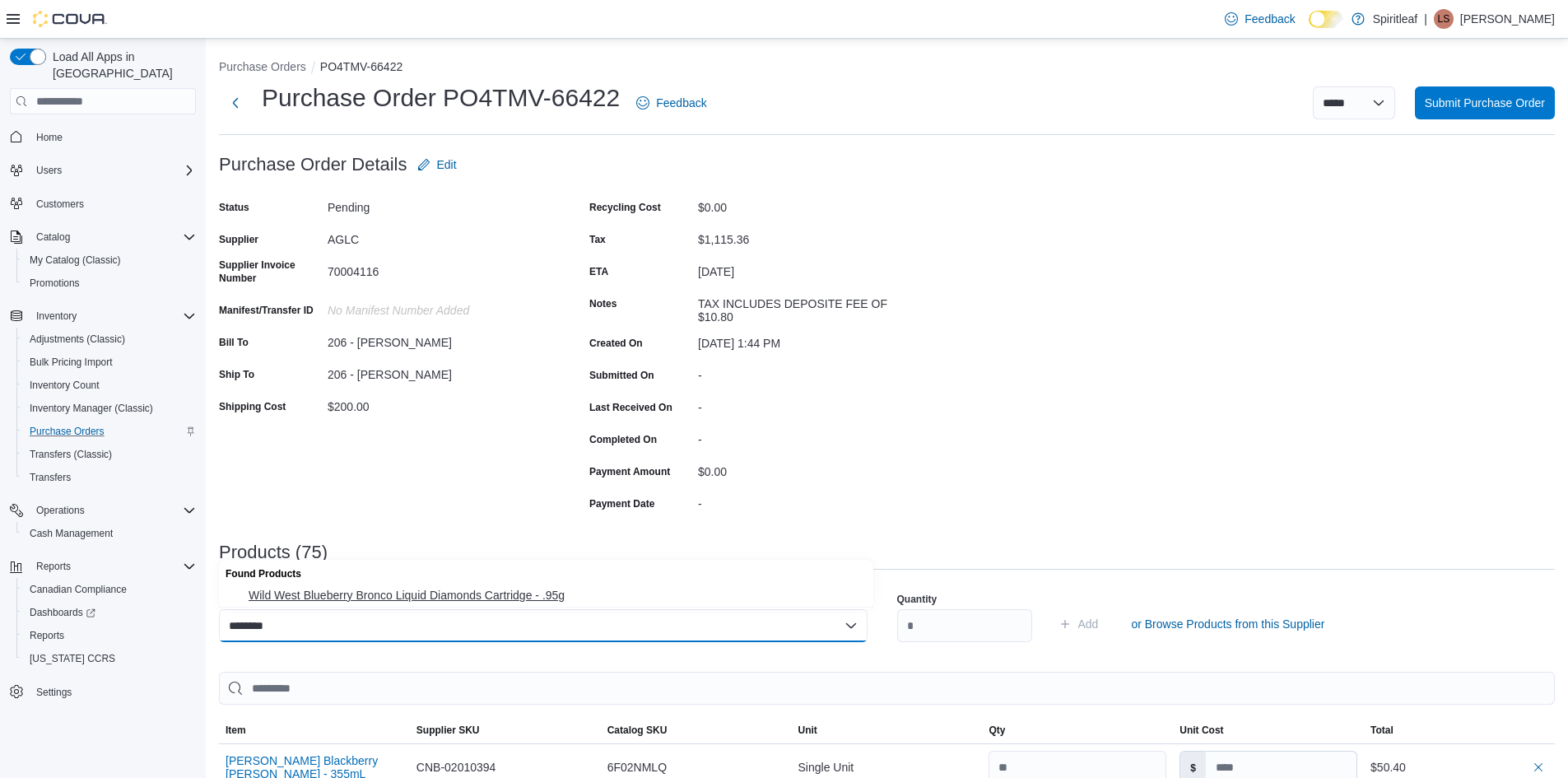
click at [351, 595] on span "Wild West Blueberry Bronco Liquid Diamonds Cartridge - .95g" at bounding box center [556, 595] width 615 height 17
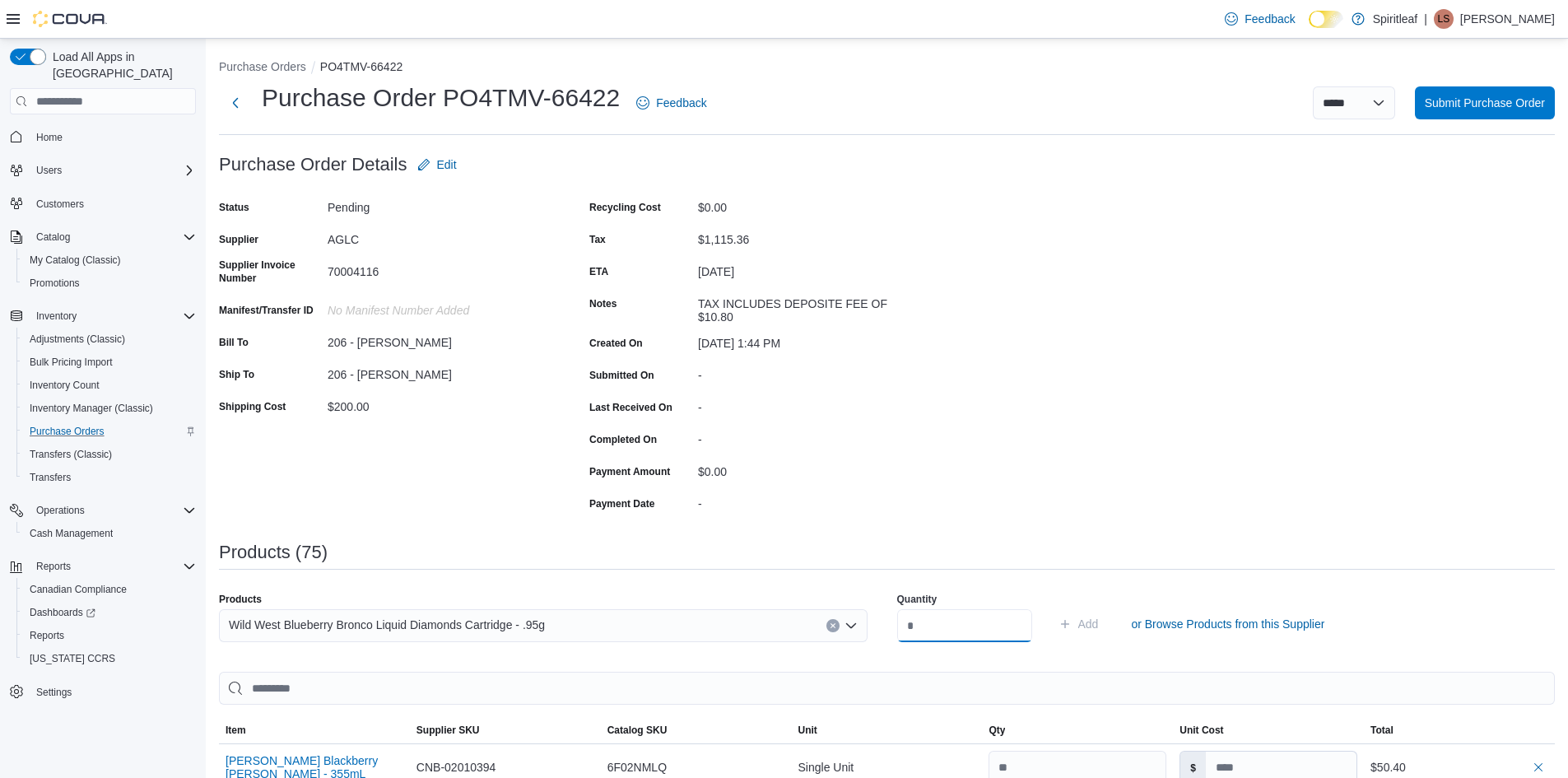
click at [959, 621] on input "number" at bounding box center [965, 626] width 135 height 33
click at [1099, 626] on span "Add" at bounding box center [1088, 624] width 20 height 17
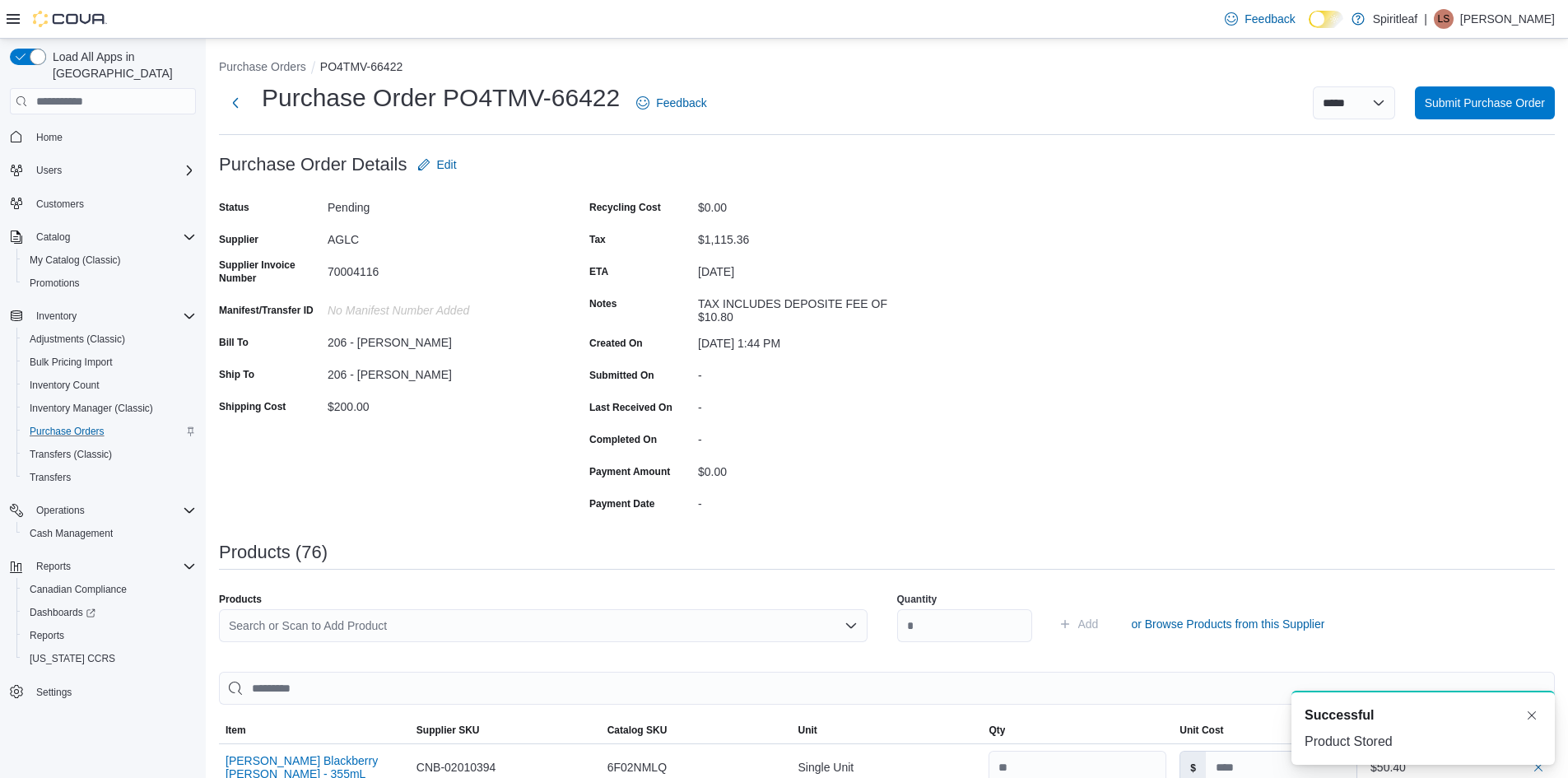
click at [251, 630] on div "Search or Scan to Add Product" at bounding box center [543, 626] width 649 height 33
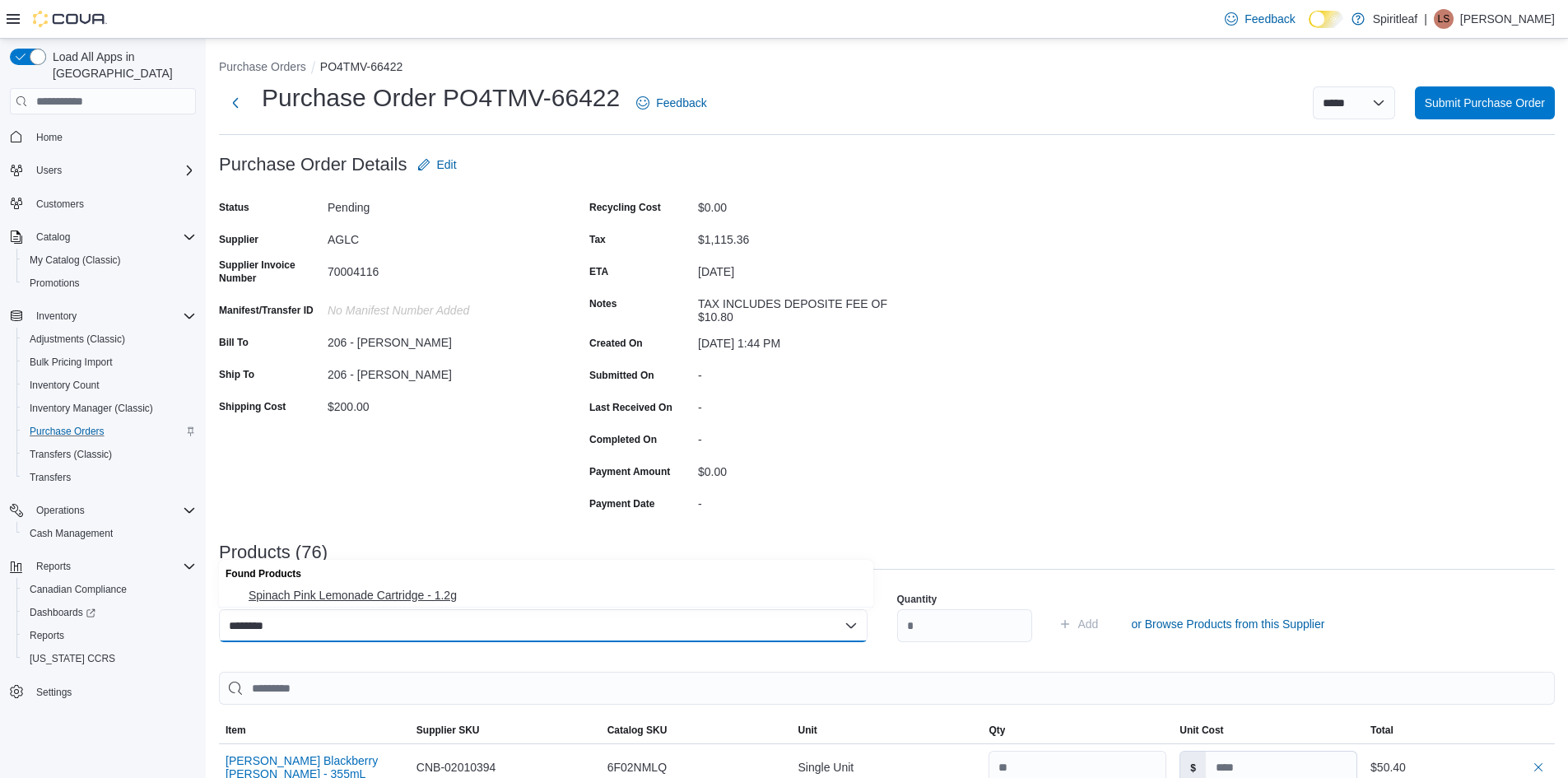
click at [374, 605] on button "Spinach Pink Lemonade Cartridge - 1.2g" at bounding box center [546, 596] width 654 height 24
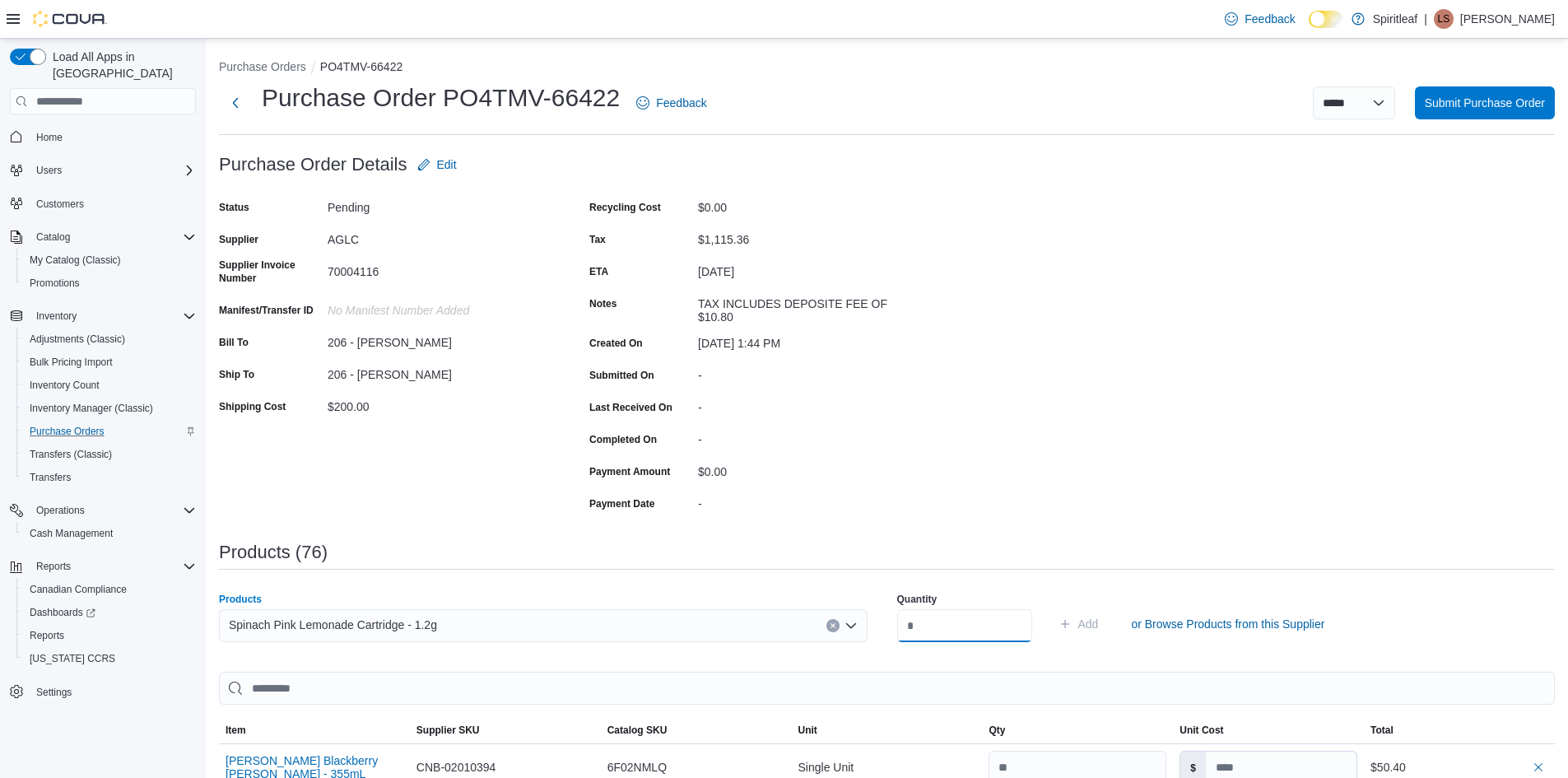
click at [915, 625] on input "number" at bounding box center [965, 626] width 135 height 33
click at [1099, 626] on span "Add" at bounding box center [1088, 624] width 20 height 17
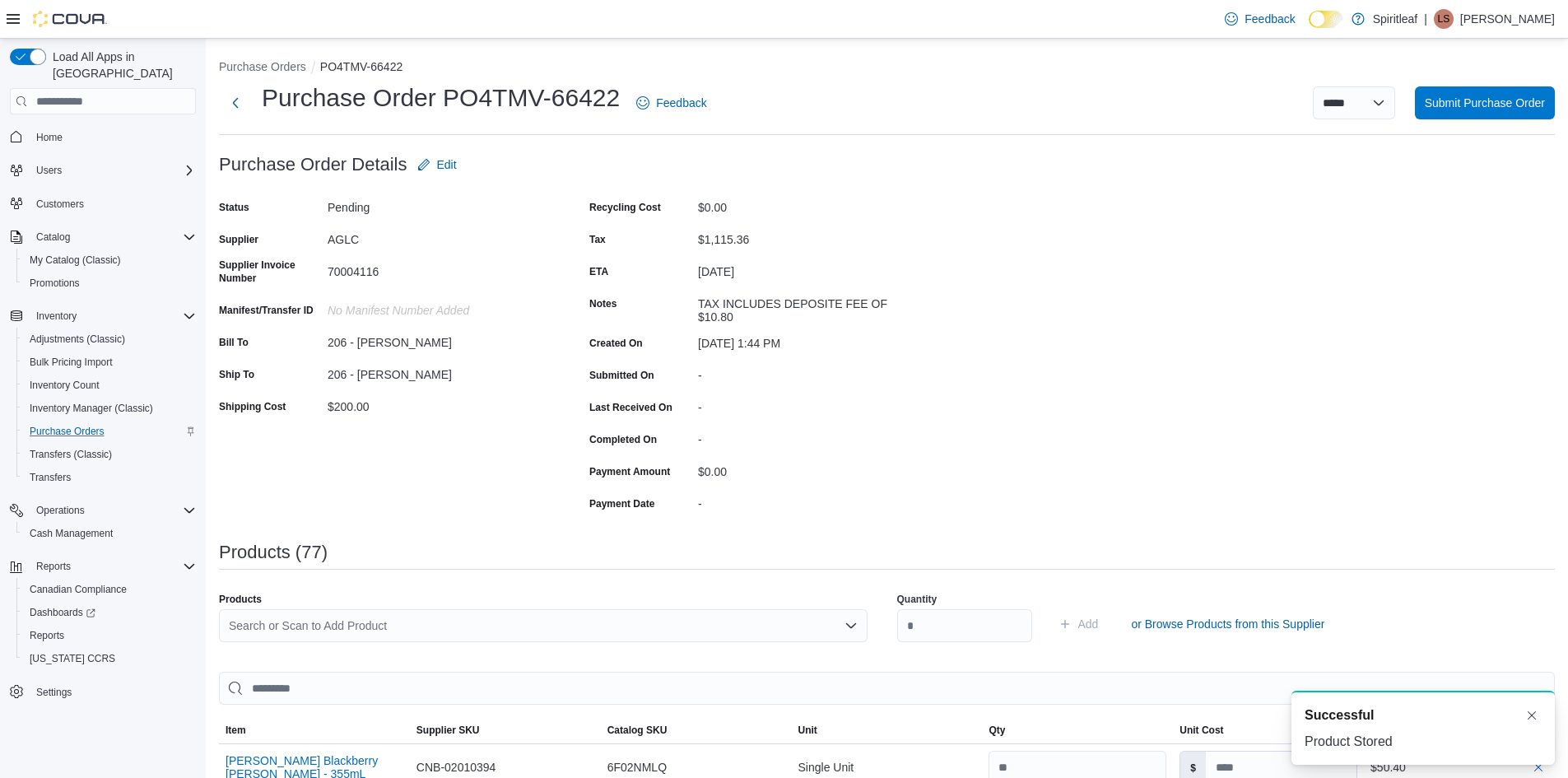
click at [261, 623] on div "Search or Scan to Add Product" at bounding box center [543, 626] width 649 height 33
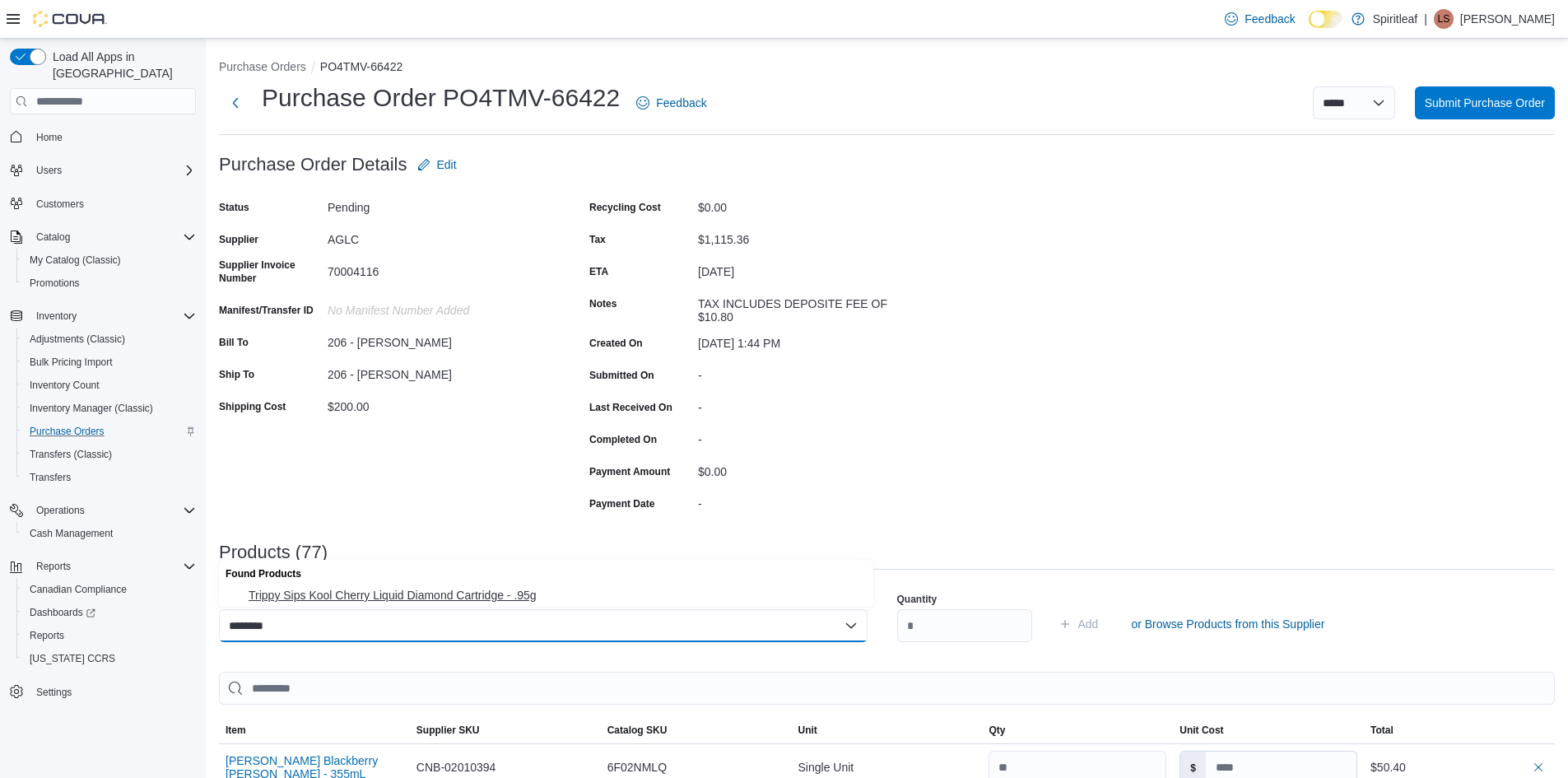
click at [383, 593] on span "Trippy Sips Kool Cherry Liquid Diamond Cartridge - .95g" at bounding box center [556, 595] width 615 height 17
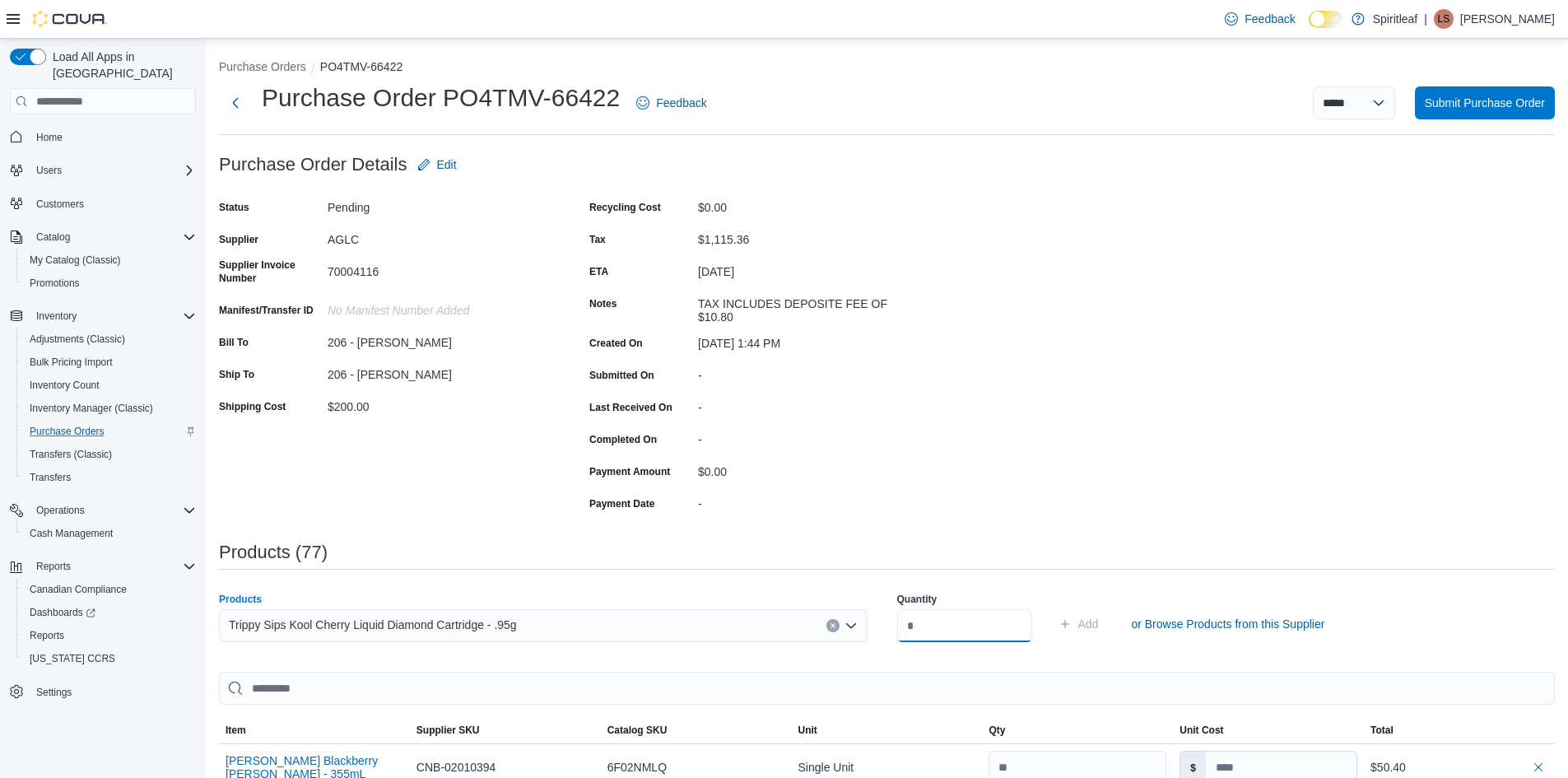
click at [934, 626] on input "number" at bounding box center [965, 626] width 135 height 33
click at [1099, 626] on span "Add" at bounding box center [1088, 624] width 20 height 17
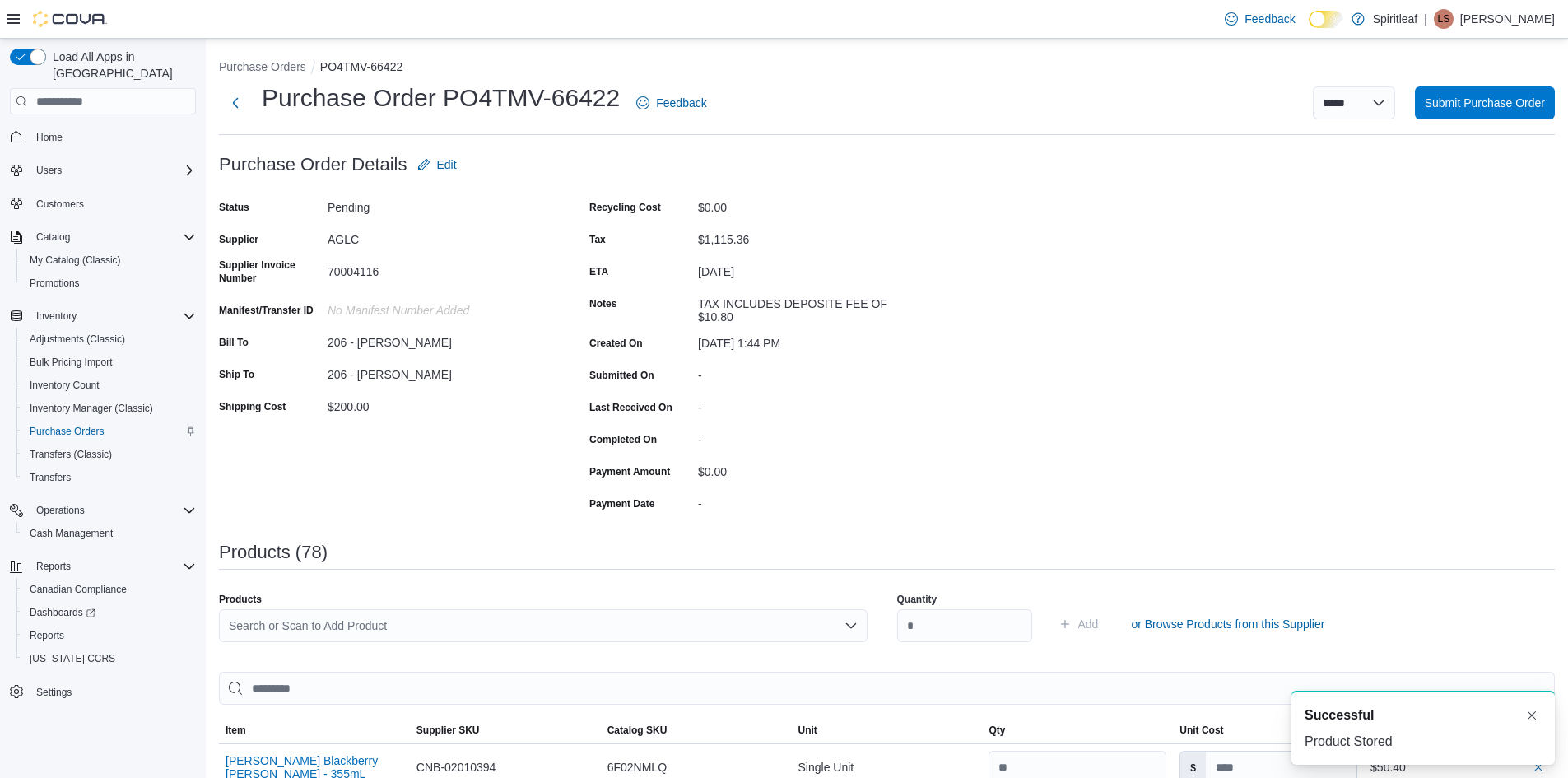
click at [328, 627] on div "Search or Scan to Add Product" at bounding box center [543, 626] width 649 height 33
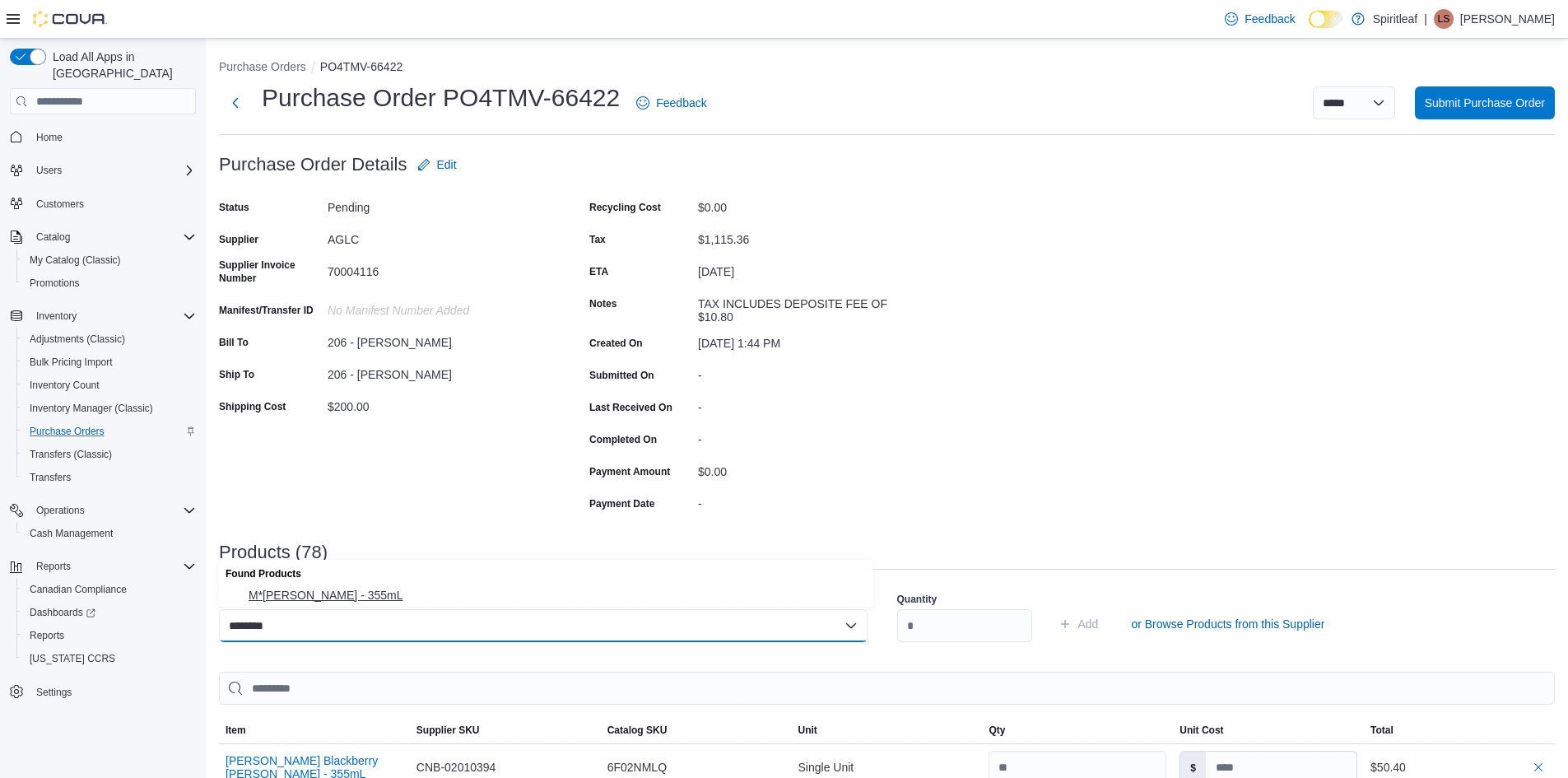
click at [370, 590] on span "M*[PERSON_NAME] - 355mL" at bounding box center [556, 595] width 615 height 17
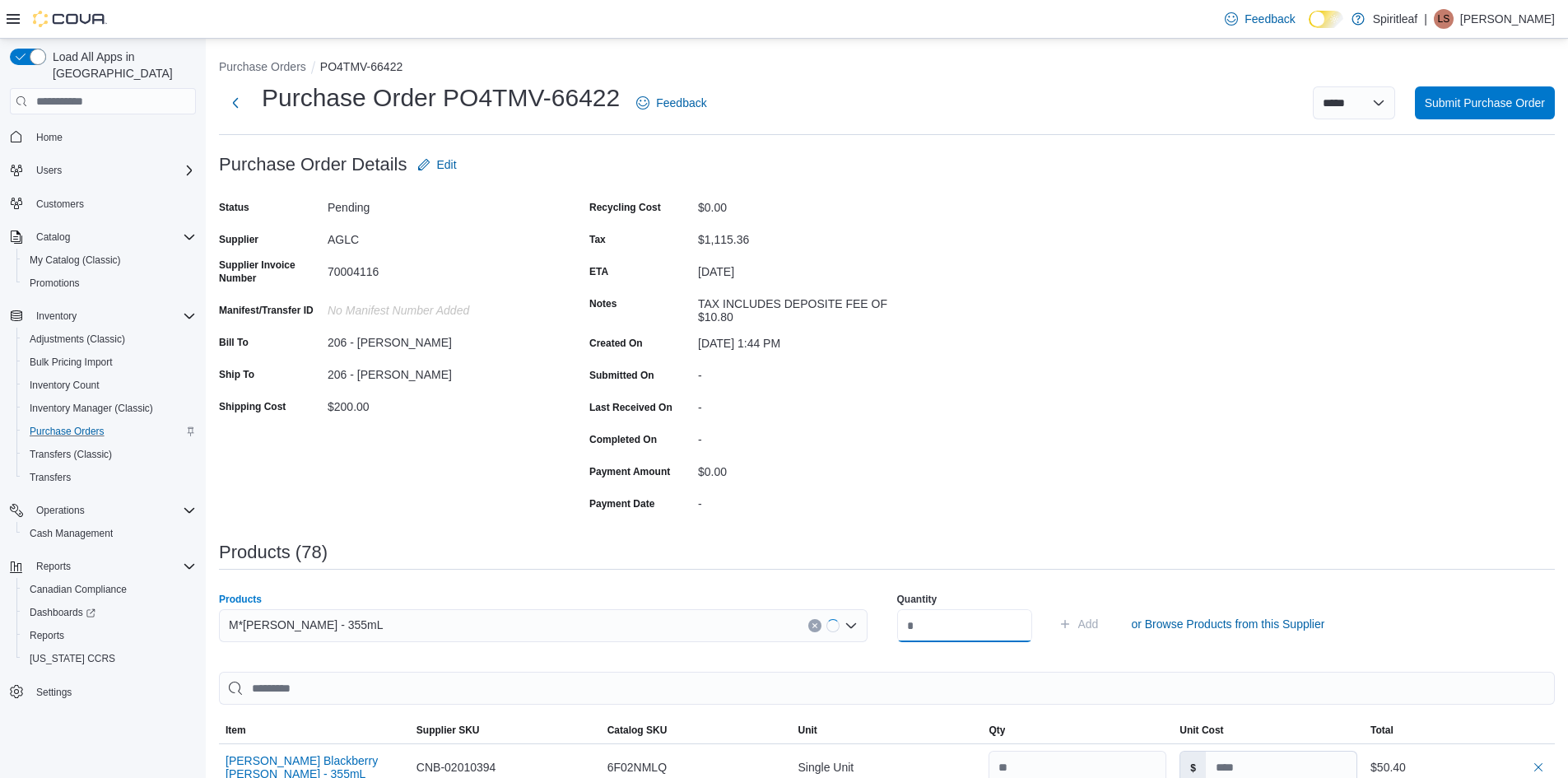
click at [941, 617] on input "number" at bounding box center [965, 626] width 135 height 33
click at [1099, 616] on span "Add" at bounding box center [1088, 624] width 20 height 17
click at [252, 626] on div "Search or Scan to Add Product" at bounding box center [543, 626] width 649 height 33
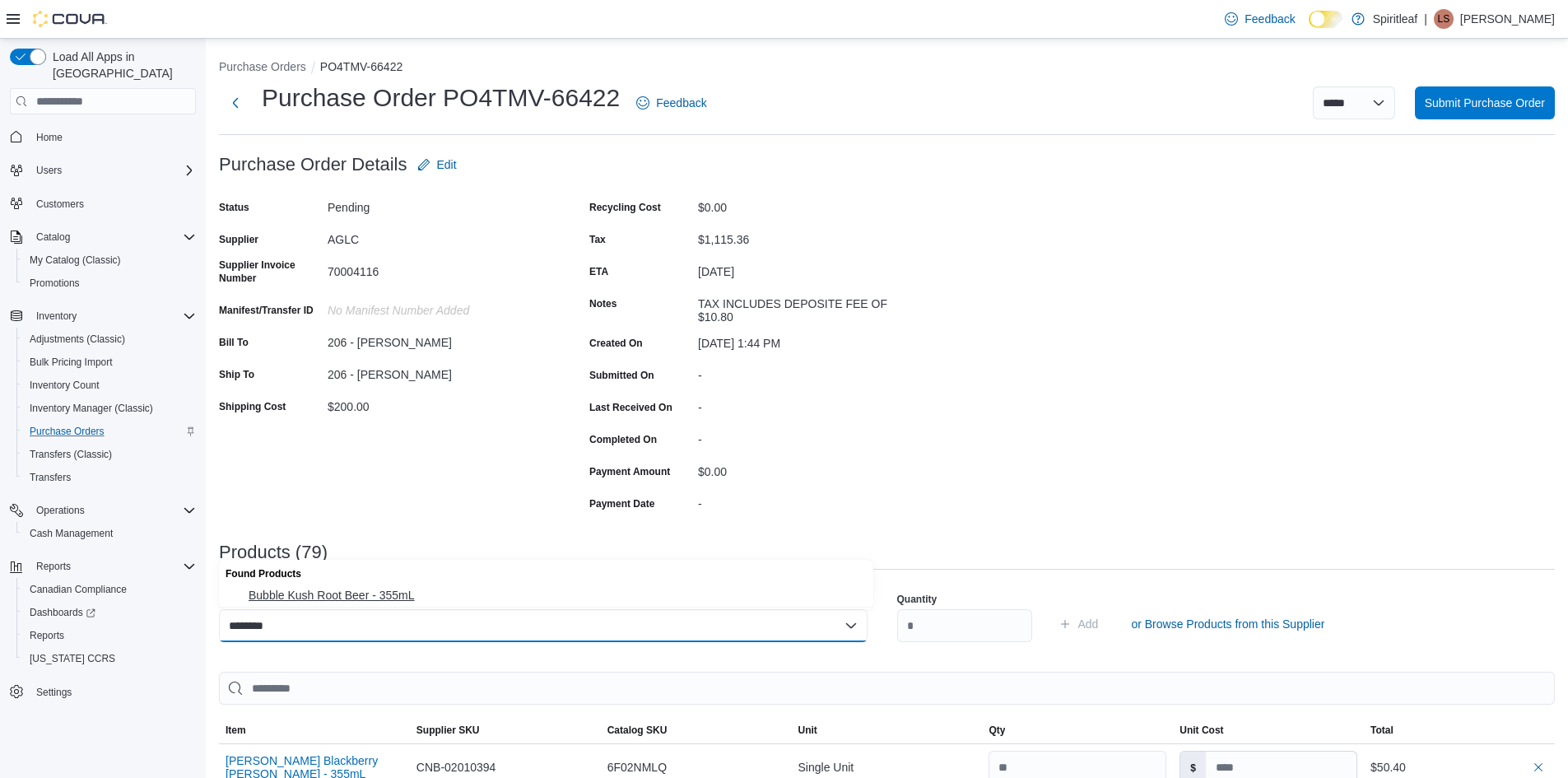
click at [332, 594] on span "Bubble Kush Root Beer - 355mL" at bounding box center [556, 595] width 615 height 17
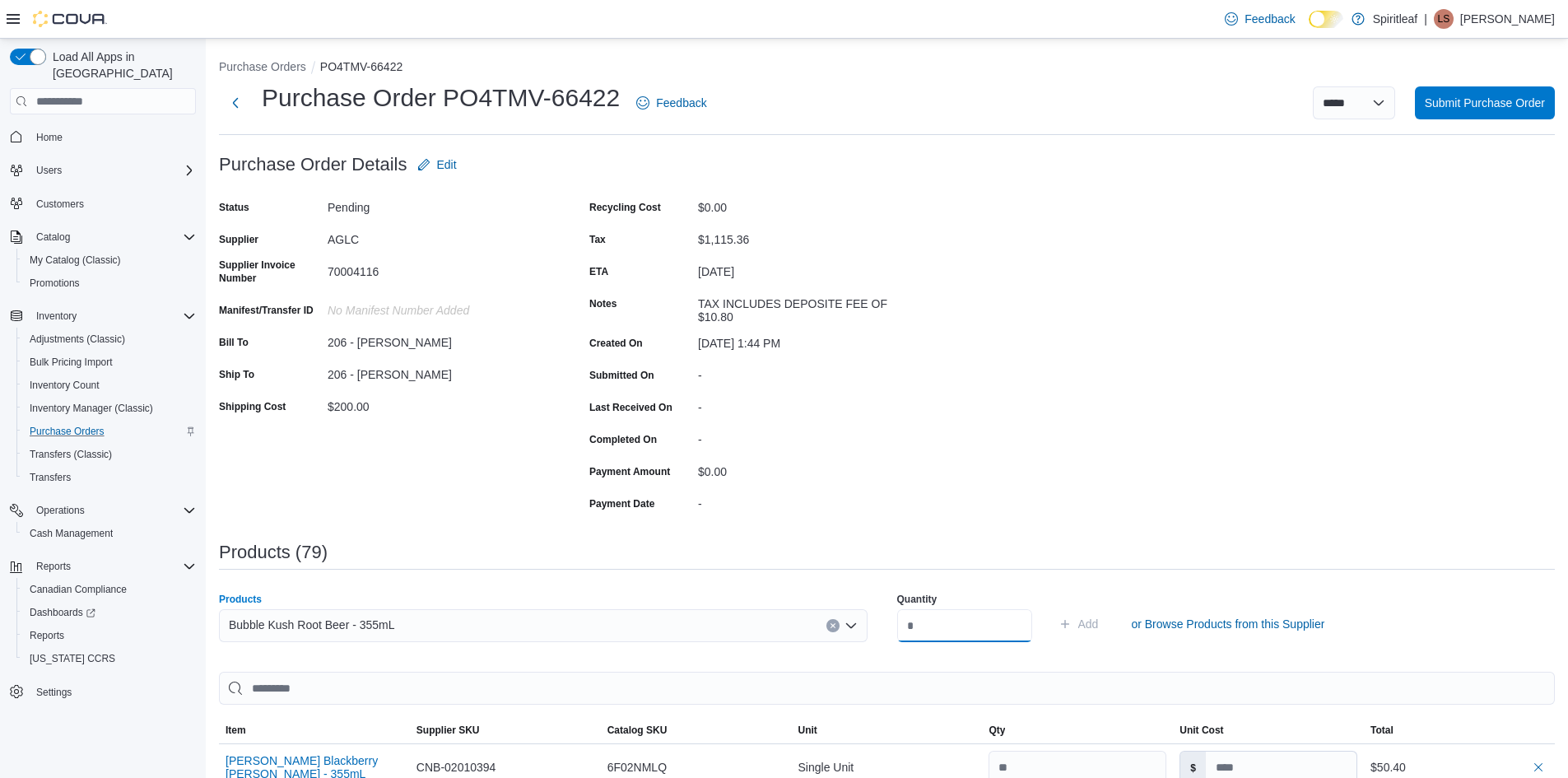
click at [945, 623] on input "number" at bounding box center [965, 626] width 135 height 33
click at [1099, 621] on span "Add" at bounding box center [1088, 624] width 20 height 17
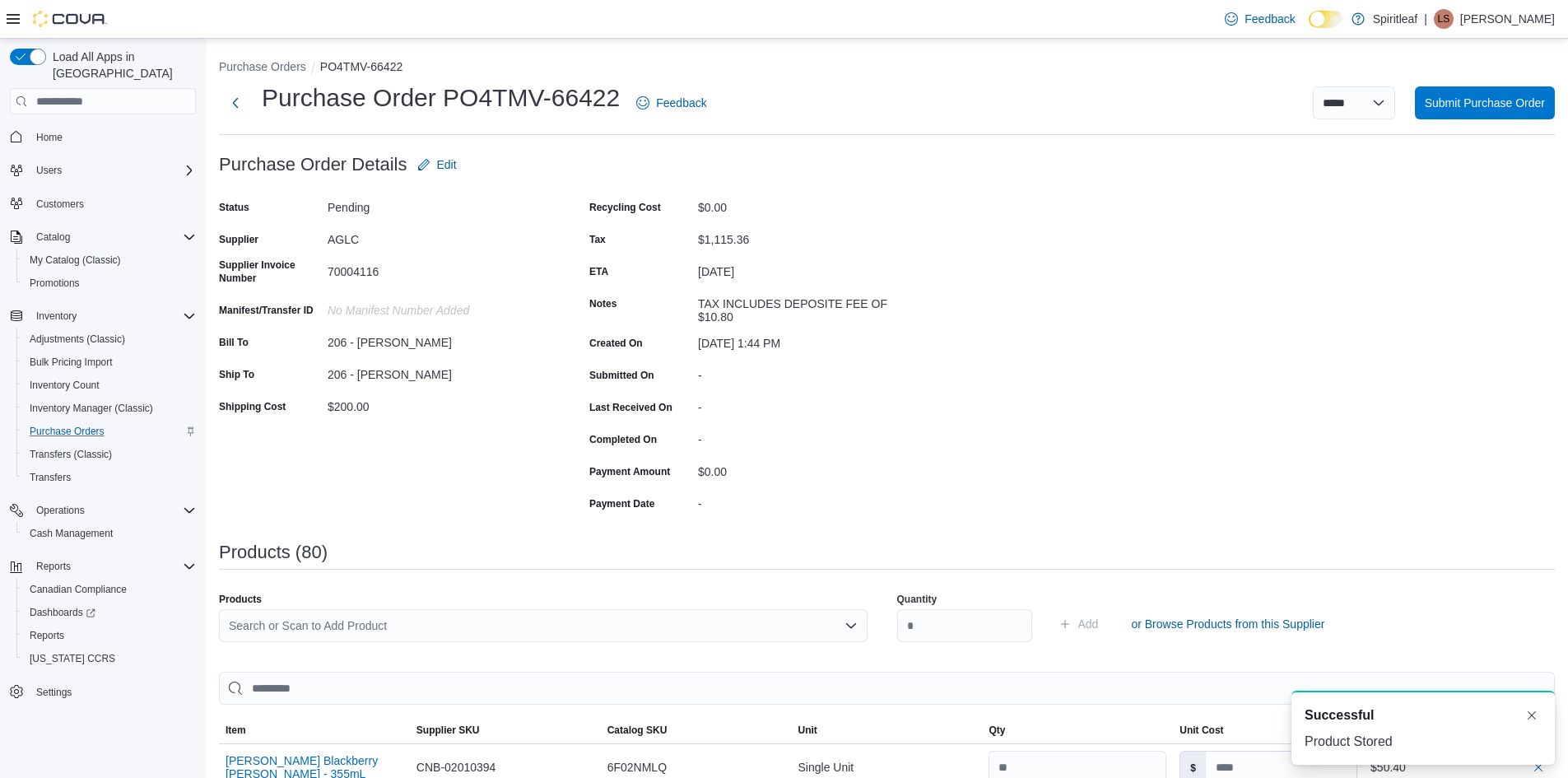
click at [298, 624] on div "Search or Scan to Add Product" at bounding box center [543, 626] width 649 height 33
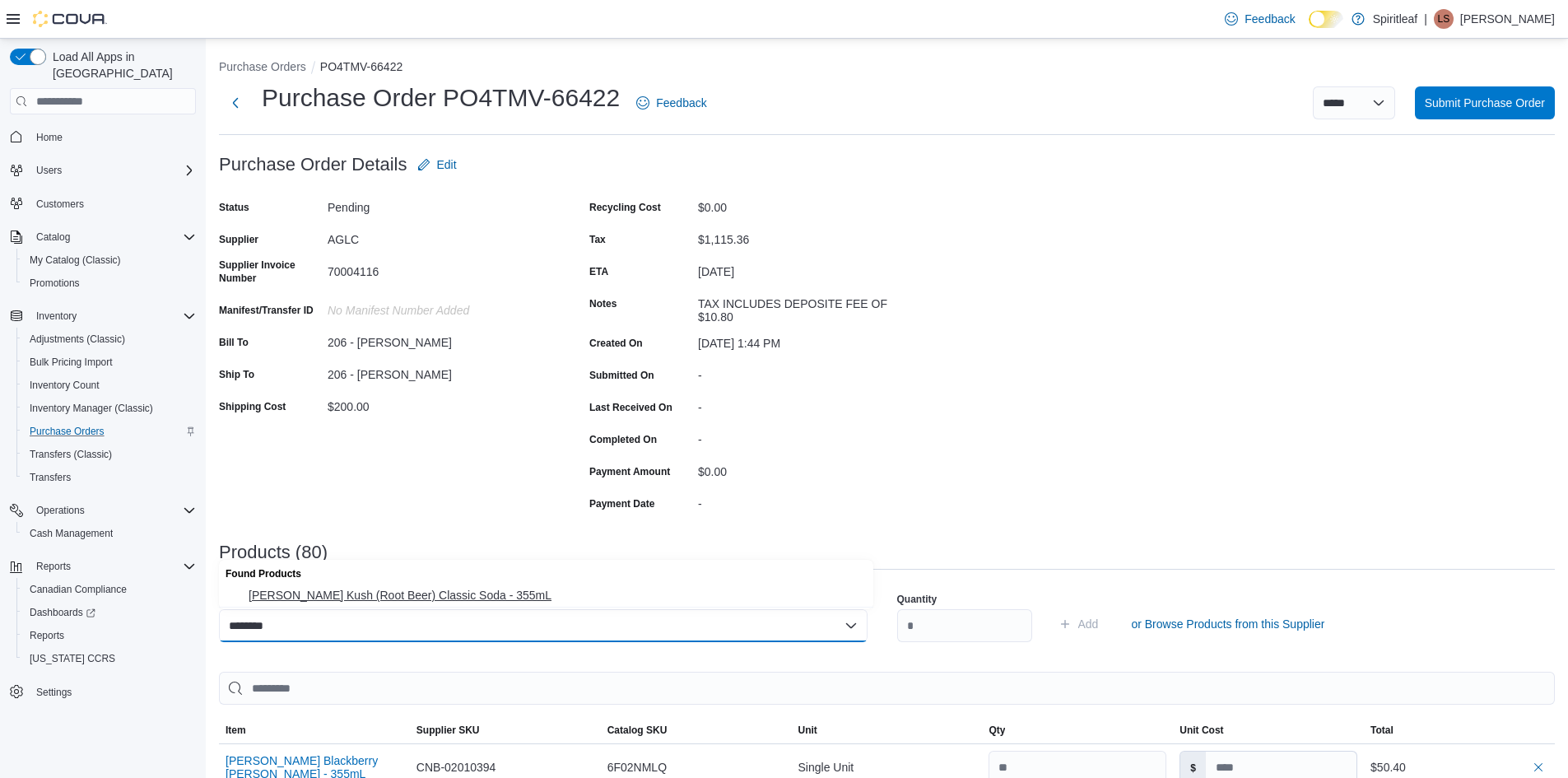
click at [384, 598] on span "[PERSON_NAME] Kush (Root Beer) Classic Soda - 355mL" at bounding box center [556, 595] width 615 height 17
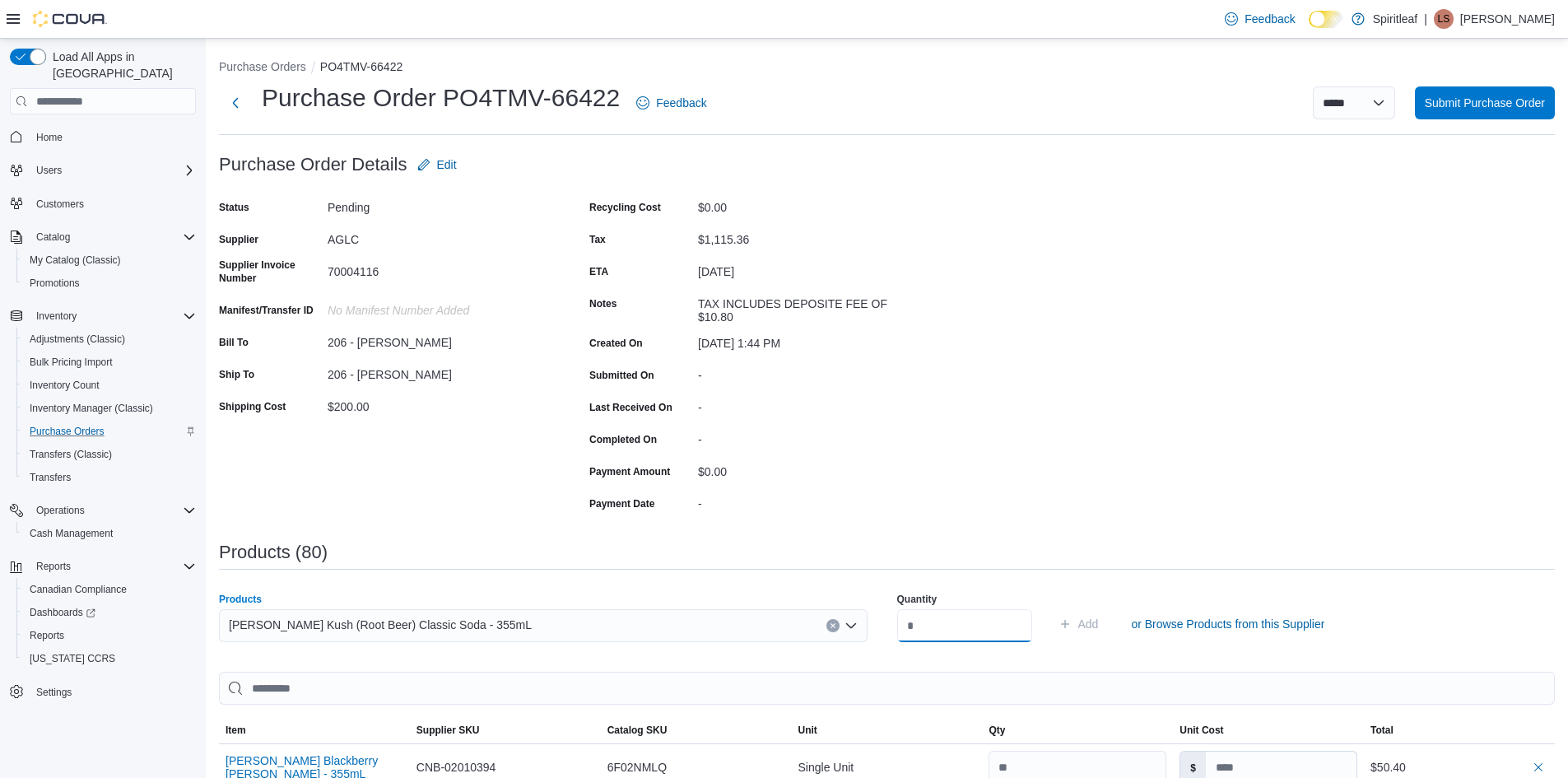
click at [953, 615] on input "number" at bounding box center [965, 626] width 135 height 33
click at [1099, 615] on span "Add" at bounding box center [1088, 624] width 20 height 17
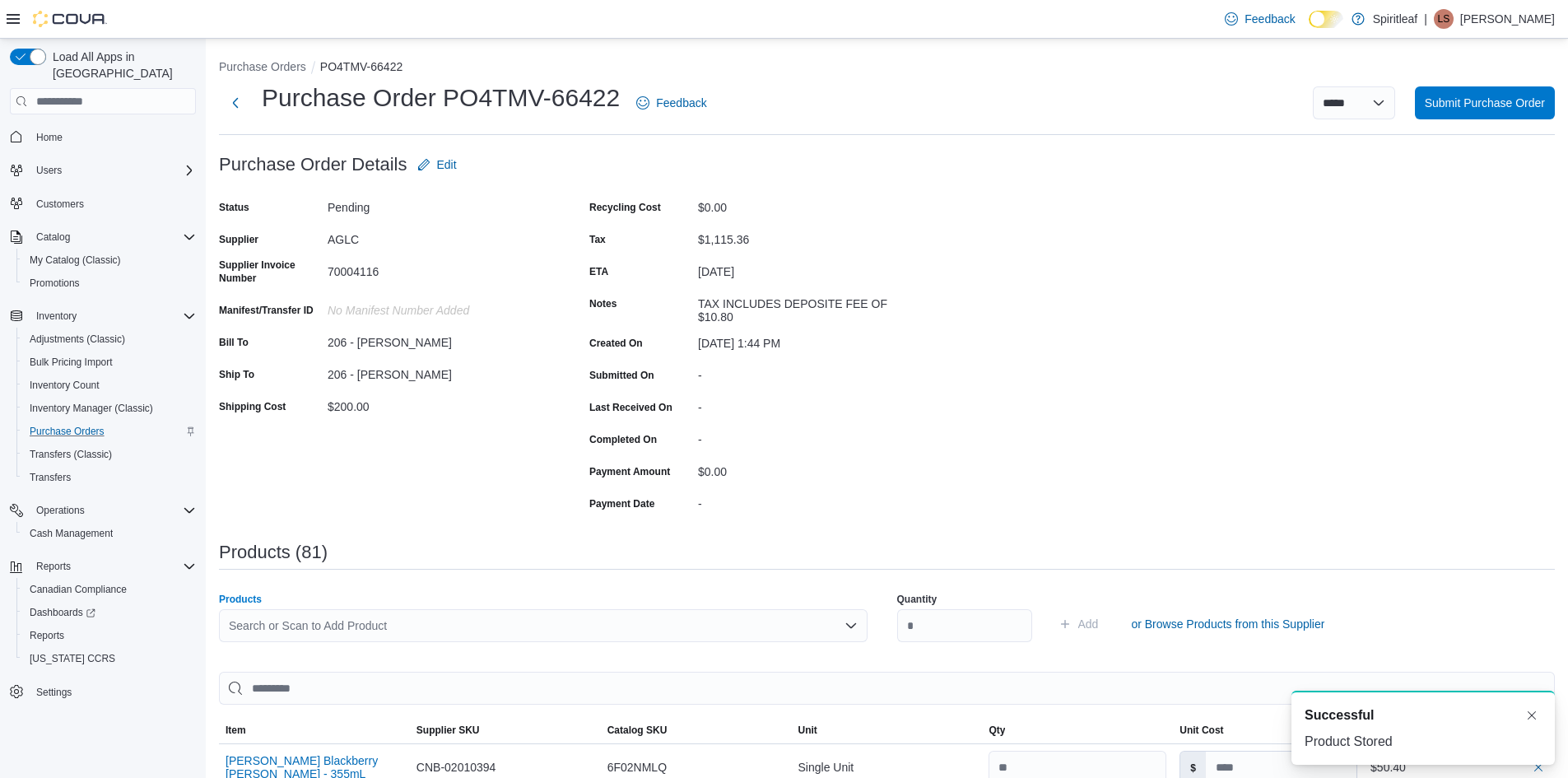
click at [233, 626] on div "Search or Scan to Add Product" at bounding box center [543, 626] width 649 height 33
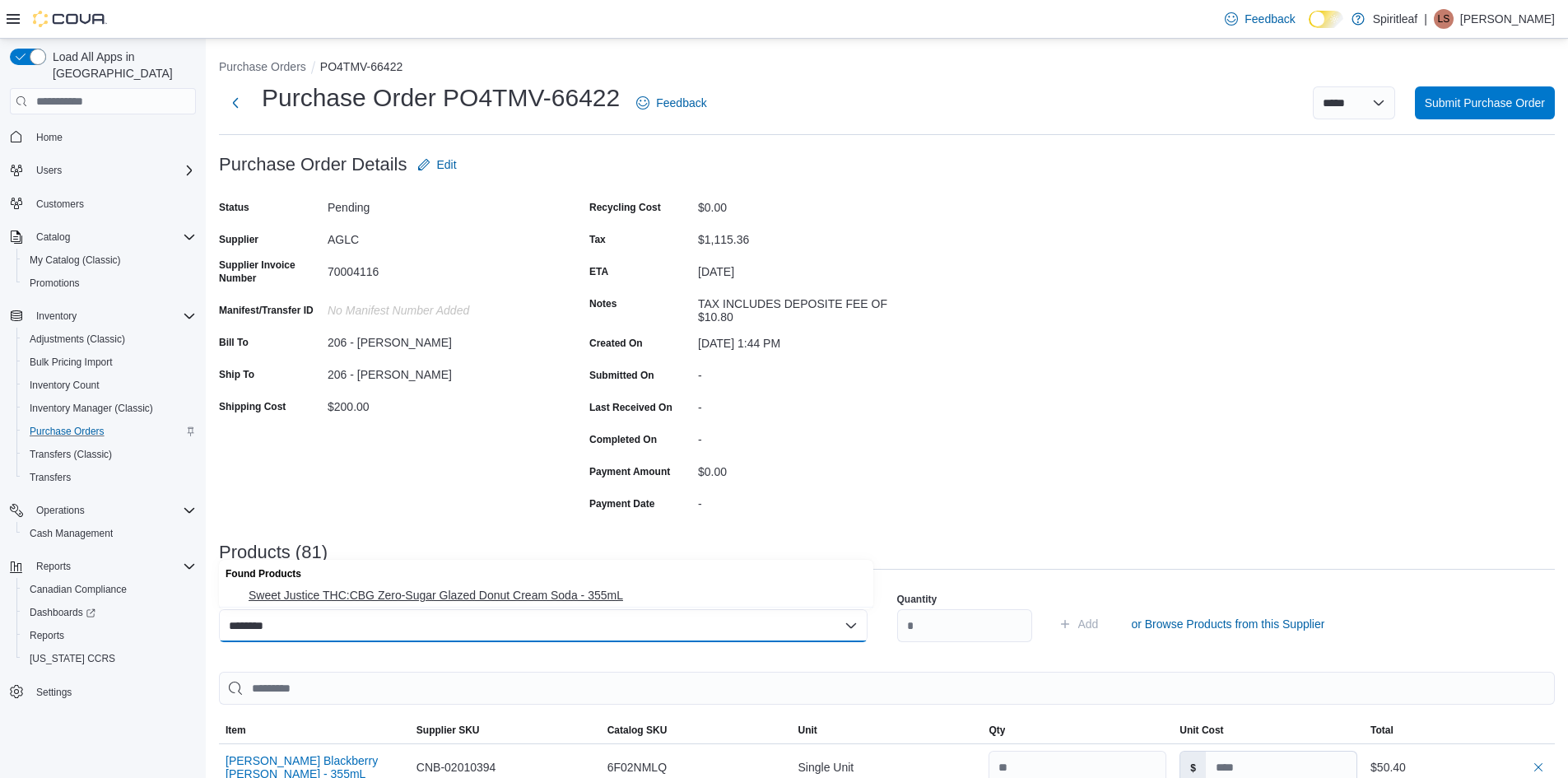
click at [305, 592] on span "Sweet Justice THC:CBG Zero-Sugar Glazed Donut Cream Soda - 355mL" at bounding box center [556, 595] width 615 height 17
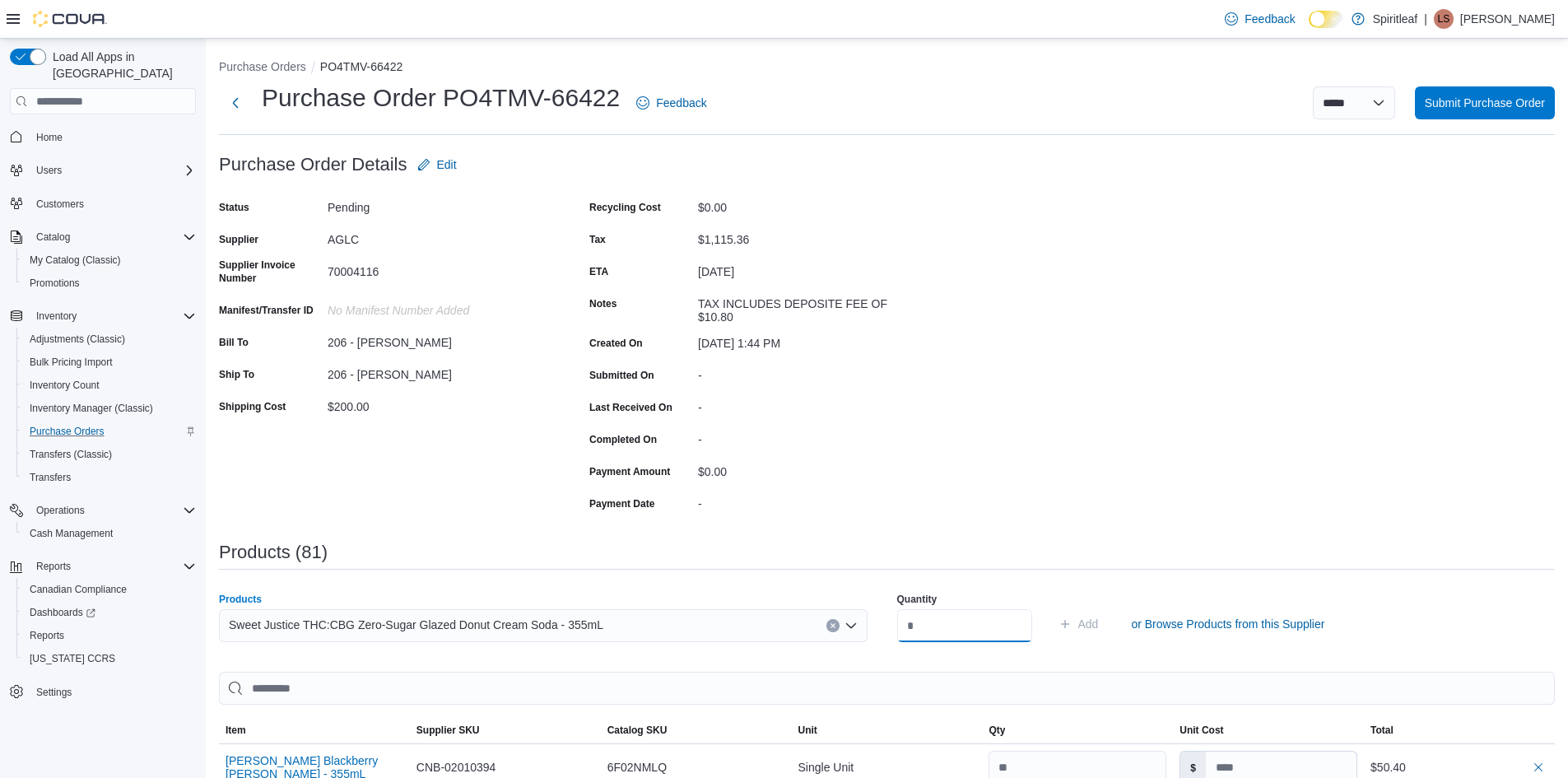
click at [928, 622] on input "number" at bounding box center [965, 626] width 135 height 33
click at [1099, 622] on span "Add" at bounding box center [1088, 624] width 20 height 17
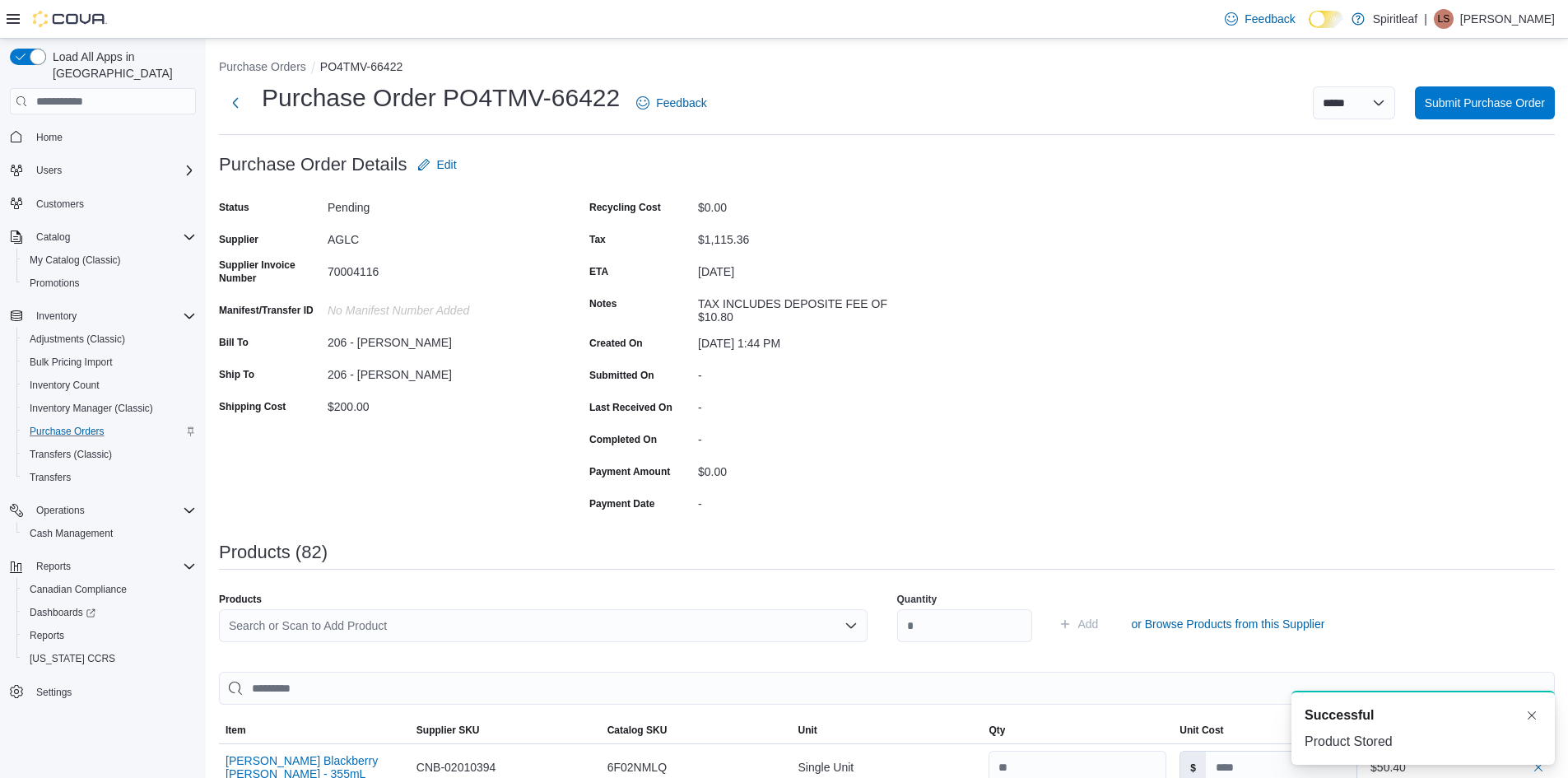
click at [269, 627] on div "Search or Scan to Add Product" at bounding box center [543, 626] width 649 height 33
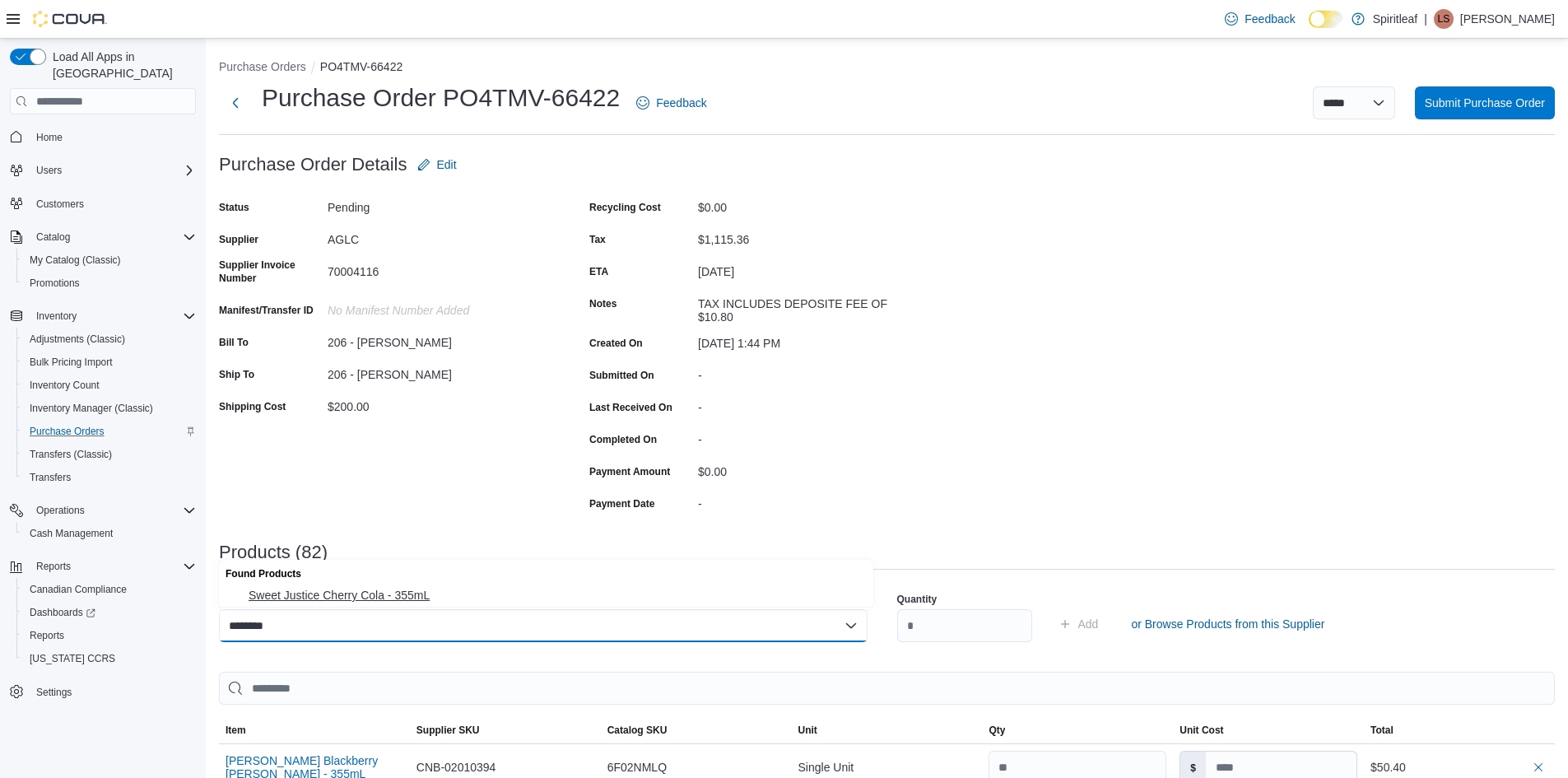
click at [283, 595] on span "Sweet Justice Cherry Cola - 355mL" at bounding box center [556, 595] width 615 height 17
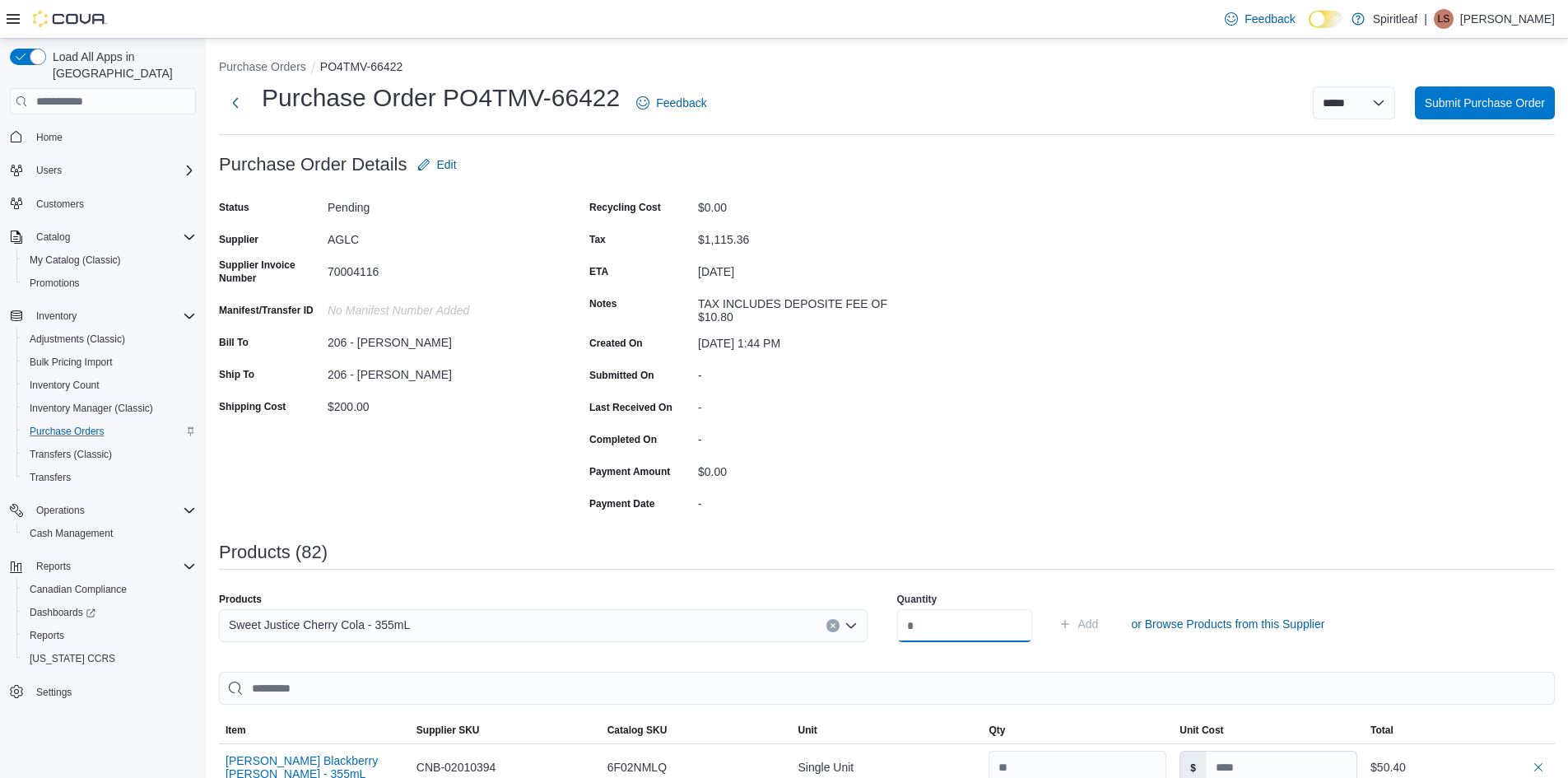
click at [940, 624] on input "number" at bounding box center [965, 626] width 135 height 33
click at [1099, 623] on span "Add" at bounding box center [1088, 624] width 20 height 17
click at [256, 626] on div "Search or Scan to Add Product" at bounding box center [543, 626] width 649 height 33
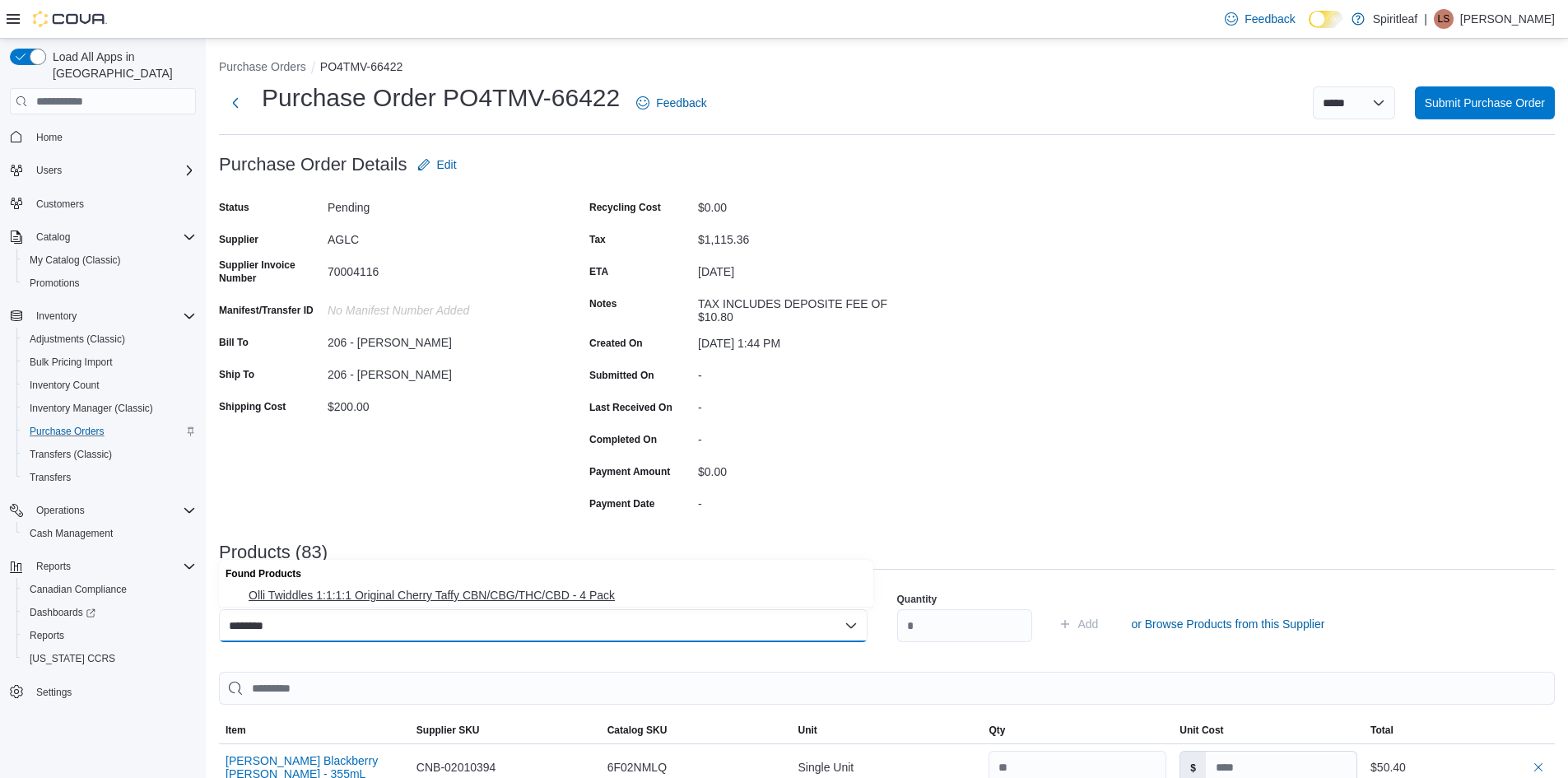
click at [359, 589] on span "Olli Twiddles 1:1:1:1 Original Cherry Taffy CBN/CBG/THC/CBD - 4 Pack" at bounding box center [556, 595] width 615 height 17
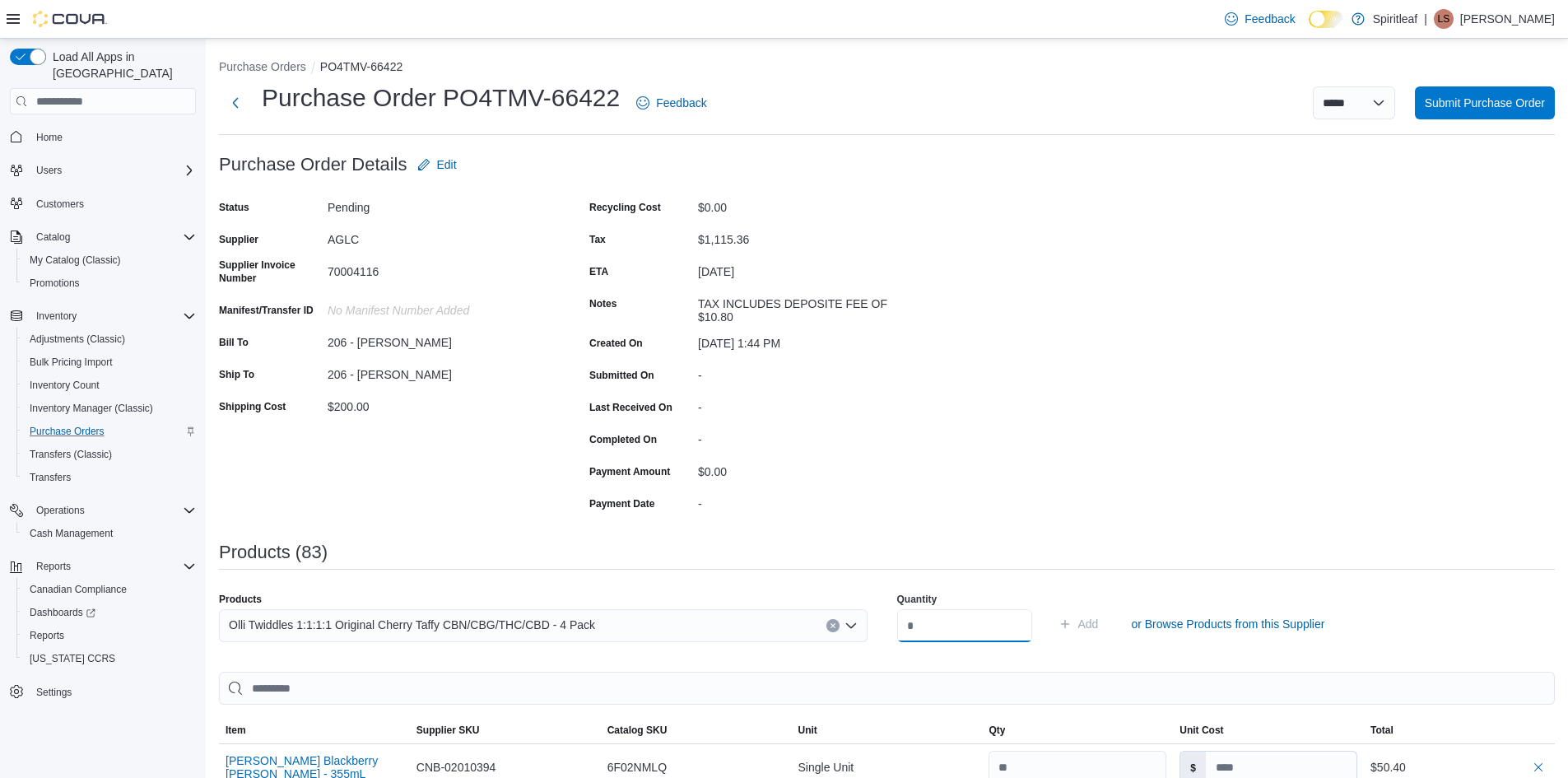
click at [944, 630] on input "number" at bounding box center [965, 626] width 135 height 33
click at [1099, 620] on span "Add" at bounding box center [1088, 624] width 20 height 17
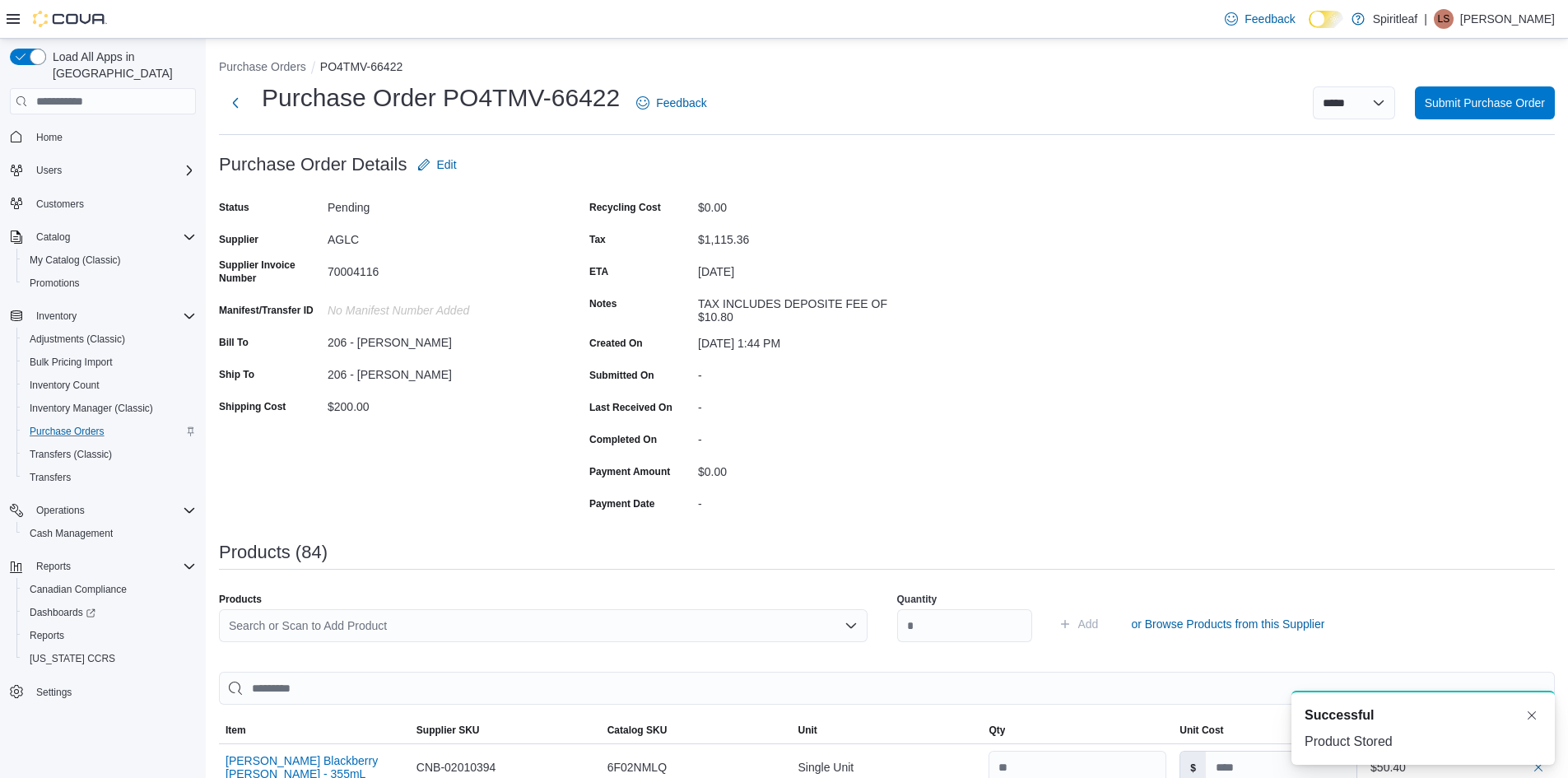
click at [257, 629] on div "Search or Scan to Add Product" at bounding box center [543, 626] width 649 height 33
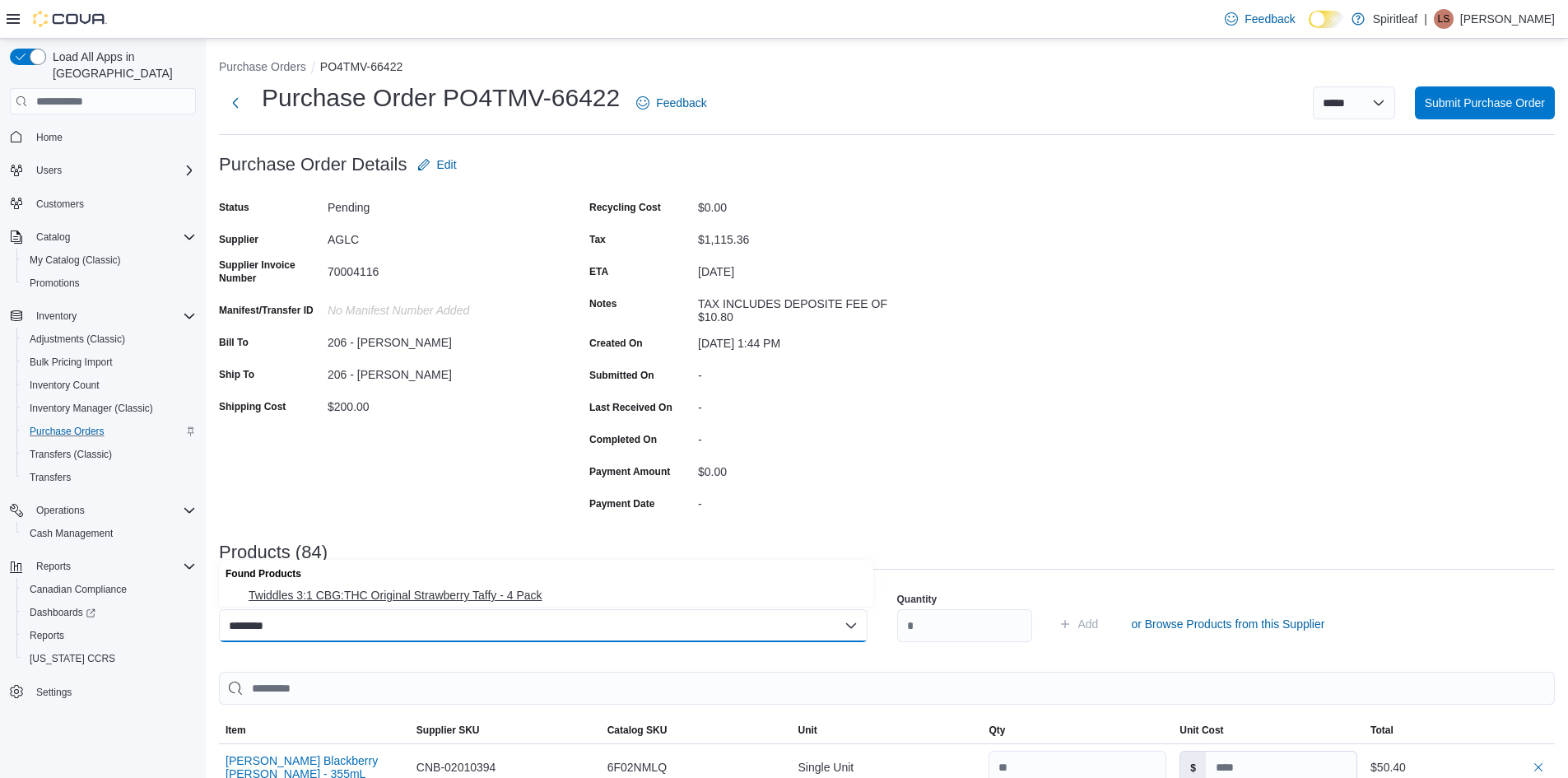
click at [305, 601] on span "Twiddles 3:1 CBG:THC Original Strawberry Taffy - 4 Pack" at bounding box center [556, 595] width 615 height 17
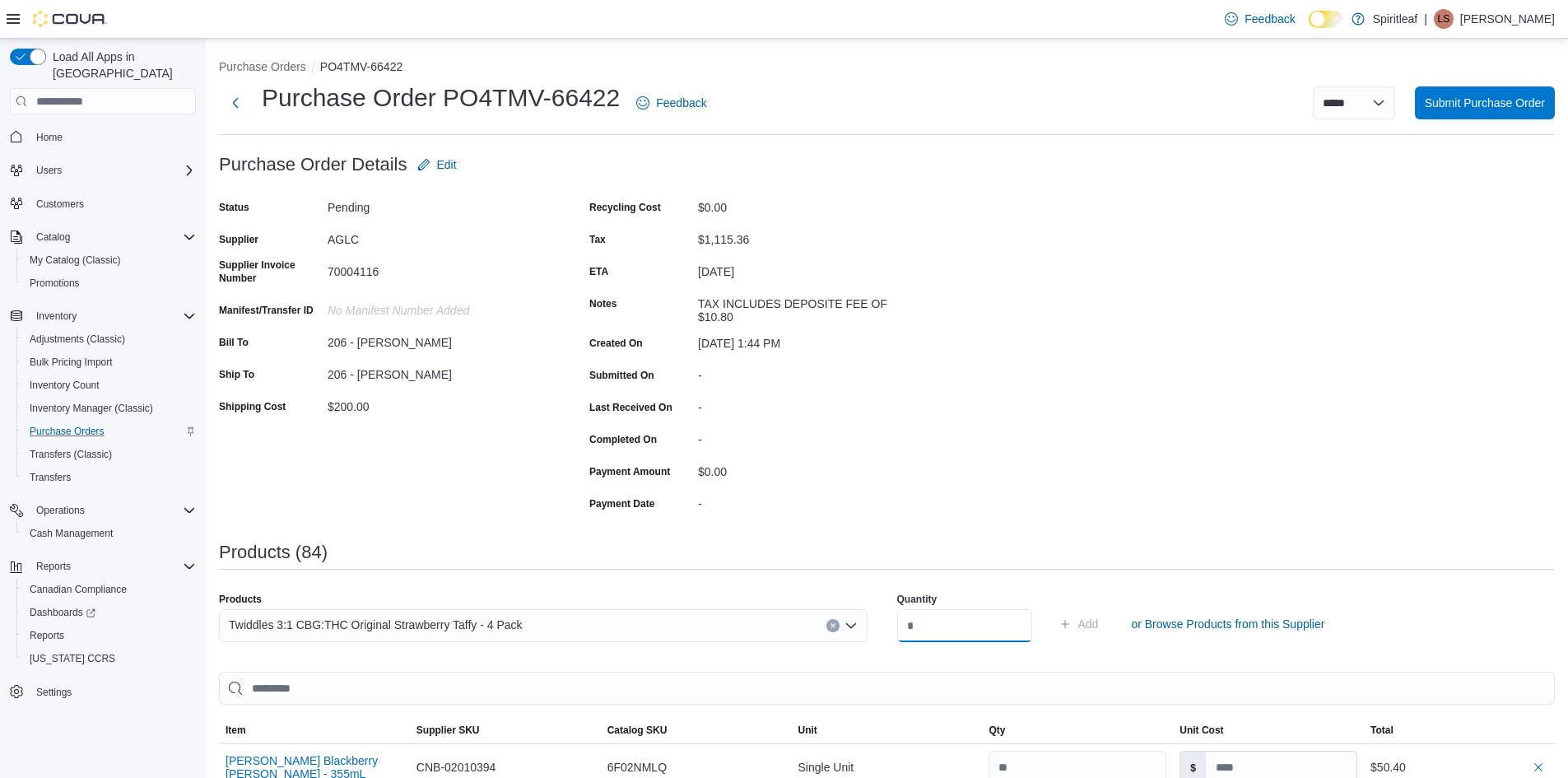
click at [978, 629] on input "number" at bounding box center [965, 626] width 135 height 33
click at [1099, 623] on span "Add" at bounding box center [1088, 624] width 20 height 17
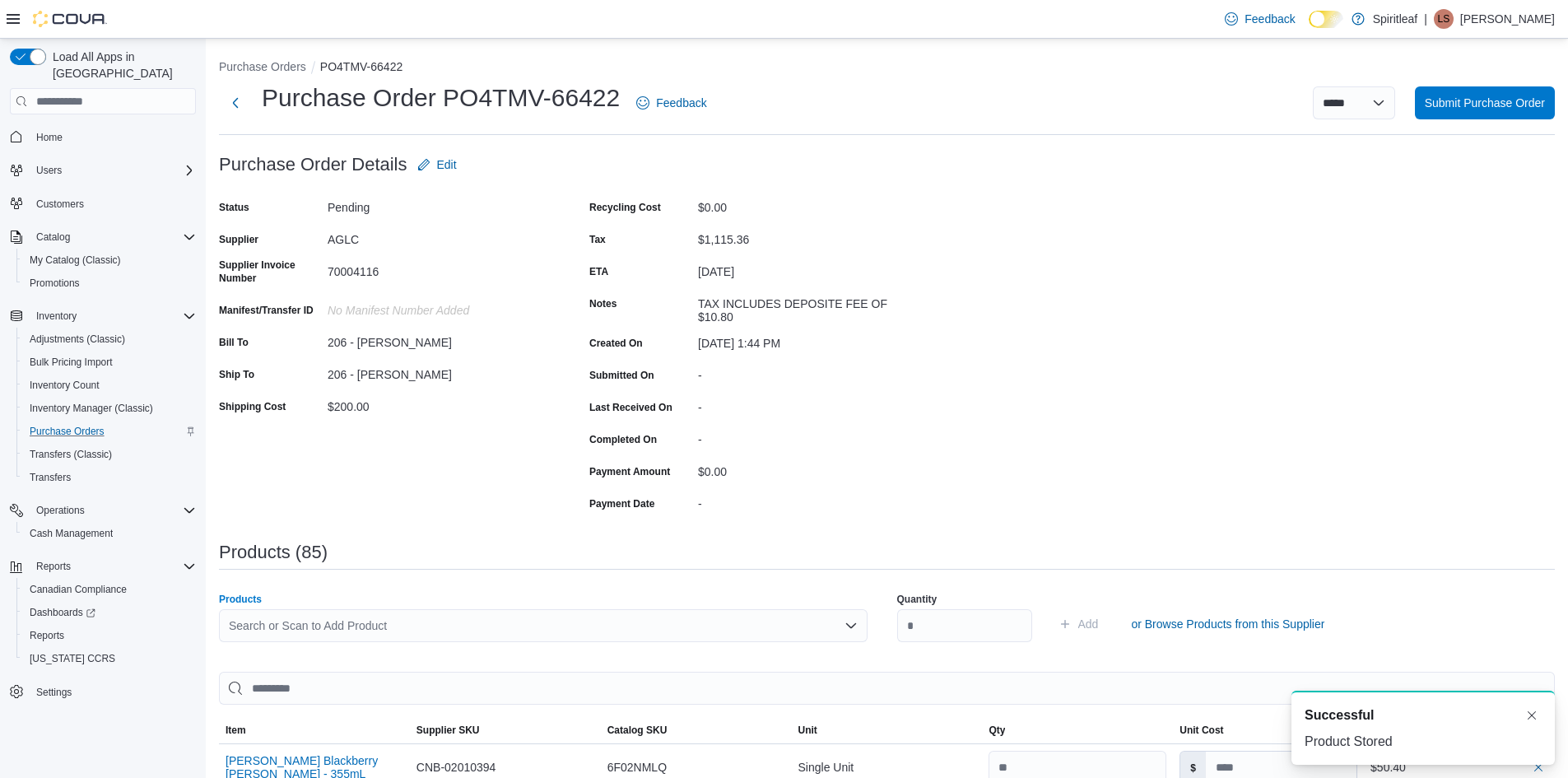
click at [244, 621] on div "Search or Scan to Add Product" at bounding box center [543, 626] width 649 height 33
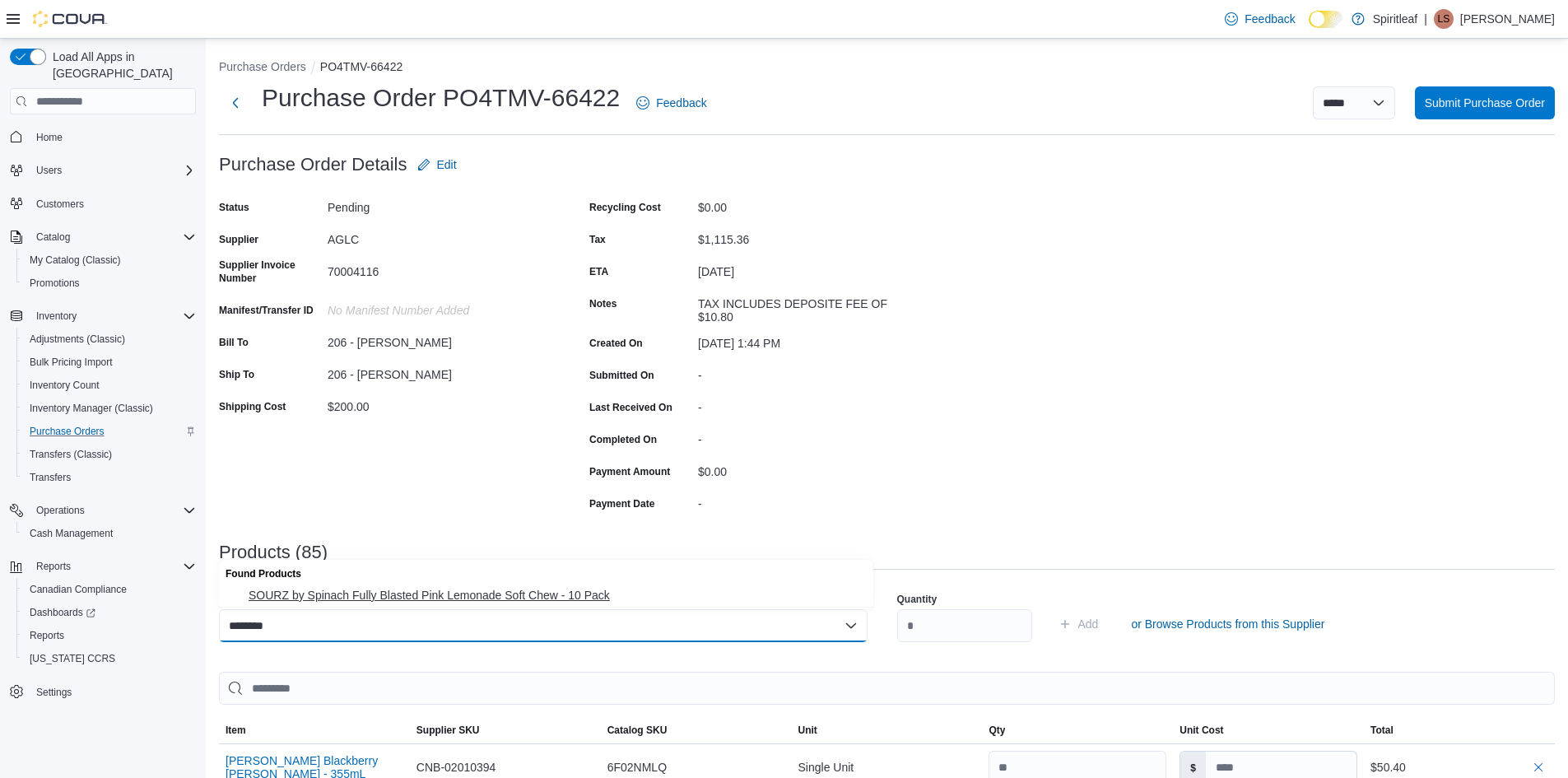
click at [340, 585] on button "SOURZ by Spinach Fully Blasted Pink Lemonade Soft Chew - 10 Pack" at bounding box center [546, 596] width 654 height 24
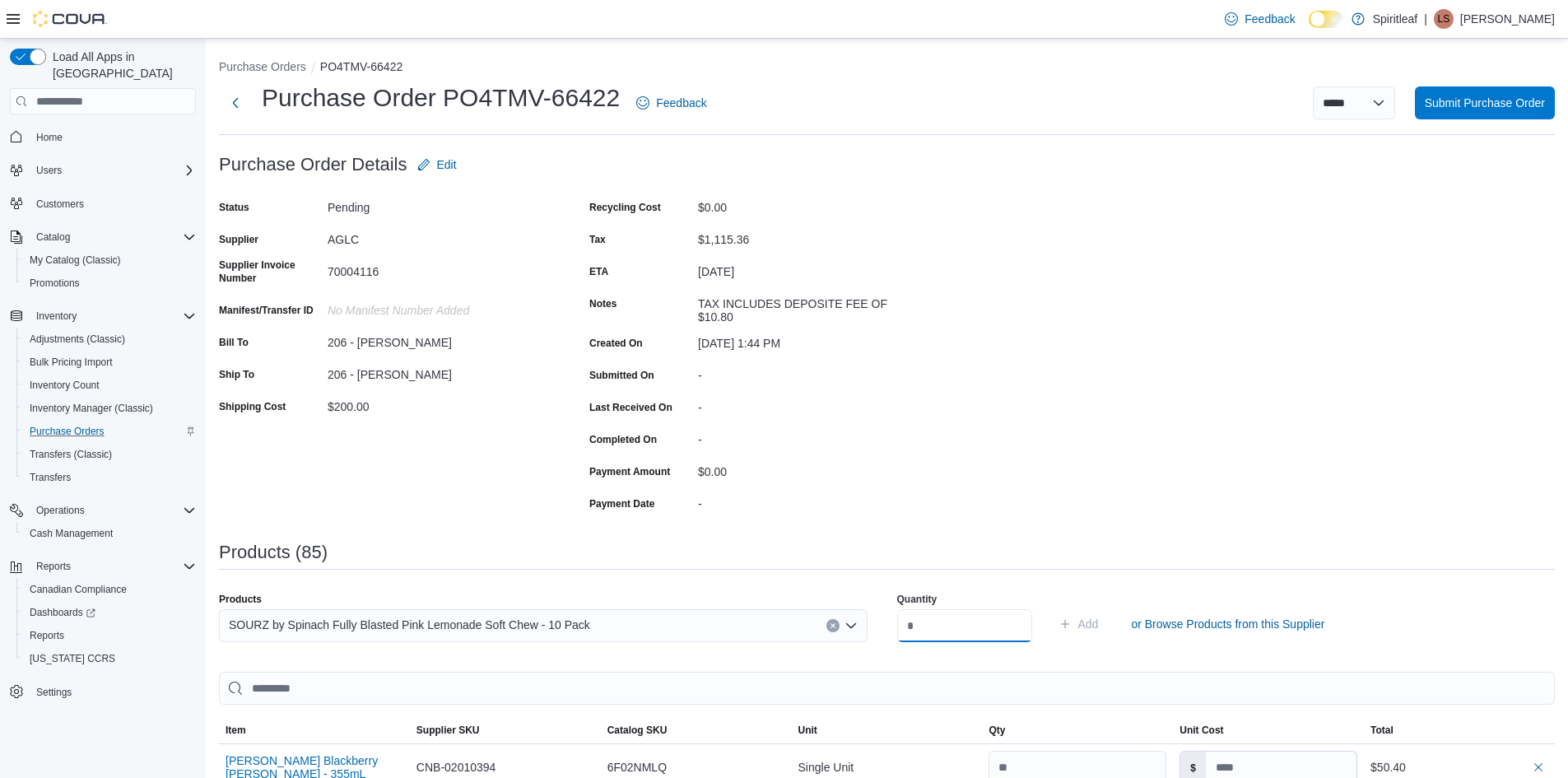
click at [935, 626] on input "number" at bounding box center [965, 626] width 135 height 33
click at [1106, 624] on button "Add" at bounding box center [1079, 625] width 54 height 33
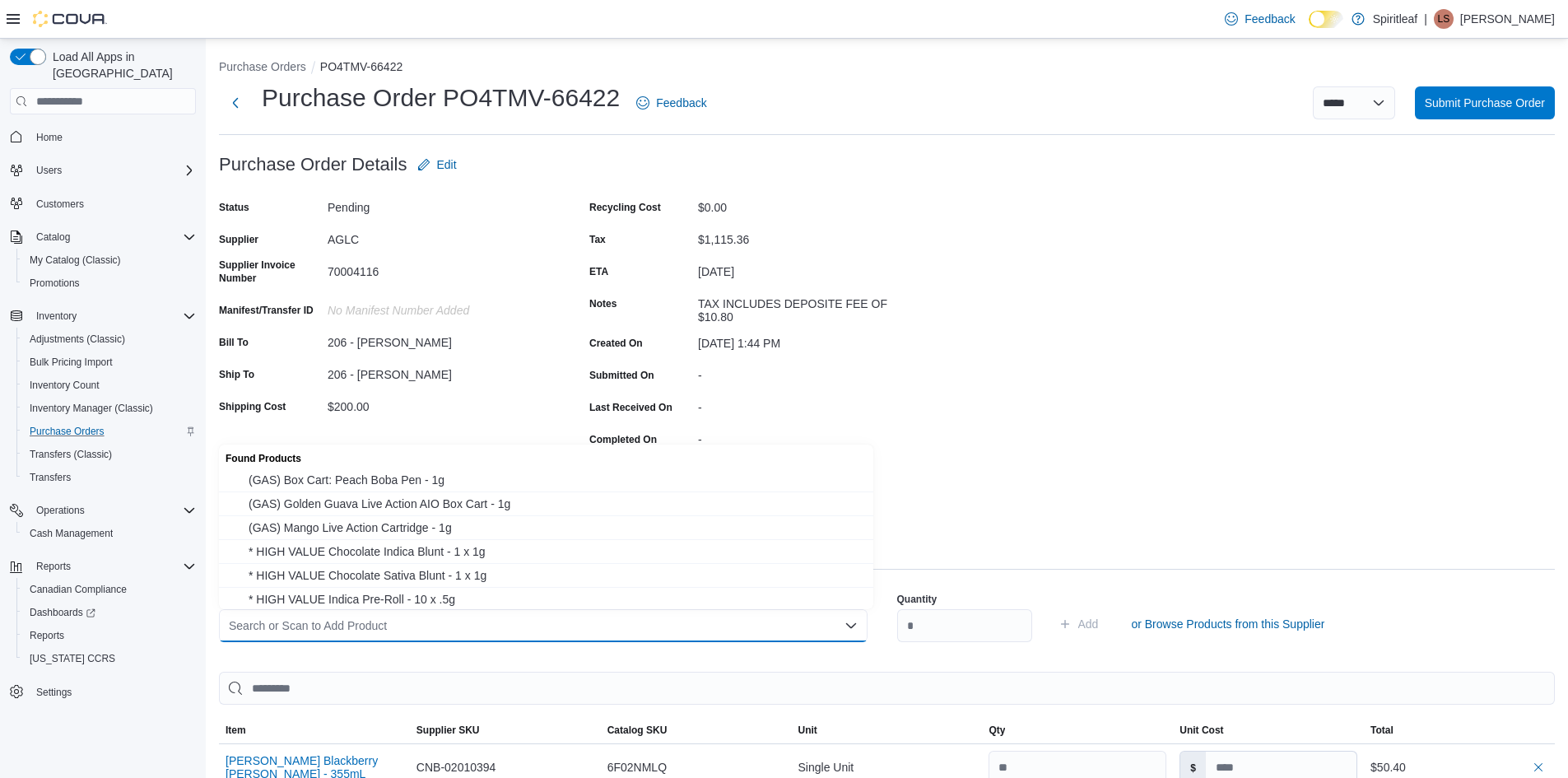
click at [230, 628] on input "Products" at bounding box center [230, 625] width 2 height 19
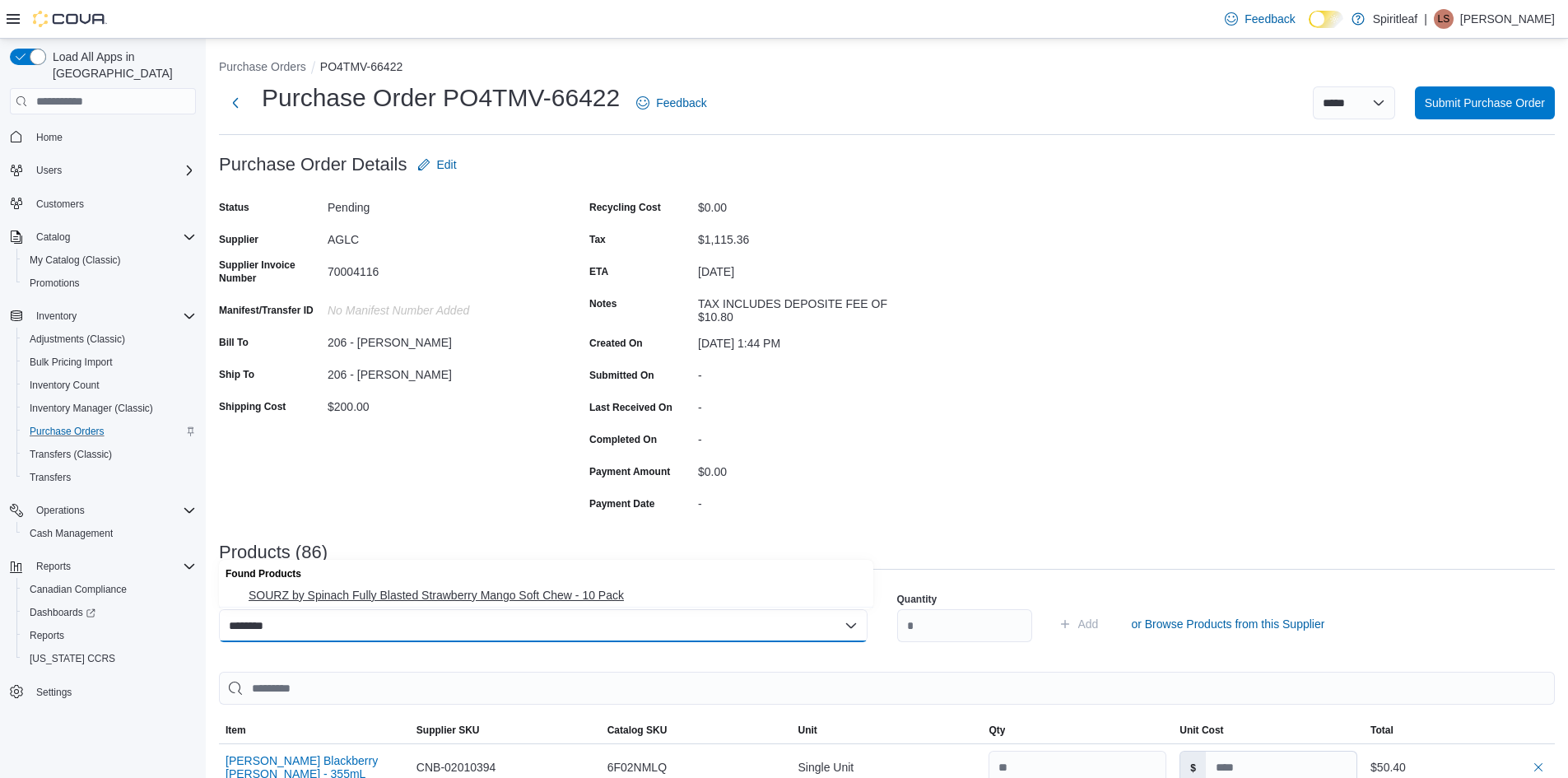
click at [309, 595] on span "SOURZ by Spinach Fully Blasted Strawberry Mango Soft Chew - 10 Pack" at bounding box center [556, 595] width 615 height 17
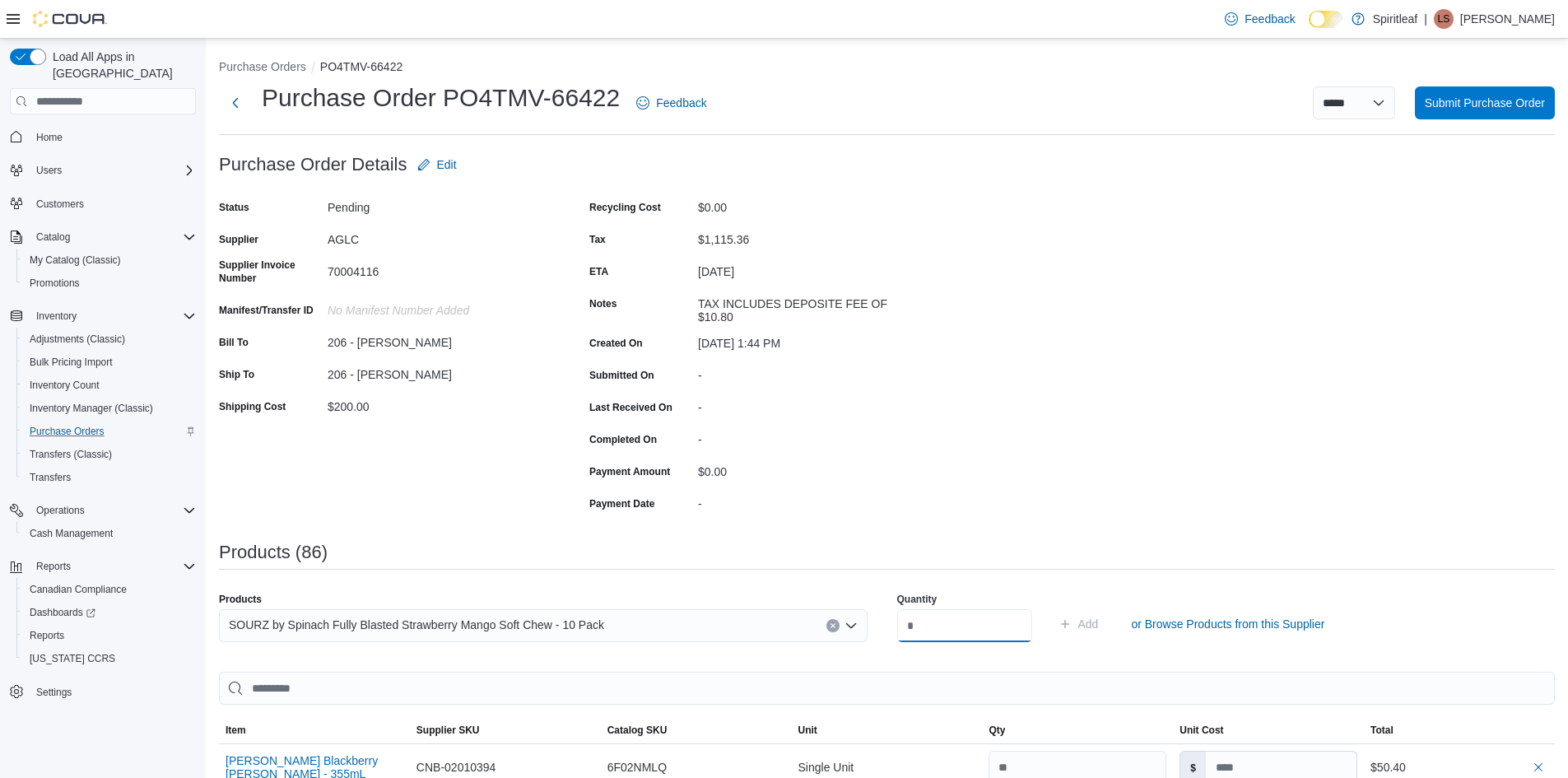
click at [961, 623] on input "number" at bounding box center [965, 626] width 135 height 33
click at [1099, 627] on span "Add" at bounding box center [1088, 624] width 20 height 17
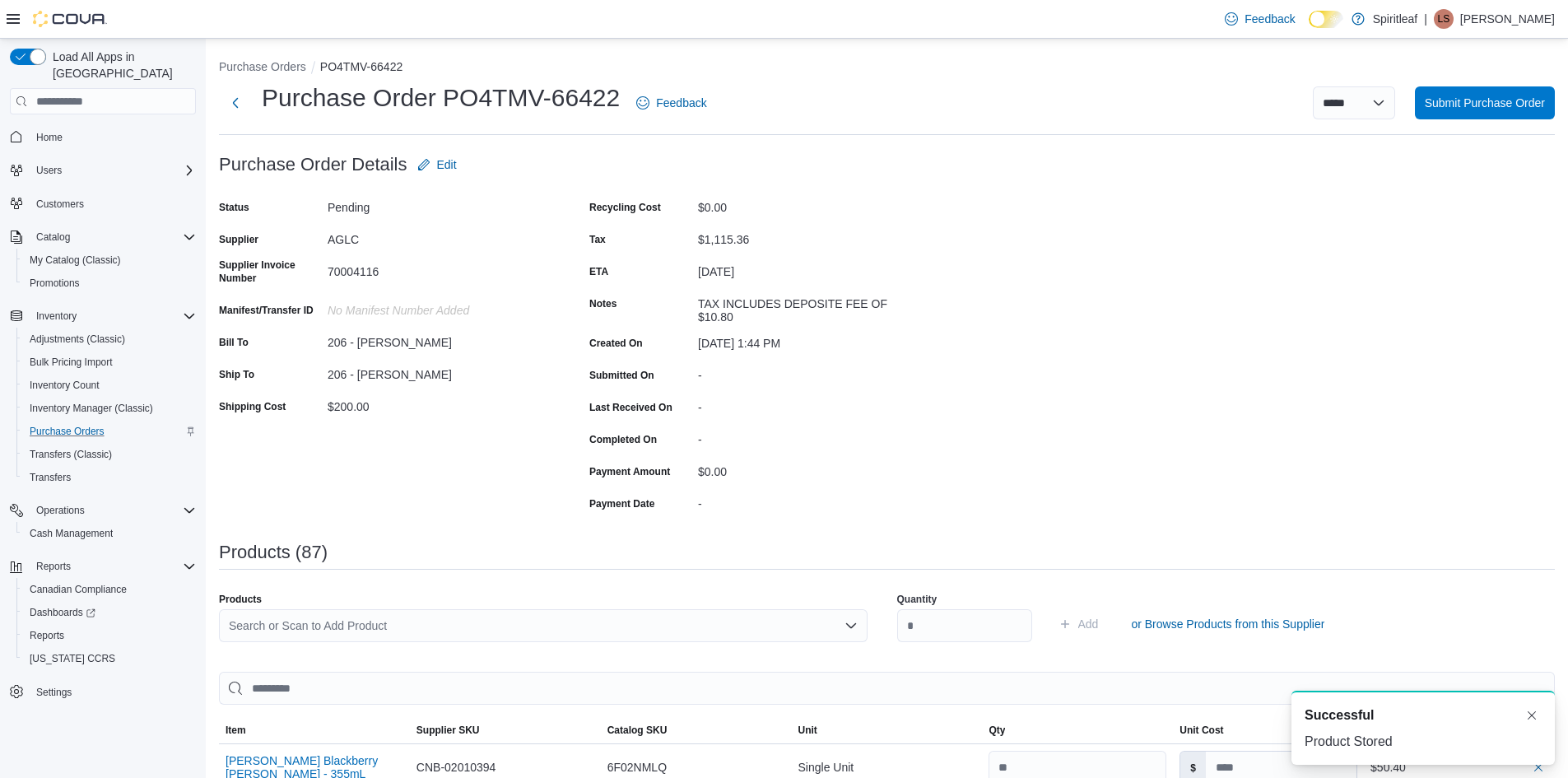
click at [300, 619] on div "Search or Scan to Add Product" at bounding box center [543, 626] width 649 height 33
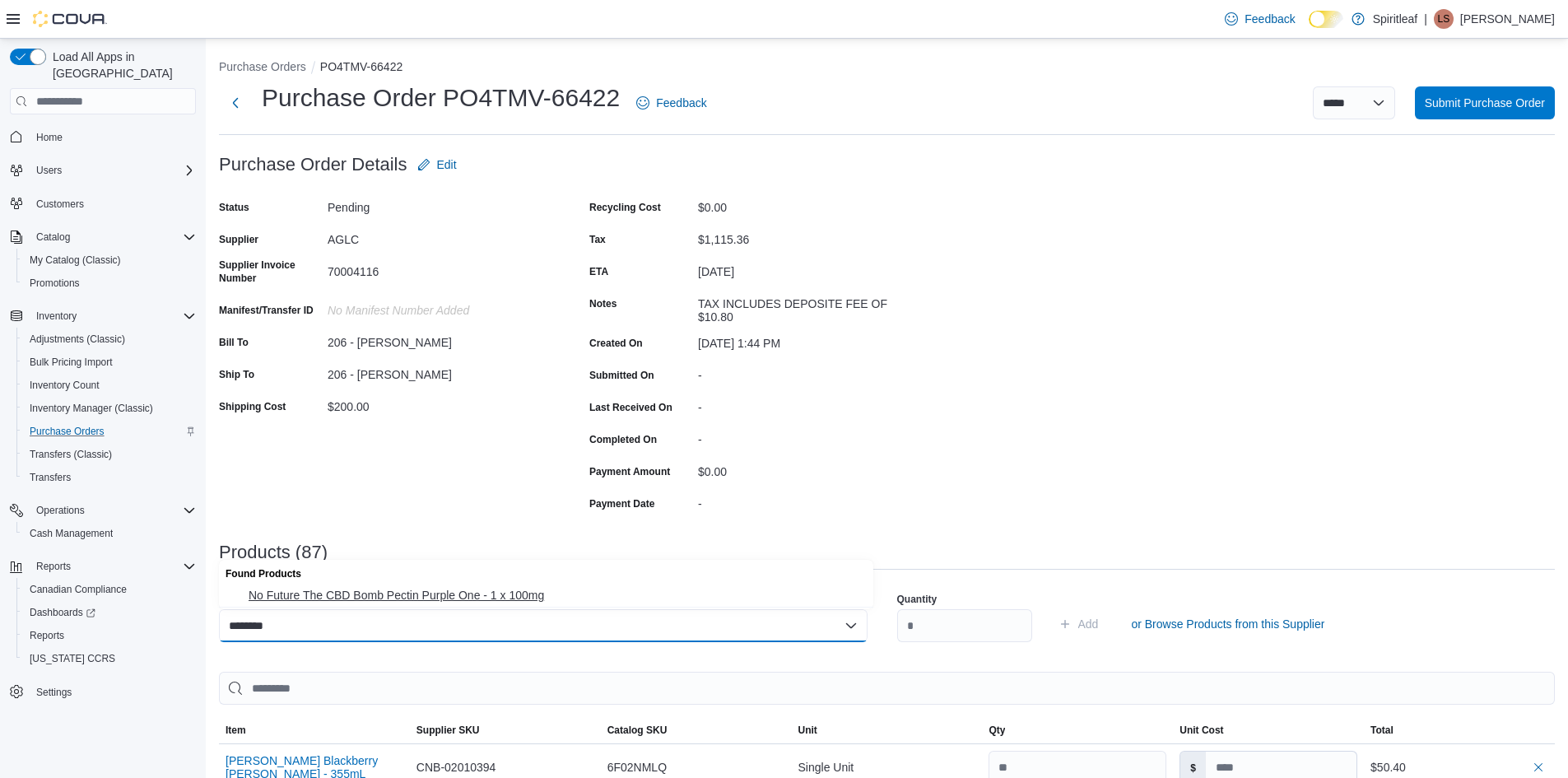
click at [346, 589] on span "No Future The CBD Bomb Pectin Purple One - 1 x 100mg" at bounding box center [556, 595] width 615 height 17
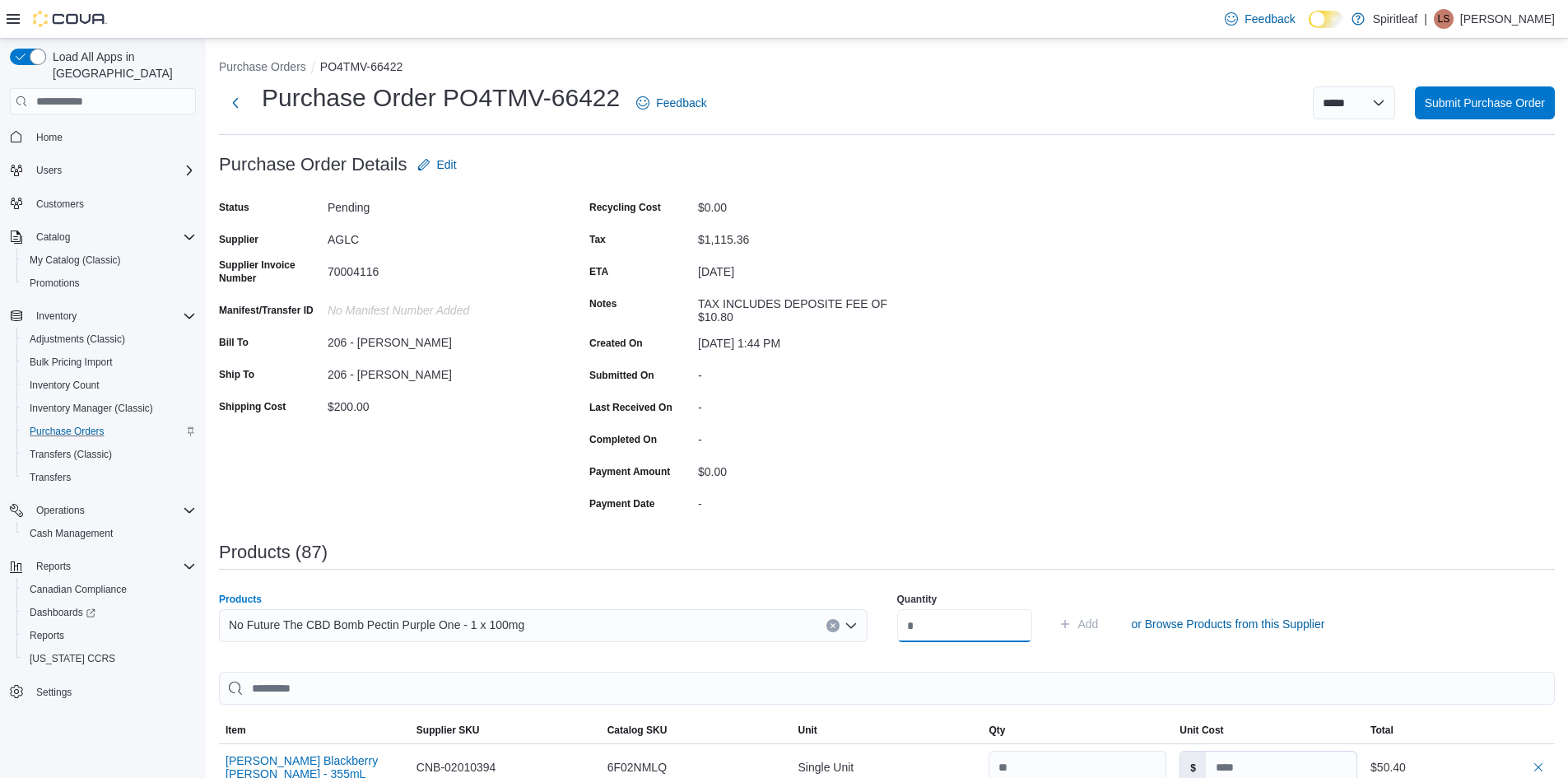
click at [932, 618] on input "number" at bounding box center [965, 626] width 135 height 33
click at [1099, 620] on span "Add" at bounding box center [1088, 624] width 20 height 17
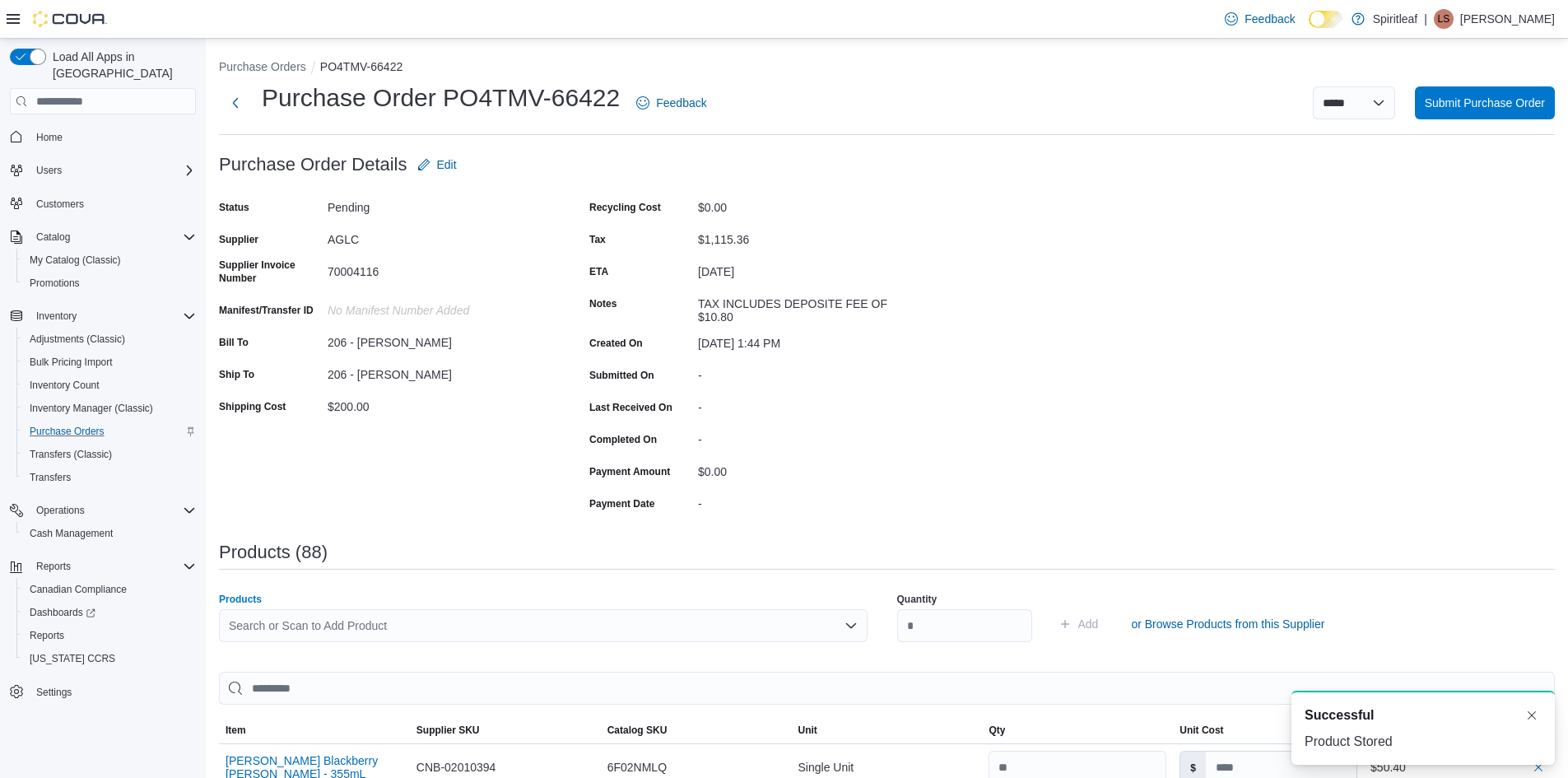
click at [298, 623] on div "Search or Scan to Add Product" at bounding box center [543, 626] width 649 height 33
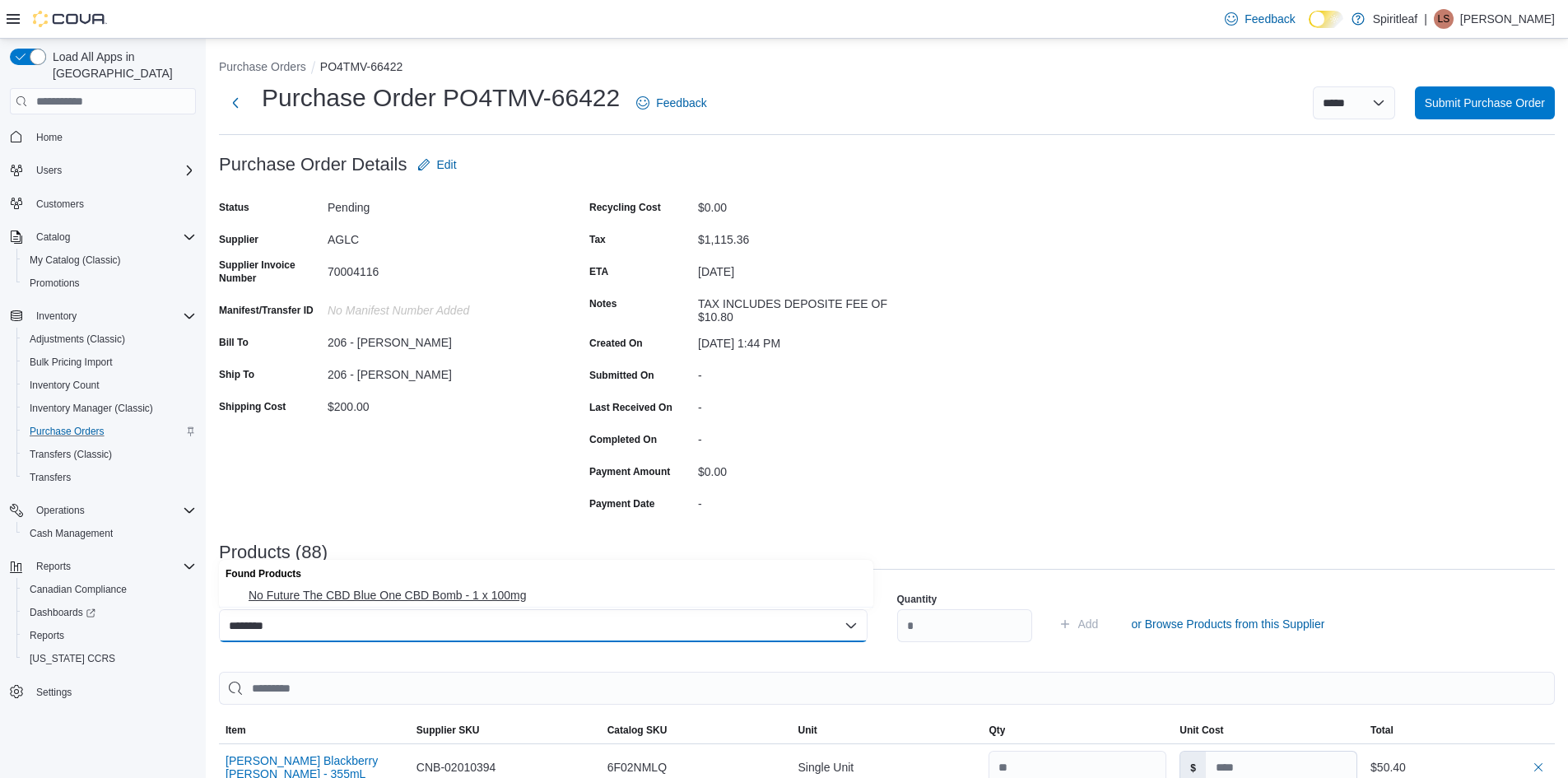
click at [354, 592] on span "No Future The CBD Blue One CBD Bomb - 1 x 100mg" at bounding box center [556, 595] width 615 height 17
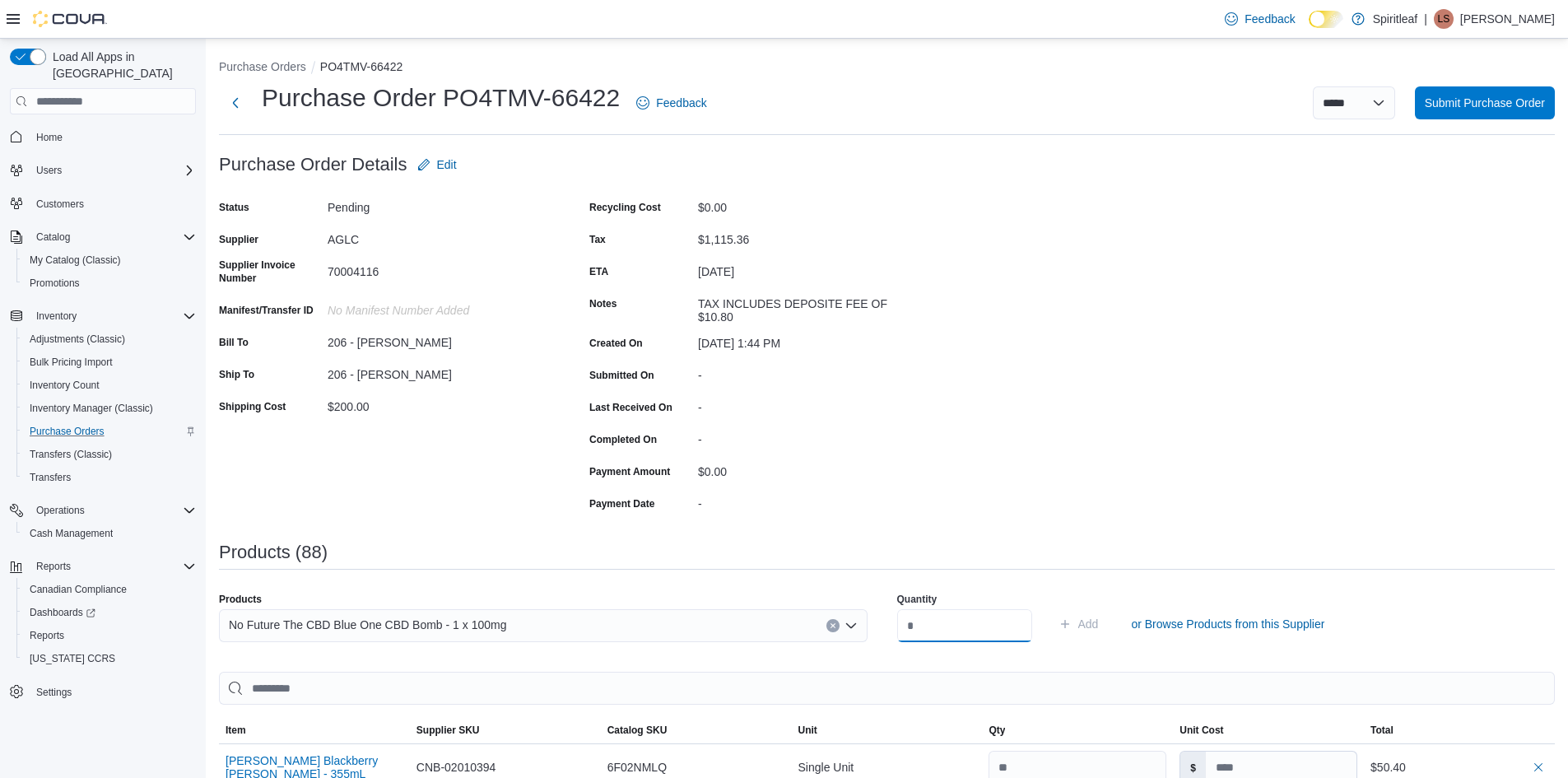
click at [945, 623] on input "number" at bounding box center [965, 626] width 135 height 33
click at [1099, 623] on span "Add" at bounding box center [1088, 624] width 20 height 17
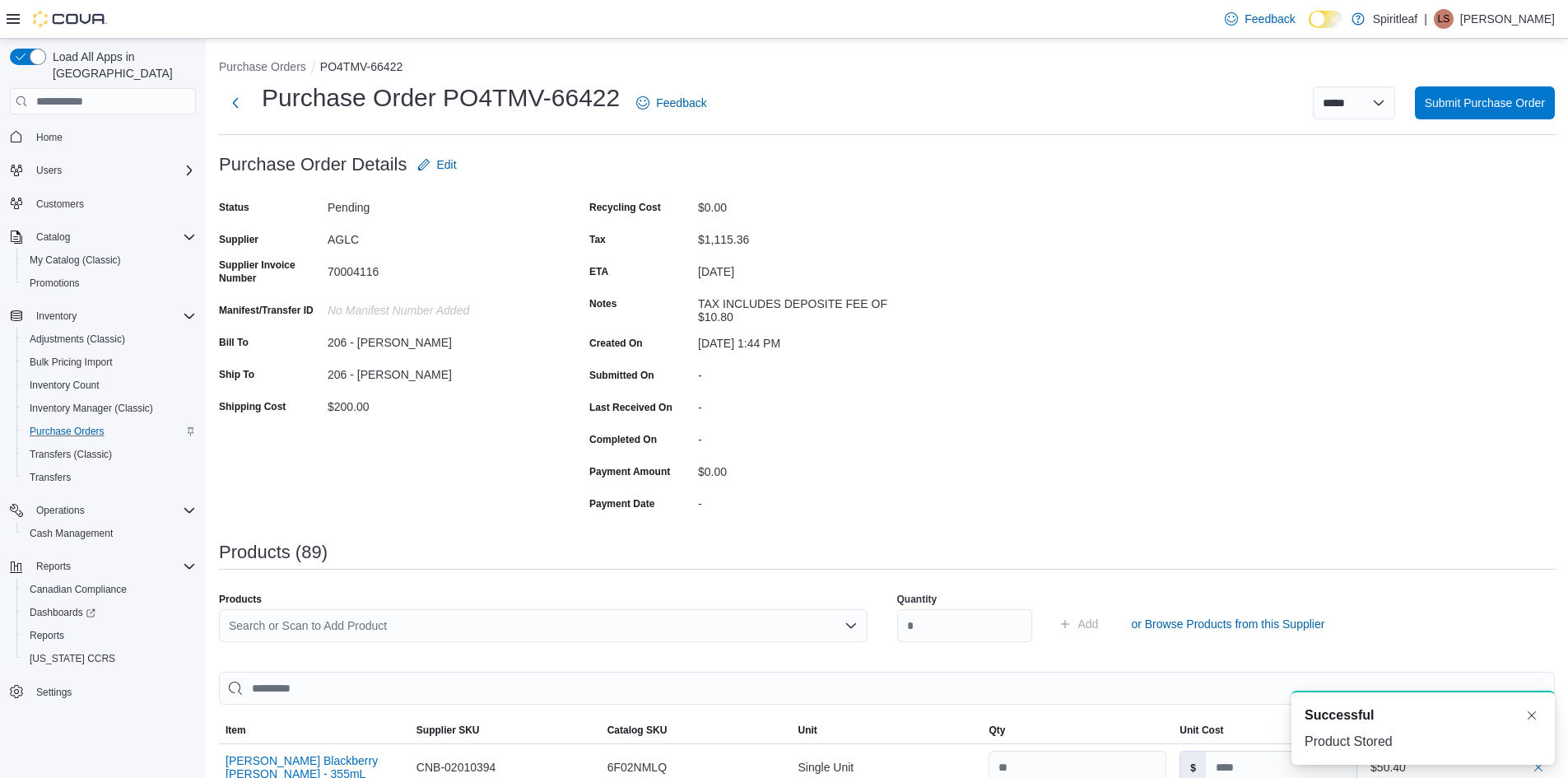
click at [258, 613] on div "Search or Scan to Add Product" at bounding box center [543, 626] width 649 height 33
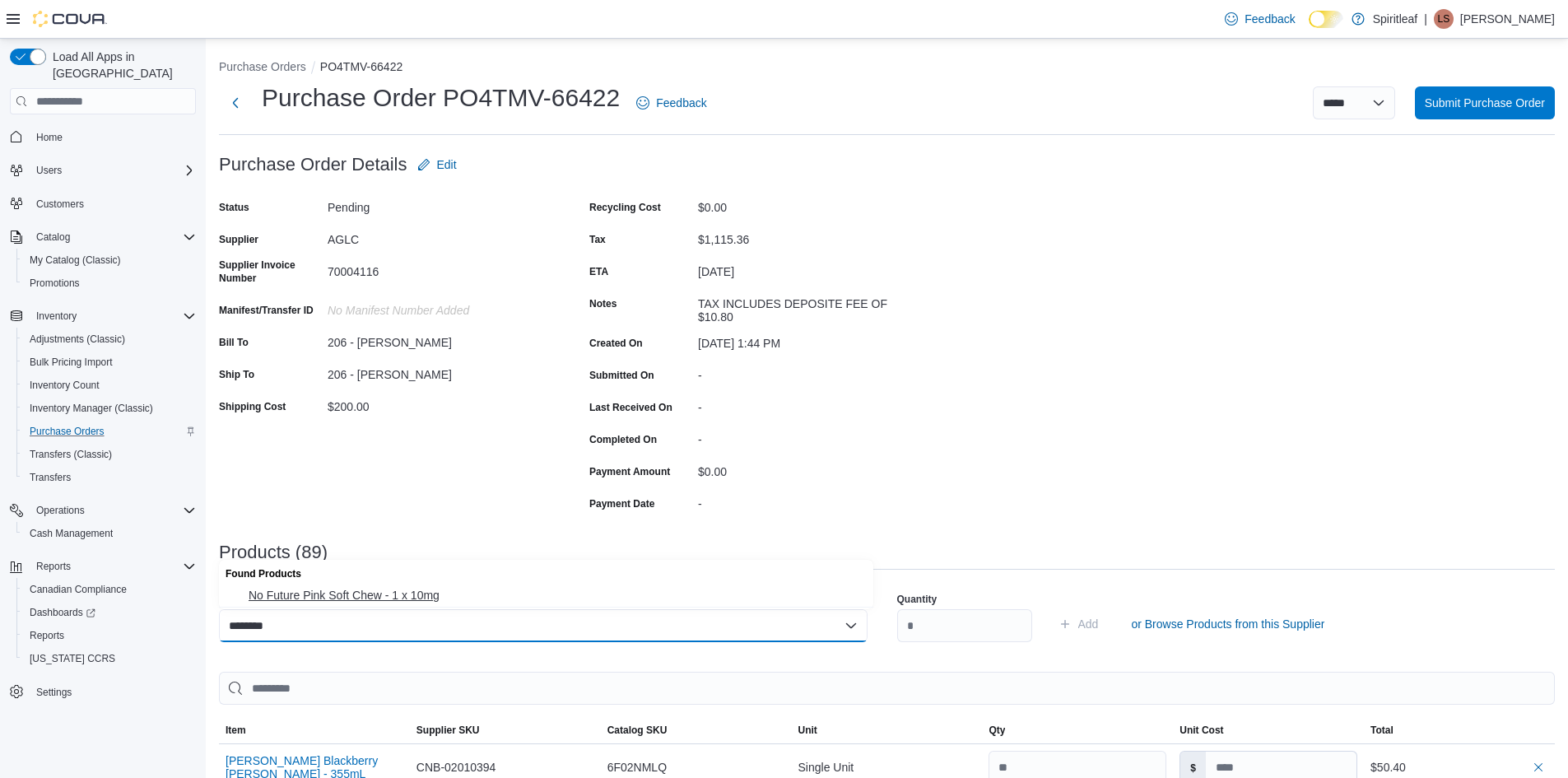
click at [339, 584] on button "No Future Pink Soft Chew - 1 x 10mg" at bounding box center [546, 596] width 654 height 24
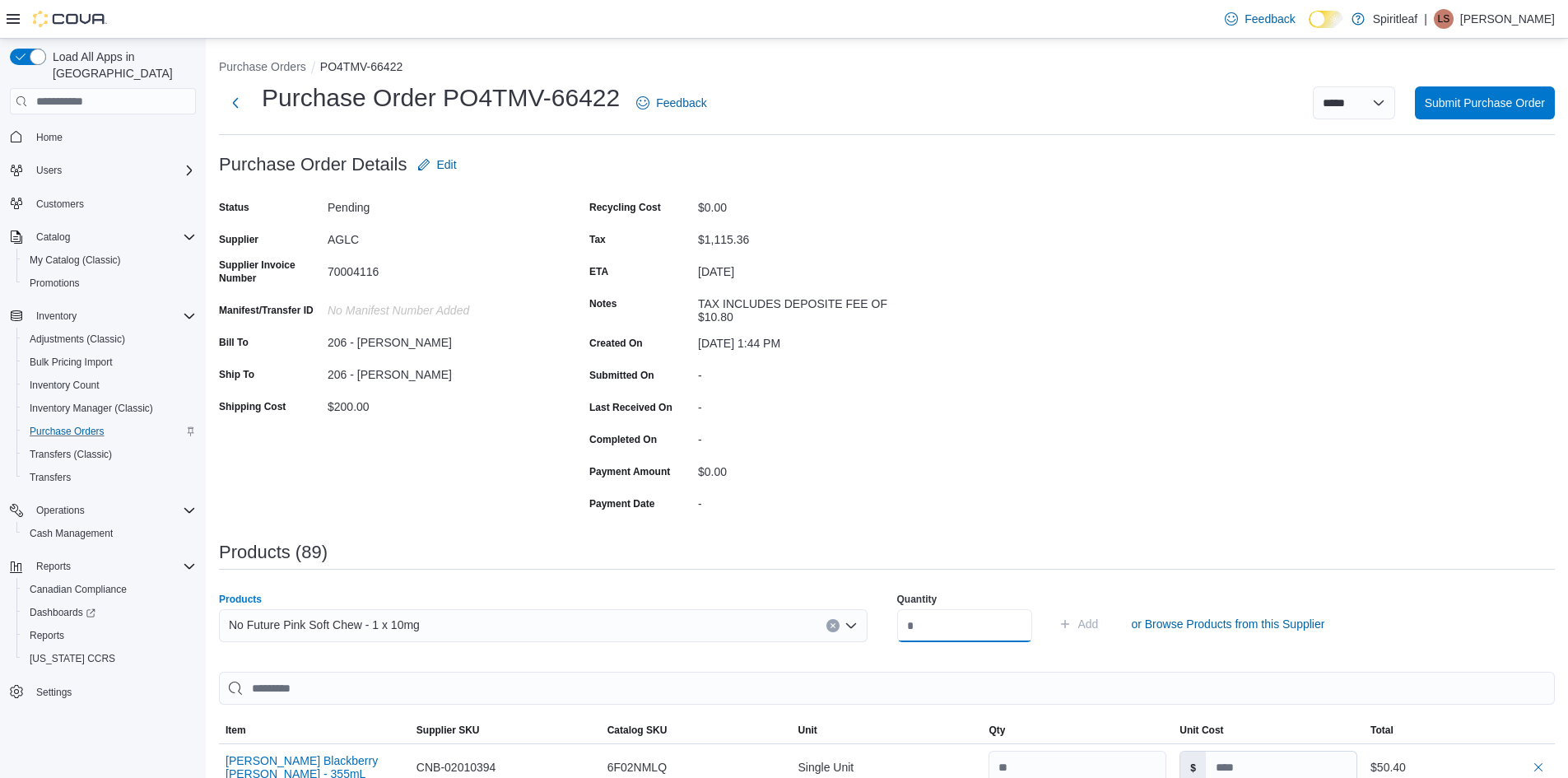
click at [930, 631] on input "number" at bounding box center [965, 626] width 135 height 33
click at [1099, 628] on span "Add" at bounding box center [1088, 624] width 20 height 17
click at [284, 623] on div "Search or Scan to Add Product" at bounding box center [543, 626] width 649 height 33
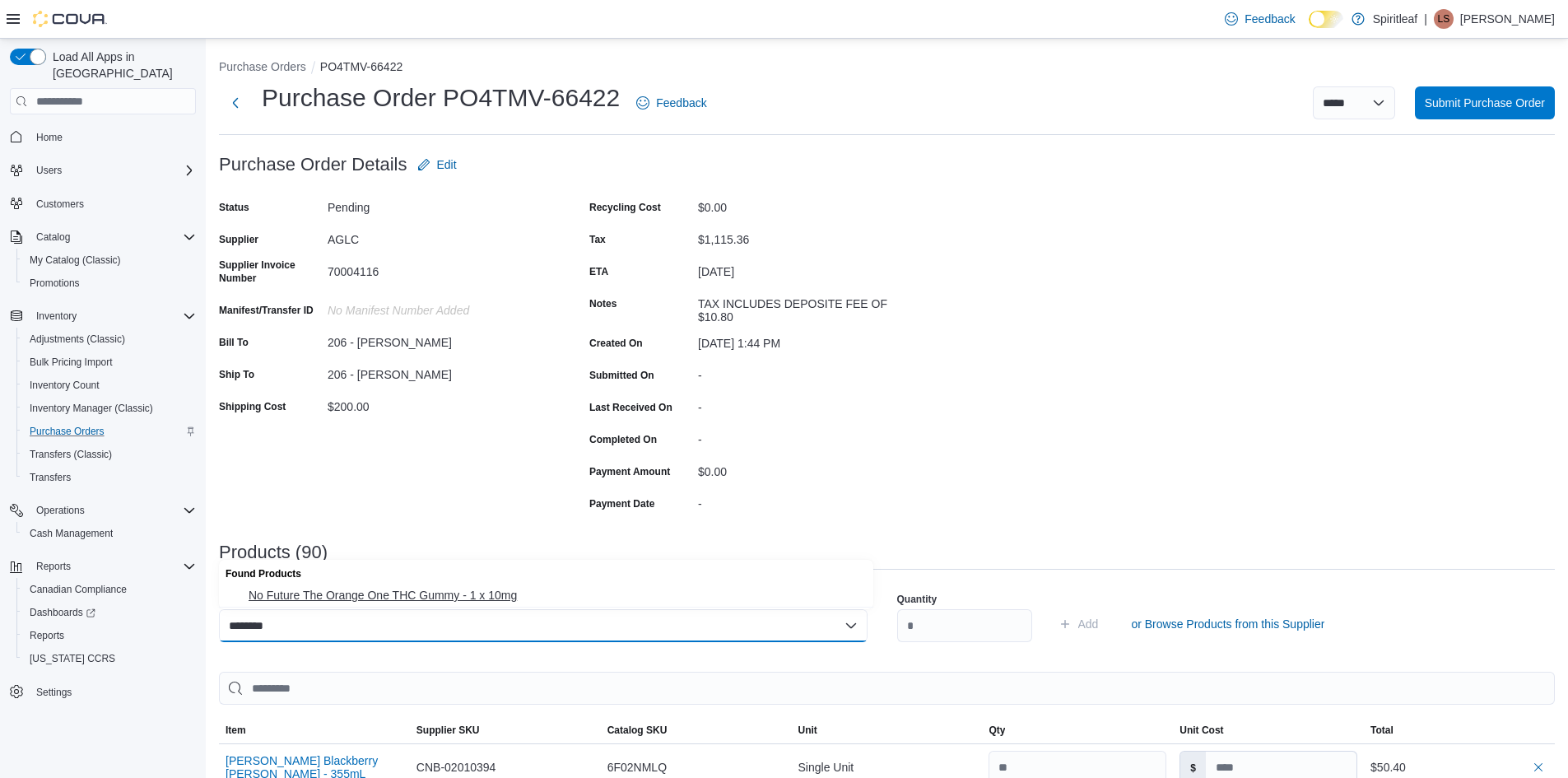
click at [328, 601] on span "No Future The Orange One THC Gummy - 1 x 10mg" at bounding box center [556, 595] width 615 height 17
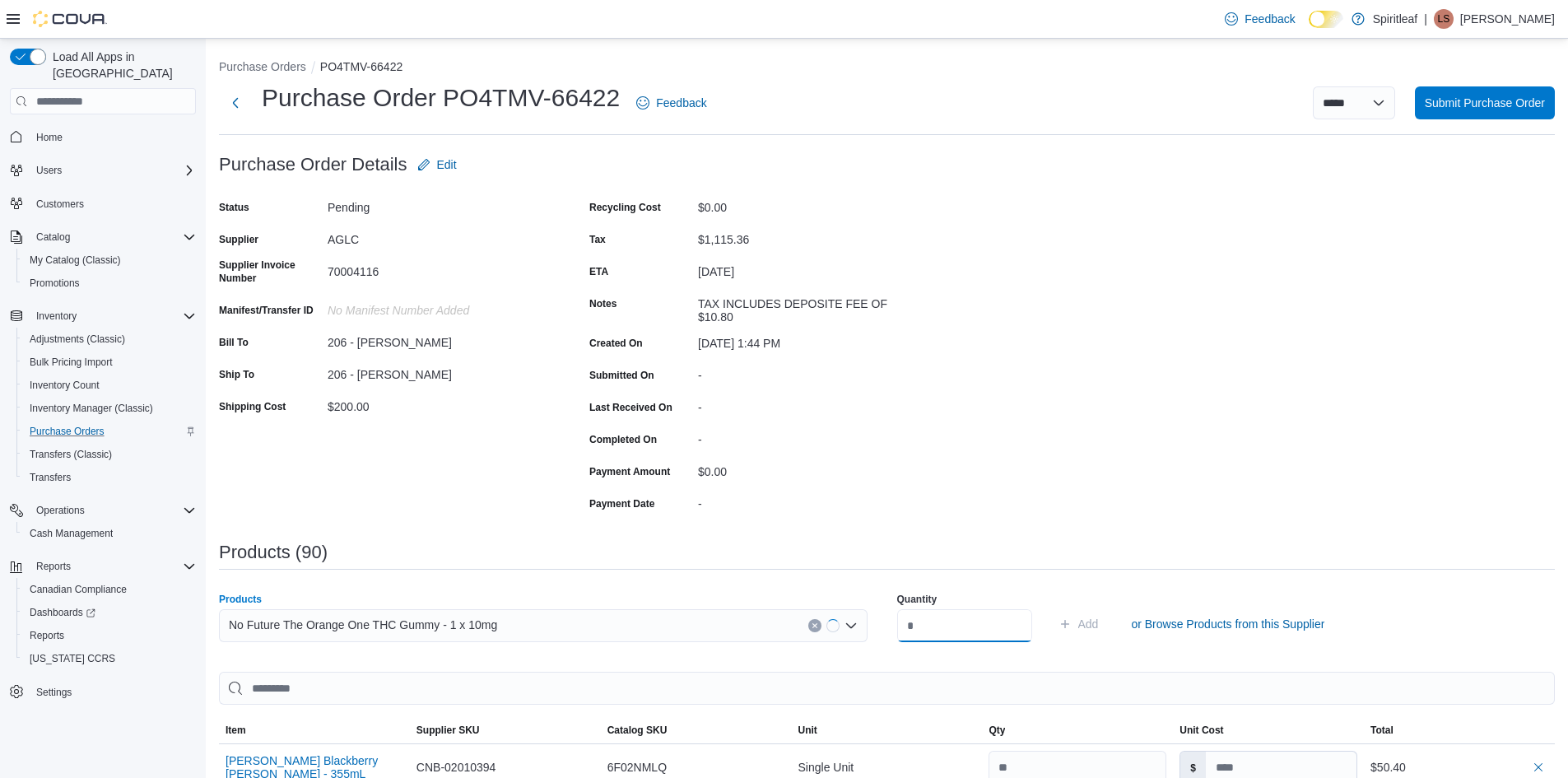
click at [956, 626] on input "number" at bounding box center [965, 626] width 135 height 33
click at [1099, 616] on span "Add" at bounding box center [1088, 624] width 20 height 17
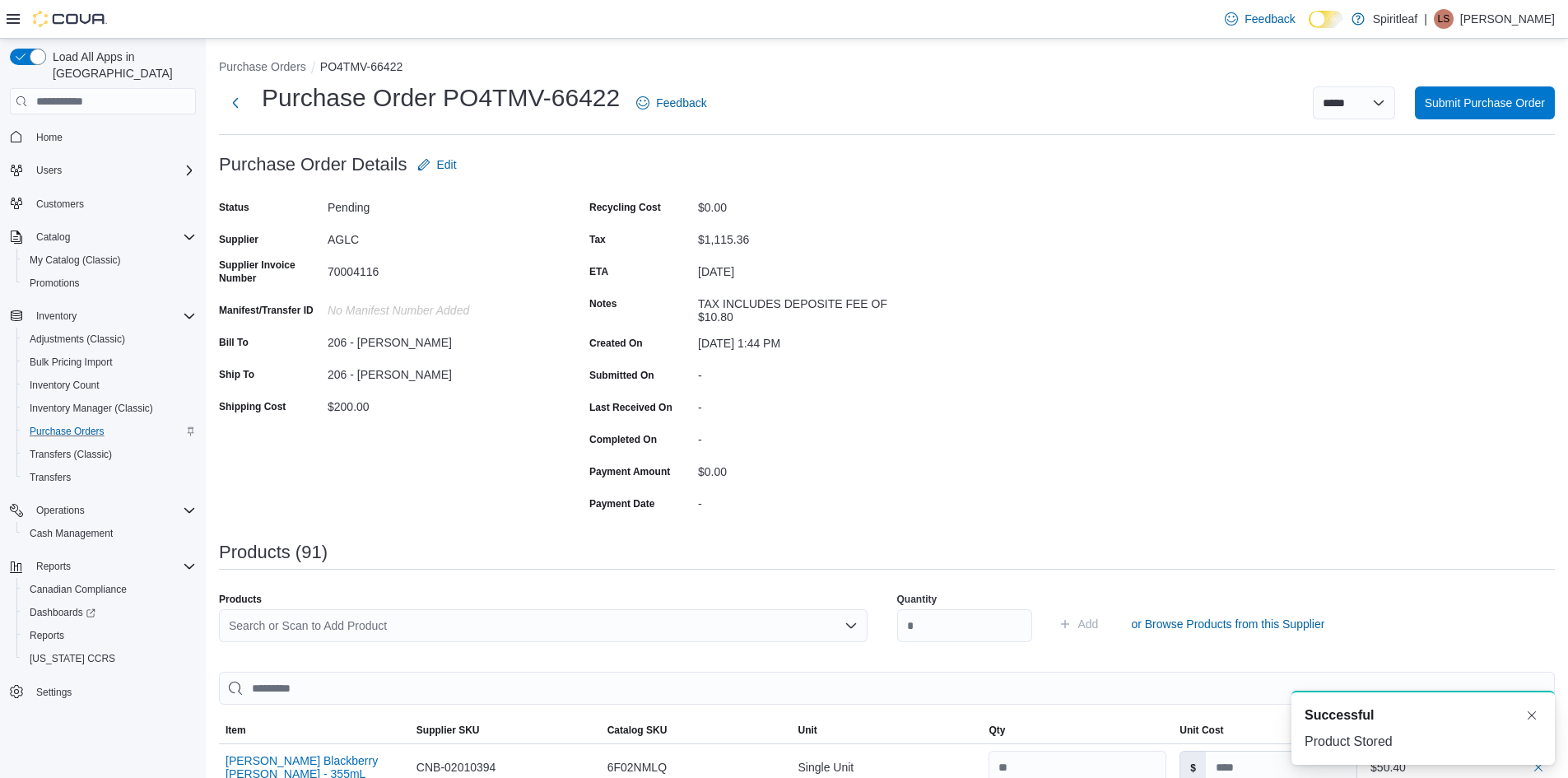
click at [242, 630] on div "Search or Scan to Add Product" at bounding box center [543, 626] width 649 height 33
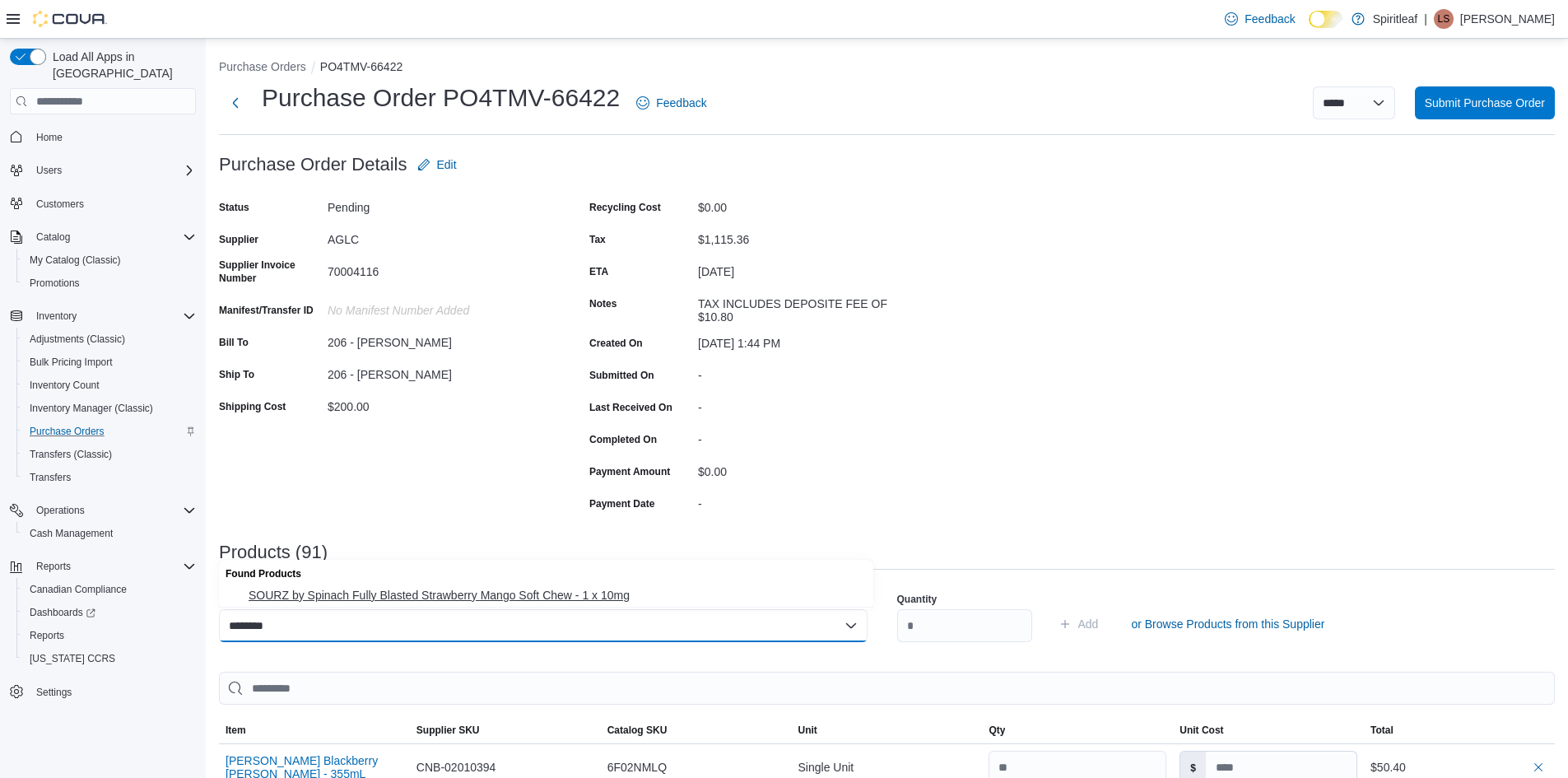
click at [350, 592] on span "SOURZ by Spinach Fully Blasted Strawberry Mango Soft Chew - 1 x 10mg" at bounding box center [556, 595] width 615 height 17
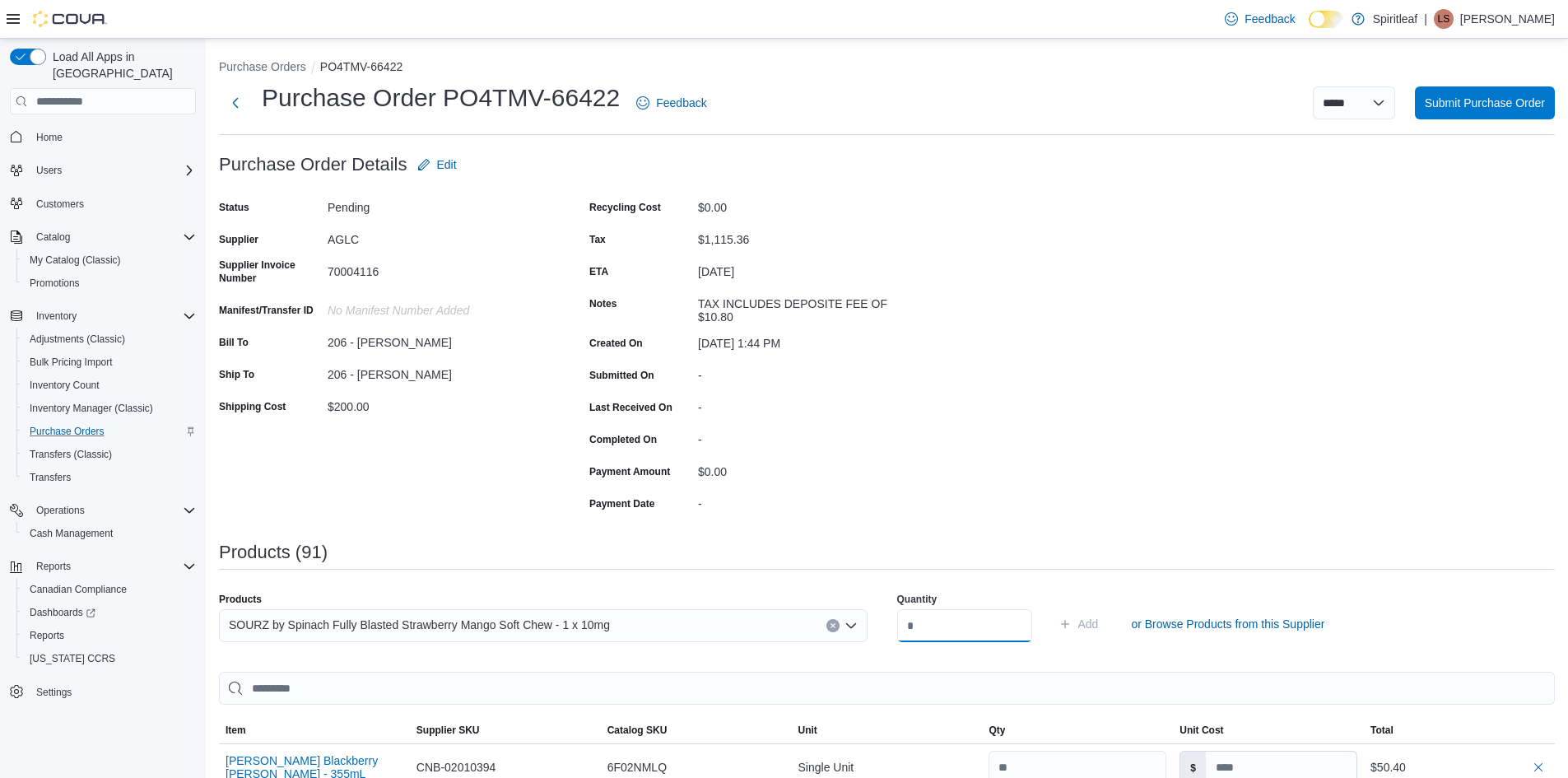
click at [929, 630] on input "number" at bounding box center [965, 626] width 135 height 33
click at [1099, 618] on span "Add" at bounding box center [1088, 624] width 20 height 17
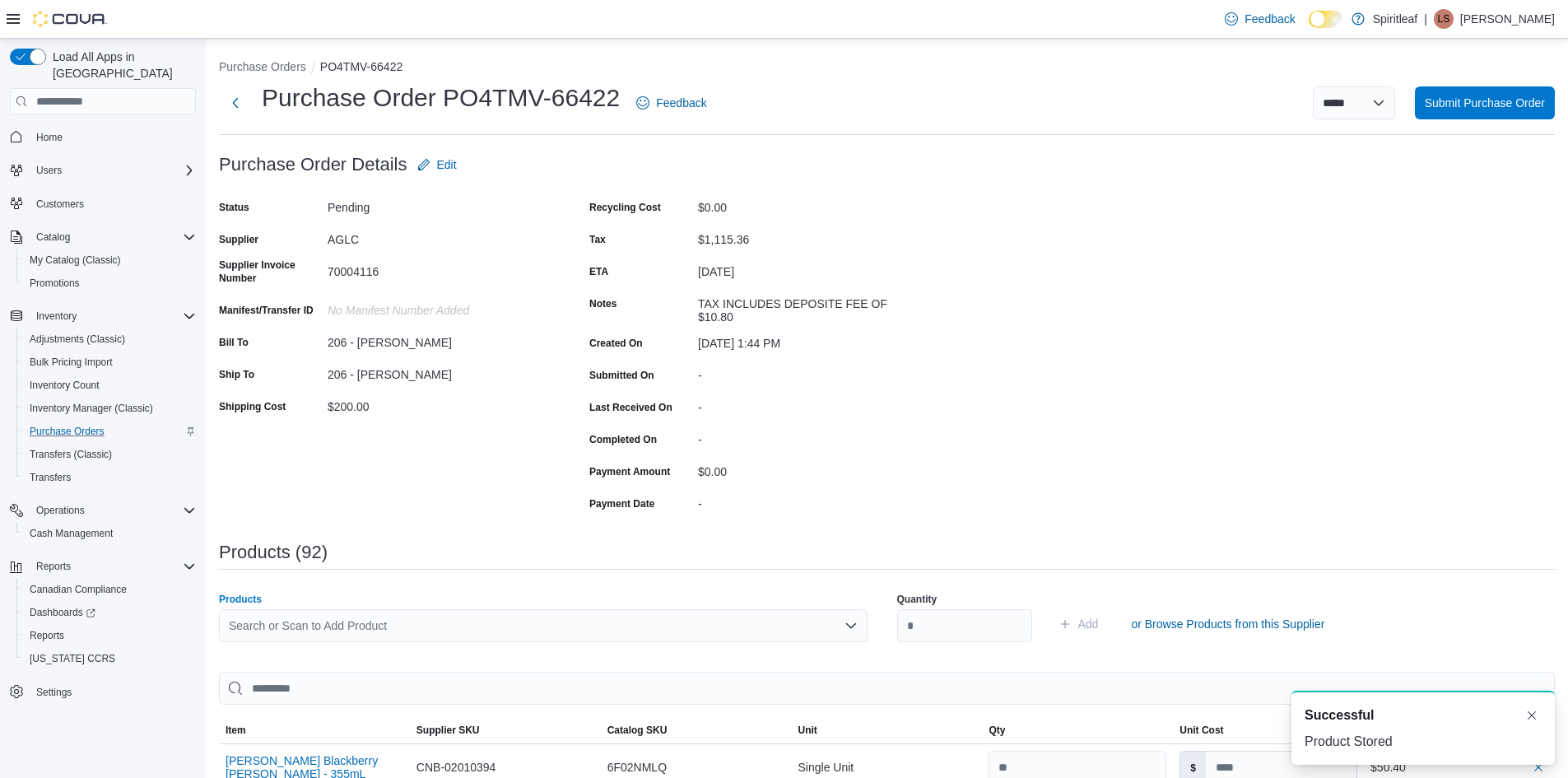
click at [322, 630] on div "Search or Scan to Add Product" at bounding box center [543, 626] width 649 height 33
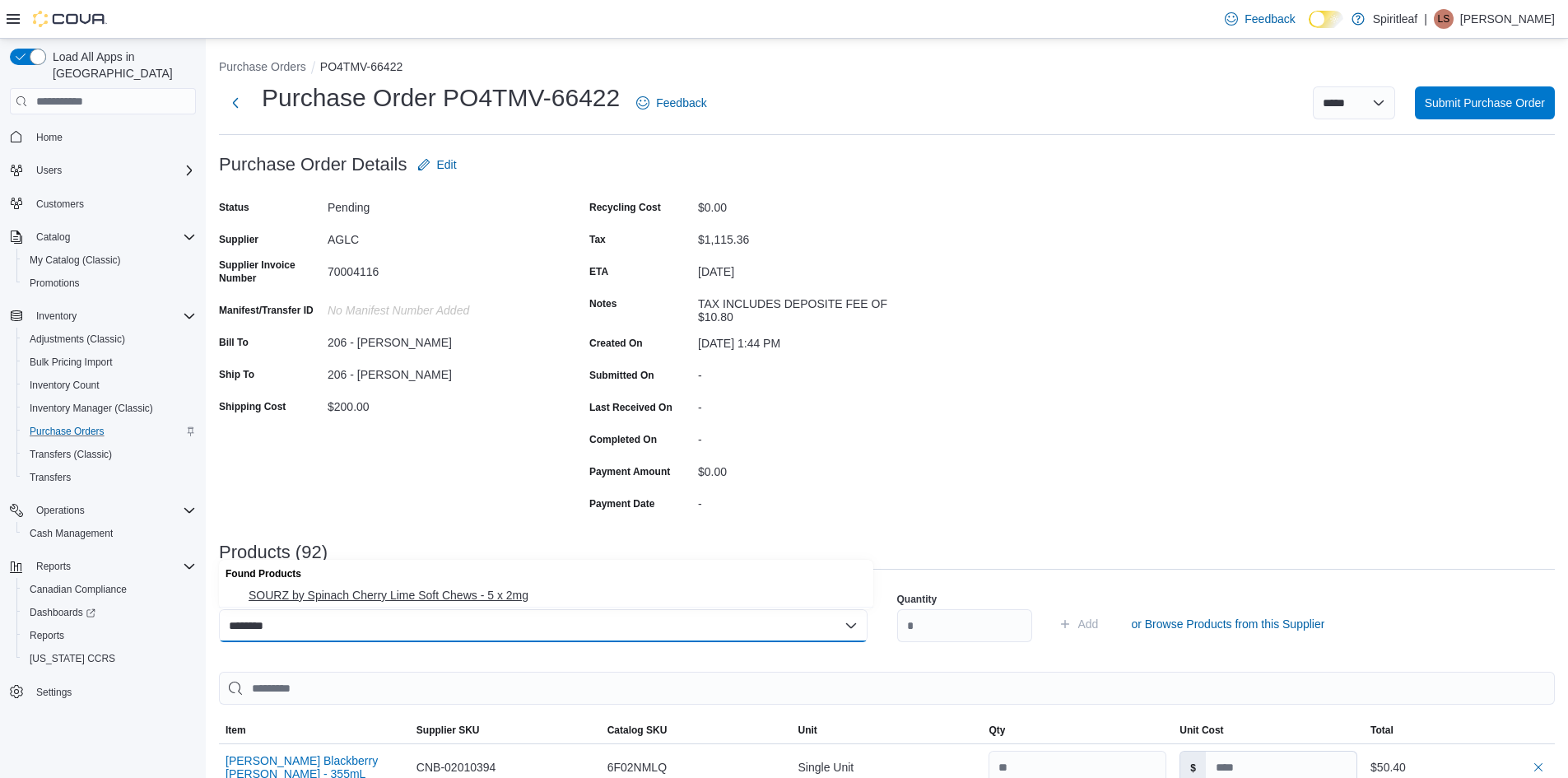
click at [372, 591] on span "SOURZ by Spinach Cherry Lime Soft Chews - 5 x 2mg" at bounding box center [556, 595] width 615 height 17
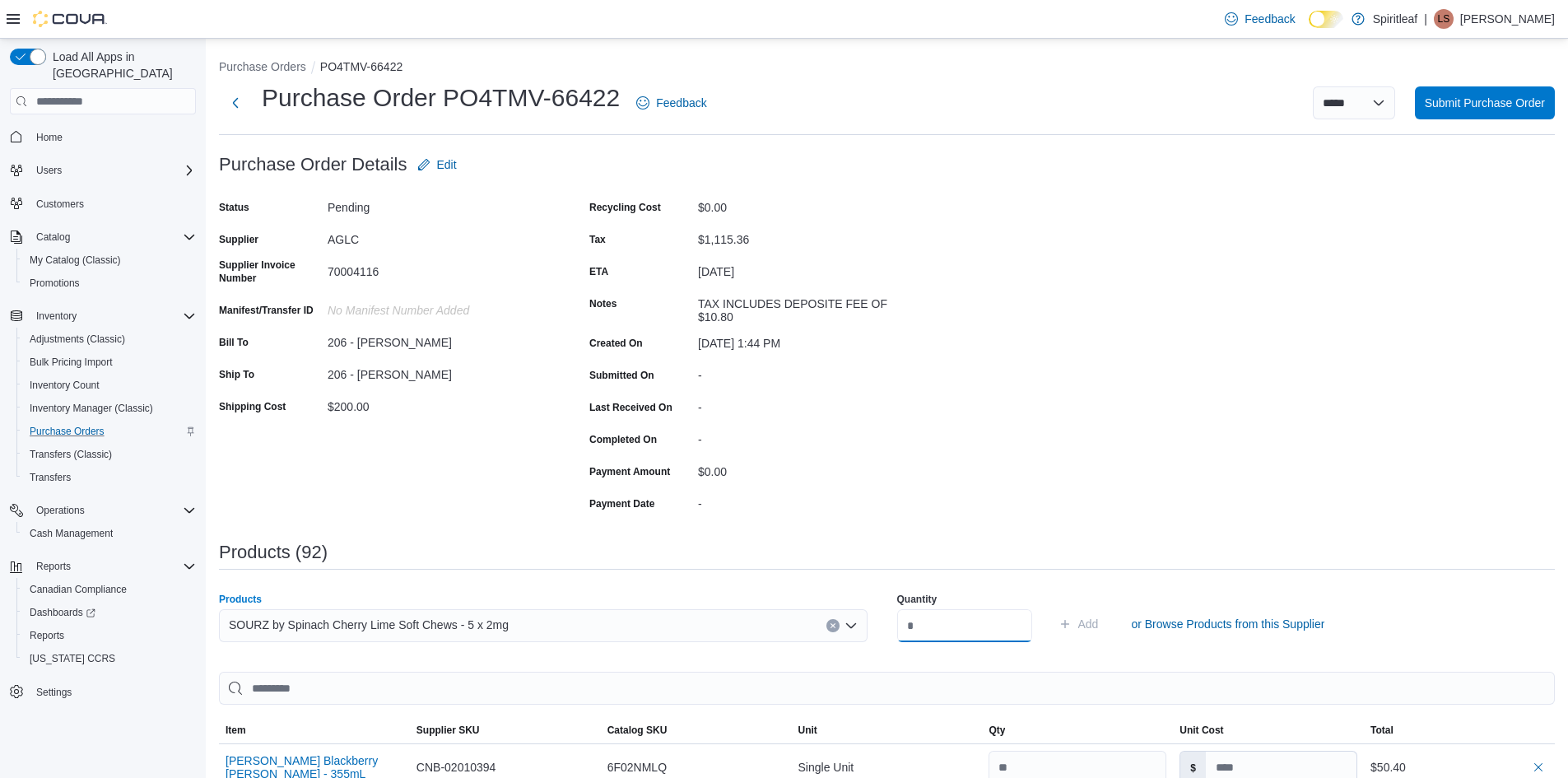
click at [943, 630] on input "number" at bounding box center [965, 626] width 135 height 33
click at [1099, 623] on span "Add" at bounding box center [1088, 624] width 20 height 17
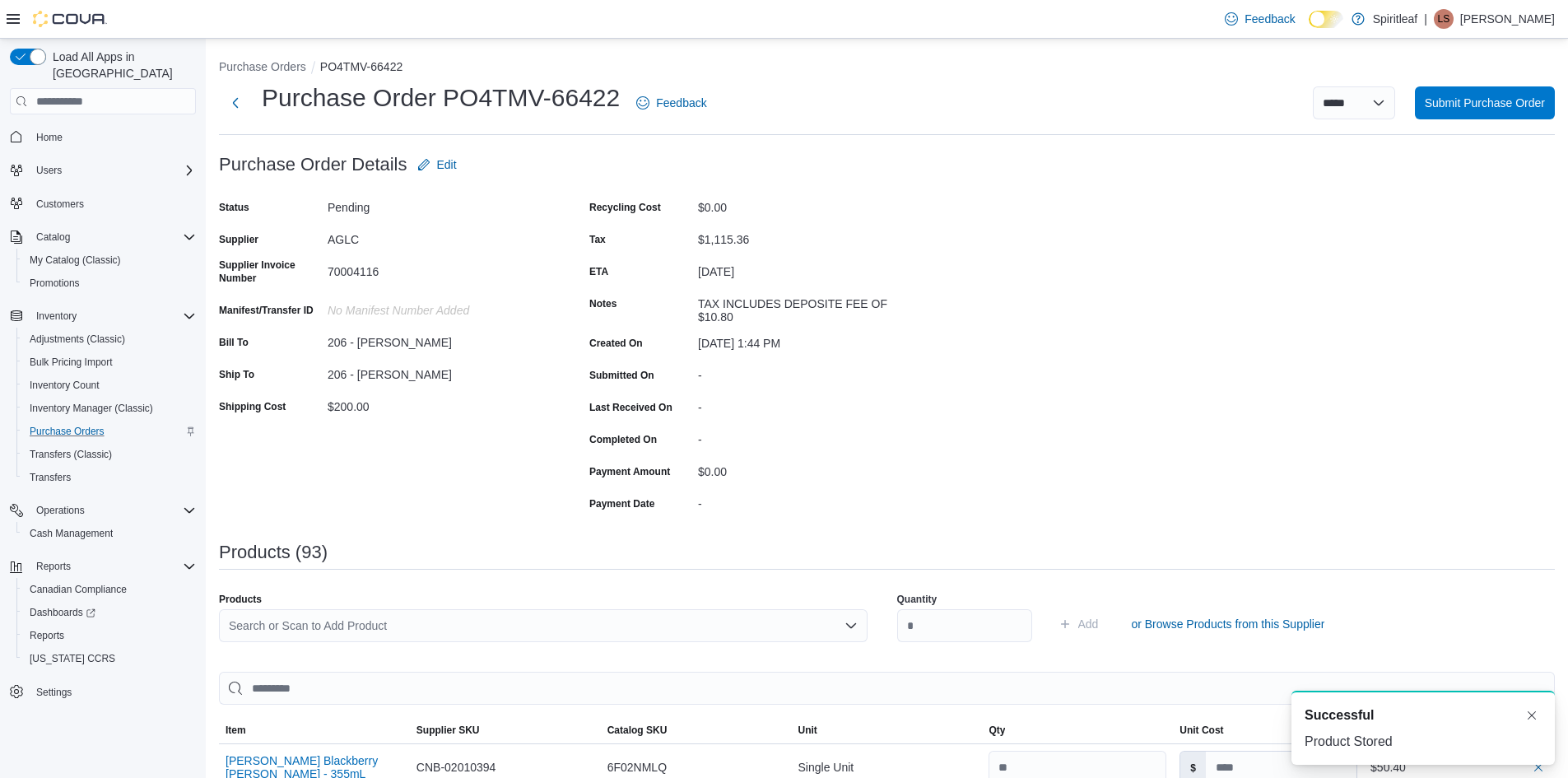
click at [248, 630] on div "Search or Scan to Add Product" at bounding box center [543, 626] width 649 height 33
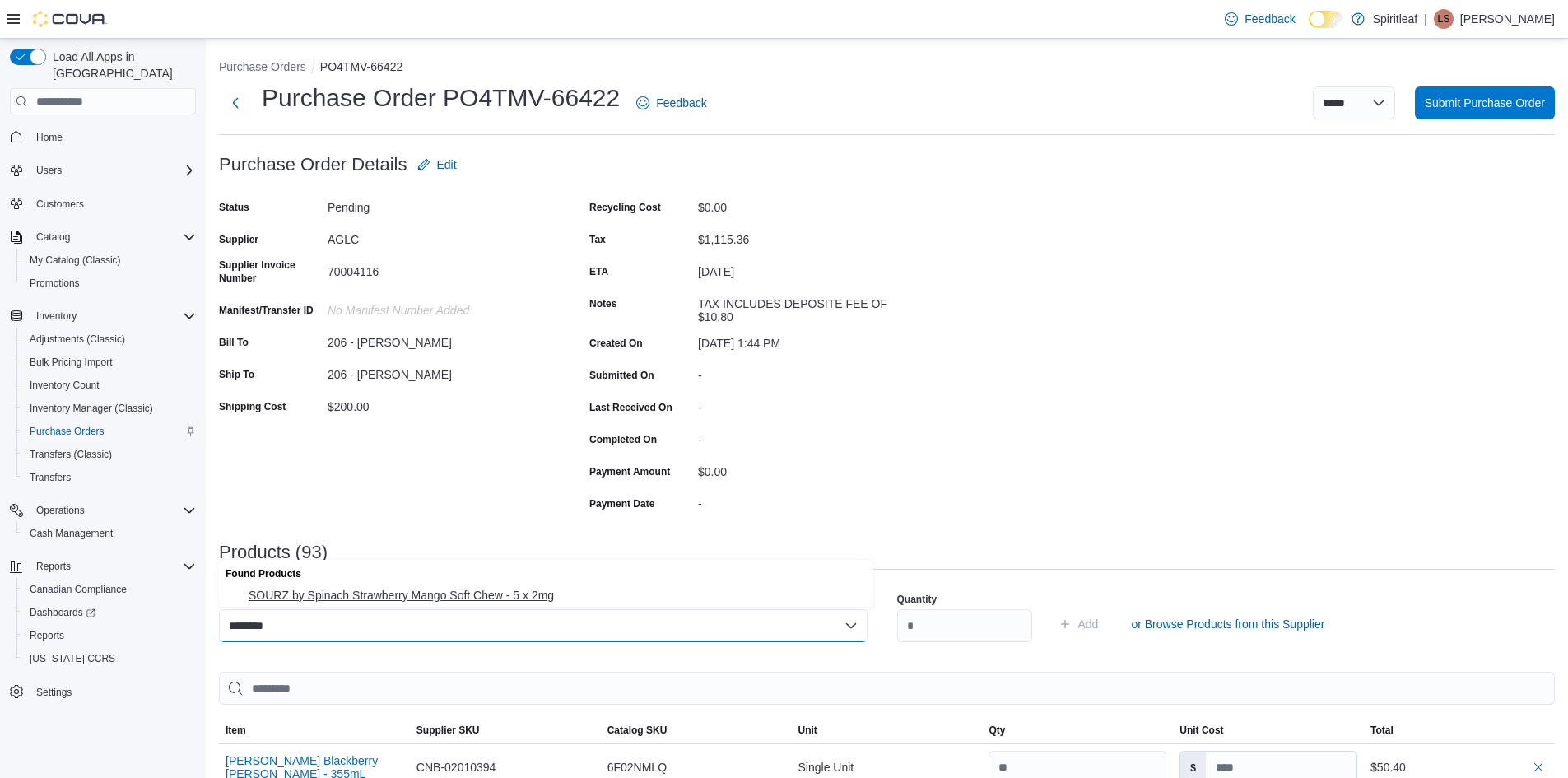
click at [343, 587] on span "SOURZ by Spinach Strawberry Mango Soft Chew - 5 x 2mg" at bounding box center [556, 595] width 615 height 17
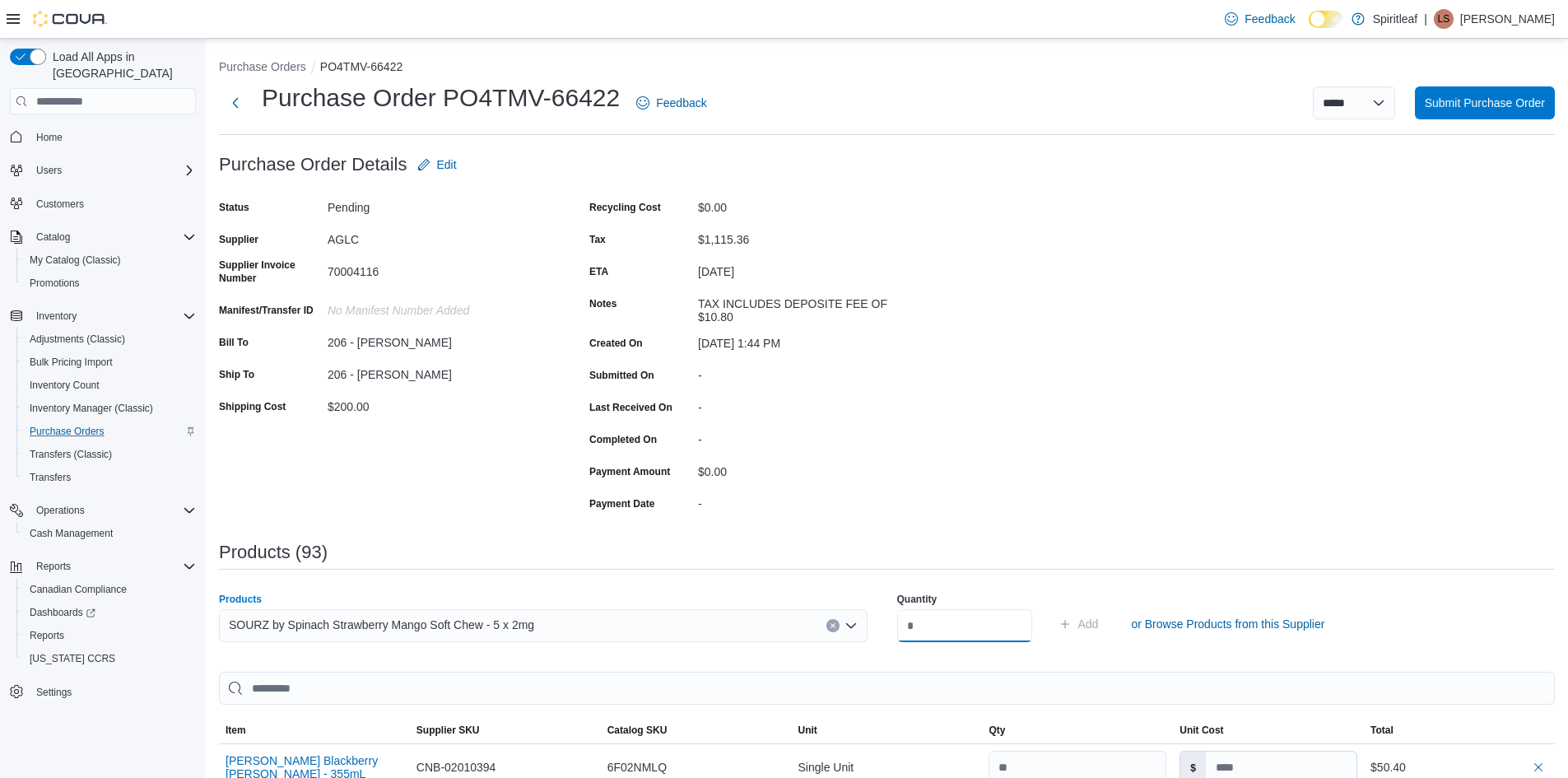
click at [949, 625] on input "number" at bounding box center [965, 626] width 135 height 33
click at [1099, 624] on span "Add" at bounding box center [1088, 624] width 20 height 17
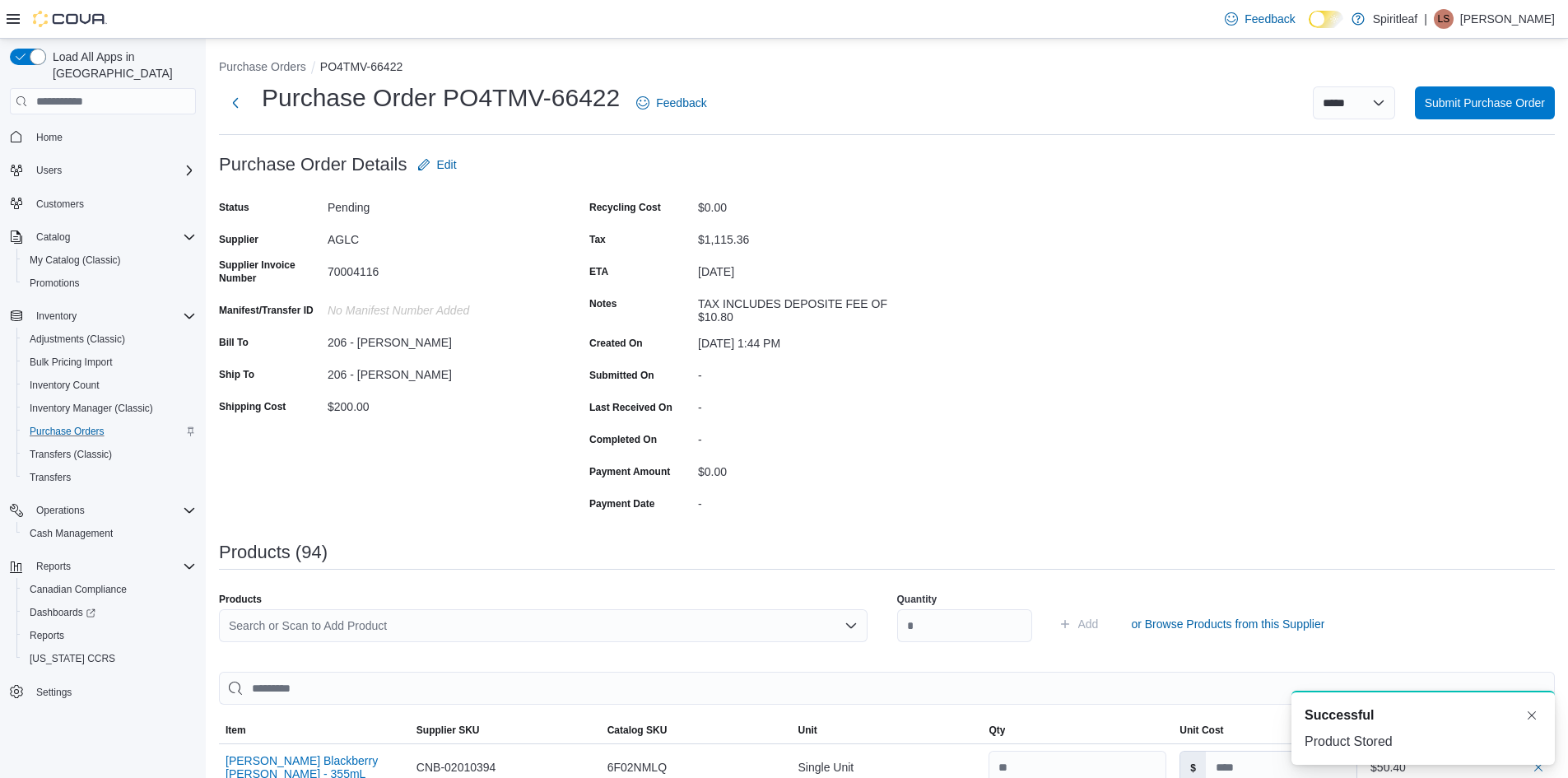
click at [334, 622] on div "Search or Scan to Add Product" at bounding box center [543, 626] width 649 height 33
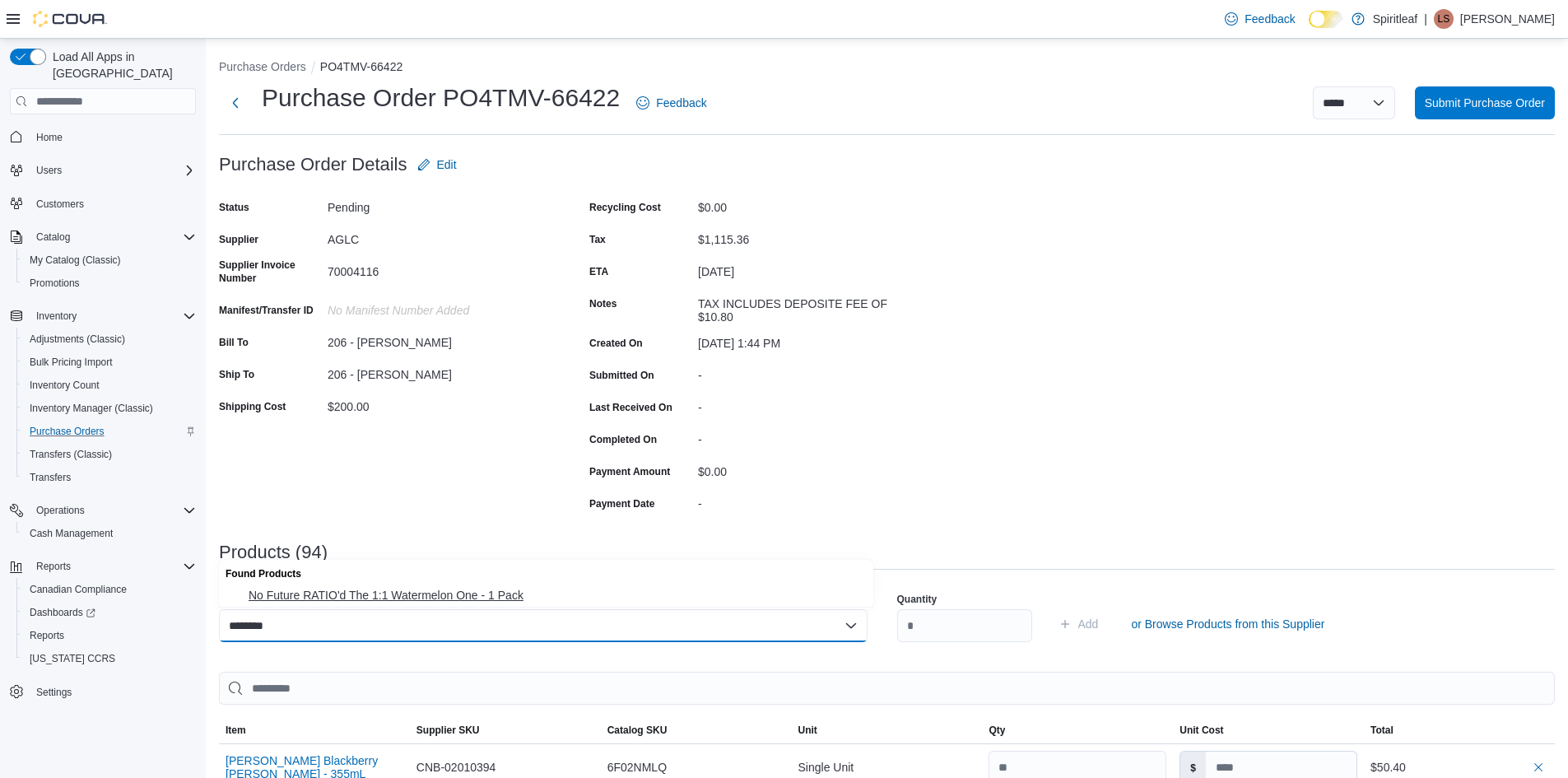
click at [423, 595] on span "No Future RATIO'd The 1:1 Watermelon One - 1 Pack" at bounding box center [556, 595] width 615 height 17
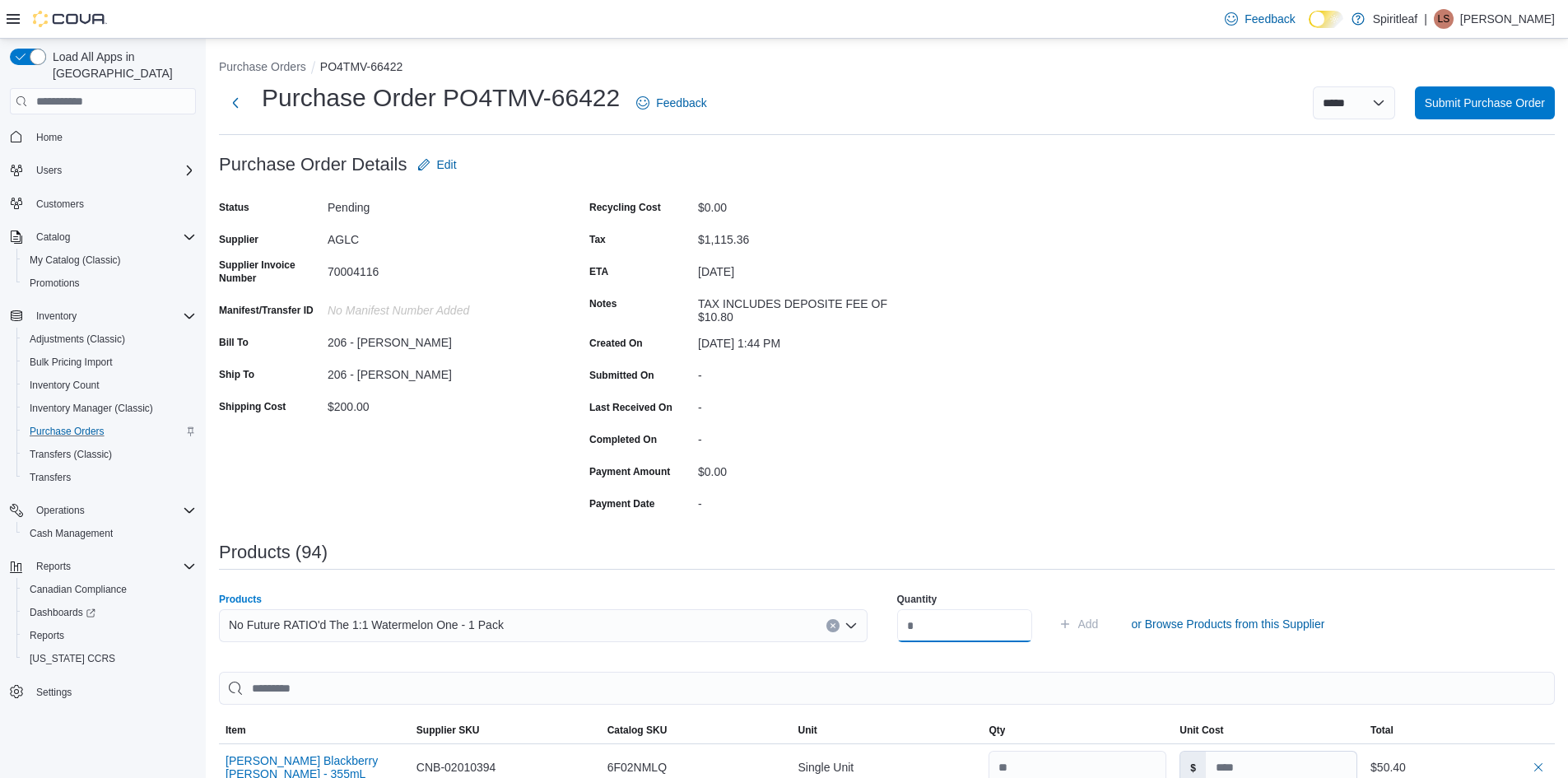
click at [948, 623] on input "number" at bounding box center [965, 626] width 135 height 33
click at [1099, 626] on span "Add" at bounding box center [1088, 624] width 20 height 17
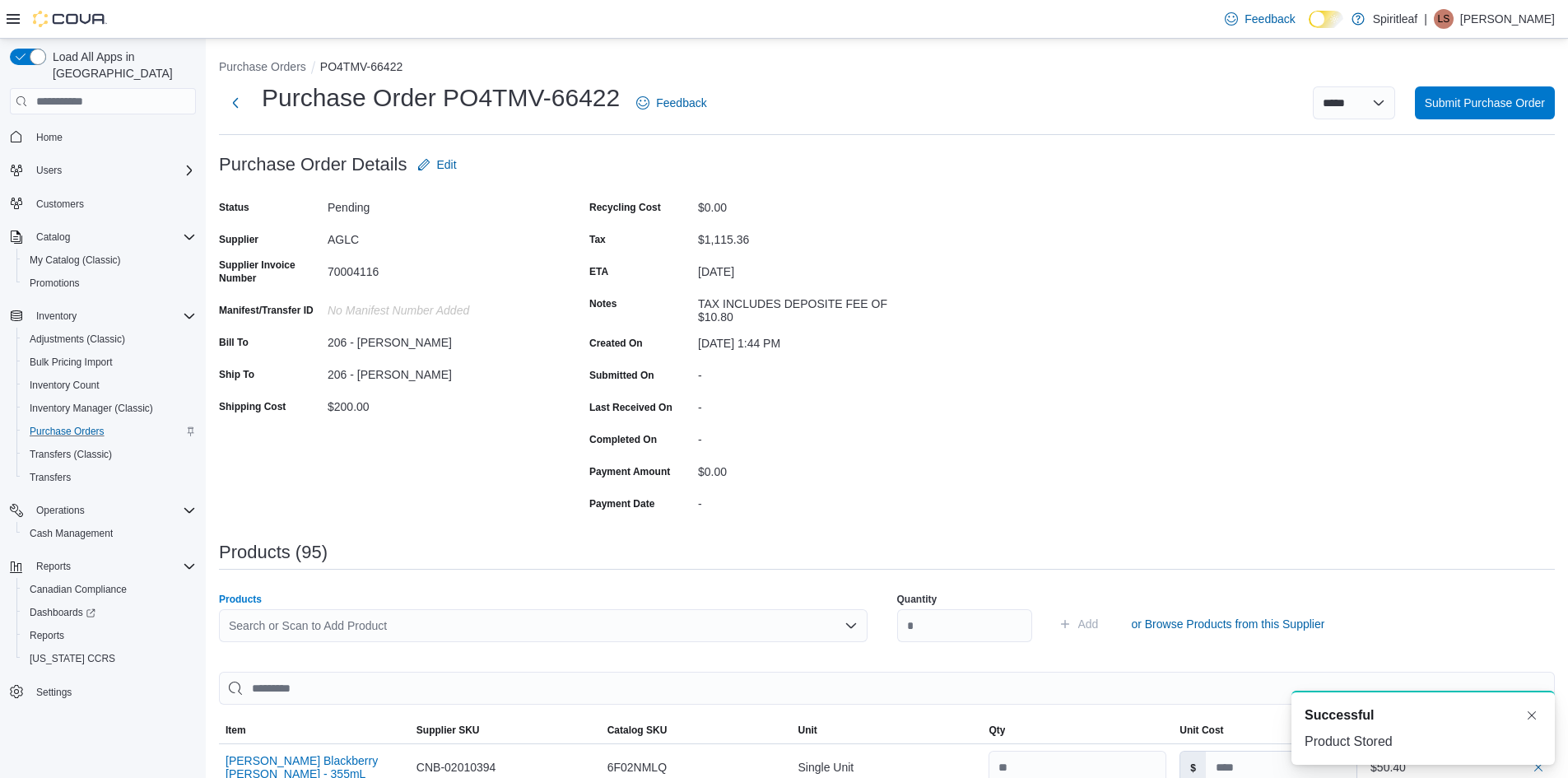
click at [282, 621] on div "Search or Scan to Add Product" at bounding box center [543, 626] width 649 height 33
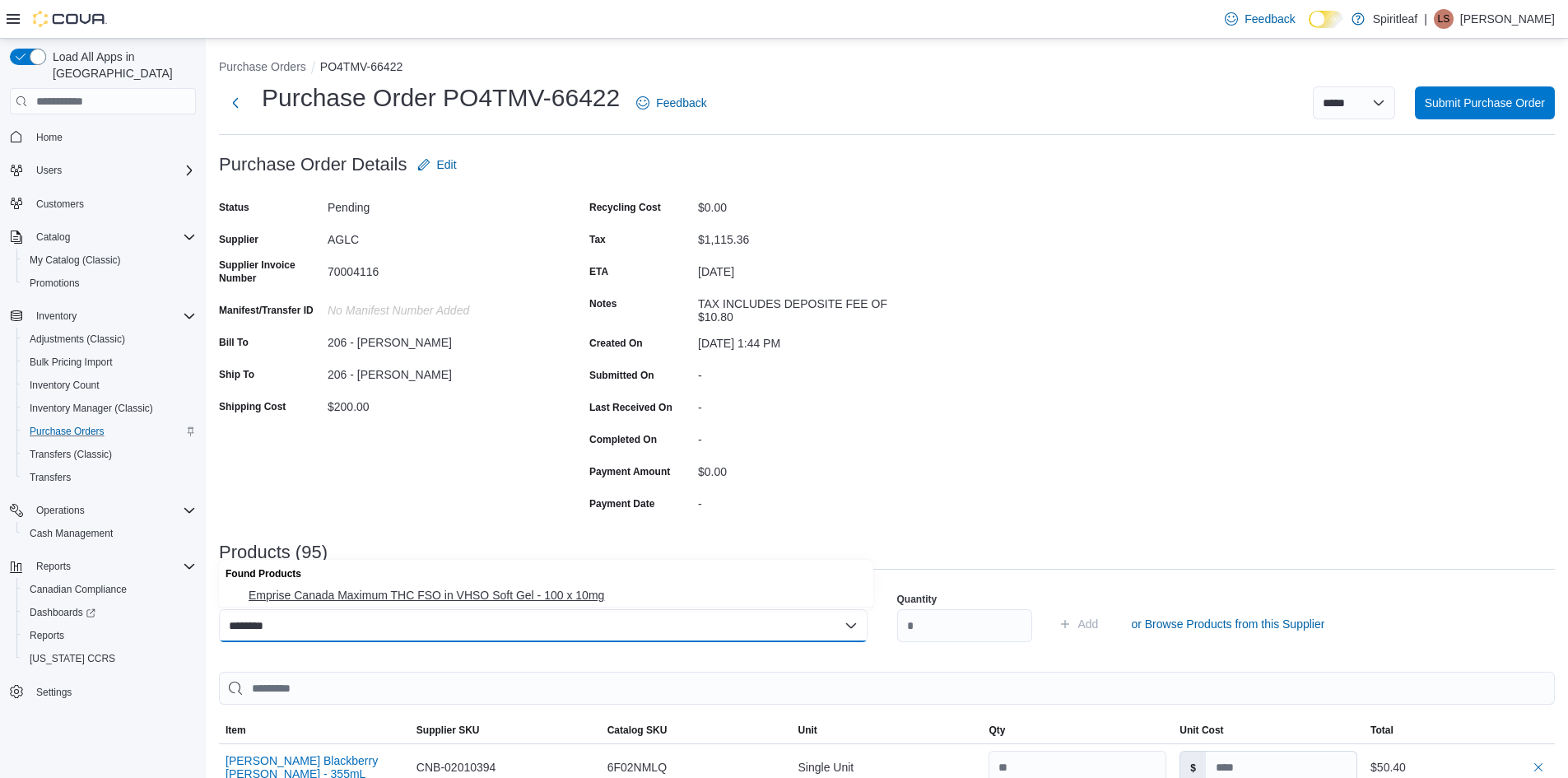
click at [356, 597] on span "Emprise Canada Maximum THC FSO in VHSO Soft Gel - 100 x 10mg" at bounding box center [556, 595] width 615 height 17
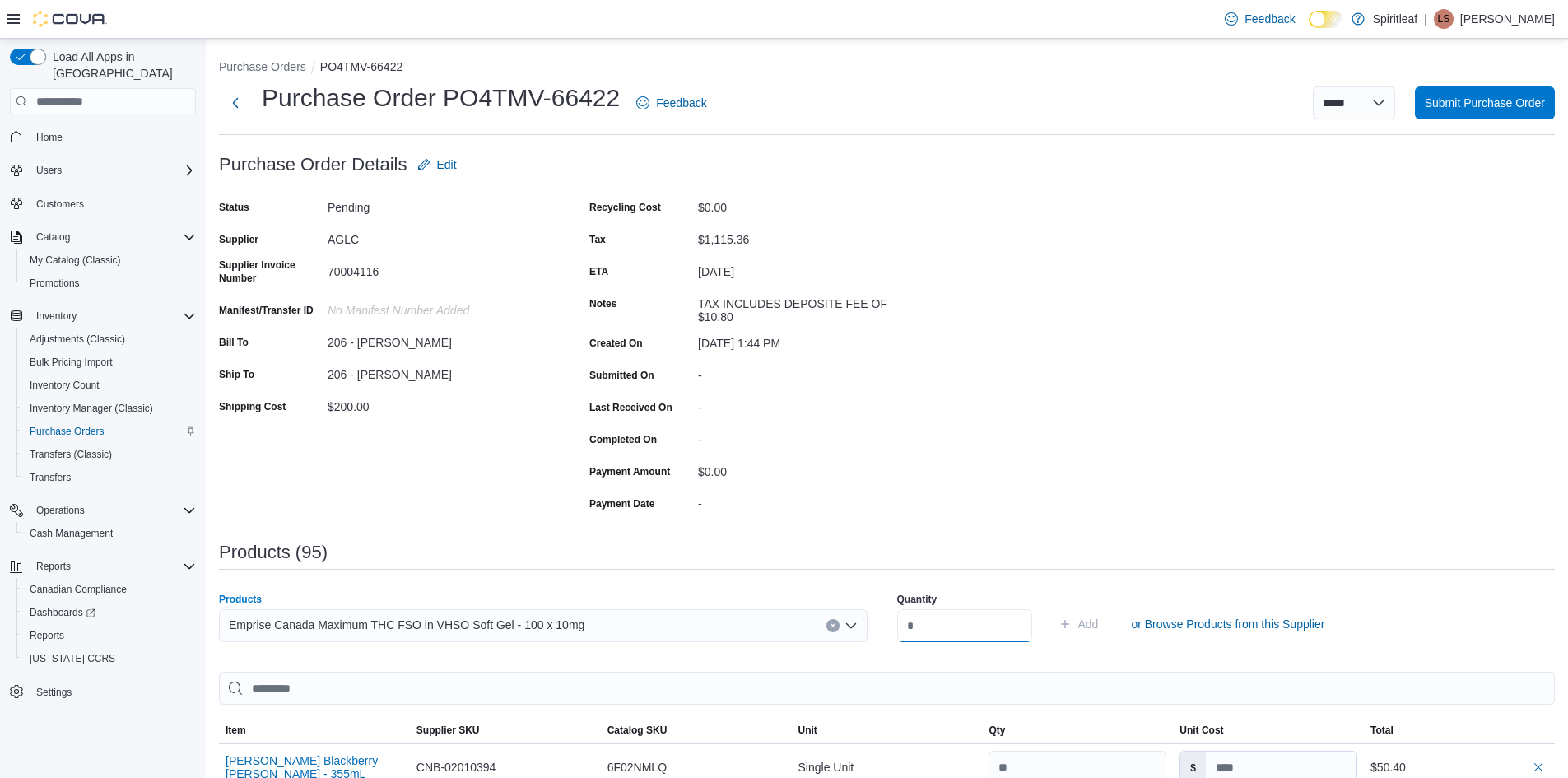
click at [933, 630] on input "number" at bounding box center [965, 626] width 135 height 33
click at [1099, 622] on span "Add" at bounding box center [1088, 624] width 20 height 17
click at [254, 618] on div "Search or Scan to Add Product" at bounding box center [543, 626] width 649 height 33
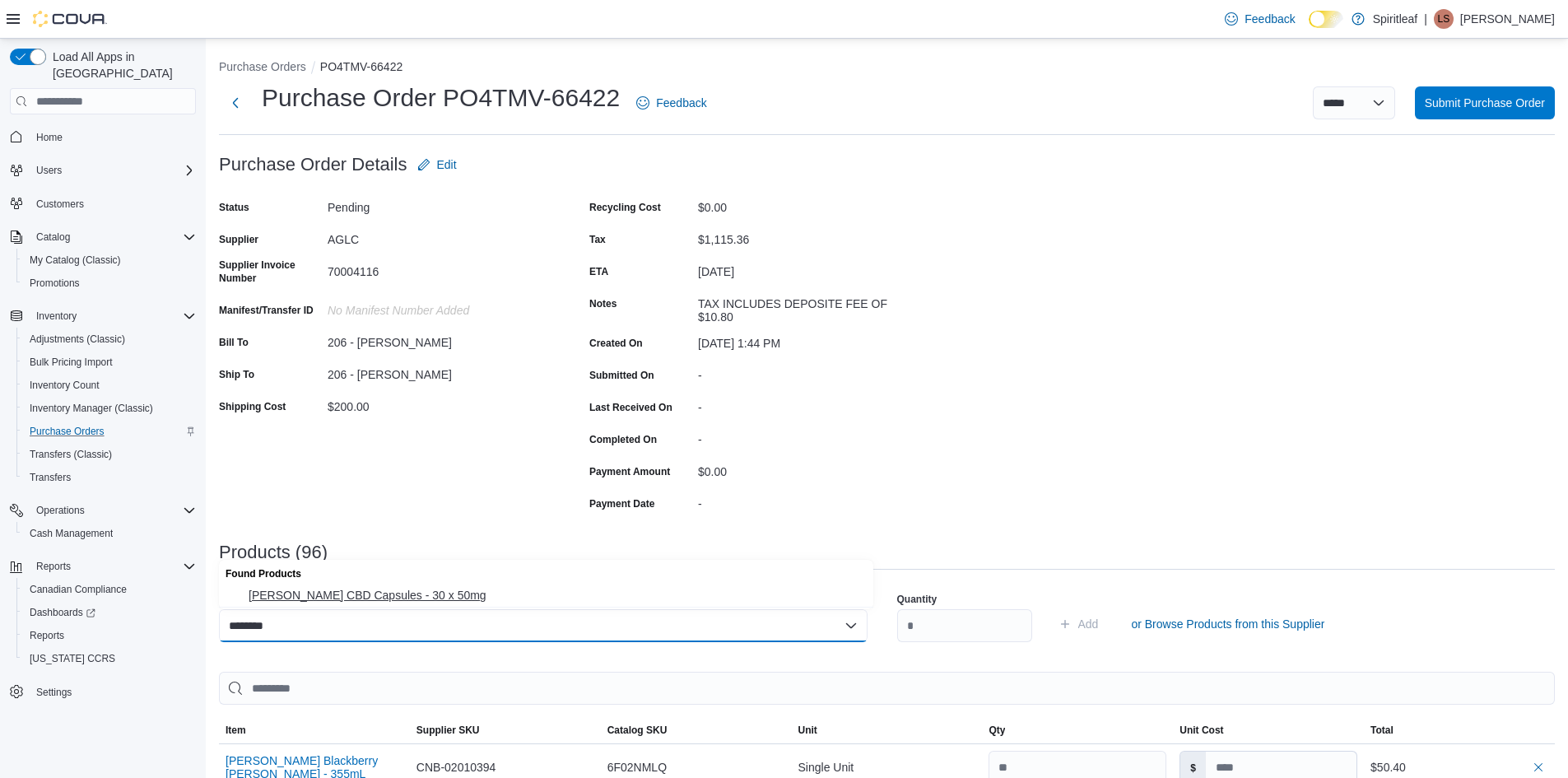
click at [323, 607] on button "[PERSON_NAME] CBD Capsules - 30 x 50mg" at bounding box center [546, 596] width 654 height 24
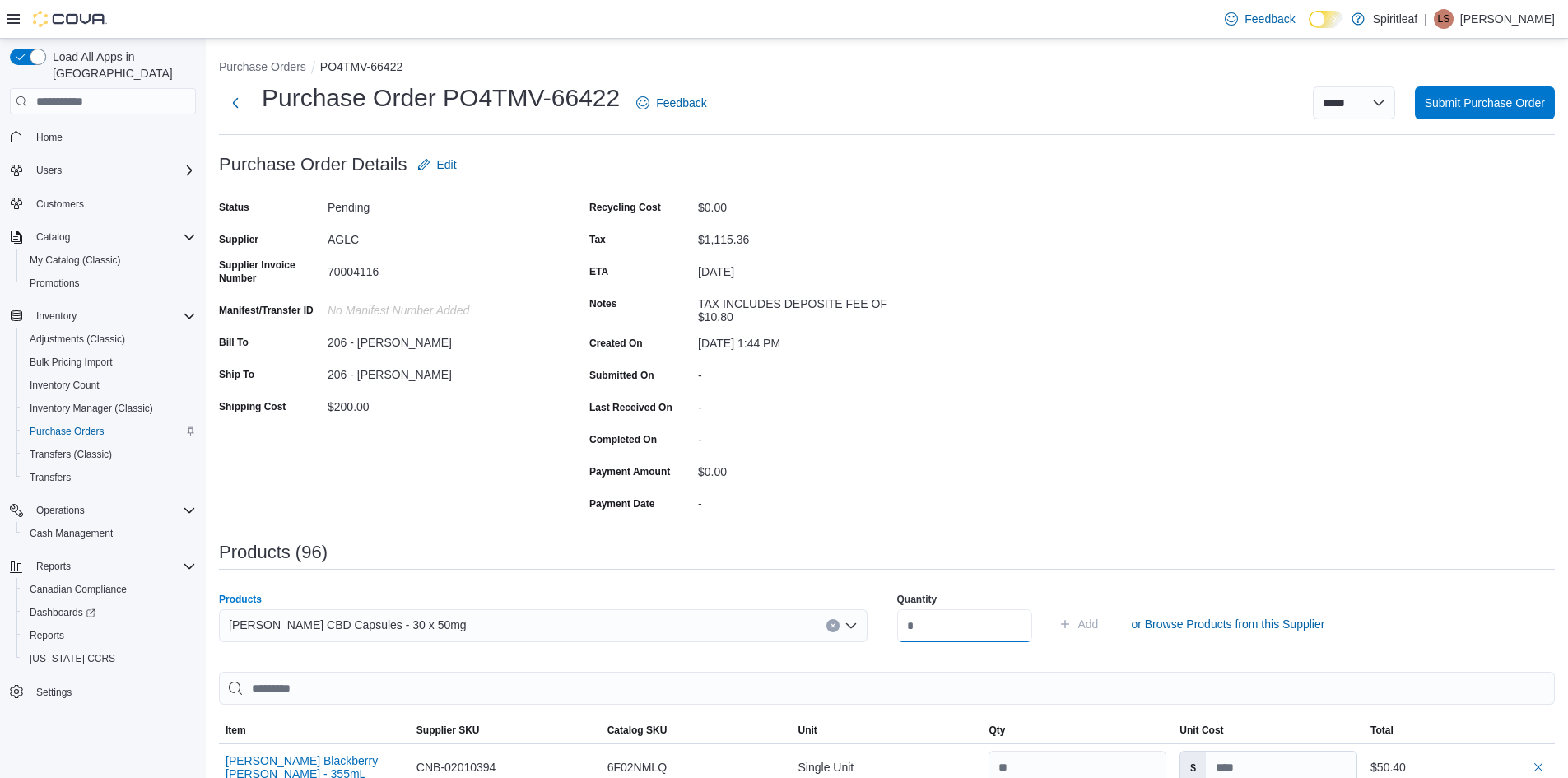
click at [951, 621] on input "number" at bounding box center [965, 626] width 135 height 33
click at [1099, 619] on span "Add" at bounding box center [1088, 624] width 20 height 17
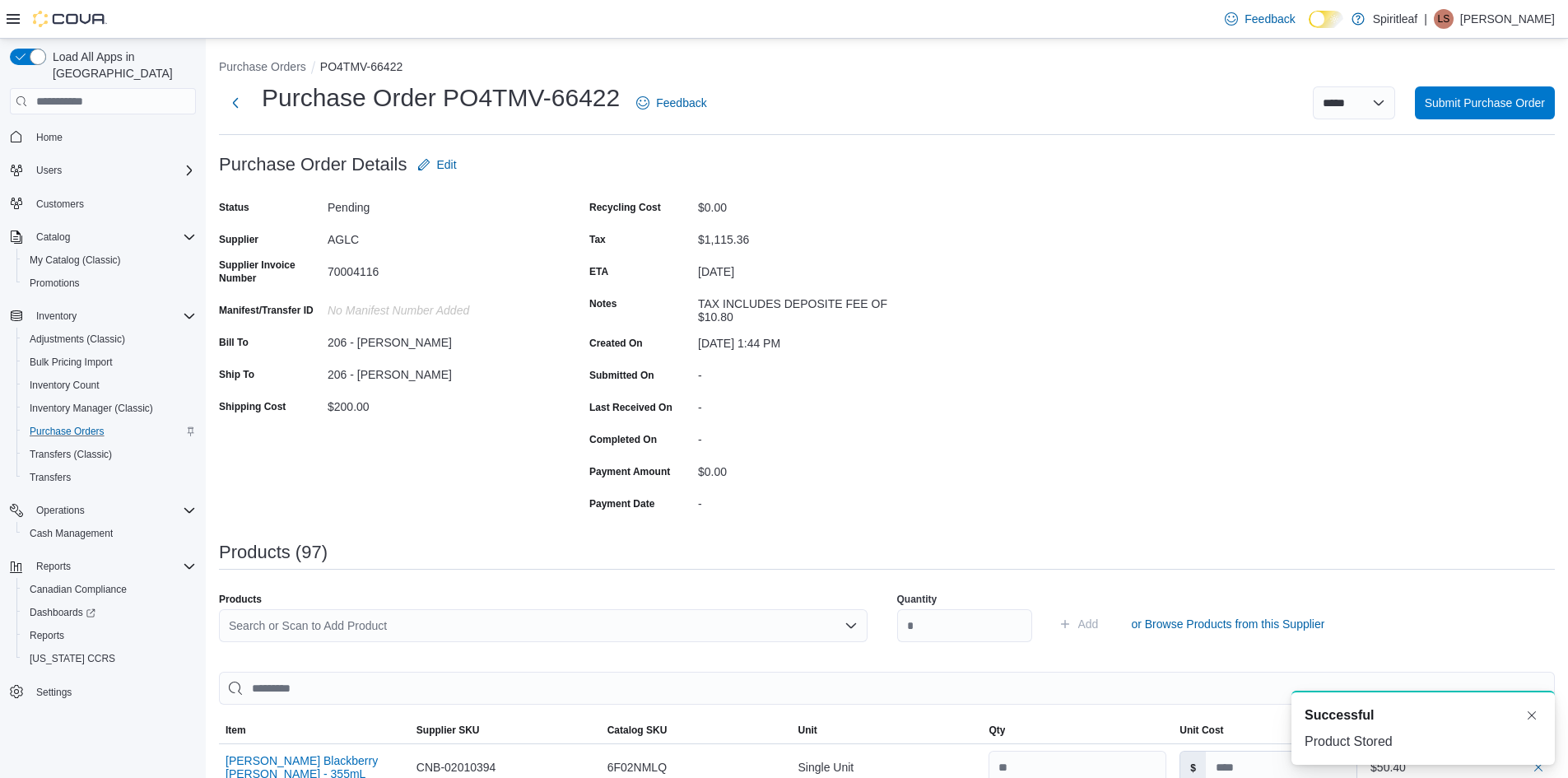
click at [269, 631] on div "Search or Scan to Add Product" at bounding box center [543, 626] width 649 height 33
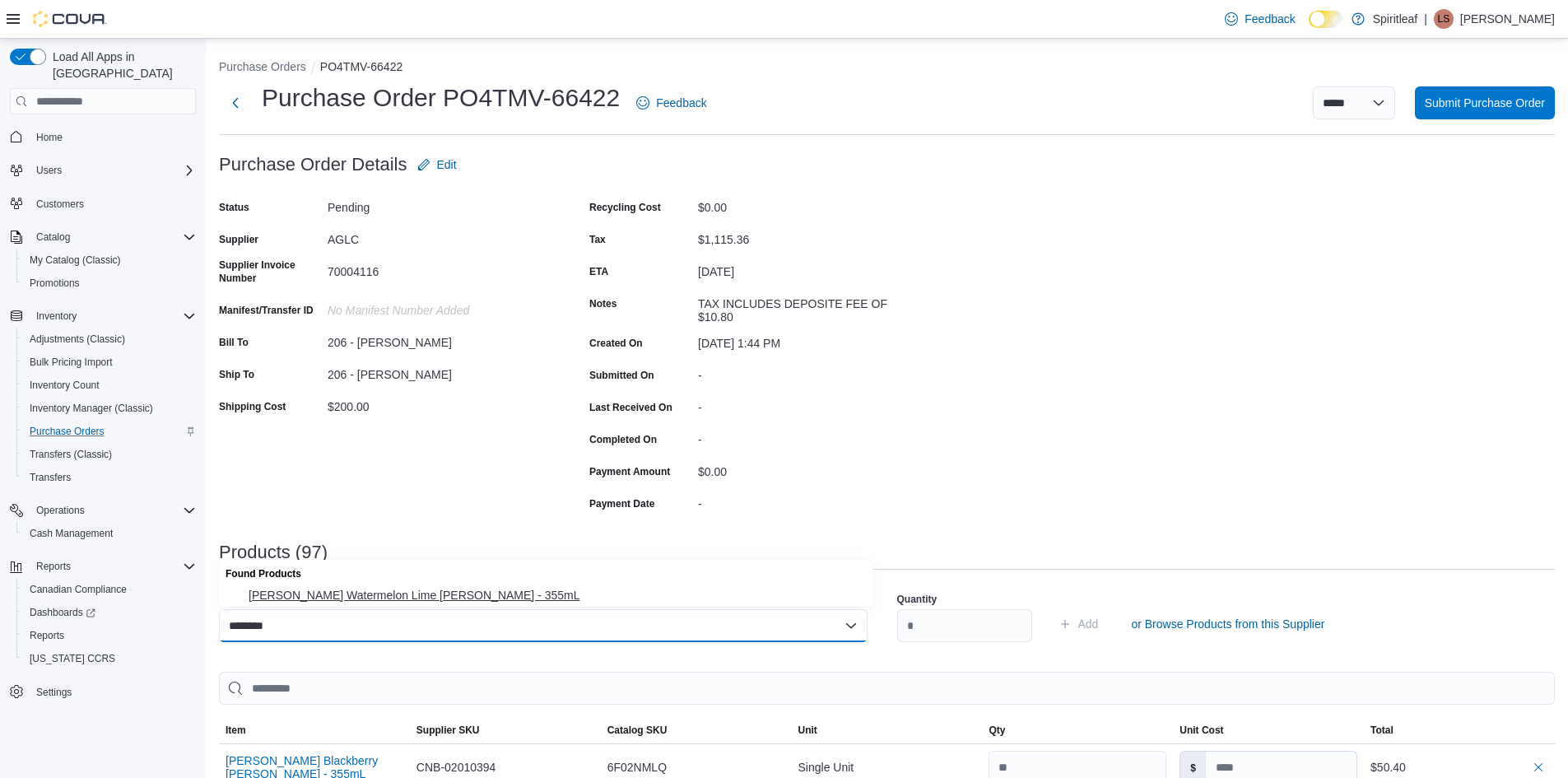
click at [343, 595] on span "[PERSON_NAME] Watermelon Lime [PERSON_NAME] - 355mL" at bounding box center [556, 595] width 615 height 17
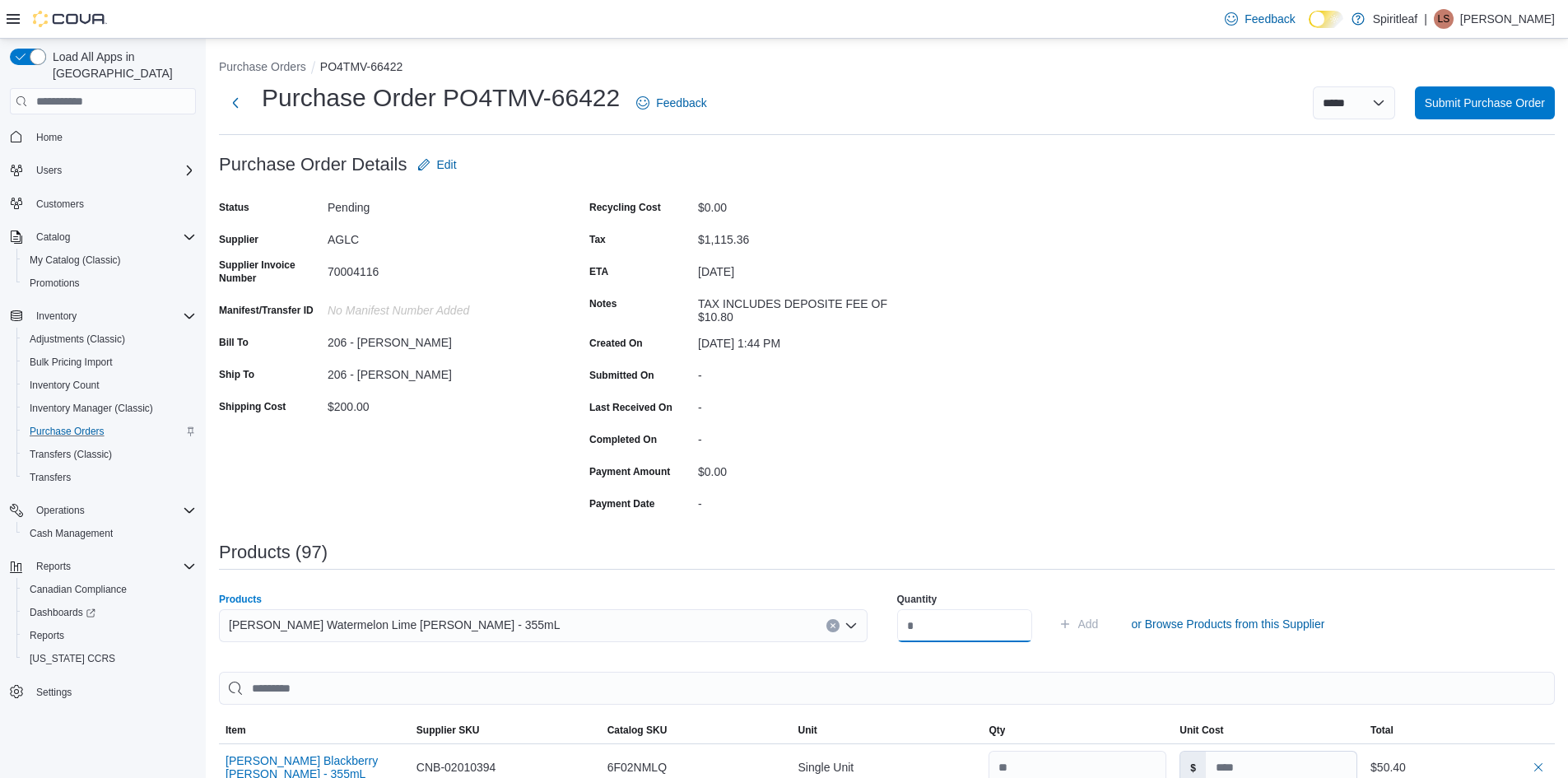
click at [937, 628] on input "number" at bounding box center [965, 626] width 135 height 33
click at [1099, 620] on span "Add" at bounding box center [1088, 624] width 20 height 17
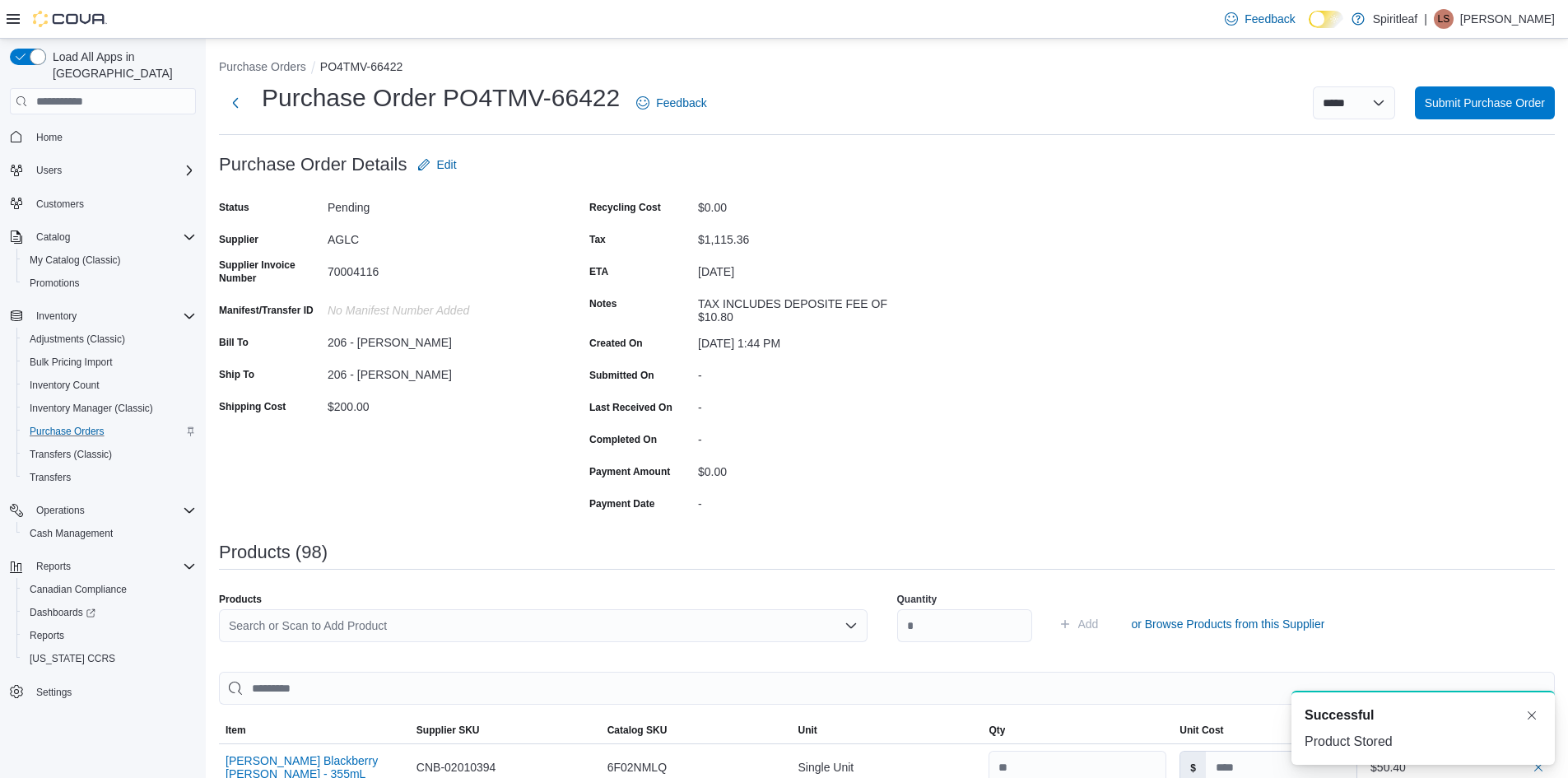
click at [314, 621] on div "Search or Scan to Add Product" at bounding box center [543, 626] width 649 height 33
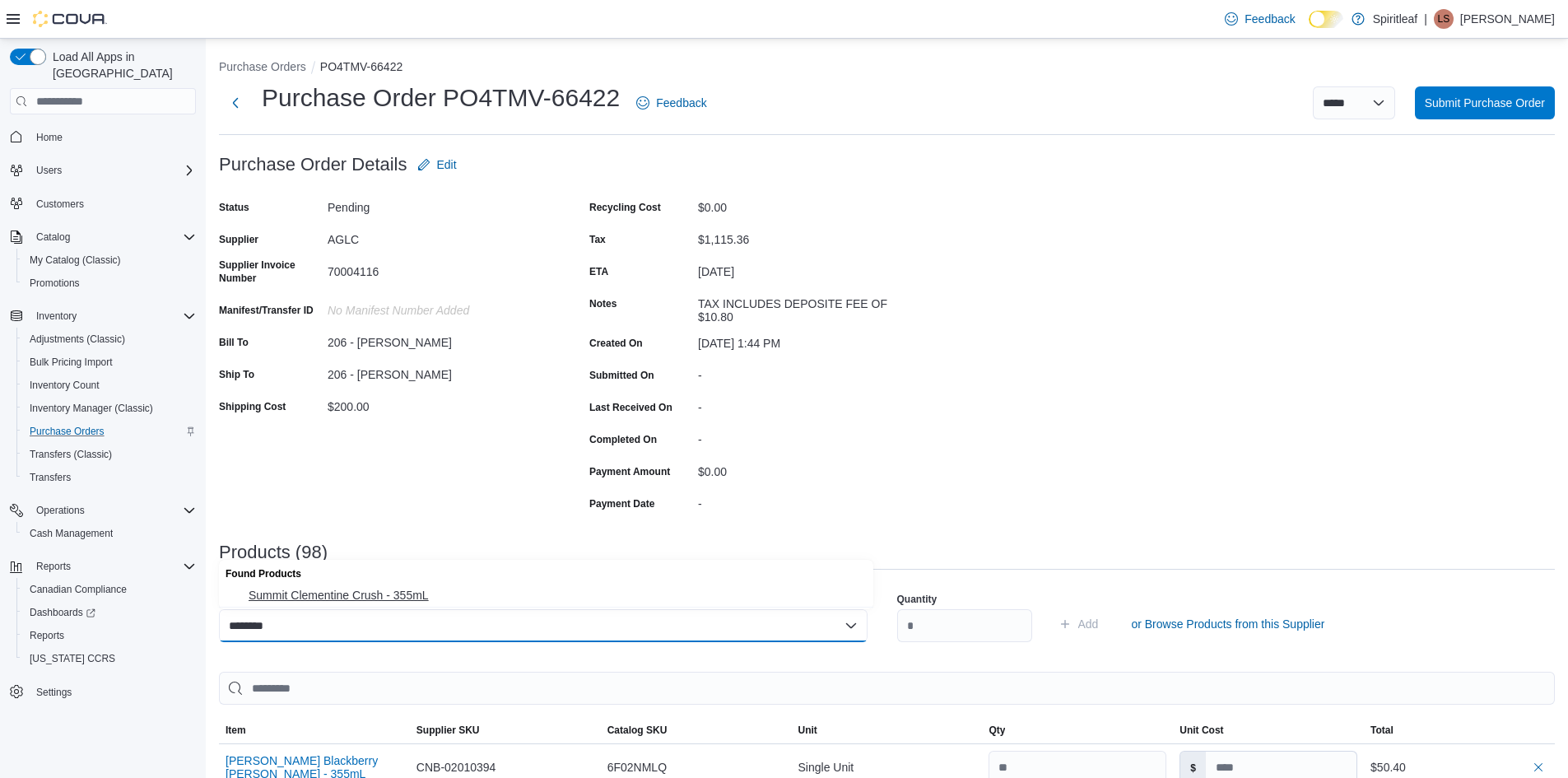
click at [373, 591] on span "Summit Clementine Crush - 355mL" at bounding box center [556, 595] width 615 height 17
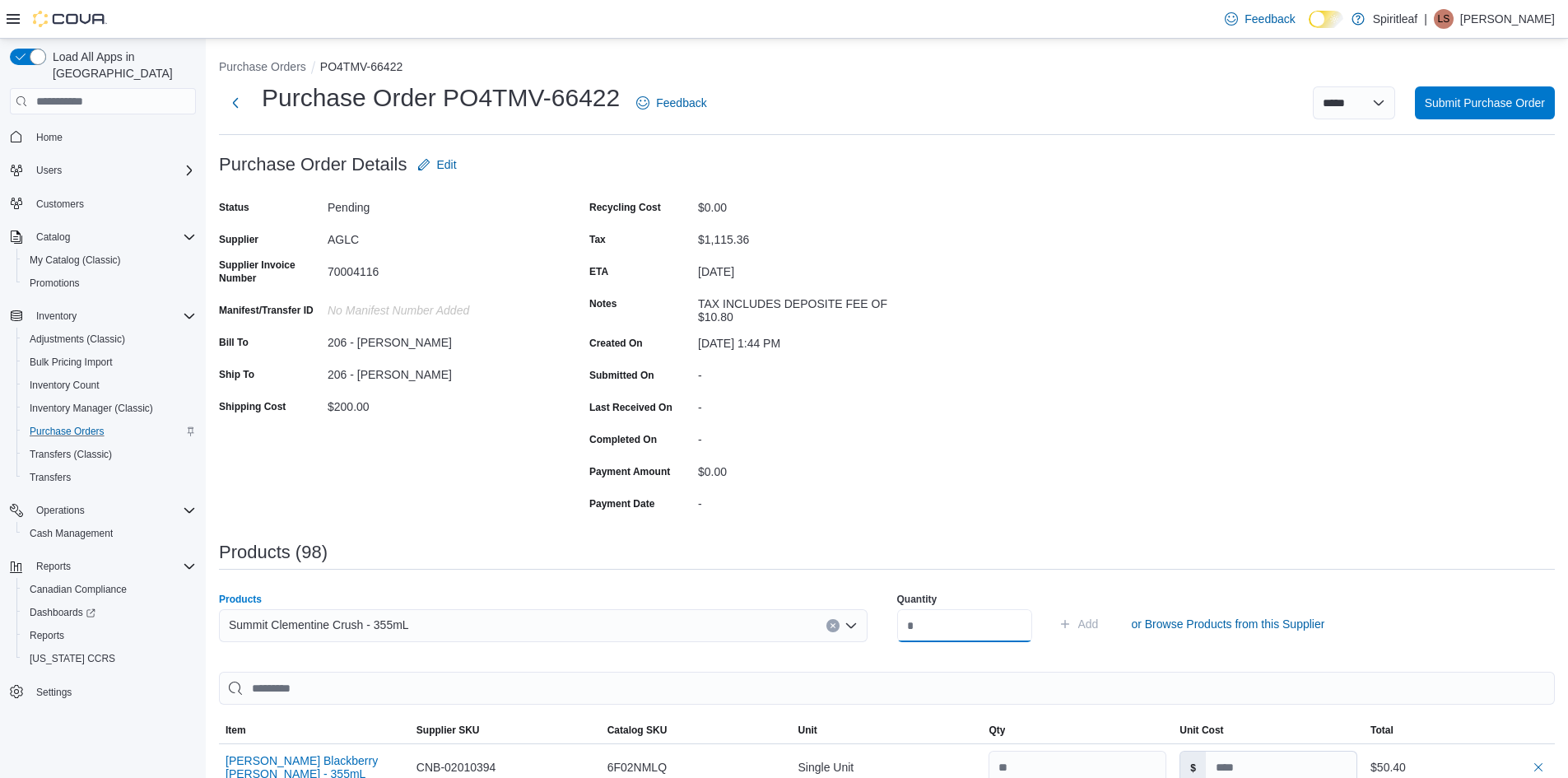
click at [945, 619] on input "number" at bounding box center [965, 626] width 135 height 33
click at [1099, 623] on span "Add" at bounding box center [1088, 624] width 20 height 17
click at [330, 629] on div "Search or Scan to Add Product" at bounding box center [543, 626] width 649 height 33
